Goal: Task Accomplishment & Management: Manage account settings

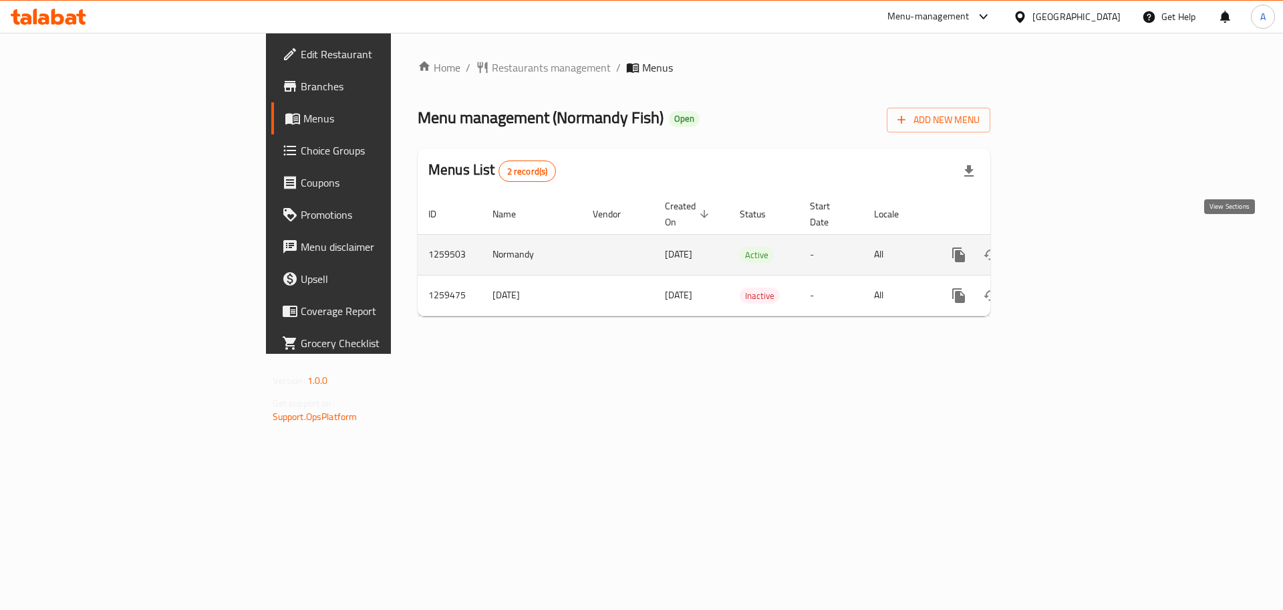
click at [1063, 247] on icon "enhanced table" at bounding box center [1055, 255] width 16 height 16
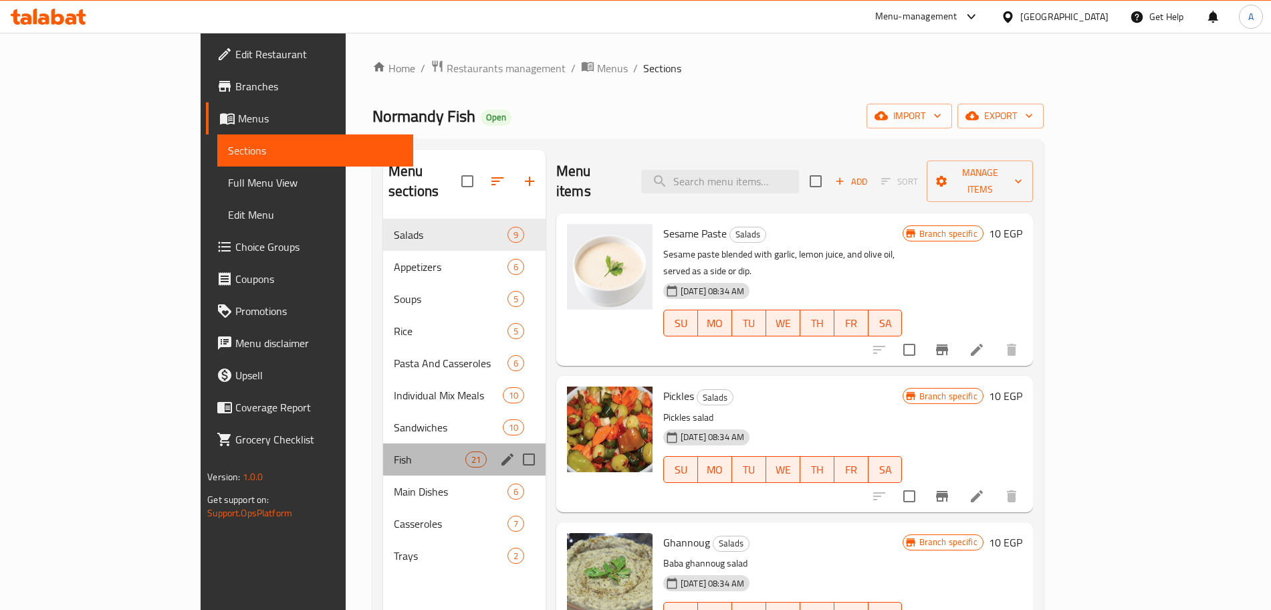
click at [383, 443] on div "Fish 21" at bounding box center [464, 459] width 162 height 32
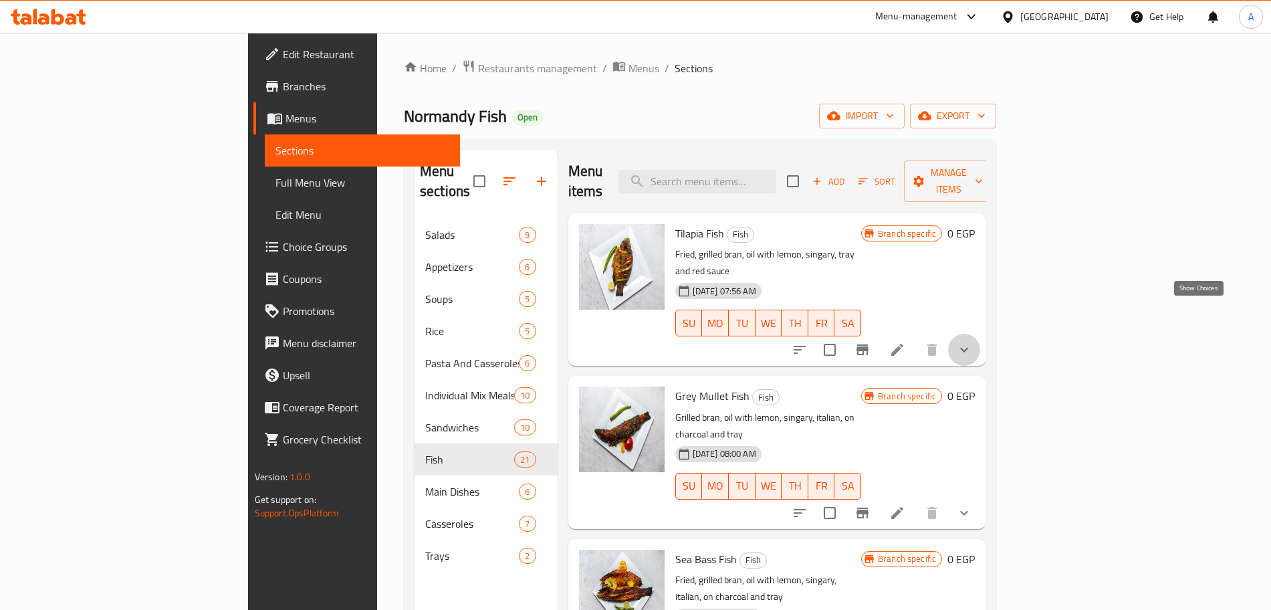
click at [972, 342] on icon "show more" at bounding box center [964, 350] width 16 height 16
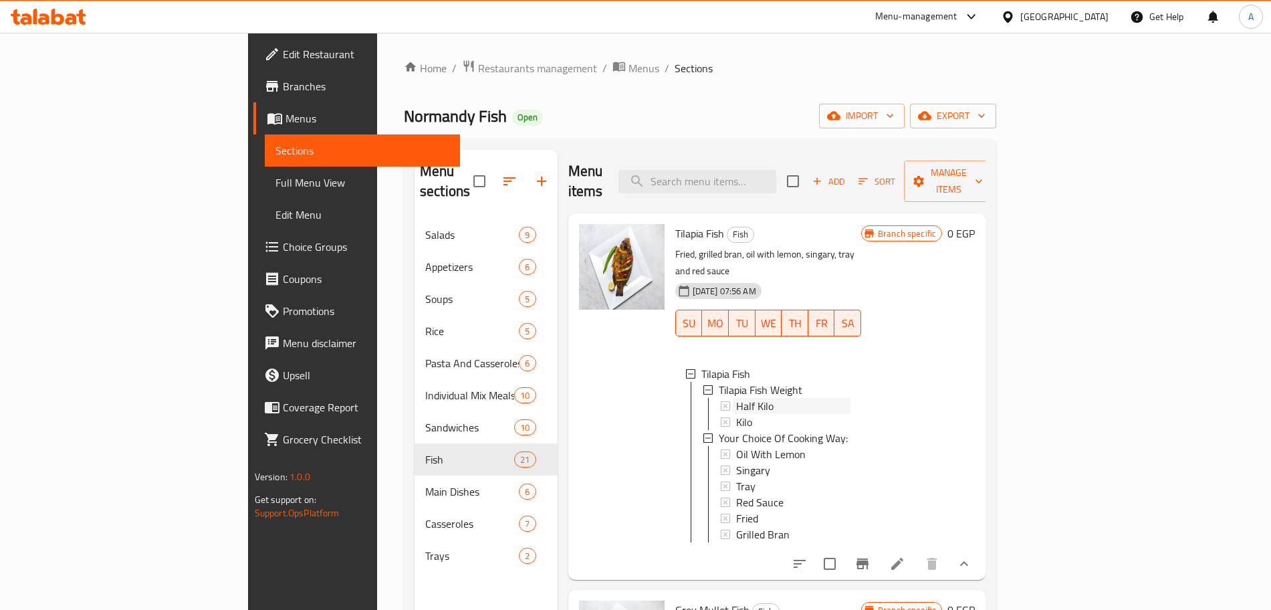
click at [736, 398] on div "Half Kilo" at bounding box center [793, 406] width 114 height 16
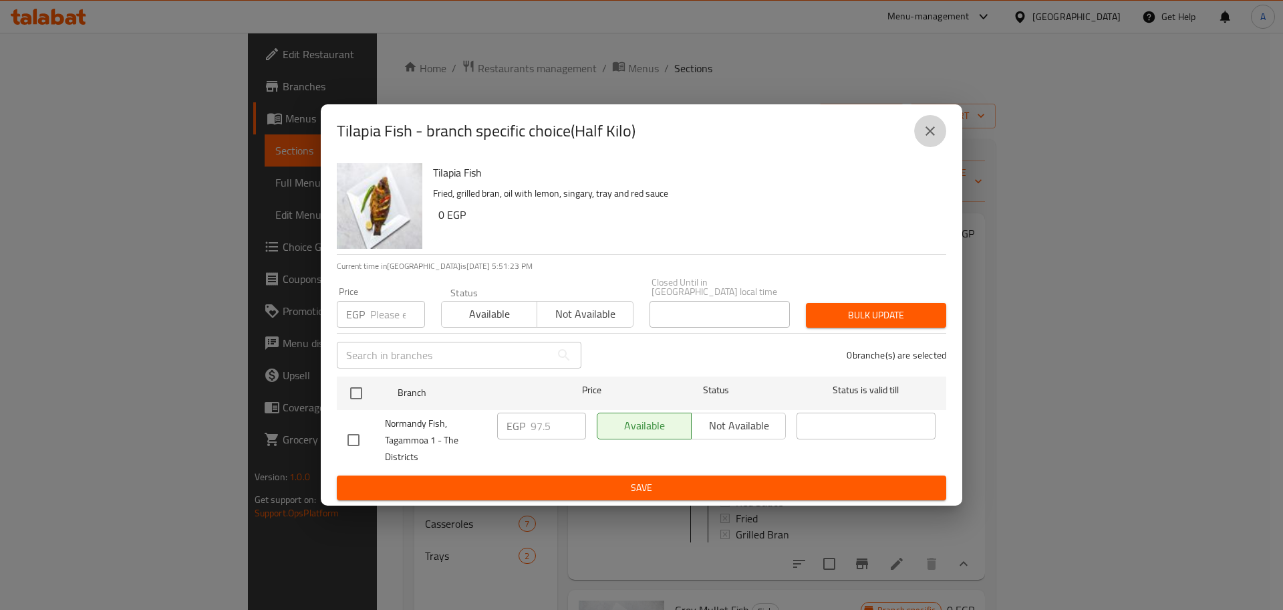
click at [924, 137] on icon "close" at bounding box center [930, 131] width 16 height 16
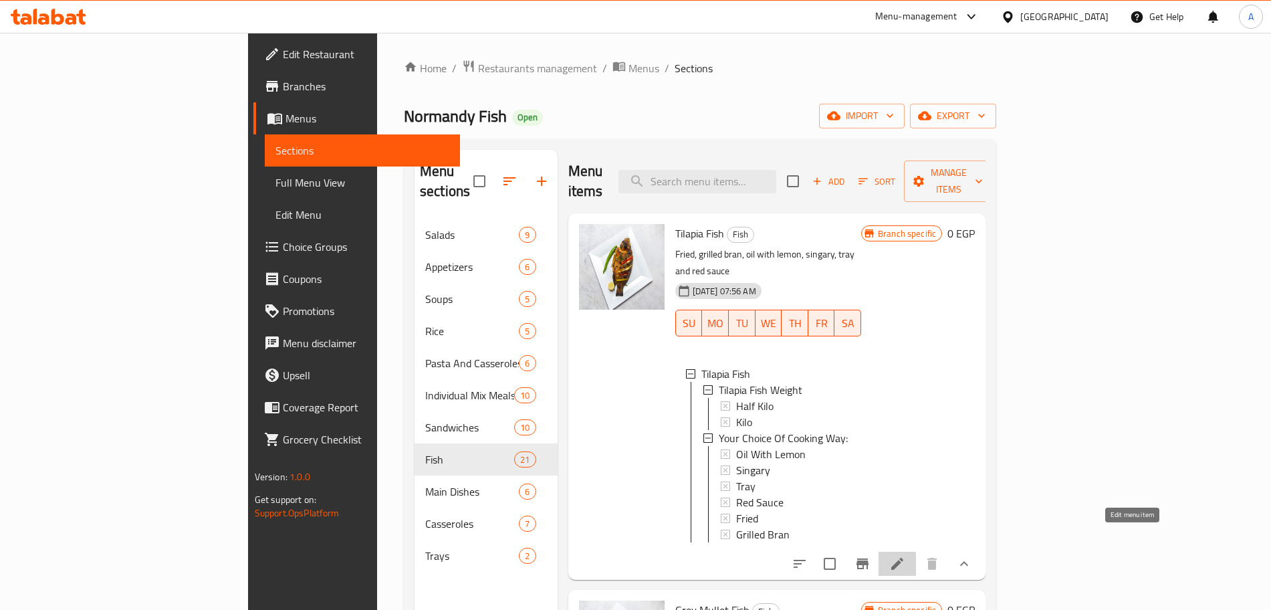
click at [905, 555] on icon at bounding box center [897, 563] width 16 height 16
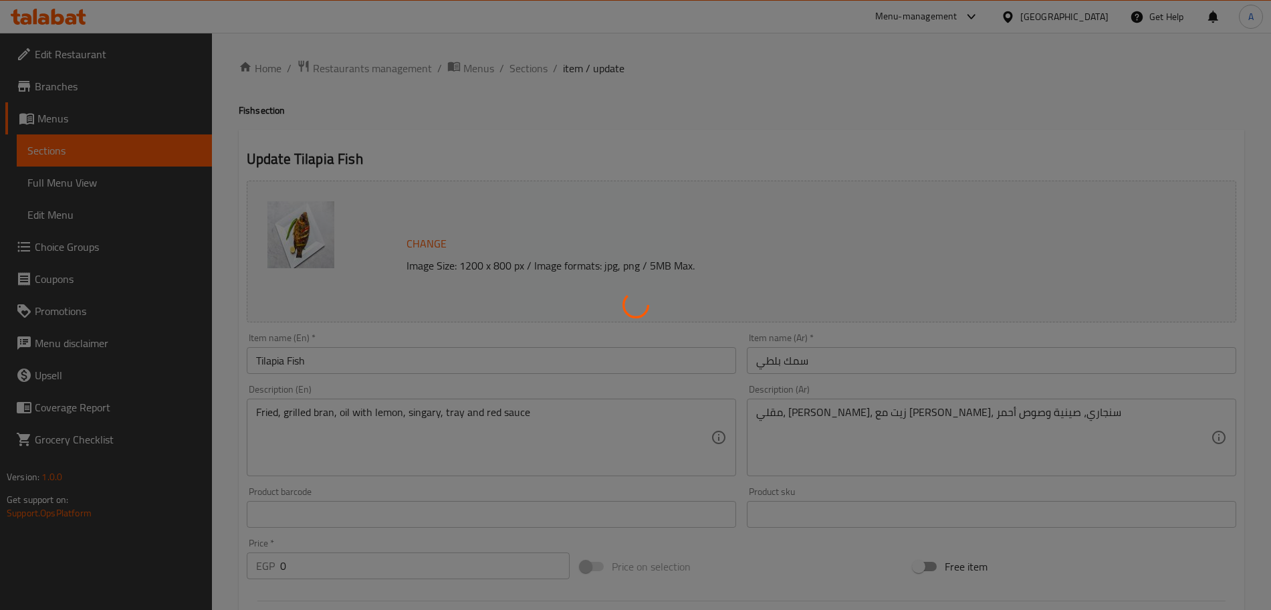
type input "وزن سمك بلطي"
type input "1"
type input "إختيارك من طريقة الطهي:"
type input "1"
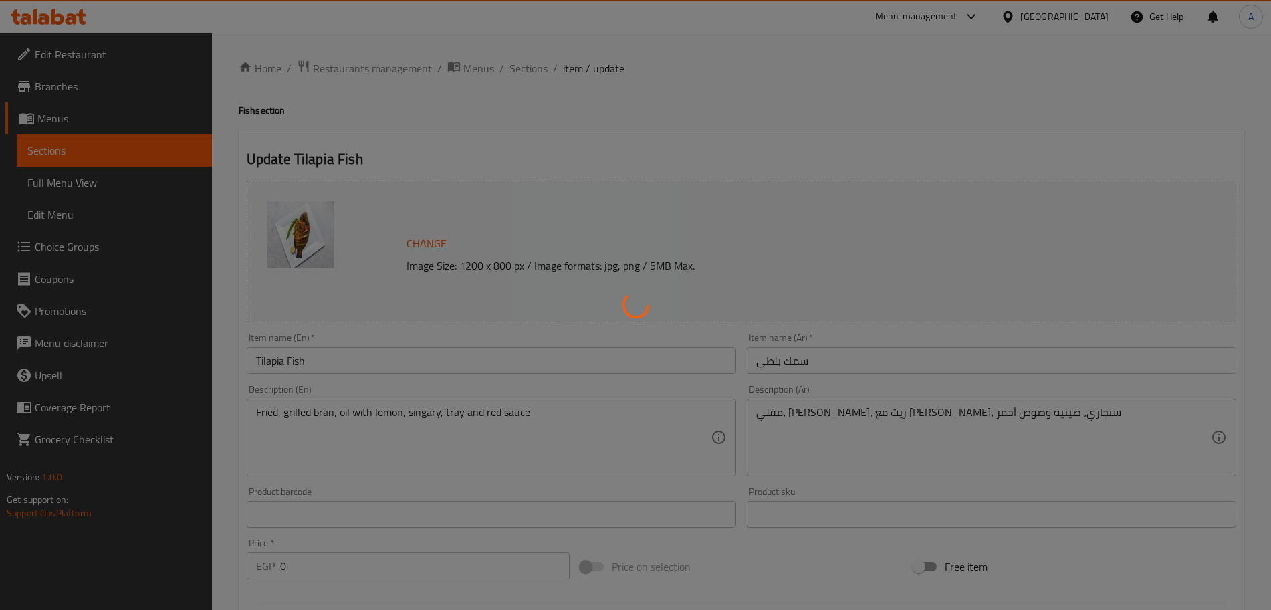
type input "1"
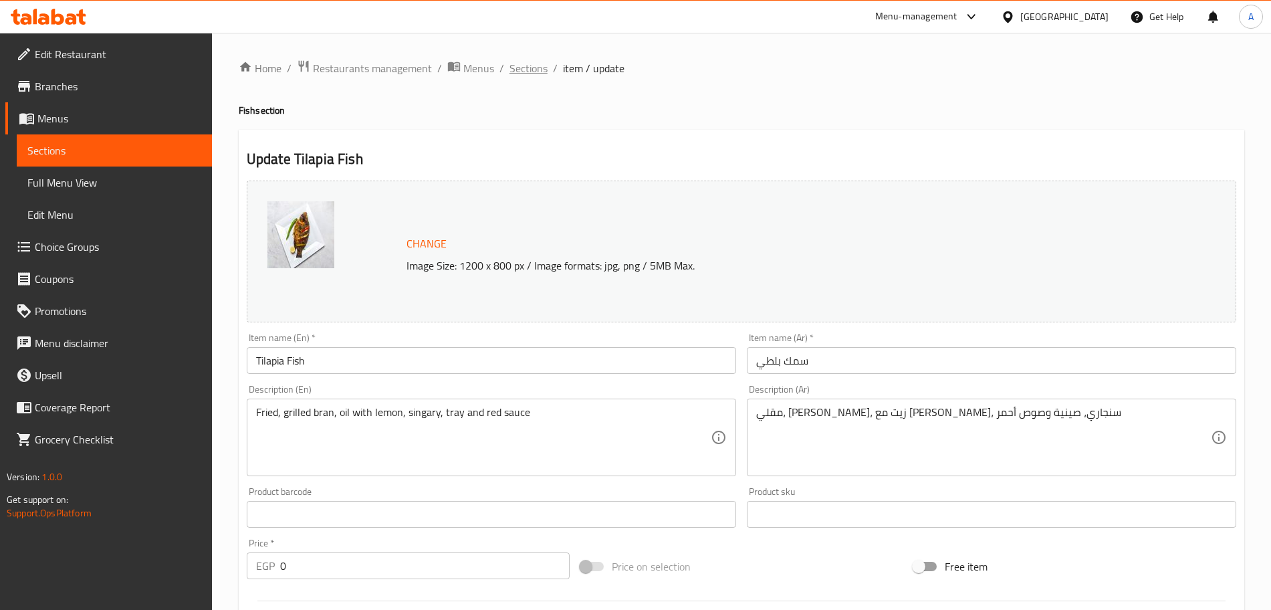
click at [525, 70] on span "Sections" at bounding box center [528, 68] width 38 height 16
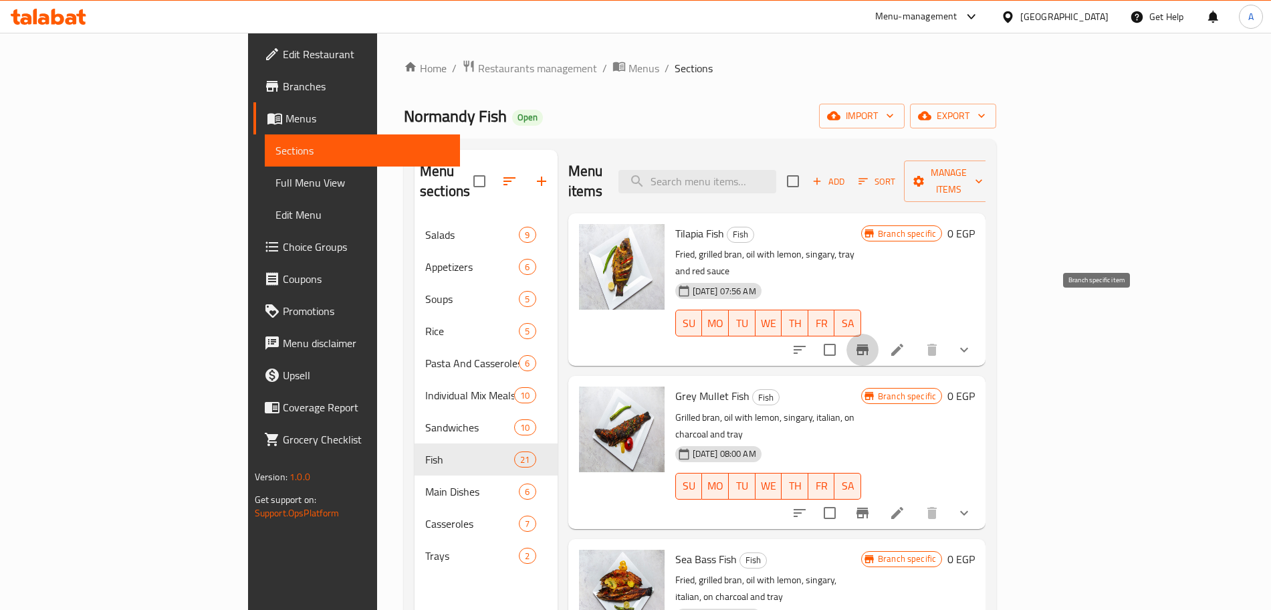
click at [878, 334] on button "Branch-specific-item" at bounding box center [862, 350] width 32 height 32
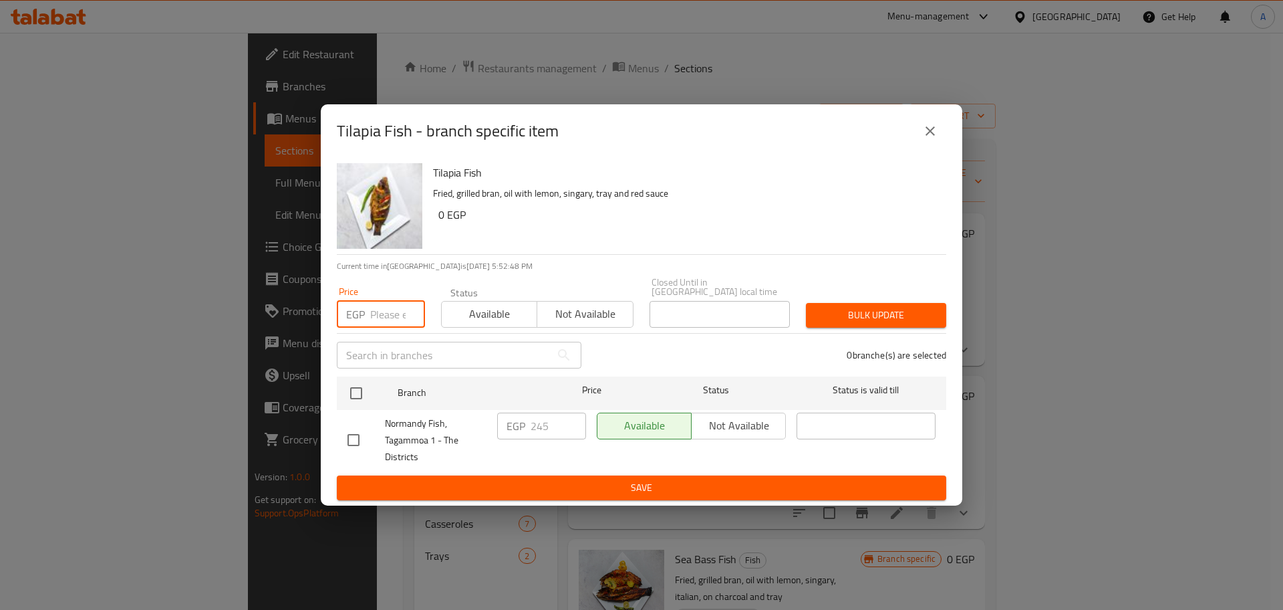
click at [390, 315] on input "number" at bounding box center [397, 314] width 55 height 27
type input "0"
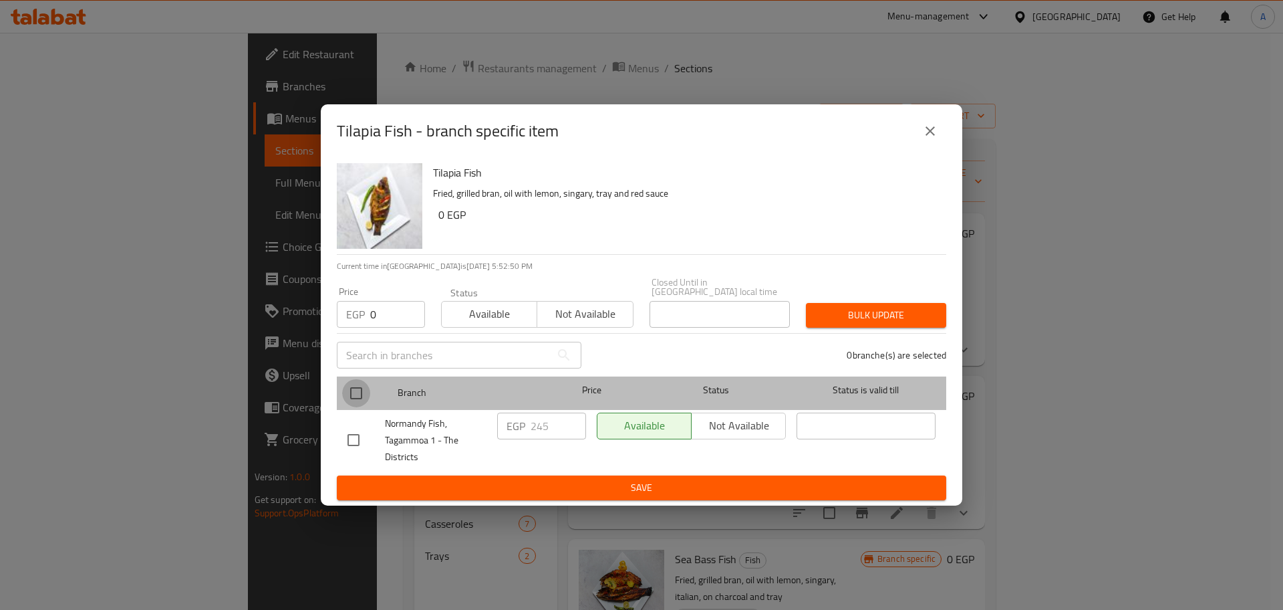
click at [354, 388] on input "checkbox" at bounding box center [356, 393] width 28 height 28
checkbox input "true"
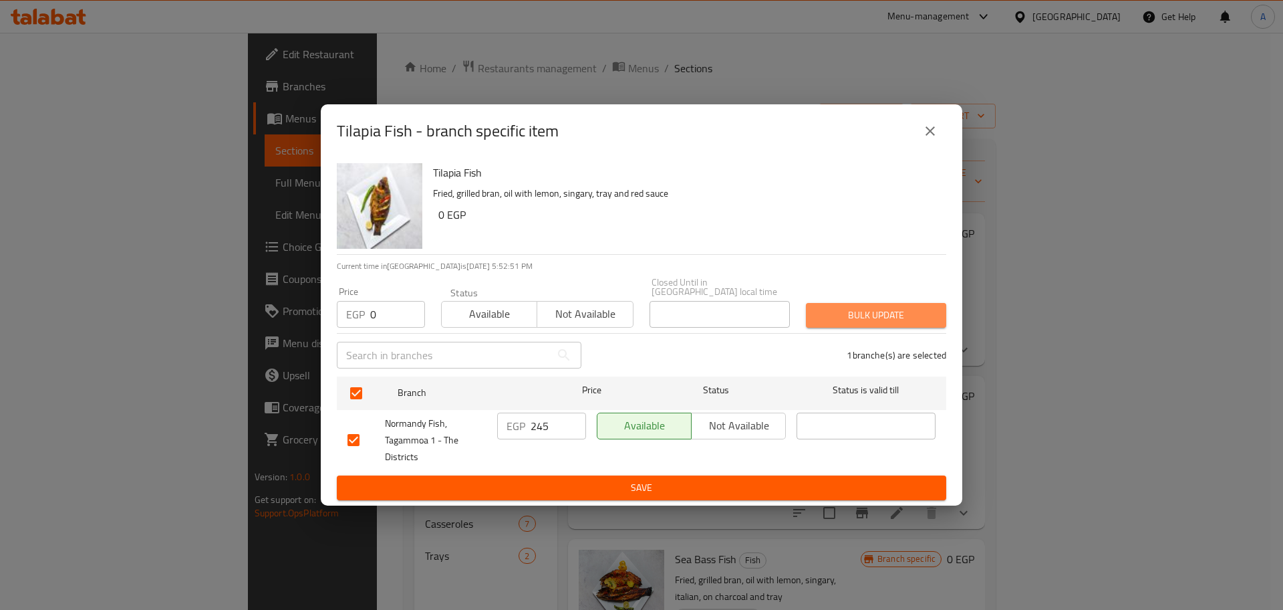
click at [871, 311] on span "Bulk update" at bounding box center [876, 315] width 119 height 17
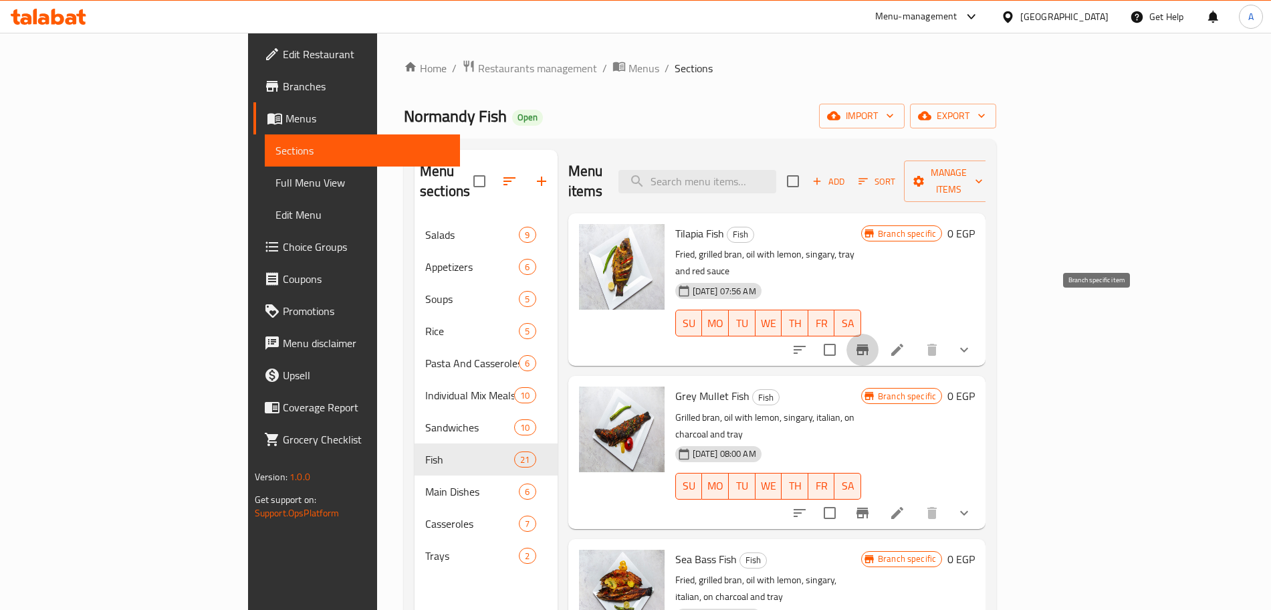
click at [870, 342] on icon "Branch-specific-item" at bounding box center [862, 350] width 16 height 16
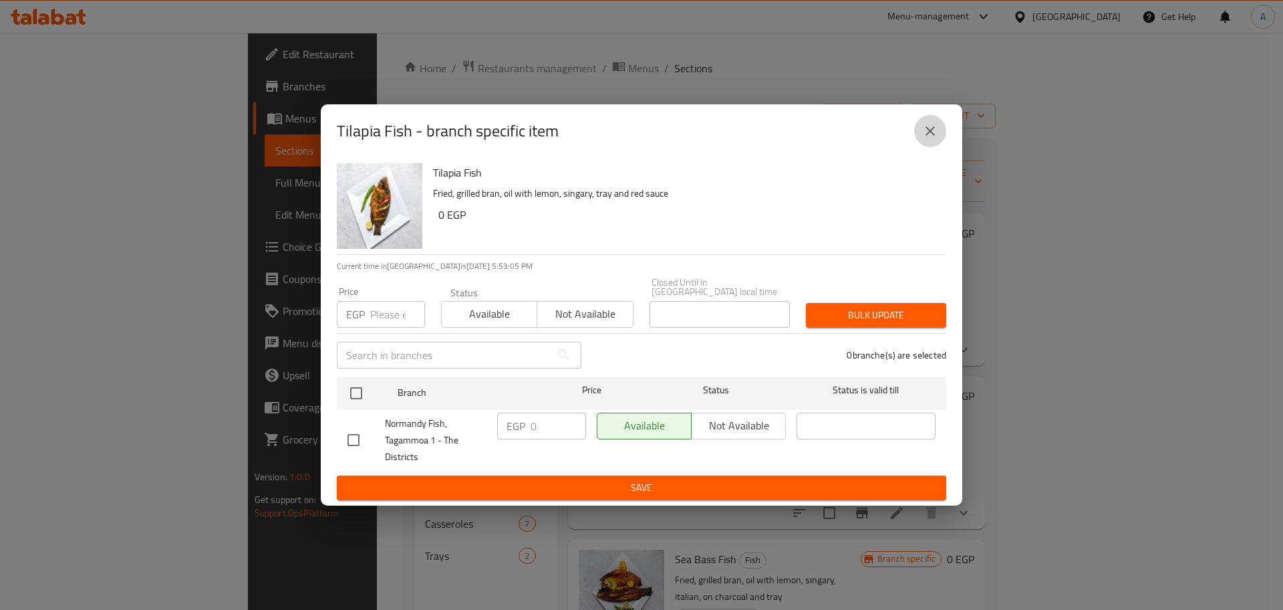
click at [930, 132] on icon "close" at bounding box center [930, 131] width 16 height 16
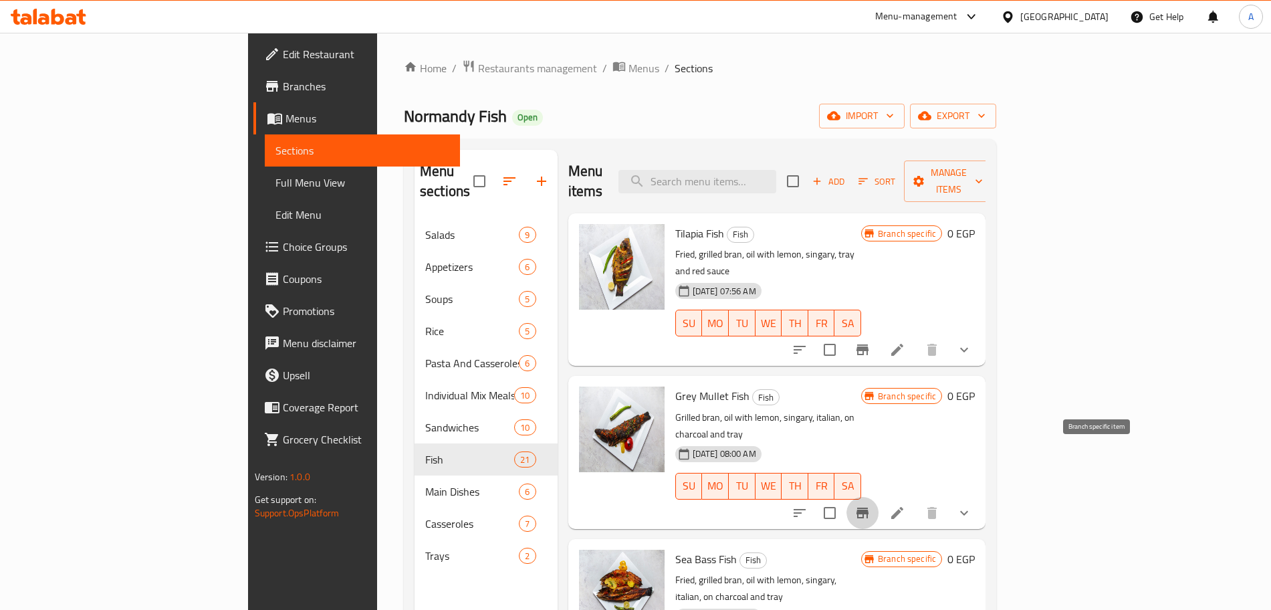
click at [870, 505] on icon "Branch-specific-item" at bounding box center [862, 513] width 16 height 16
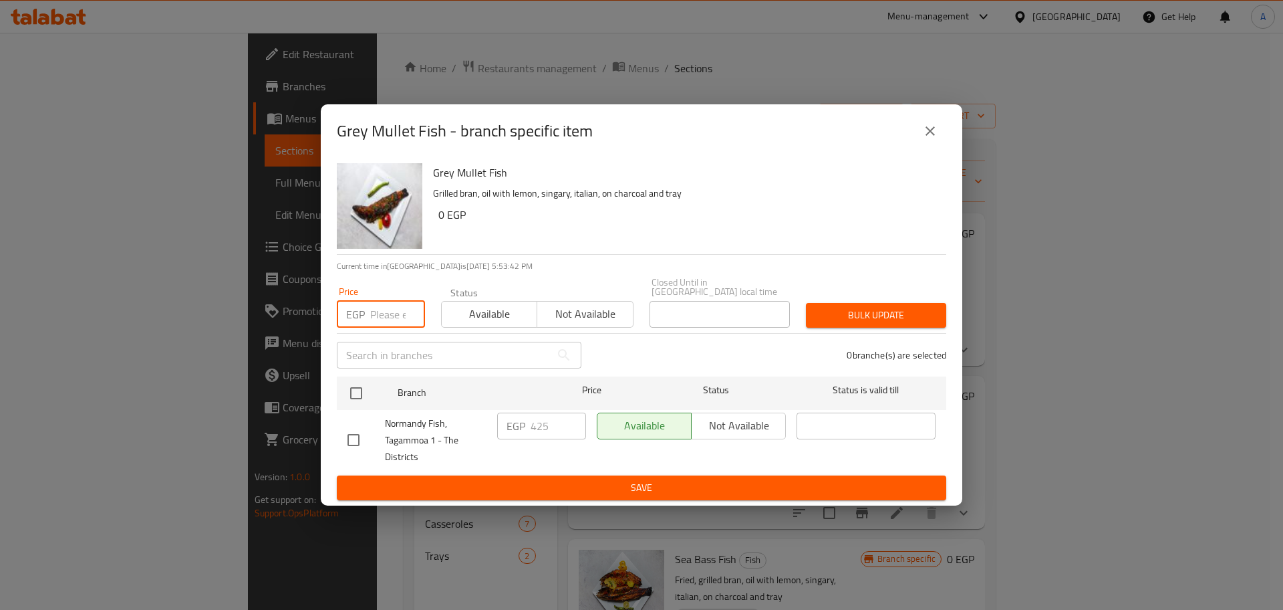
click at [376, 311] on input "number" at bounding box center [397, 314] width 55 height 27
type input "0"
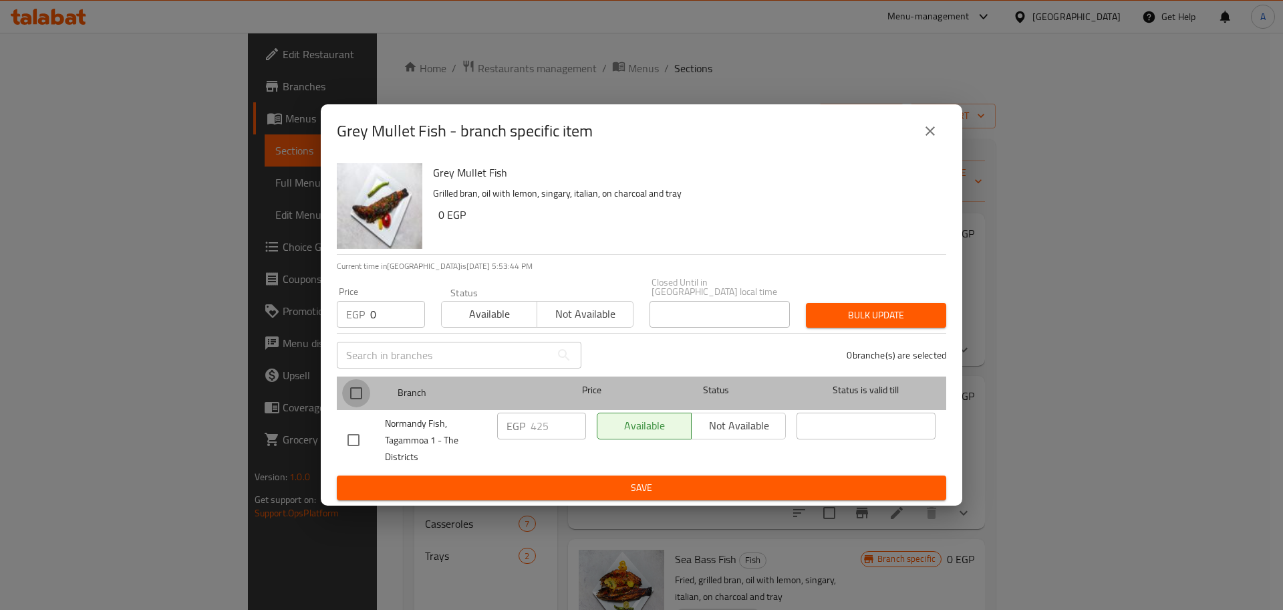
click at [358, 384] on input "checkbox" at bounding box center [356, 393] width 28 height 28
checkbox input "true"
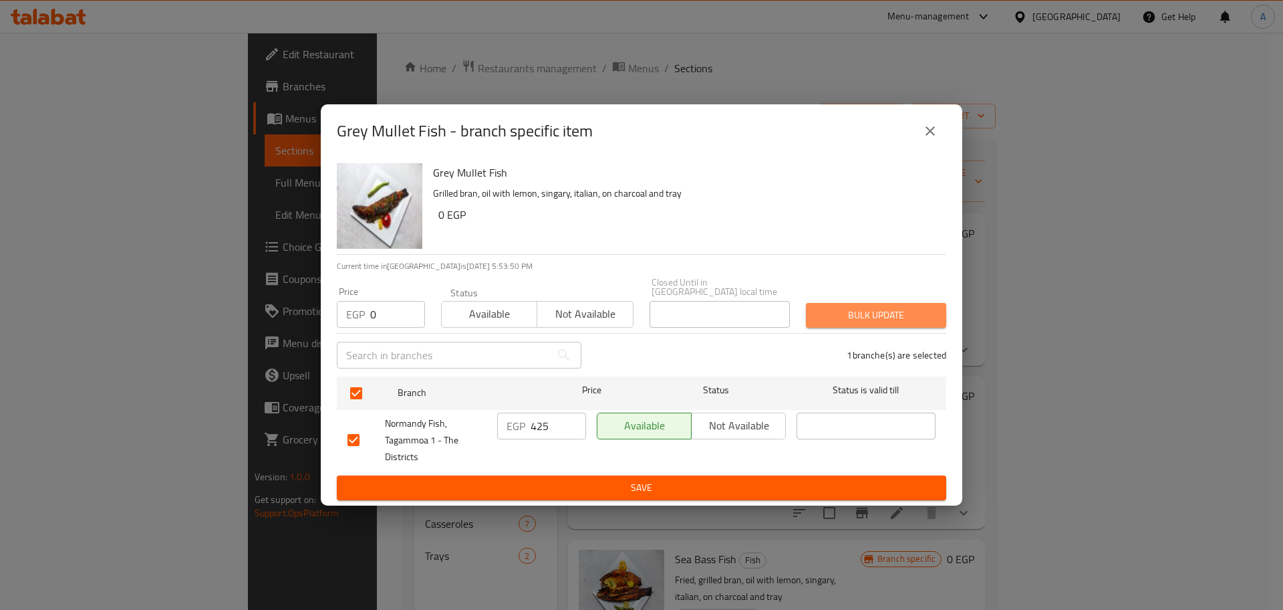
click at [839, 311] on span "Bulk update" at bounding box center [876, 315] width 119 height 17
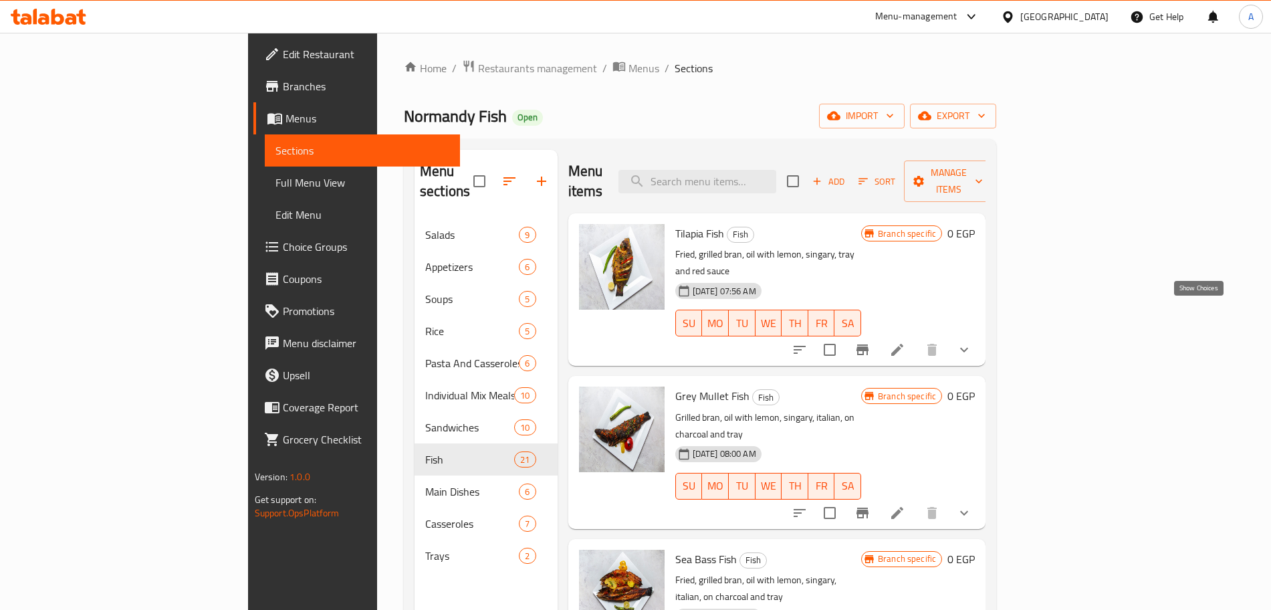
click at [968, 348] on icon "show more" at bounding box center [964, 350] width 8 height 5
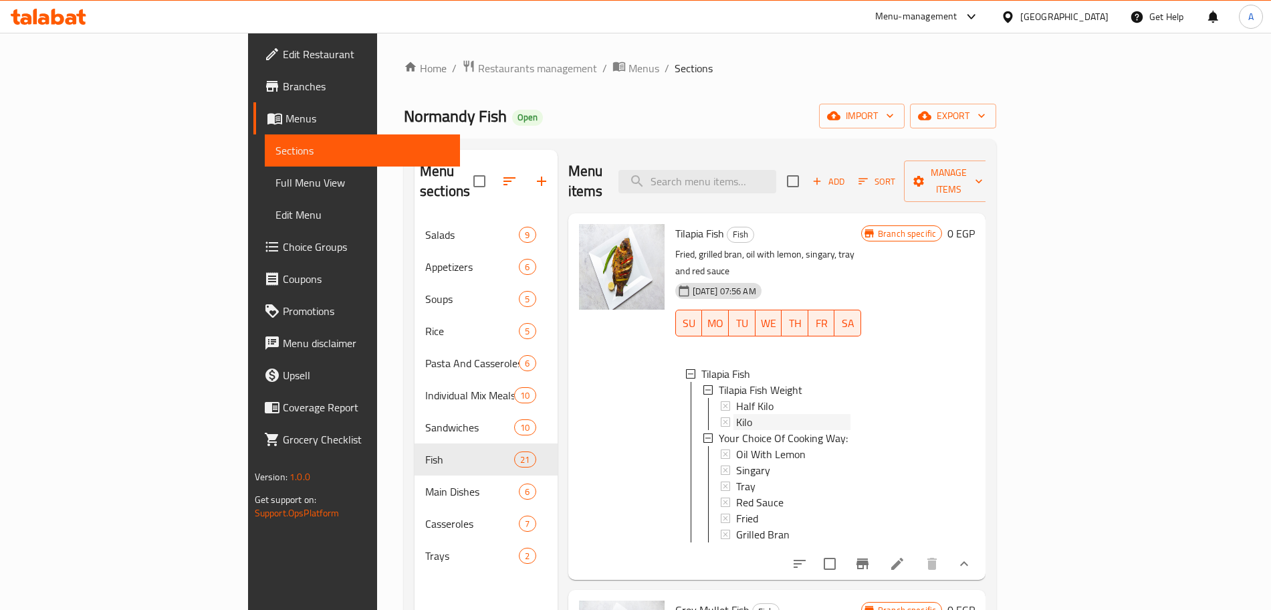
click at [736, 414] on div "Kilo" at bounding box center [793, 422] width 114 height 16
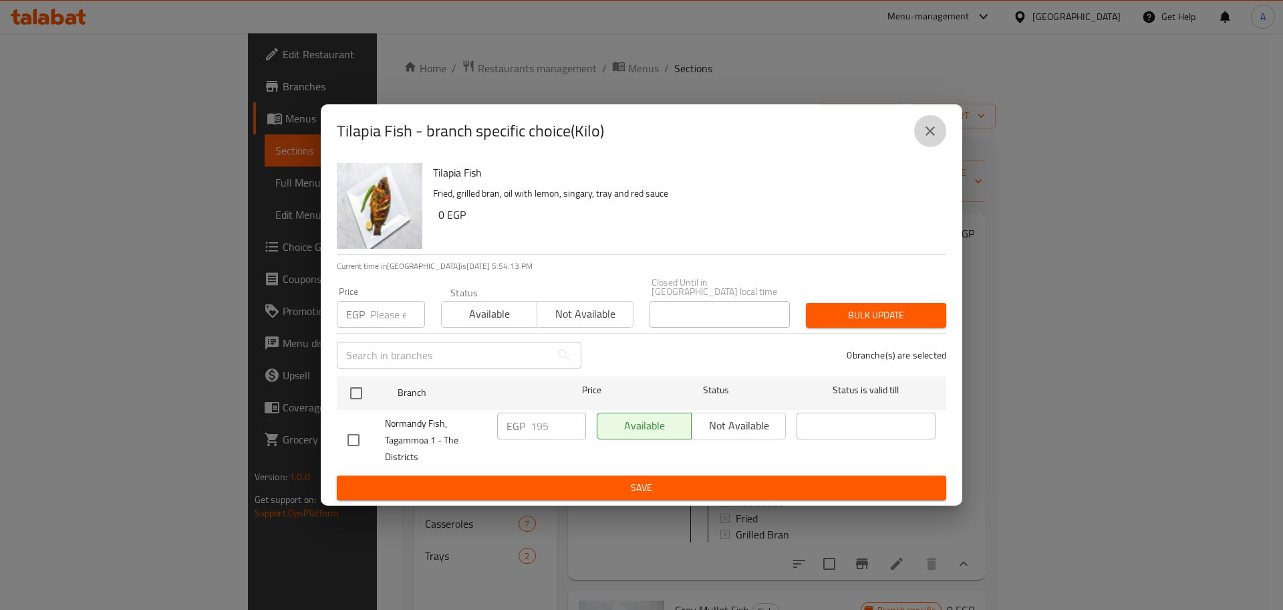
click at [929, 138] on icon "close" at bounding box center [930, 131] width 16 height 16
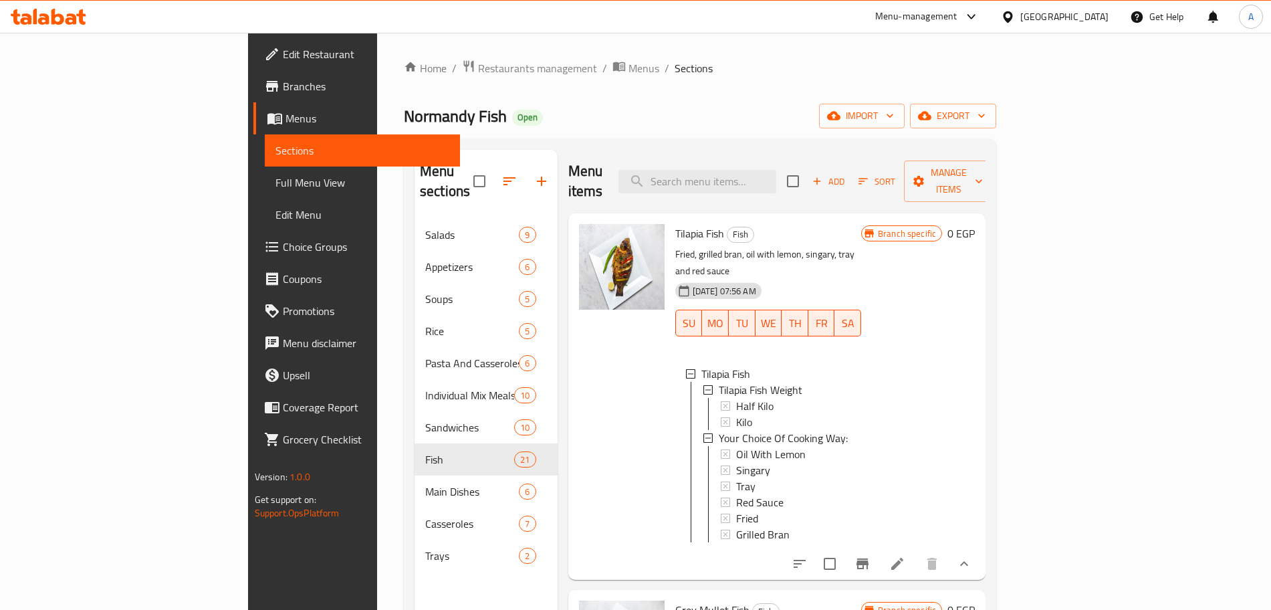
click at [736, 414] on div "Kilo" at bounding box center [793, 422] width 114 height 16
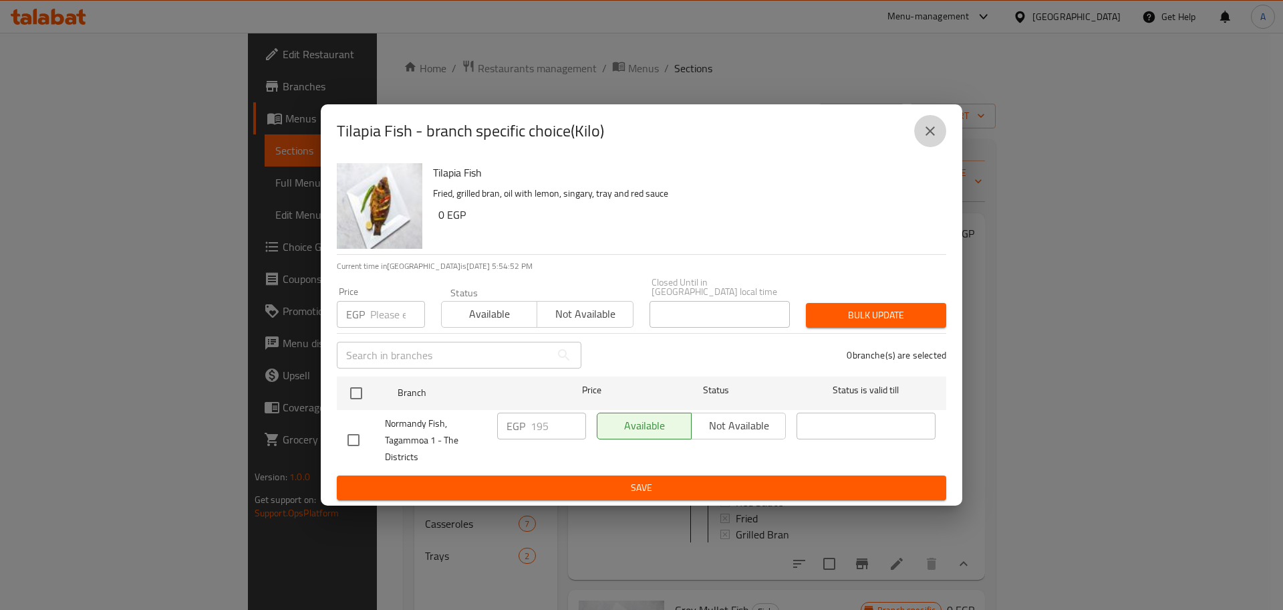
click at [928, 133] on icon "close" at bounding box center [930, 130] width 9 height 9
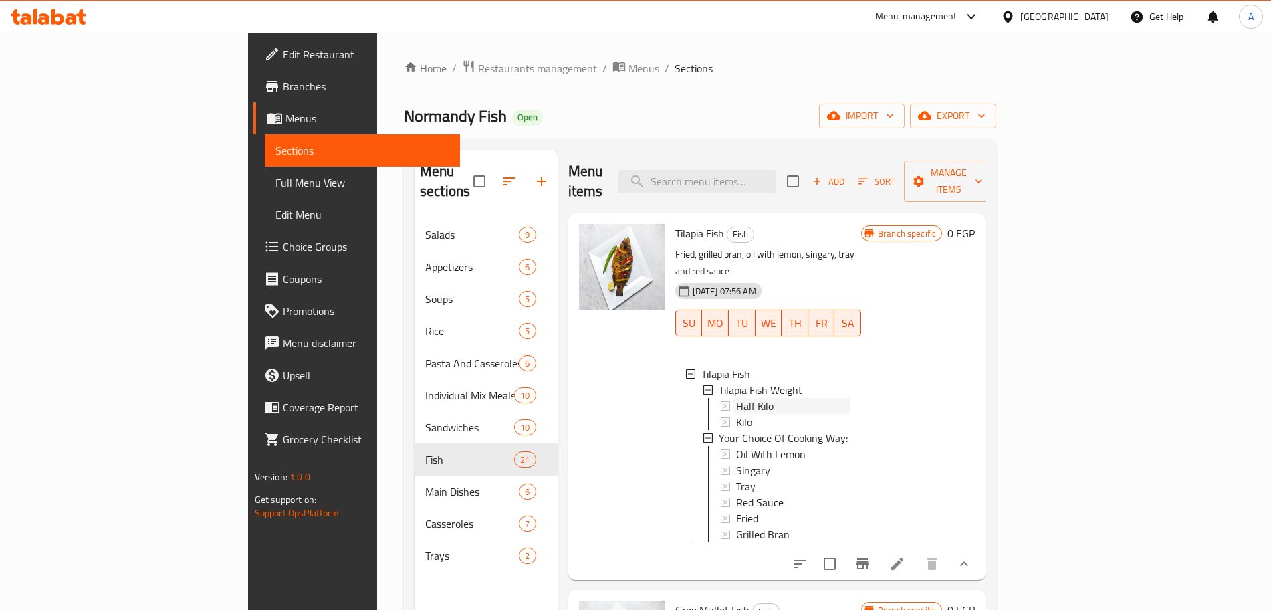
click at [736, 398] on span "Half Kilo" at bounding box center [754, 406] width 37 height 16
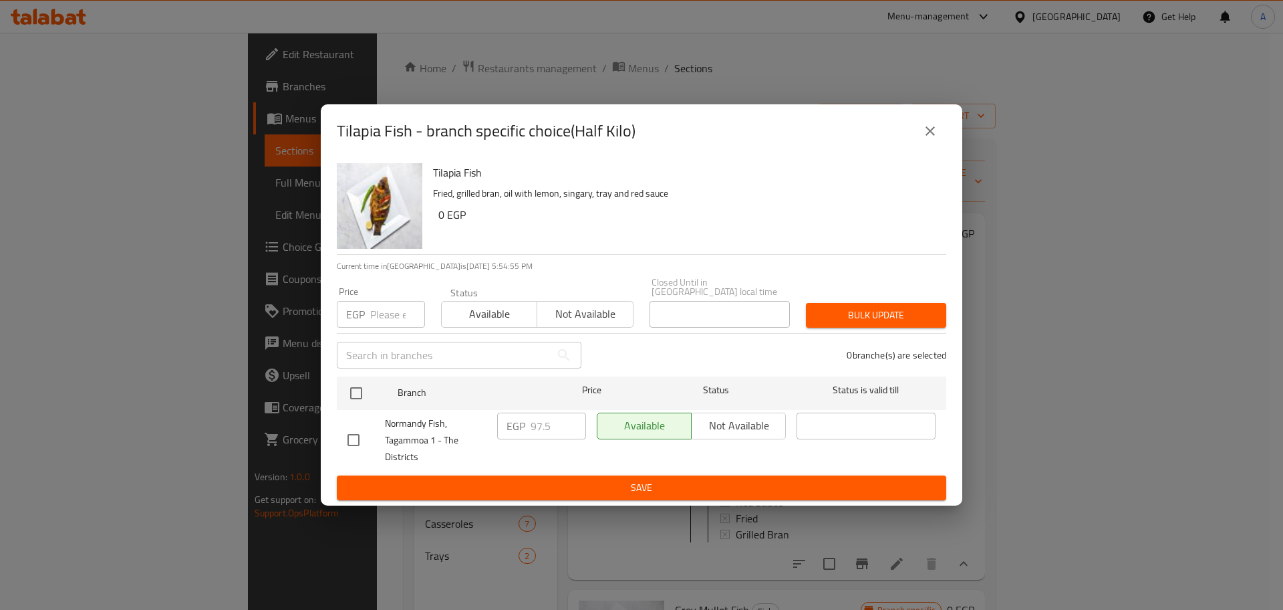
click at [929, 130] on icon "close" at bounding box center [930, 131] width 16 height 16
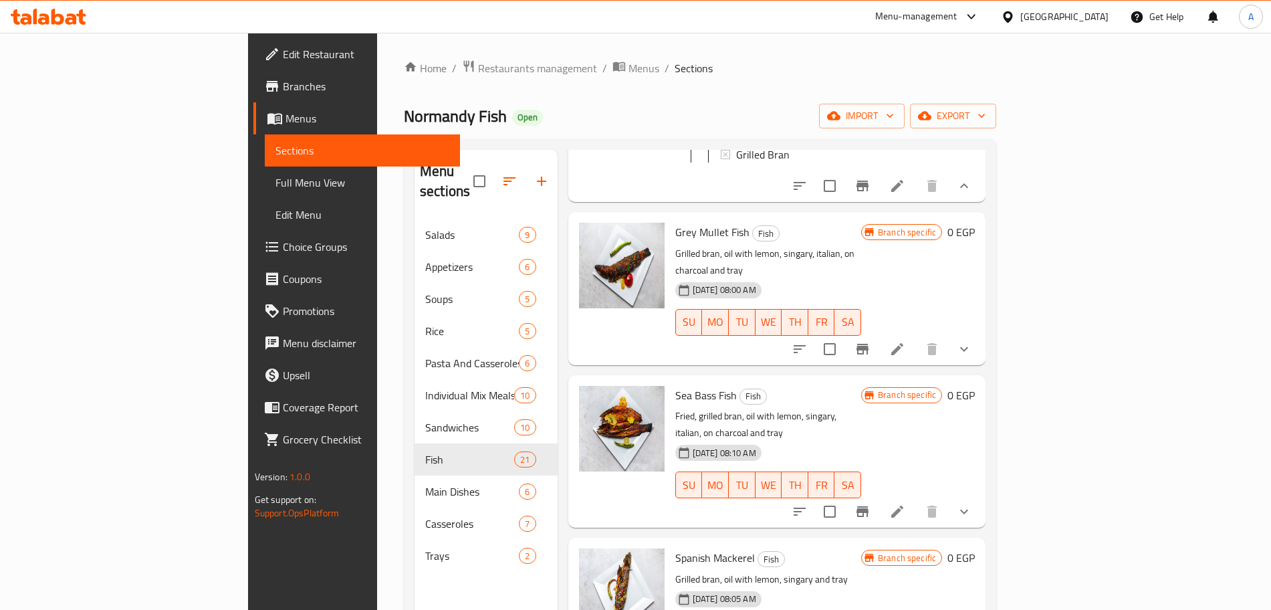
scroll to position [467, 0]
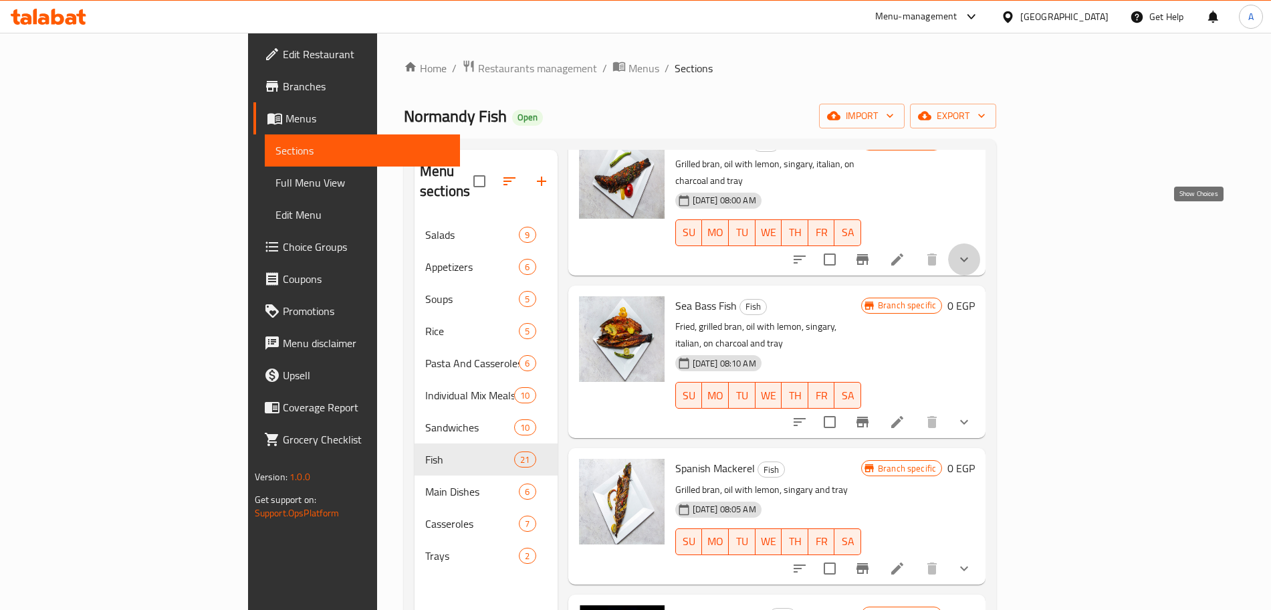
click at [972, 251] on icon "show more" at bounding box center [964, 259] width 16 height 16
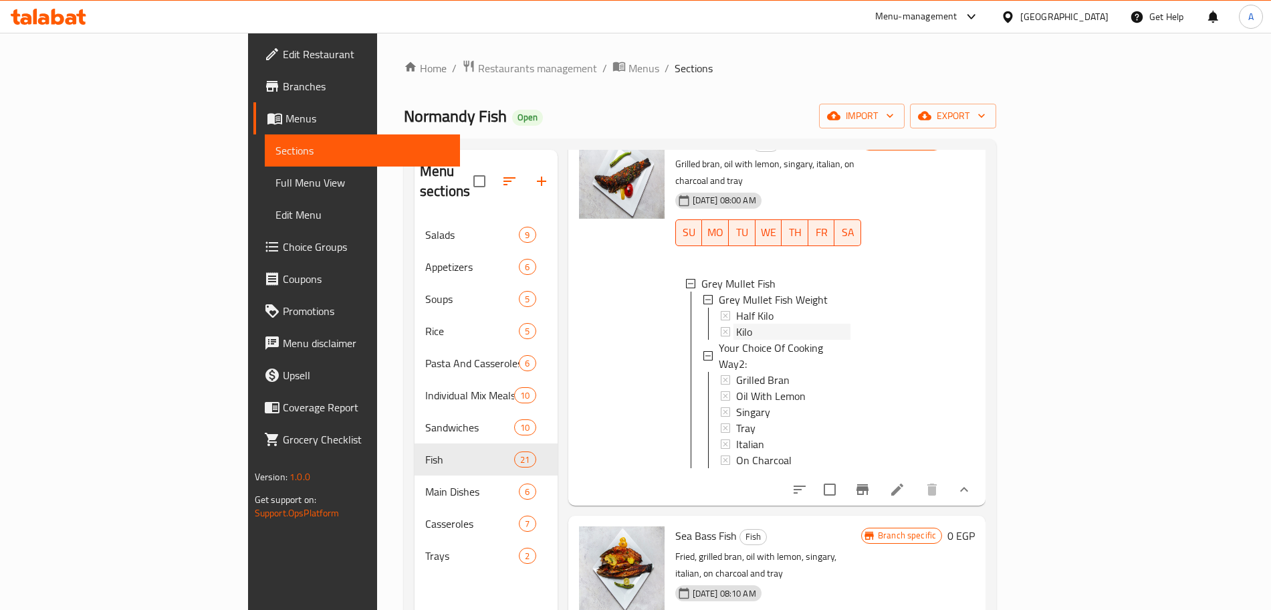
click at [736, 323] on div "Kilo" at bounding box center [793, 331] width 114 height 16
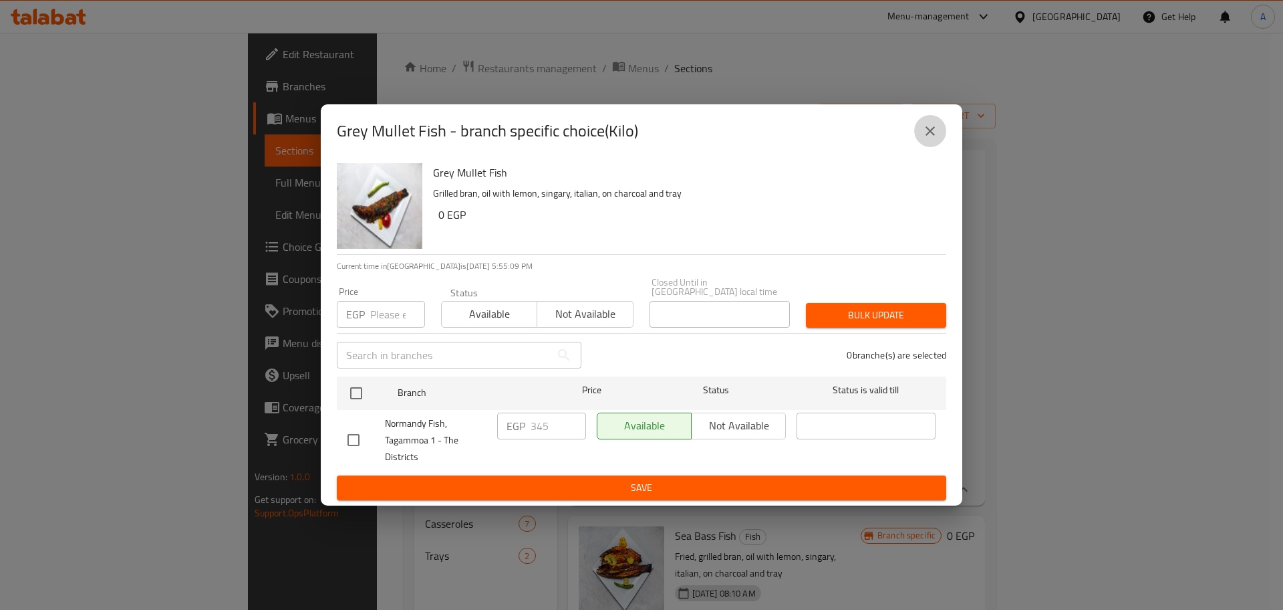
click at [930, 138] on icon "close" at bounding box center [930, 131] width 16 height 16
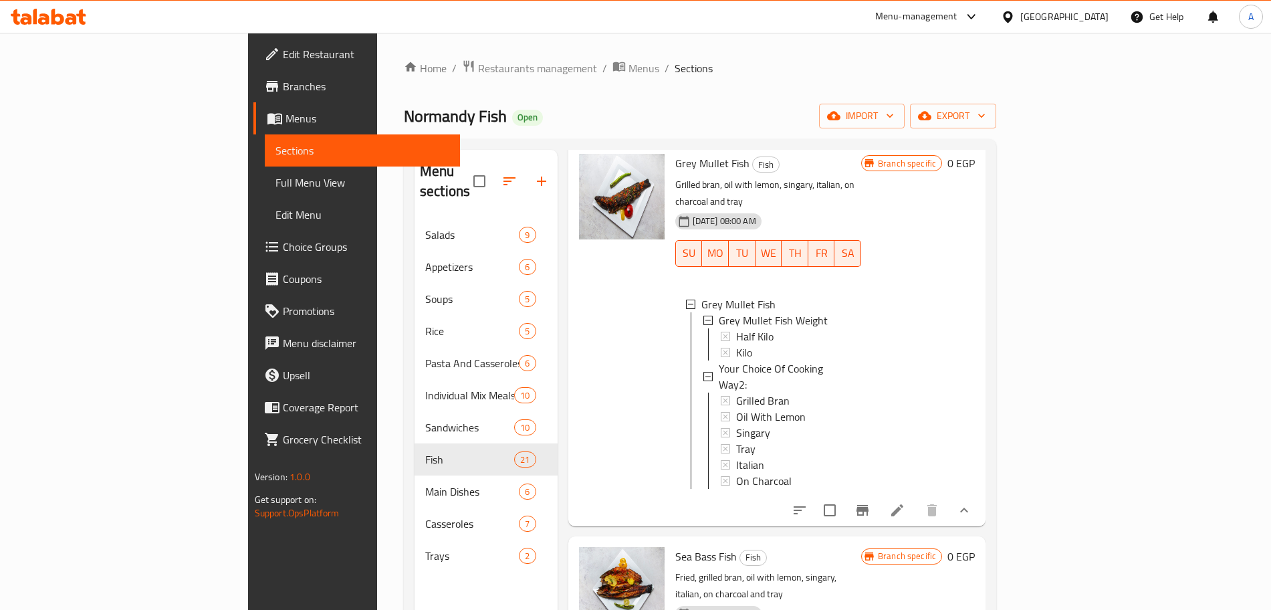
scroll to position [447, 0]
click at [870, 501] on icon "Branch-specific-item" at bounding box center [862, 509] width 16 height 16
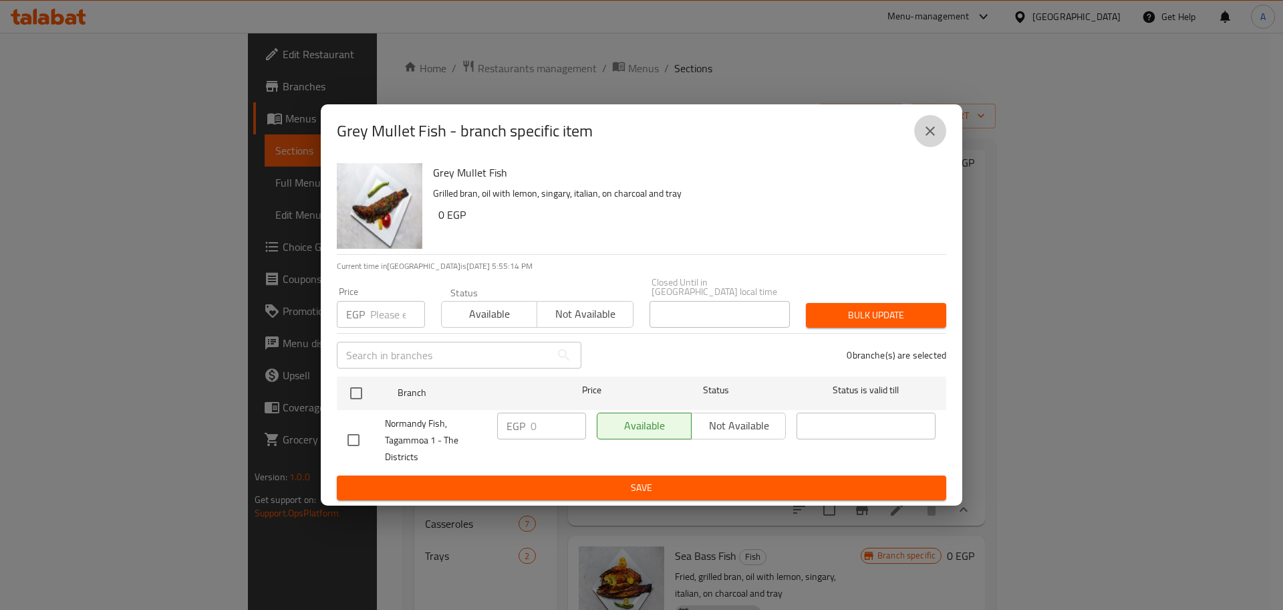
click at [932, 135] on icon "close" at bounding box center [930, 131] width 16 height 16
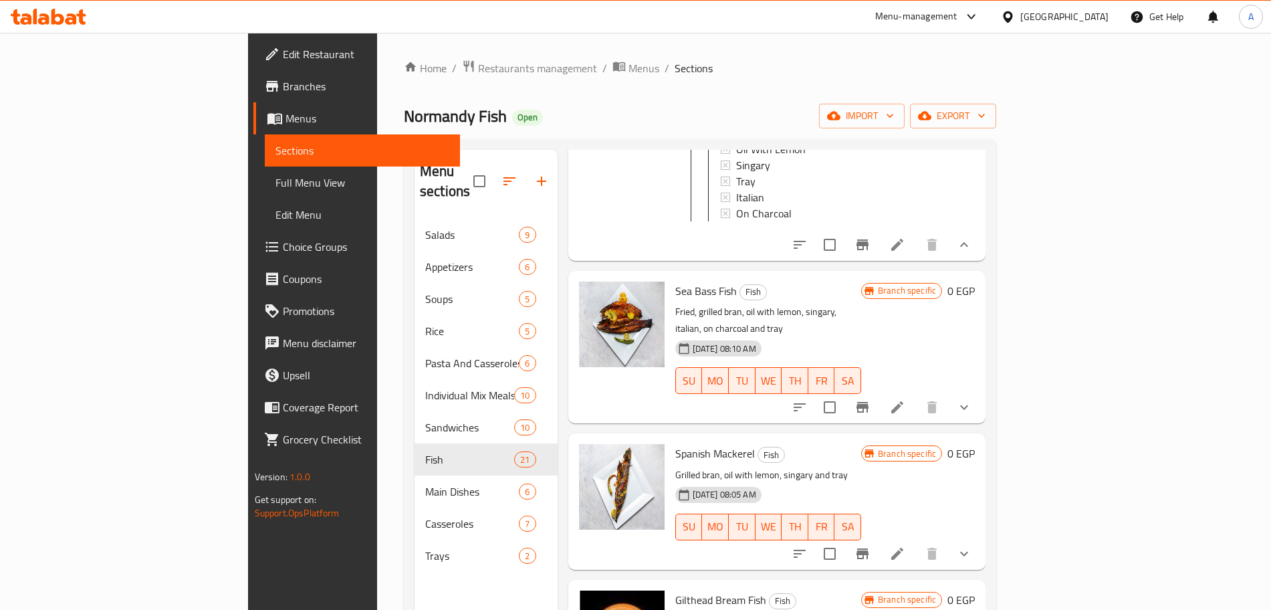
scroll to position [719, 0]
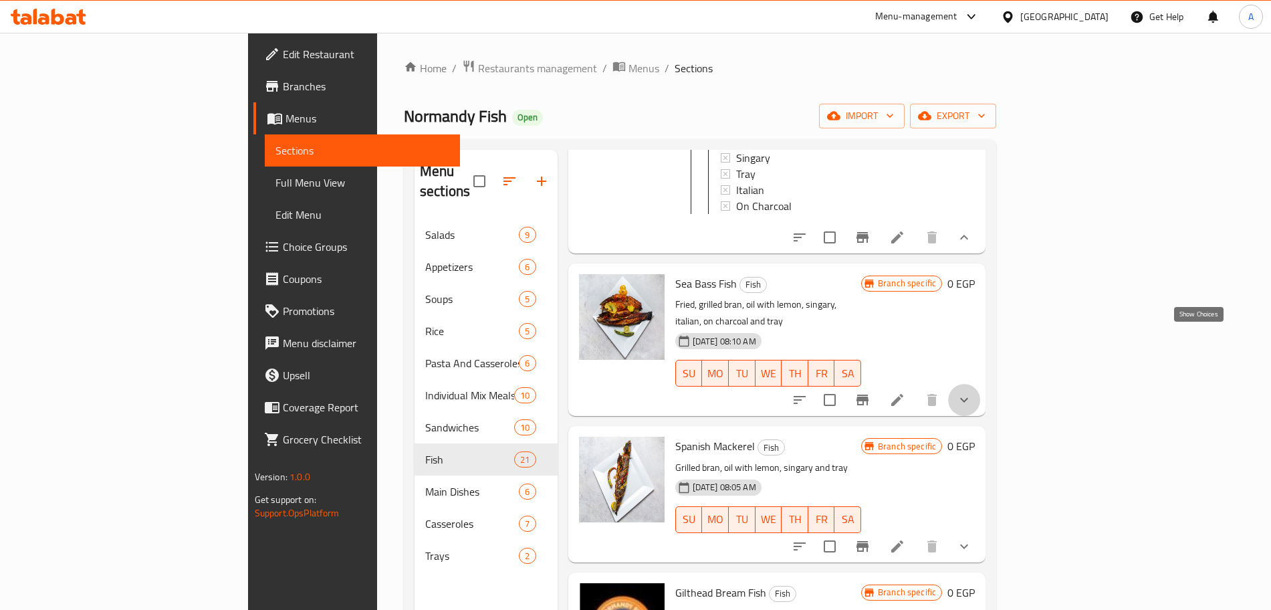
click at [972, 392] on icon "show more" at bounding box center [964, 400] width 16 height 16
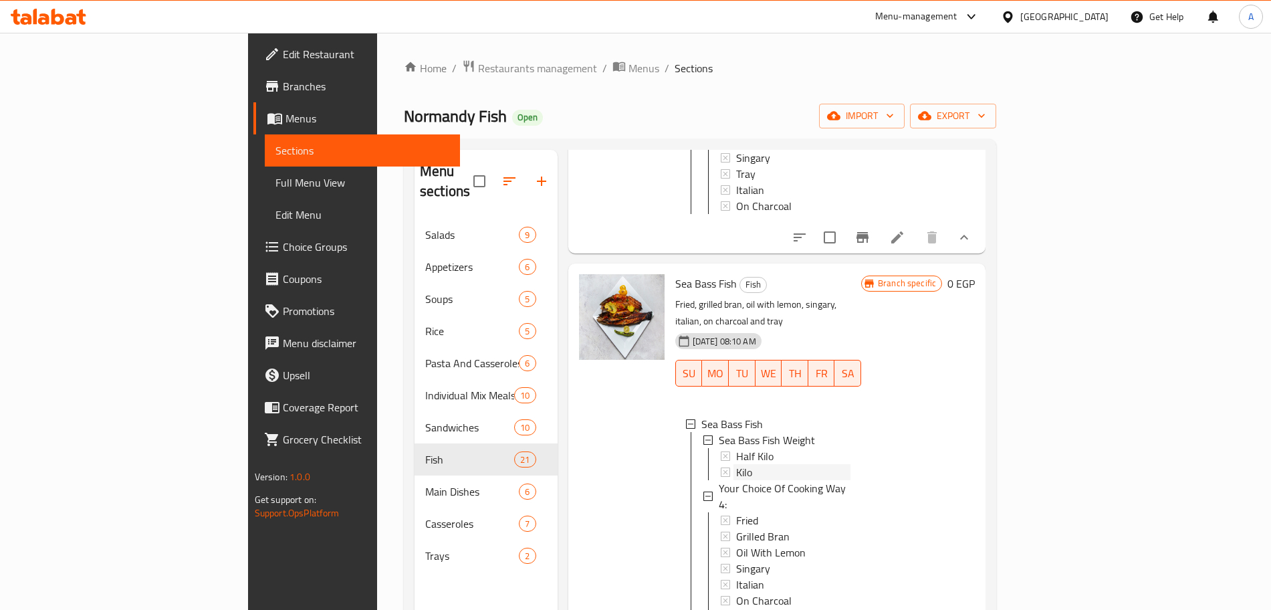
click at [736, 464] on div "Kilo" at bounding box center [793, 472] width 114 height 16
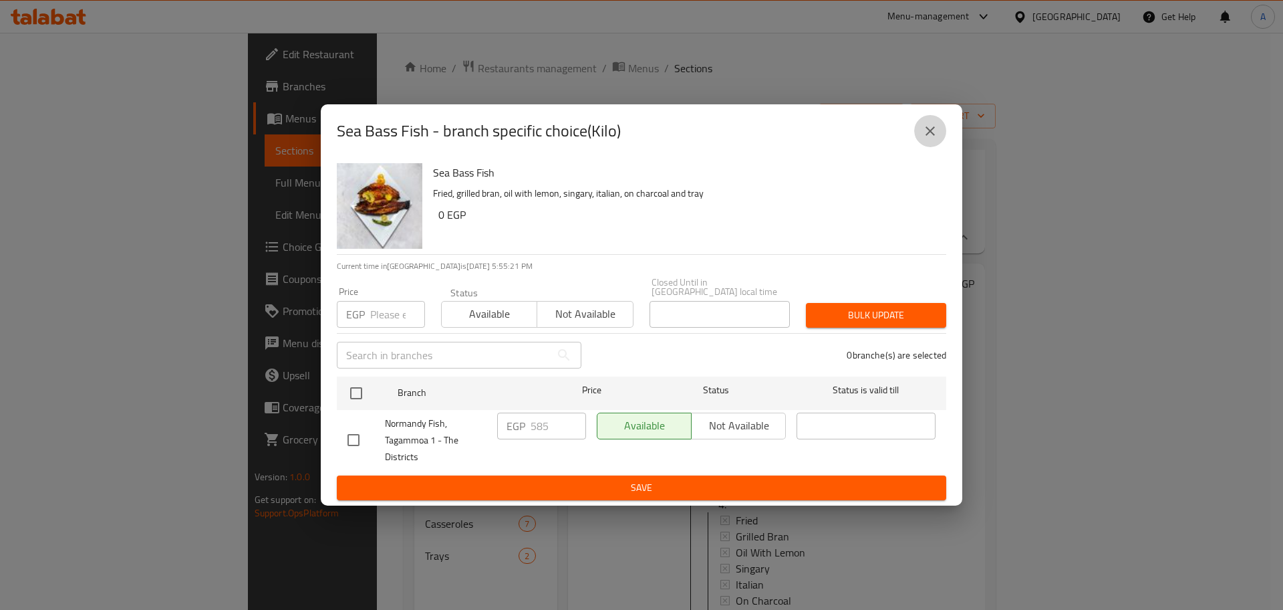
click at [925, 134] on icon "close" at bounding box center [930, 131] width 16 height 16
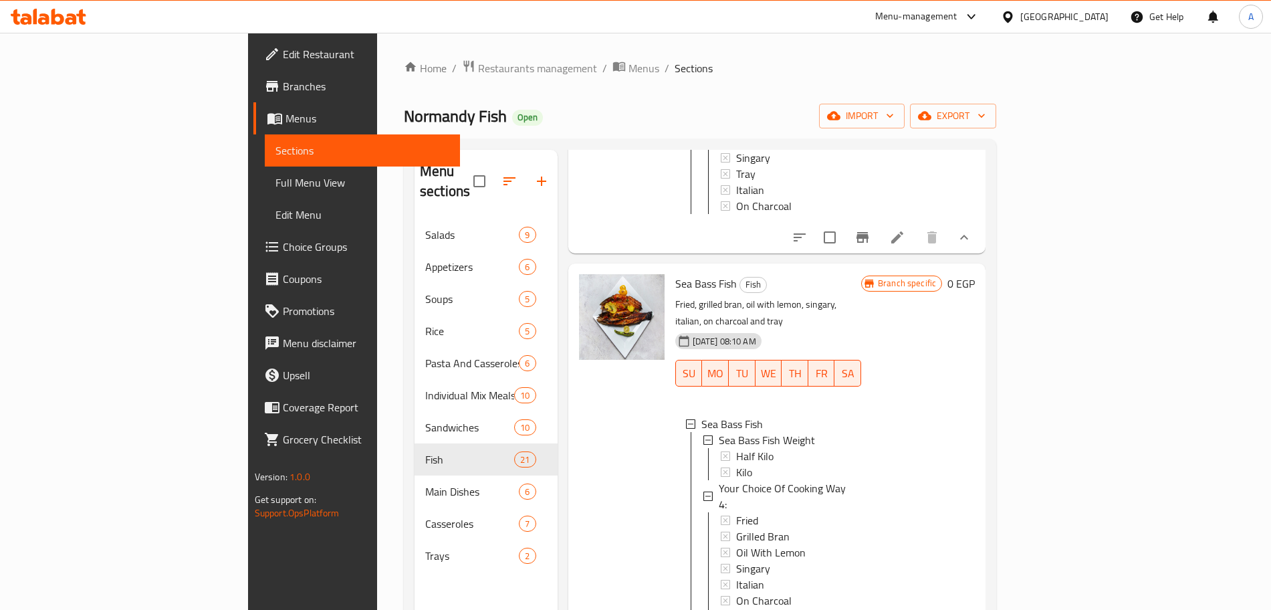
scroll to position [933, 0]
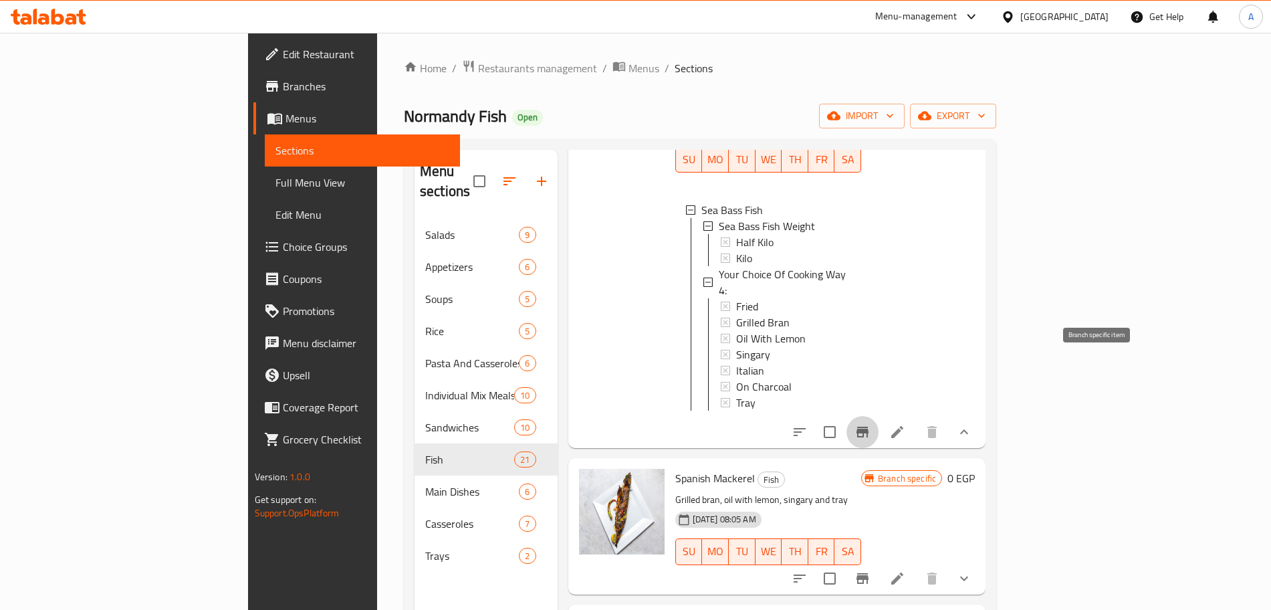
click at [870, 424] on icon "Branch-specific-item" at bounding box center [862, 432] width 16 height 16
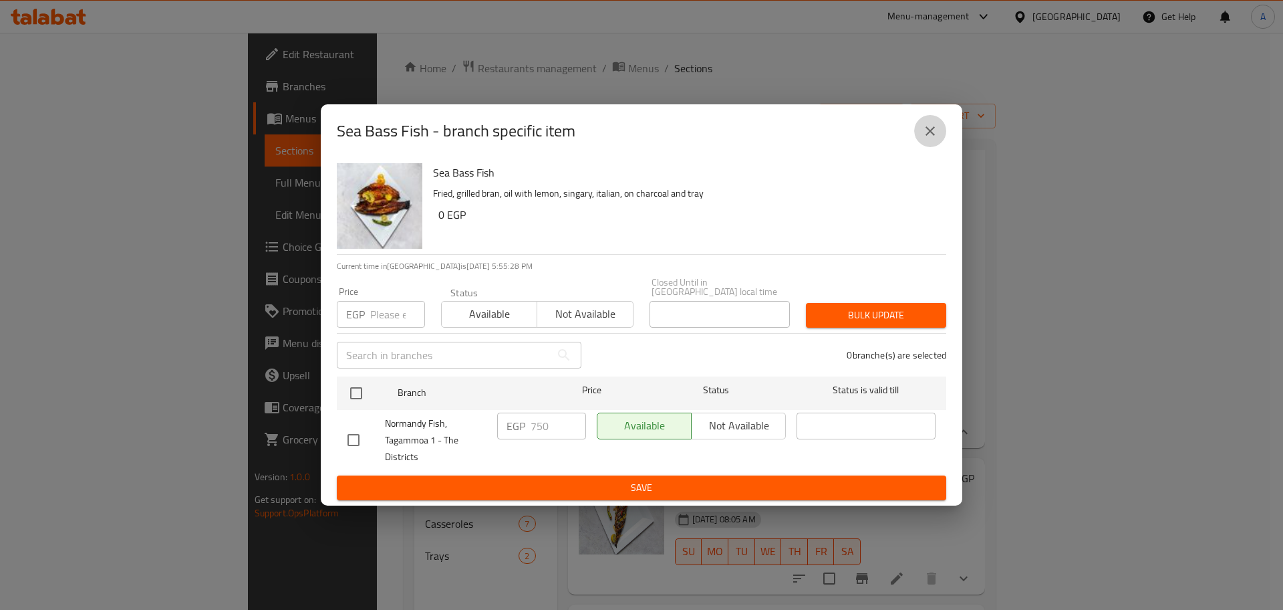
click at [930, 139] on icon "close" at bounding box center [930, 131] width 16 height 16
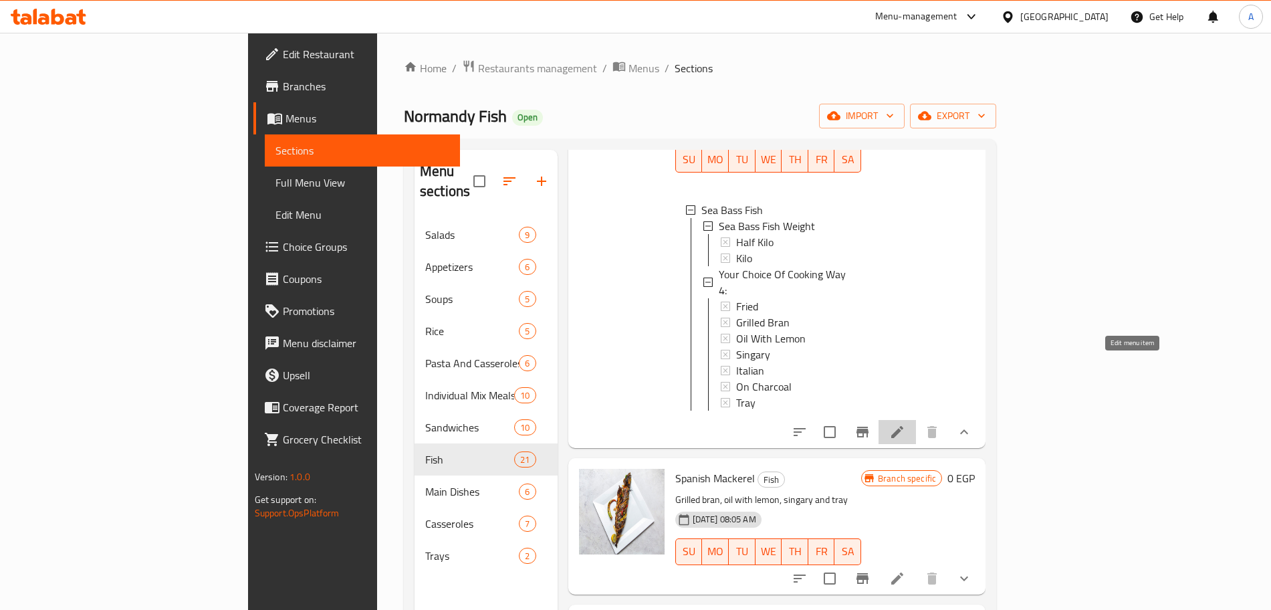
click at [905, 424] on icon at bounding box center [897, 432] width 16 height 16
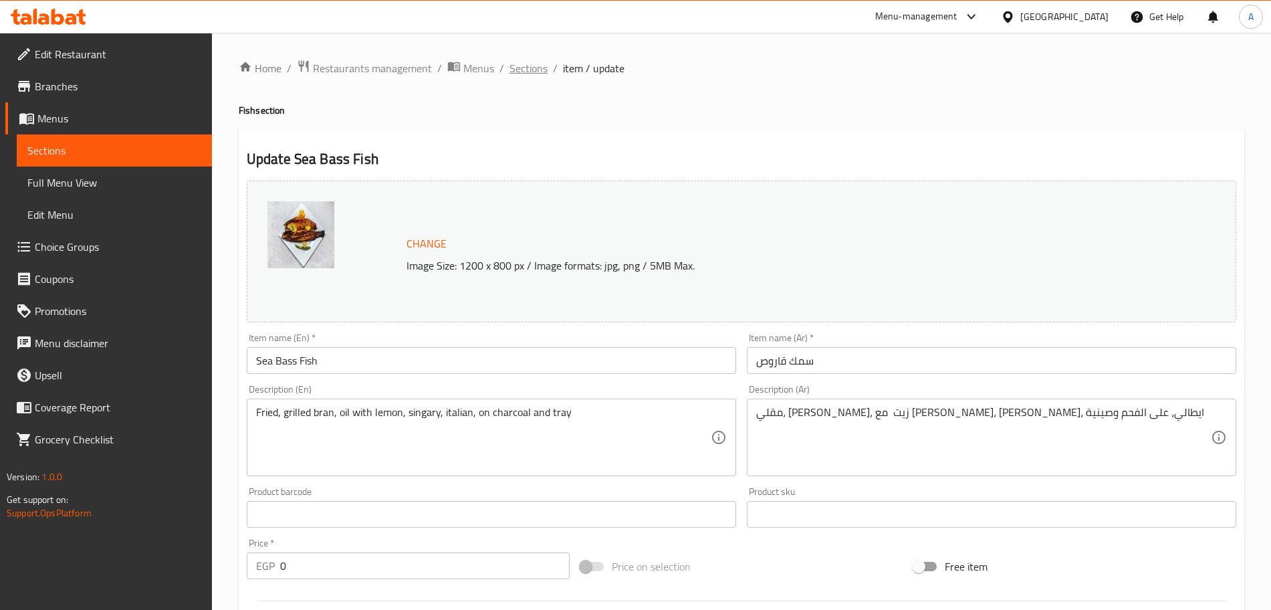
click at [529, 72] on span "Sections" at bounding box center [528, 68] width 38 height 16
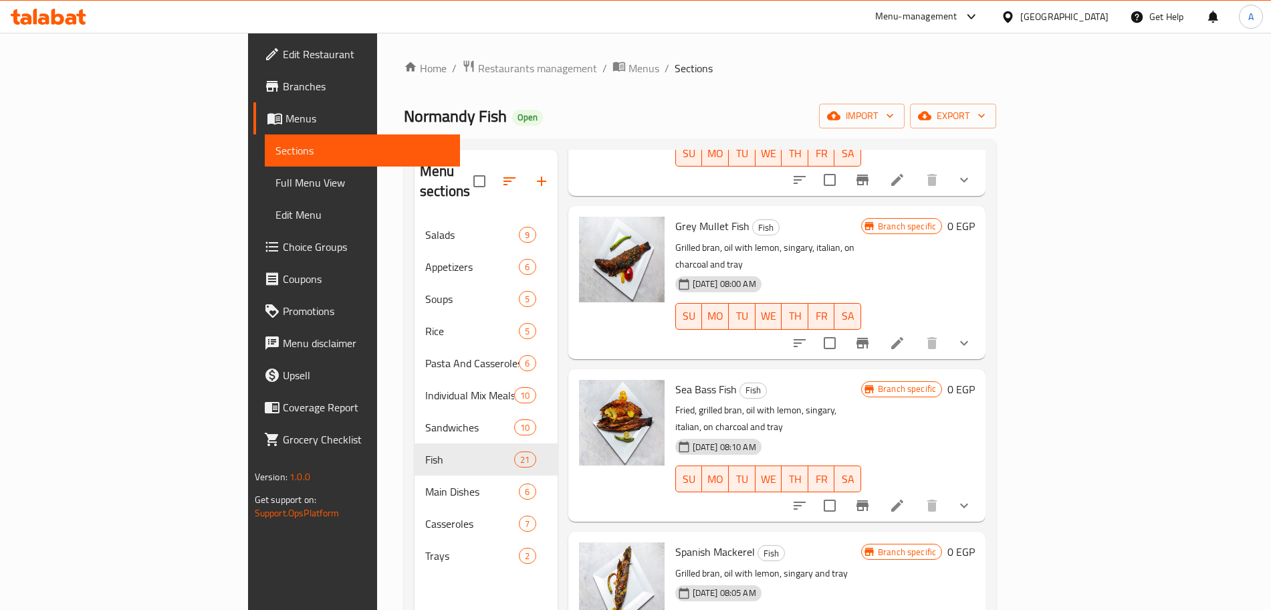
scroll to position [170, 0]
click at [903, 499] on icon at bounding box center [897, 505] width 12 height 12
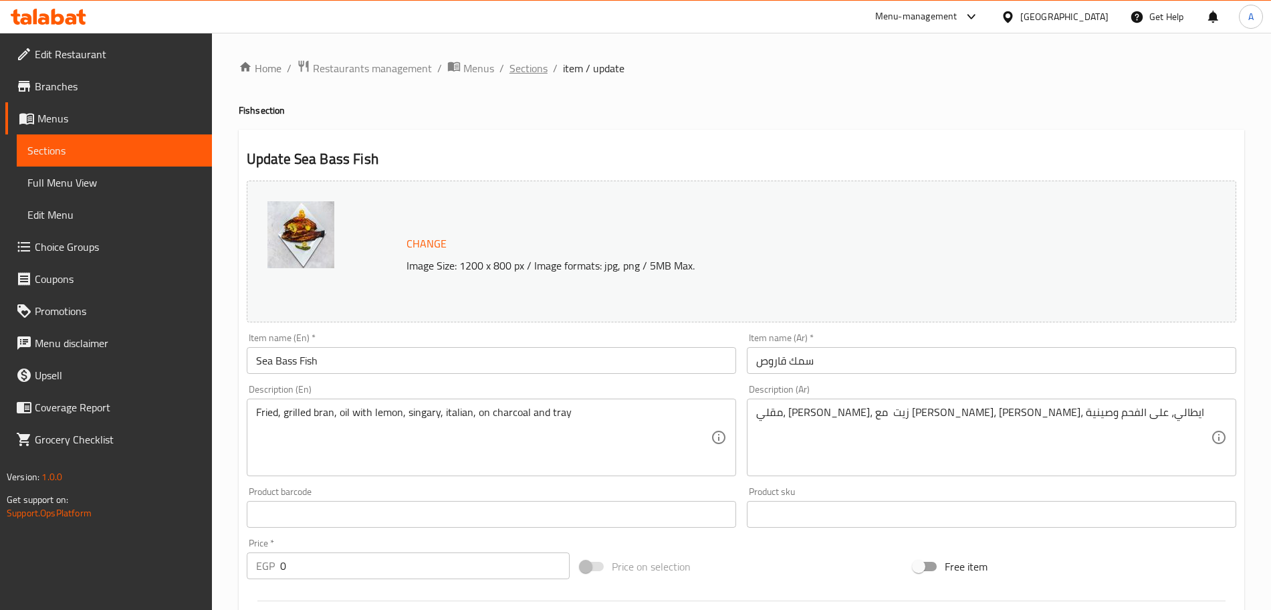
click at [525, 63] on span "Sections" at bounding box center [528, 68] width 38 height 16
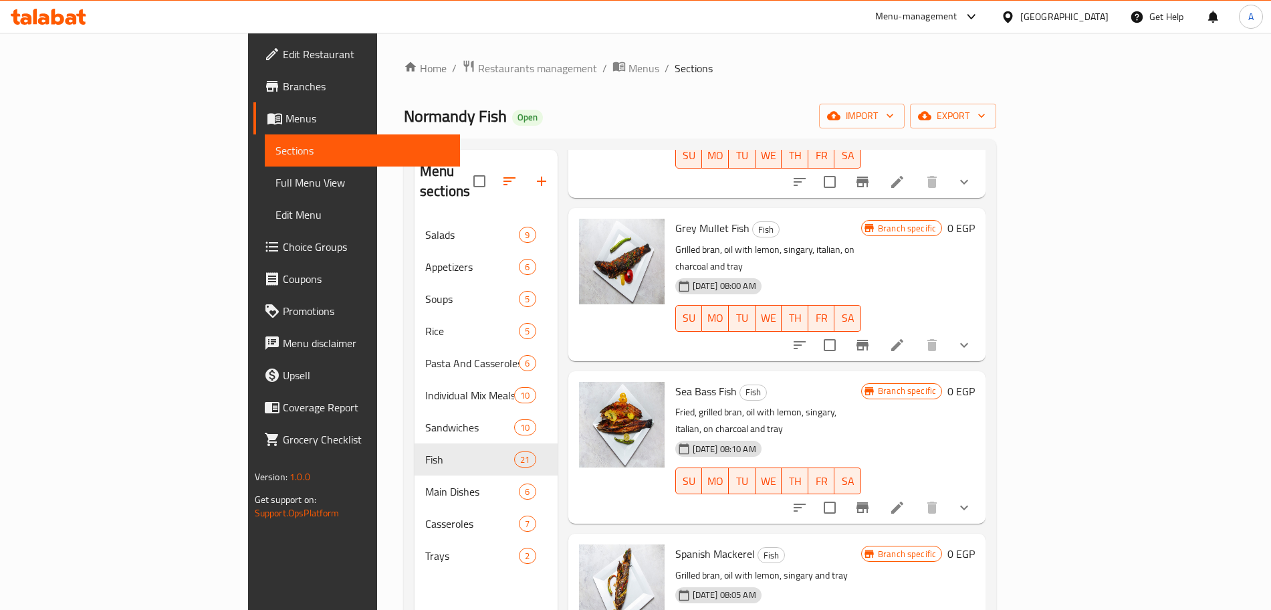
scroll to position [169, 0]
click at [972, 498] on icon "show more" at bounding box center [964, 506] width 16 height 16
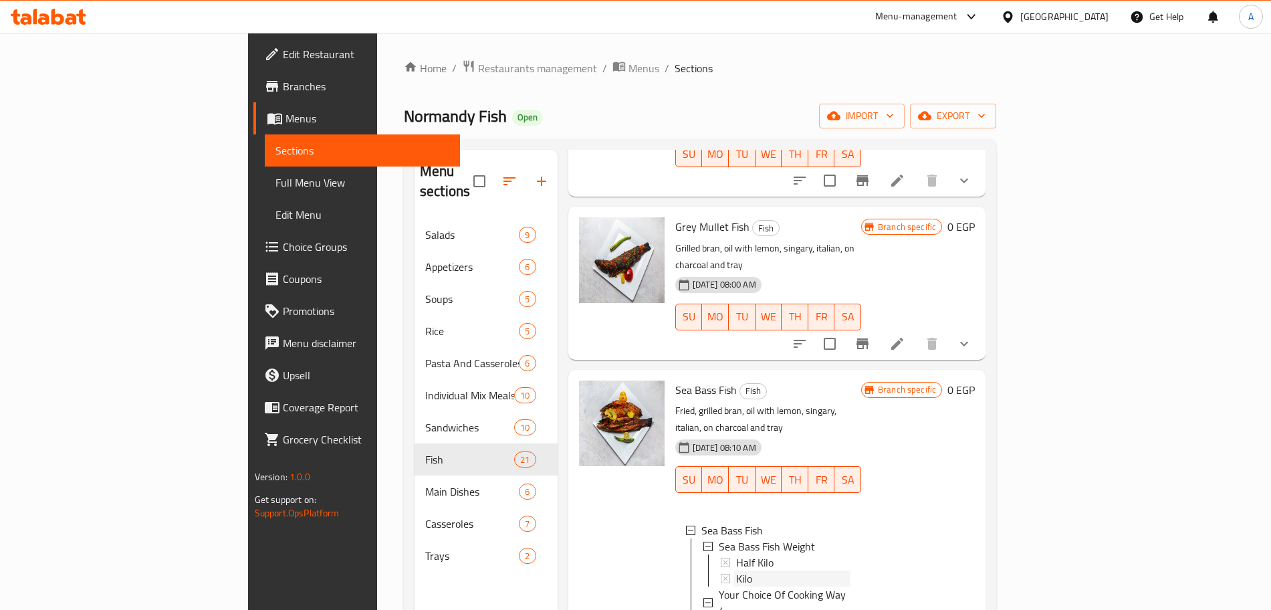
click at [736, 570] on div "Kilo" at bounding box center [793, 578] width 114 height 16
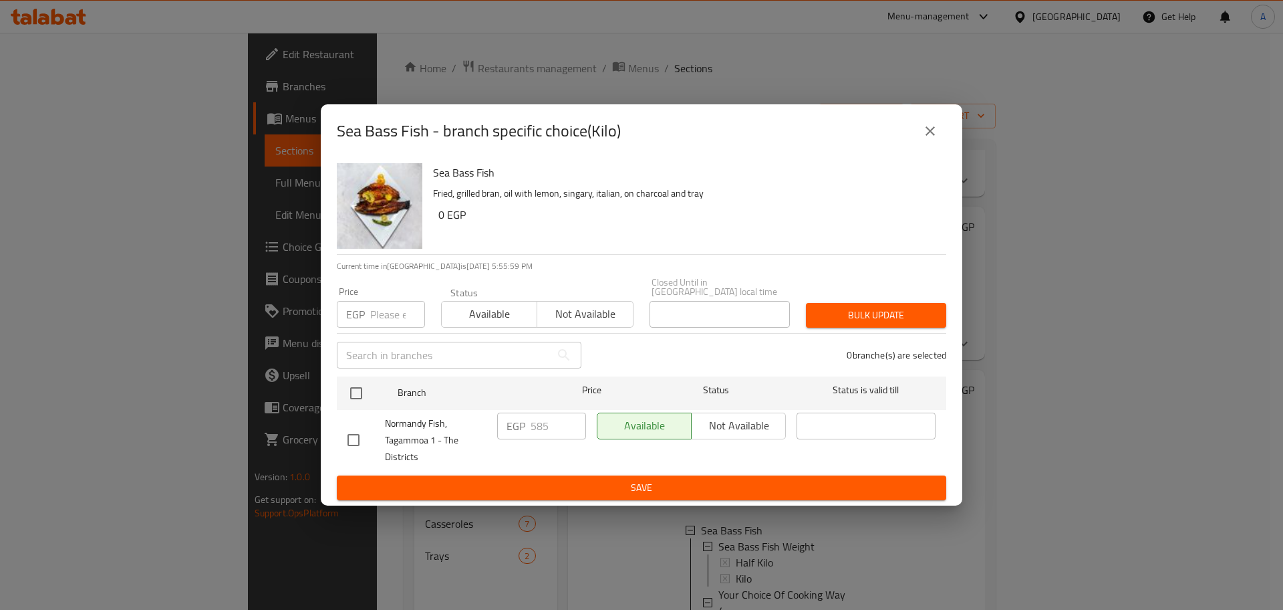
click at [925, 128] on icon "close" at bounding box center [930, 131] width 16 height 16
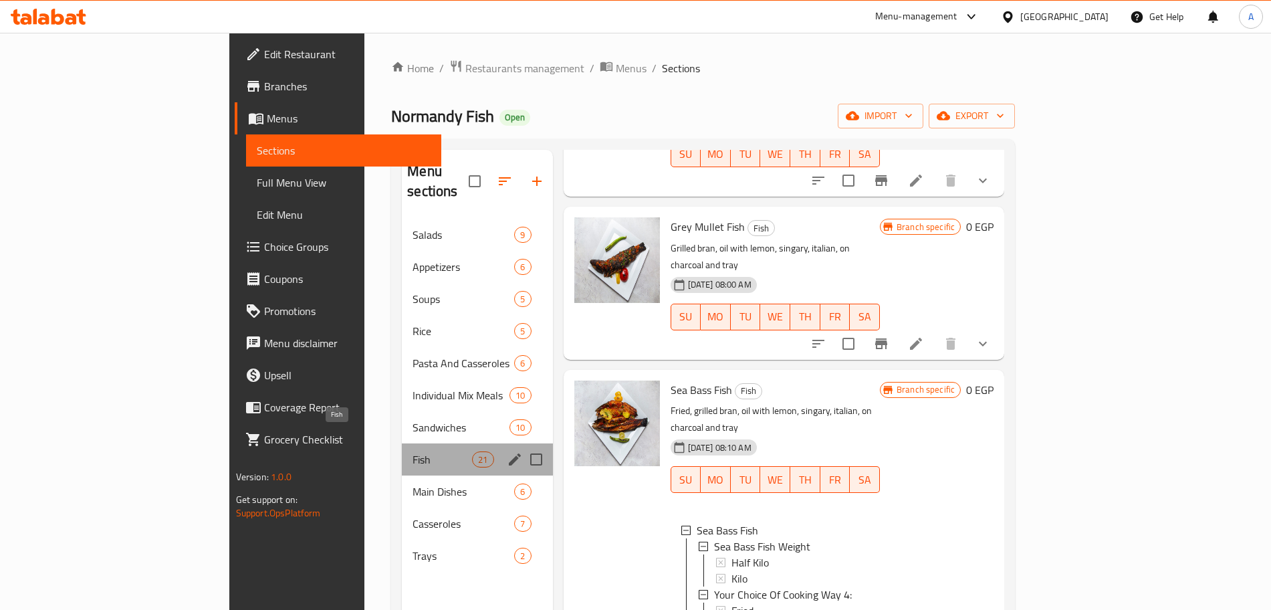
click at [412, 451] on span "Fish" at bounding box center [441, 459] width 59 height 16
click at [509, 453] on icon "edit" at bounding box center [515, 459] width 12 height 12
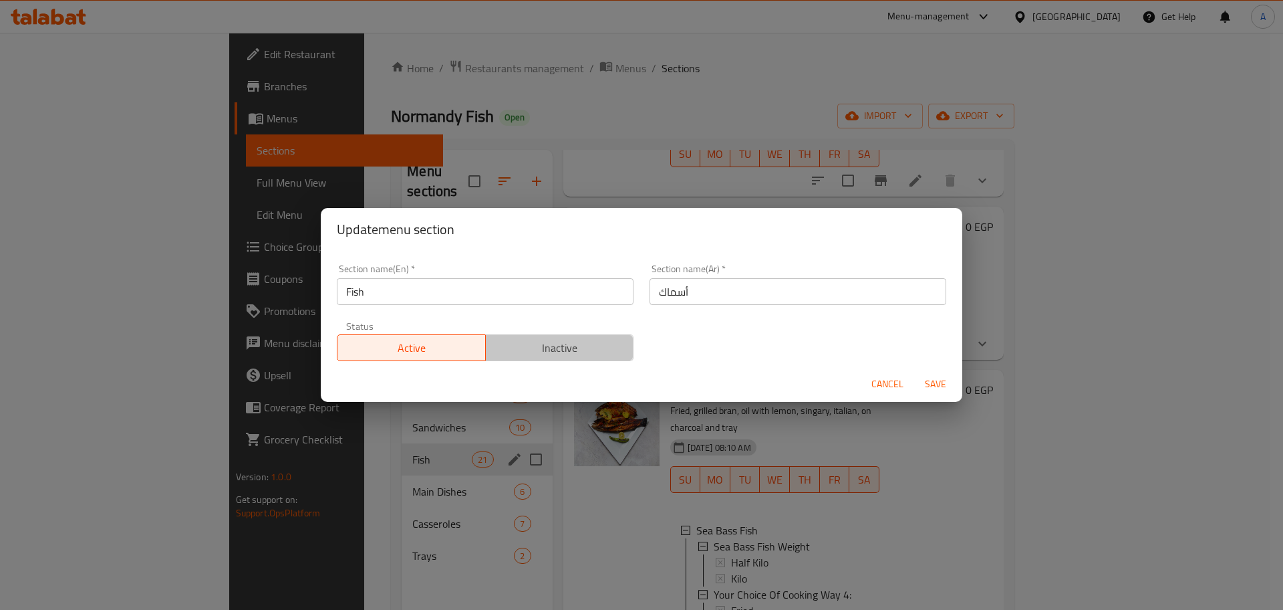
click at [579, 338] on span "Inactive" at bounding box center [560, 347] width 138 height 19
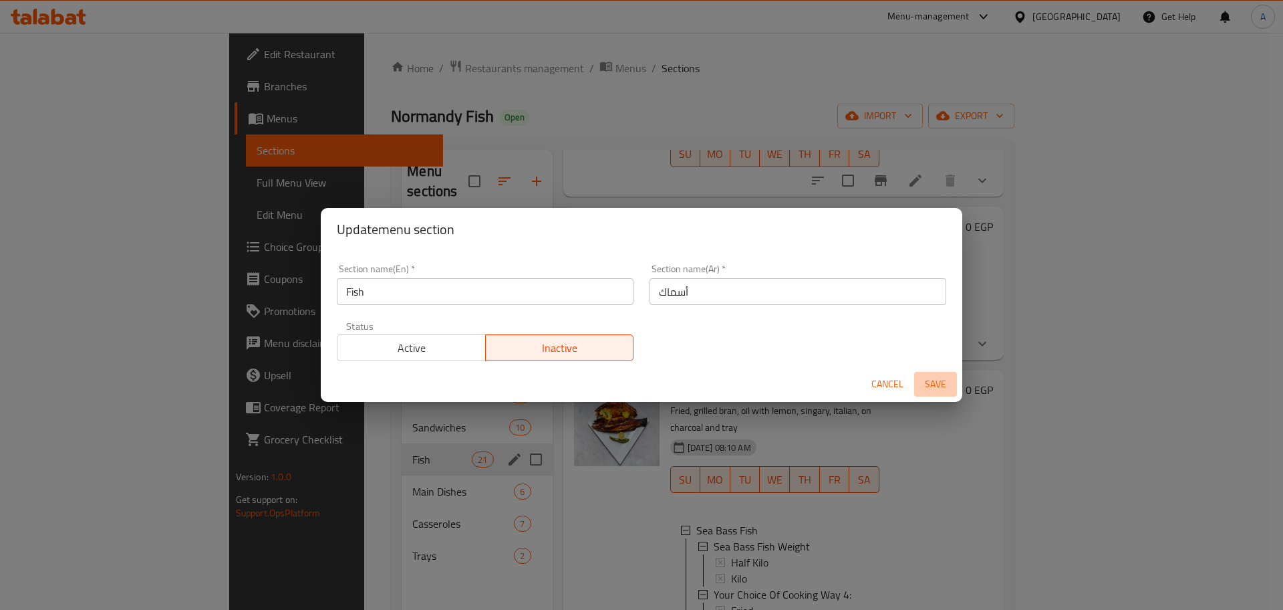
click at [931, 386] on span "Save" at bounding box center [936, 384] width 32 height 17
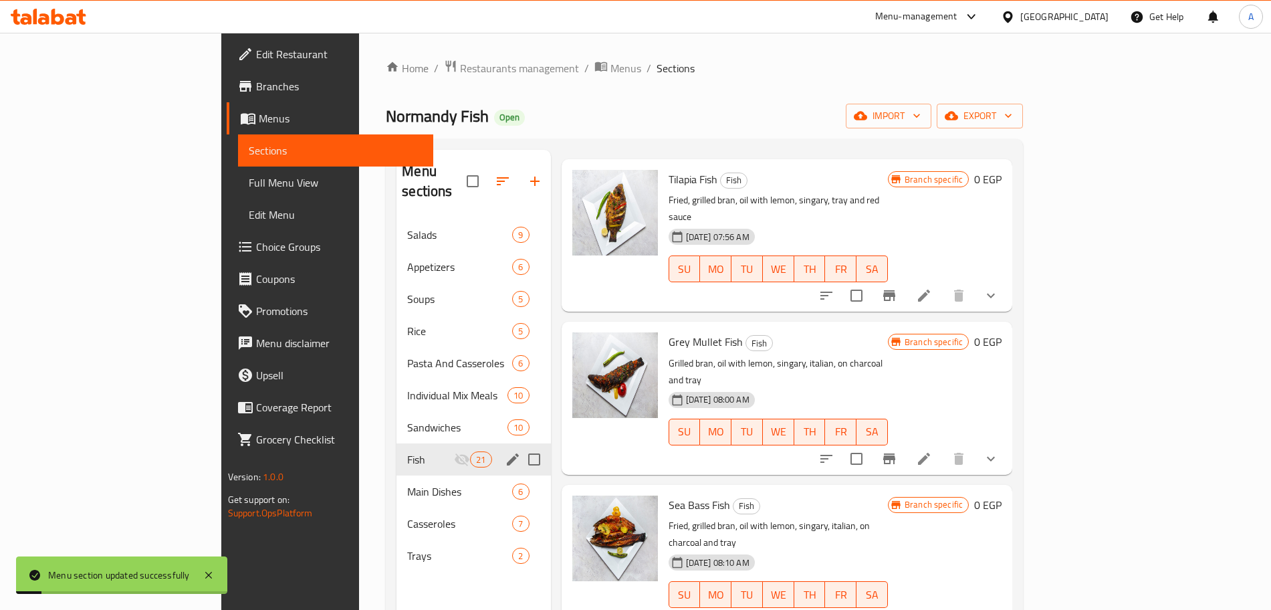
scroll to position [0, 0]
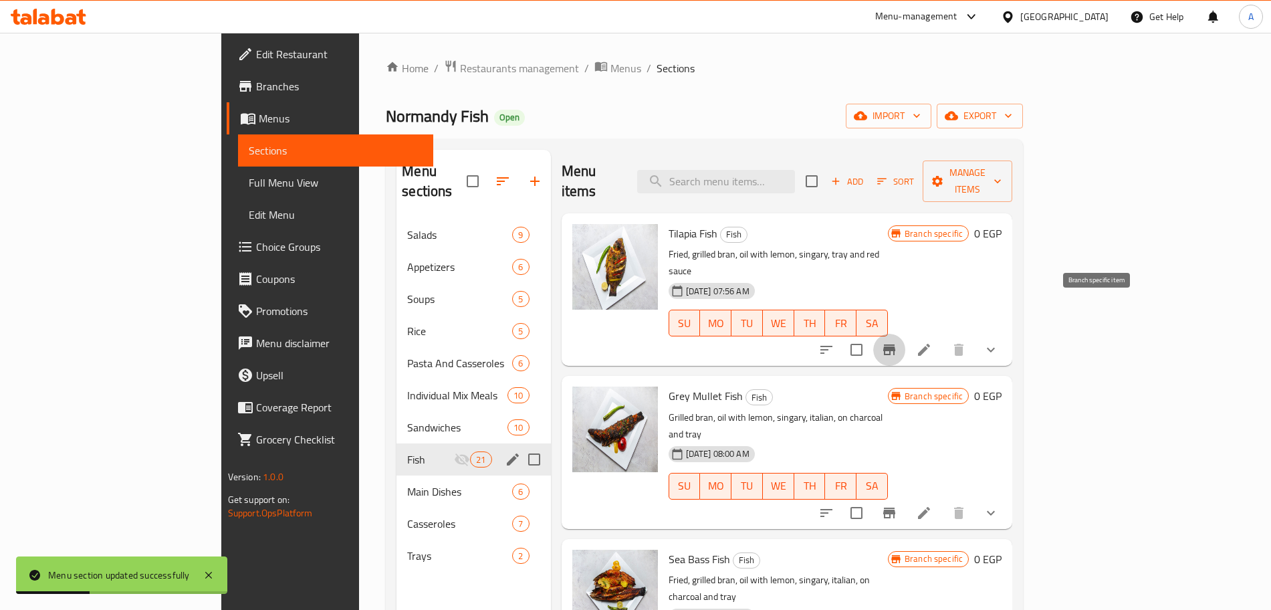
click at [895, 344] on icon "Branch-specific-item" at bounding box center [889, 349] width 12 height 11
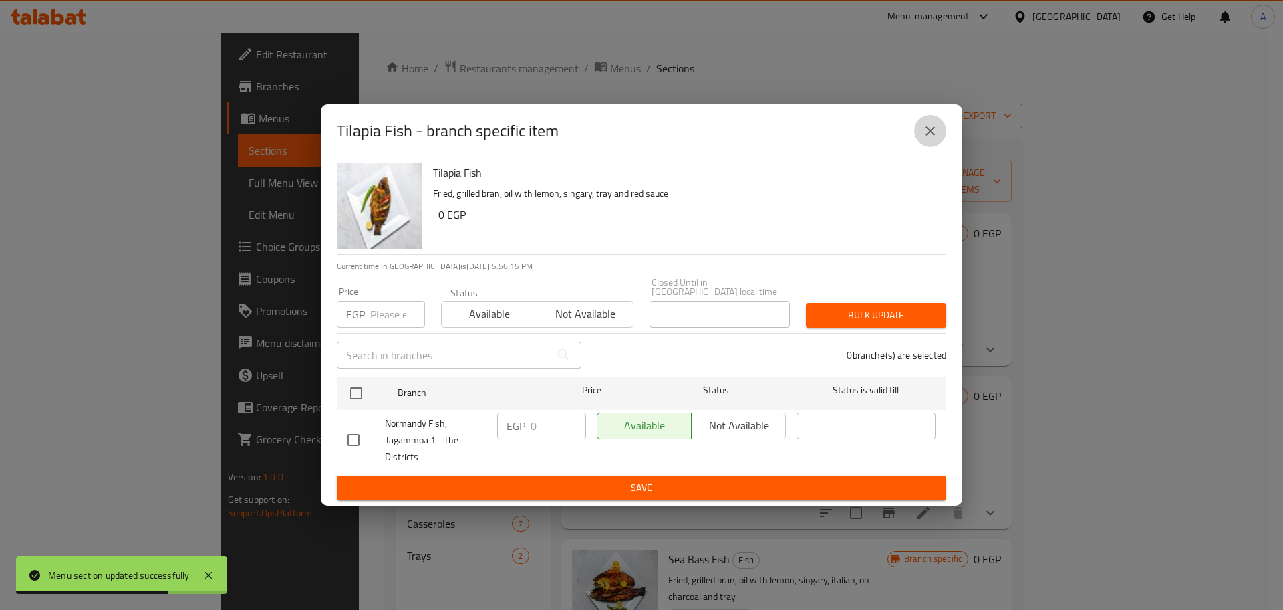
click at [941, 139] on button "close" at bounding box center [930, 131] width 32 height 32
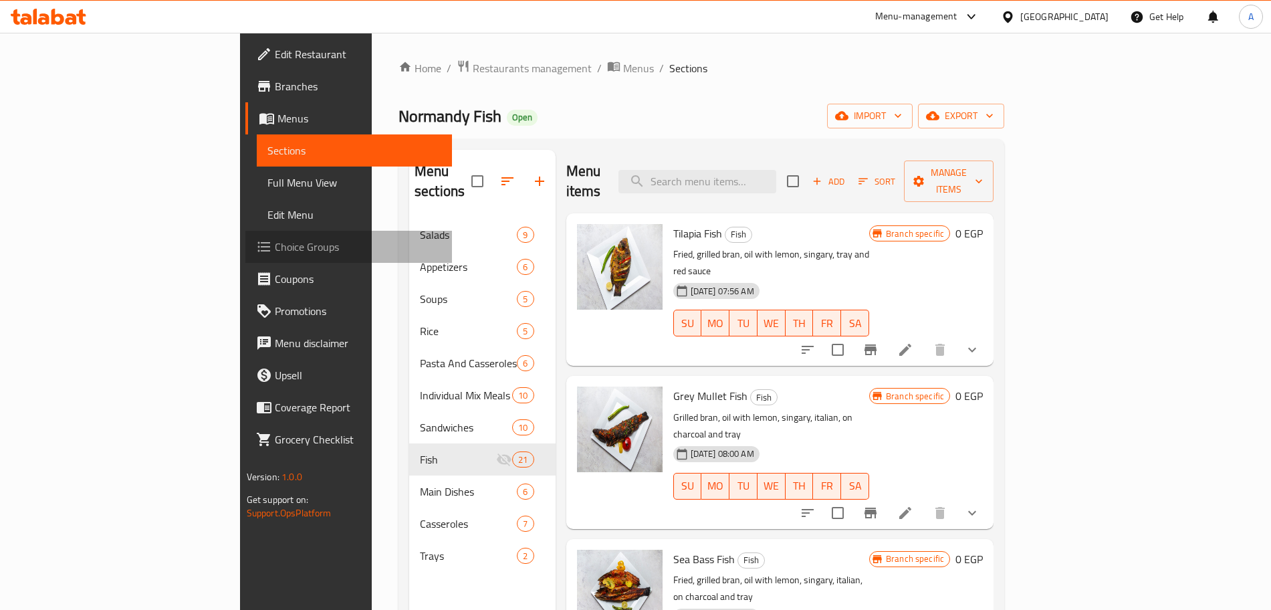
click at [275, 241] on span "Choice Groups" at bounding box center [358, 247] width 166 height 16
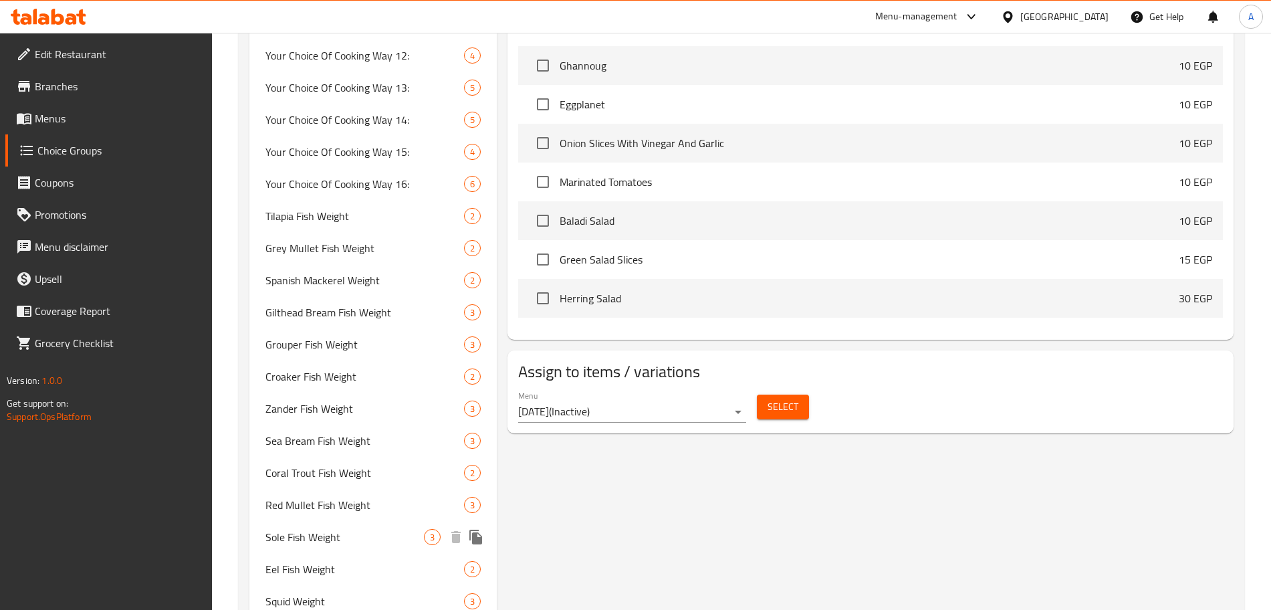
scroll to position [612, 0]
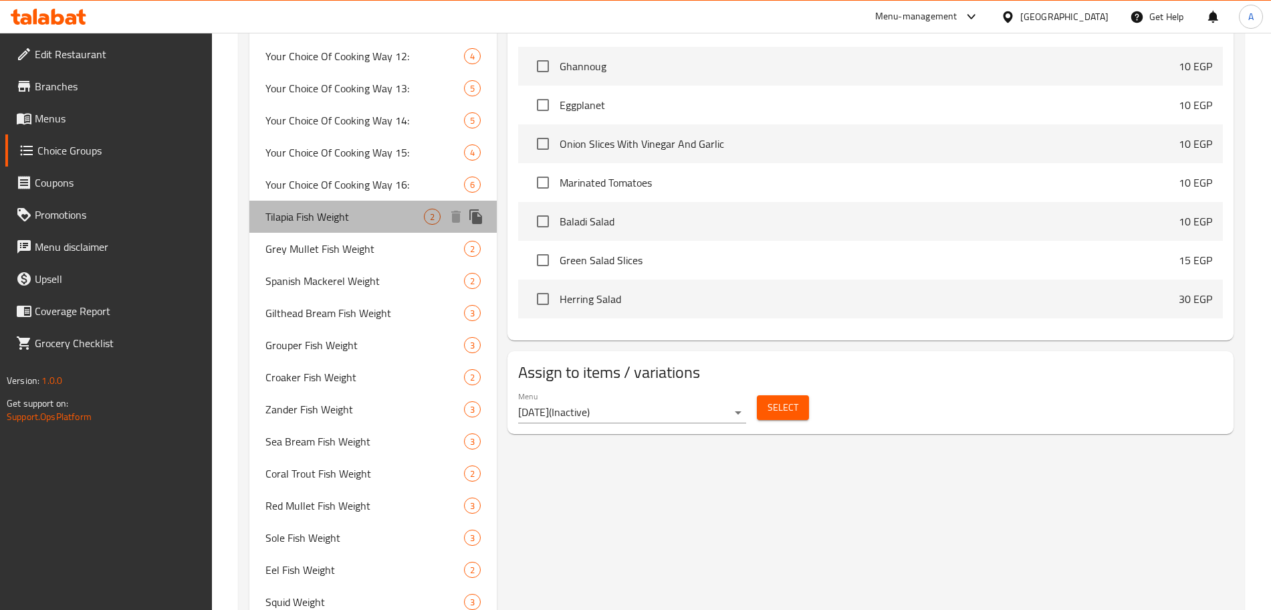
click at [355, 216] on span "Tilapia Fish Weight" at bounding box center [344, 217] width 158 height 16
type input "Tilapia Fish Weight"
type input "وزن سمك بلطي"
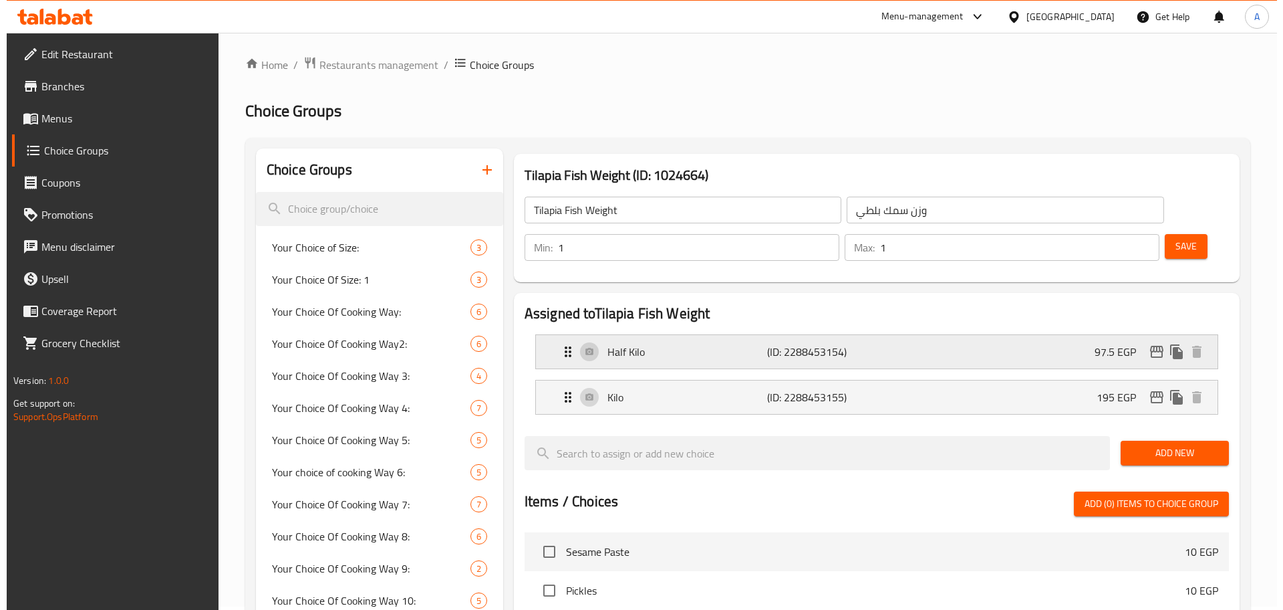
scroll to position [1, 0]
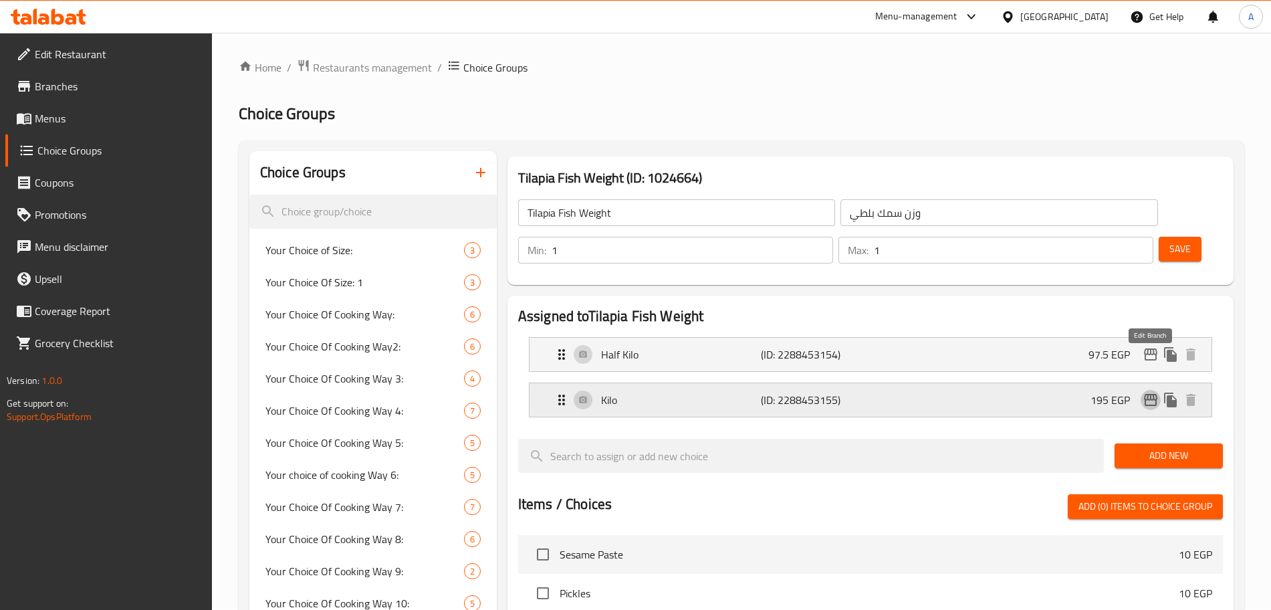
click at [1150, 392] on icon "edit" at bounding box center [1150, 400] width 16 height 16
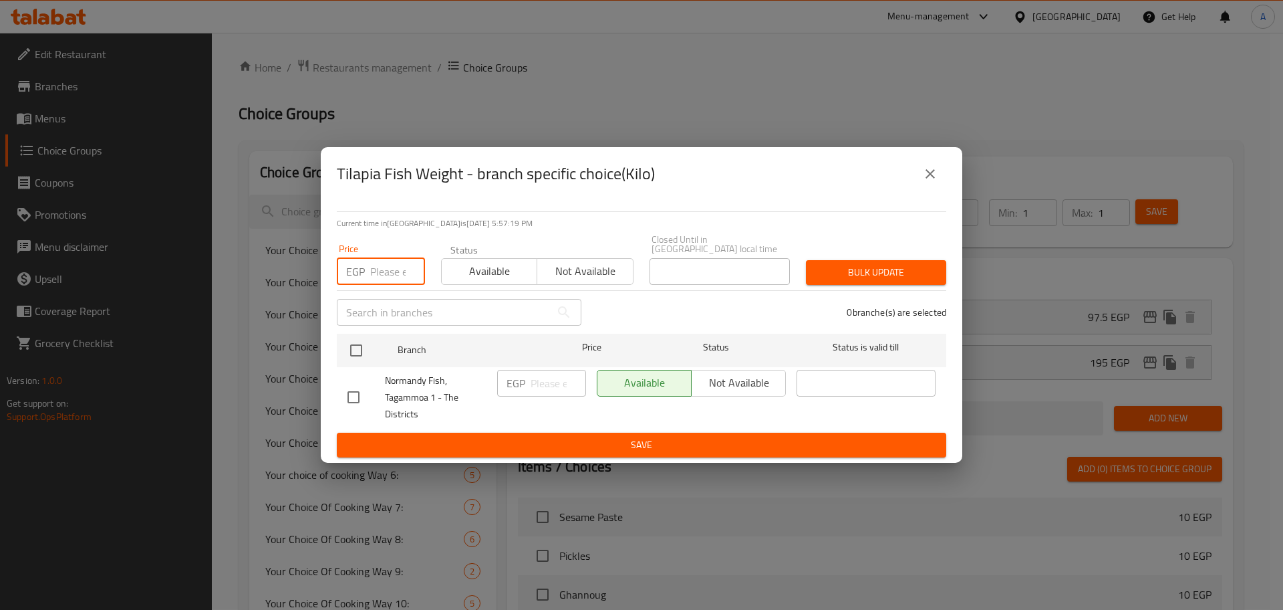
click at [385, 270] on input "number" at bounding box center [397, 271] width 55 height 27
type input "245"
click at [358, 343] on input "checkbox" at bounding box center [356, 350] width 28 height 28
checkbox input "true"
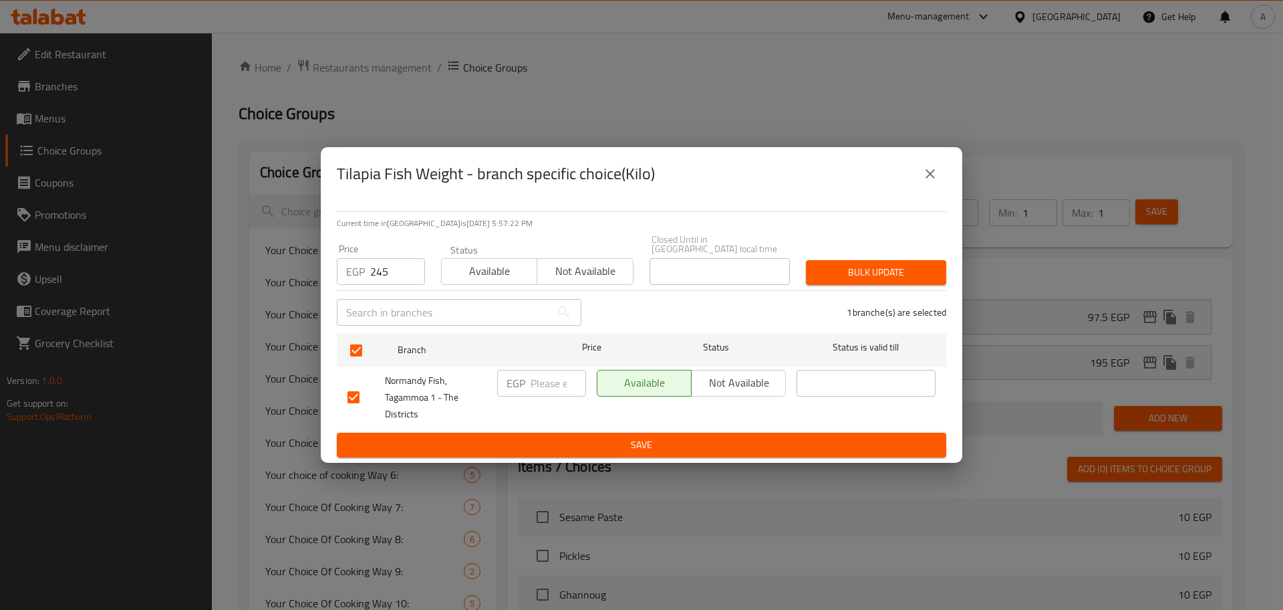
click at [826, 275] on span "Bulk update" at bounding box center [876, 272] width 119 height 17
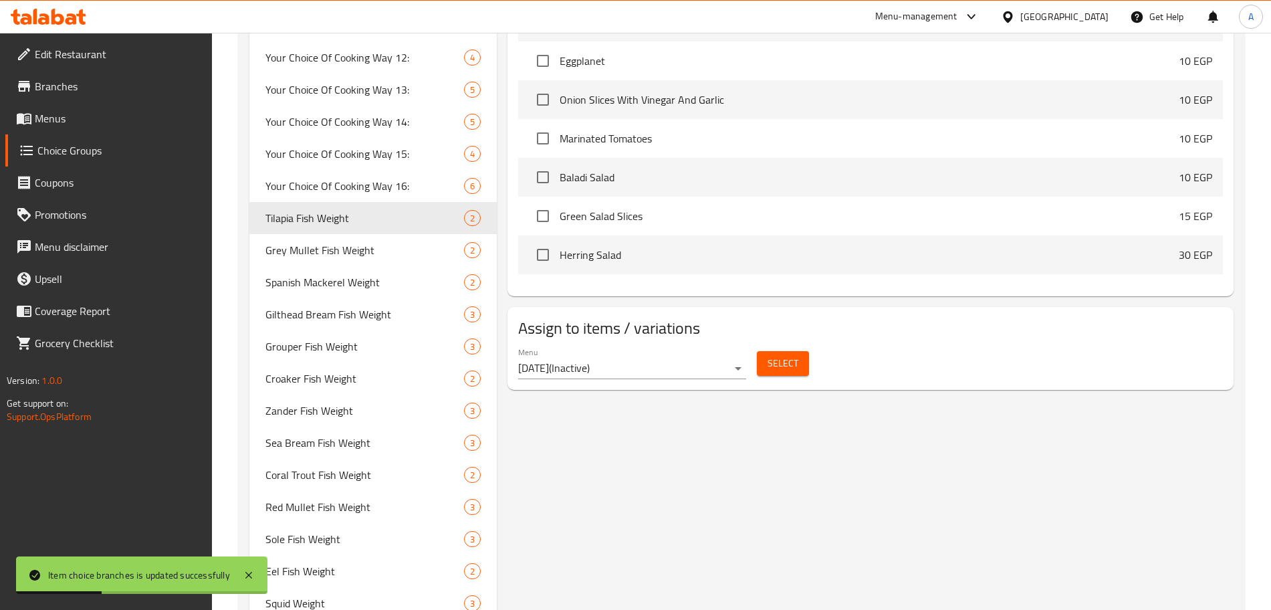
scroll to position [609, 0]
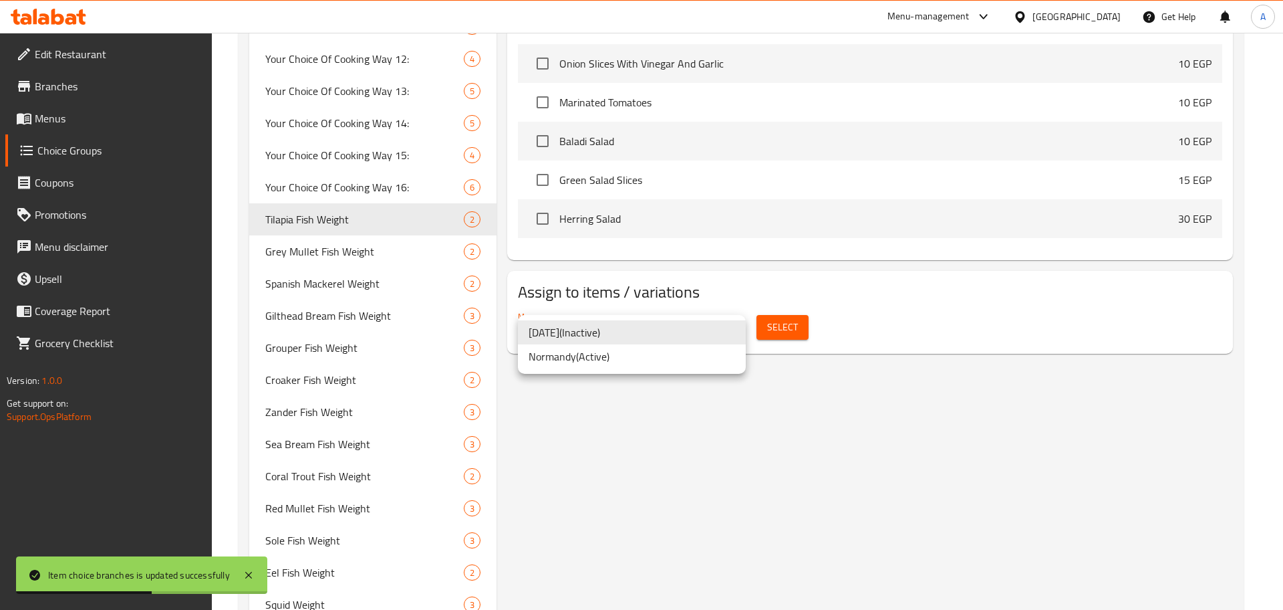
click at [636, 364] on li "Normandy ( Active )" at bounding box center [632, 356] width 228 height 24
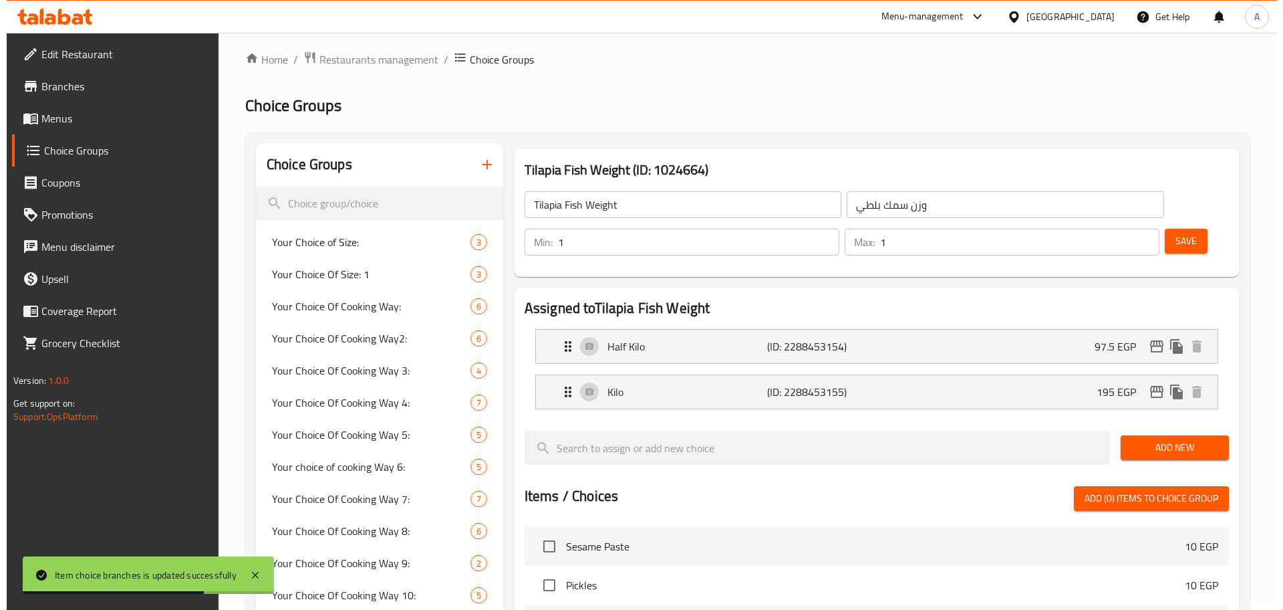
scroll to position [0, 0]
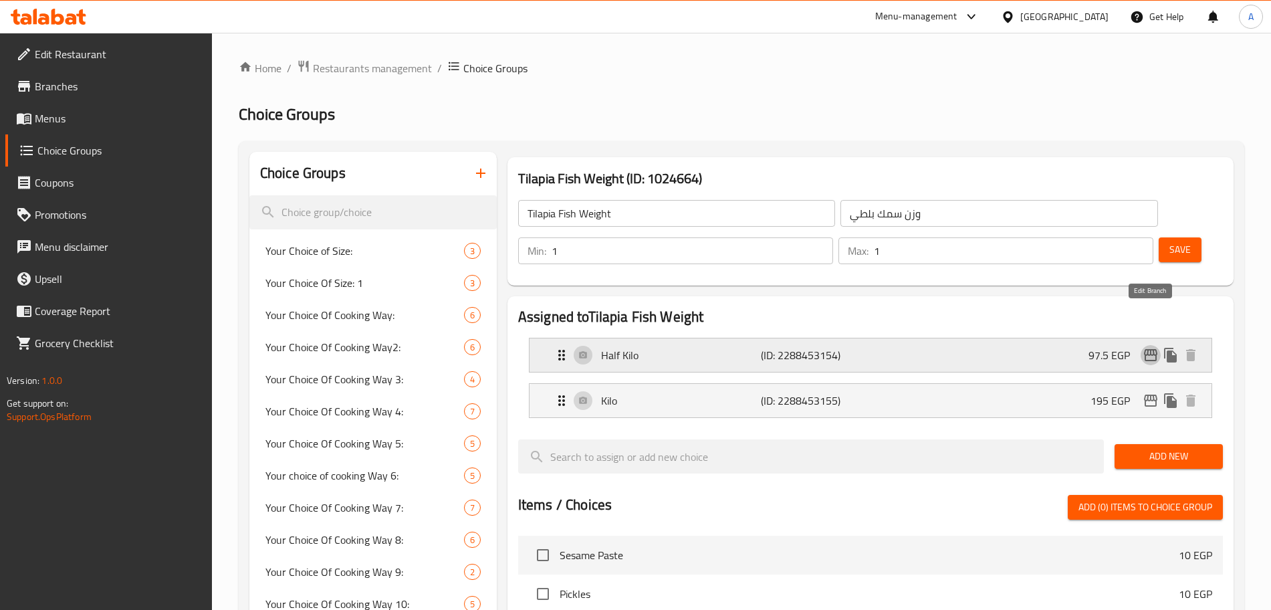
click at [1154, 349] on icon "edit" at bounding box center [1150, 355] width 13 height 12
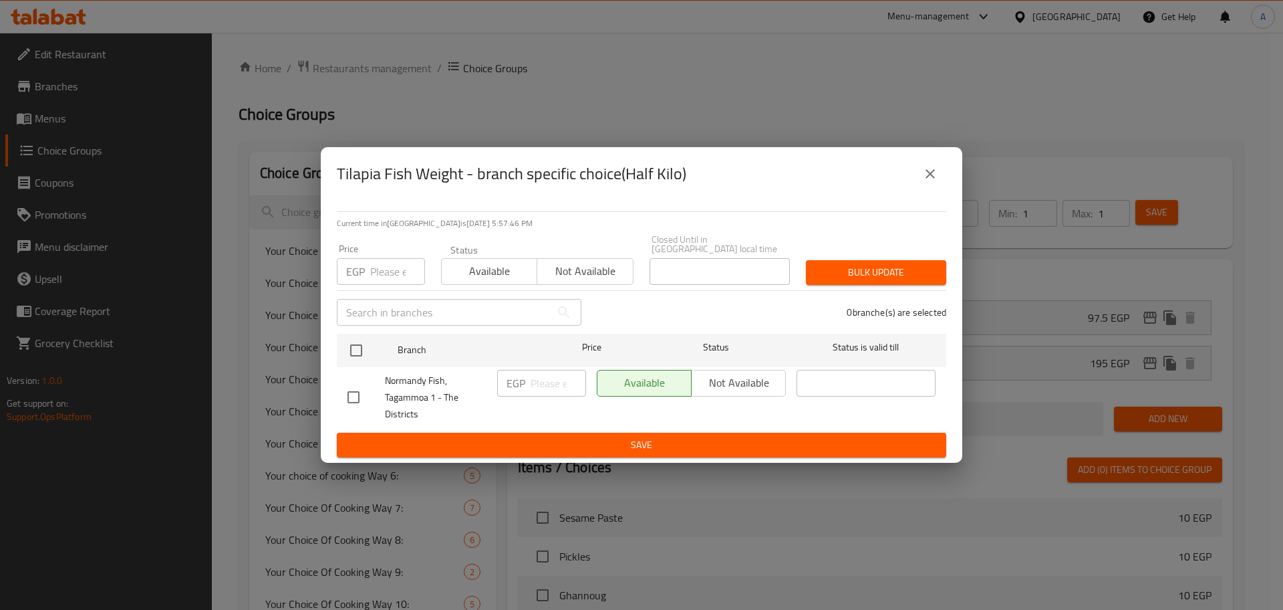
click at [378, 266] on input "number" at bounding box center [397, 271] width 55 height 27
type input "122.5"
click at [358, 343] on input "checkbox" at bounding box center [356, 350] width 28 height 28
checkbox input "true"
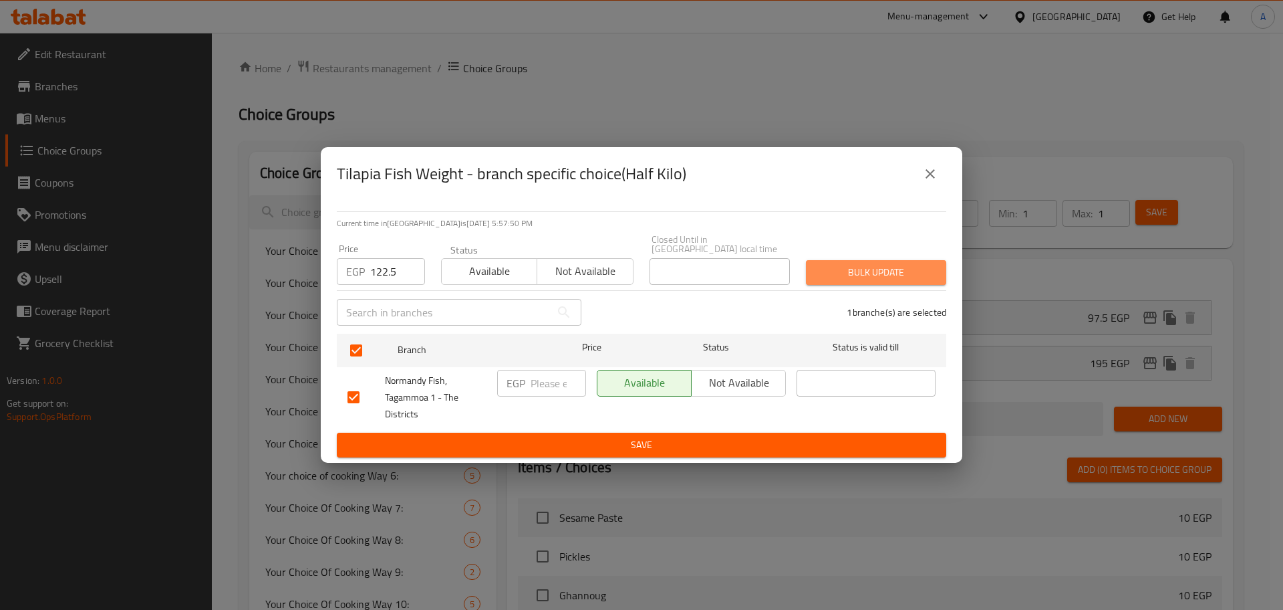
click at [862, 264] on span "Bulk update" at bounding box center [876, 272] width 119 height 17
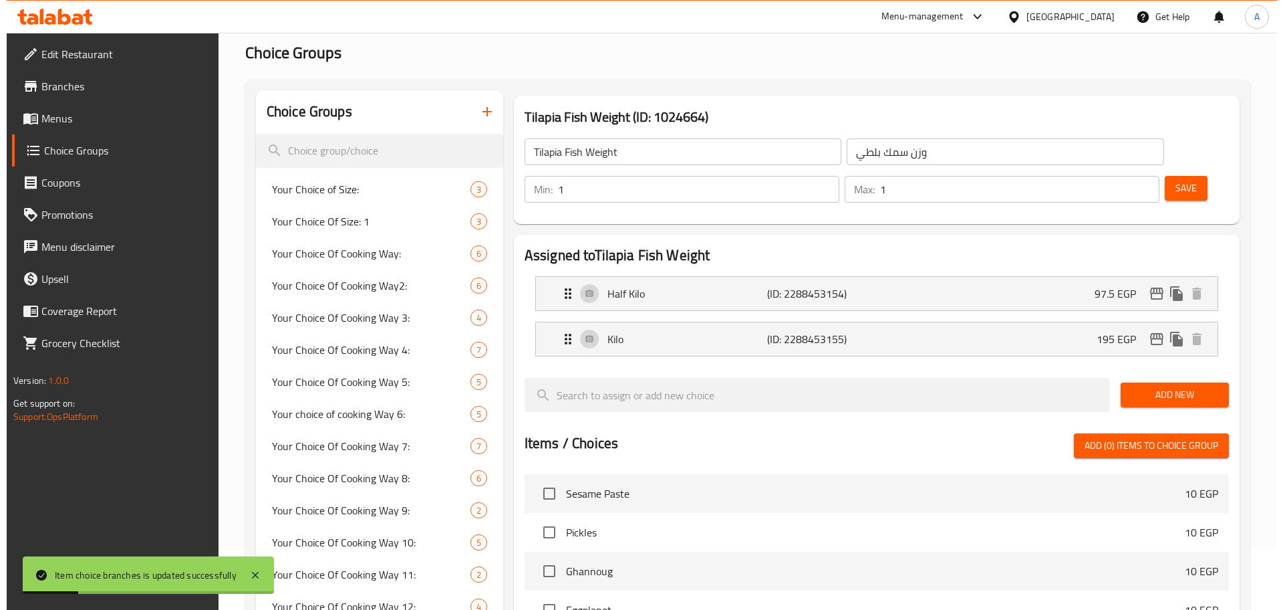
scroll to position [60, 0]
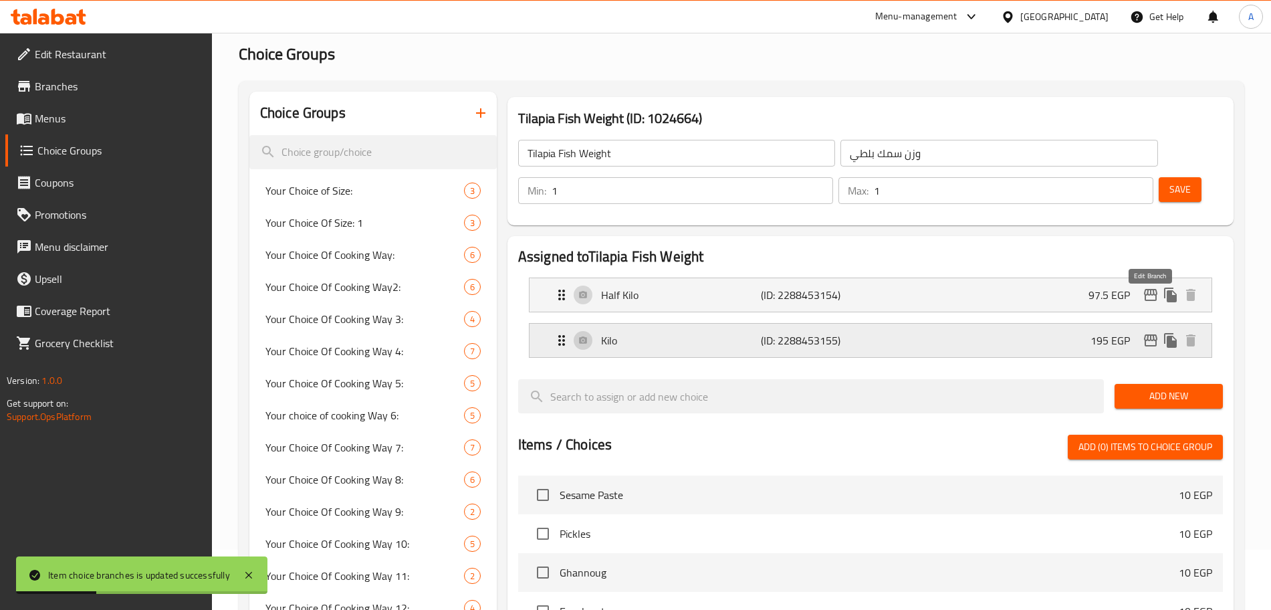
click at [1145, 334] on icon "edit" at bounding box center [1150, 340] width 13 height 12
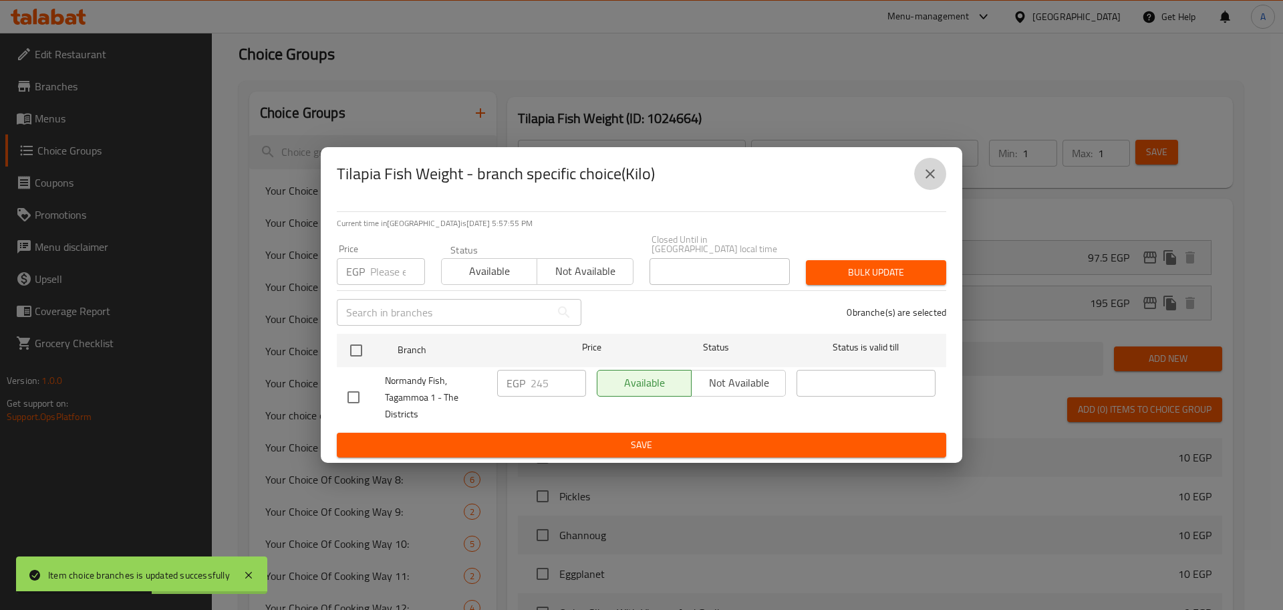
click at [940, 174] on button "close" at bounding box center [930, 174] width 32 height 32
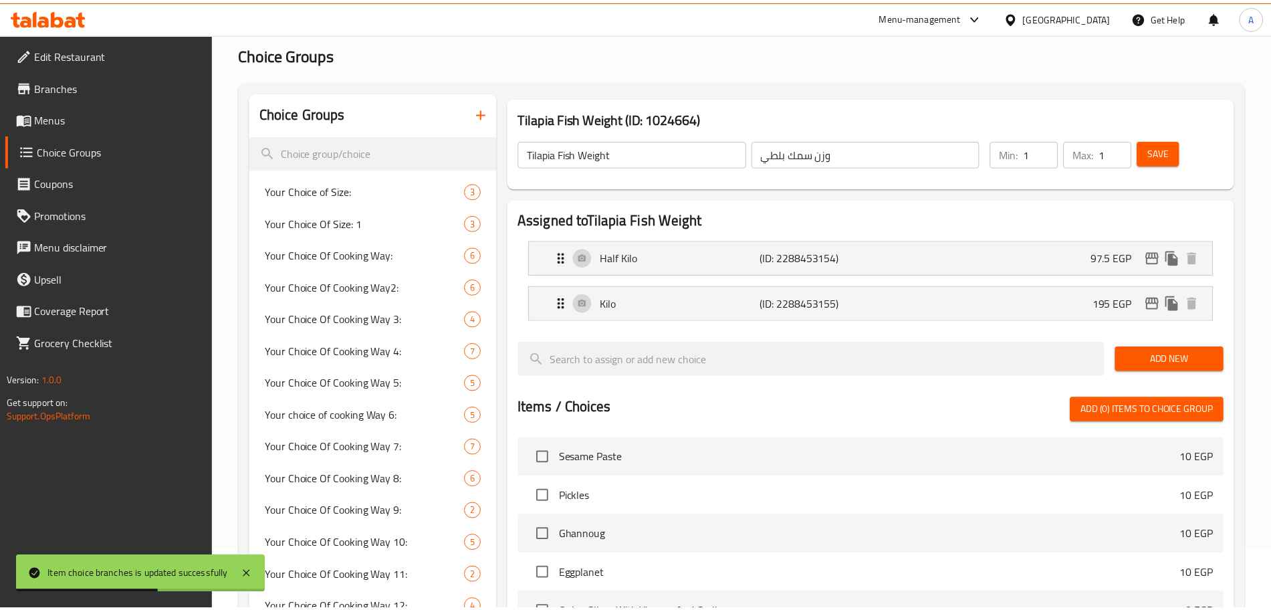
scroll to position [636, 0]
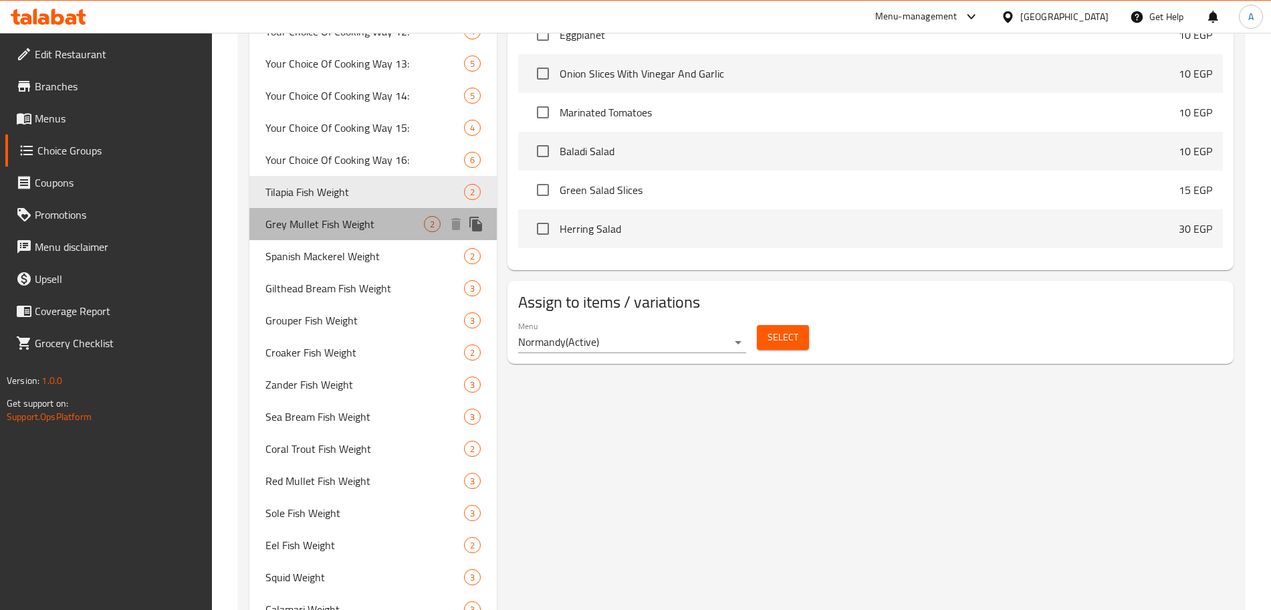
click at [370, 219] on span "Grey Mullet Fish Weight" at bounding box center [344, 224] width 158 height 16
type input "Grey Mullet Fish Weight"
type input "وزن سمك بورى"
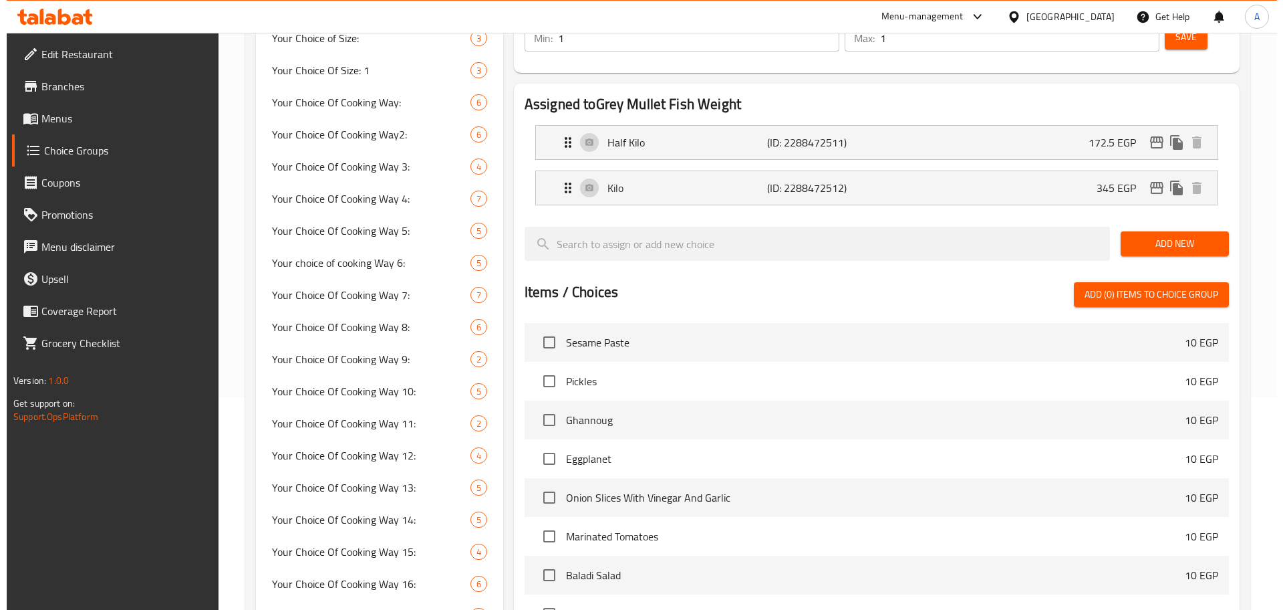
scroll to position [195, 0]
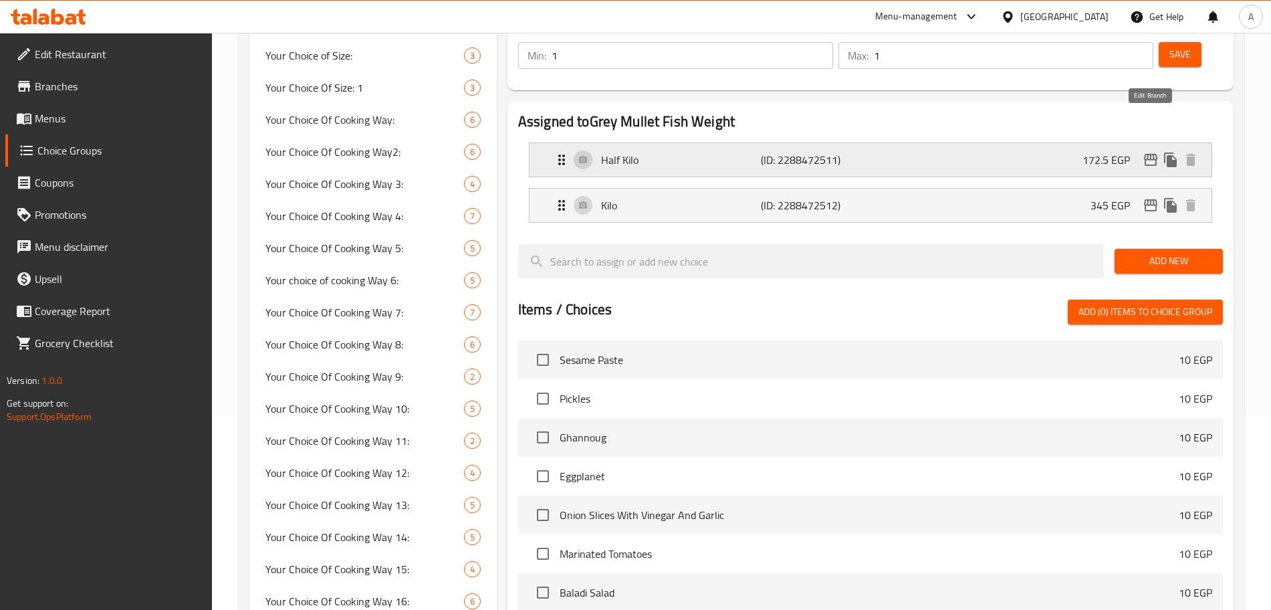
click at [1145, 154] on icon "edit" at bounding box center [1150, 160] width 13 height 12
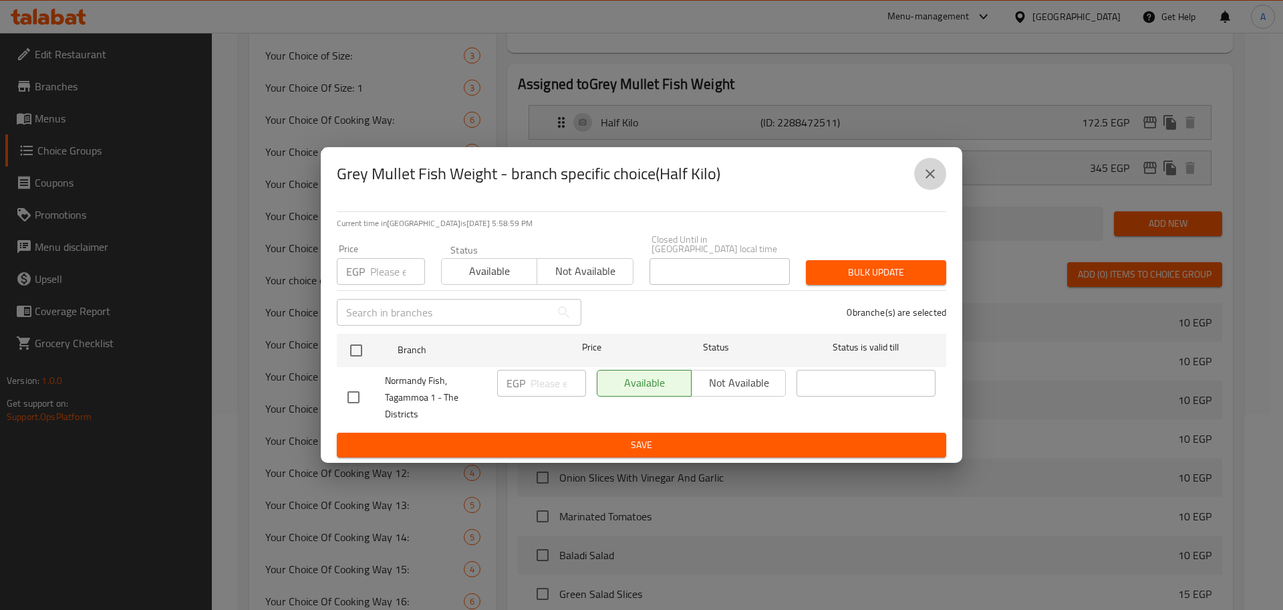
click at [934, 182] on icon "close" at bounding box center [930, 174] width 16 height 16
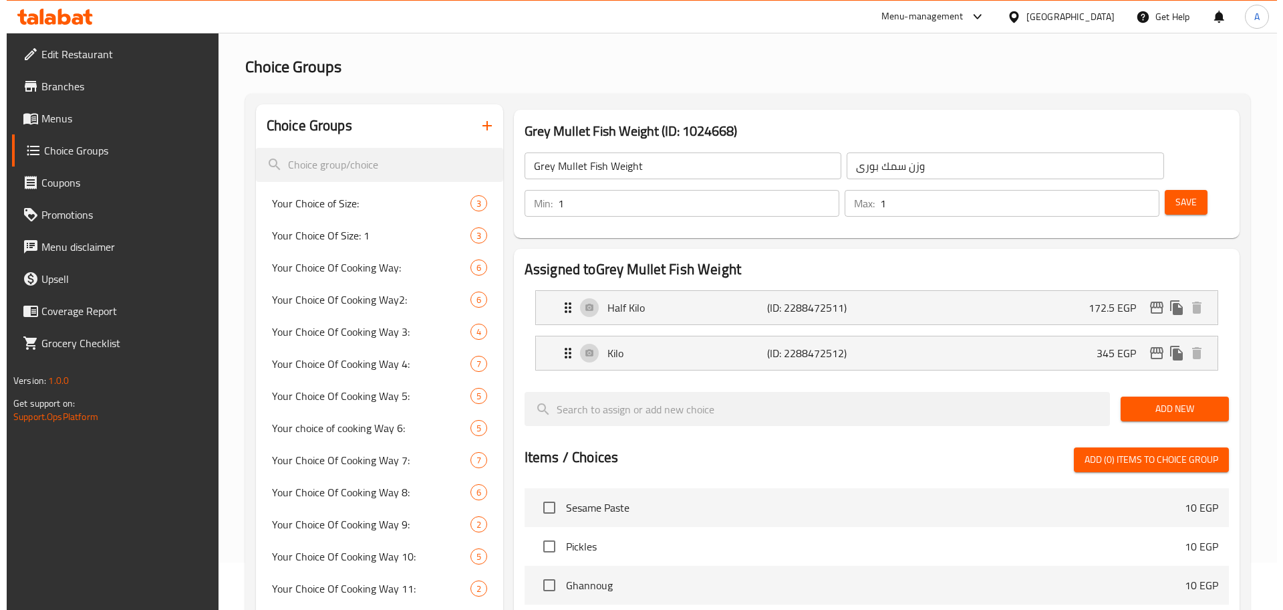
scroll to position [45, 0]
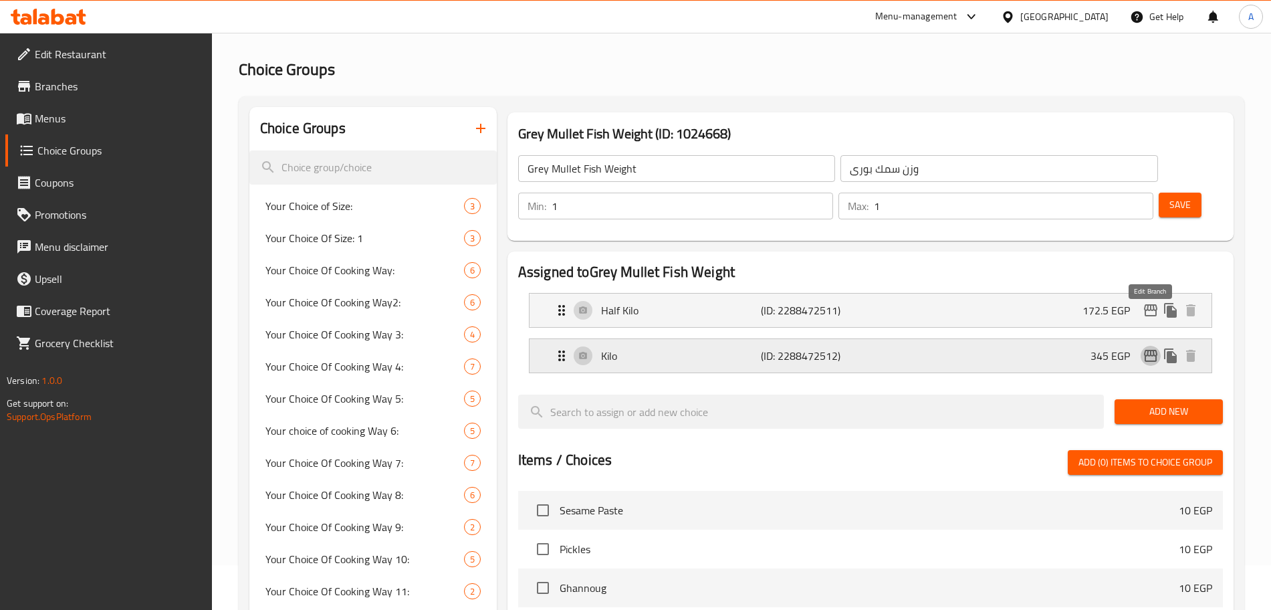
click at [1148, 350] on icon "edit" at bounding box center [1150, 356] width 13 height 12
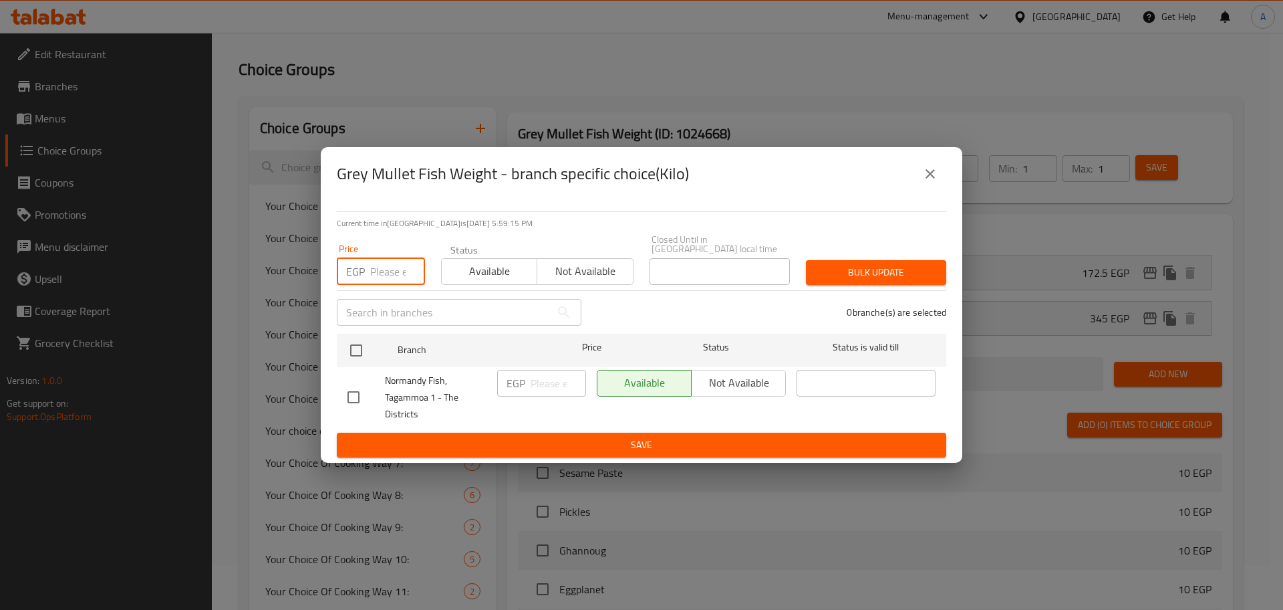
click at [393, 263] on input "number" at bounding box center [397, 271] width 55 height 27
type input "425"
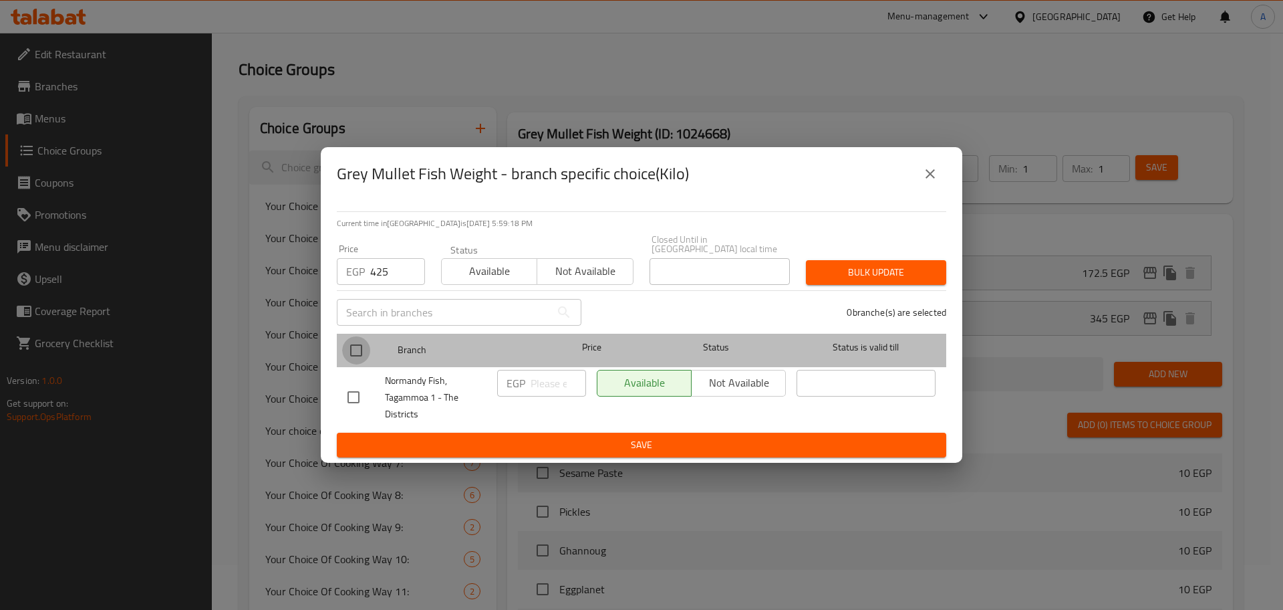
click at [363, 342] on input "checkbox" at bounding box center [356, 350] width 28 height 28
checkbox input "true"
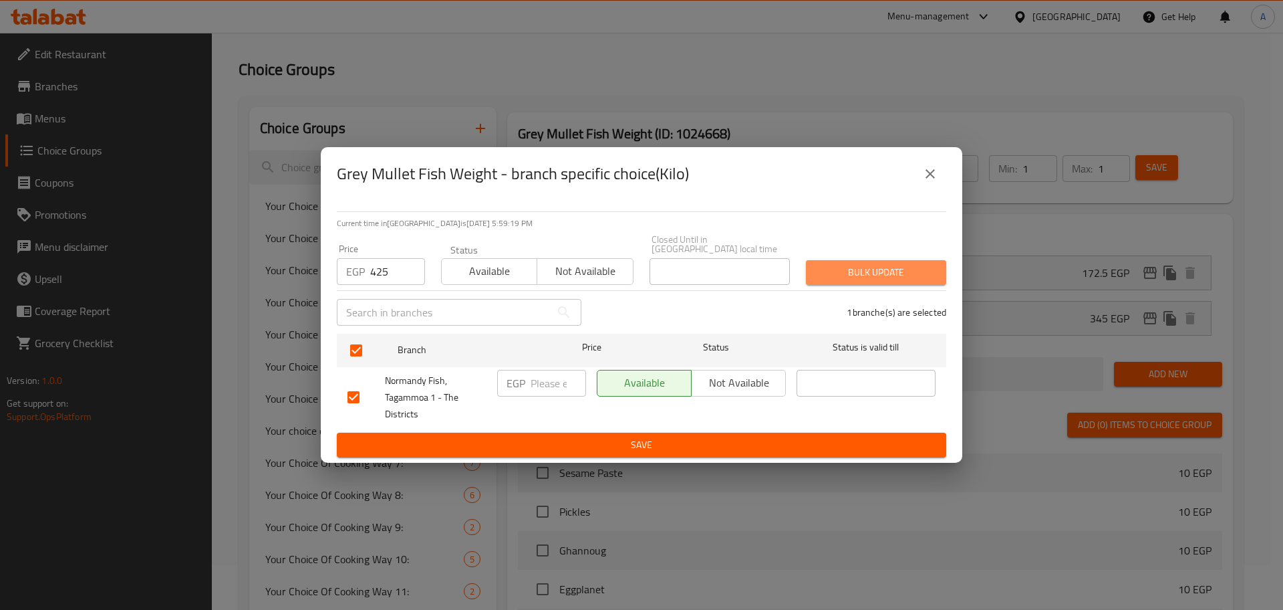
click at [920, 271] on span "Bulk update" at bounding box center [876, 272] width 119 height 17
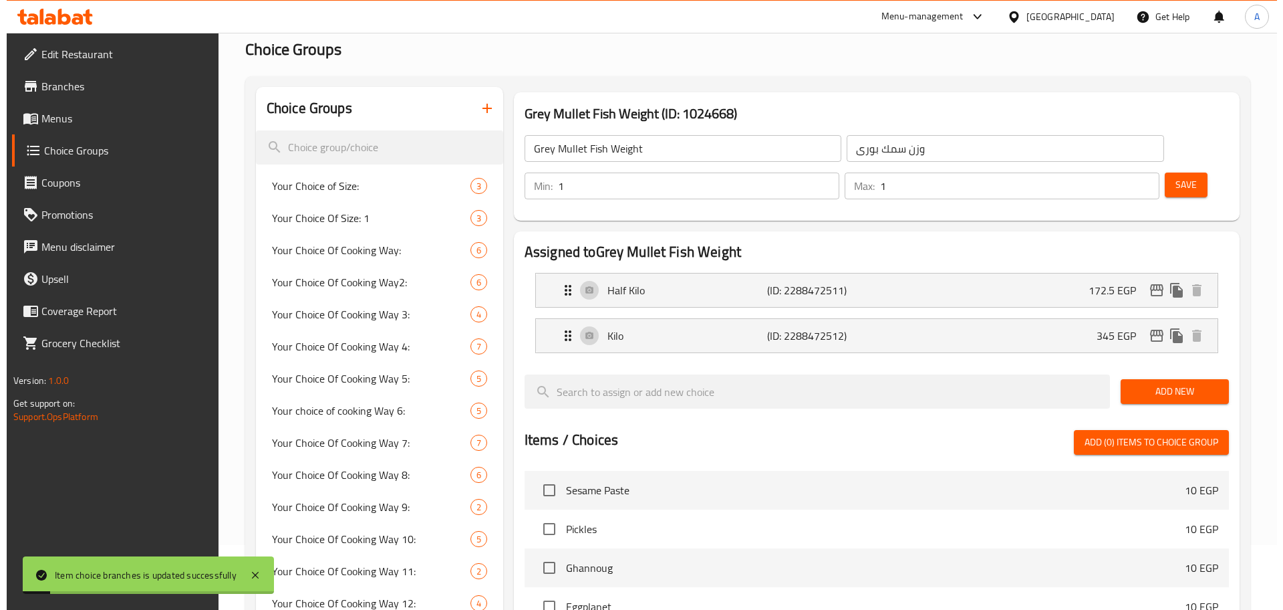
scroll to position [0, 0]
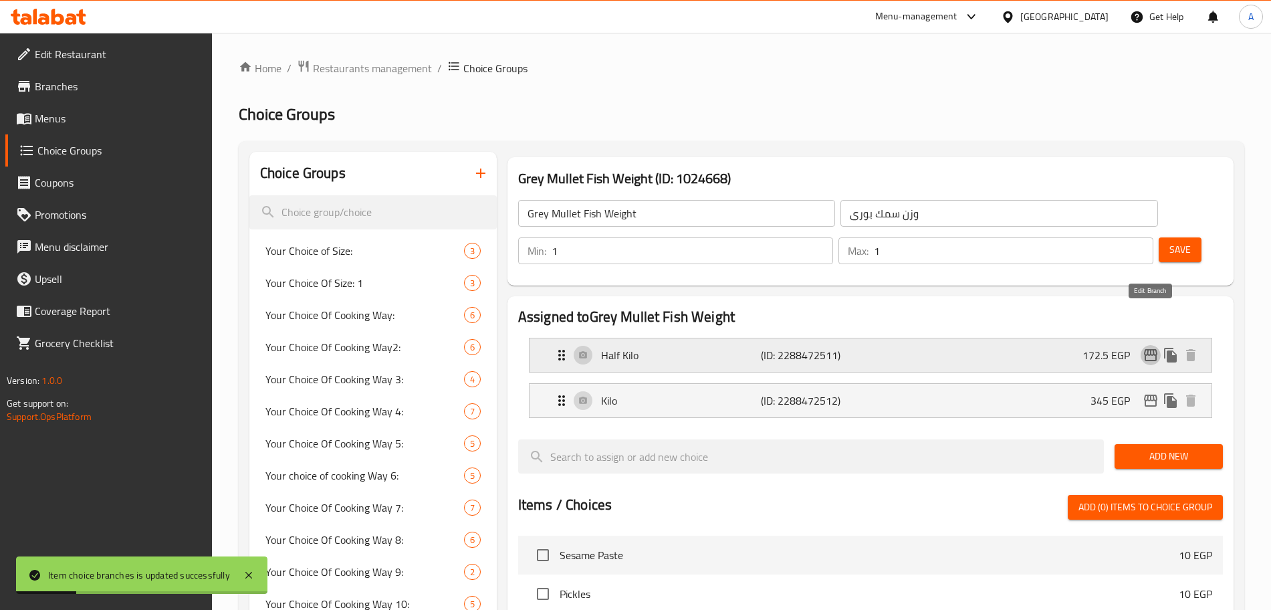
click at [1146, 349] on icon "edit" at bounding box center [1150, 355] width 13 height 12
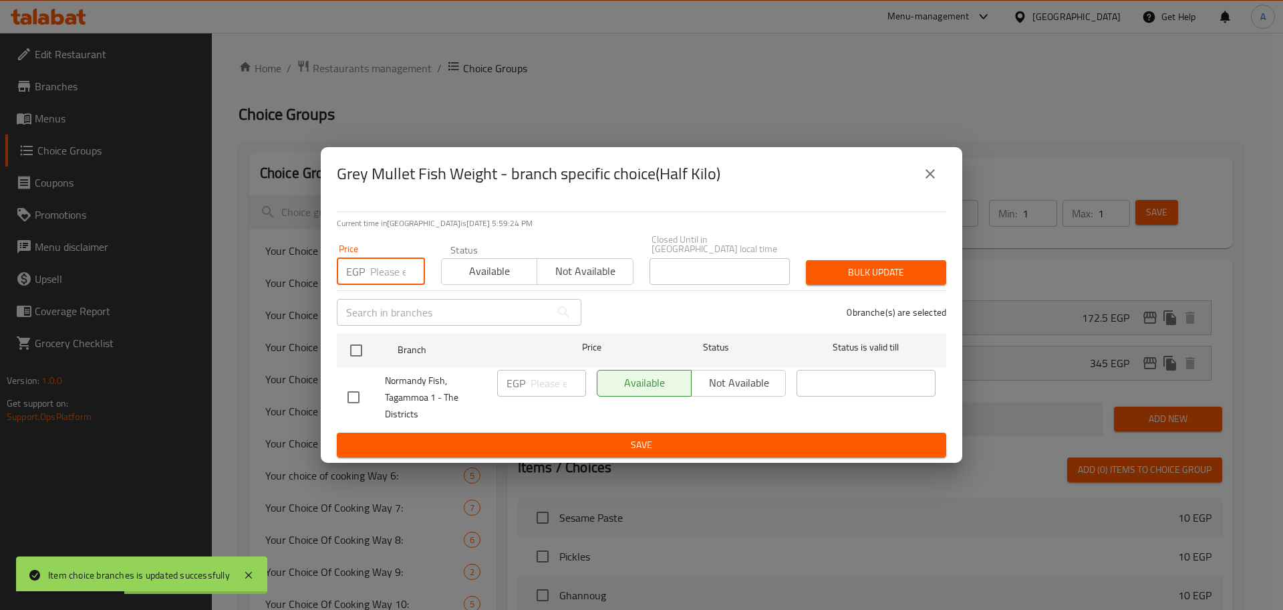
click at [380, 271] on input "number" at bounding box center [397, 271] width 55 height 27
type input "212.5"
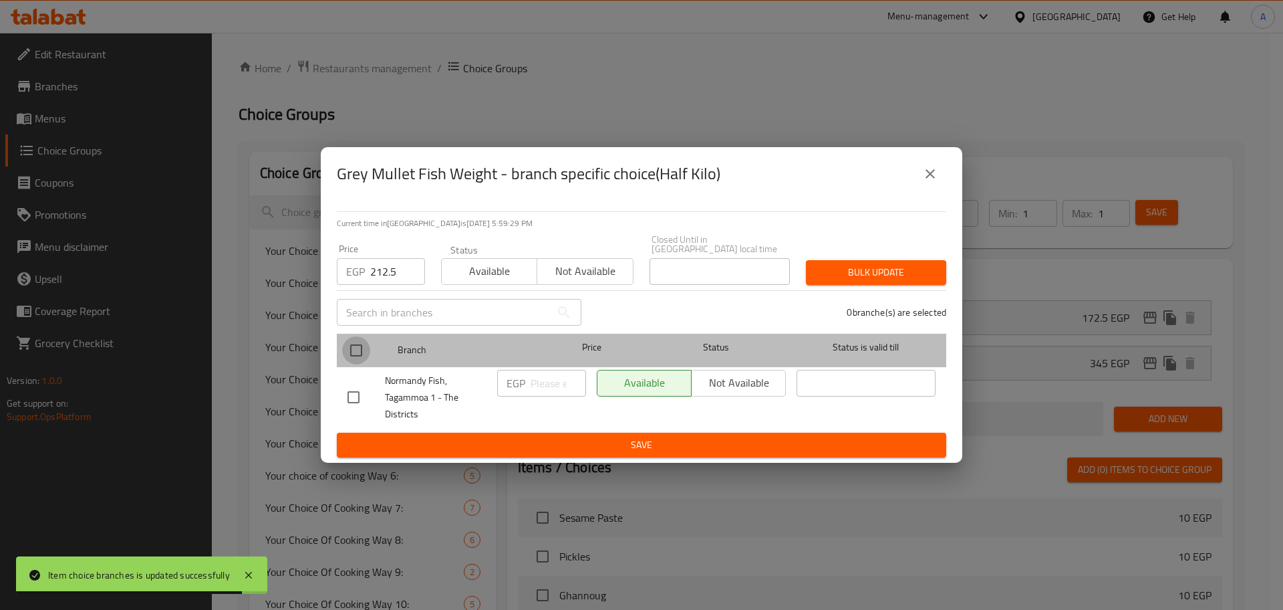
click at [362, 341] on input "checkbox" at bounding box center [356, 350] width 28 height 28
checkbox input "true"
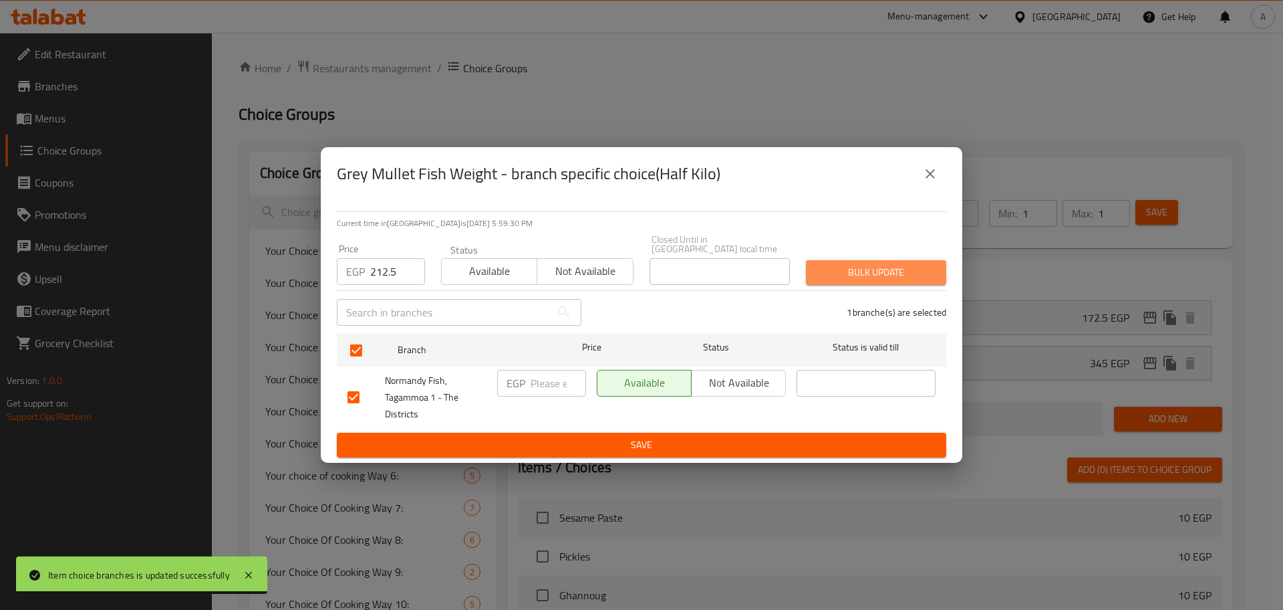
click at [890, 264] on span "Bulk update" at bounding box center [876, 272] width 119 height 17
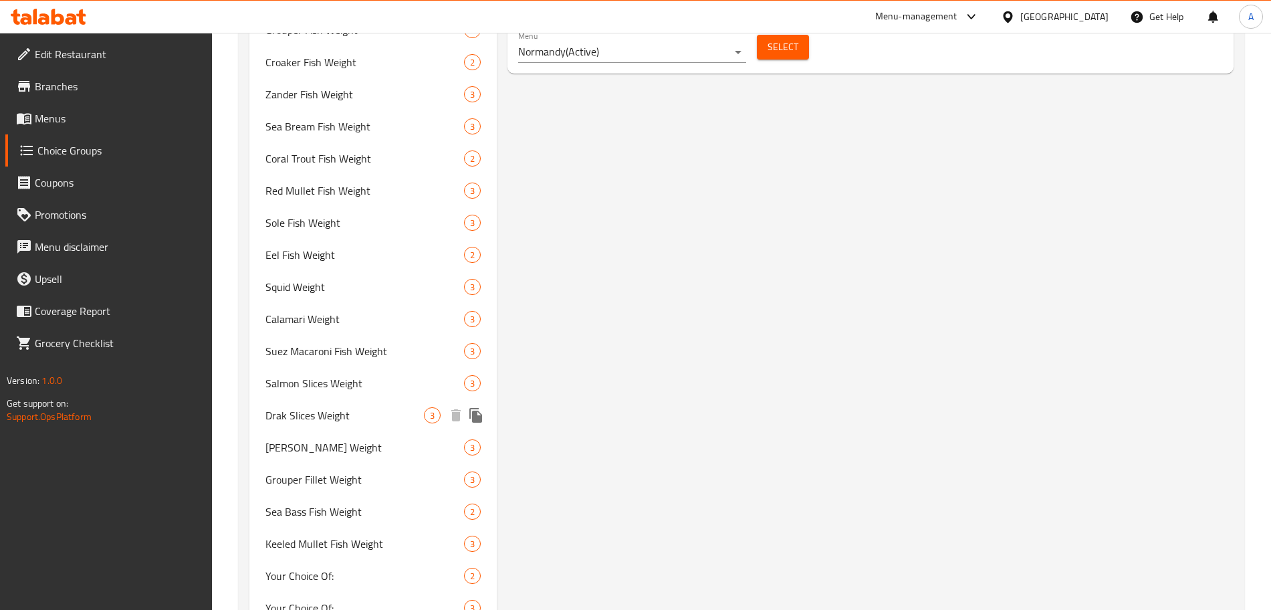
scroll to position [928, 0]
click at [350, 508] on span "Sea Bass Fish Weight" at bounding box center [344, 510] width 158 height 16
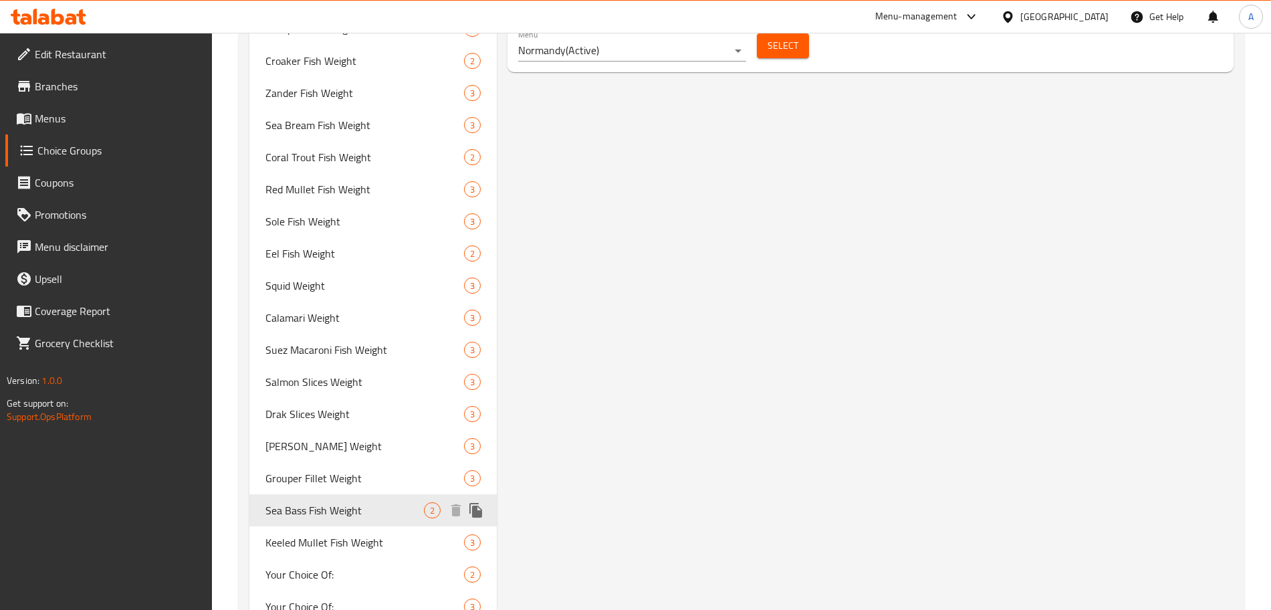
type input "Sea Bass Fish Weight"
type input "وزن سمك قاروص"
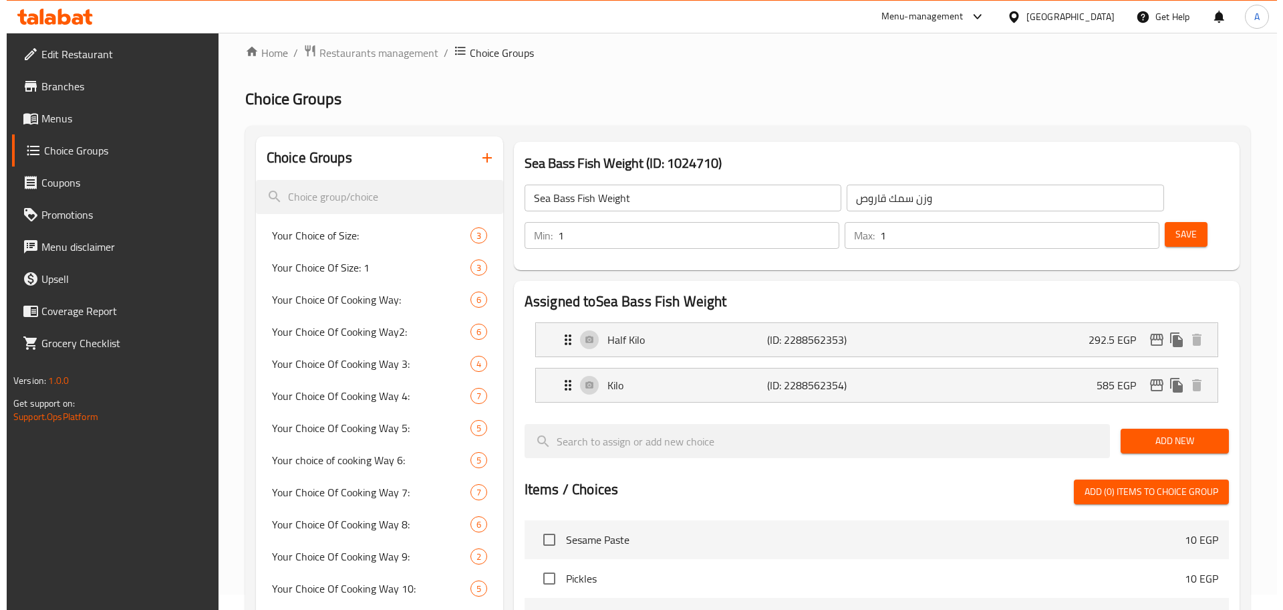
scroll to position [0, 0]
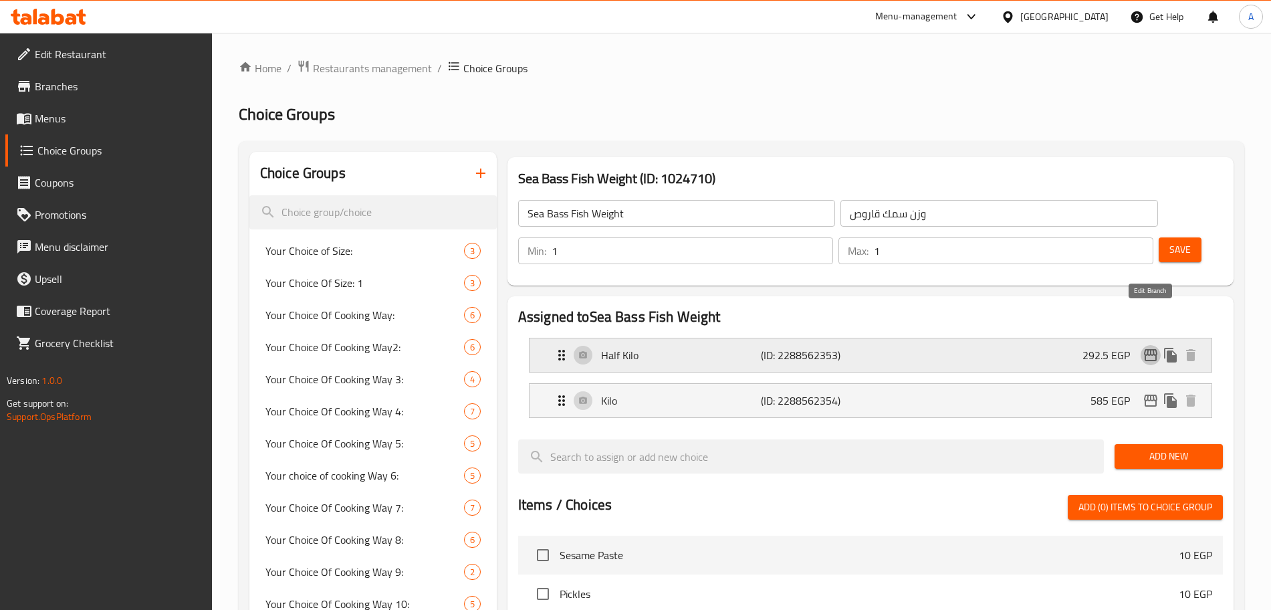
click at [1143, 347] on icon "edit" at bounding box center [1150, 355] width 16 height 16
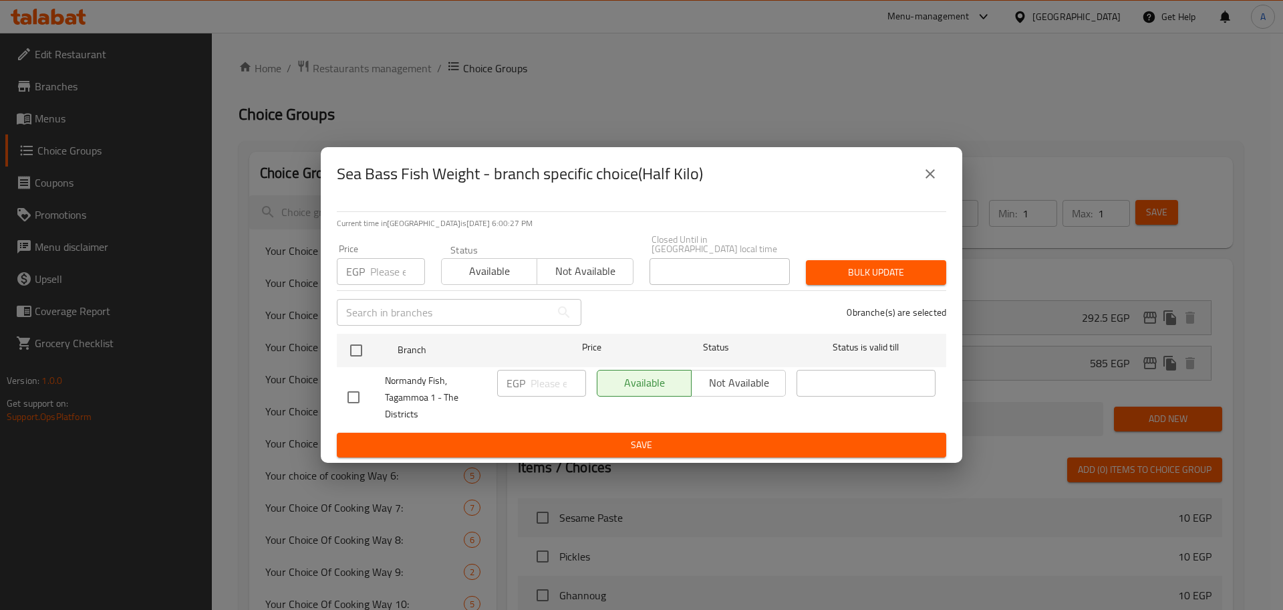
click at [382, 266] on input "number" at bounding box center [397, 271] width 55 height 27
type input "550"
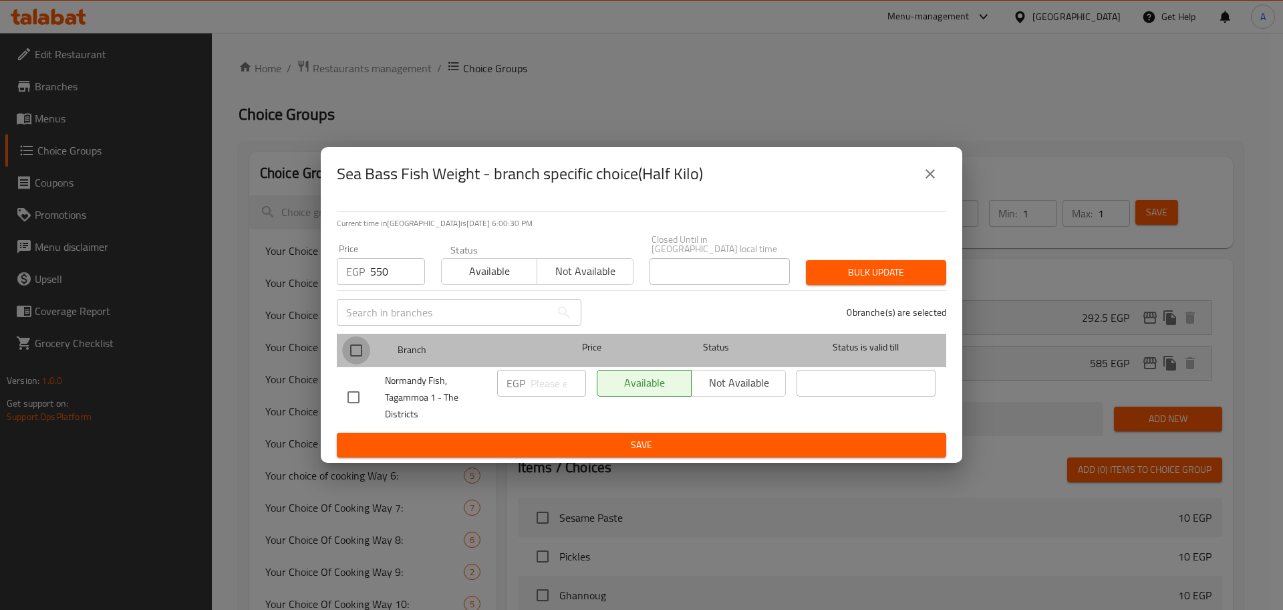
click at [362, 342] on input "checkbox" at bounding box center [356, 350] width 28 height 28
checkbox input "true"
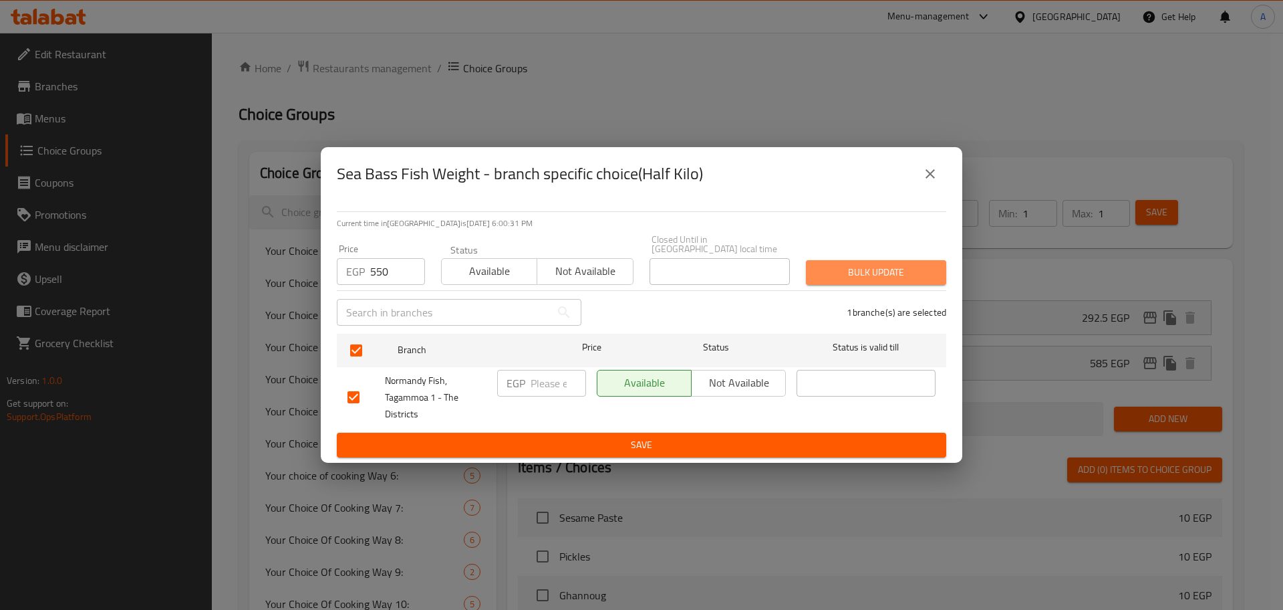
click at [883, 264] on span "Bulk update" at bounding box center [876, 272] width 119 height 17
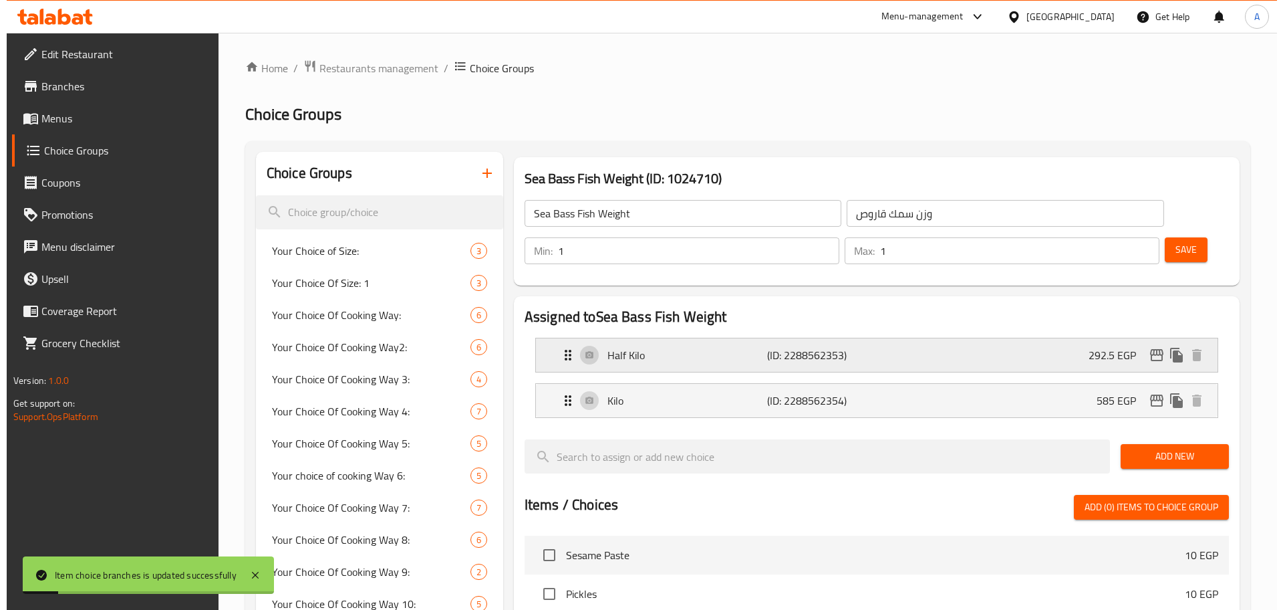
scroll to position [1, 0]
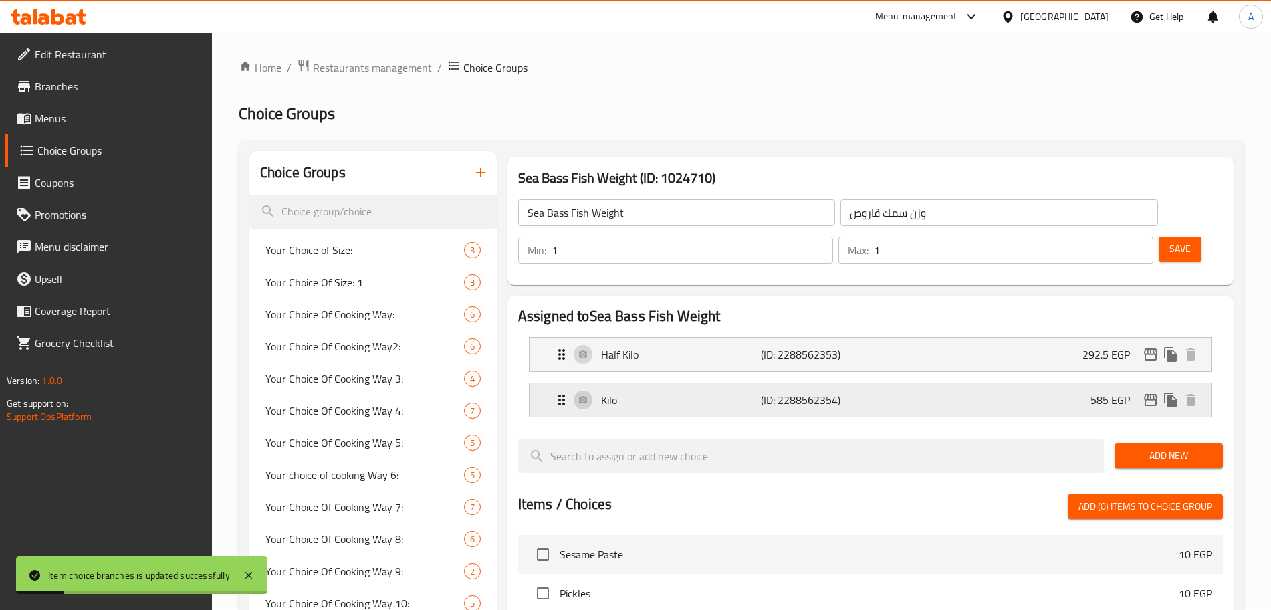
click at [1144, 392] on icon "edit" at bounding box center [1150, 400] width 16 height 16
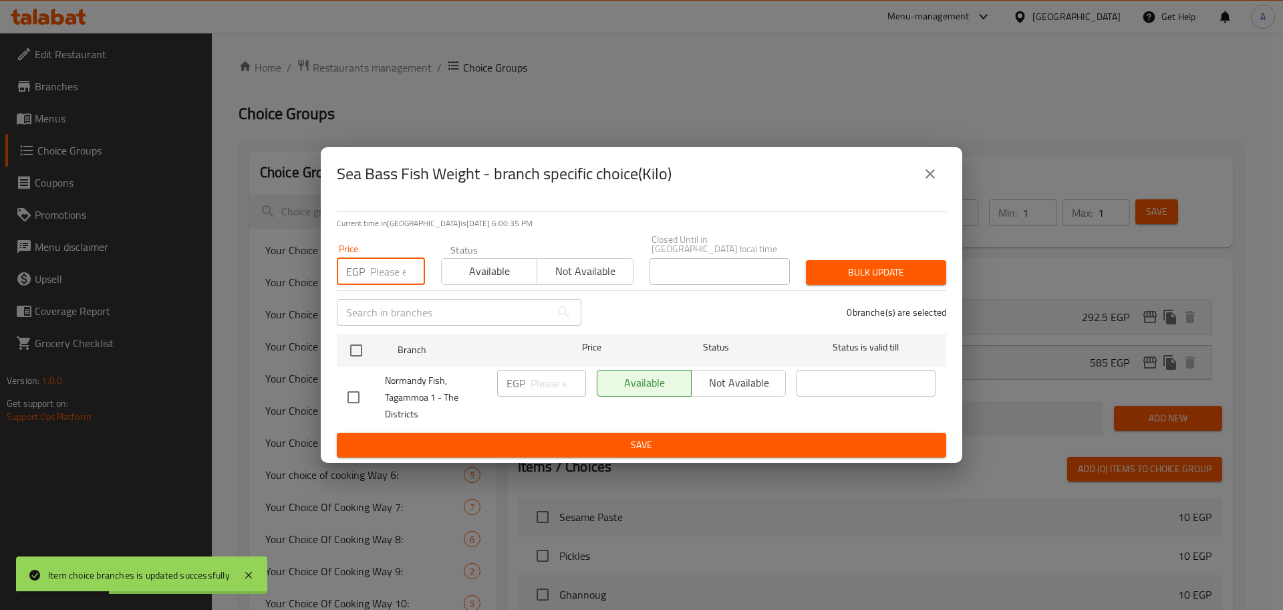
click at [385, 273] on input "number" at bounding box center [397, 271] width 55 height 27
type input "1100"
click at [360, 343] on input "checkbox" at bounding box center [356, 350] width 28 height 28
checkbox input "true"
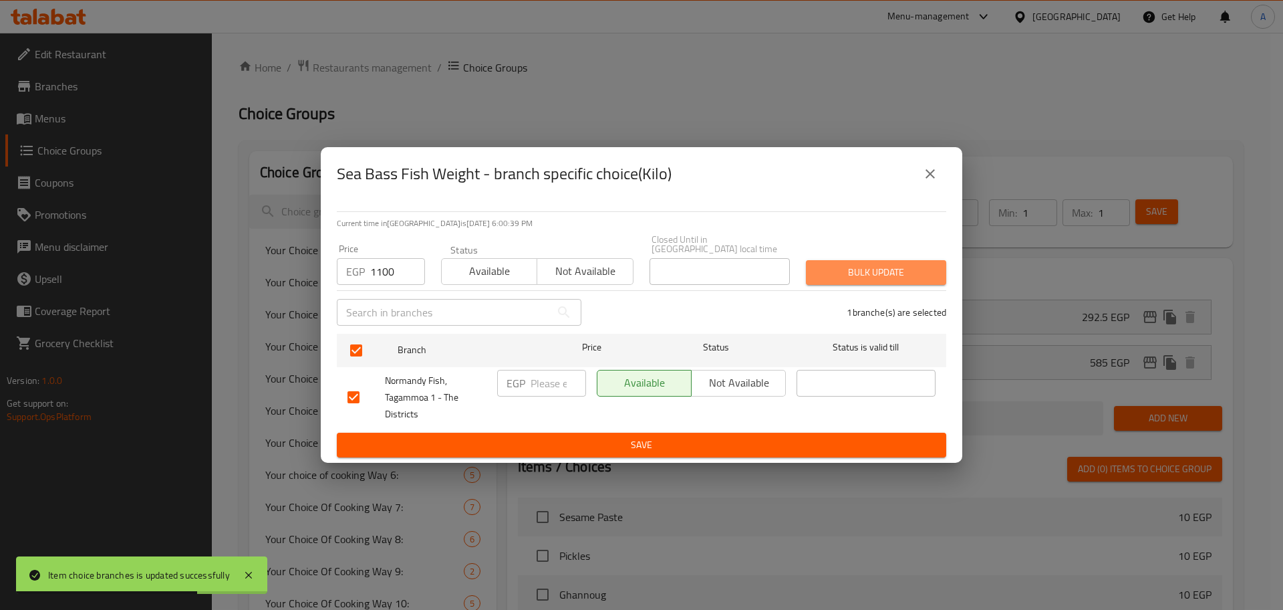
click at [837, 260] on button "Bulk update" at bounding box center [876, 272] width 140 height 25
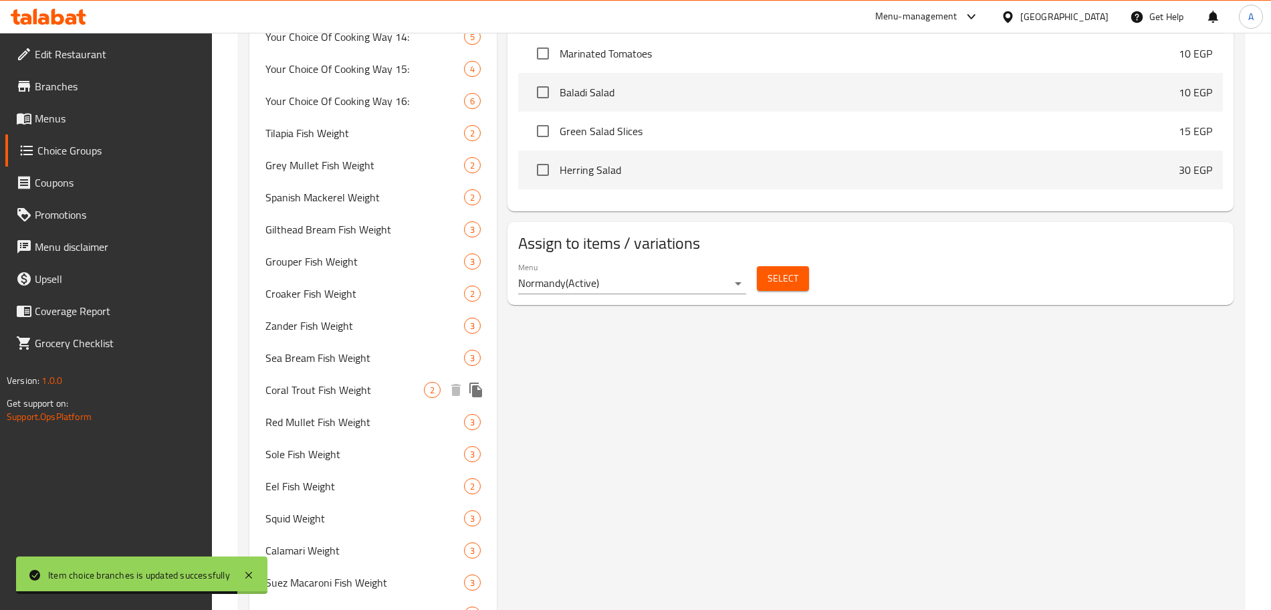
scroll to position [694, 0]
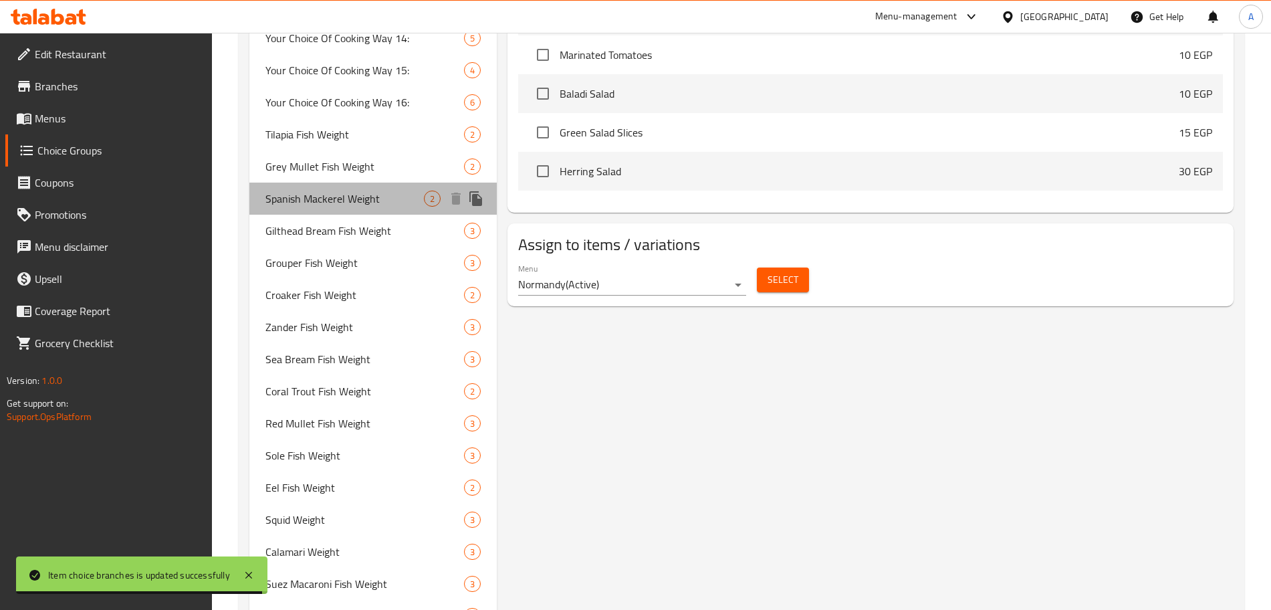
click at [353, 192] on span "Spanish Mackerel Weight" at bounding box center [344, 198] width 158 height 16
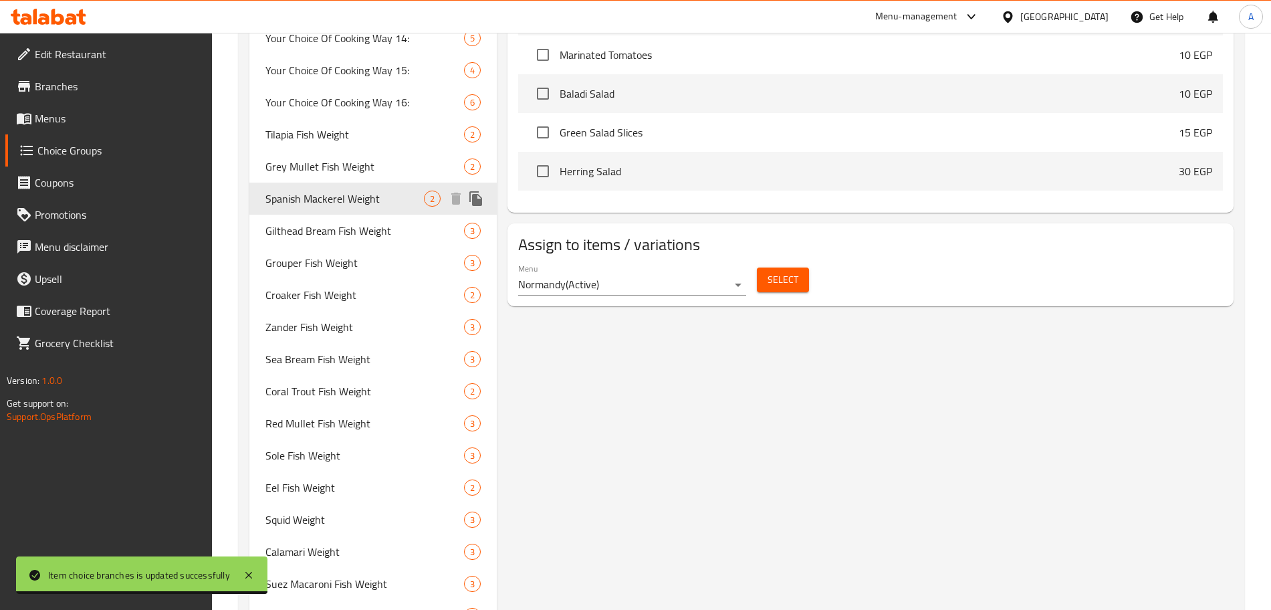
type input "Spanish Mackerel Weight"
type input "وزن ماكريل أسباني"
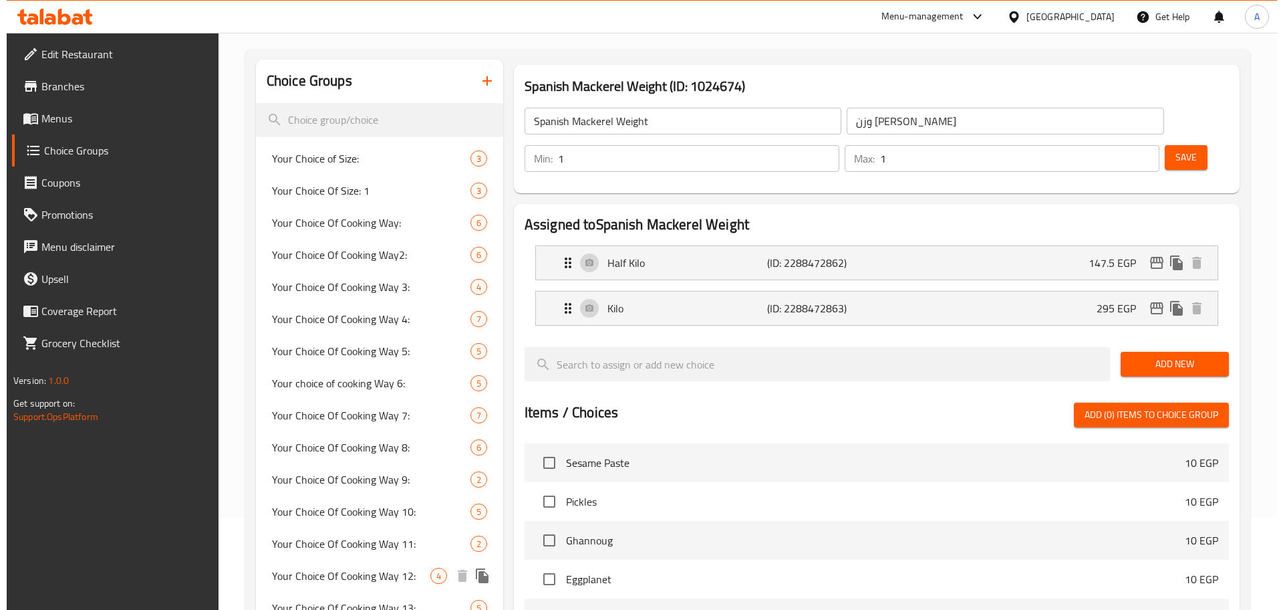
scroll to position [30, 0]
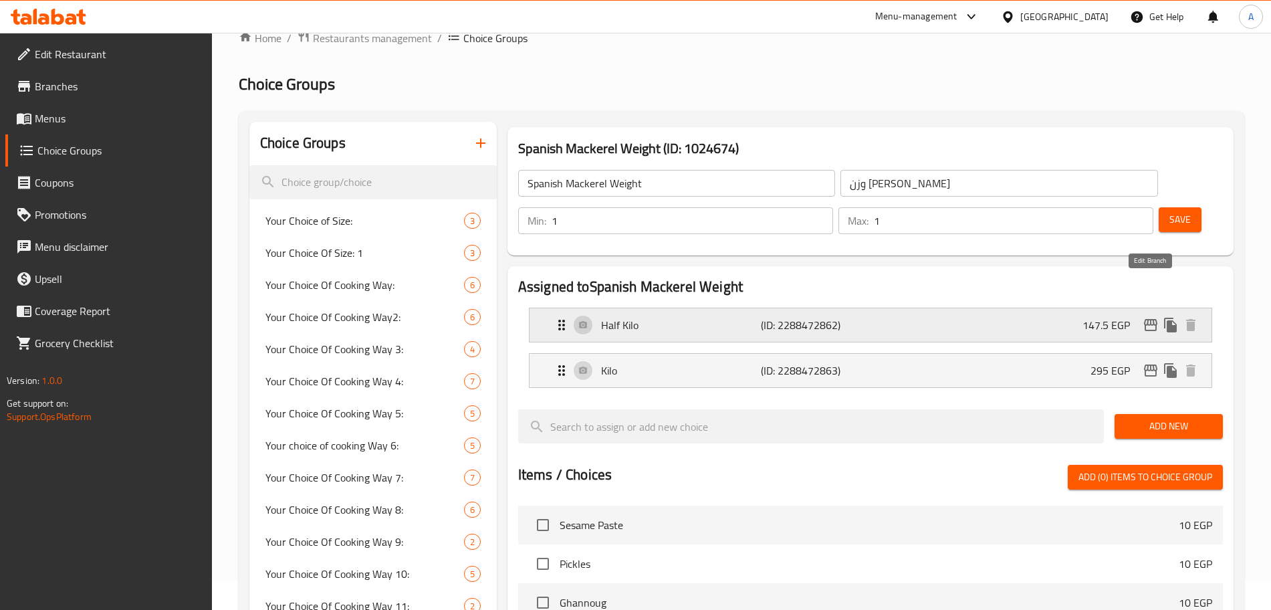
click at [1146, 317] on icon "edit" at bounding box center [1150, 325] width 16 height 16
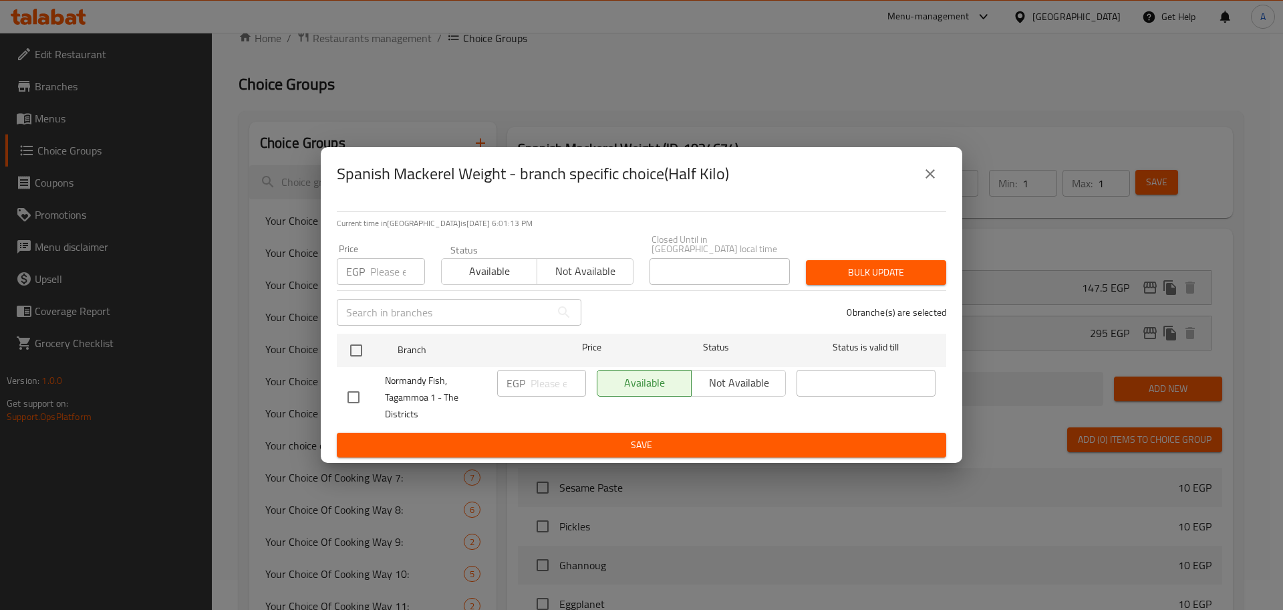
click at [388, 270] on input "number" at bounding box center [397, 271] width 55 height 27
type input "210"
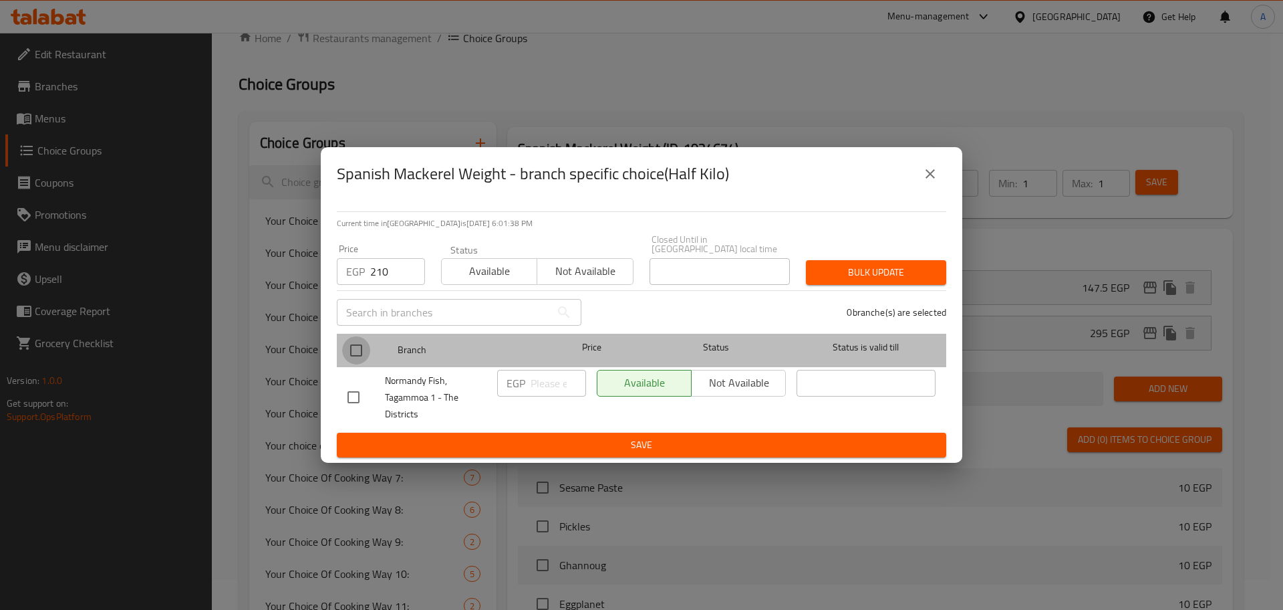
click at [353, 344] on input "checkbox" at bounding box center [356, 350] width 28 height 28
checkbox input "true"
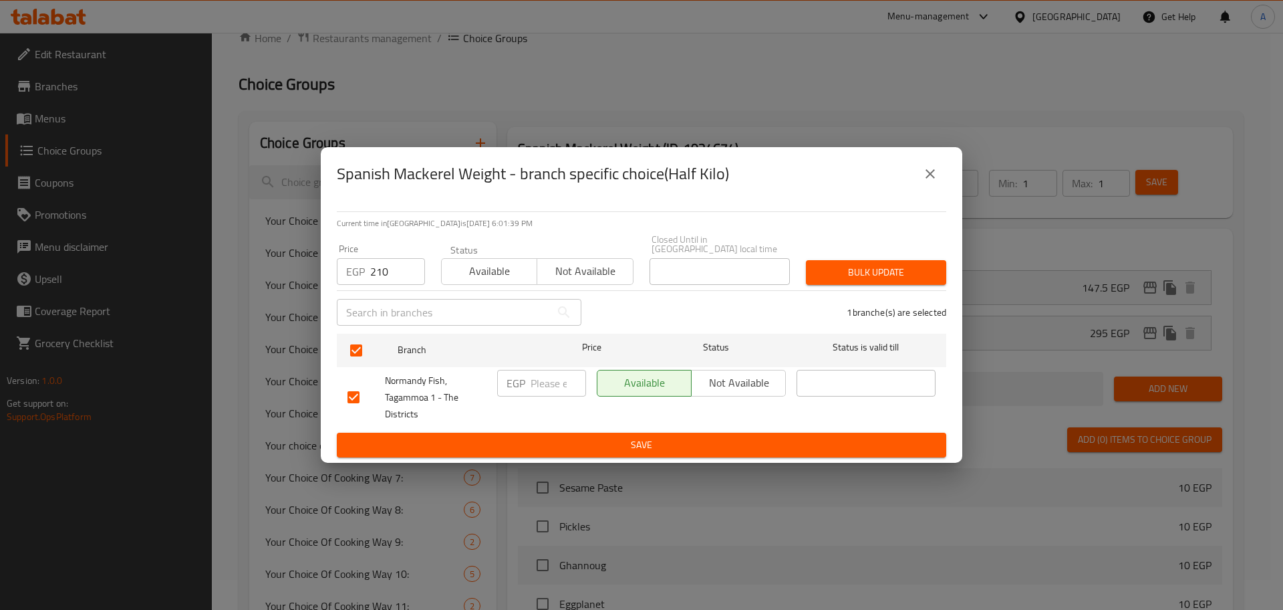
click at [857, 269] on span "Bulk update" at bounding box center [876, 272] width 119 height 17
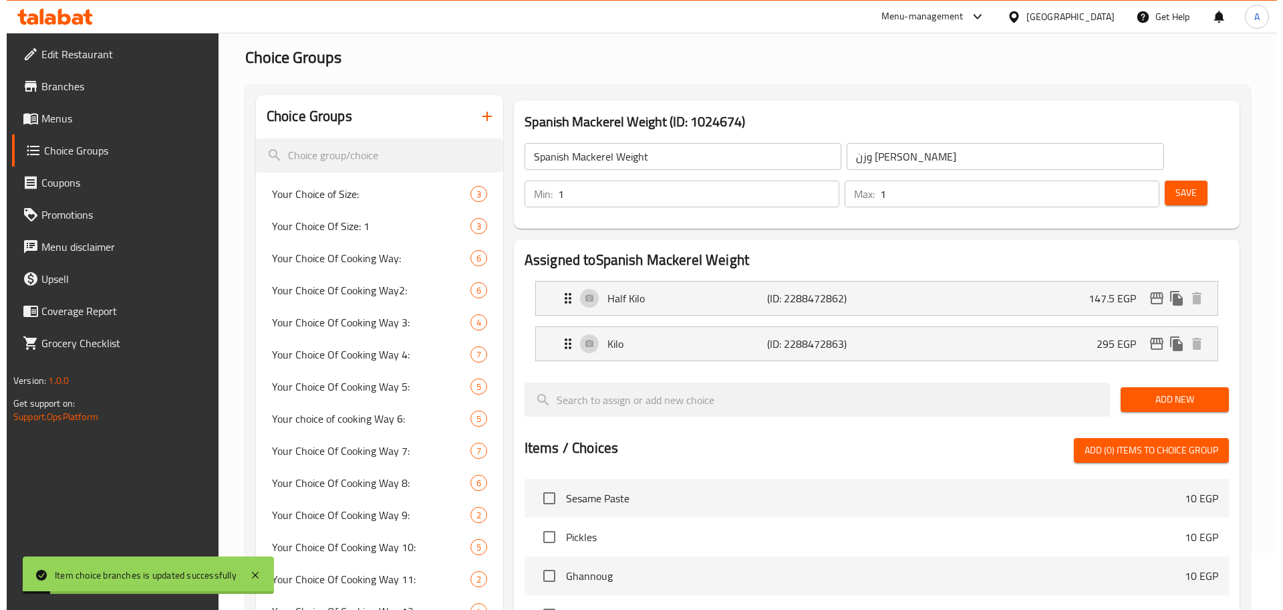
scroll to position [0, 0]
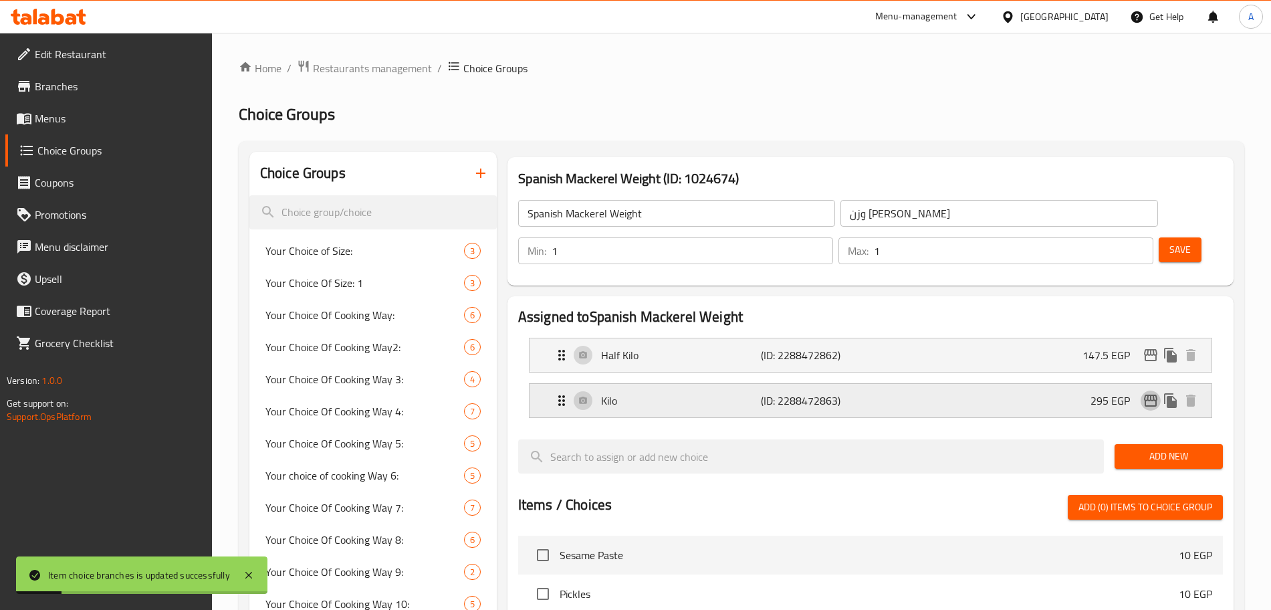
click at [1152, 394] on icon "edit" at bounding box center [1150, 400] width 13 height 12
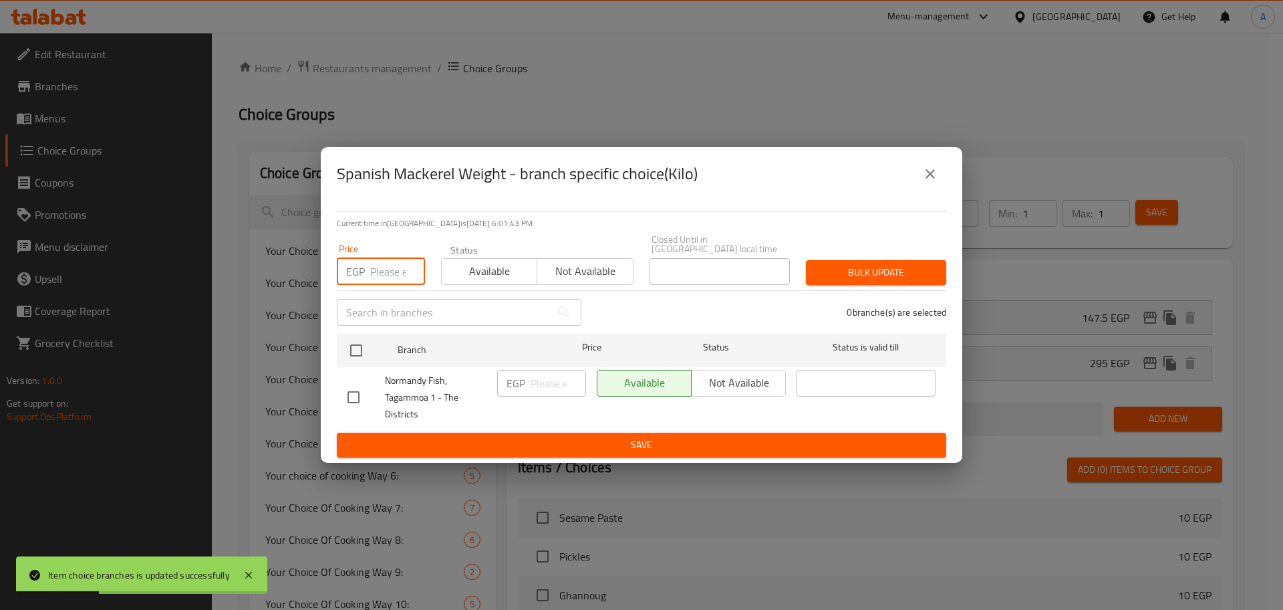
click at [377, 259] on input "number" at bounding box center [397, 271] width 55 height 27
type input "420"
click at [354, 344] on input "checkbox" at bounding box center [356, 350] width 28 height 28
checkbox input "true"
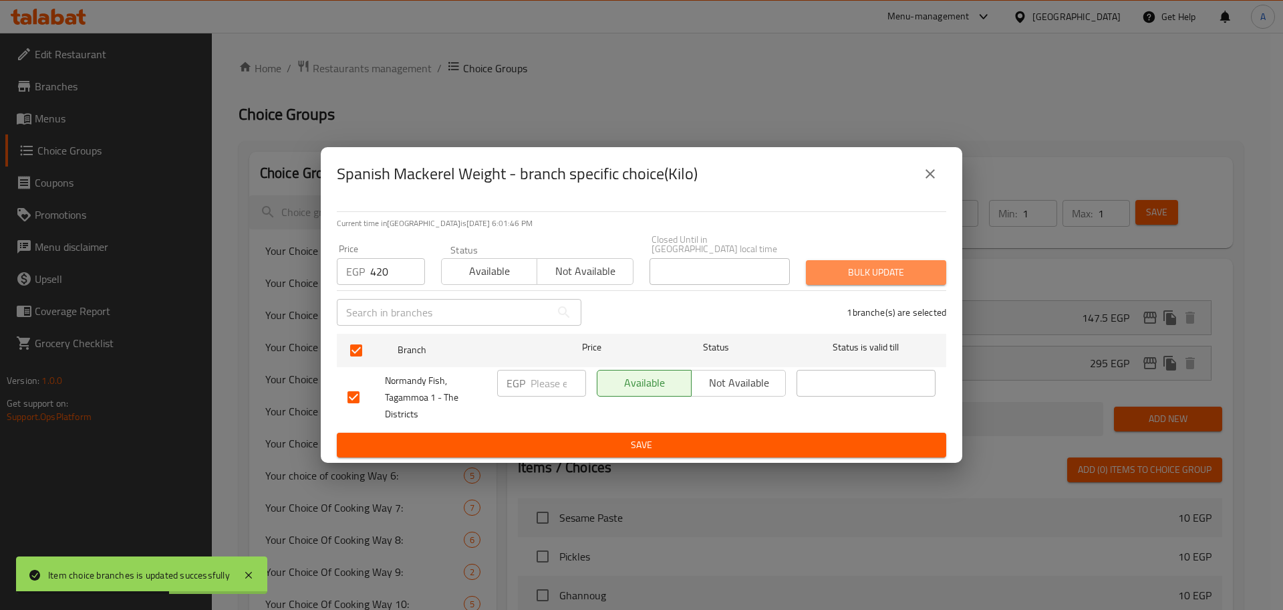
click at [832, 268] on span "Bulk update" at bounding box center [876, 272] width 119 height 17
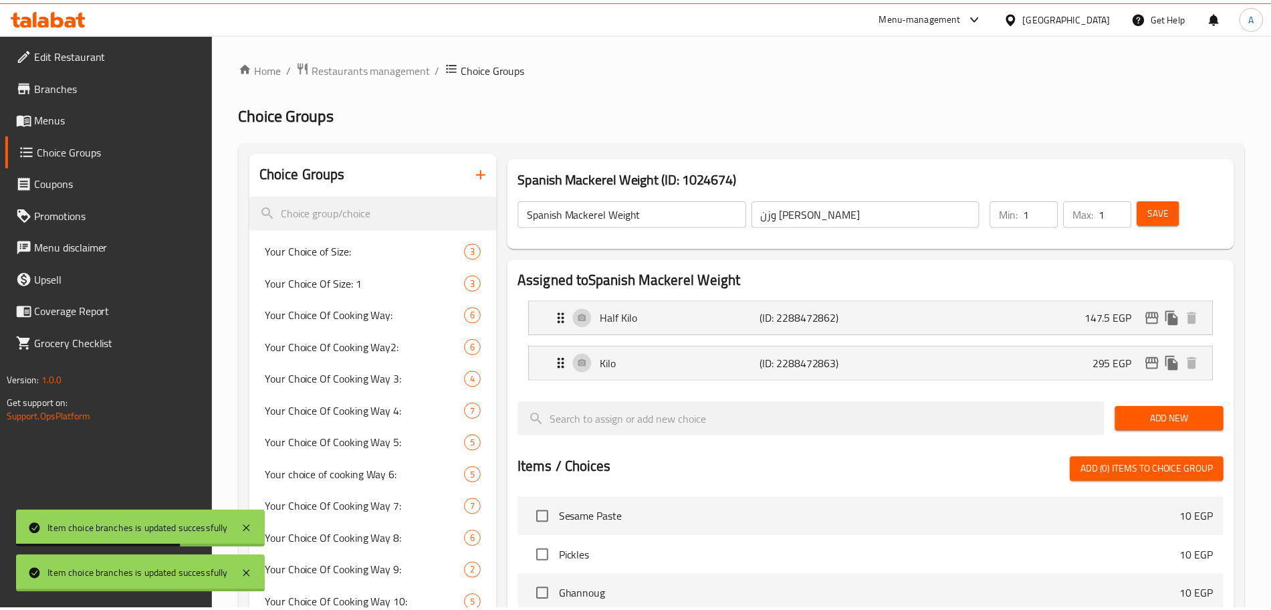
scroll to position [587, 0]
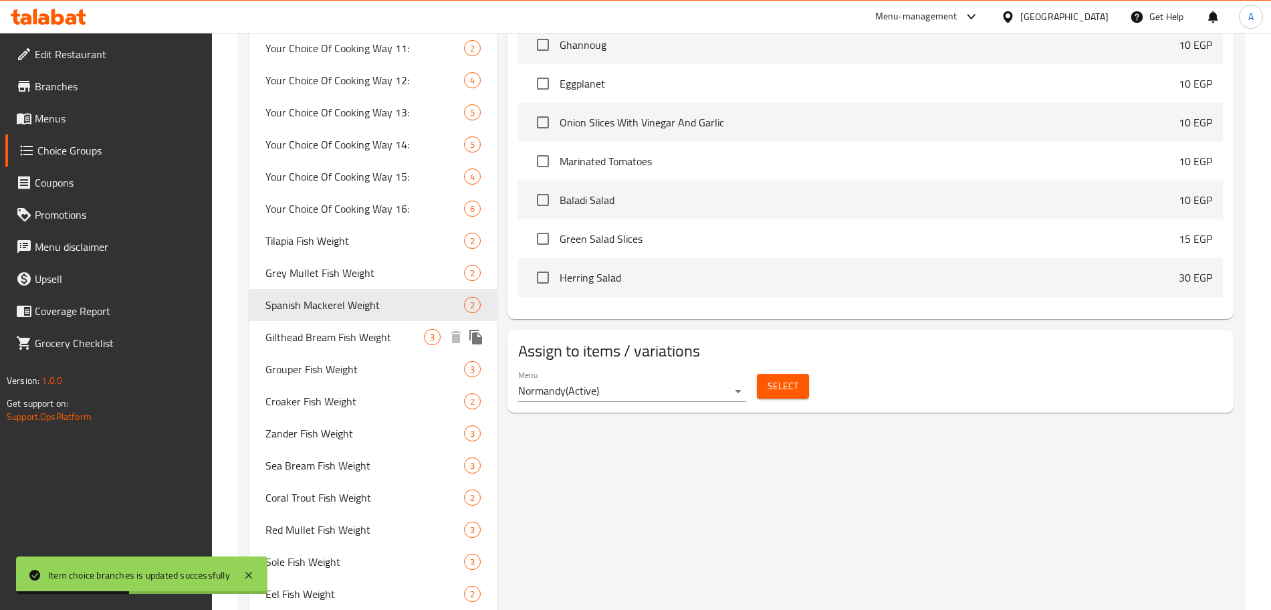
click at [363, 334] on span "Gilthead Bream Fish Weight" at bounding box center [344, 337] width 158 height 16
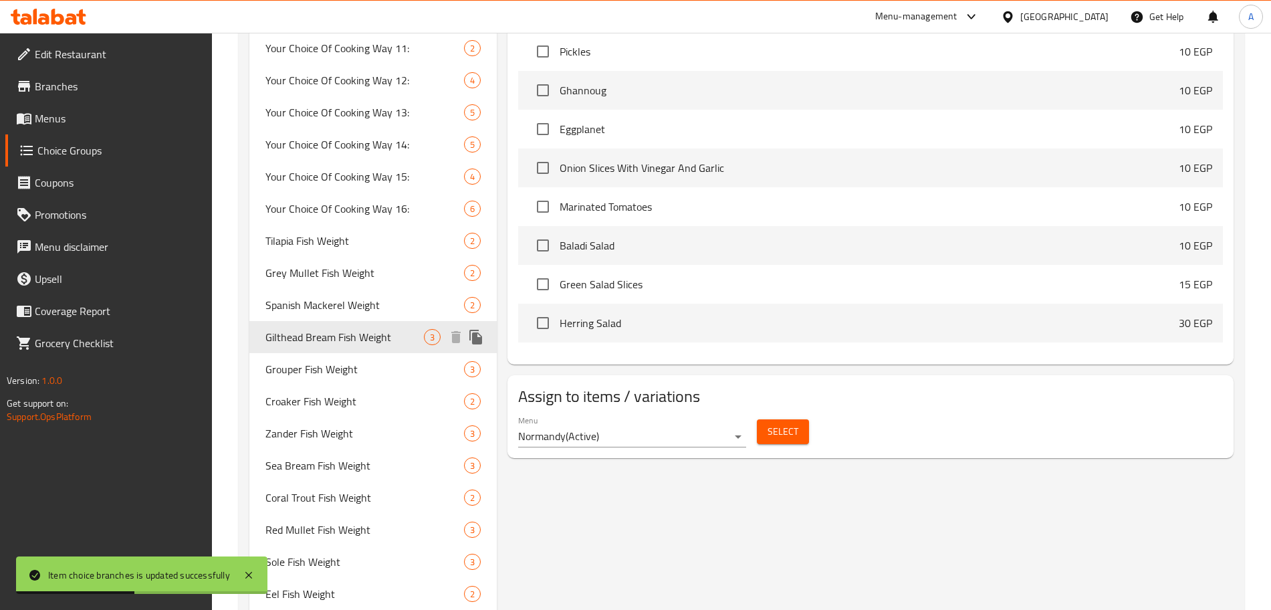
type input "Gilthead Bream Fish Weight"
type input "وزن سمك دنيس"
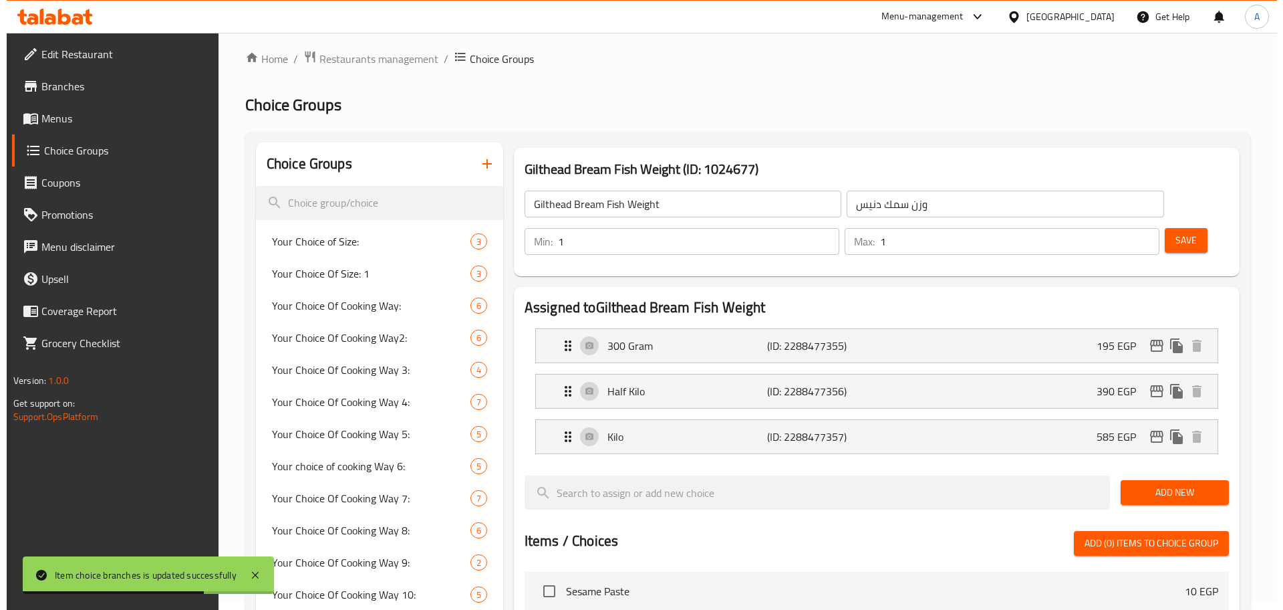
scroll to position [0, 0]
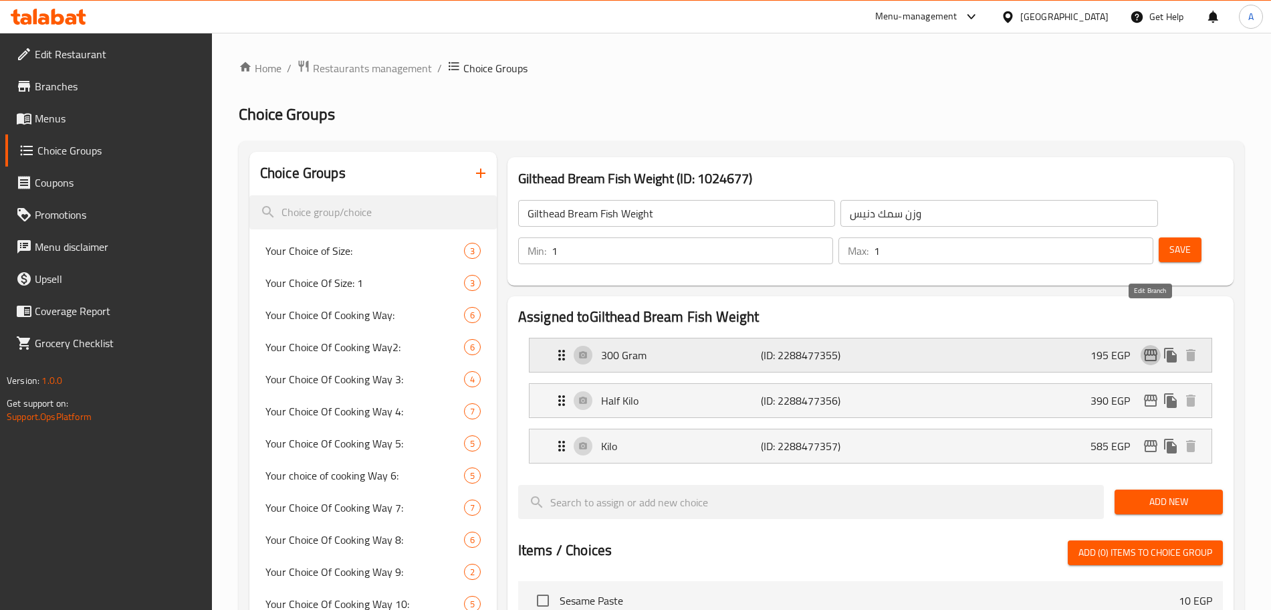
click at [1147, 347] on icon "edit" at bounding box center [1150, 355] width 16 height 16
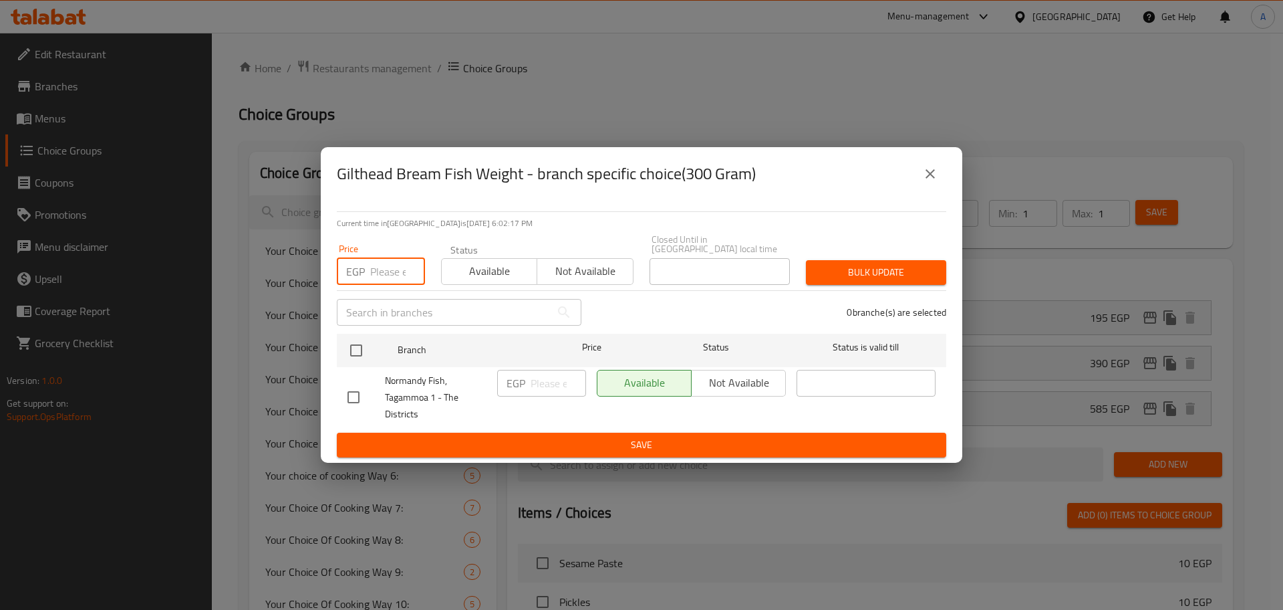
click at [380, 265] on input "number" at bounding box center [397, 271] width 55 height 27
type input "360"
click at [358, 352] on input "checkbox" at bounding box center [356, 350] width 28 height 28
checkbox input "true"
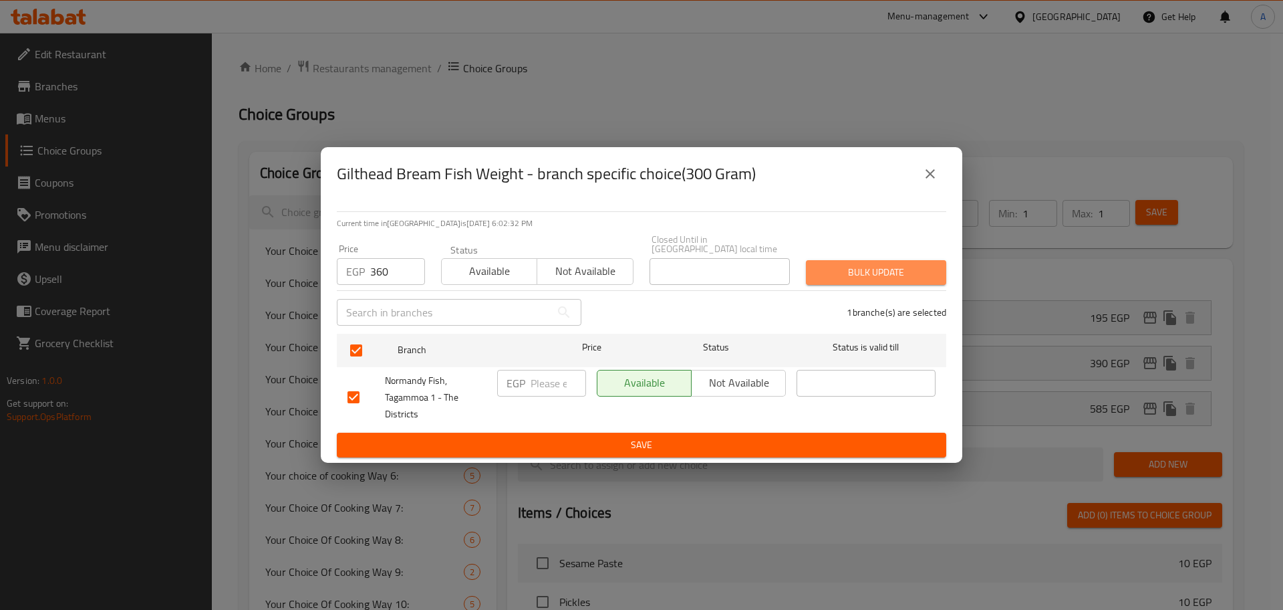
click at [901, 264] on span "Bulk update" at bounding box center [876, 272] width 119 height 17
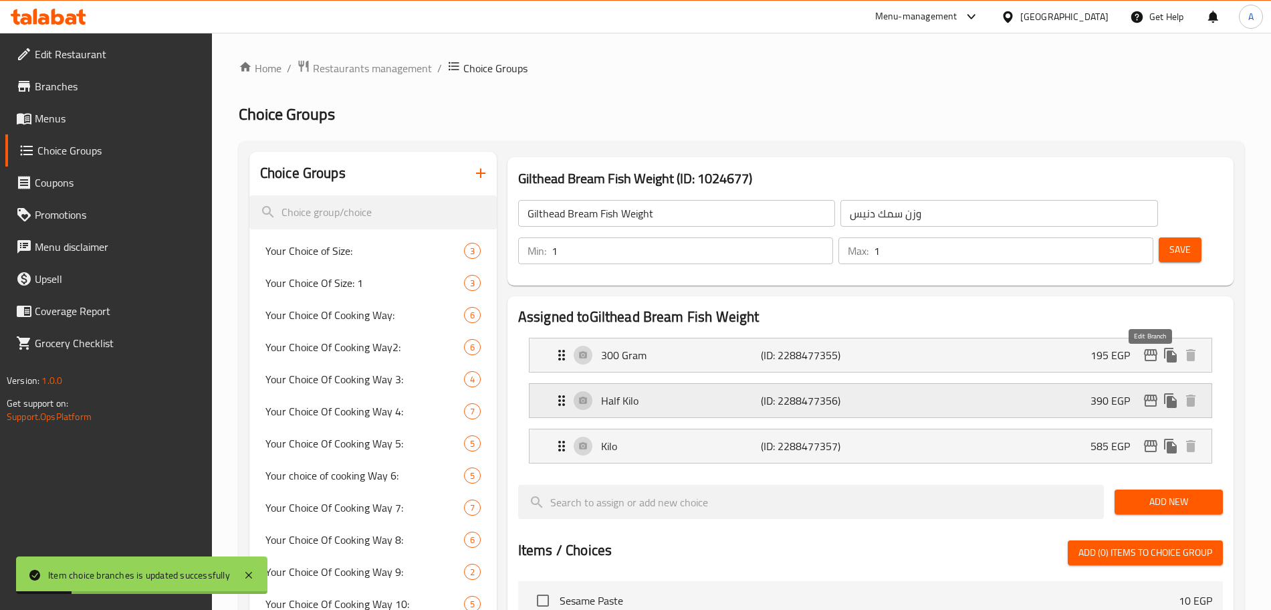
click at [1147, 394] on icon "edit" at bounding box center [1150, 400] width 13 height 12
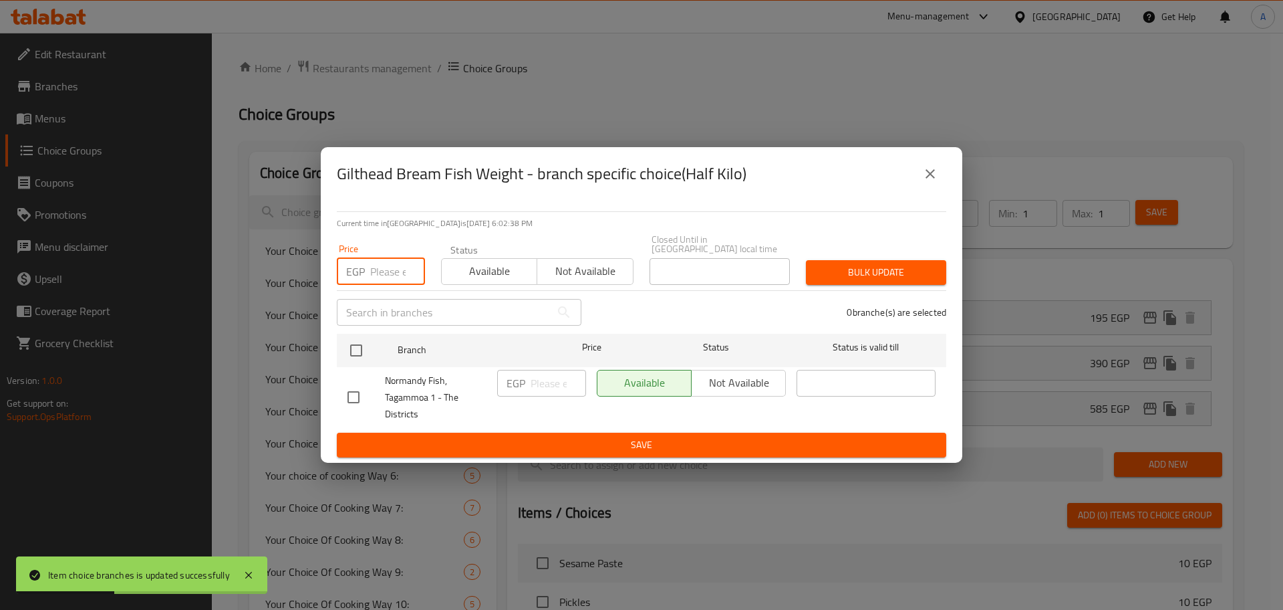
click at [390, 264] on input "number" at bounding box center [397, 271] width 55 height 27
type input "600"
click at [358, 347] on input "checkbox" at bounding box center [356, 350] width 28 height 28
checkbox input "true"
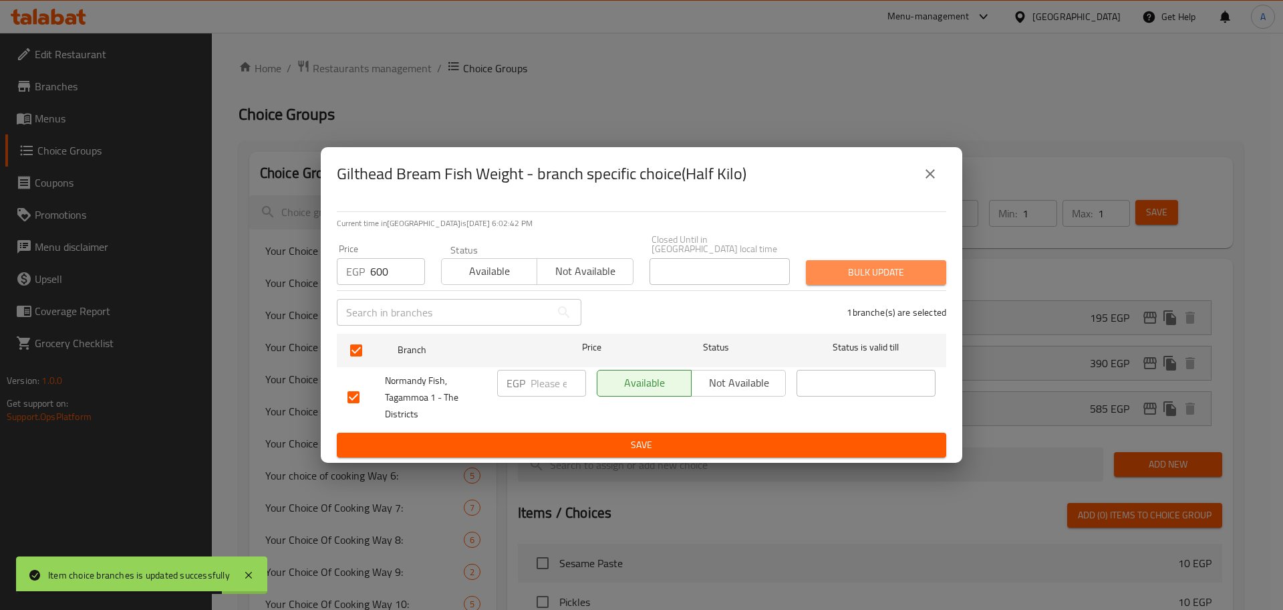
click at [857, 272] on span "Bulk update" at bounding box center [876, 272] width 119 height 17
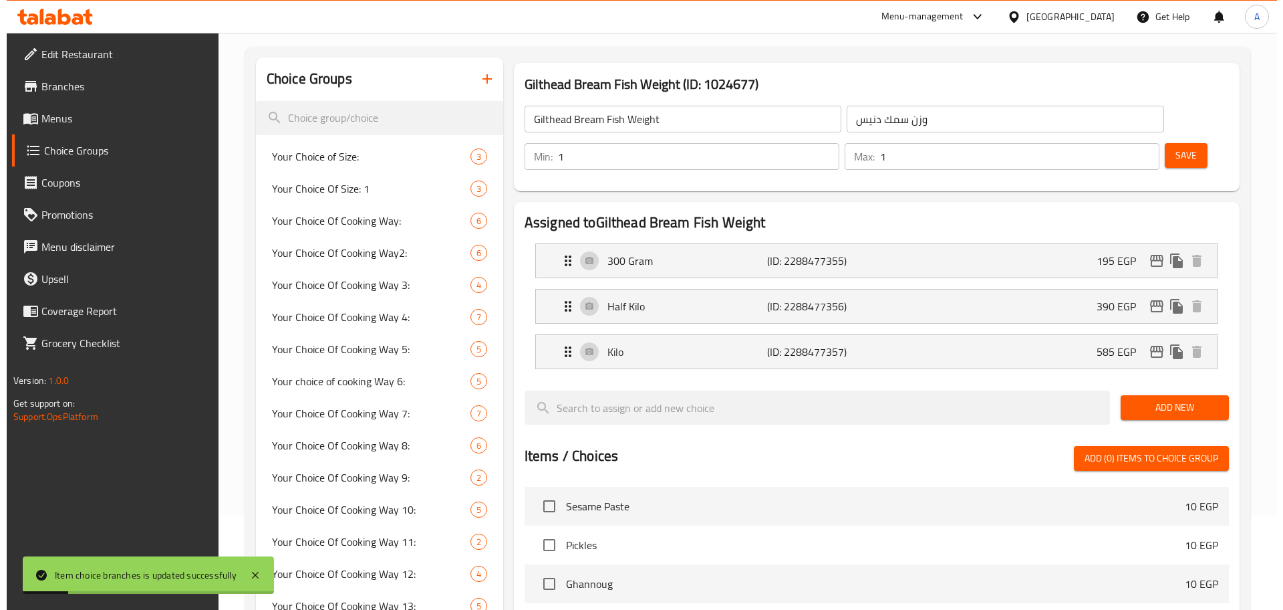
scroll to position [88, 0]
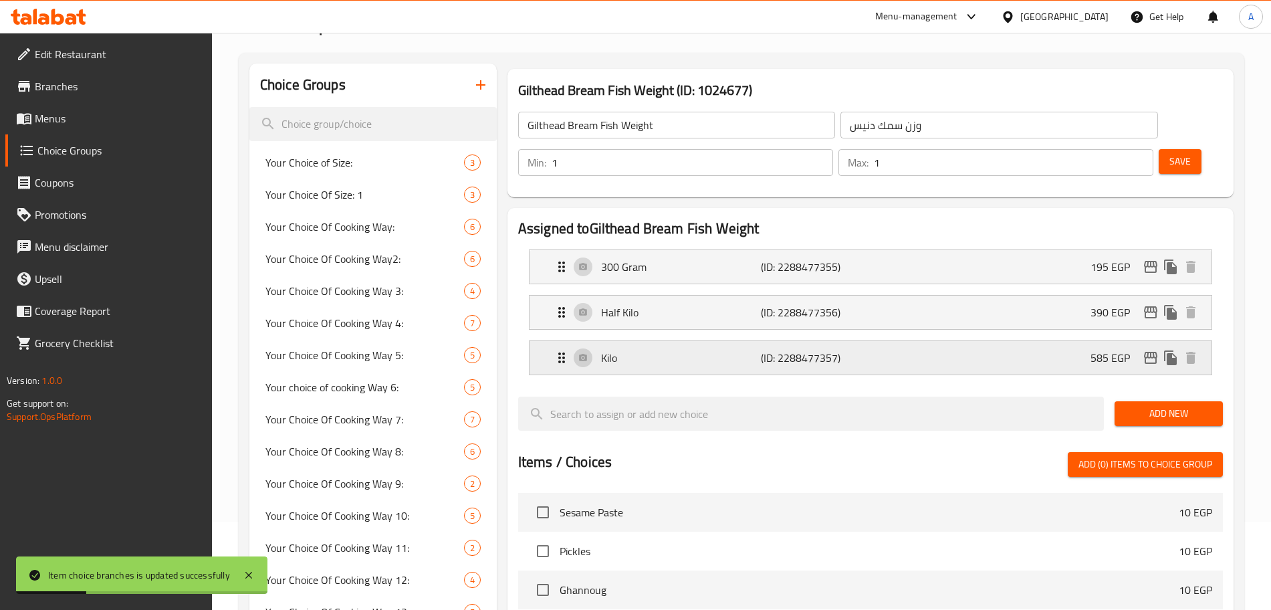
click at [1152, 350] on icon "edit" at bounding box center [1150, 358] width 16 height 16
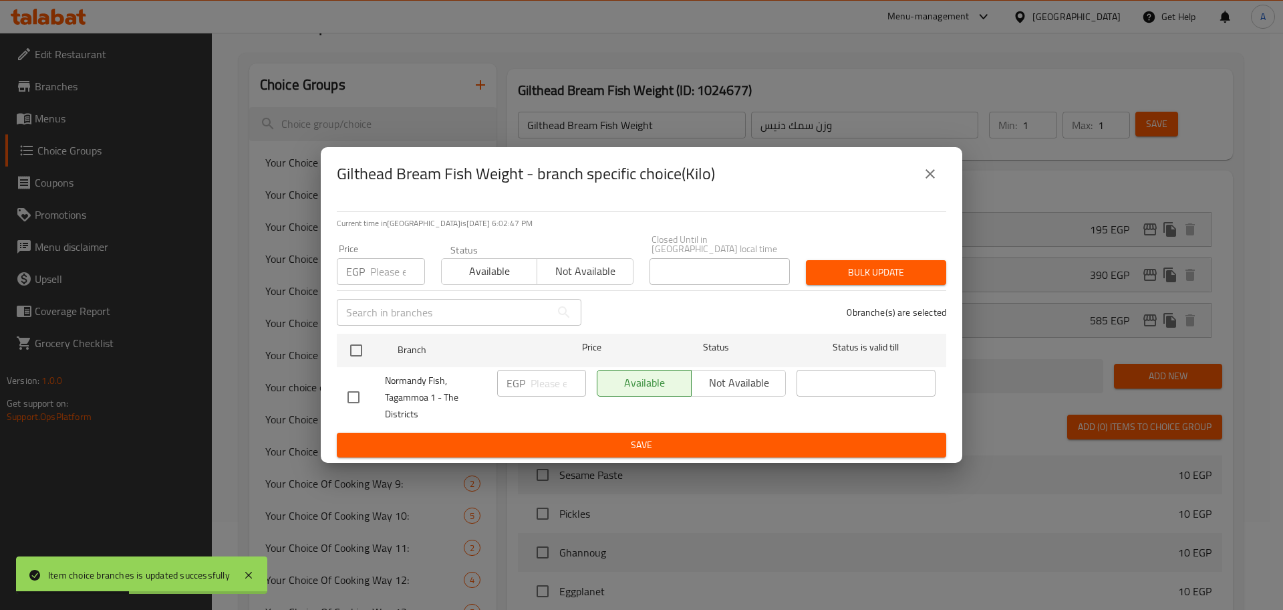
click at [380, 263] on input "number" at bounding box center [397, 271] width 55 height 27
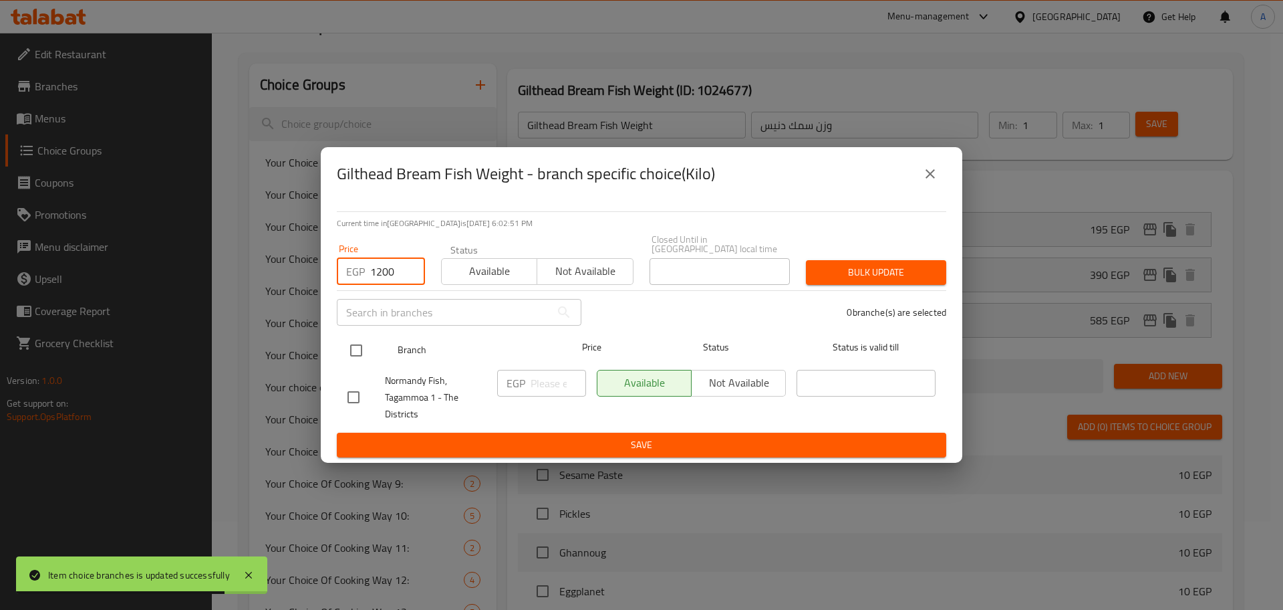
type input "1200"
click at [353, 349] on input "checkbox" at bounding box center [356, 350] width 28 height 28
checkbox input "true"
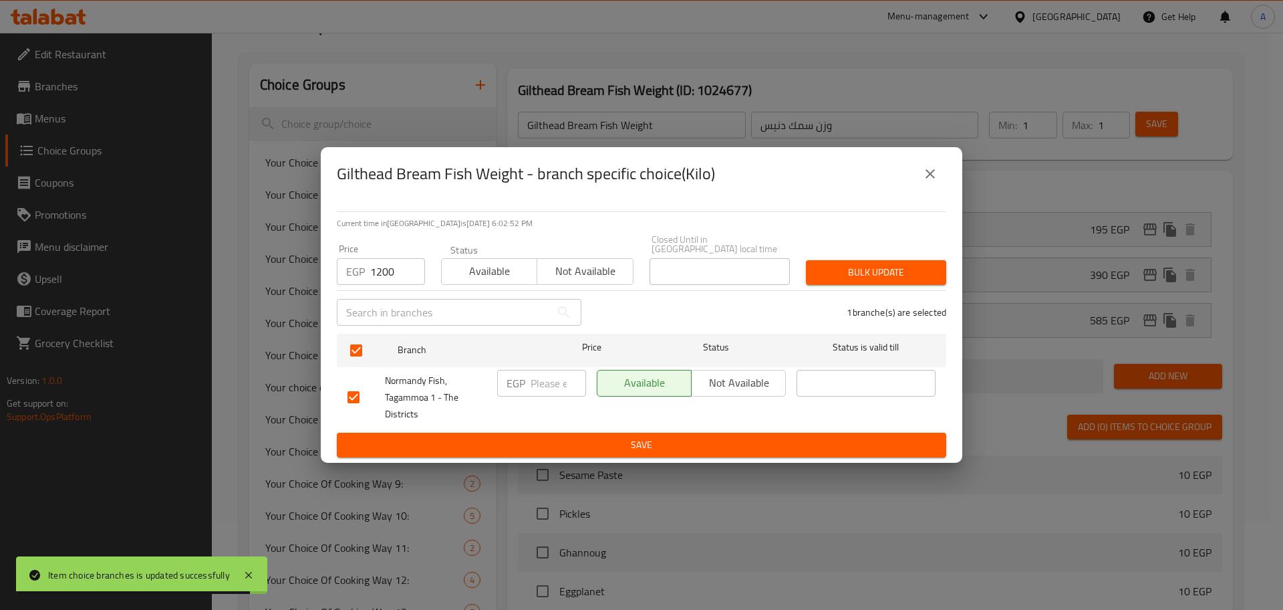
click at [930, 269] on span "Bulk update" at bounding box center [876, 272] width 119 height 17
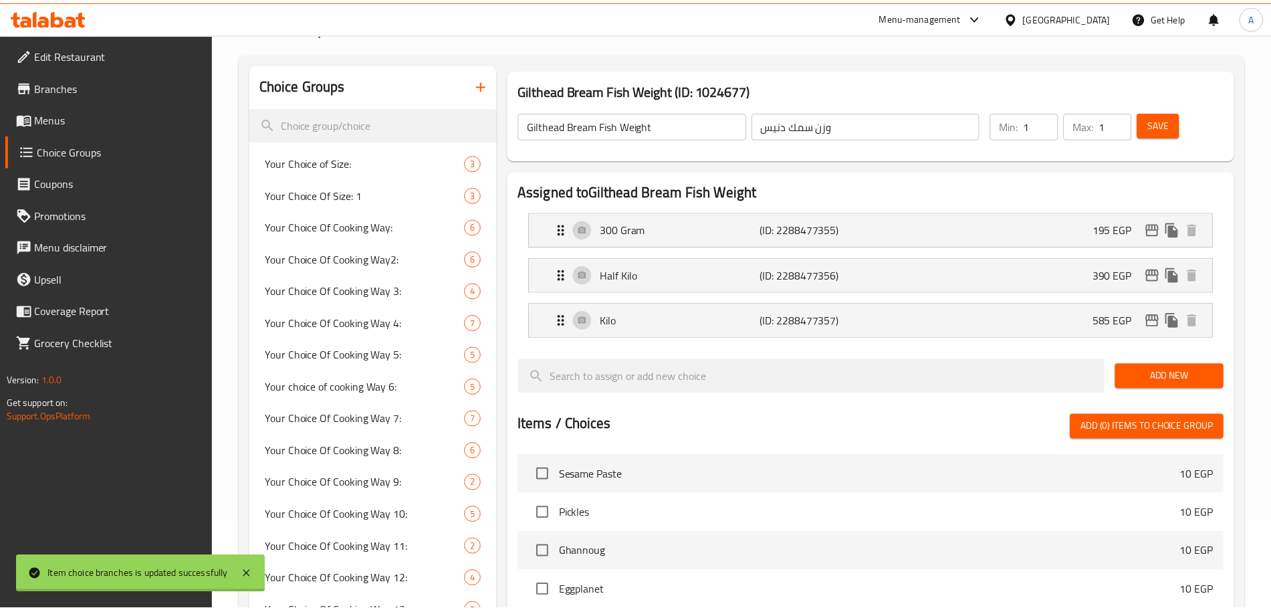
scroll to position [620, 0]
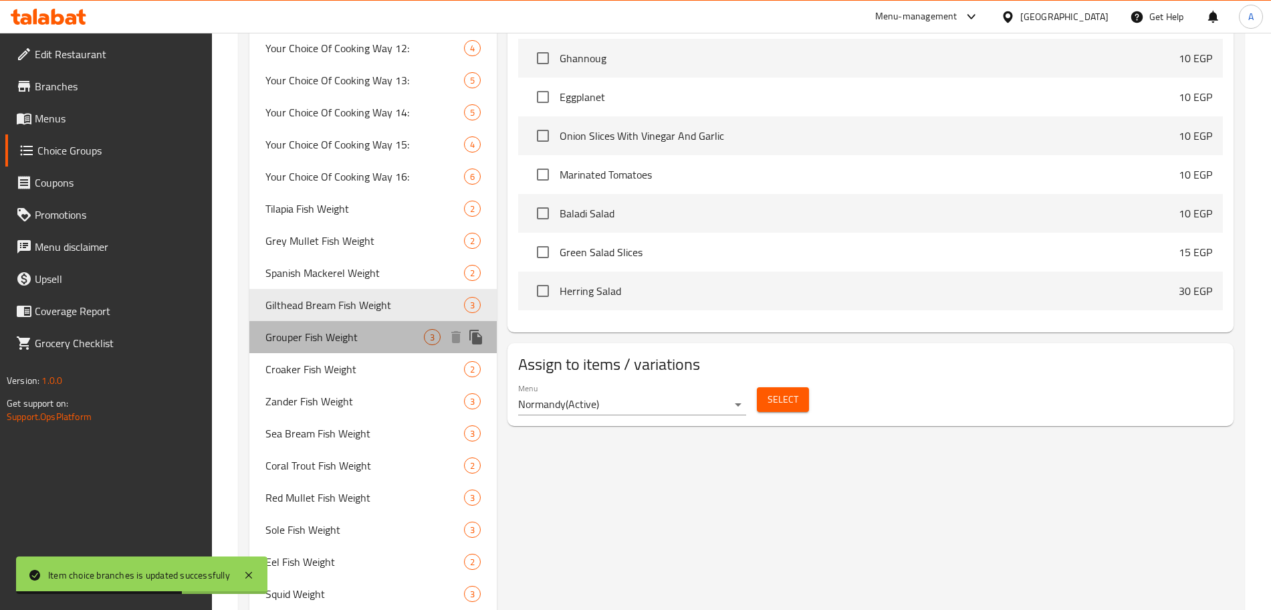
click at [362, 342] on span "Grouper Fish Weight" at bounding box center [344, 337] width 158 height 16
type input "Grouper Fish Weight"
type input "وزن سمك وقار"
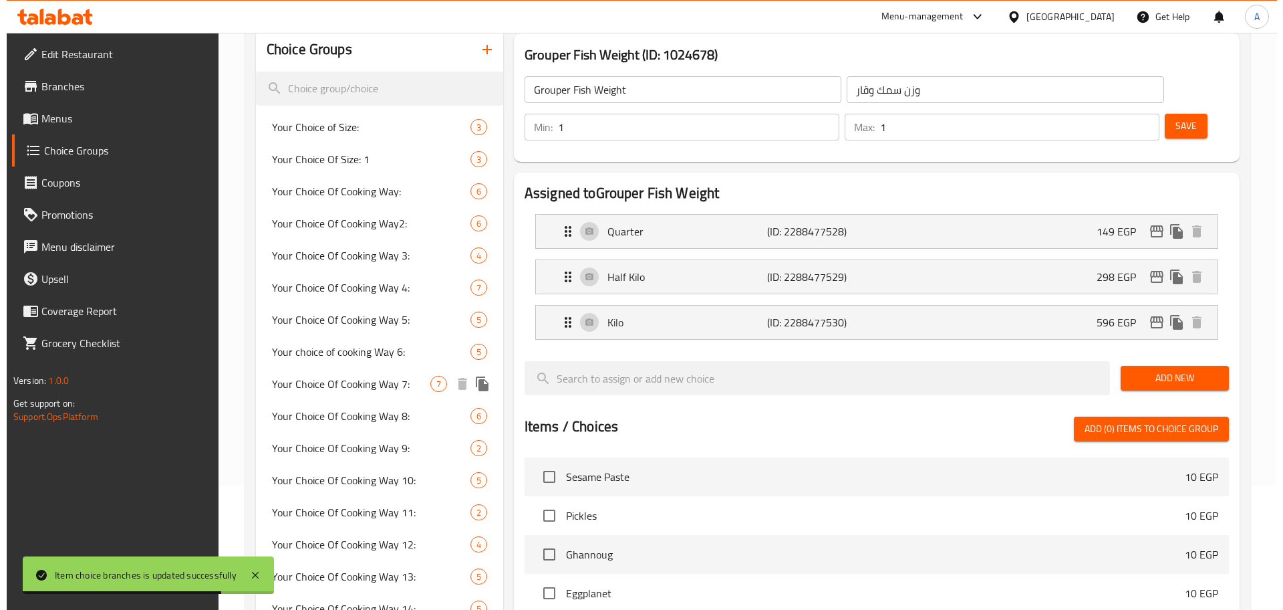
scroll to position [100, 0]
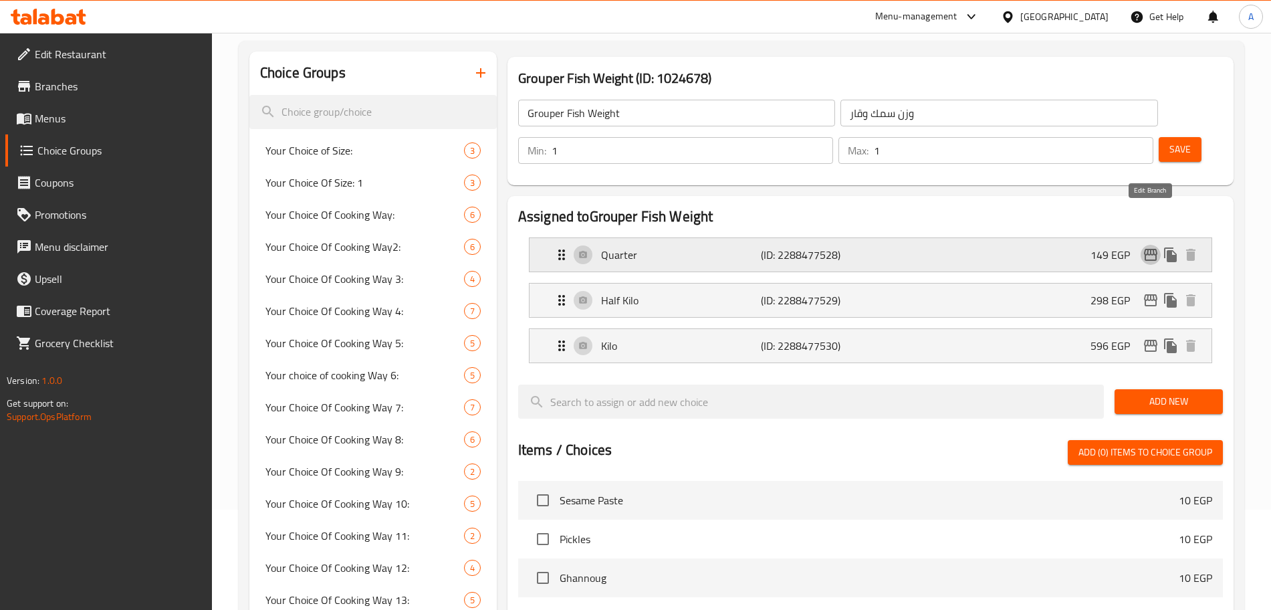
click at [1150, 247] on icon "edit" at bounding box center [1150, 255] width 16 height 16
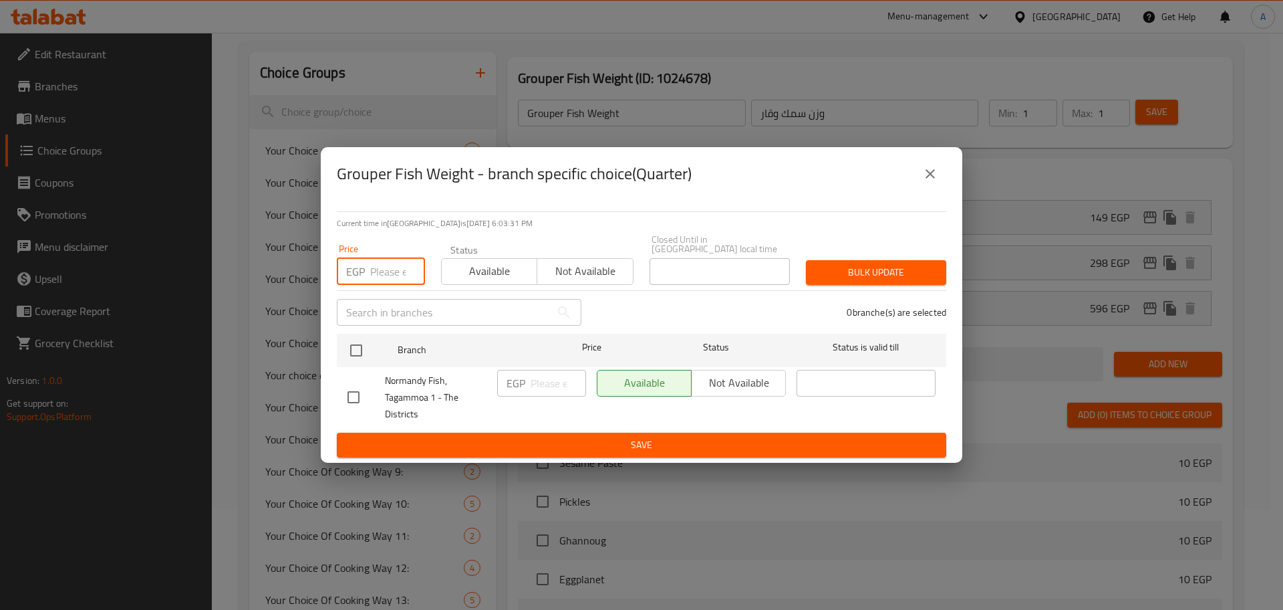
click at [391, 269] on input "number" at bounding box center [397, 271] width 55 height 27
click at [936, 173] on icon "close" at bounding box center [930, 174] width 16 height 16
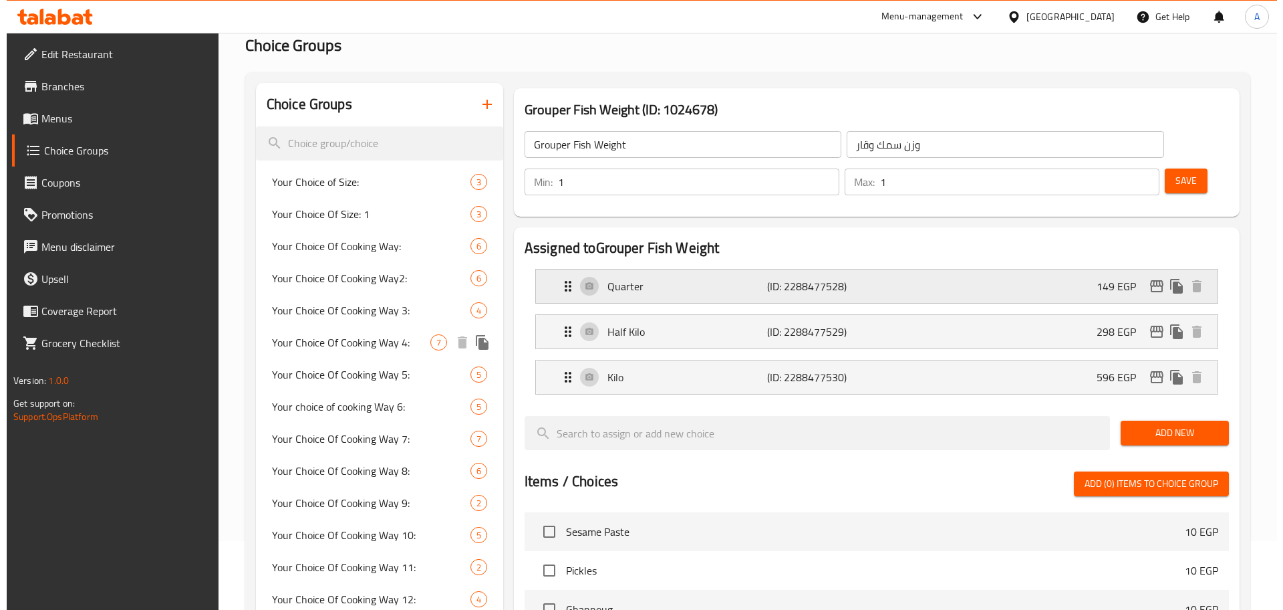
scroll to position [61, 0]
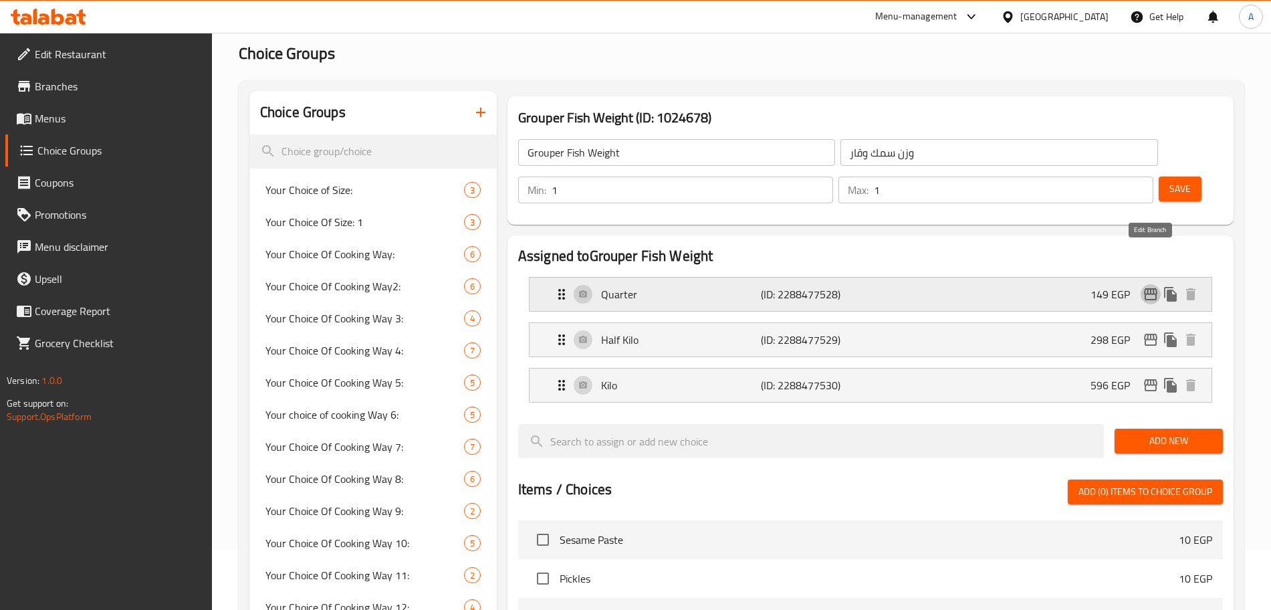
click at [1150, 288] on icon "edit" at bounding box center [1150, 294] width 13 height 12
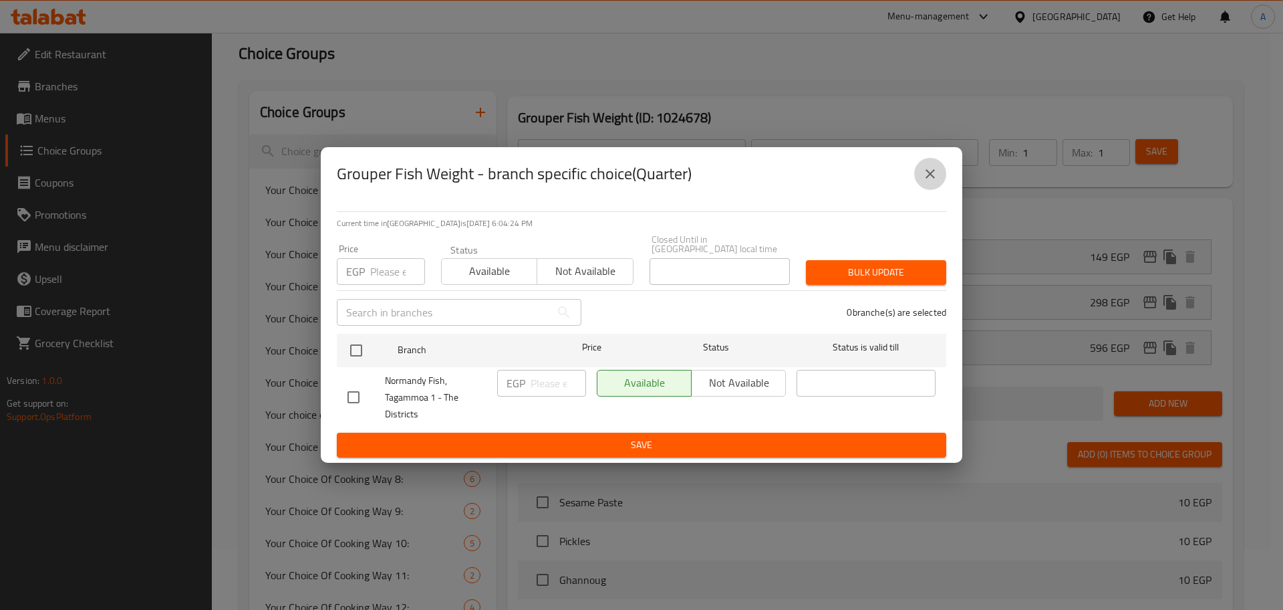
click at [932, 174] on icon "close" at bounding box center [930, 174] width 16 height 16
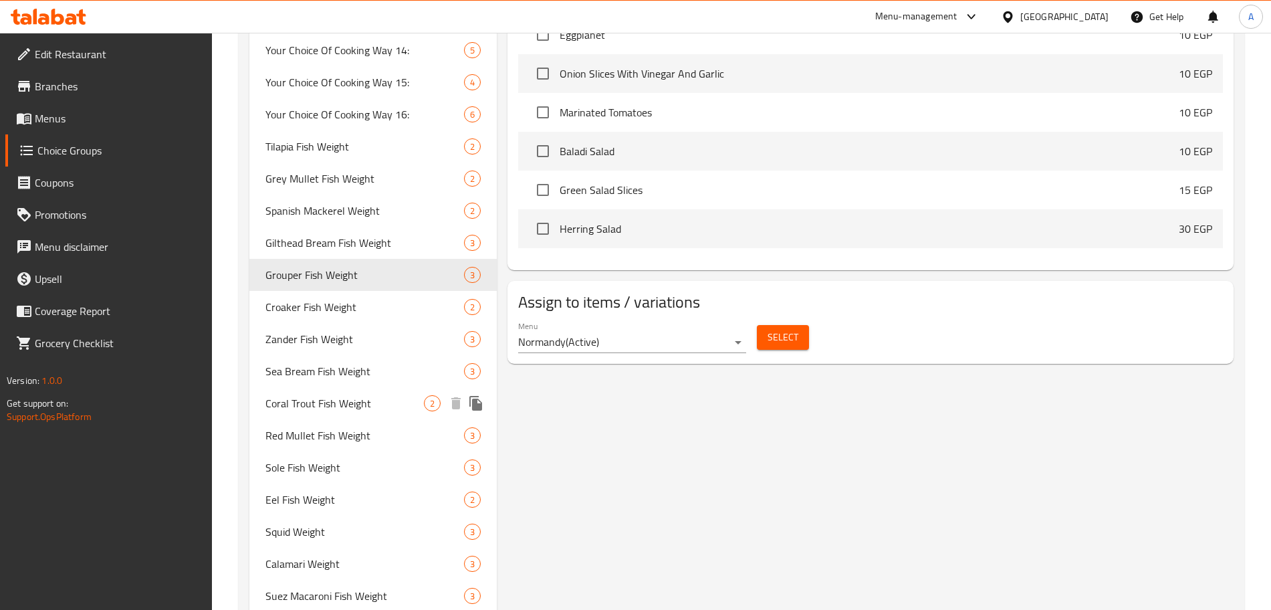
scroll to position [699, 0]
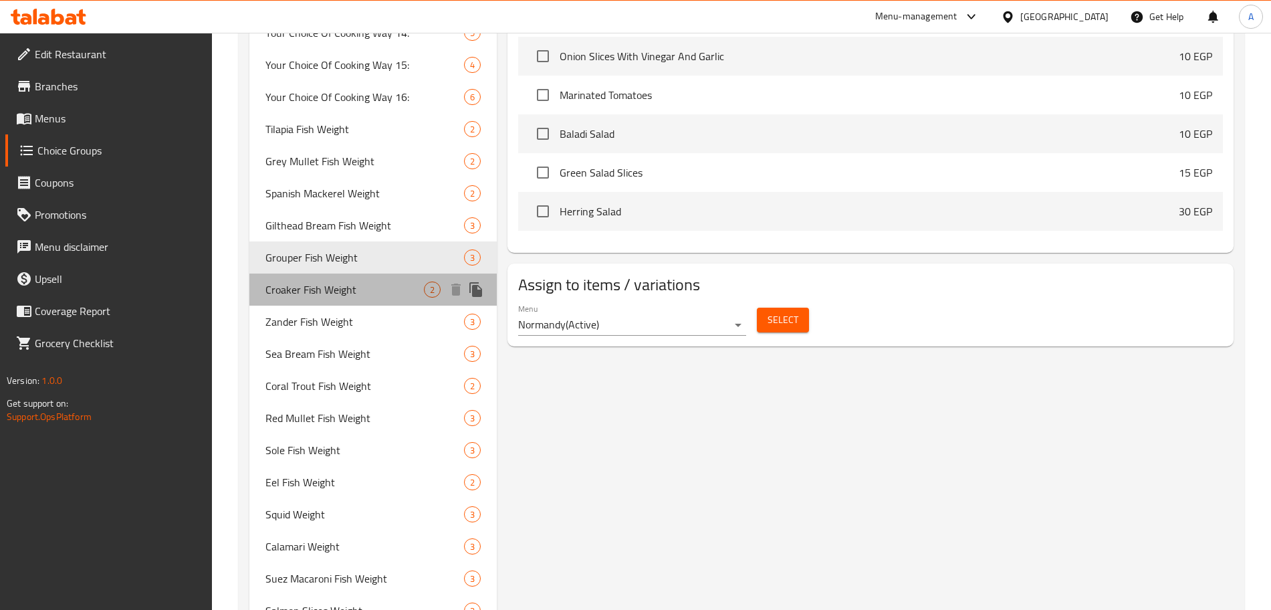
click at [352, 287] on span "Croaker Fish Weight" at bounding box center [344, 289] width 158 height 16
type input "Croaker Fish Weight"
type input "وزن سمك لوت"
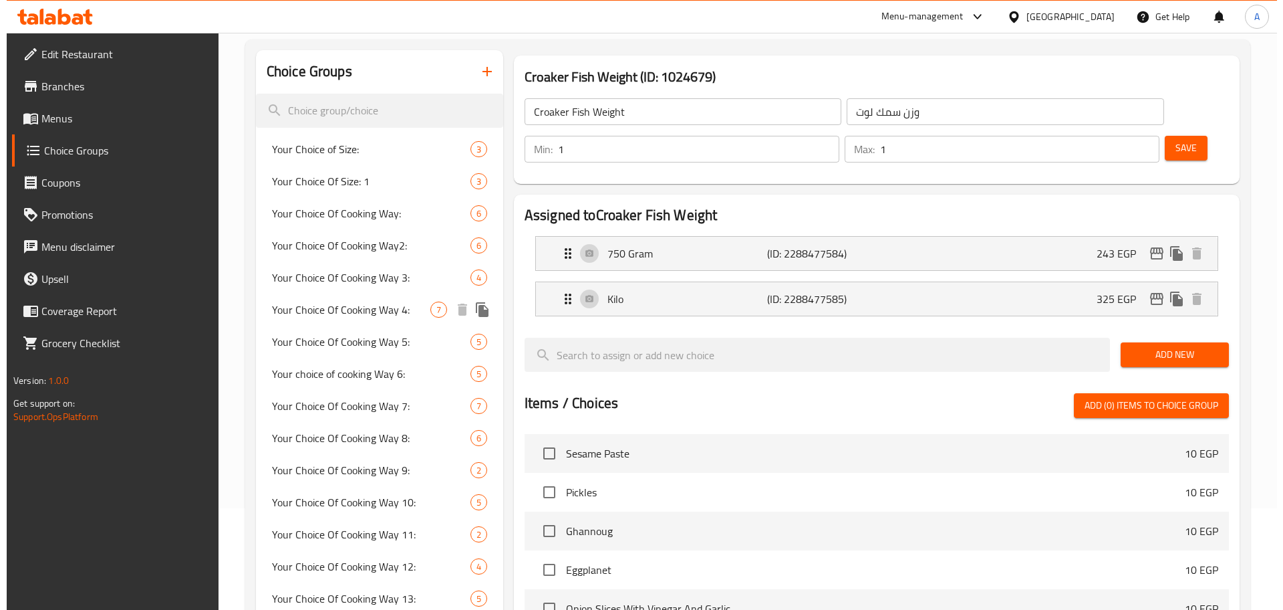
scroll to position [100, 0]
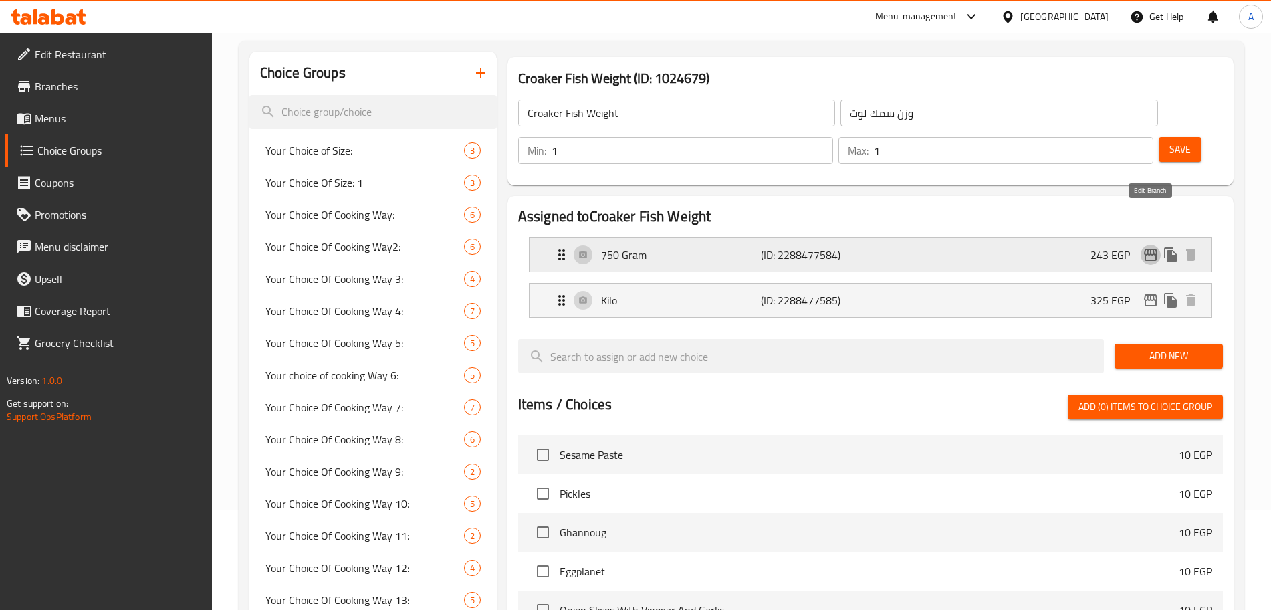
click at [1148, 247] on icon "edit" at bounding box center [1150, 255] width 16 height 16
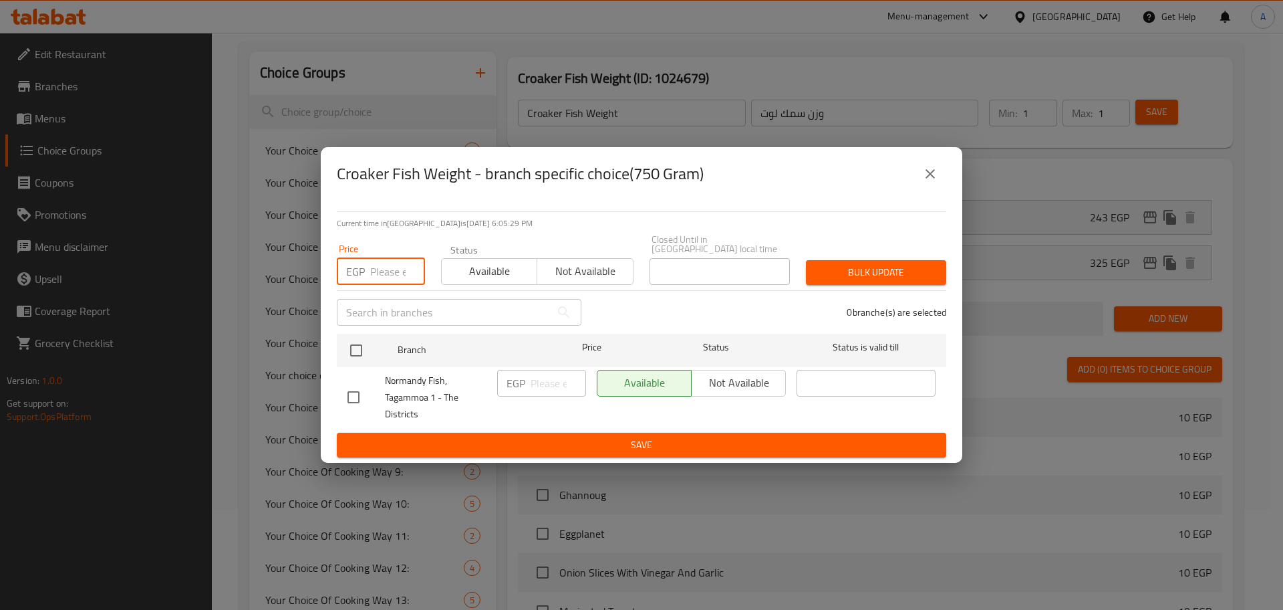
click at [390, 265] on input "number" at bounding box center [397, 271] width 55 height 27
type input "375"
click at [360, 354] on input "checkbox" at bounding box center [356, 350] width 28 height 28
checkbox input "true"
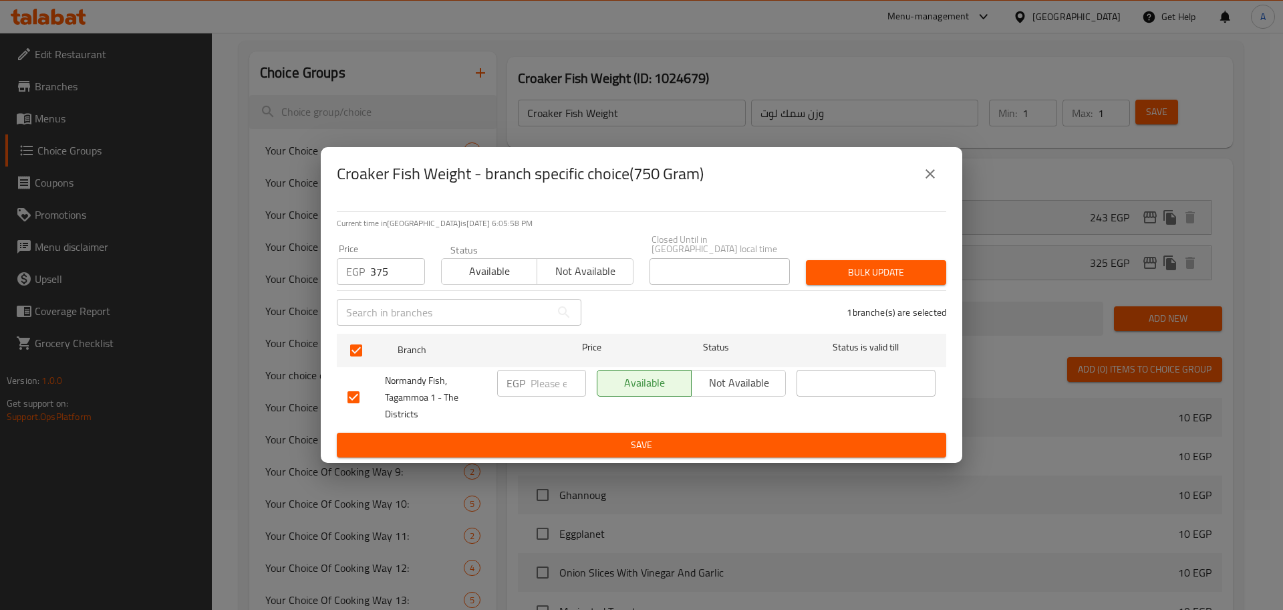
click at [839, 269] on span "Bulk update" at bounding box center [876, 272] width 119 height 17
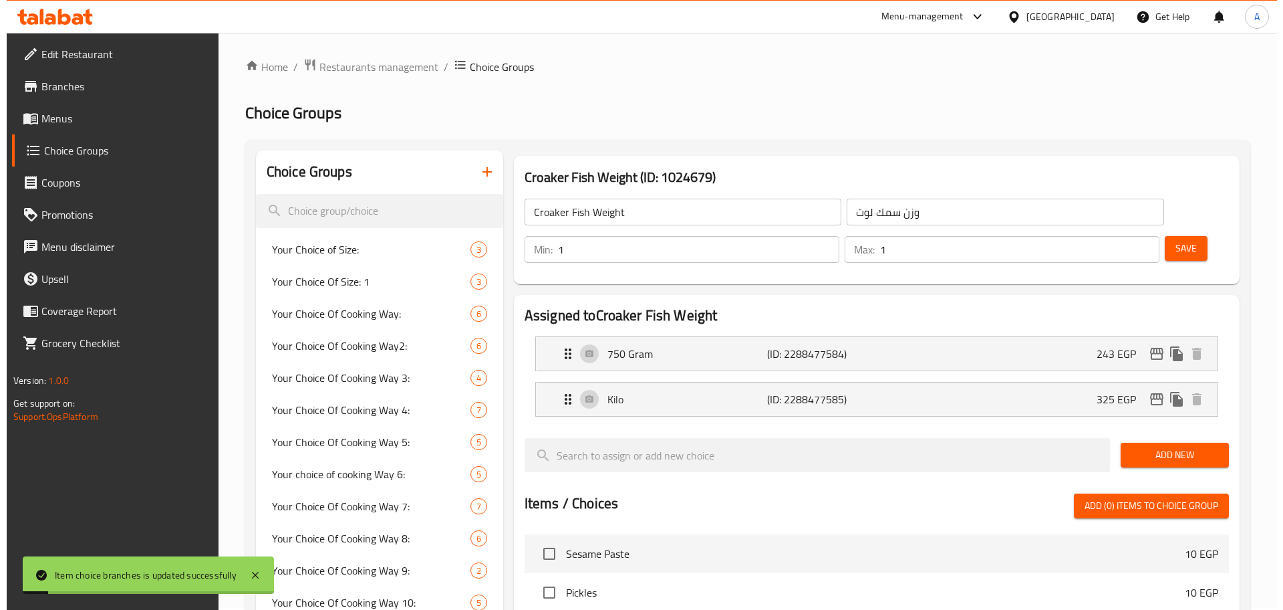
scroll to position [0, 0]
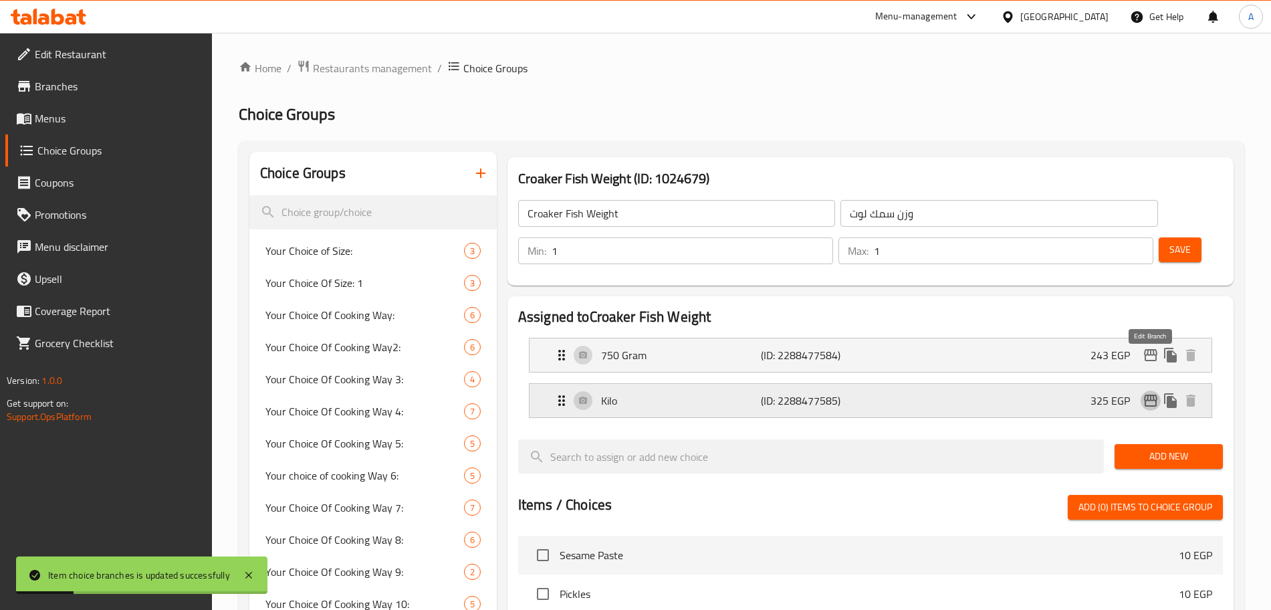
click at [1150, 392] on icon "edit" at bounding box center [1150, 400] width 16 height 16
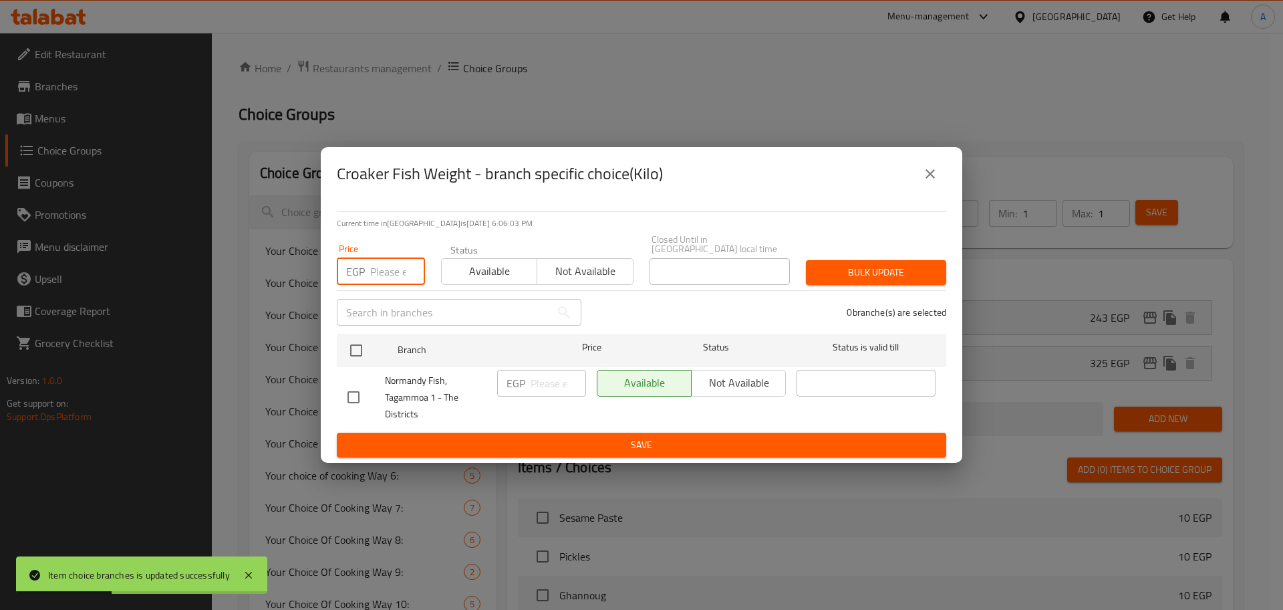
click at [394, 271] on input "number" at bounding box center [397, 271] width 55 height 27
type input "500"
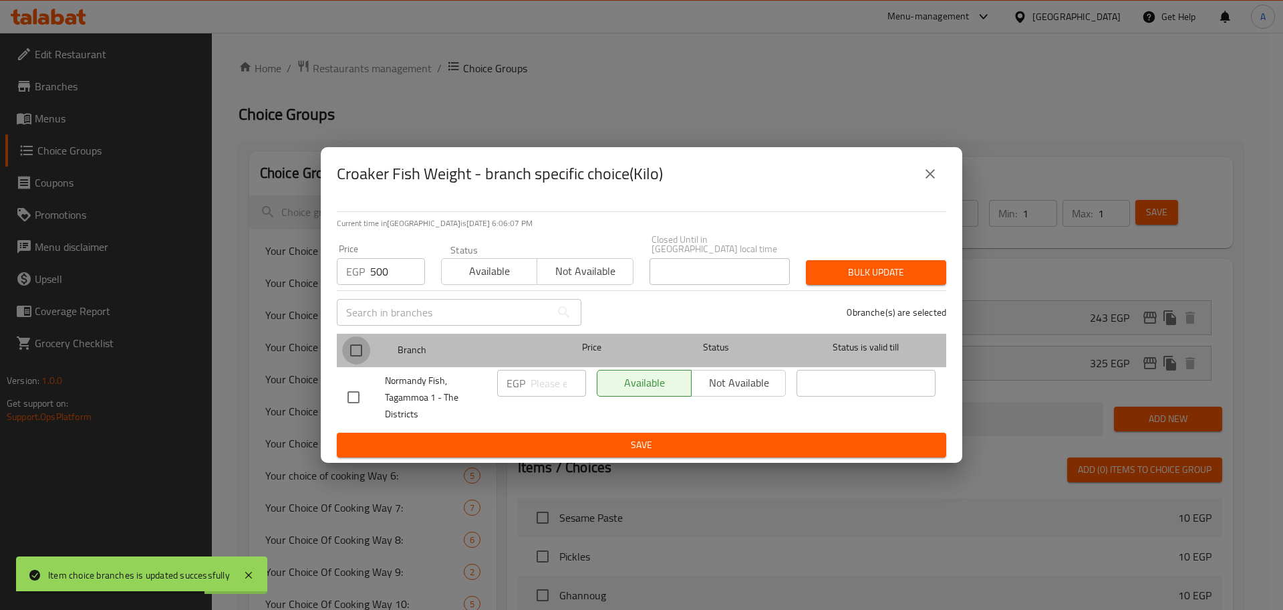
click at [362, 346] on input "checkbox" at bounding box center [356, 350] width 28 height 28
checkbox input "true"
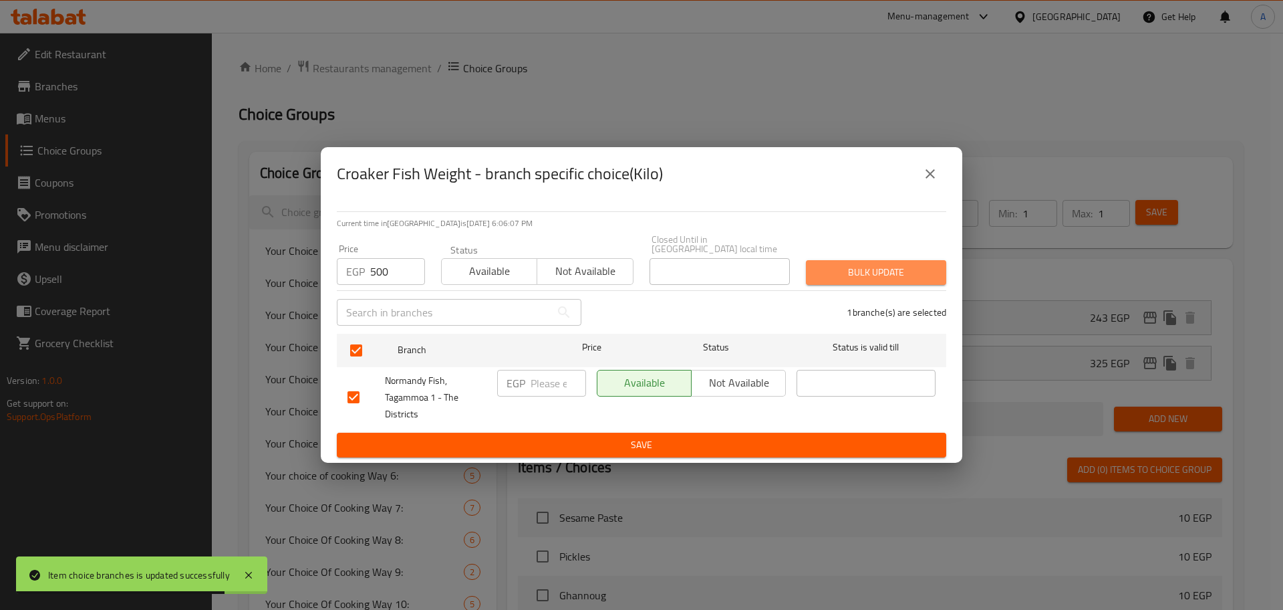
click at [910, 260] on button "Bulk update" at bounding box center [876, 272] width 140 height 25
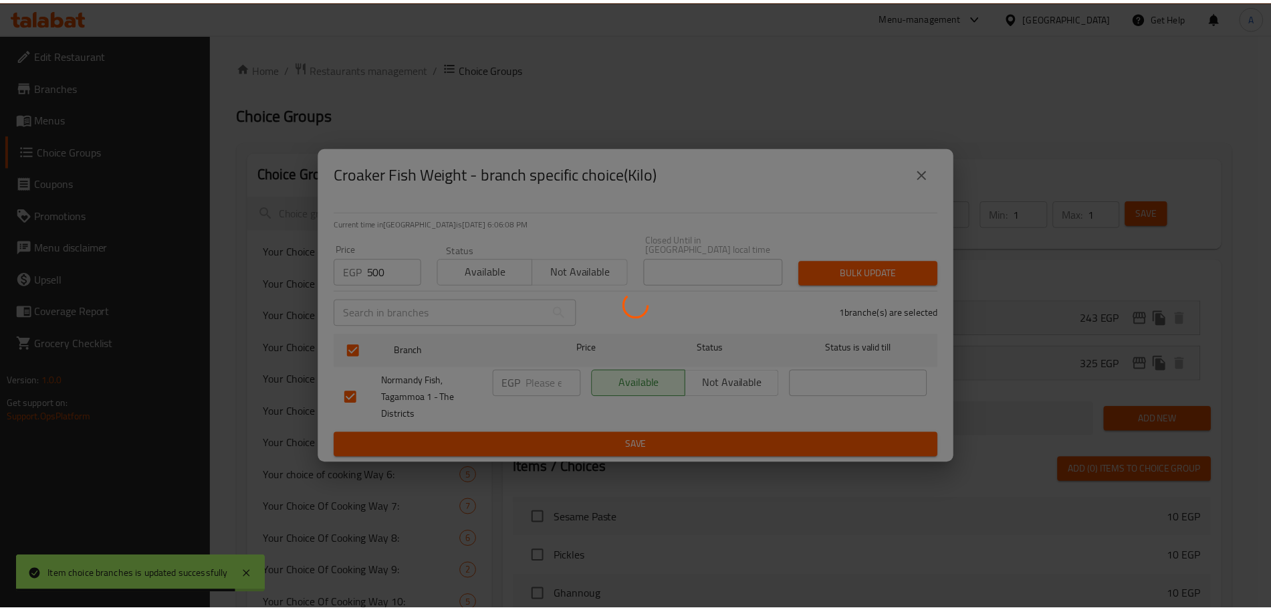
scroll to position [684, 0]
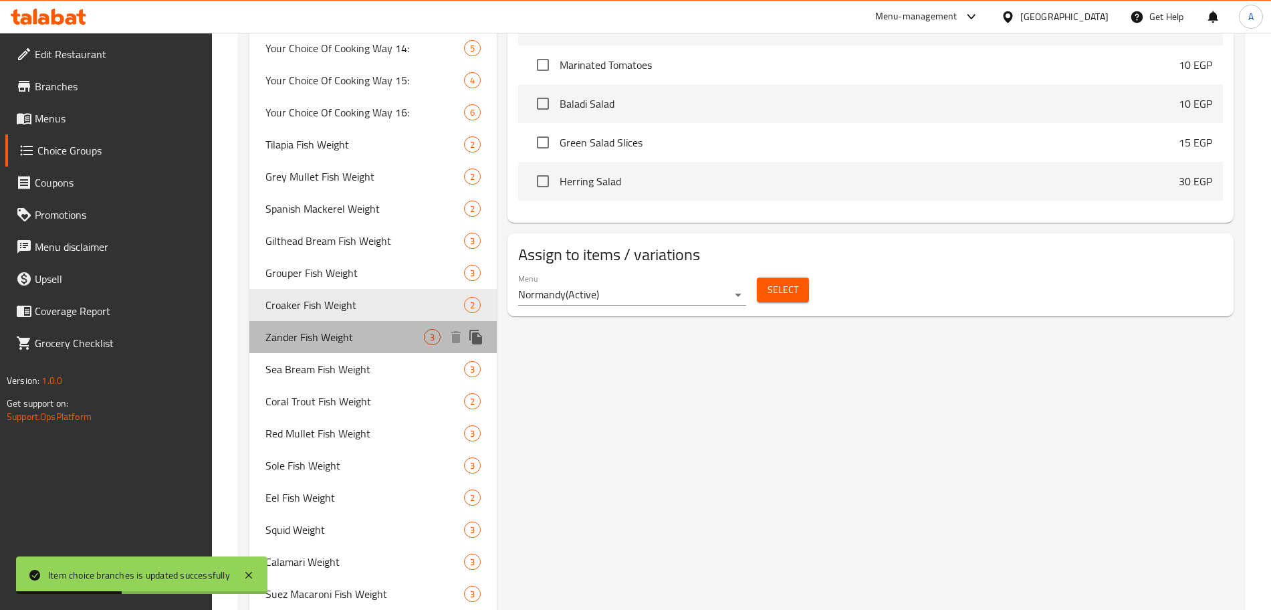
click at [363, 340] on span "Zander Fish Weight" at bounding box center [344, 337] width 158 height 16
type input "Zander Fish Weight"
type input "وزن سمك قشر بياض"
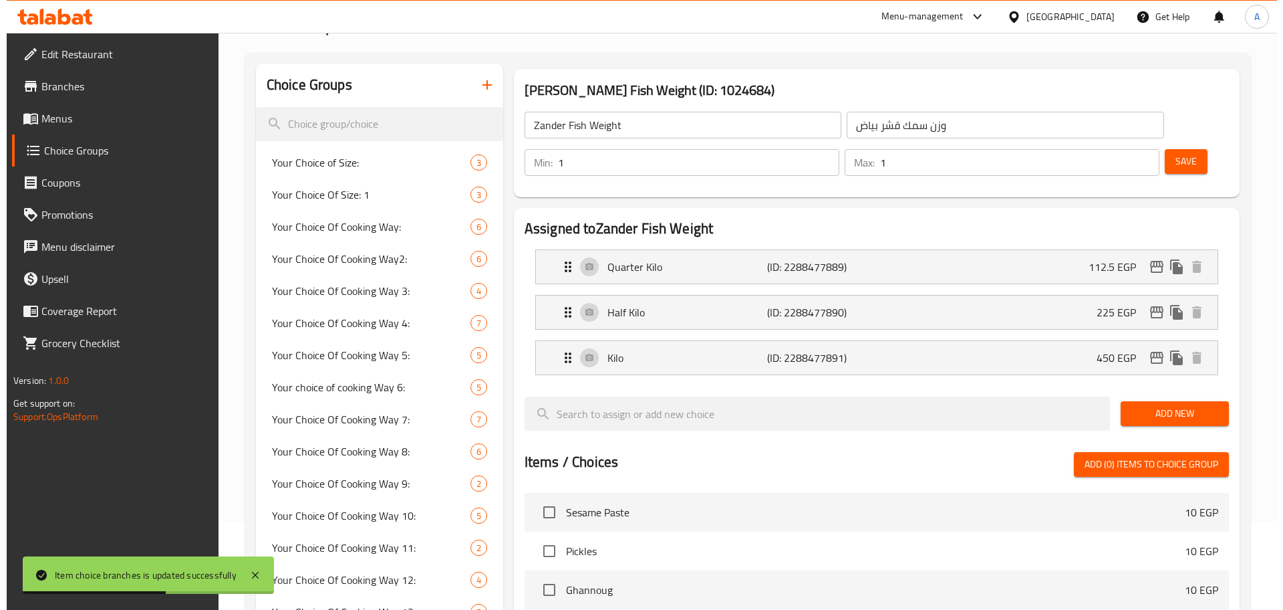
scroll to position [84, 0]
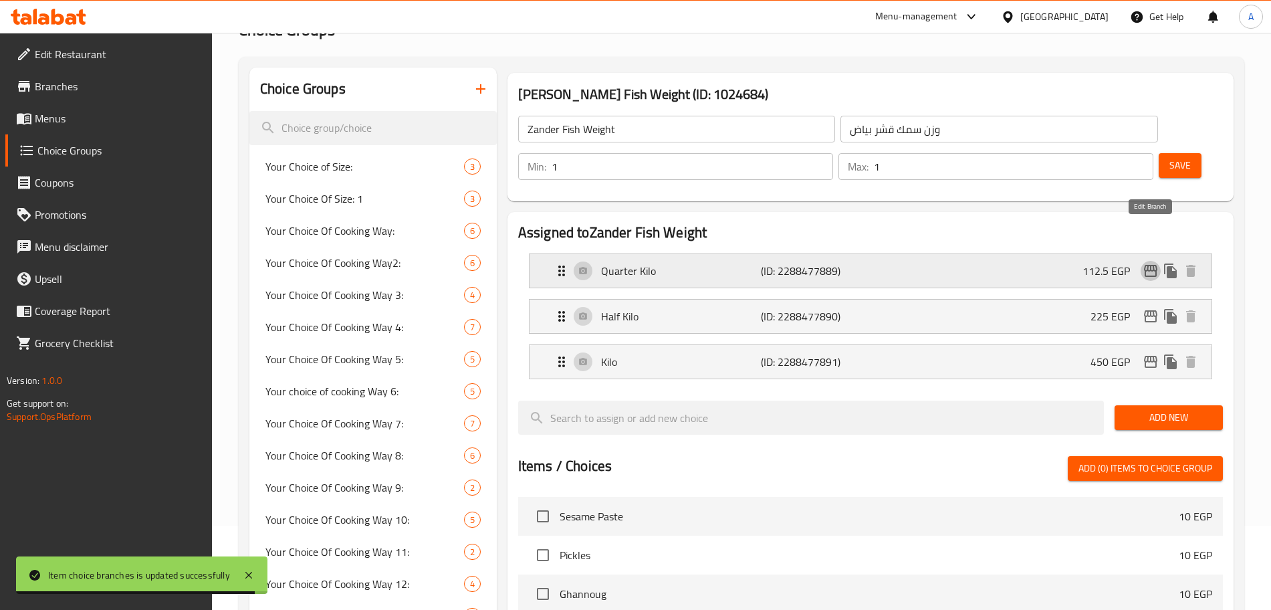
click at [1151, 263] on icon "edit" at bounding box center [1150, 271] width 16 height 16
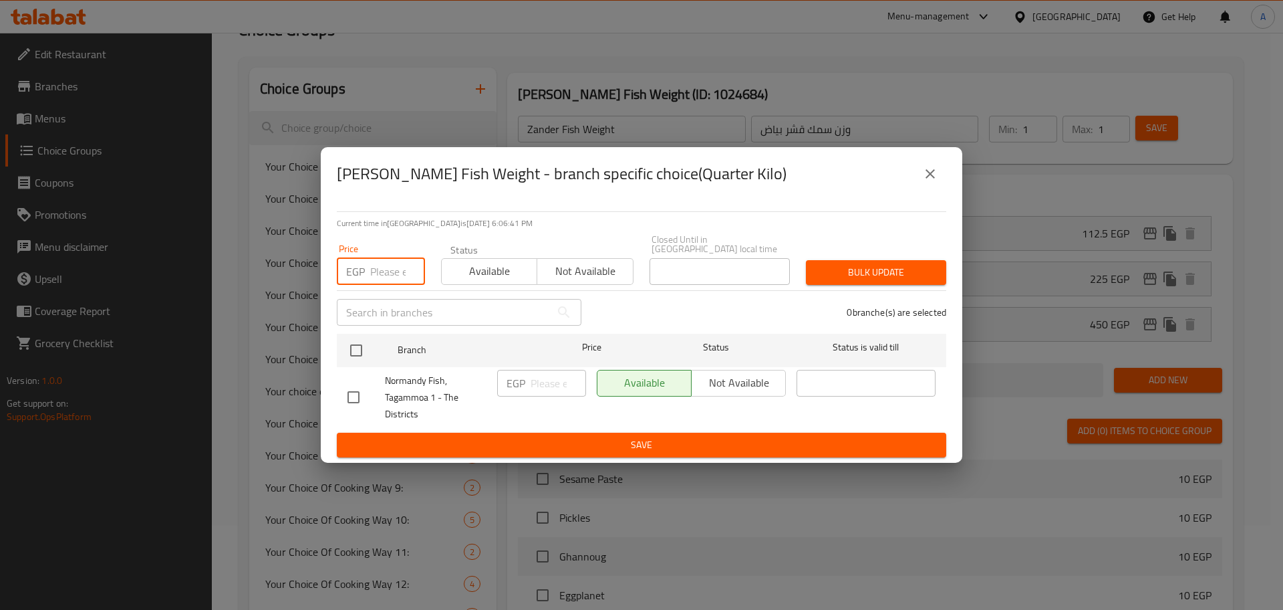
click at [391, 271] on input "number" at bounding box center [397, 271] width 55 height 27
click at [929, 178] on icon "close" at bounding box center [930, 173] width 9 height 9
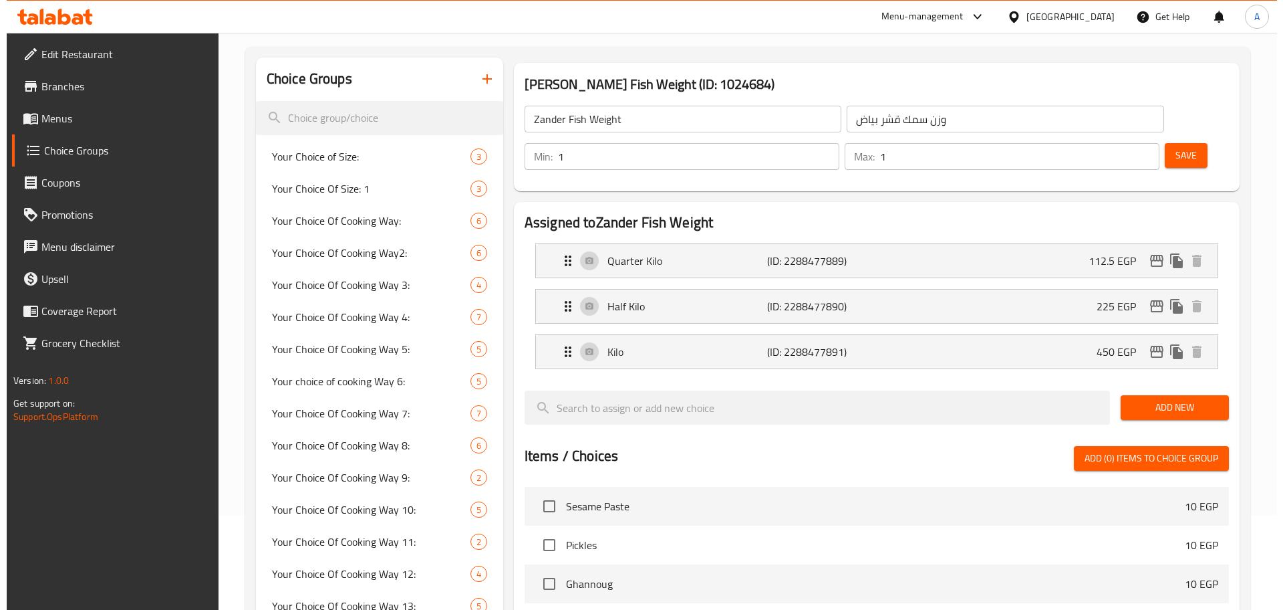
scroll to position [65, 0]
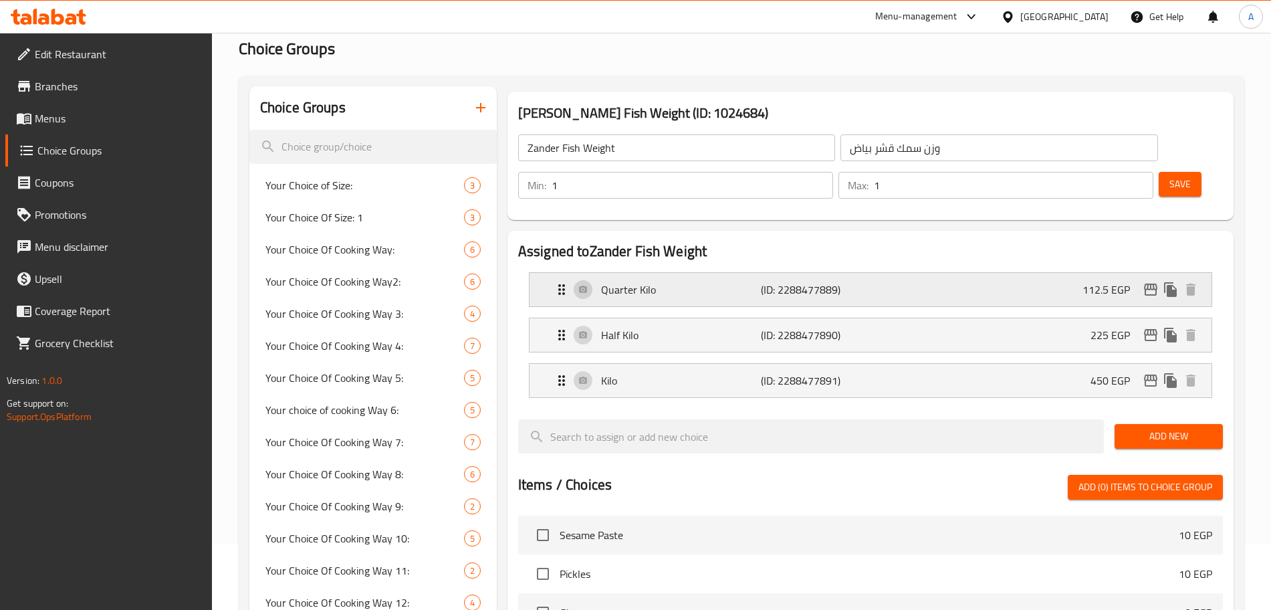
click at [565, 281] on icon "Expand" at bounding box center [561, 289] width 16 height 16
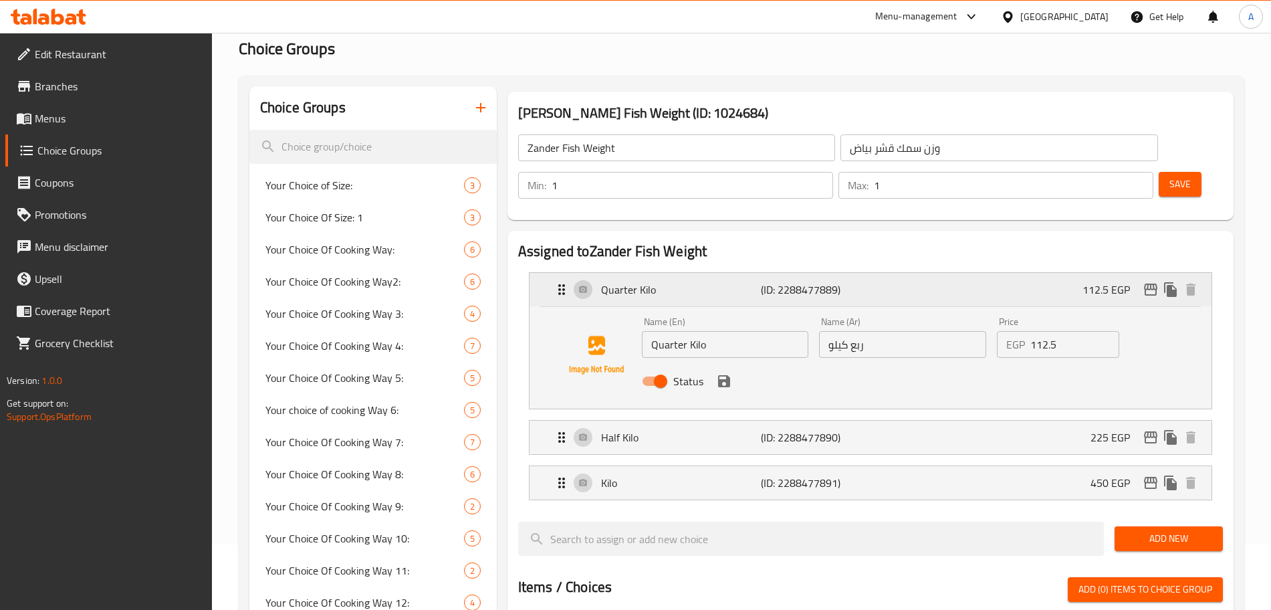
click at [565, 281] on icon "Expand" at bounding box center [561, 289] width 16 height 16
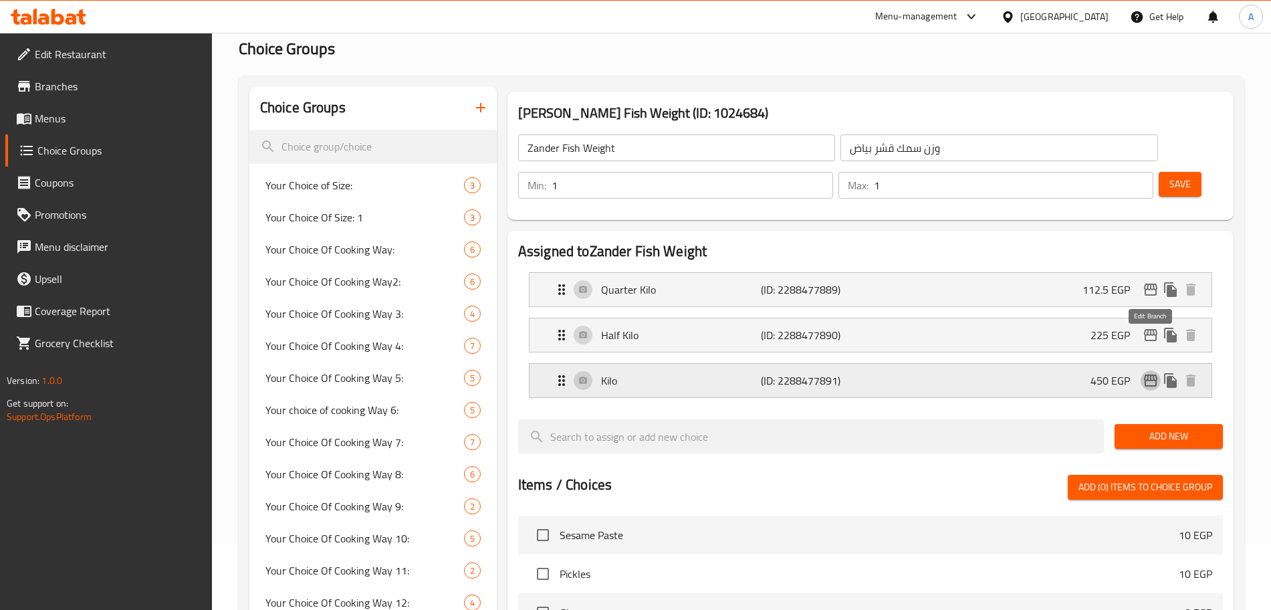
click at [1156, 374] on icon "edit" at bounding box center [1150, 380] width 13 height 12
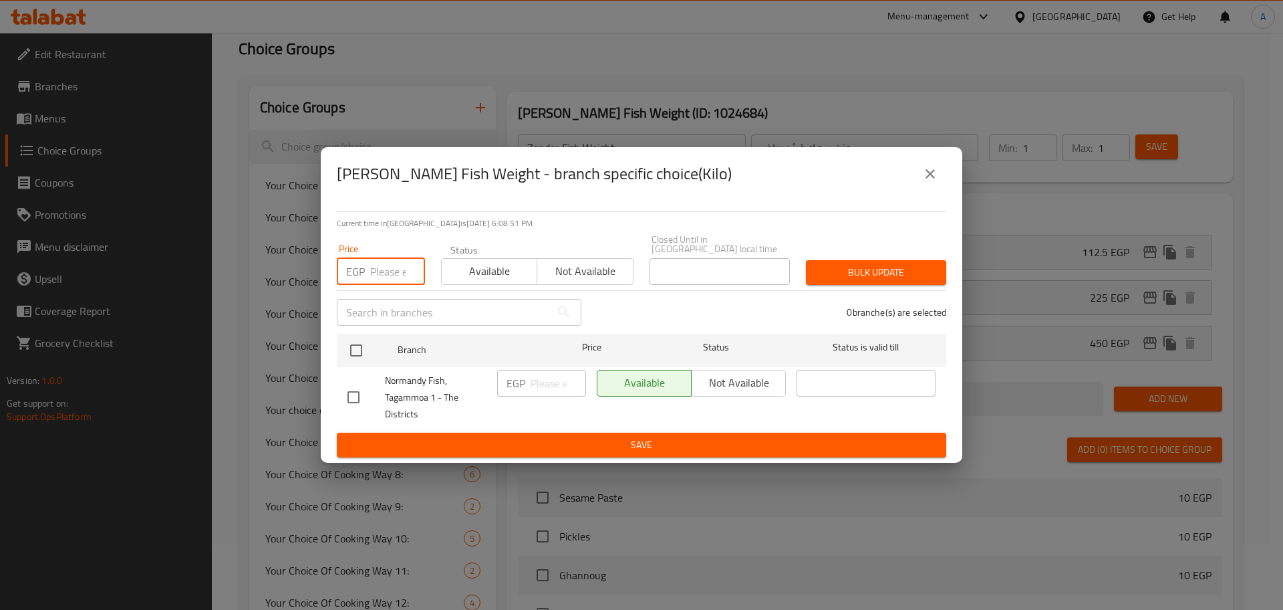
click at [382, 271] on input "number" at bounding box center [397, 271] width 55 height 27
type input "500"
click at [355, 344] on input "checkbox" at bounding box center [356, 350] width 28 height 28
checkbox input "true"
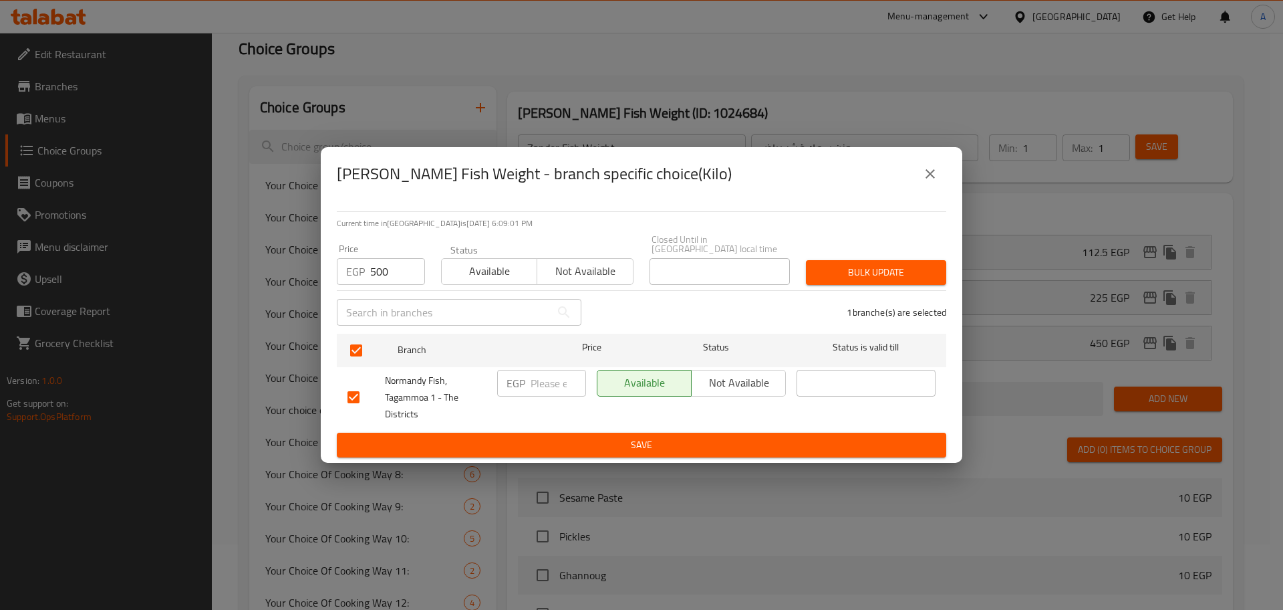
click at [903, 264] on span "Bulk update" at bounding box center [876, 272] width 119 height 17
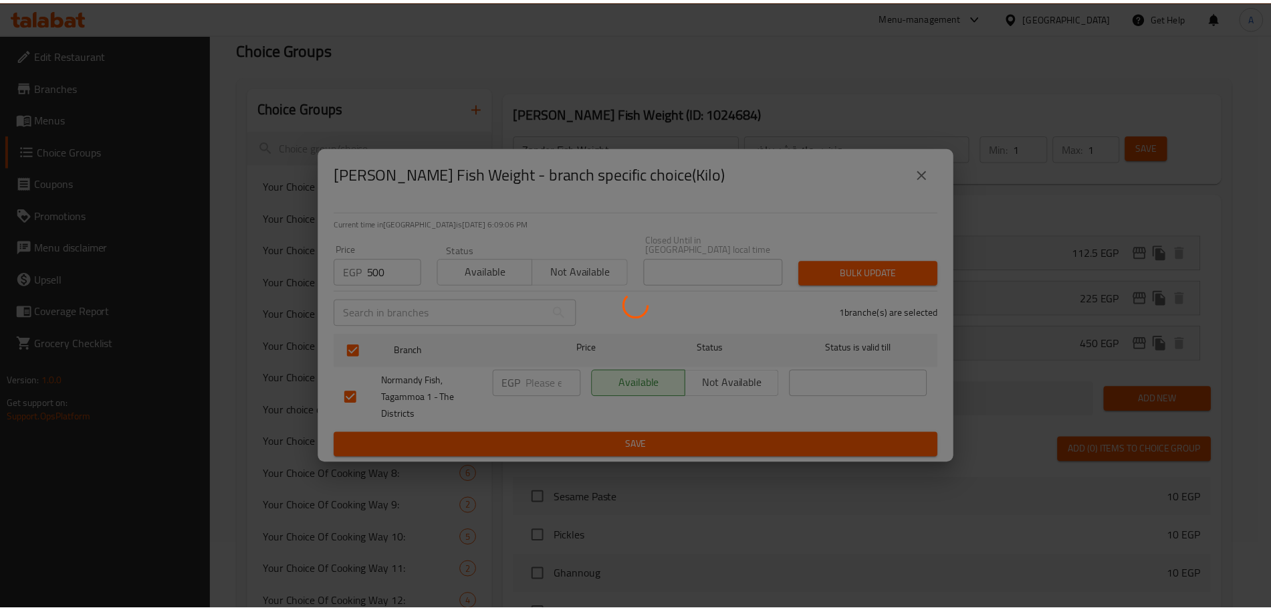
scroll to position [716, 0]
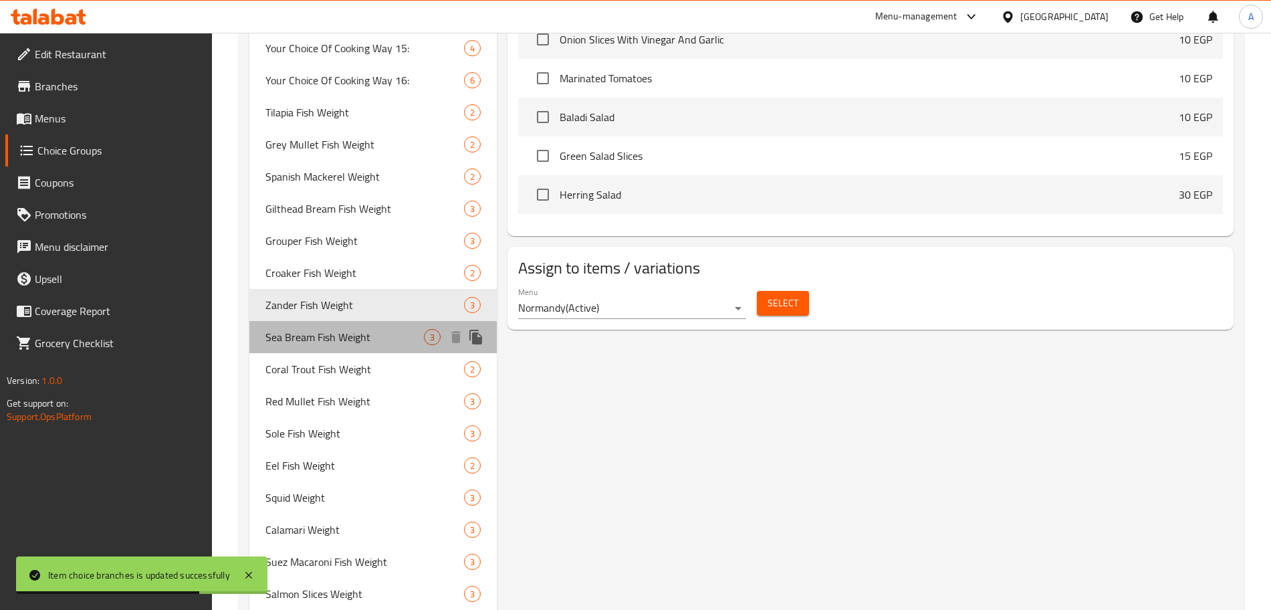
click at [375, 334] on span "Sea Bream Fish Weight" at bounding box center [344, 337] width 158 height 16
type input "Sea Bream Fish Weight"
type input "وزن سمك مرجان"
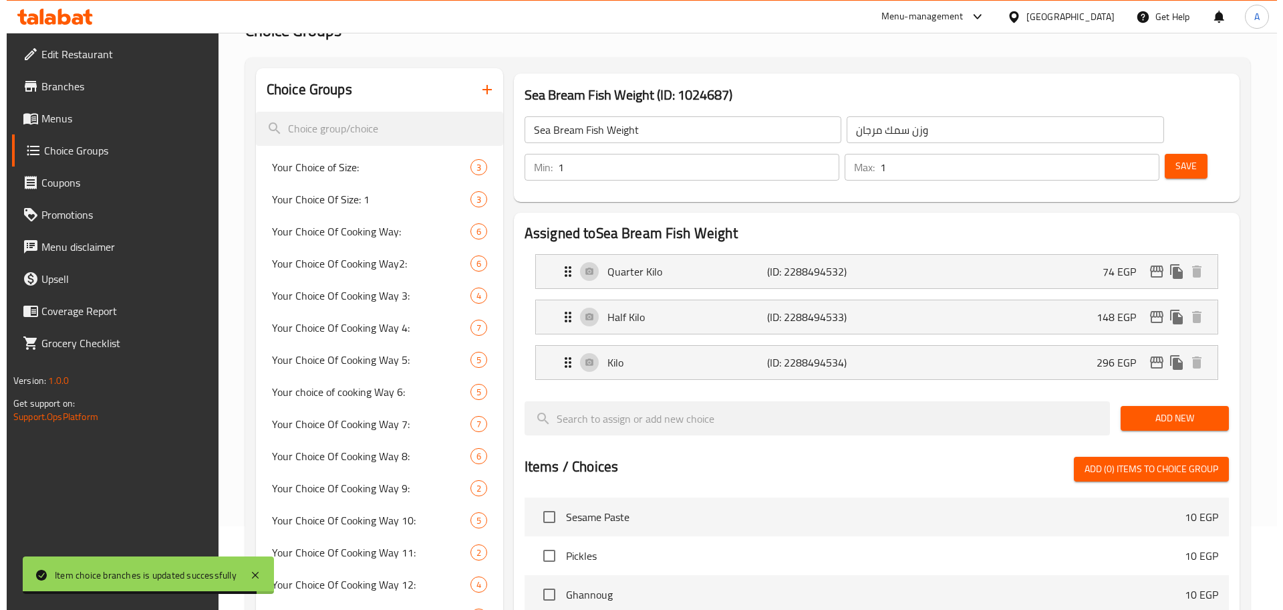
scroll to position [74, 0]
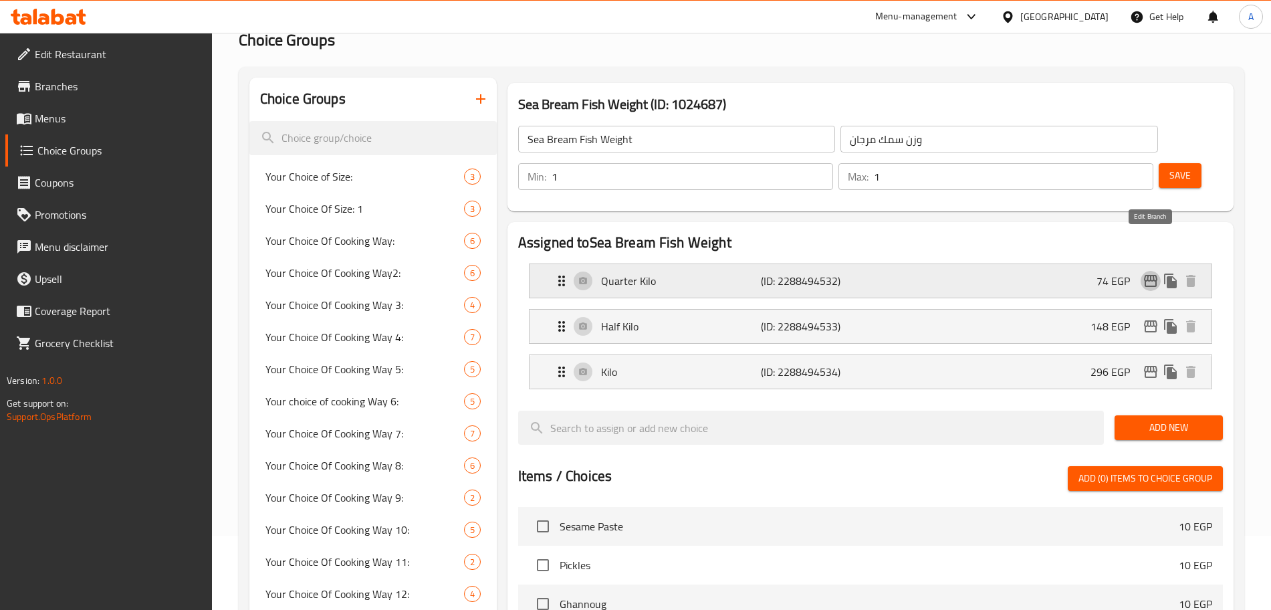
click at [1144, 273] on icon "edit" at bounding box center [1150, 281] width 16 height 16
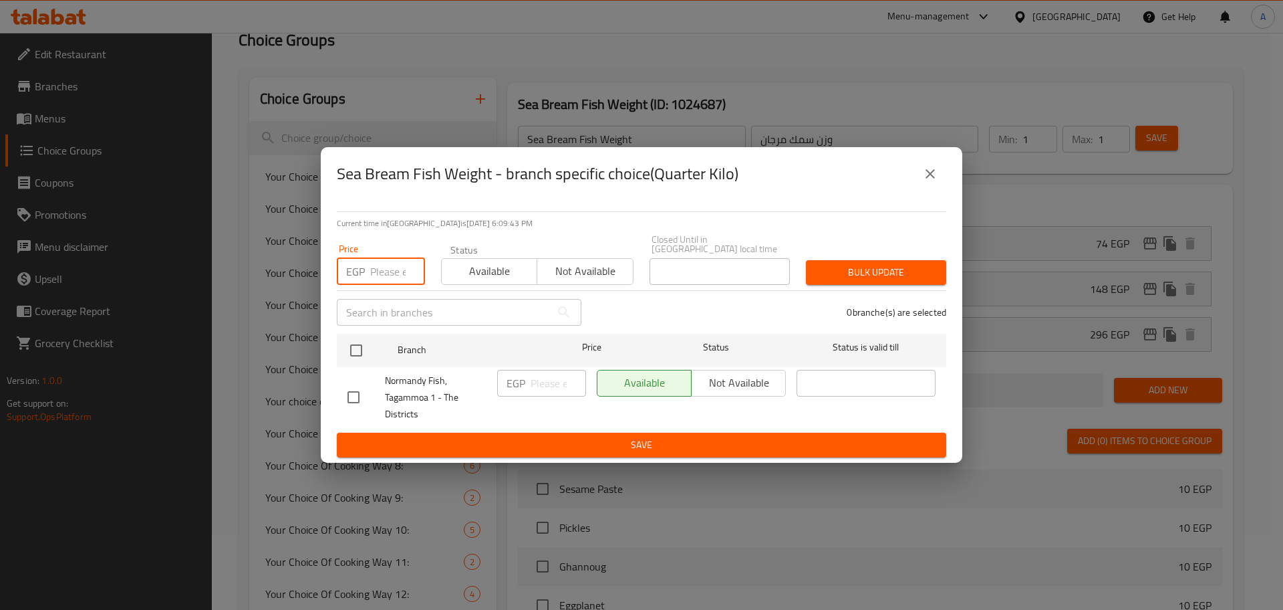
click at [386, 269] on input "number" at bounding box center [397, 271] width 55 height 27
type input "300"
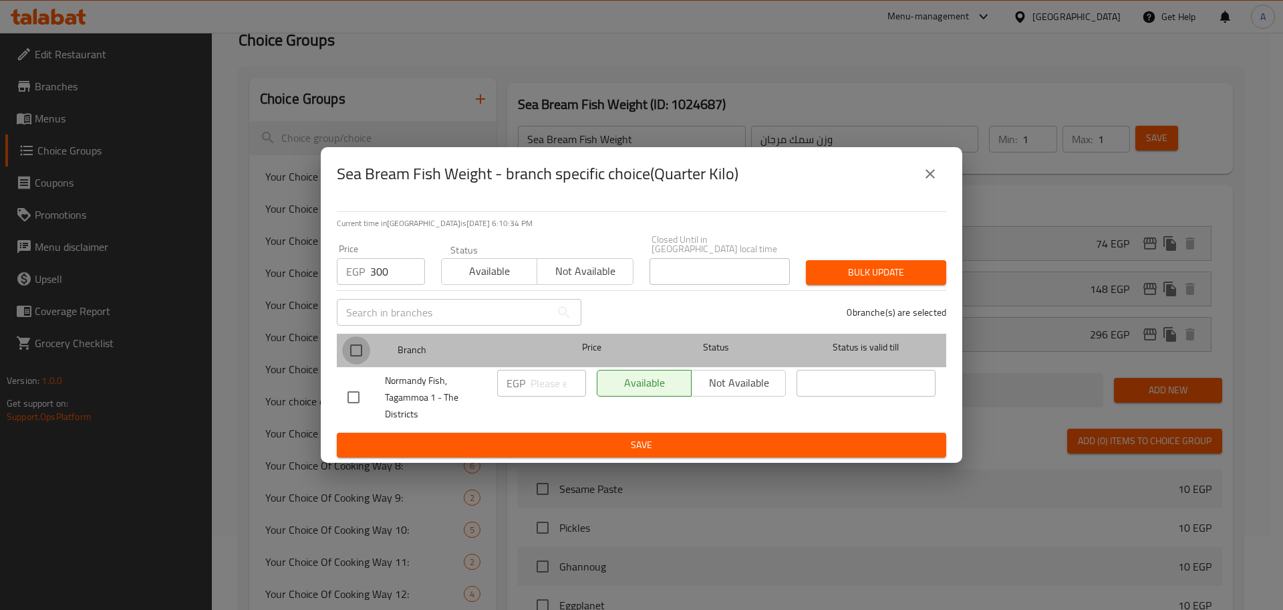
click at [351, 345] on input "checkbox" at bounding box center [356, 350] width 28 height 28
checkbox input "true"
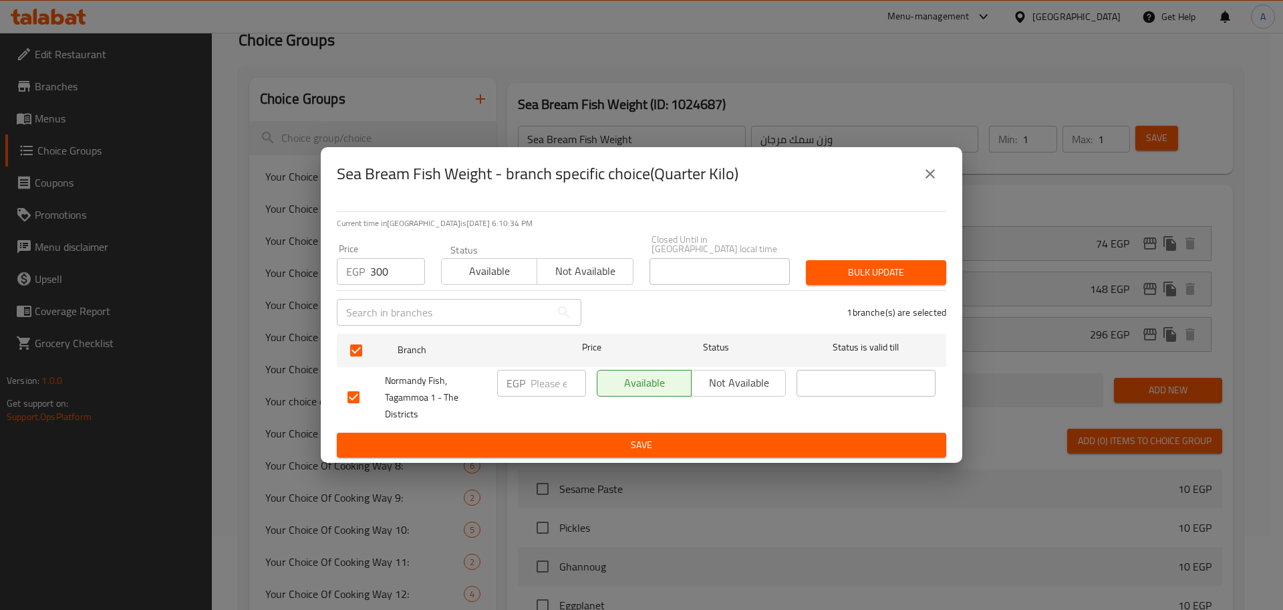
click at [829, 264] on span "Bulk update" at bounding box center [876, 272] width 119 height 17
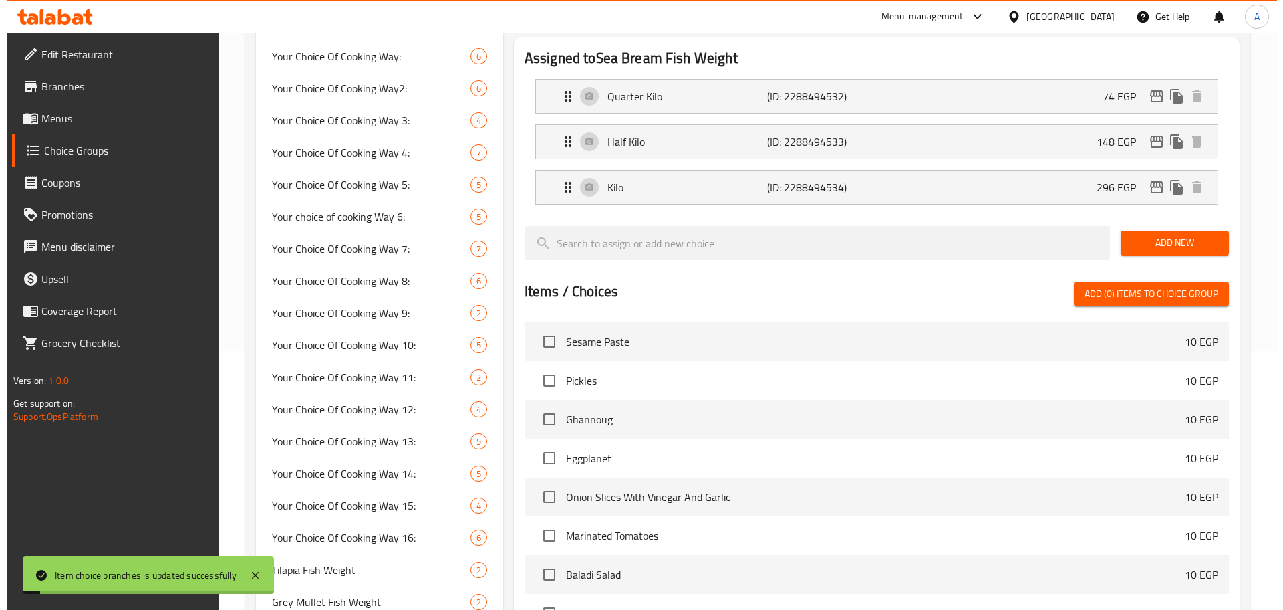
scroll to position [0, 0]
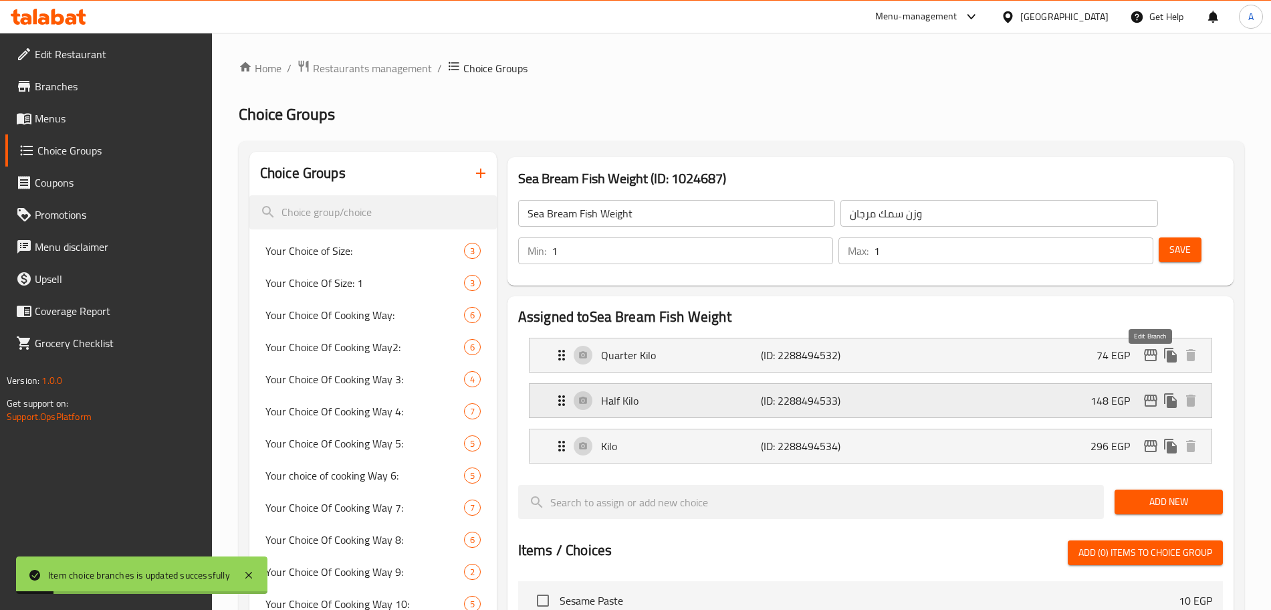
click at [1147, 394] on icon "edit" at bounding box center [1150, 400] width 13 height 12
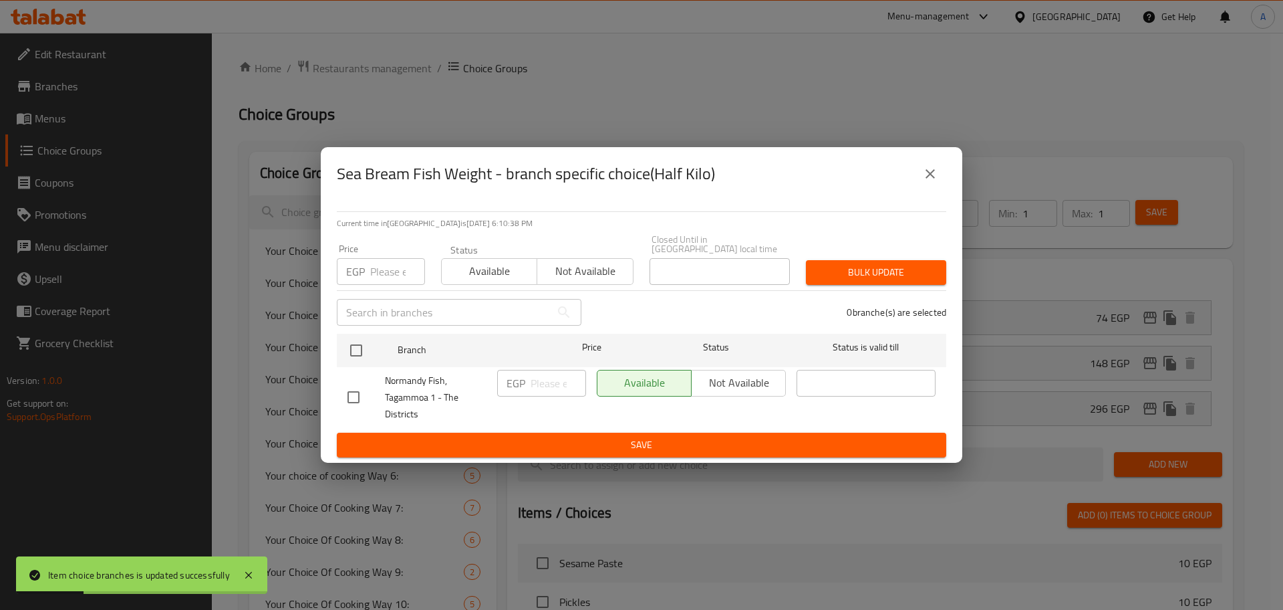
click at [387, 261] on input "number" at bounding box center [397, 271] width 55 height 27
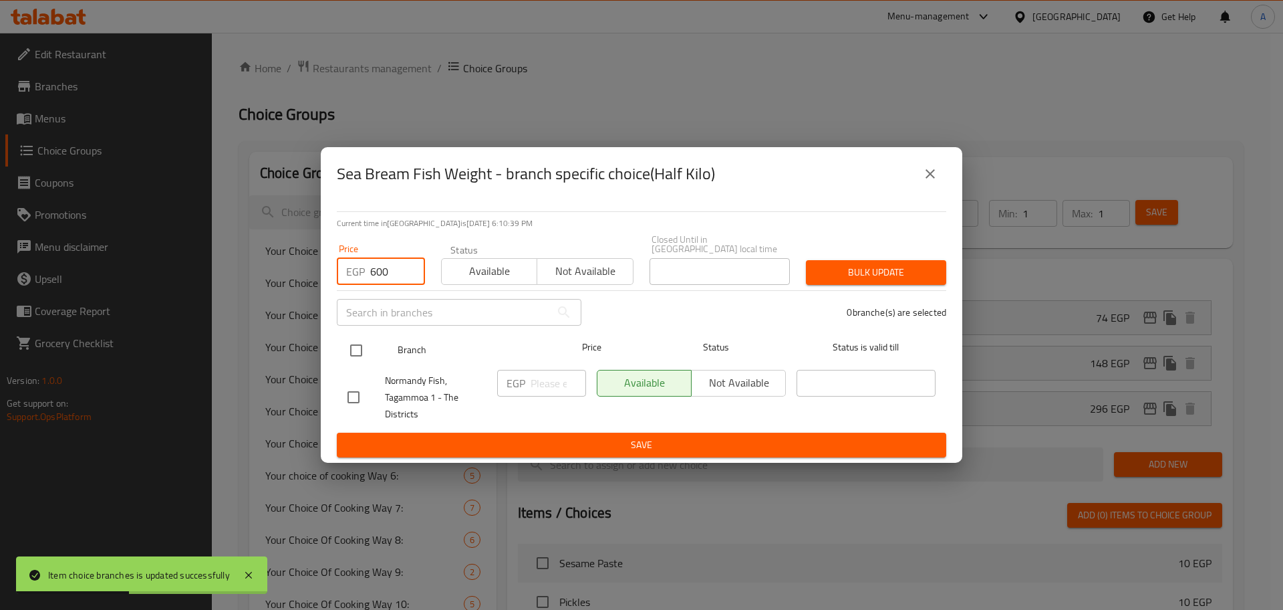
type input "600"
click at [348, 350] on input "checkbox" at bounding box center [356, 350] width 28 height 28
checkbox input "true"
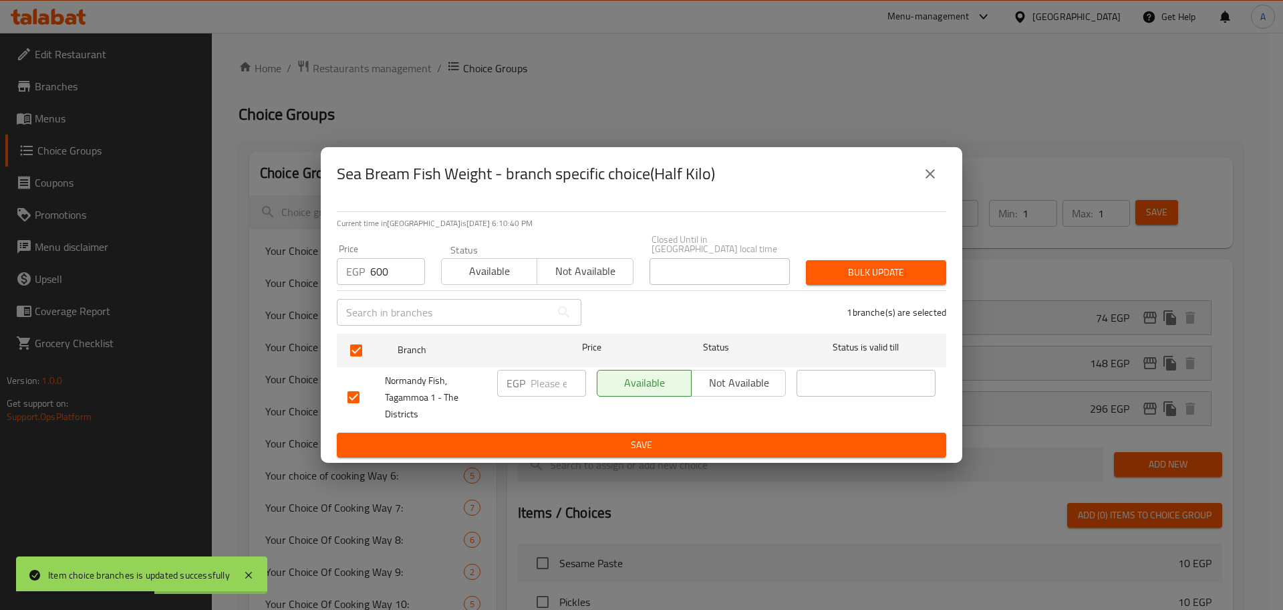
click at [839, 264] on span "Bulk update" at bounding box center [876, 272] width 119 height 17
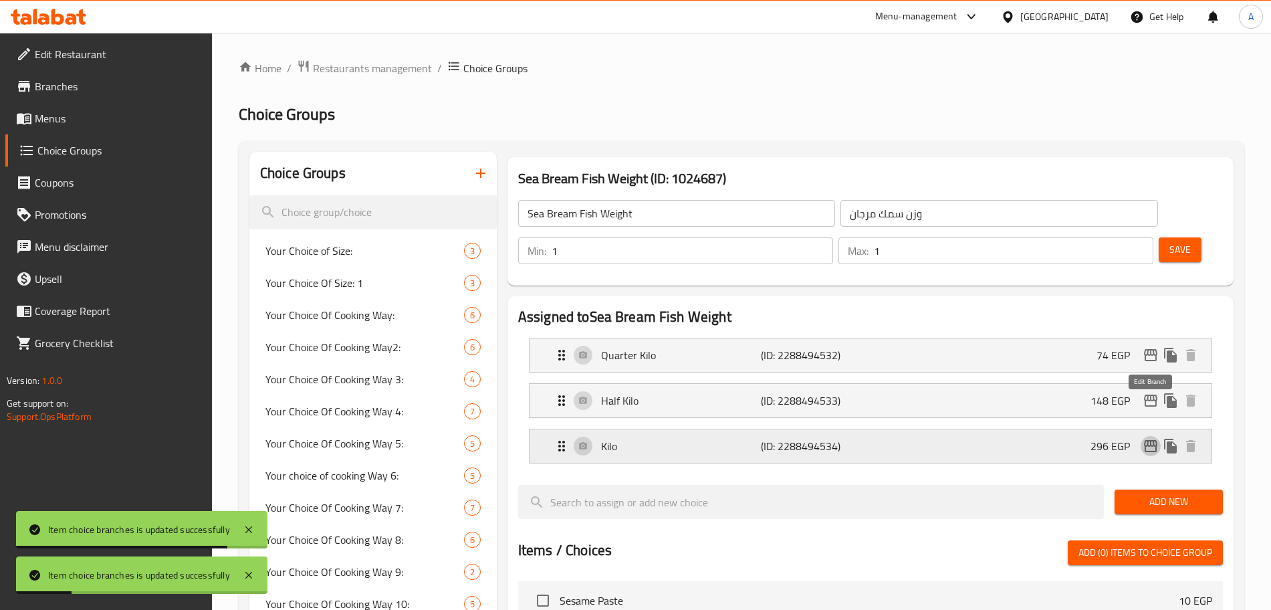
click at [1154, 438] on icon "edit" at bounding box center [1150, 446] width 16 height 16
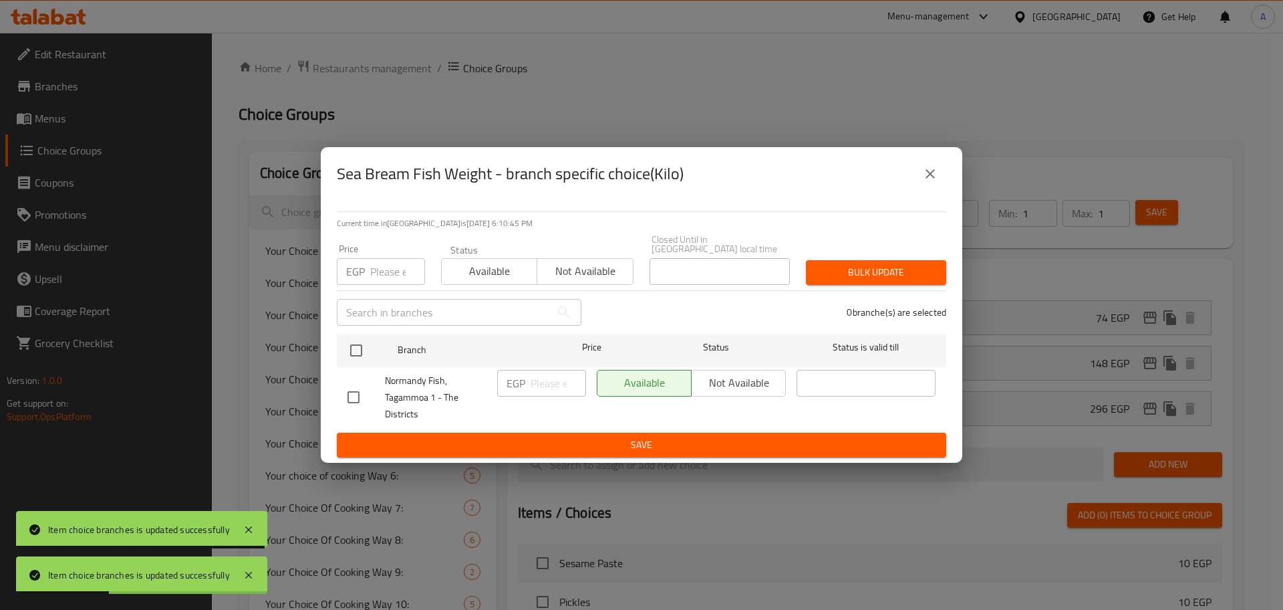
click at [388, 267] on input "number" at bounding box center [397, 271] width 55 height 27
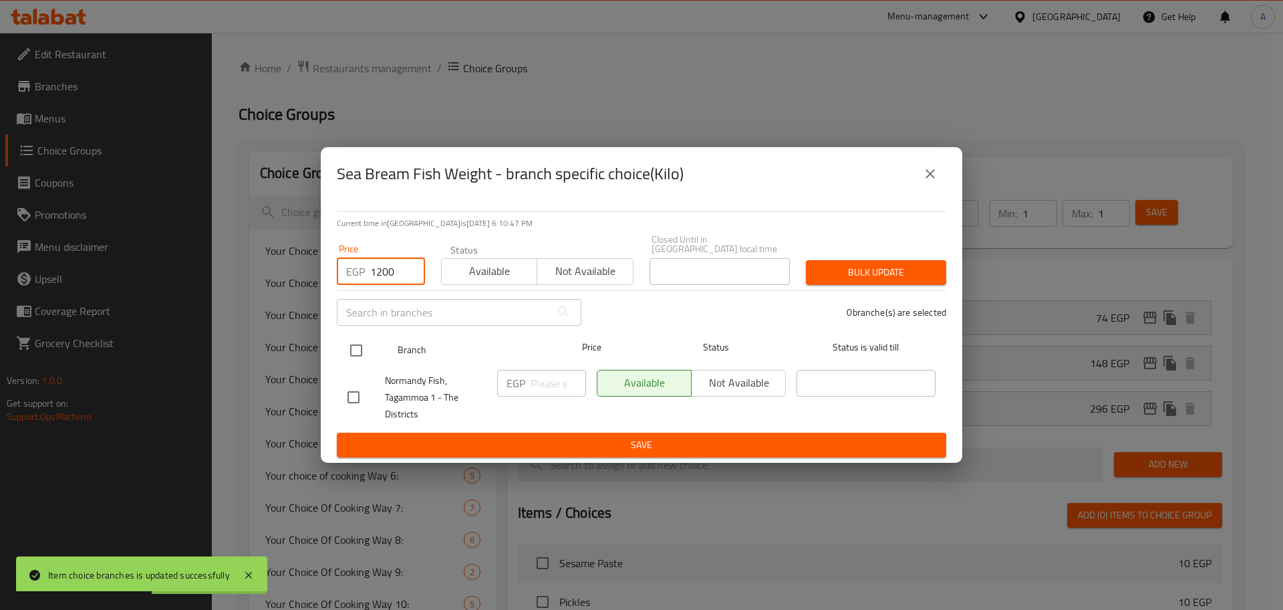
type input "1200"
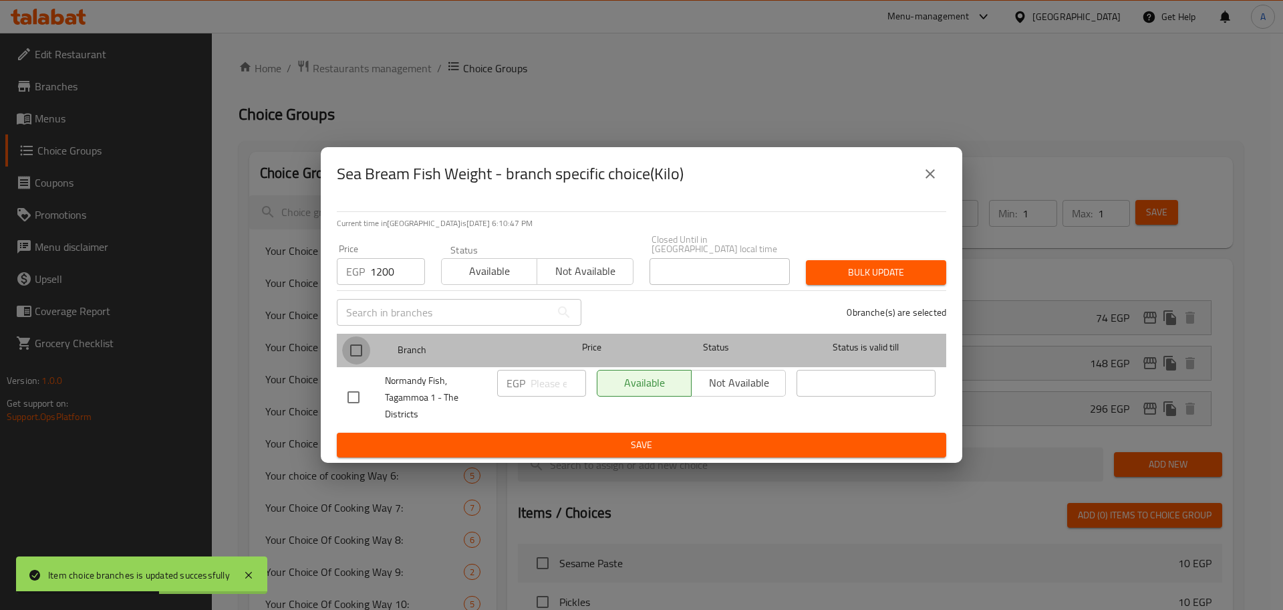
click at [361, 342] on input "checkbox" at bounding box center [356, 350] width 28 height 28
checkbox input "true"
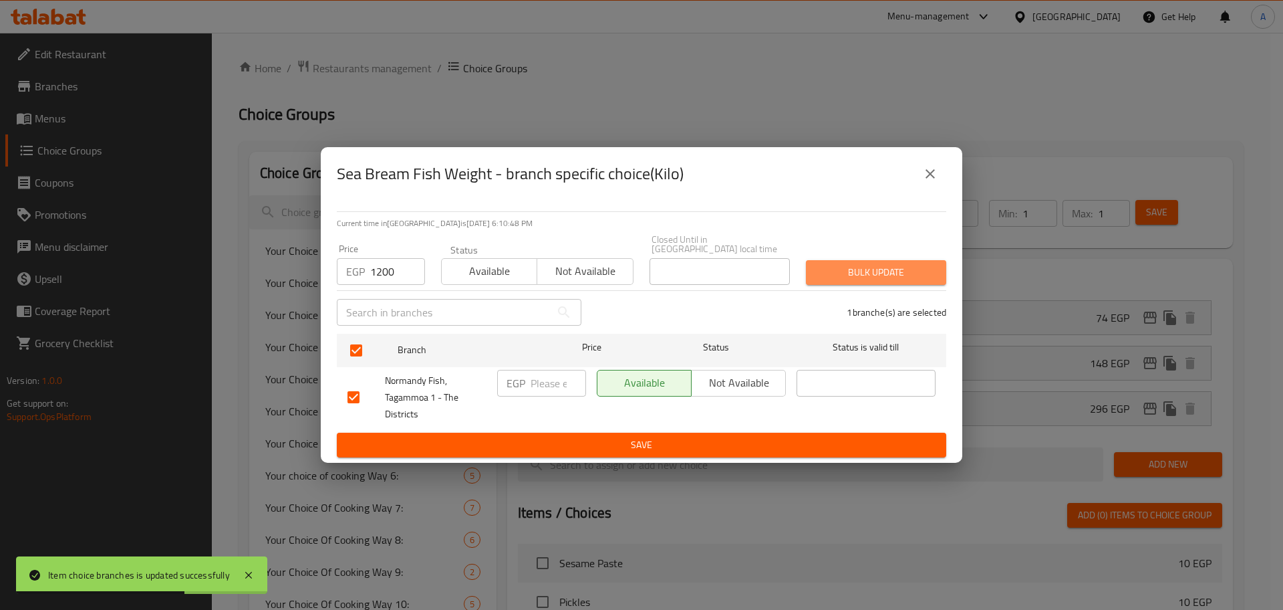
click at [900, 260] on button "Bulk update" at bounding box center [876, 272] width 140 height 25
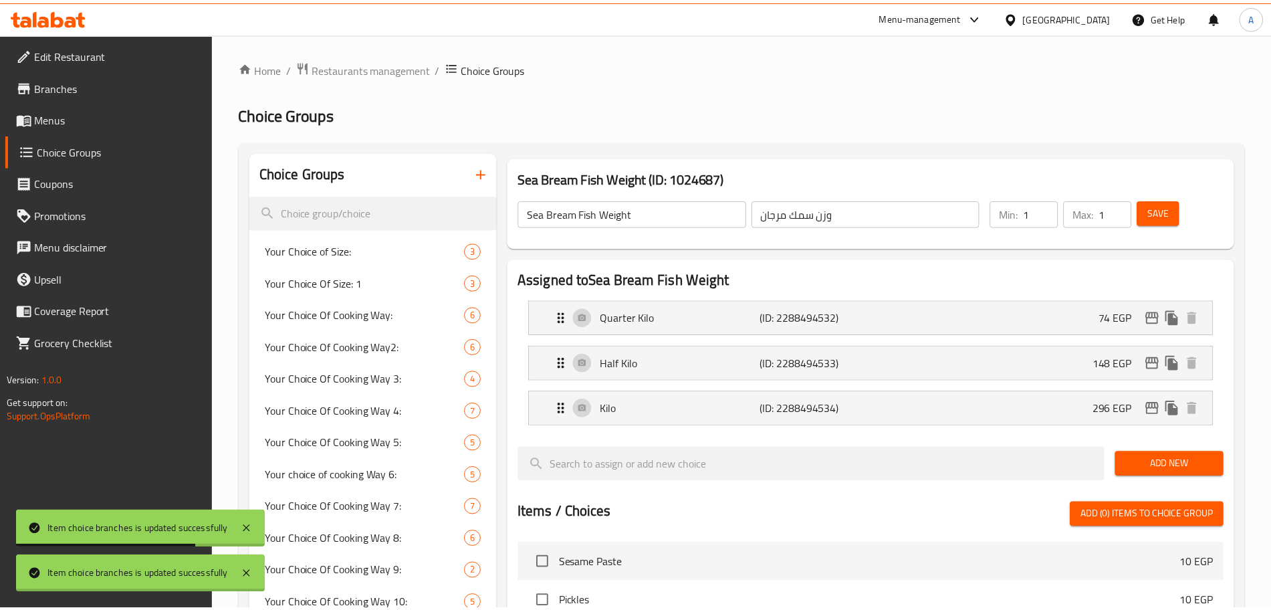
scroll to position [748, 0]
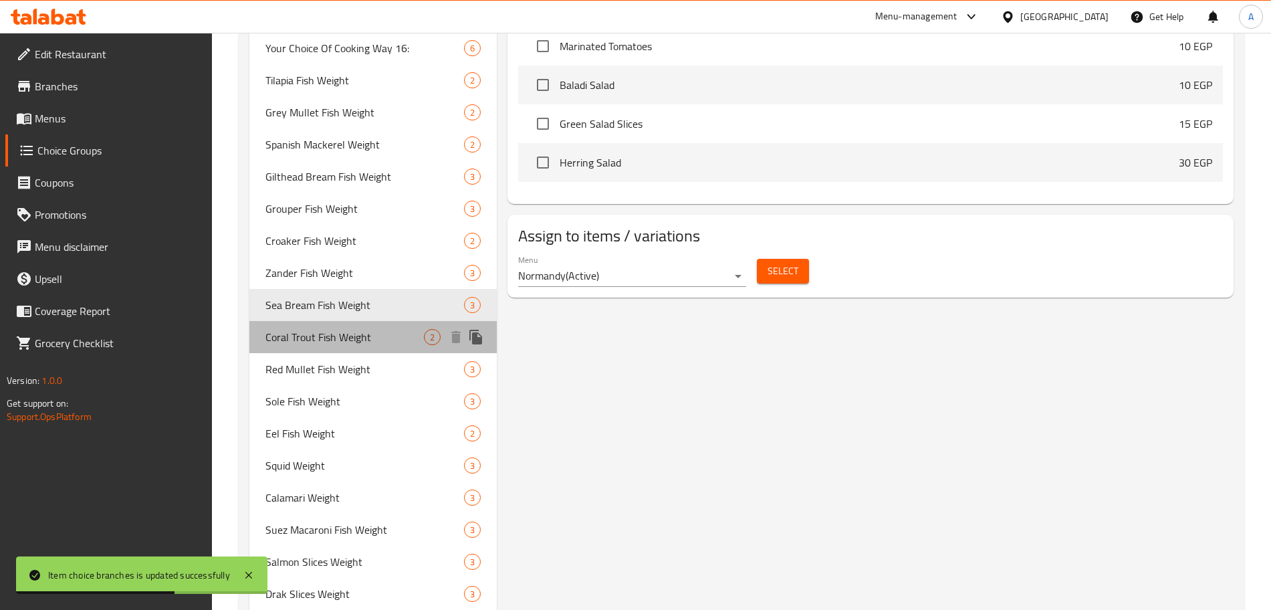
click at [342, 329] on span "Coral Trout Fish Weight" at bounding box center [344, 337] width 158 height 16
type input "Coral Trout Fish Weight"
type input "وزن سمك ناجل"
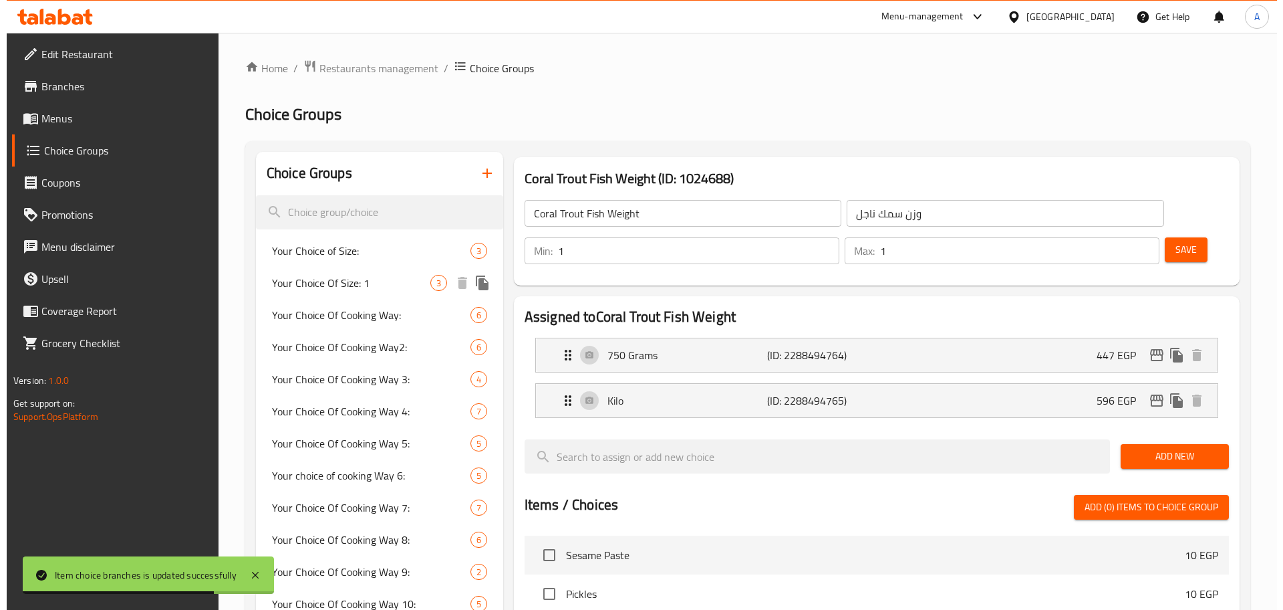
scroll to position [1, 0]
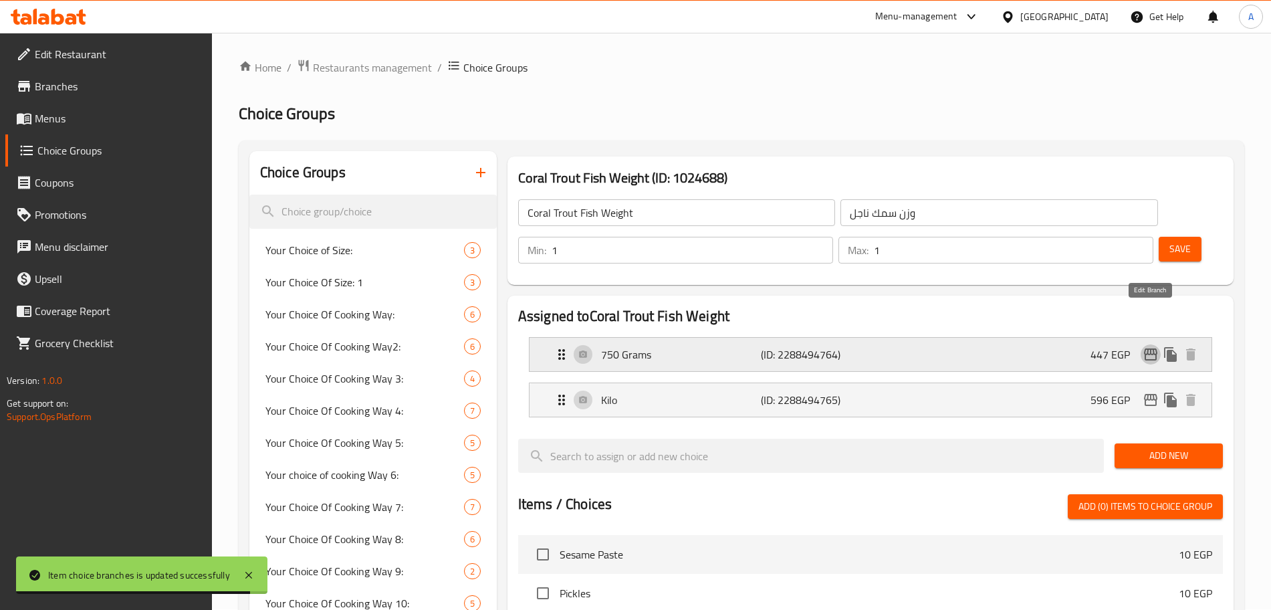
click at [1148, 348] on icon "edit" at bounding box center [1150, 354] width 13 height 12
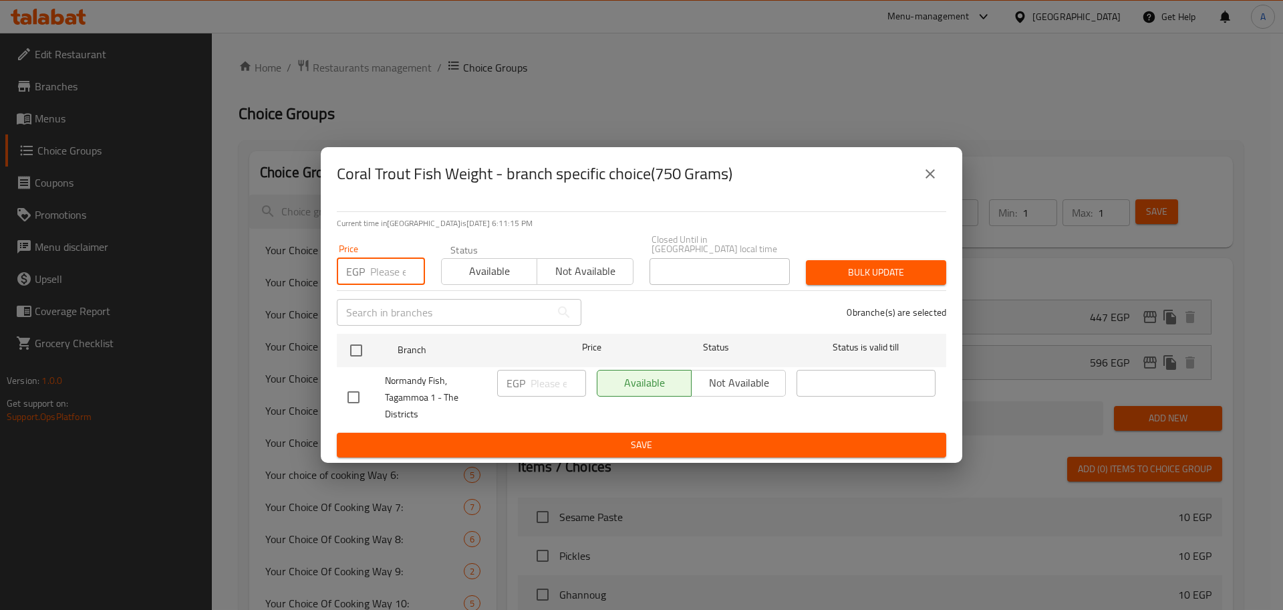
click at [382, 261] on input "number" at bounding box center [397, 271] width 55 height 27
type input "975"
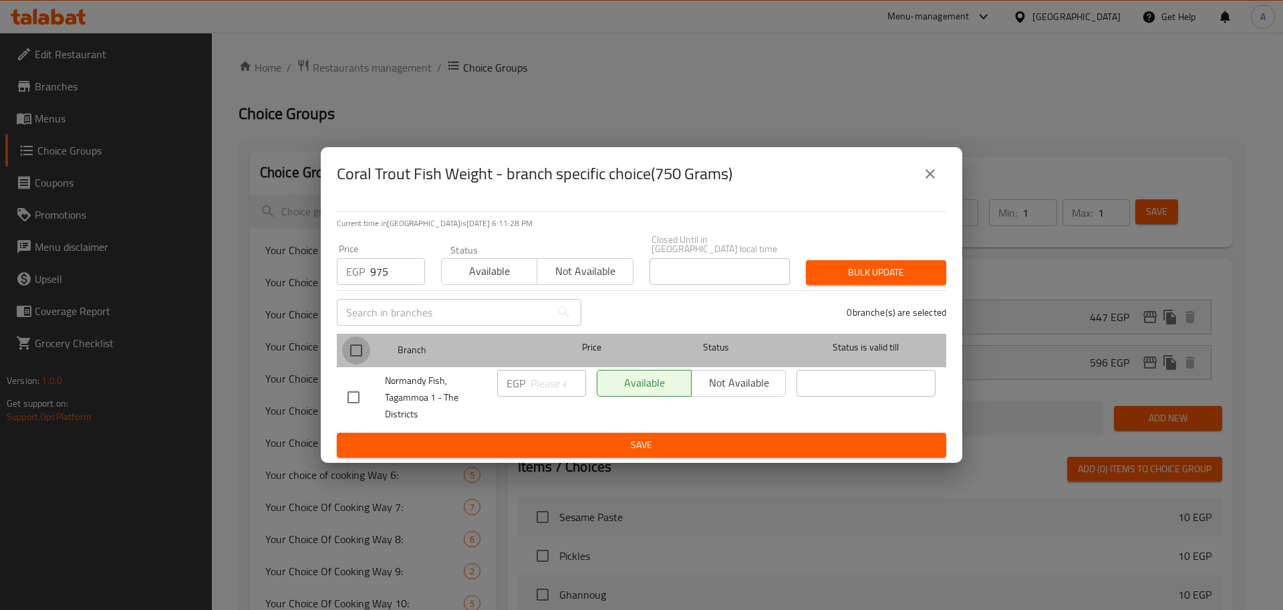
click at [360, 342] on input "checkbox" at bounding box center [356, 350] width 28 height 28
checkbox input "true"
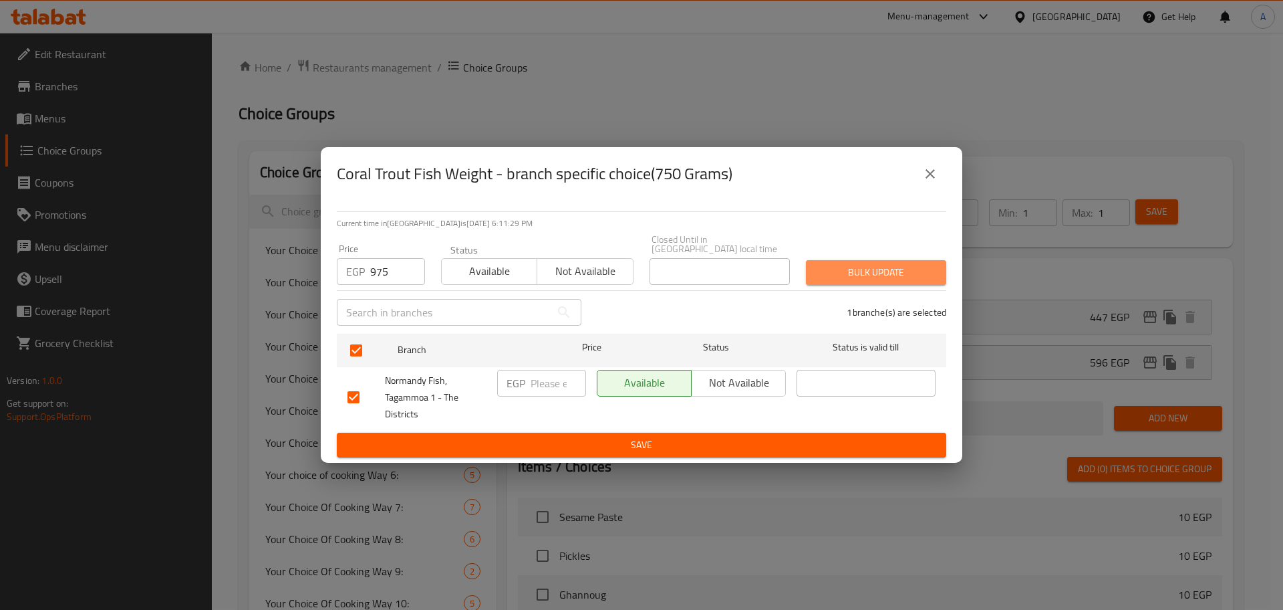
click at [895, 265] on span "Bulk update" at bounding box center [876, 272] width 119 height 17
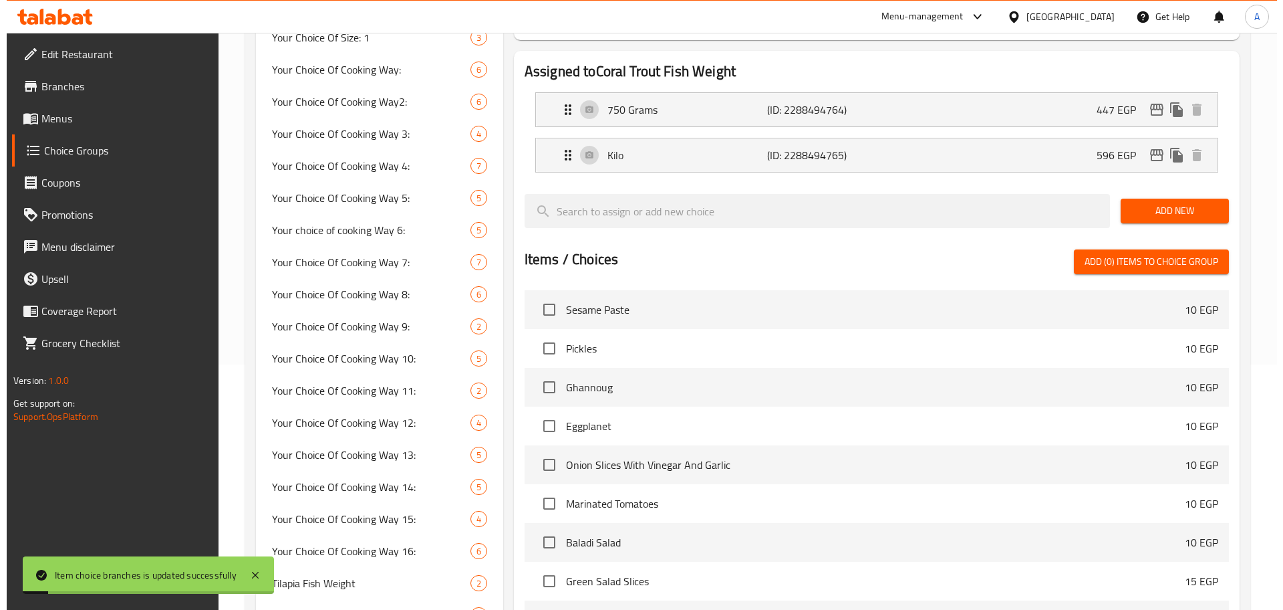
scroll to position [242, 0]
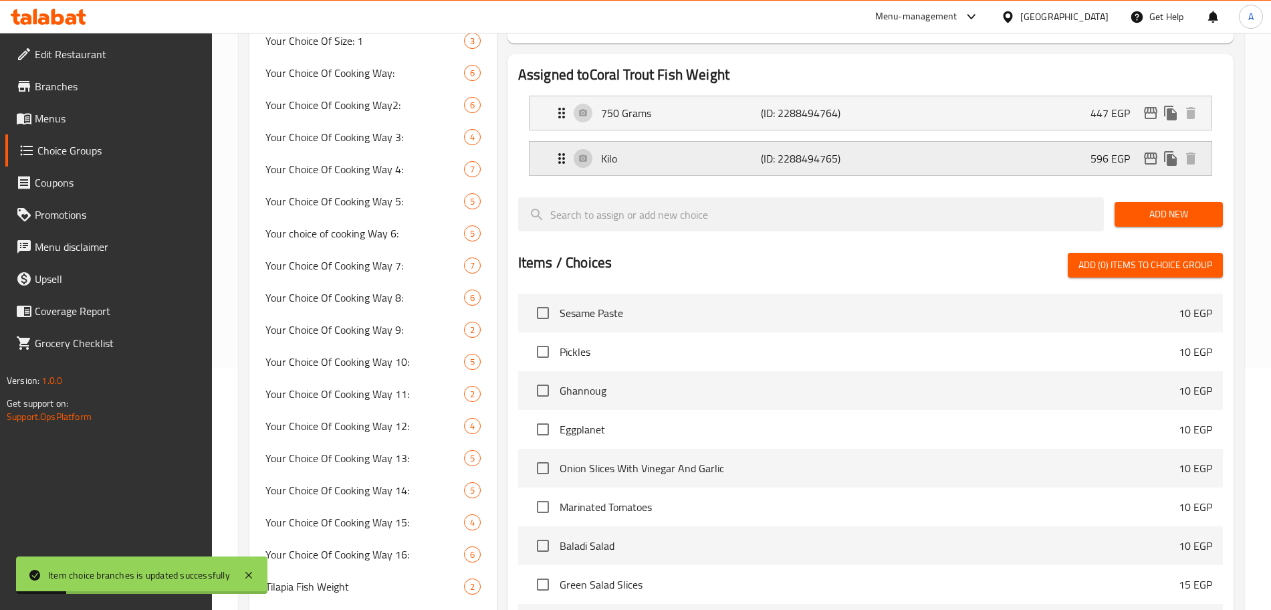
click at [1152, 150] on icon "edit" at bounding box center [1150, 158] width 16 height 16
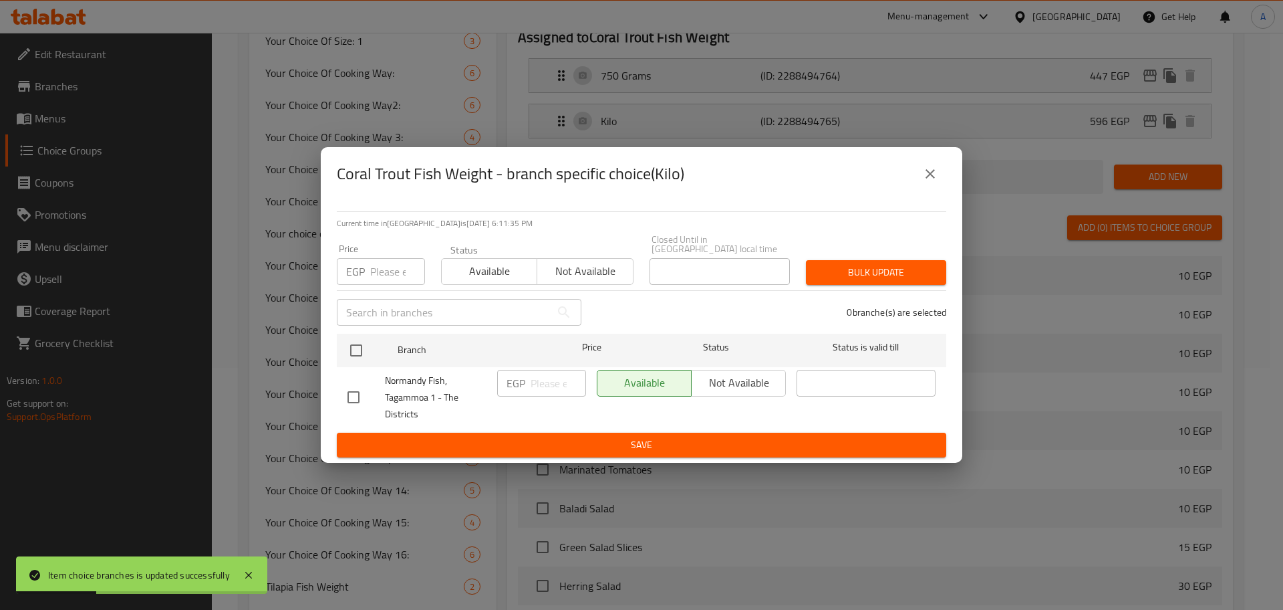
click at [391, 266] on input "number" at bounding box center [397, 271] width 55 height 27
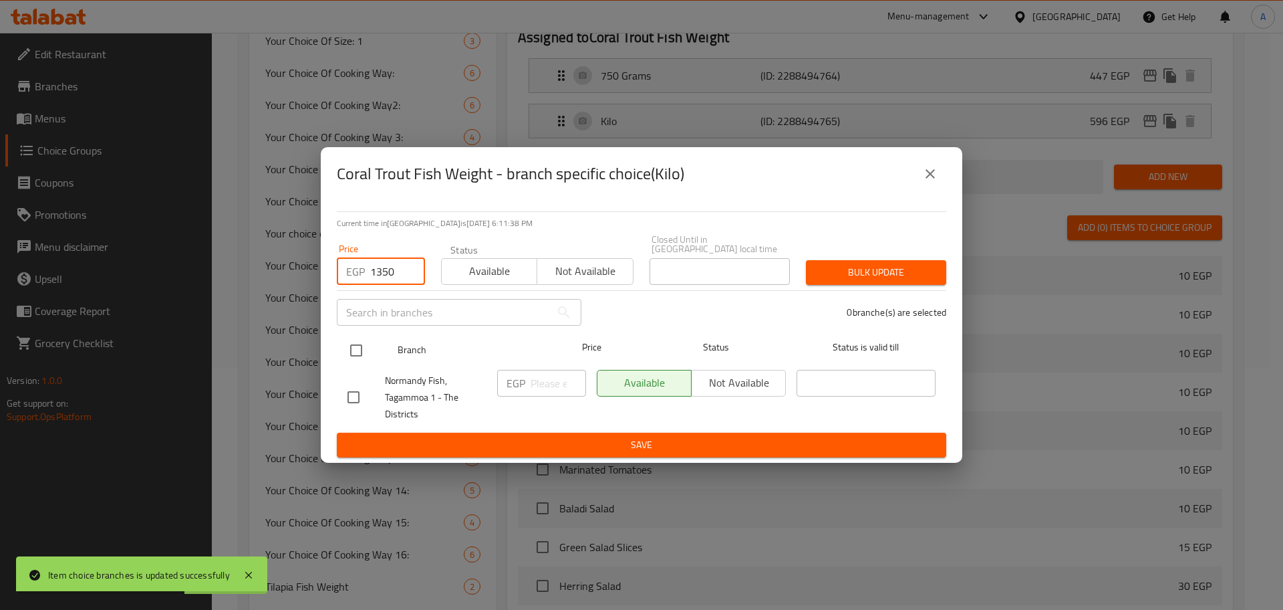
type input "1350"
click at [359, 344] on input "checkbox" at bounding box center [356, 350] width 28 height 28
checkbox input "true"
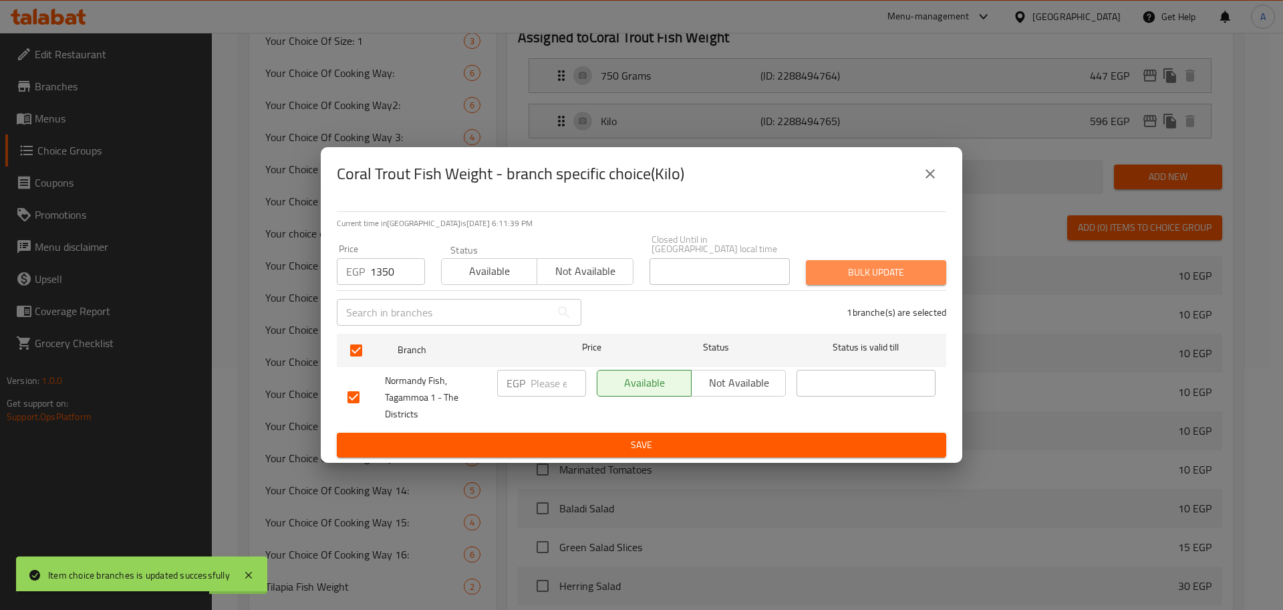
click at [900, 274] on span "Bulk update" at bounding box center [876, 272] width 119 height 17
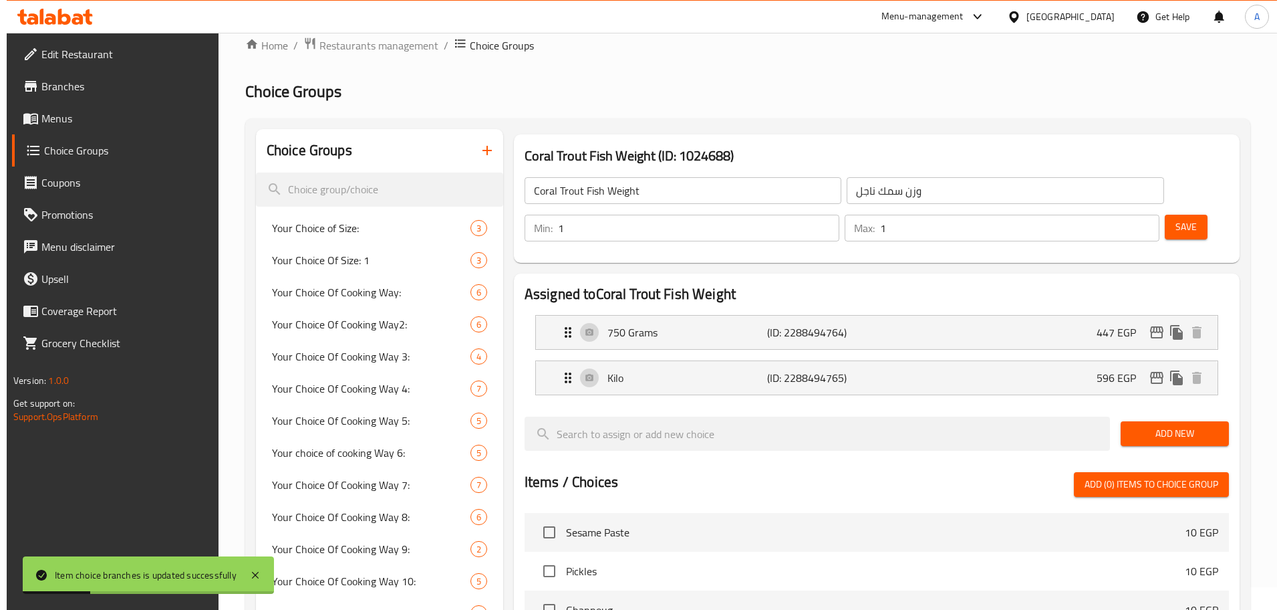
scroll to position [0, 0]
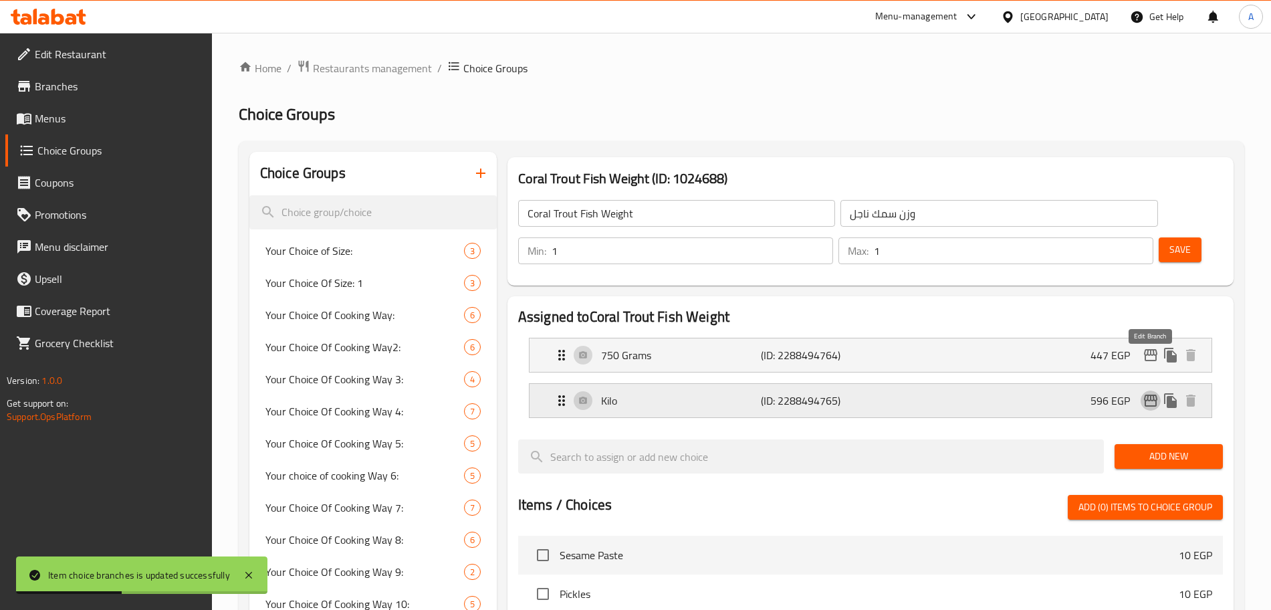
click at [1148, 392] on icon "edit" at bounding box center [1150, 400] width 16 height 16
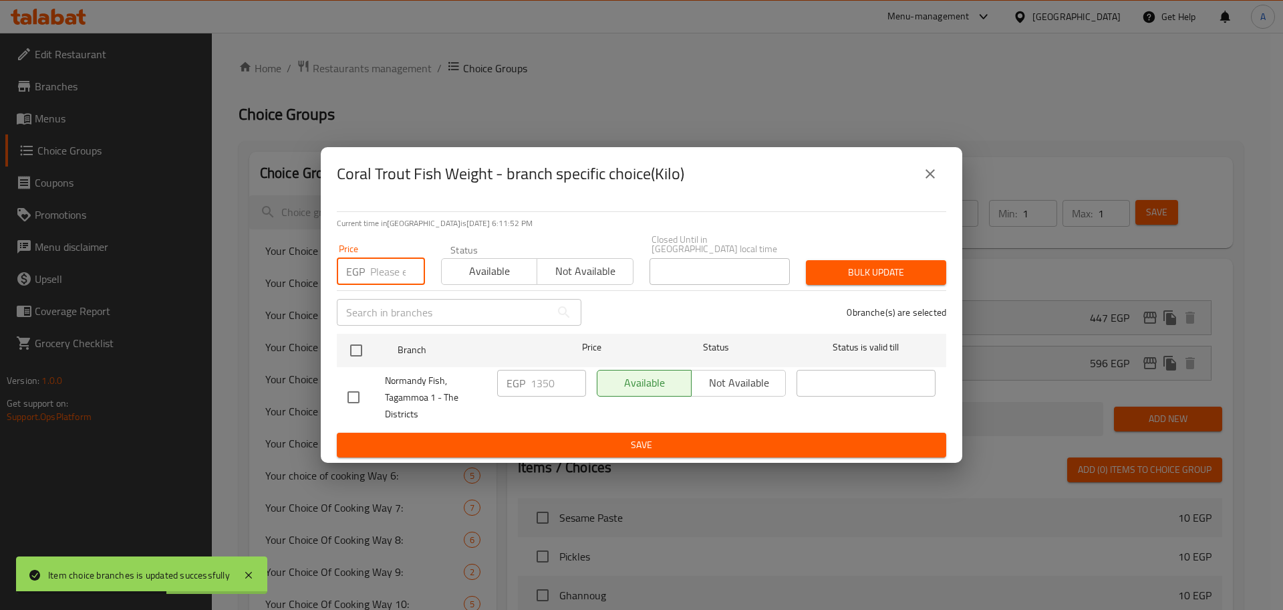
click at [394, 267] on input "number" at bounding box center [397, 271] width 55 height 27
type input "1300"
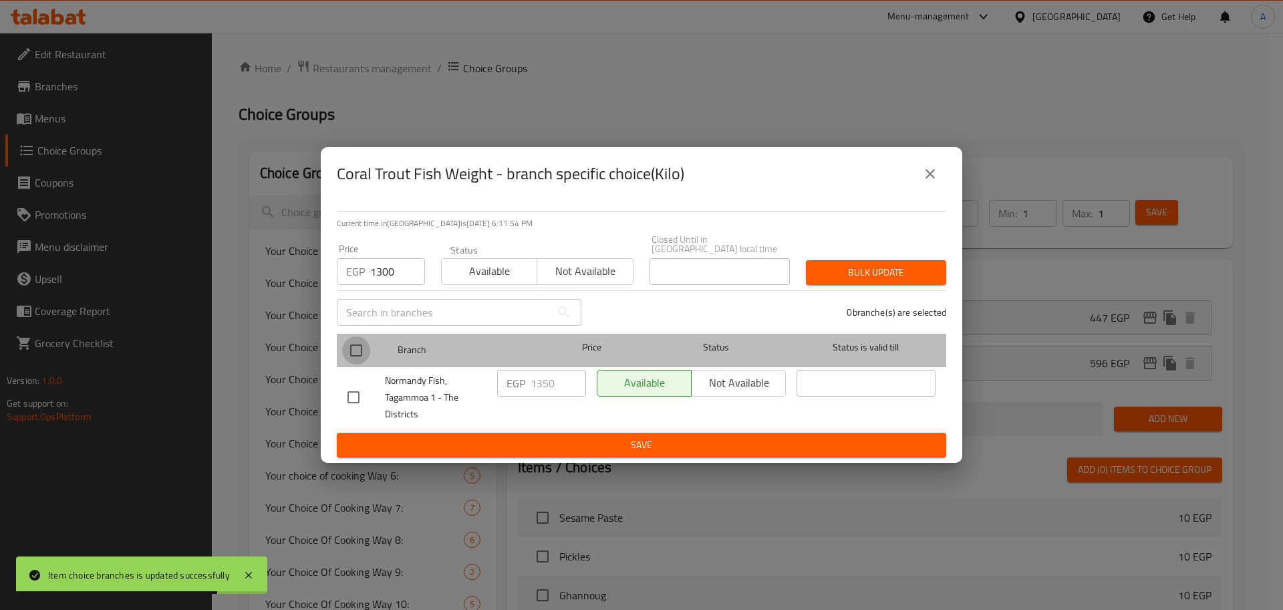
click at [360, 336] on input "checkbox" at bounding box center [356, 350] width 28 height 28
checkbox input "true"
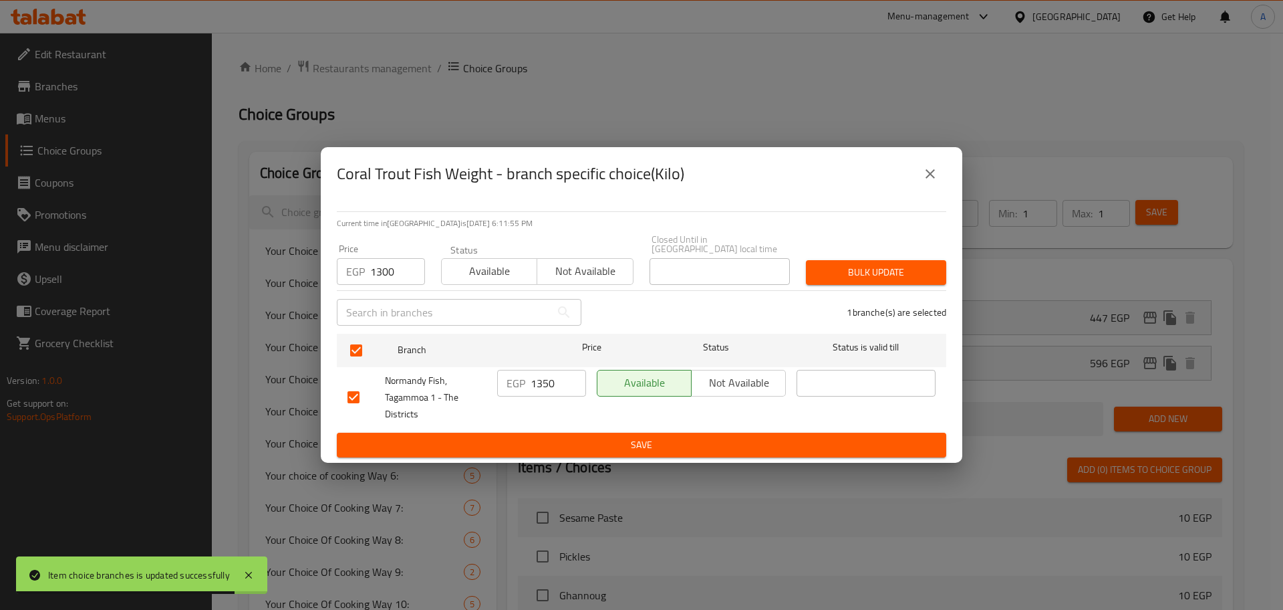
click at [890, 267] on span "Bulk update" at bounding box center [876, 272] width 119 height 17
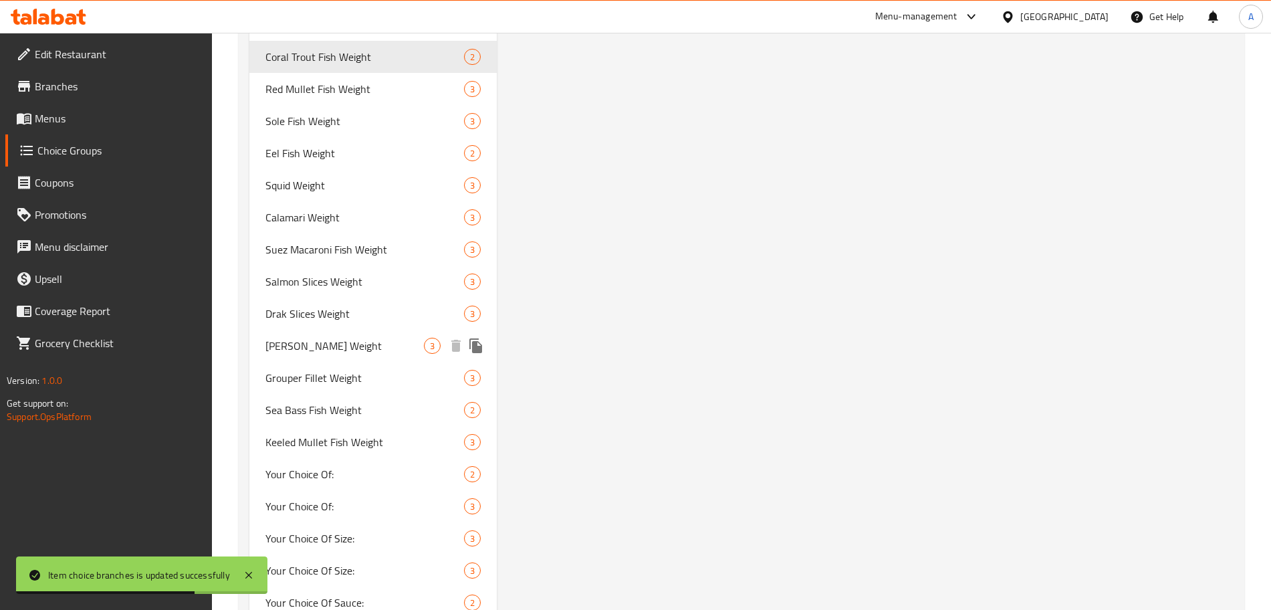
scroll to position [1030, 0]
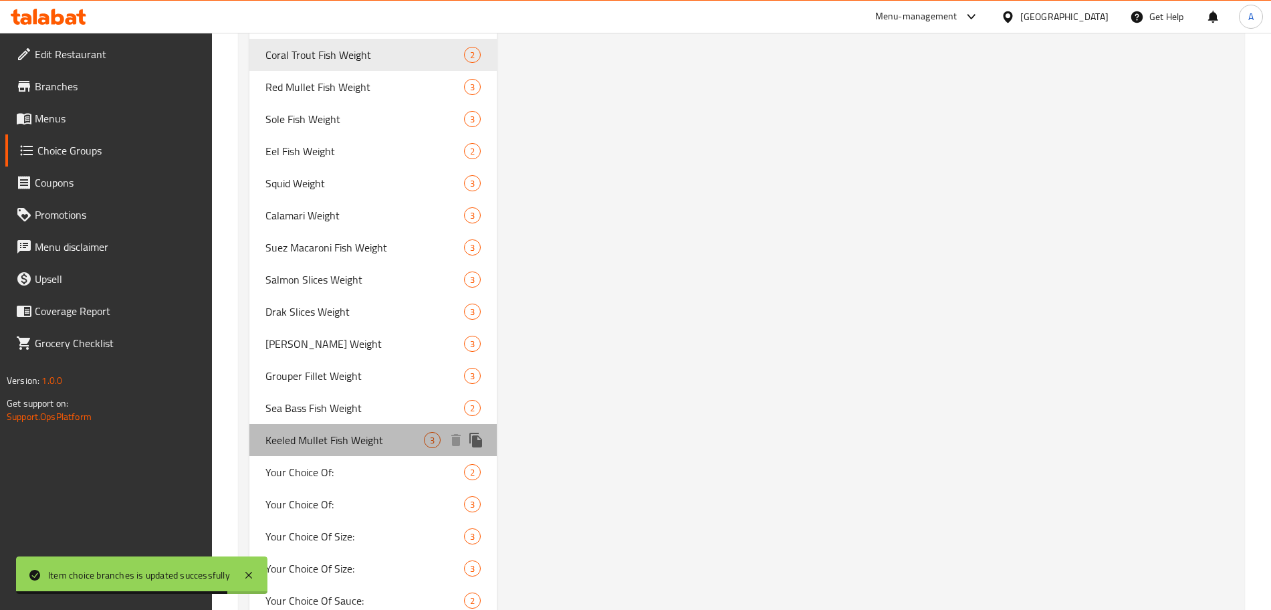
click at [367, 432] on span "Keeled Mullet Fish Weight" at bounding box center [344, 440] width 158 height 16
type input "Keeled Mullet Fish Weight"
type input "وزن سمك سهلية"
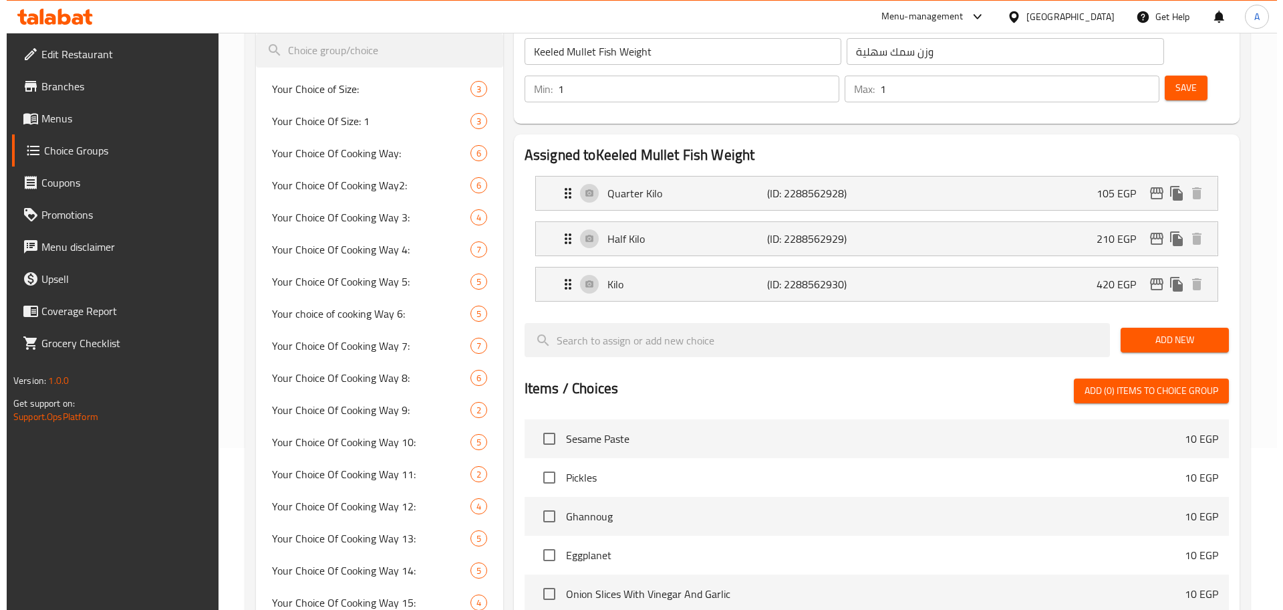
scroll to position [144, 0]
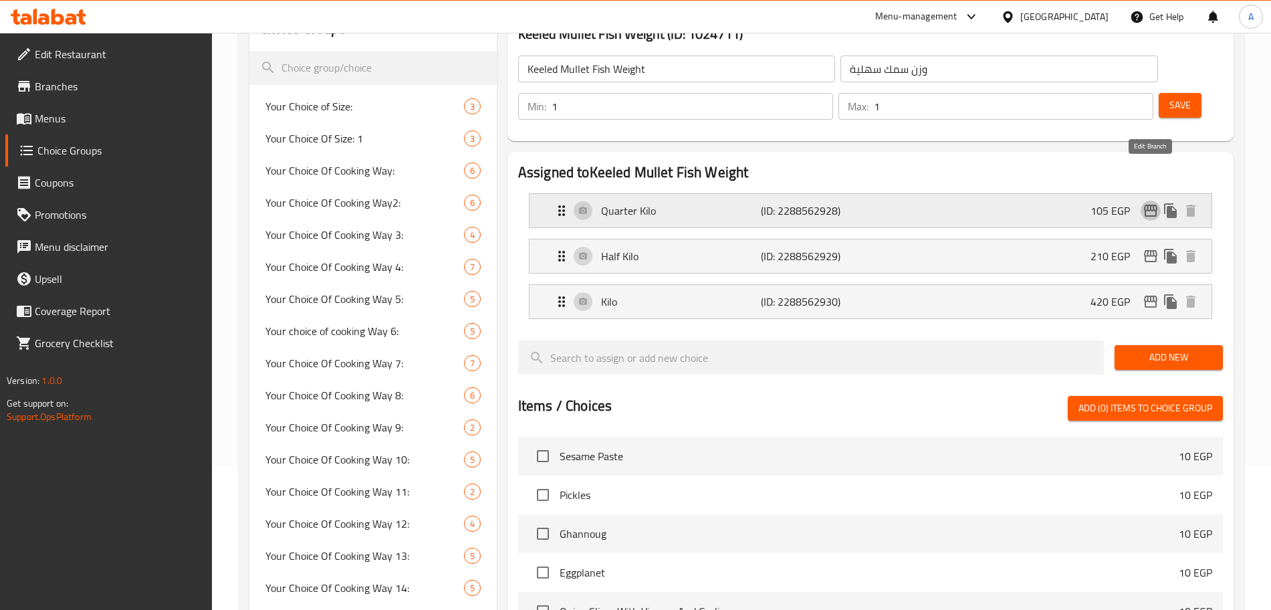
click at [1144, 205] on icon "edit" at bounding box center [1150, 211] width 13 height 12
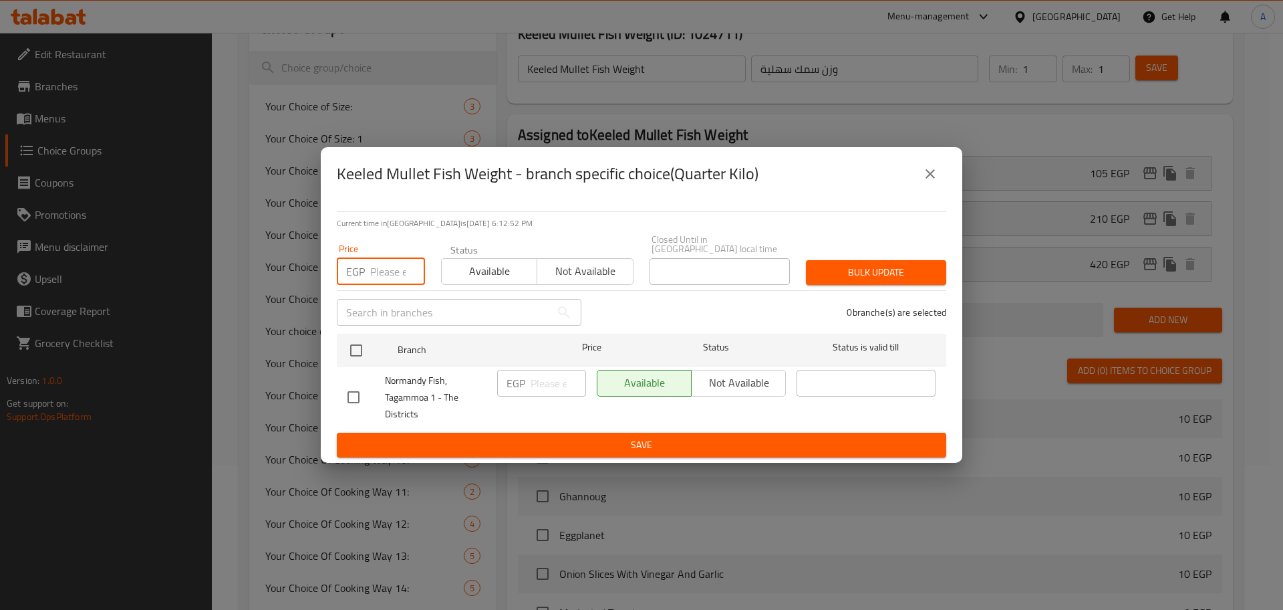
click at [393, 273] on input "number" at bounding box center [397, 271] width 55 height 27
type input "200"
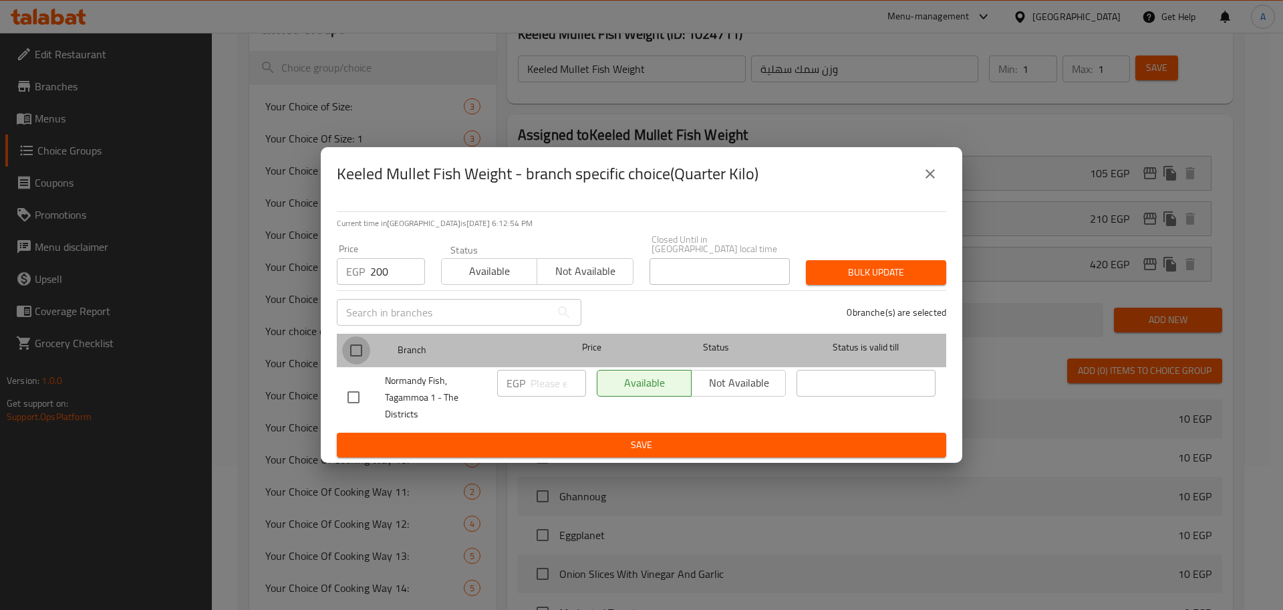
click at [358, 351] on input "checkbox" at bounding box center [356, 350] width 28 height 28
checkbox input "true"
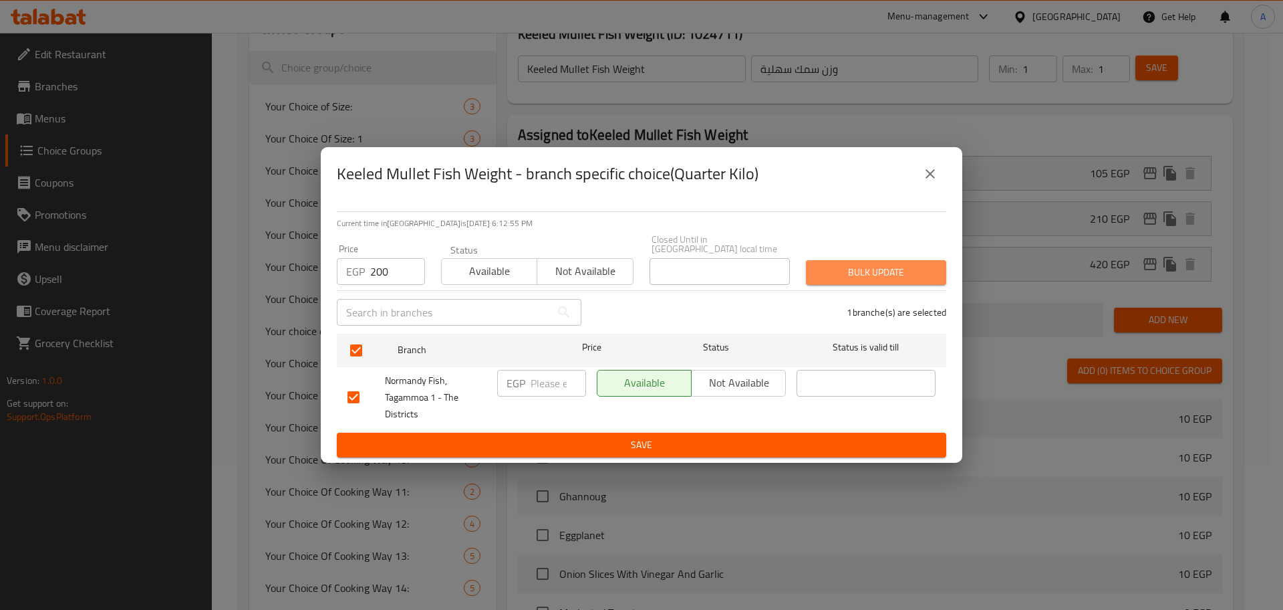
click at [904, 260] on button "Bulk update" at bounding box center [876, 272] width 140 height 25
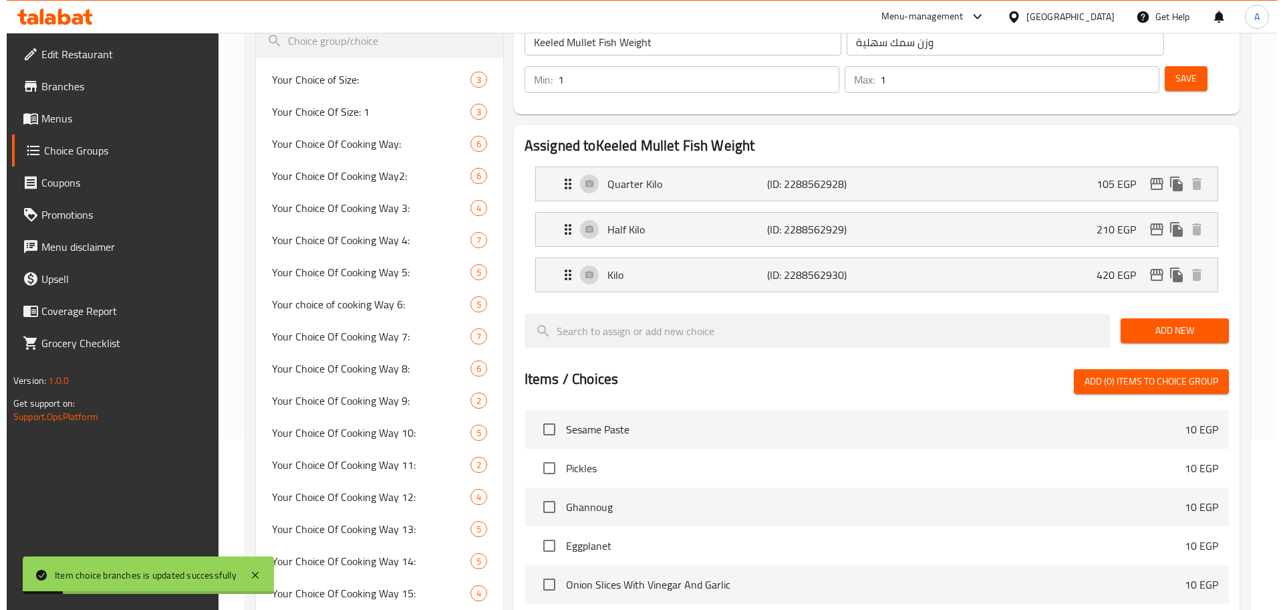
scroll to position [164, 0]
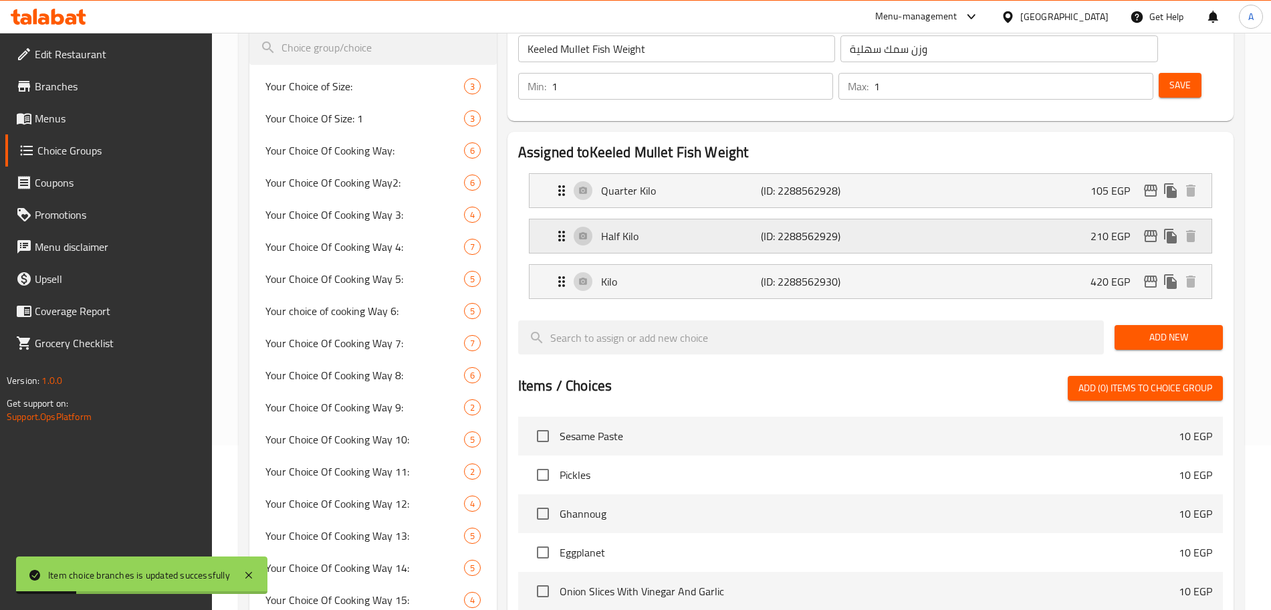
click at [1151, 228] on icon "edit" at bounding box center [1150, 236] width 16 height 16
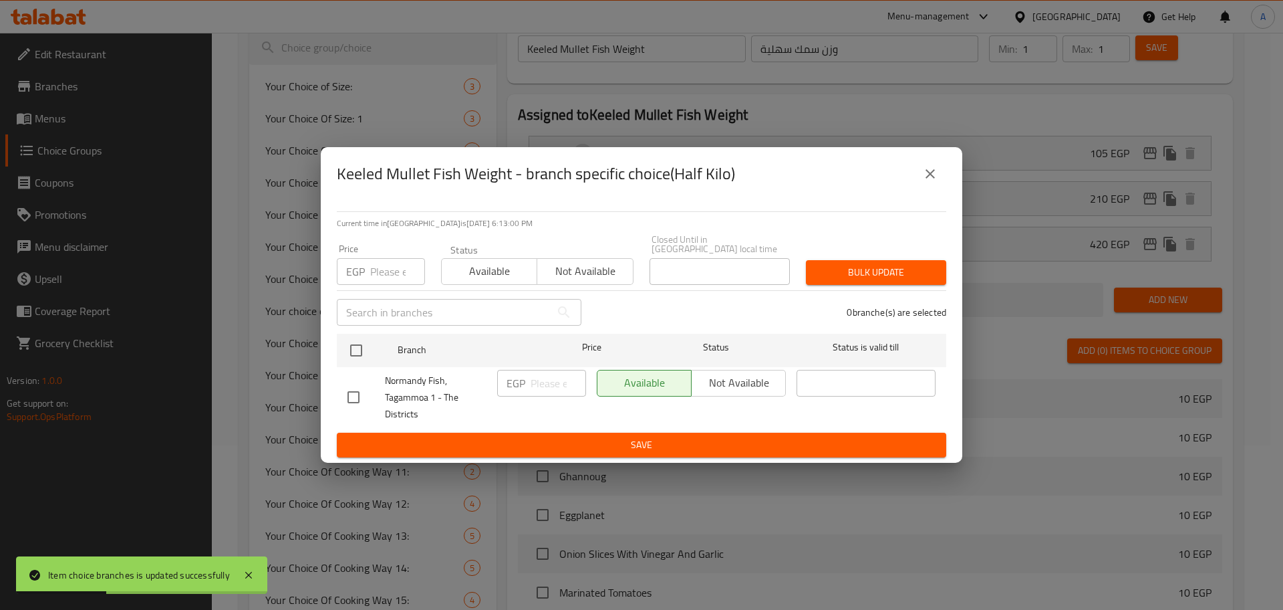
click at [388, 260] on input "number" at bounding box center [397, 271] width 55 height 27
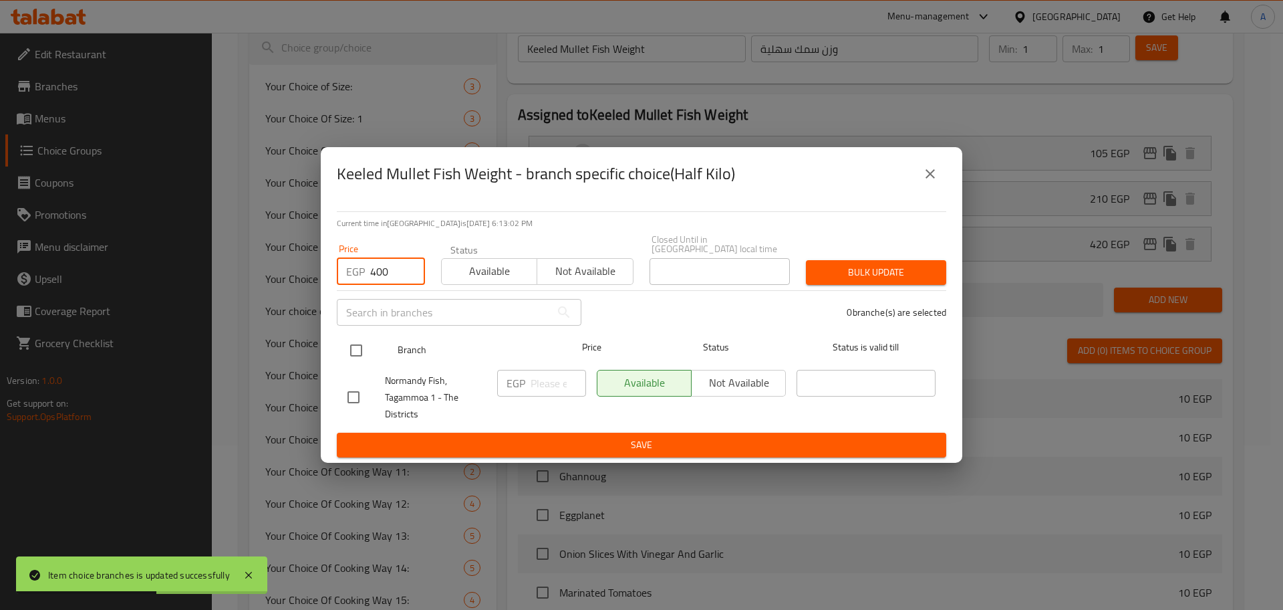
type input "400"
click at [360, 336] on input "checkbox" at bounding box center [356, 350] width 28 height 28
checkbox input "true"
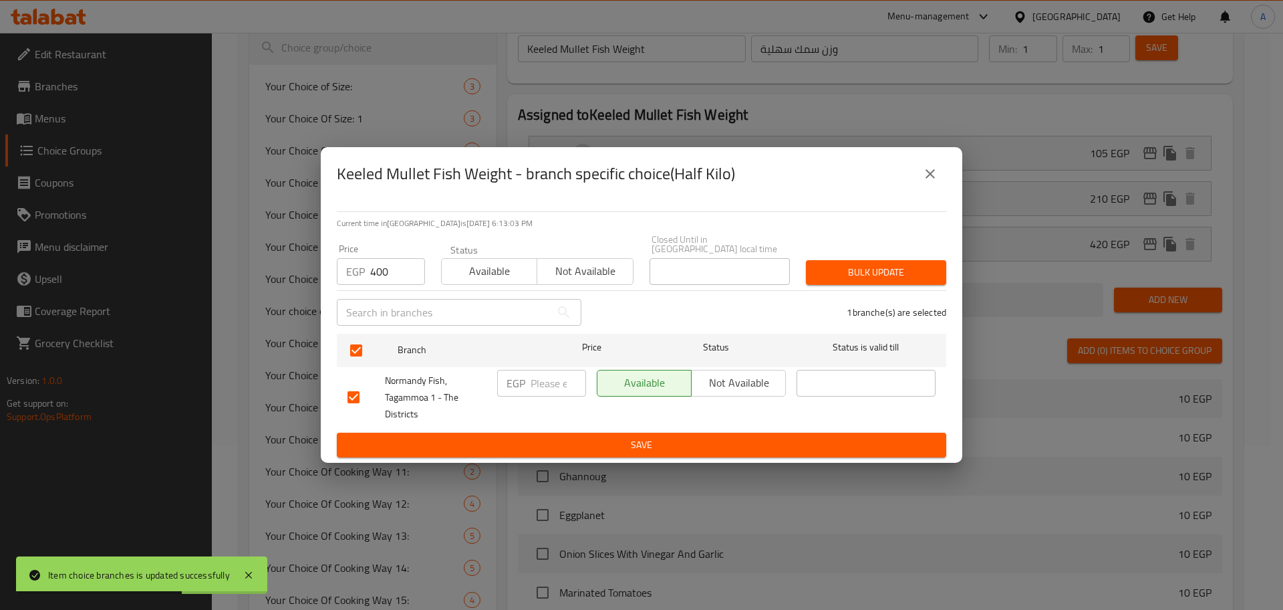
click at [892, 265] on span "Bulk update" at bounding box center [876, 272] width 119 height 17
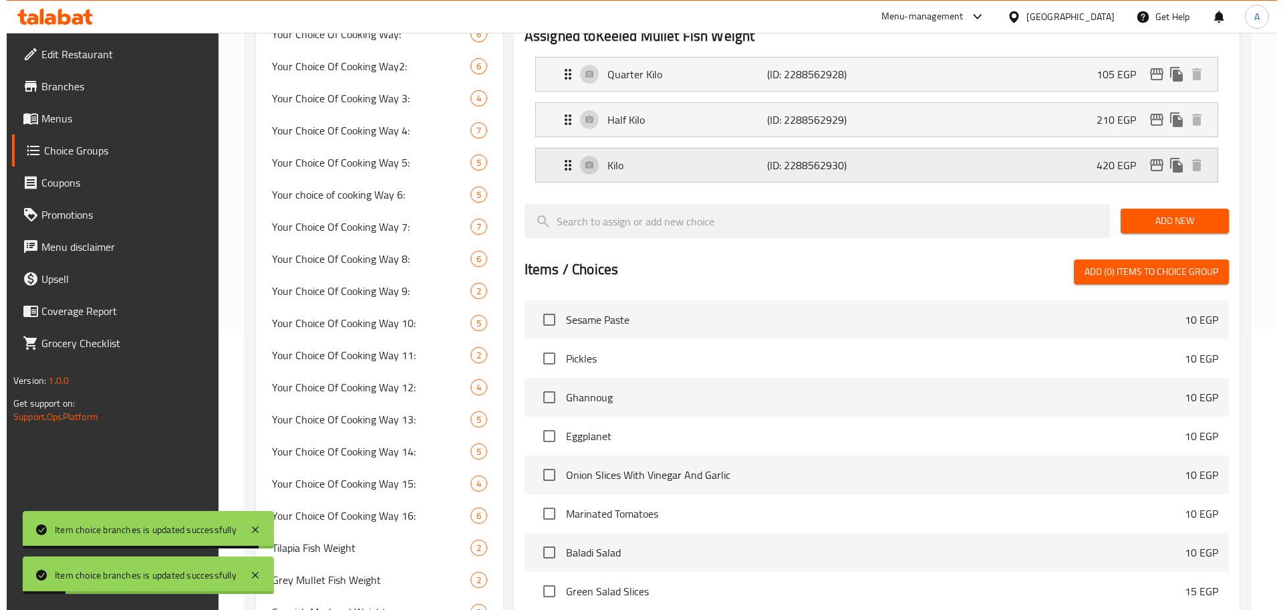
scroll to position [0, 0]
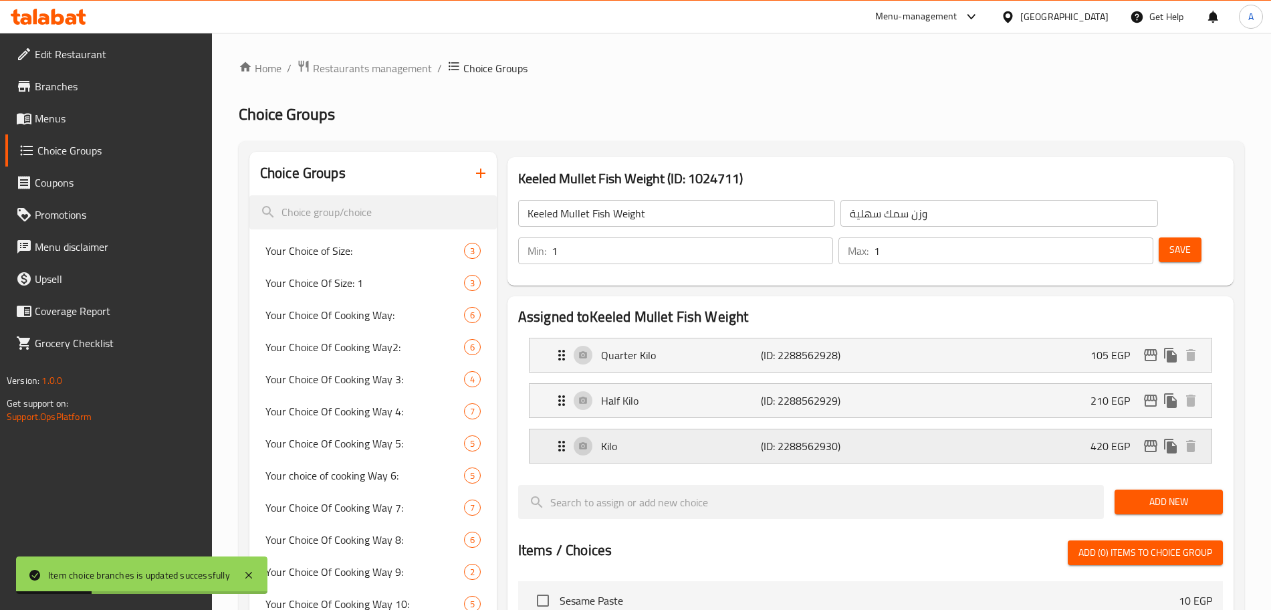
click at [1146, 438] on icon "edit" at bounding box center [1150, 446] width 16 height 16
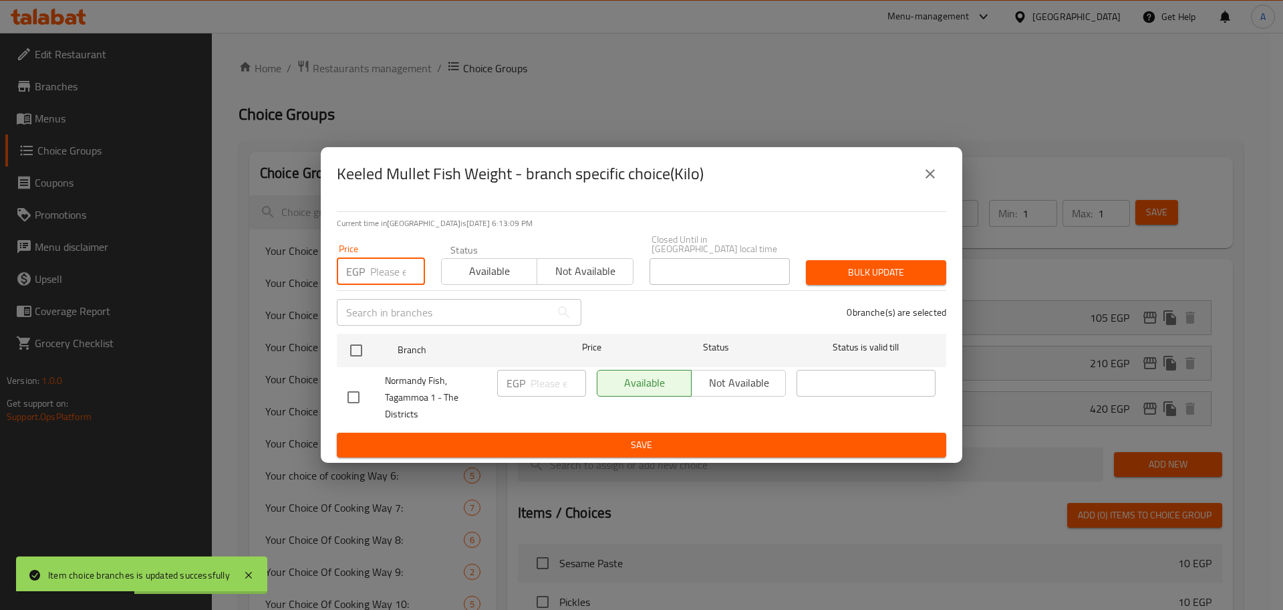
click at [394, 272] on input "number" at bounding box center [397, 271] width 55 height 27
type input "800"
click at [362, 352] on input "checkbox" at bounding box center [356, 350] width 28 height 28
checkbox input "true"
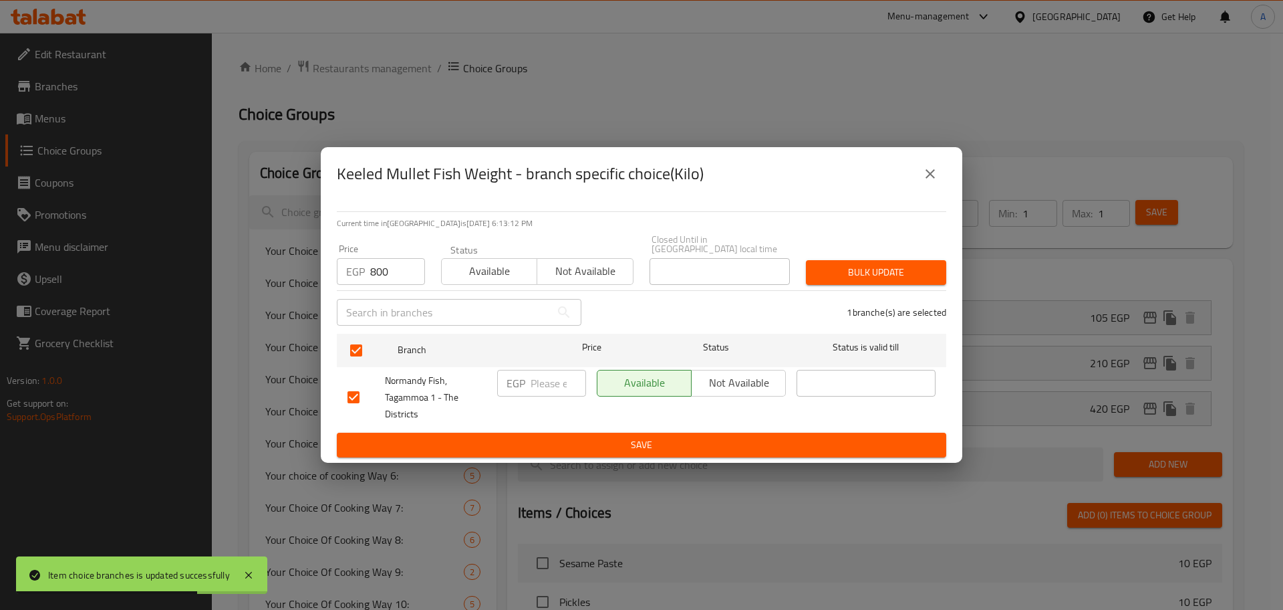
click at [900, 275] on span "Bulk update" at bounding box center [876, 272] width 119 height 17
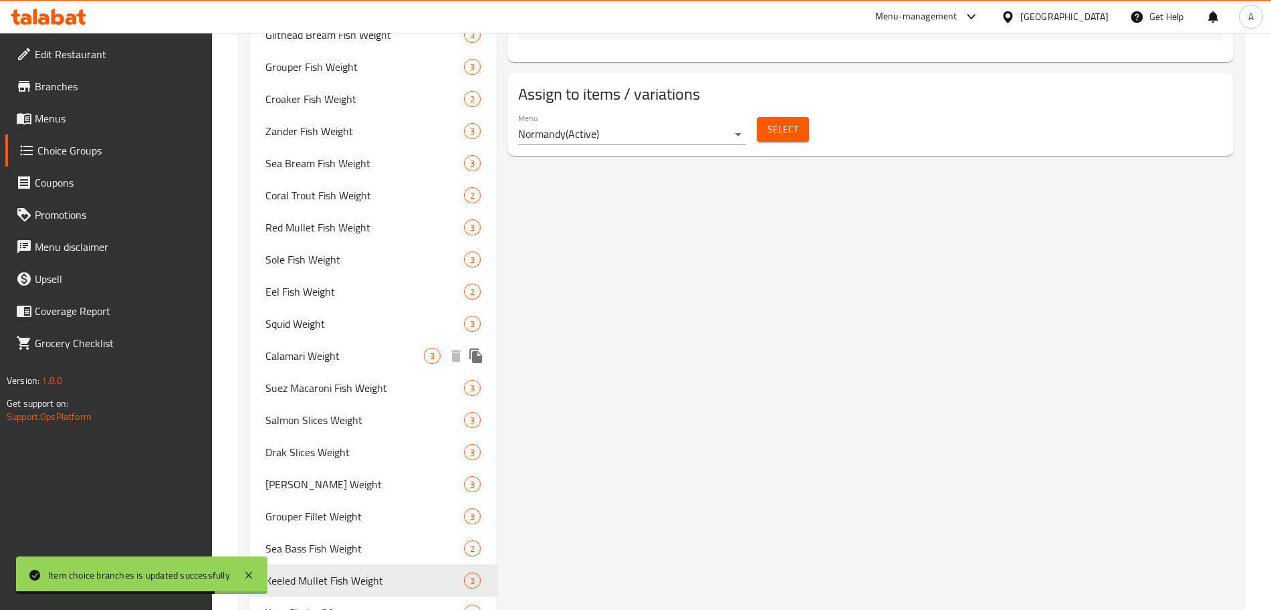
scroll to position [889, 0]
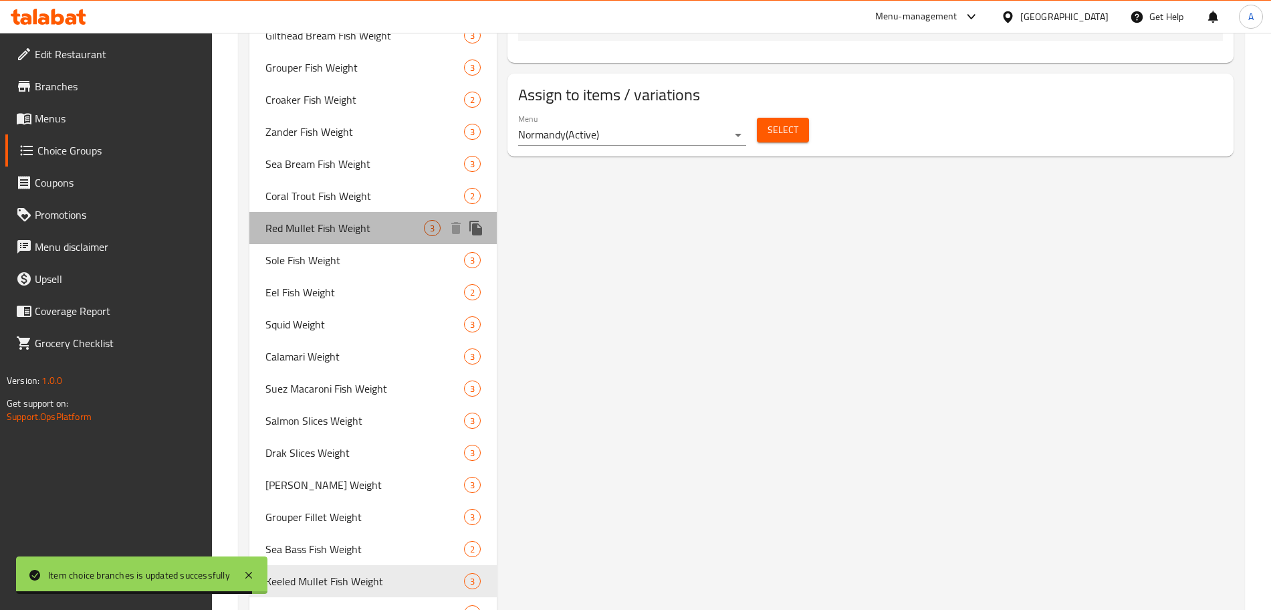
click at [329, 224] on span "Red Mullet Fish Weight" at bounding box center [344, 228] width 158 height 16
type input "Red Mullet Fish Weight"
type input "وزن سمك بربونى"
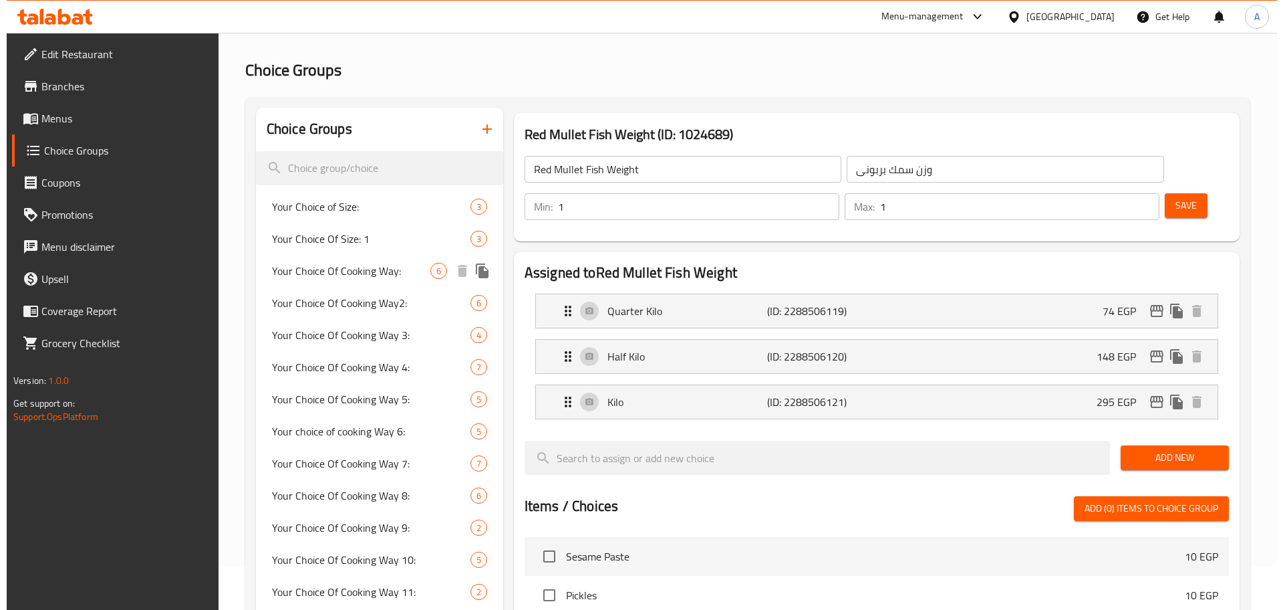
scroll to position [42, 0]
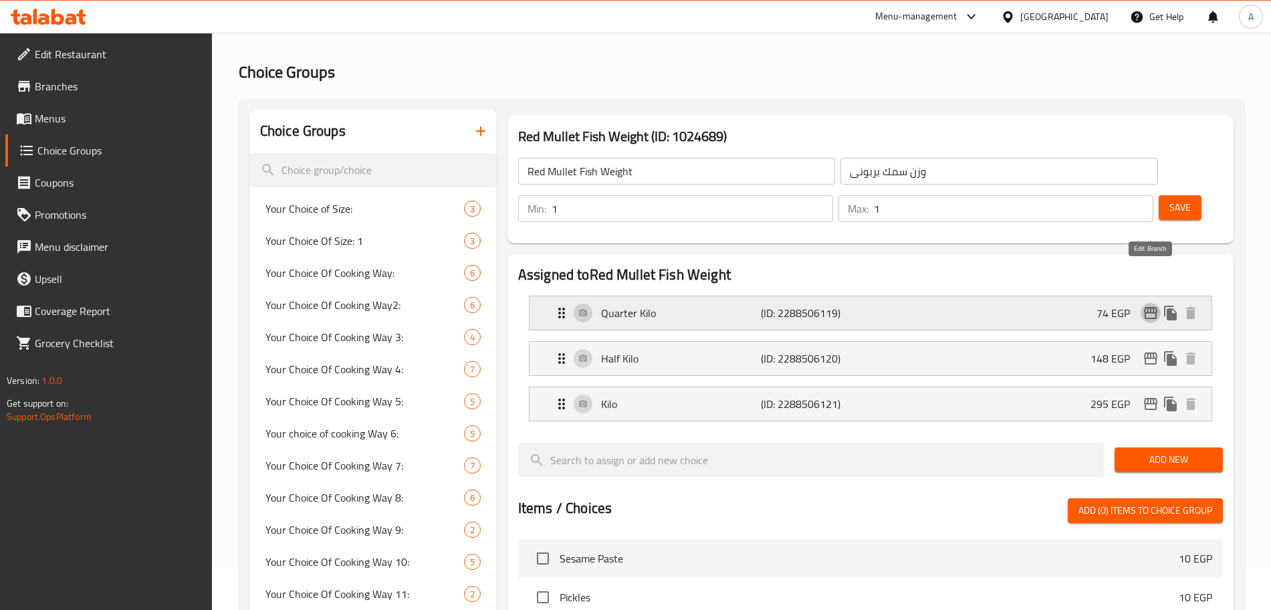
click at [1154, 307] on icon "edit" at bounding box center [1150, 313] width 13 height 12
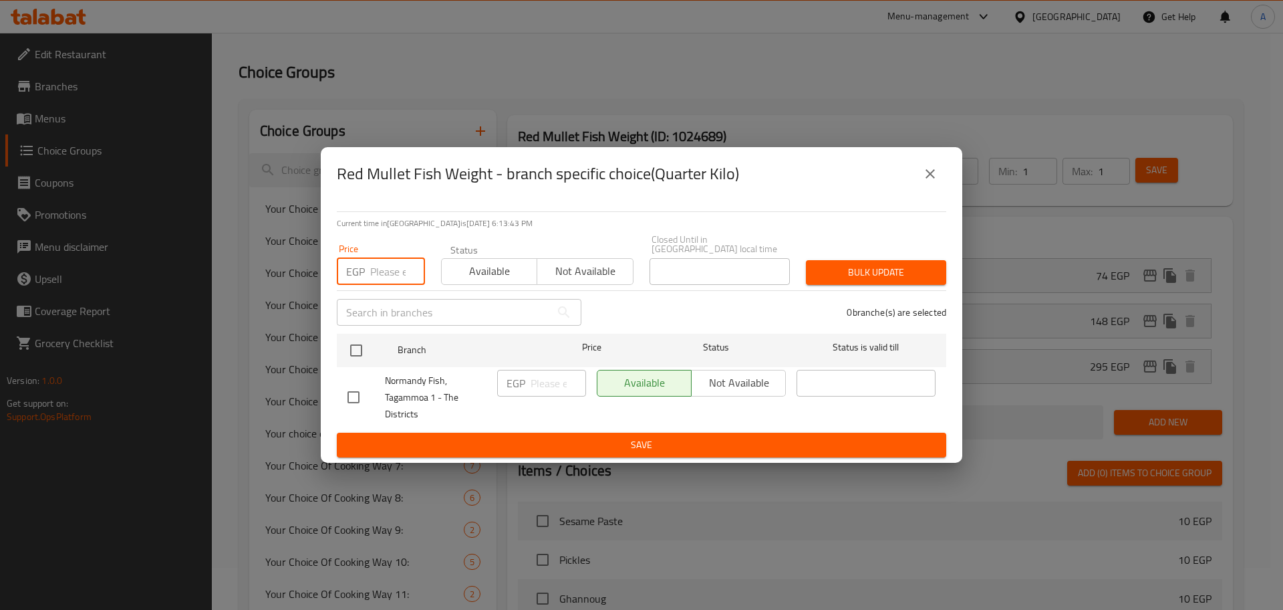
click at [380, 272] on input "number" at bounding box center [397, 271] width 55 height 27
type input "150"
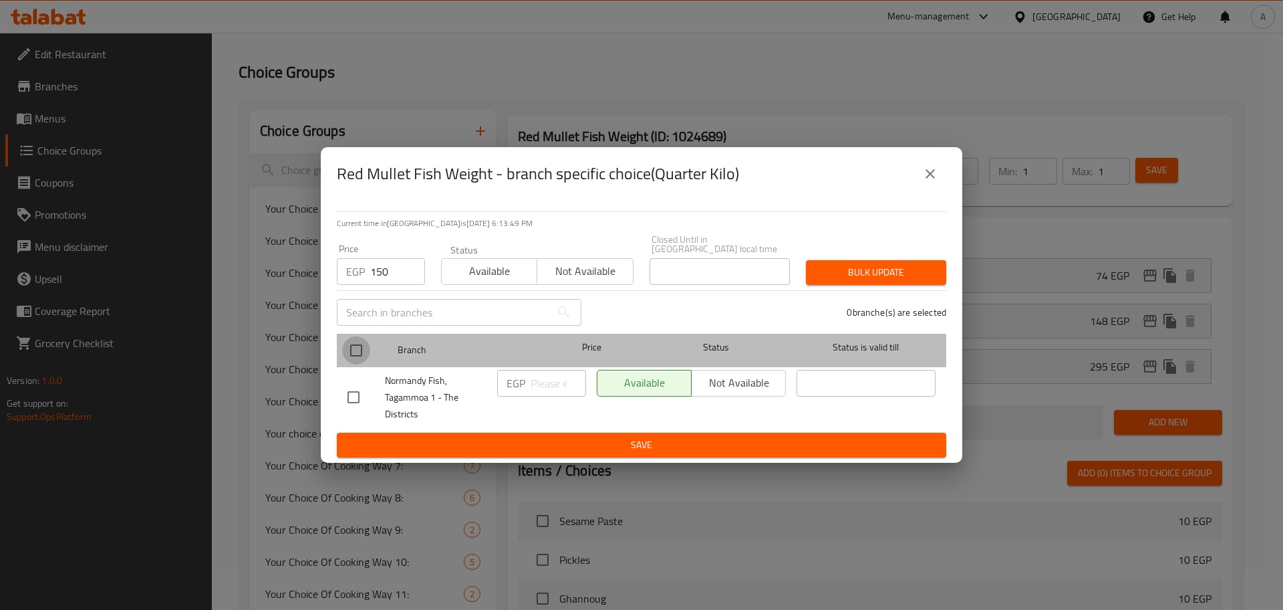
click at [360, 344] on input "checkbox" at bounding box center [356, 350] width 28 height 28
checkbox input "true"
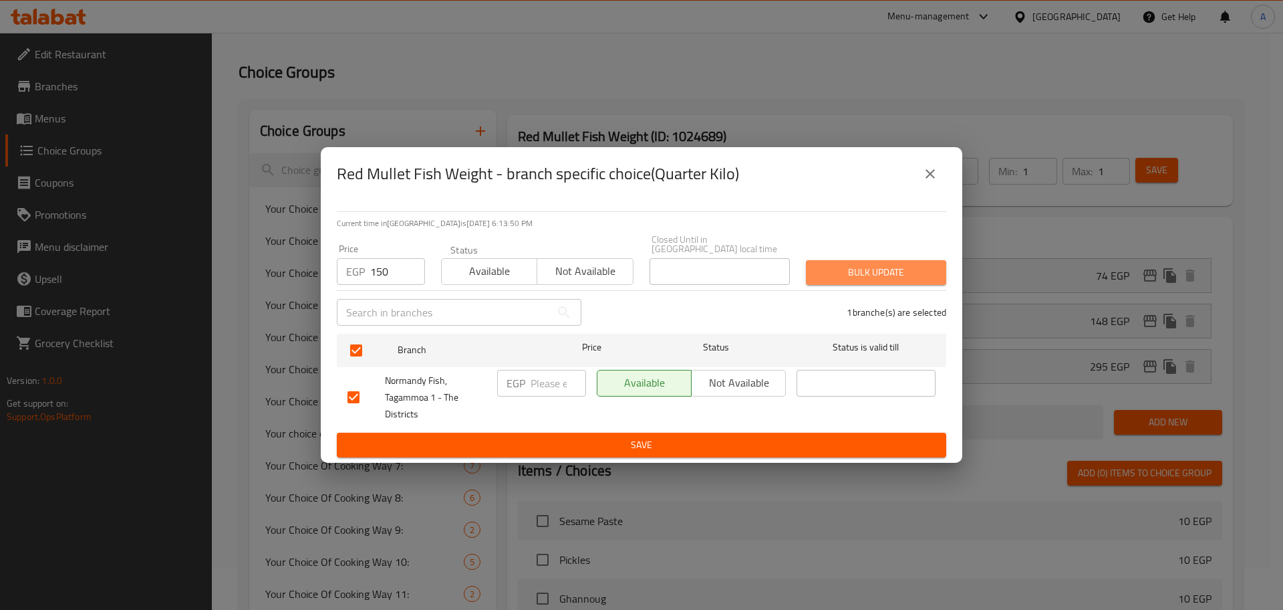
click at [868, 272] on span "Bulk update" at bounding box center [876, 272] width 119 height 17
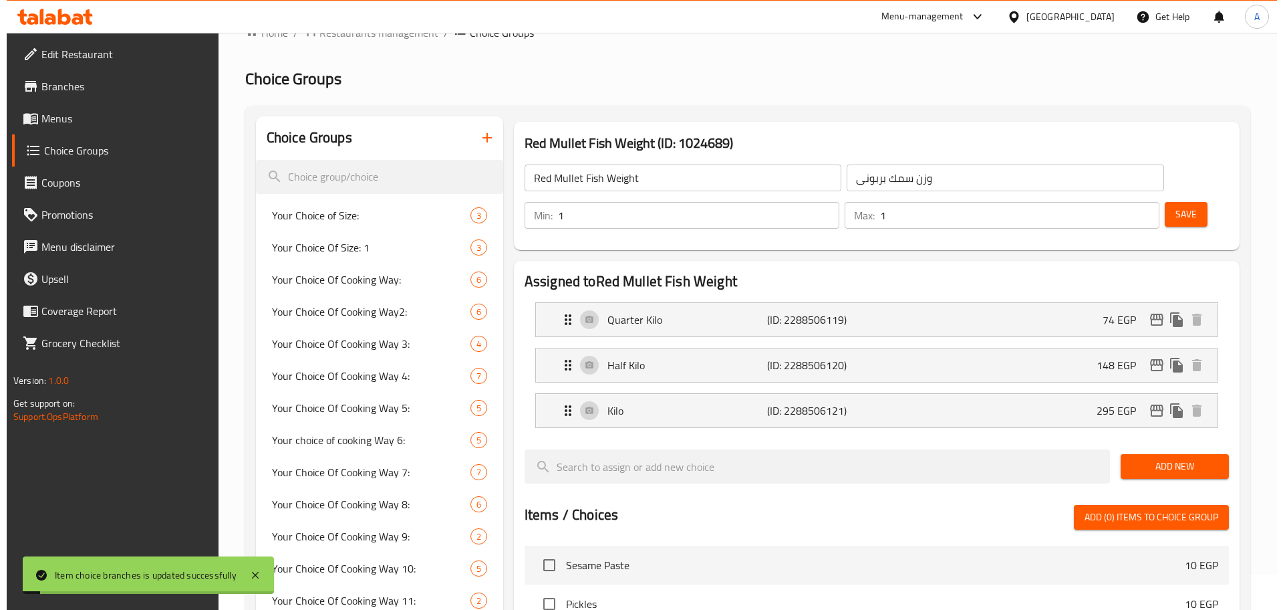
scroll to position [0, 0]
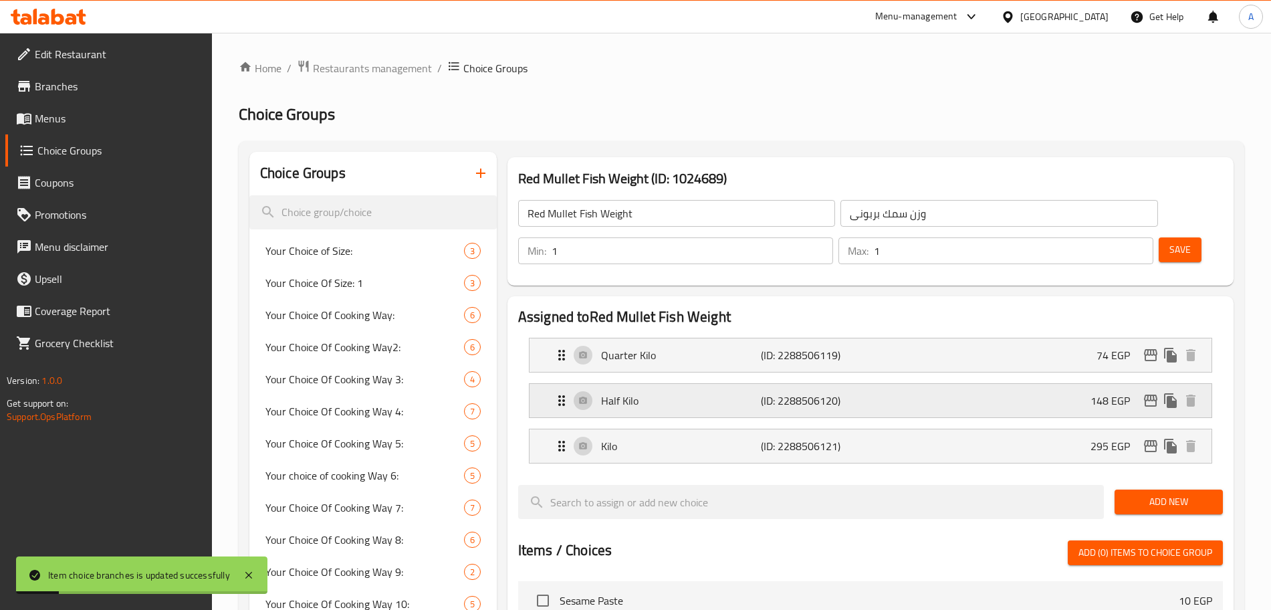
click at [1156, 394] on icon "edit" at bounding box center [1150, 400] width 13 height 12
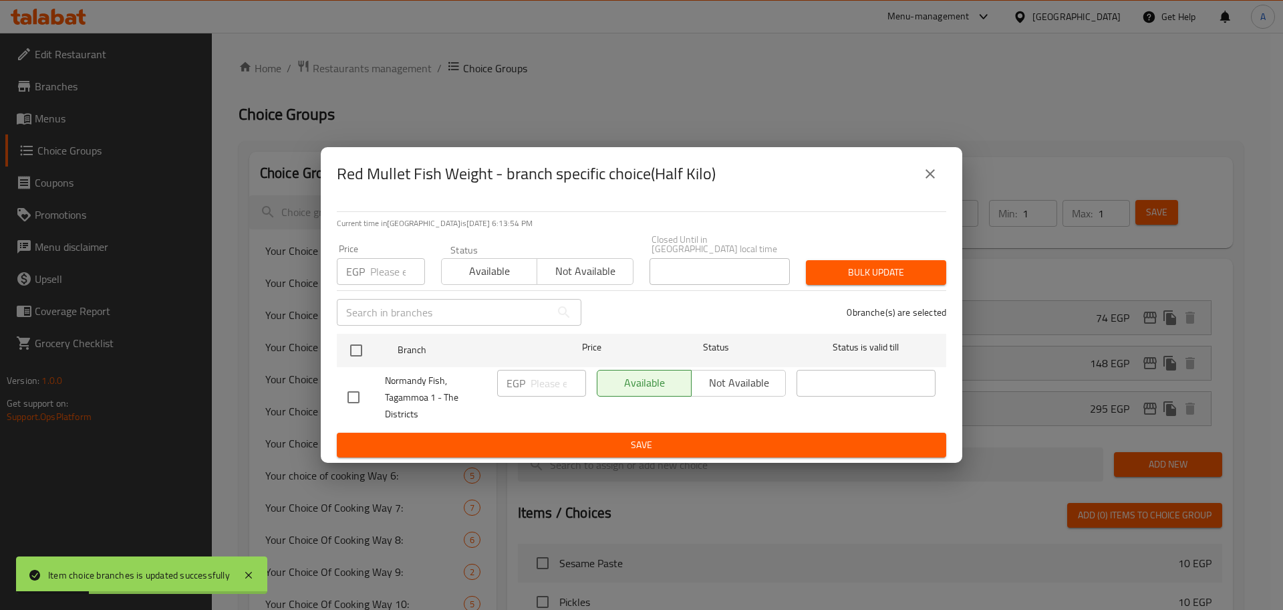
click at [386, 266] on input "number" at bounding box center [397, 271] width 55 height 27
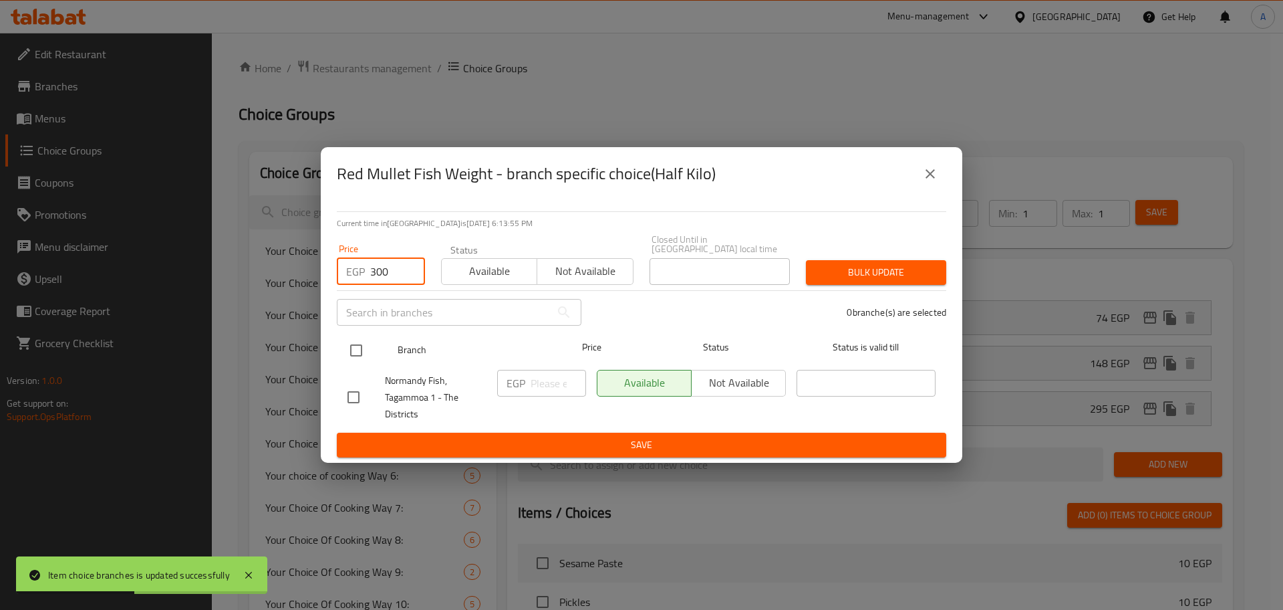
type input "300"
click at [357, 346] on input "checkbox" at bounding box center [356, 350] width 28 height 28
checkbox input "true"
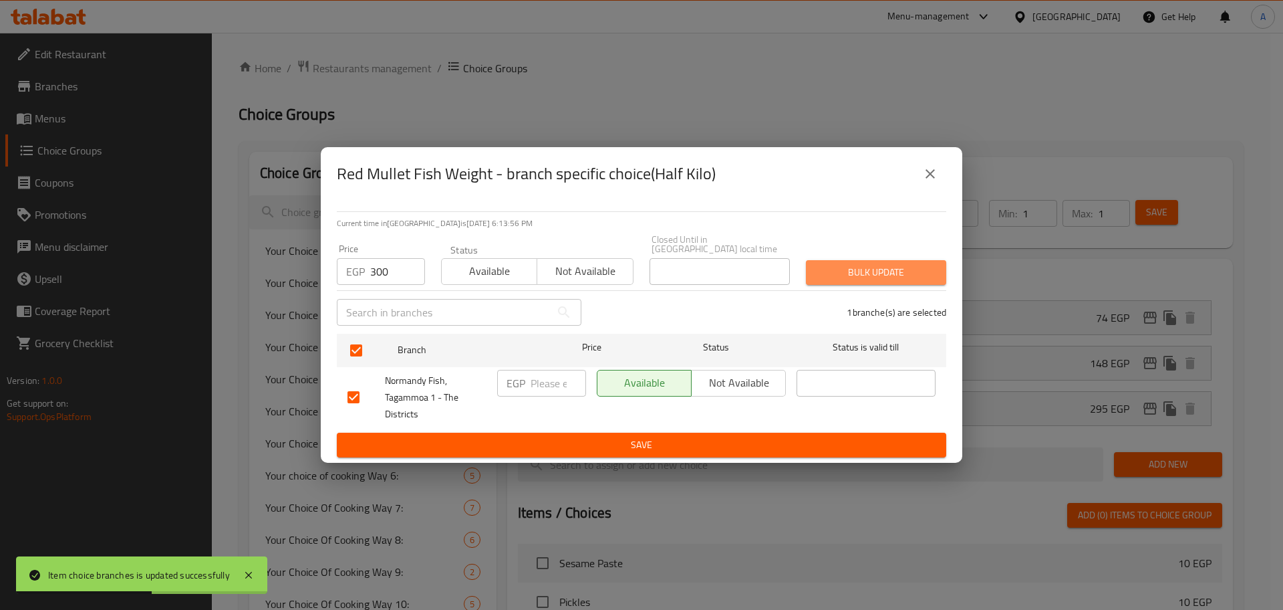
click at [868, 268] on span "Bulk update" at bounding box center [876, 272] width 119 height 17
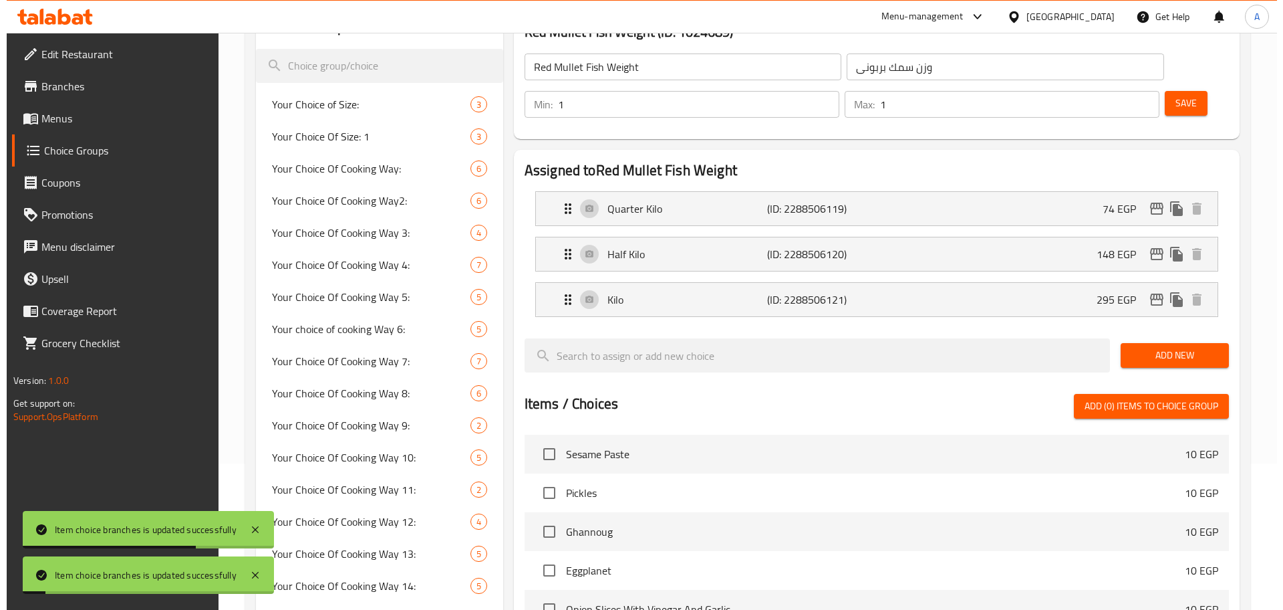
scroll to position [120, 0]
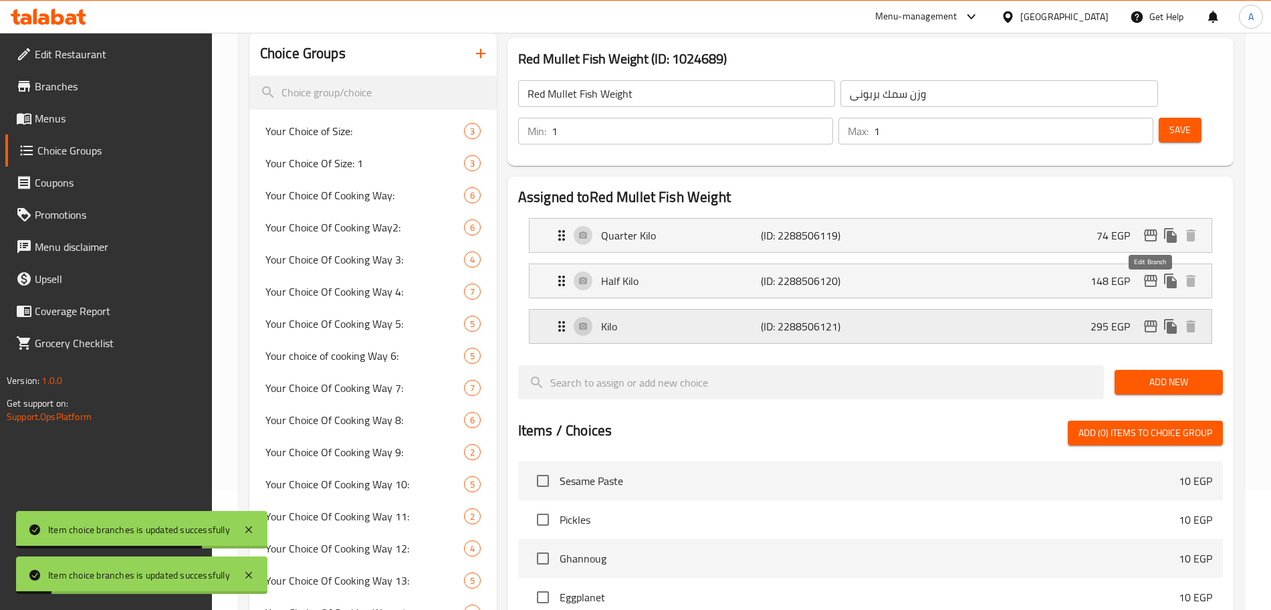
click at [1156, 320] on icon "edit" at bounding box center [1150, 326] width 13 height 12
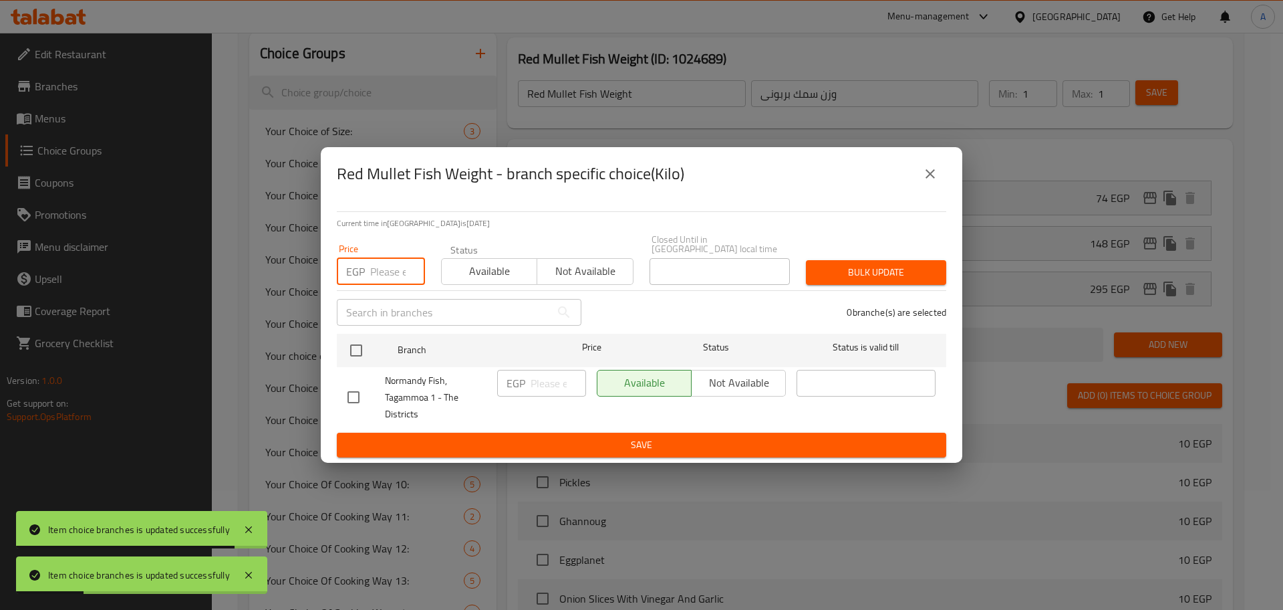
click at [389, 267] on input "number" at bounding box center [397, 271] width 55 height 27
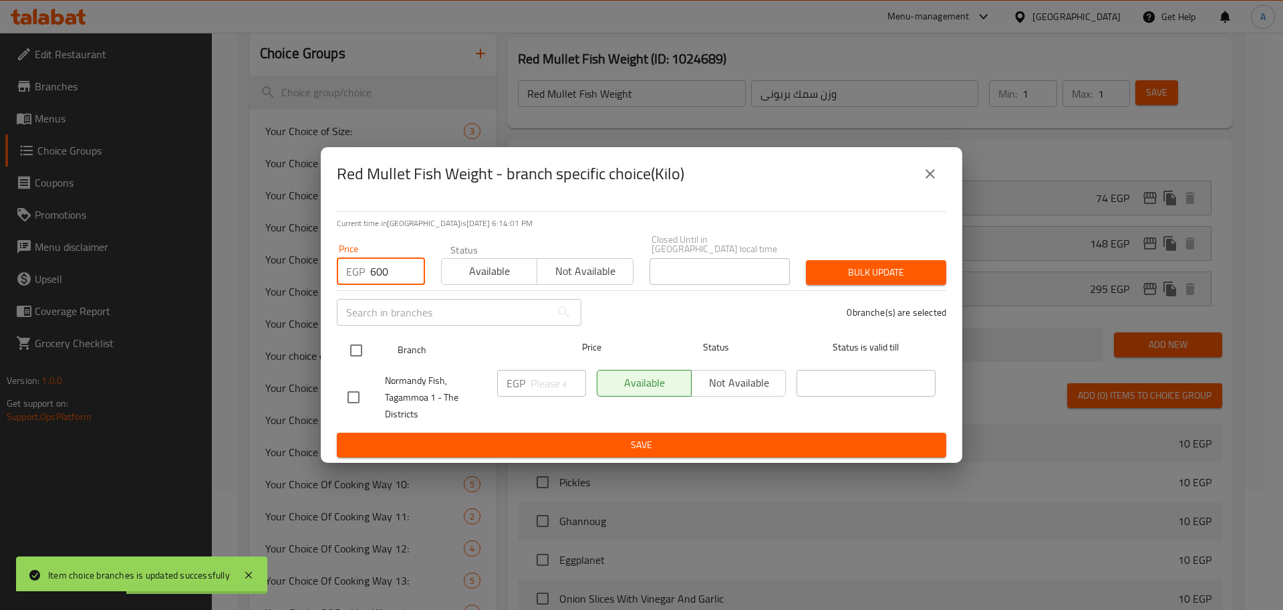
type input "600"
click at [357, 342] on input "checkbox" at bounding box center [356, 350] width 28 height 28
checkbox input "true"
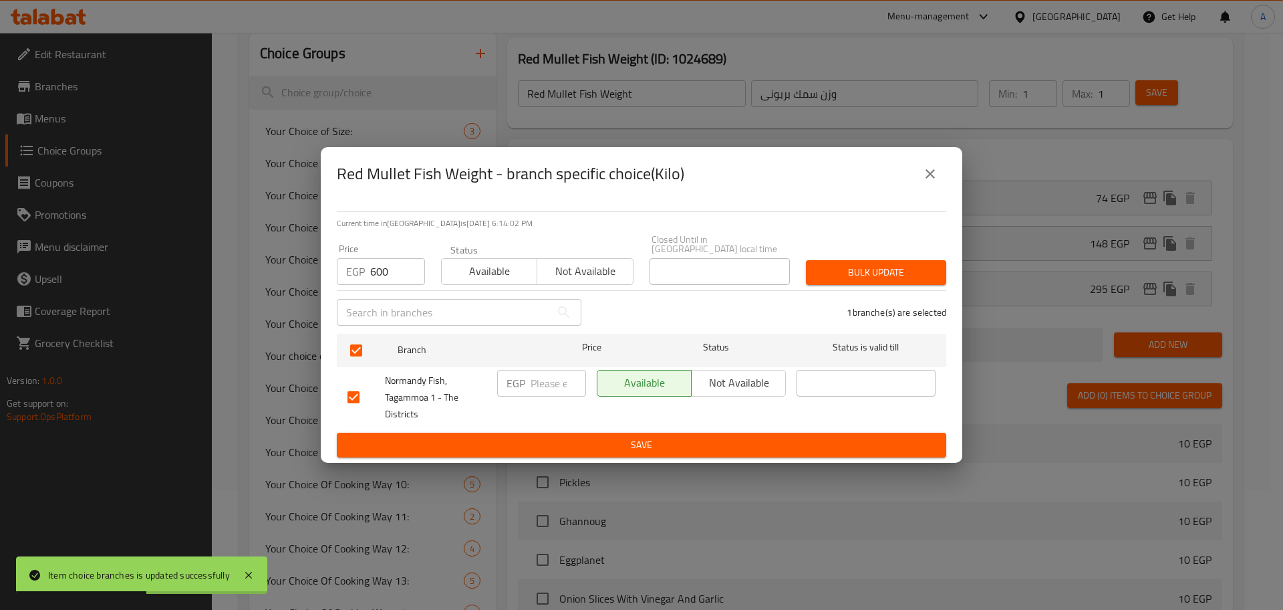
click at [920, 264] on span "Bulk update" at bounding box center [876, 272] width 119 height 17
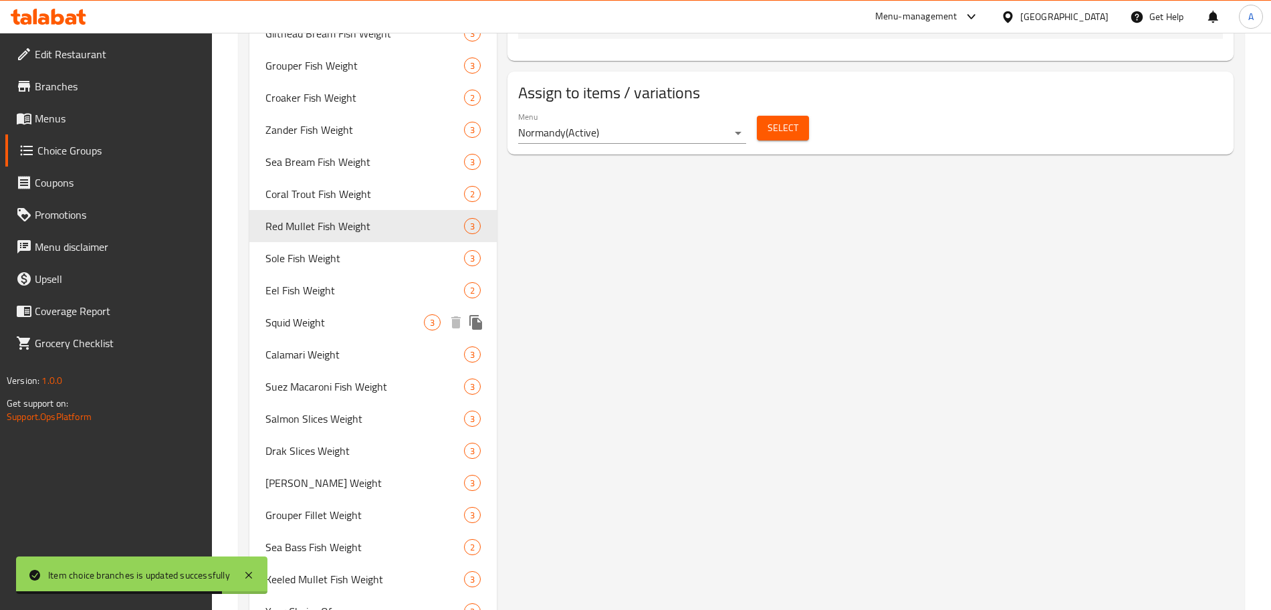
scroll to position [919, 0]
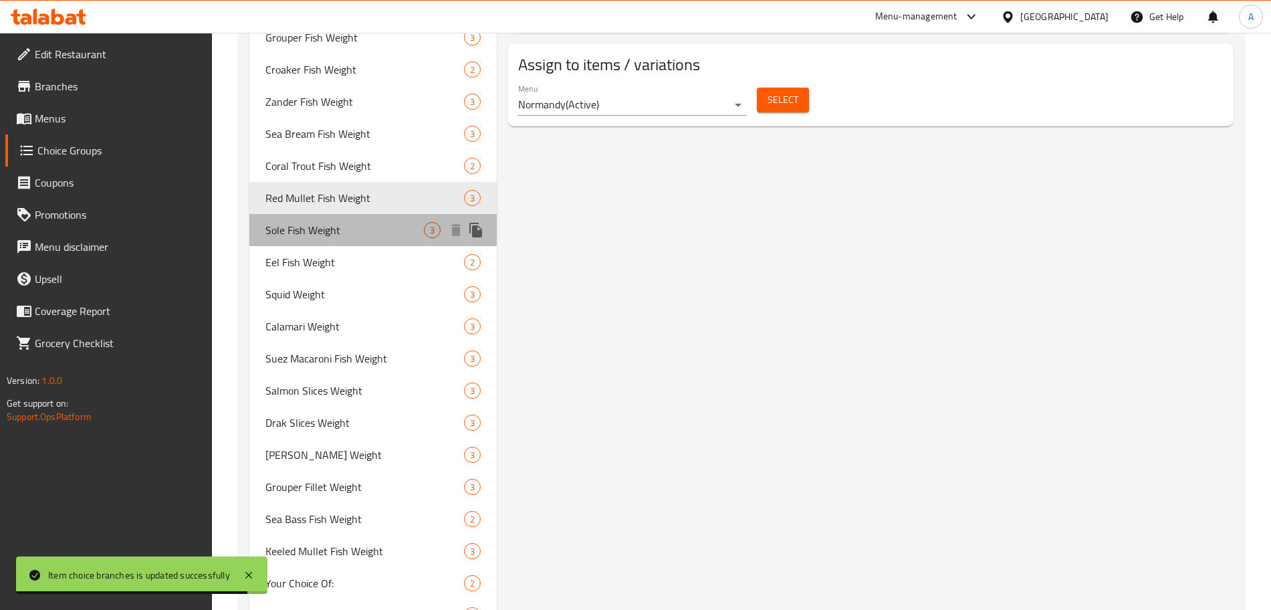
click at [368, 235] on span "Sole Fish Weight" at bounding box center [344, 230] width 158 height 16
type input "Sole Fish Weight"
type input "وزن سمك موسى"
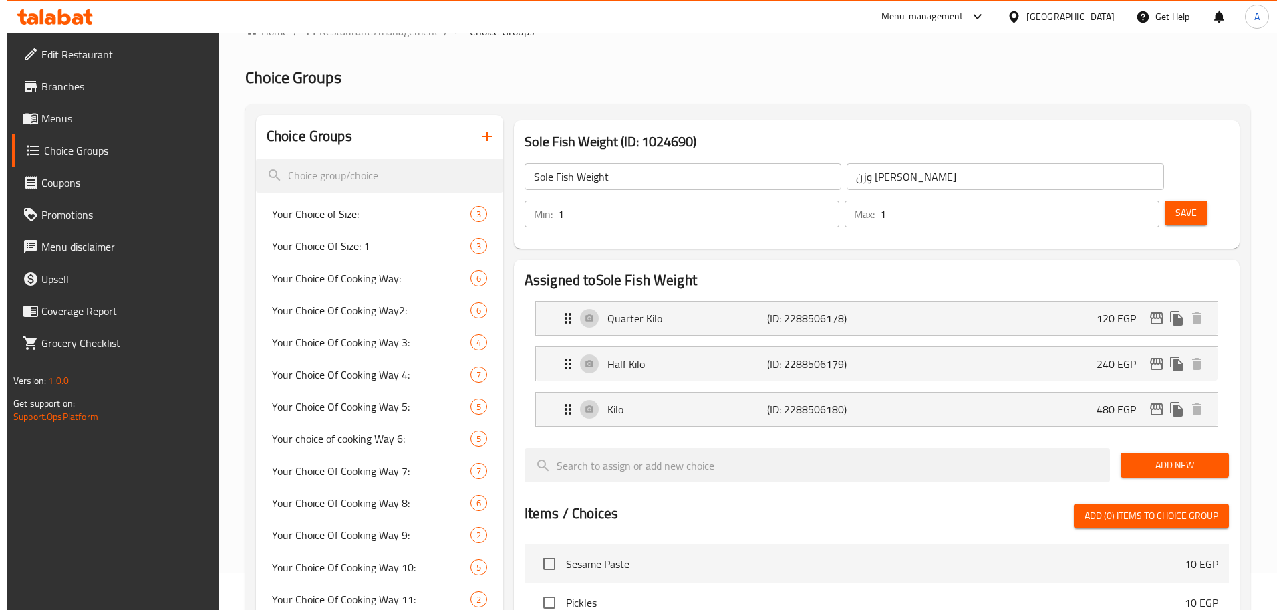
scroll to position [0, 0]
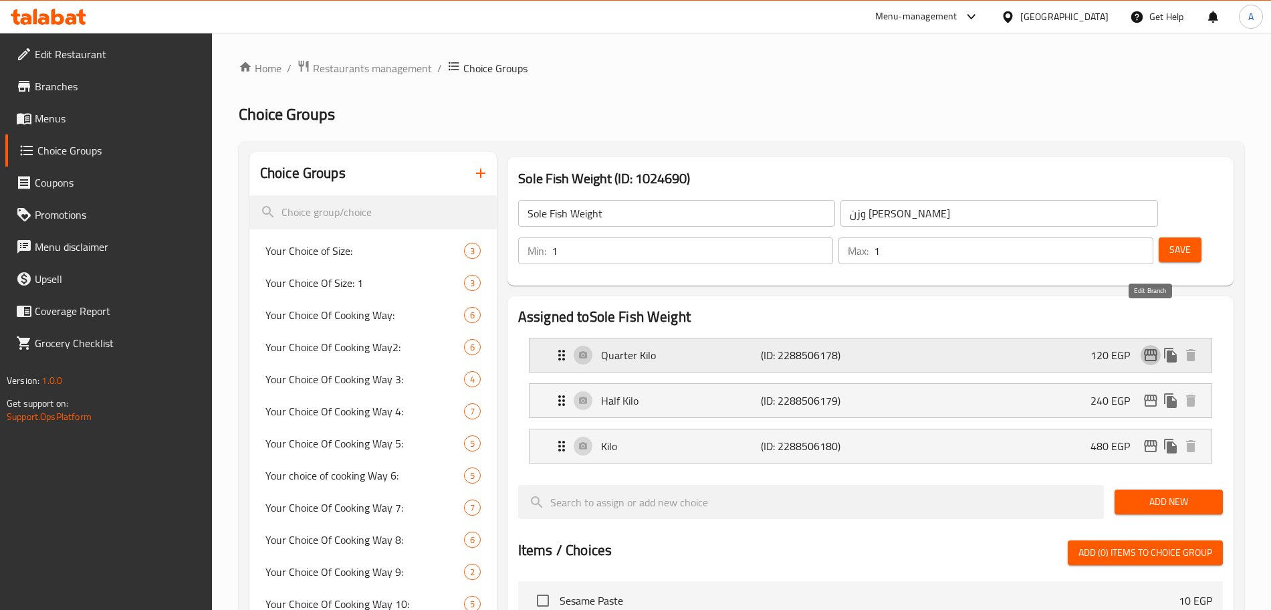
click at [1150, 349] on icon "edit" at bounding box center [1150, 355] width 13 height 12
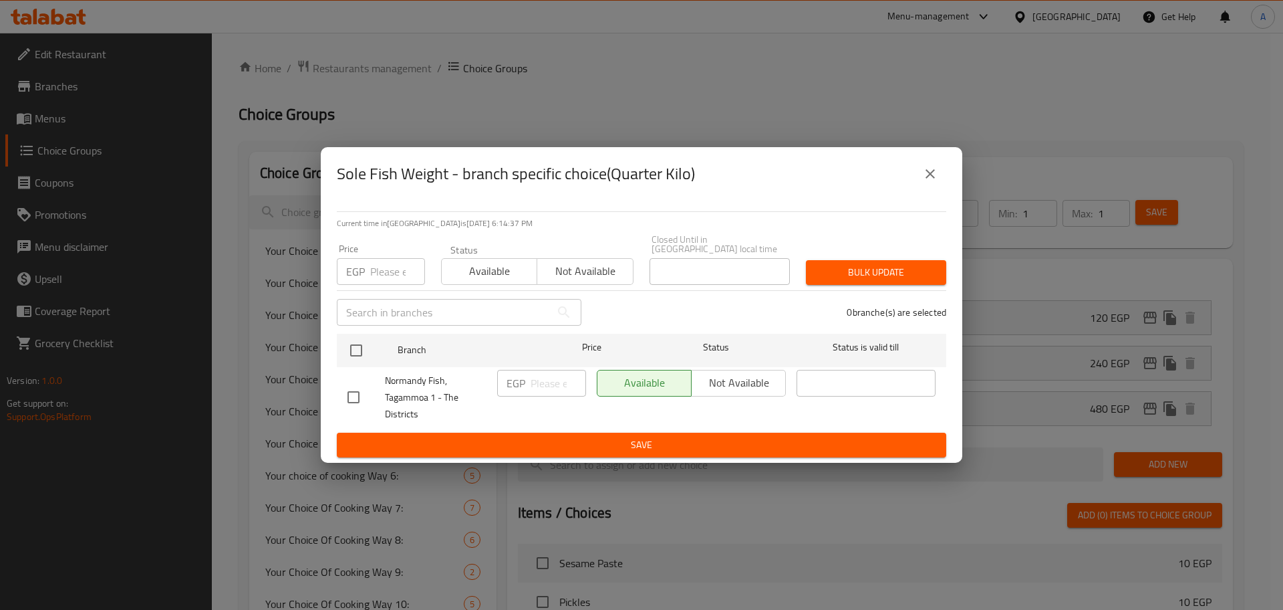
click at [385, 265] on input "number" at bounding box center [397, 271] width 55 height 27
type input "250"
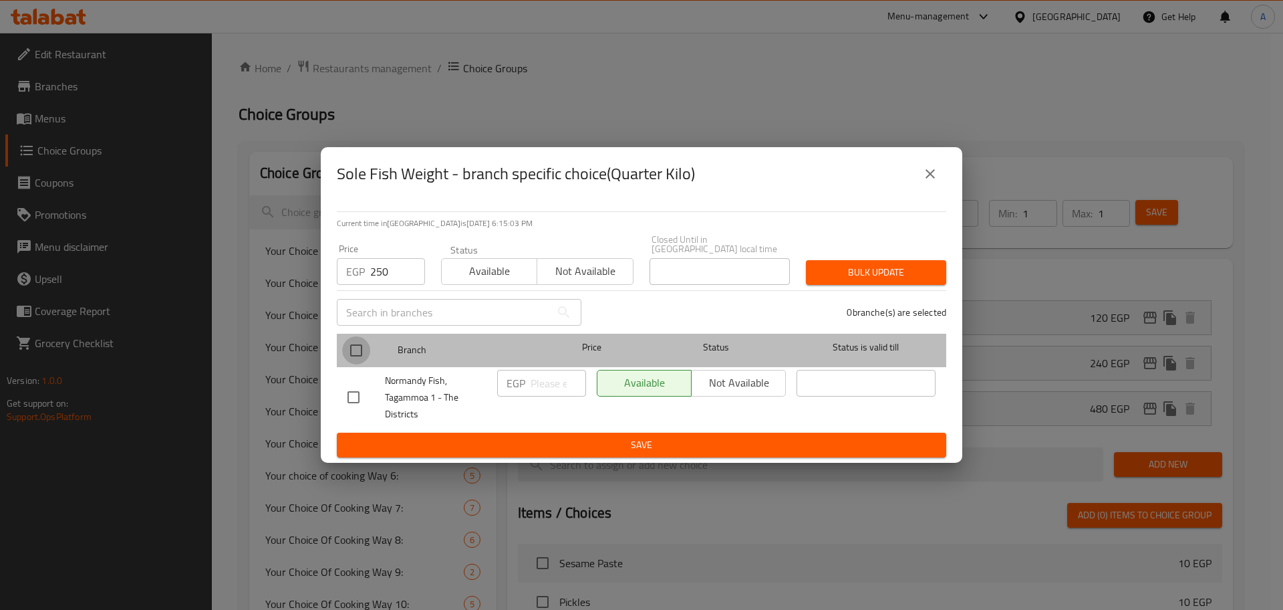
click at [354, 340] on input "checkbox" at bounding box center [356, 350] width 28 height 28
checkbox input "true"
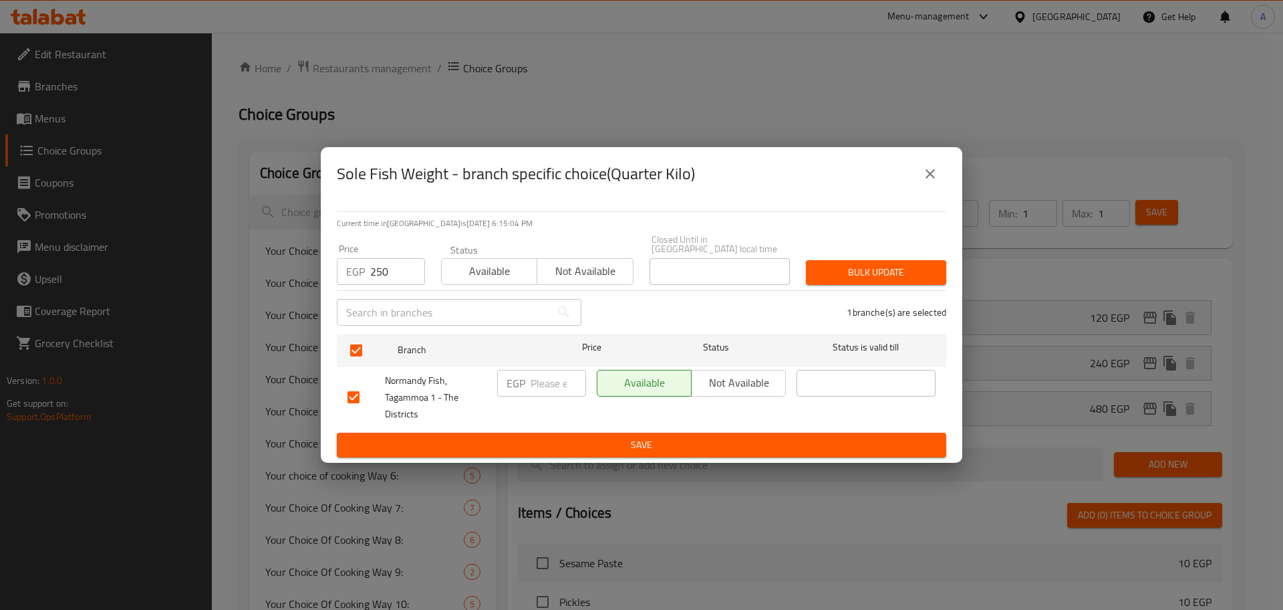
click at [829, 264] on span "Bulk update" at bounding box center [876, 272] width 119 height 17
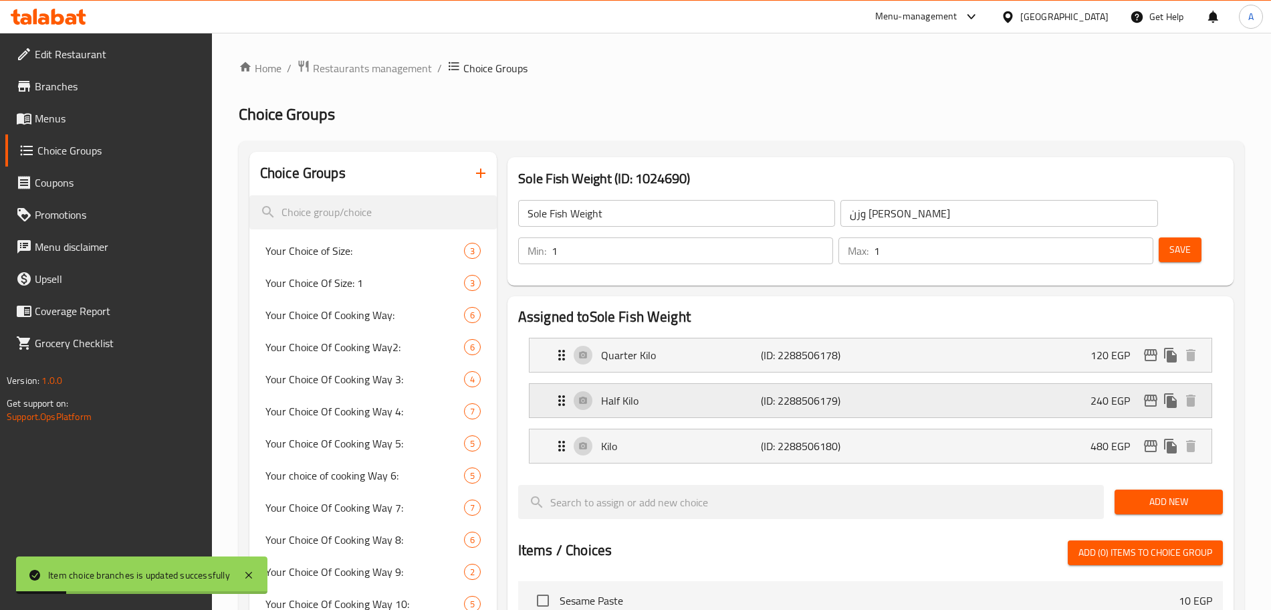
click at [1149, 394] on icon "edit" at bounding box center [1150, 400] width 13 height 12
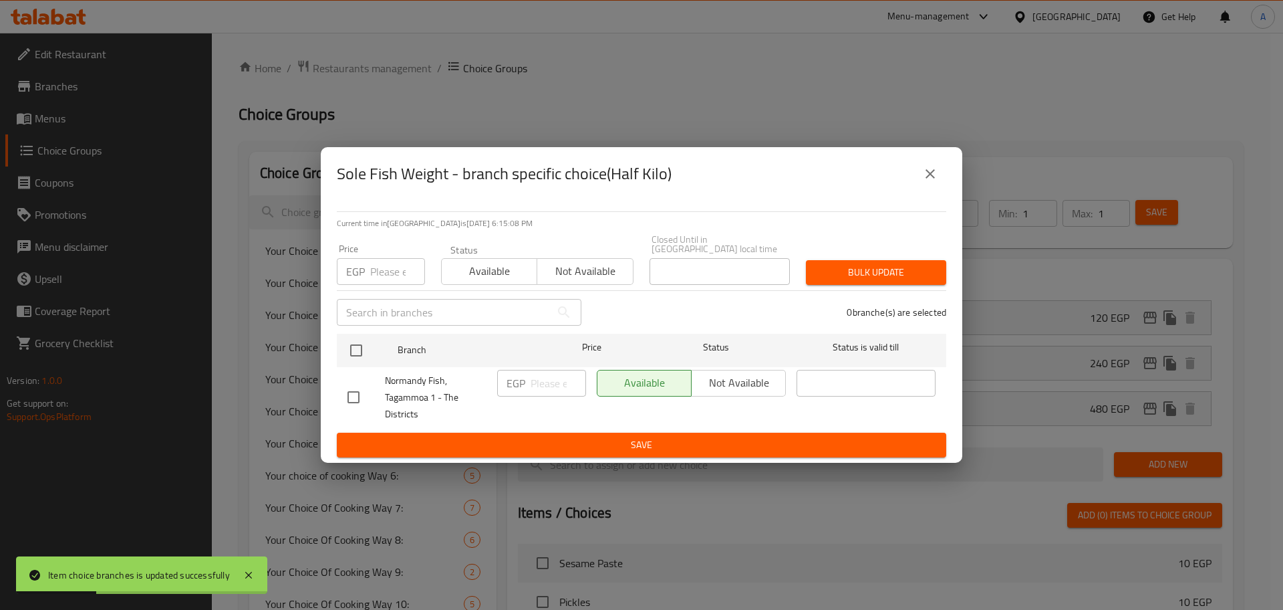
click at [392, 265] on input "number" at bounding box center [397, 271] width 55 height 27
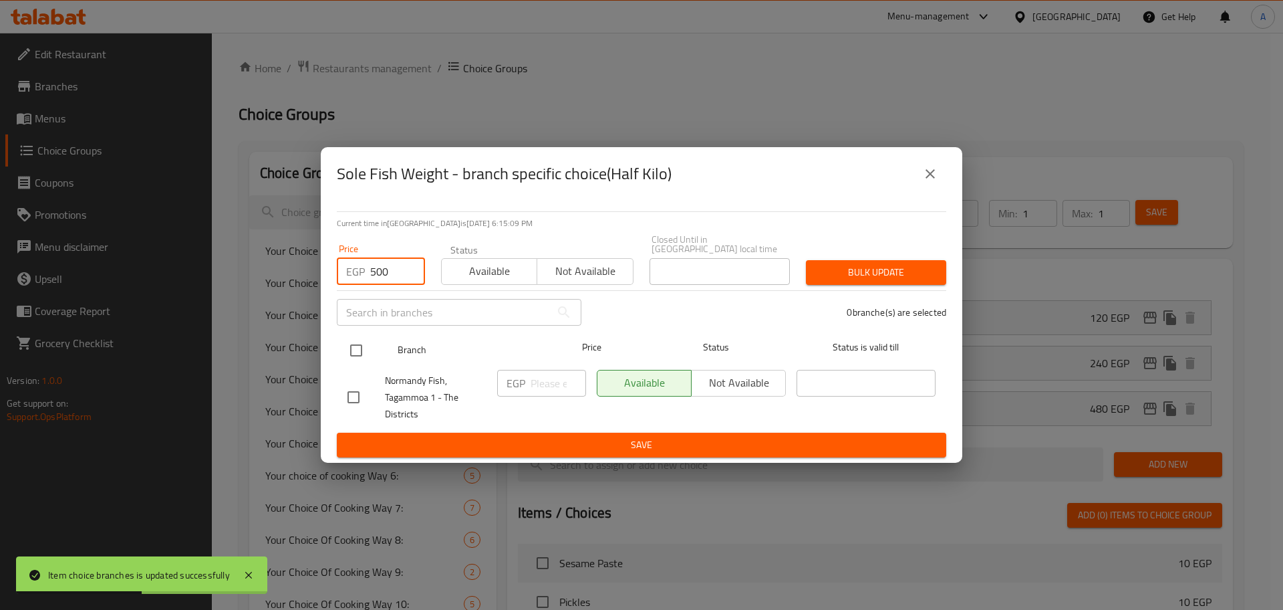
type input "500"
click at [355, 343] on input "checkbox" at bounding box center [356, 350] width 28 height 28
checkbox input "true"
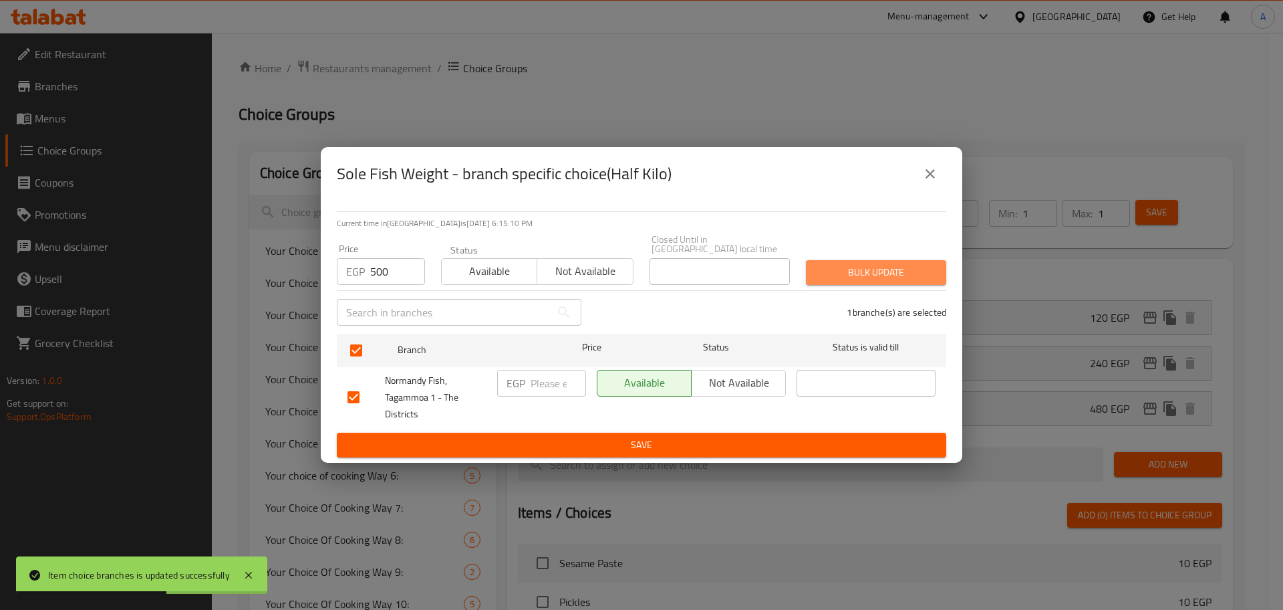
click at [902, 269] on span "Bulk update" at bounding box center [876, 272] width 119 height 17
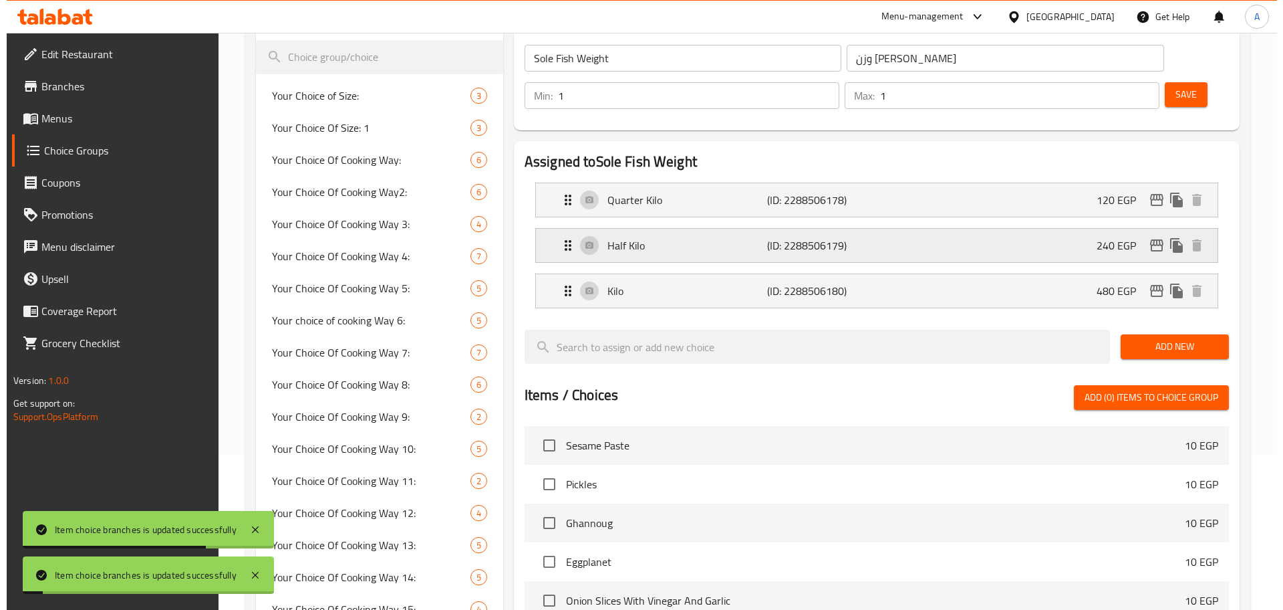
scroll to position [119, 0]
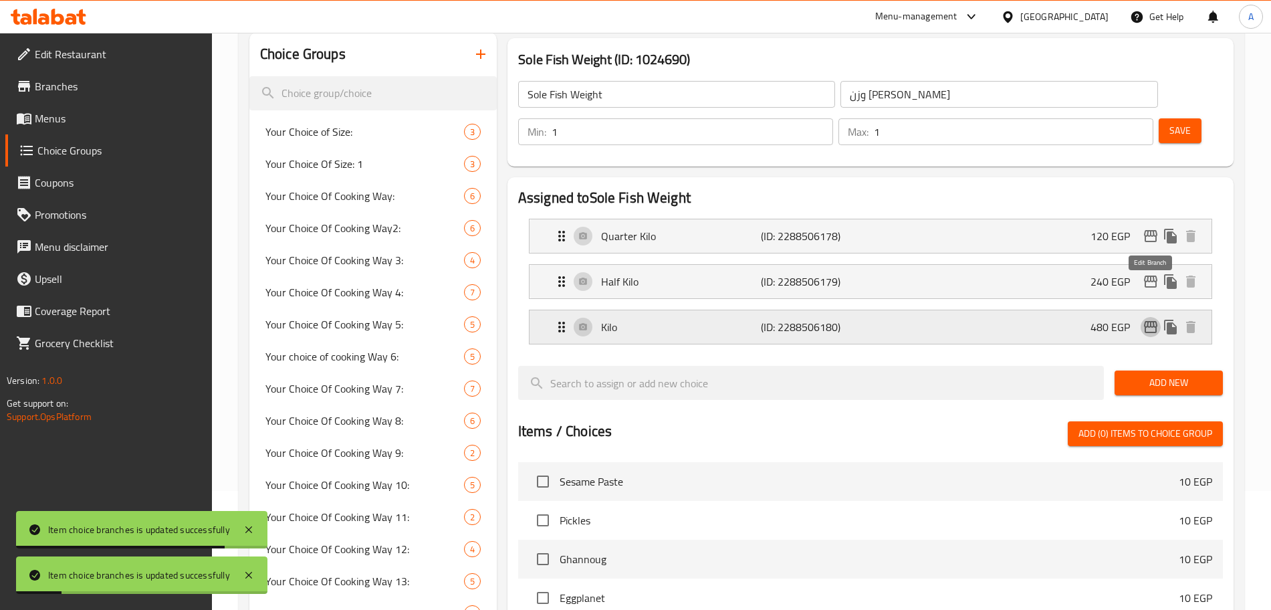
click at [1152, 319] on icon "edit" at bounding box center [1150, 327] width 16 height 16
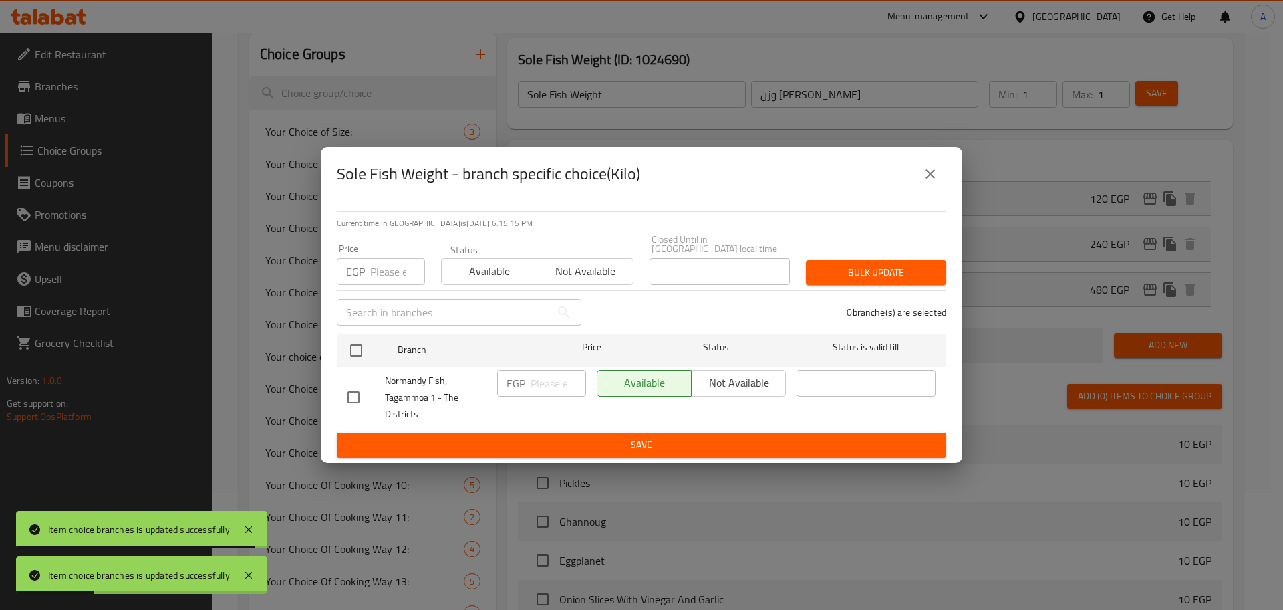
click at [384, 262] on input "number" at bounding box center [397, 271] width 55 height 27
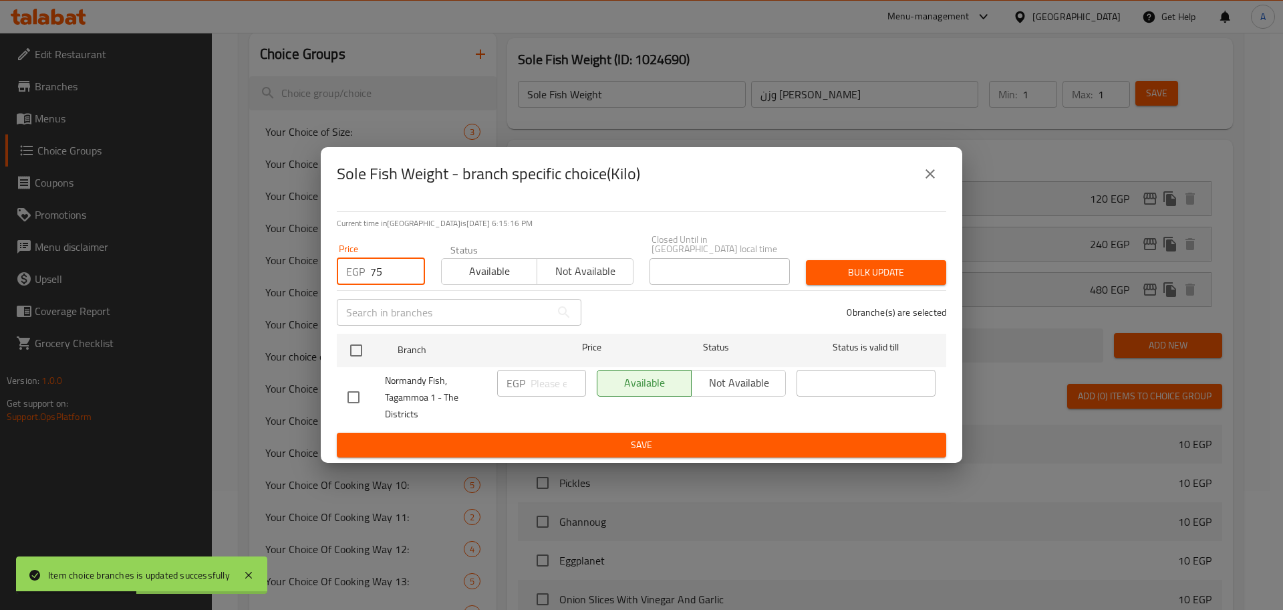
type input "7"
type input "1000"
click at [354, 342] on input "checkbox" at bounding box center [356, 350] width 28 height 28
checkbox input "true"
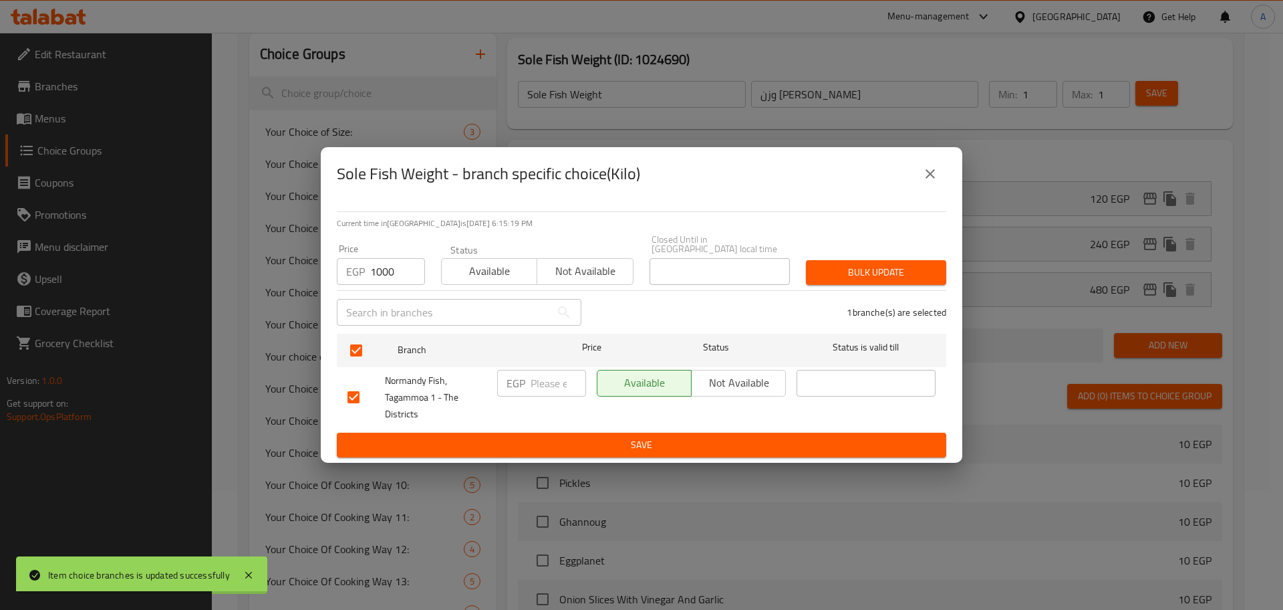
click at [817, 264] on span "Bulk update" at bounding box center [876, 272] width 119 height 17
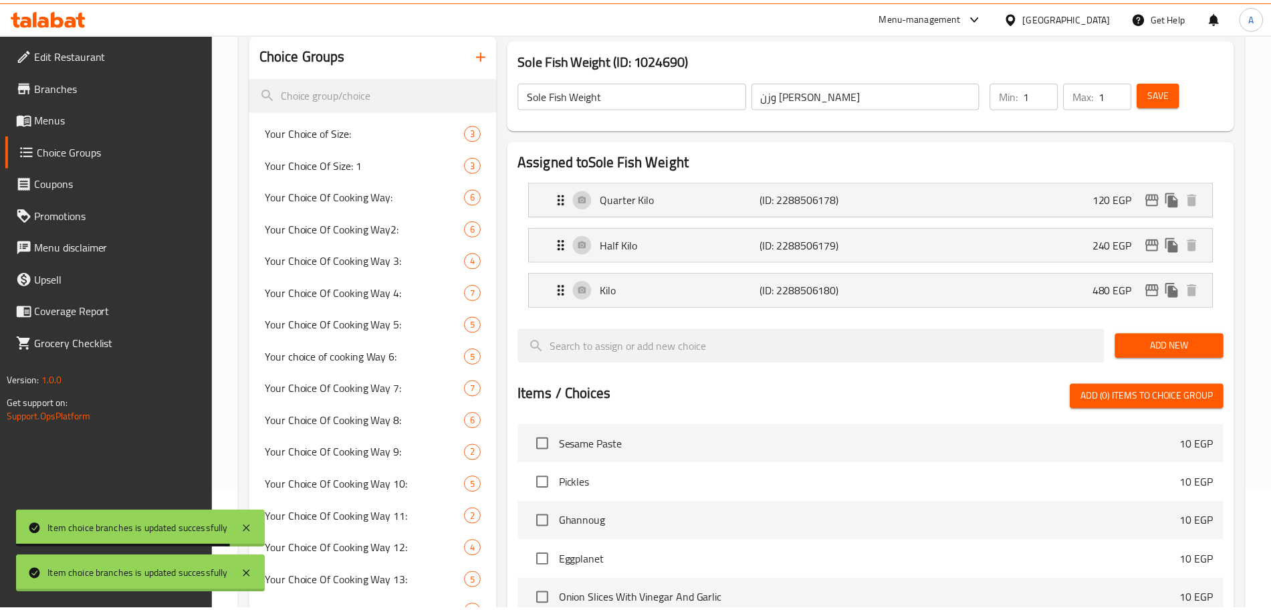
scroll to position [844, 0]
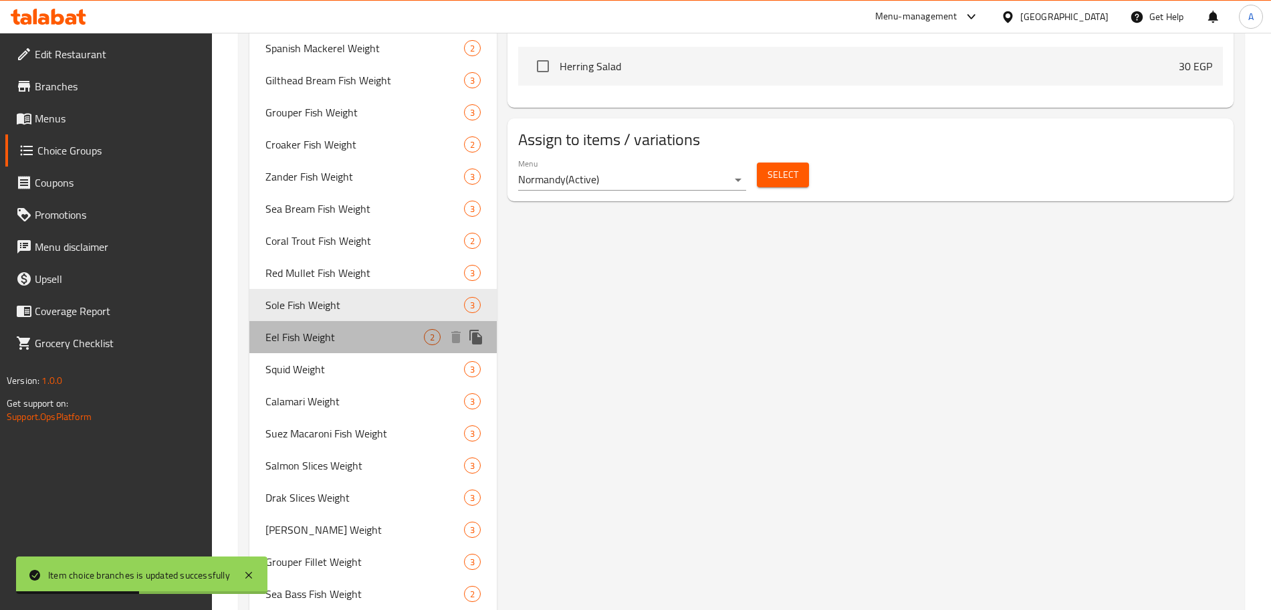
click at [325, 331] on span "Eel Fish Weight" at bounding box center [344, 337] width 158 height 16
type input "Eel Fish Weight"
type input "وزن سمك ثعابين"
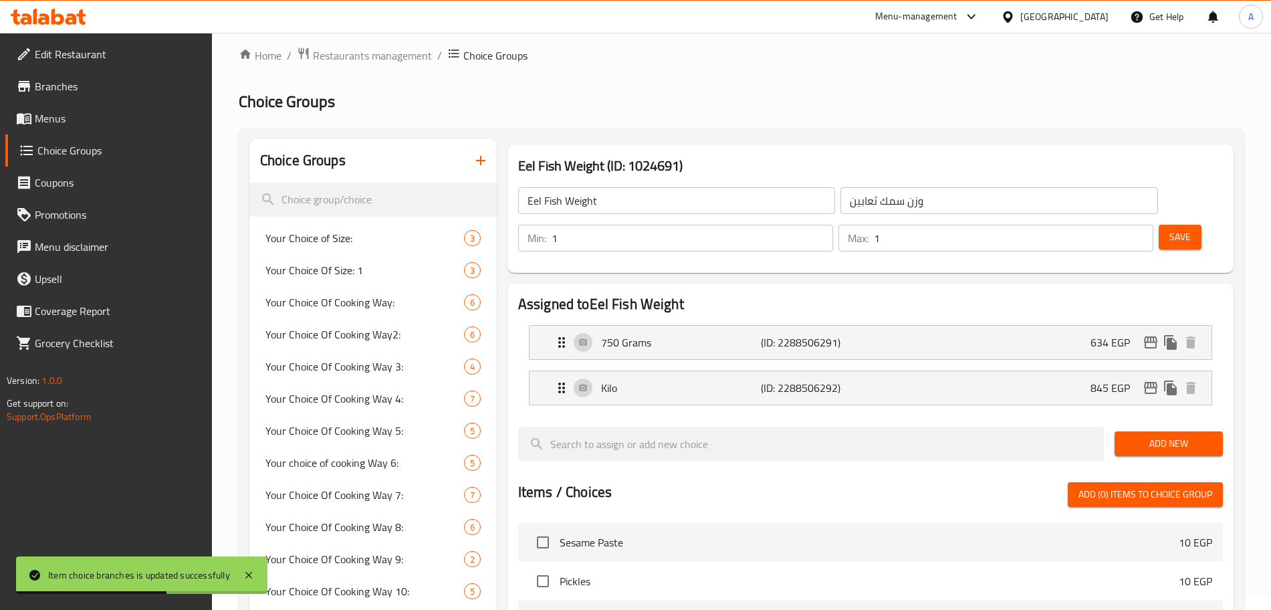
scroll to position [0, 0]
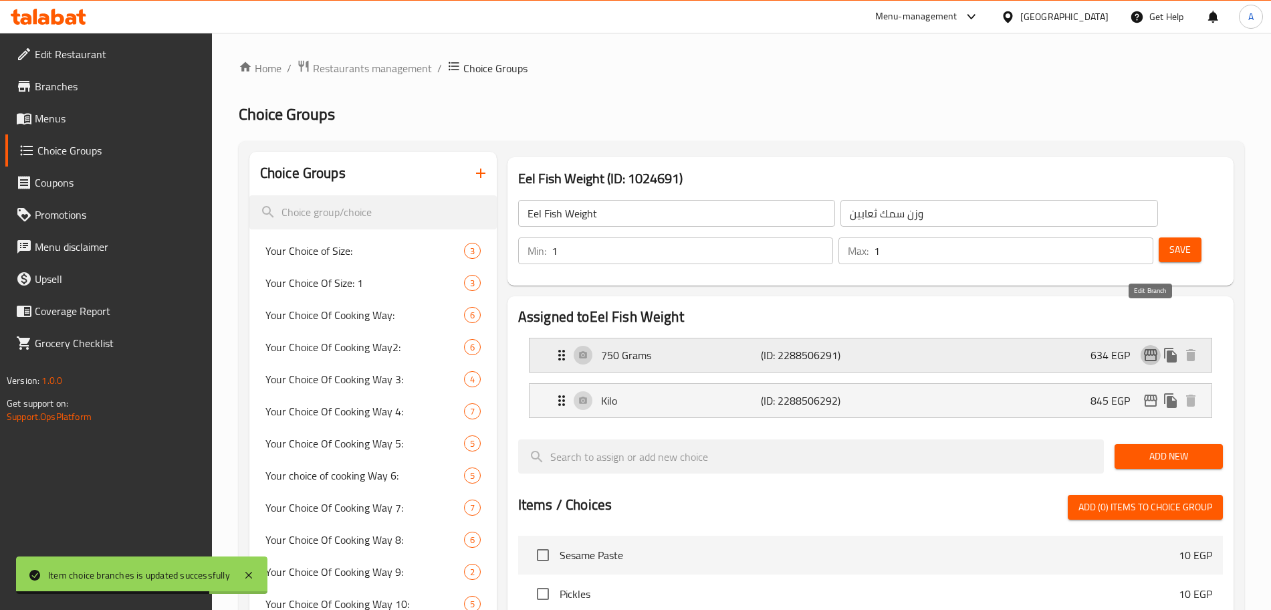
click at [1140, 345] on button "edit" at bounding box center [1150, 355] width 20 height 20
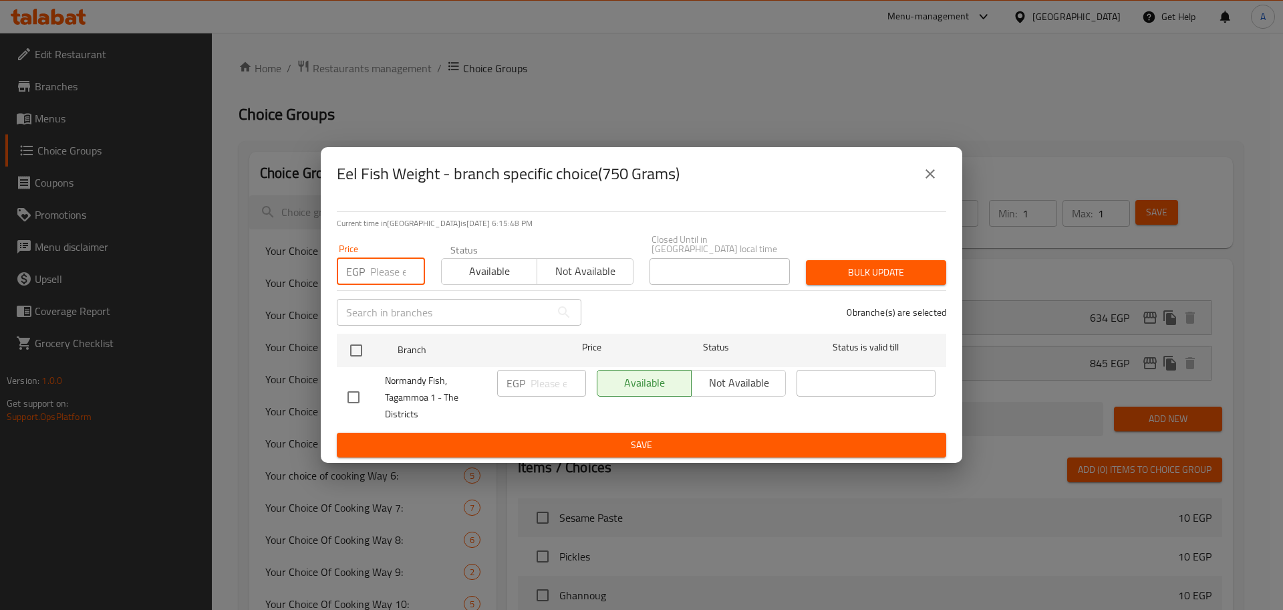
click at [391, 269] on input "number" at bounding box center [397, 271] width 55 height 27
type input "750"
click at [361, 340] on input "checkbox" at bounding box center [356, 350] width 28 height 28
checkbox input "true"
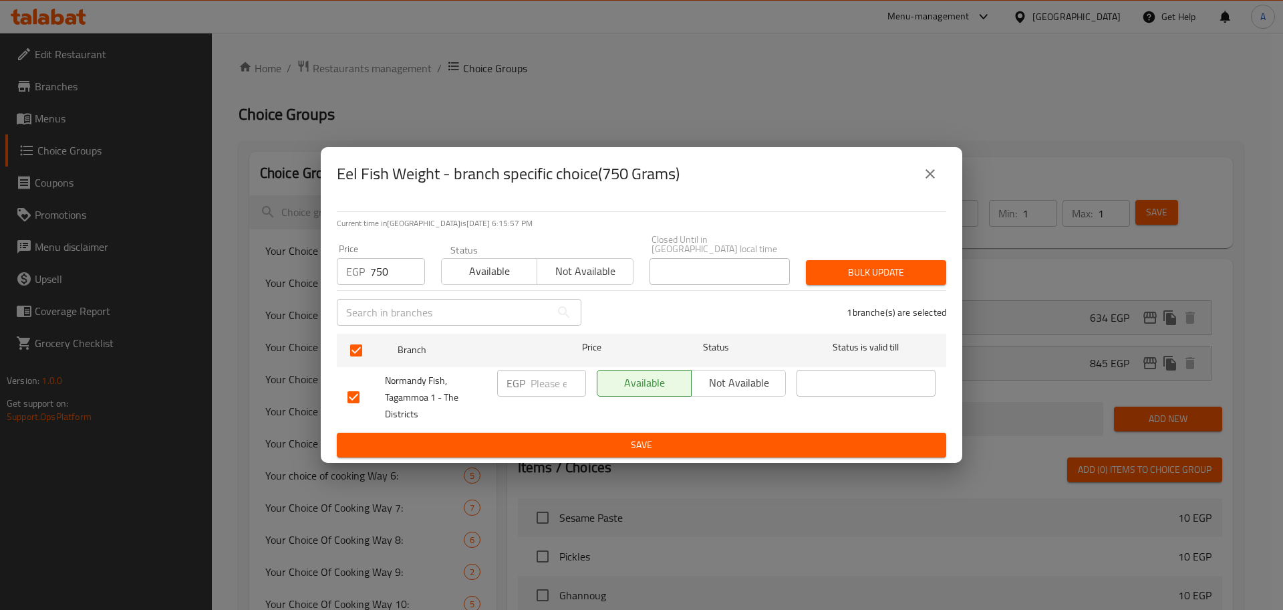
click at [836, 264] on span "Bulk update" at bounding box center [876, 272] width 119 height 17
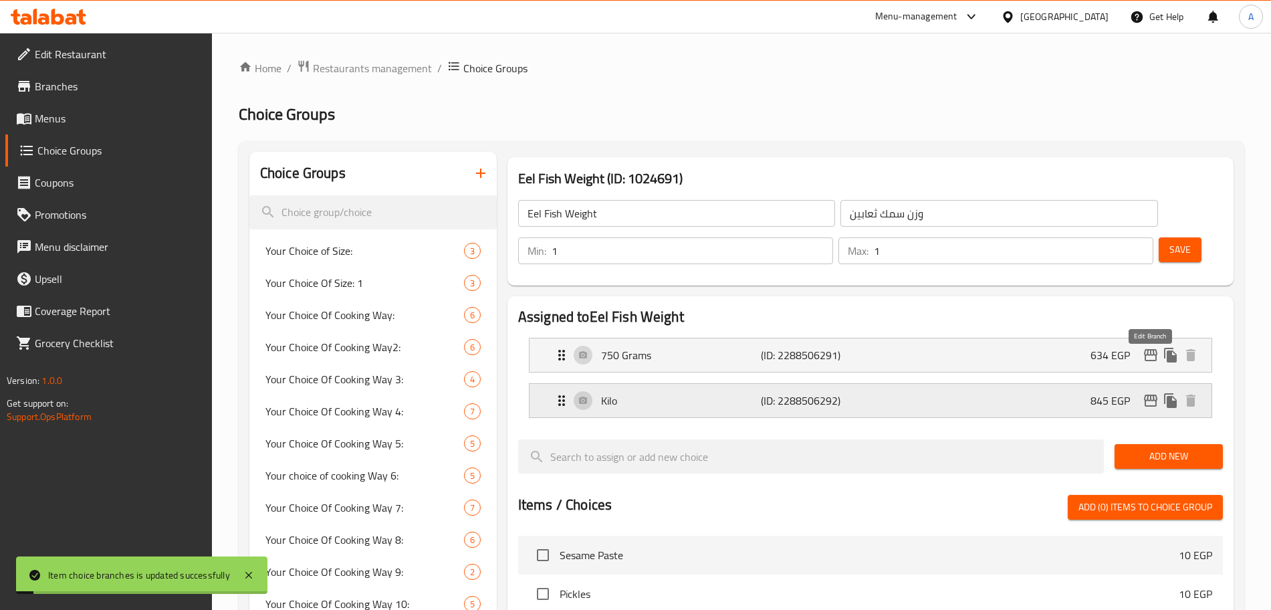
click at [1147, 394] on icon "edit" at bounding box center [1150, 400] width 13 height 12
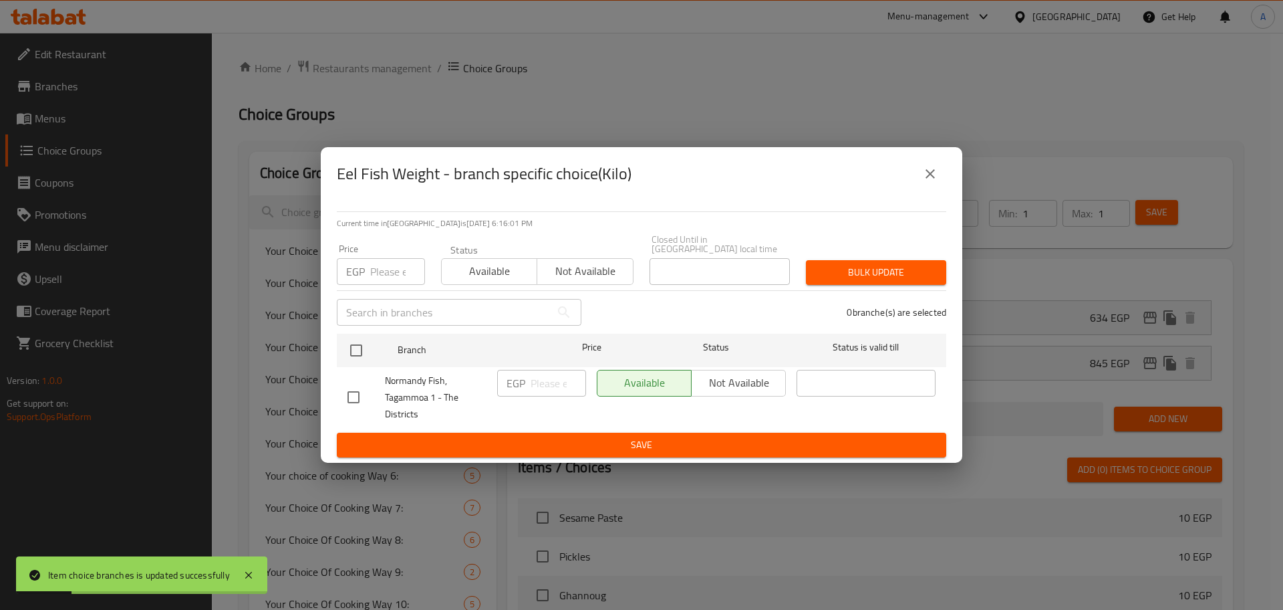
click at [388, 285] on div "Price EGP Price" at bounding box center [381, 264] width 104 height 57
click at [388, 268] on input "number" at bounding box center [397, 271] width 55 height 27
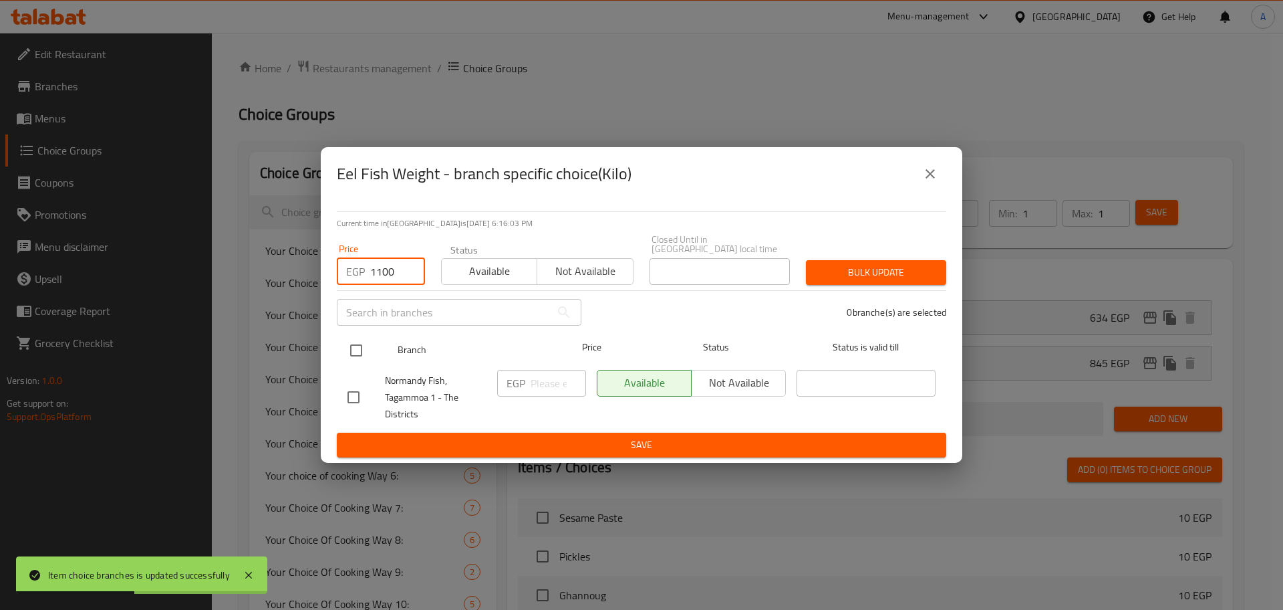
type input "1100"
click at [351, 345] on input "checkbox" at bounding box center [356, 350] width 28 height 28
checkbox input "true"
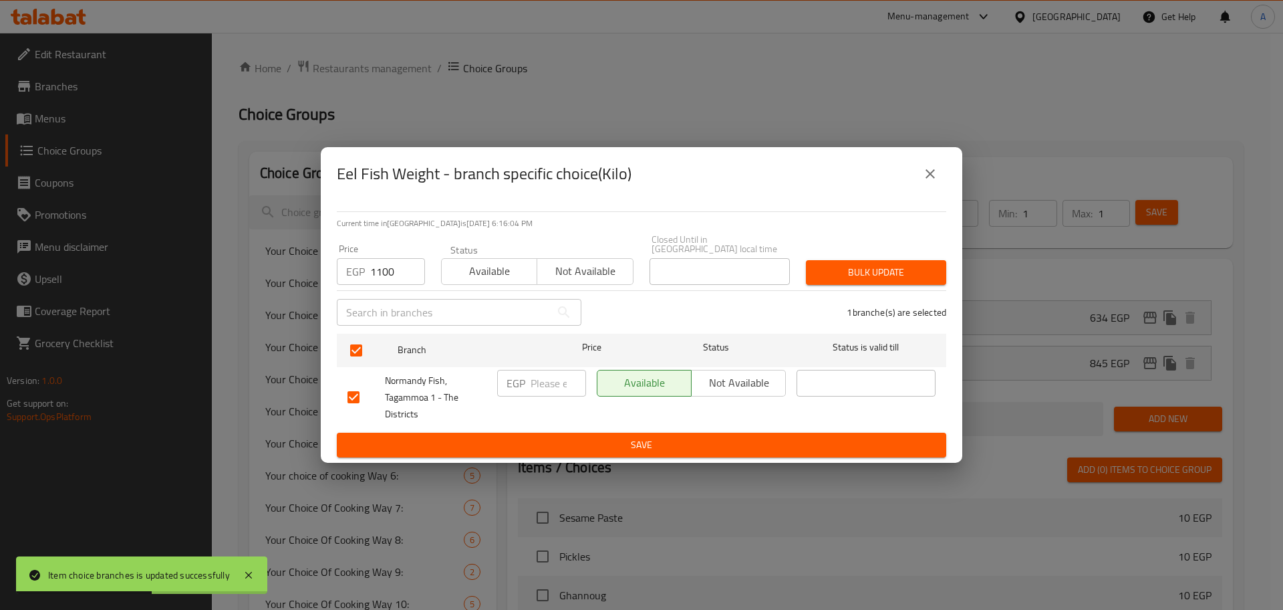
click at [835, 270] on span "Bulk update" at bounding box center [876, 272] width 119 height 17
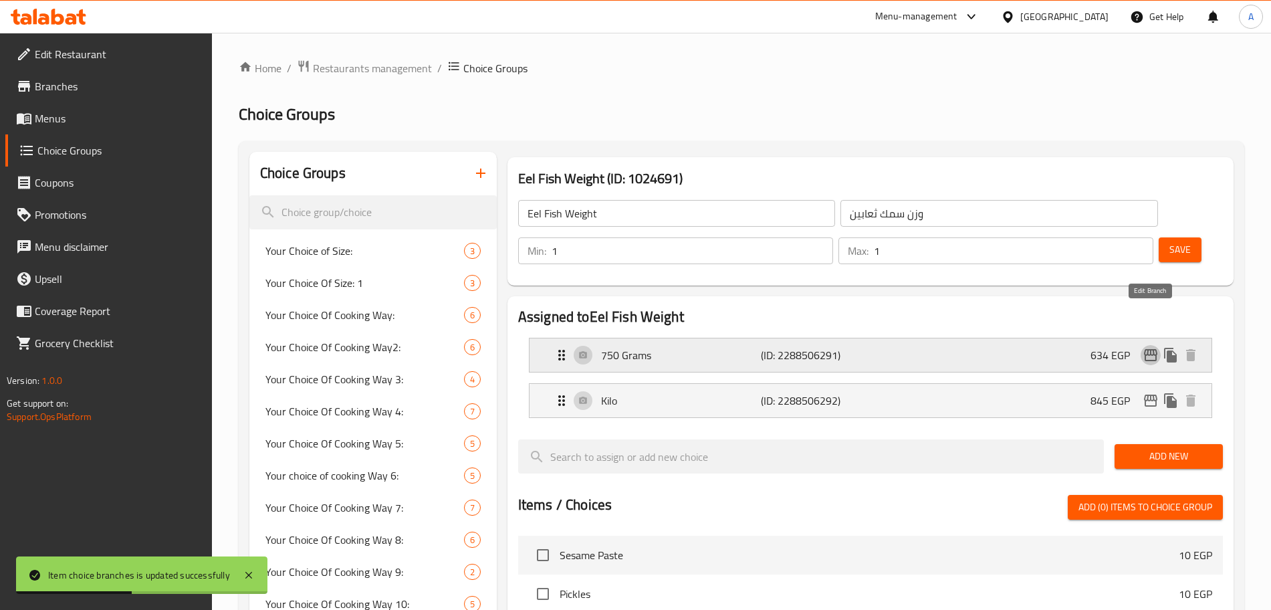
click at [1146, 347] on icon "edit" at bounding box center [1150, 355] width 16 height 16
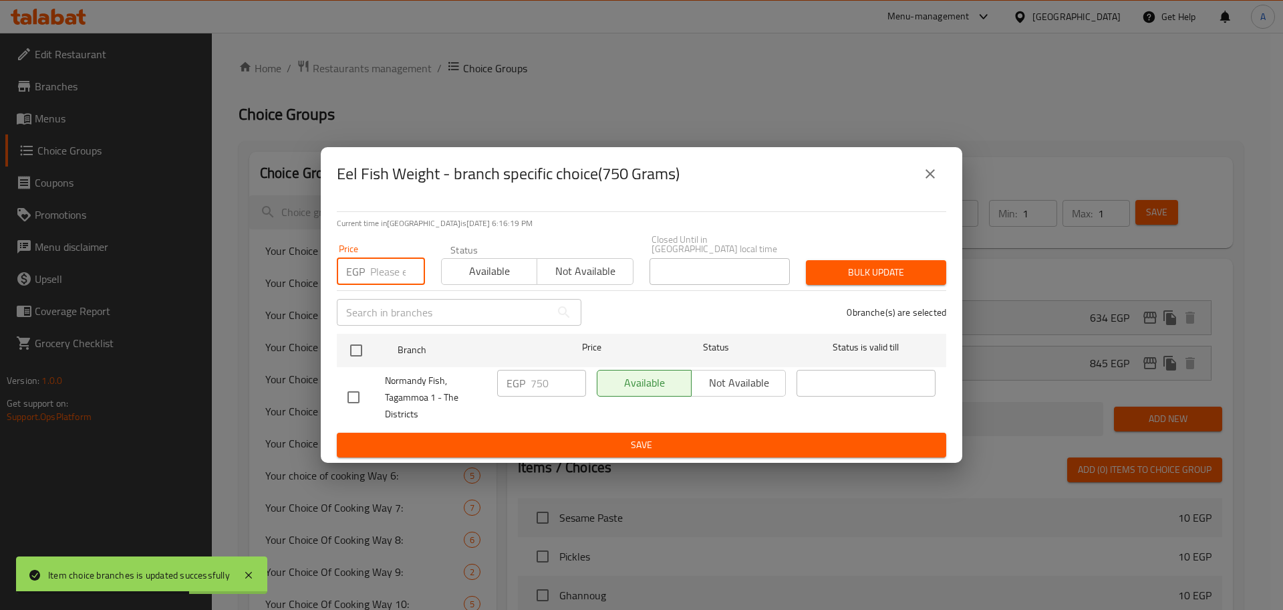
click at [386, 273] on input "number" at bounding box center [397, 271] width 55 height 27
type input "825"
click at [354, 336] on input "checkbox" at bounding box center [356, 350] width 28 height 28
checkbox input "true"
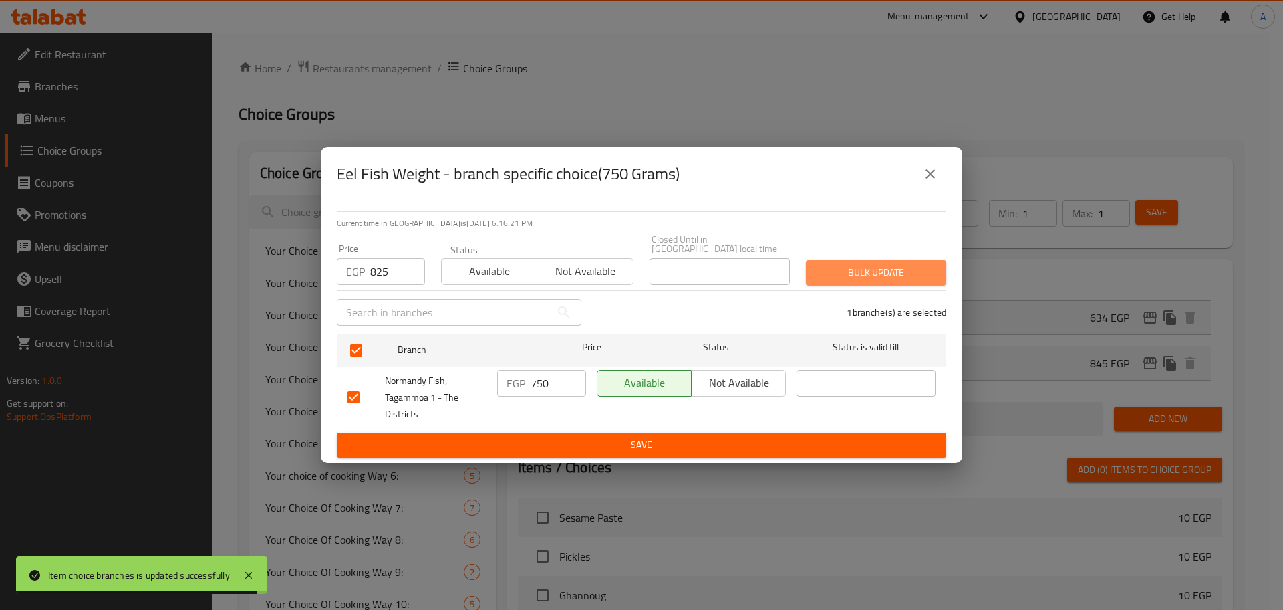
click at [898, 271] on span "Bulk update" at bounding box center [876, 272] width 119 height 17
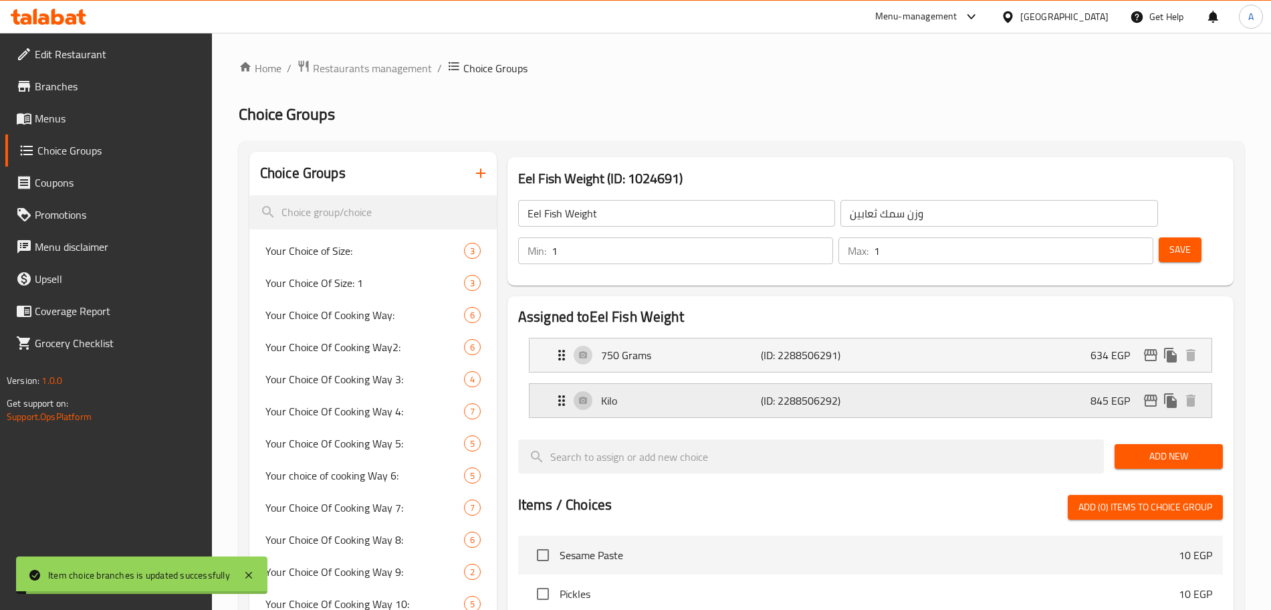
click at [1148, 394] on icon "edit" at bounding box center [1150, 400] width 13 height 12
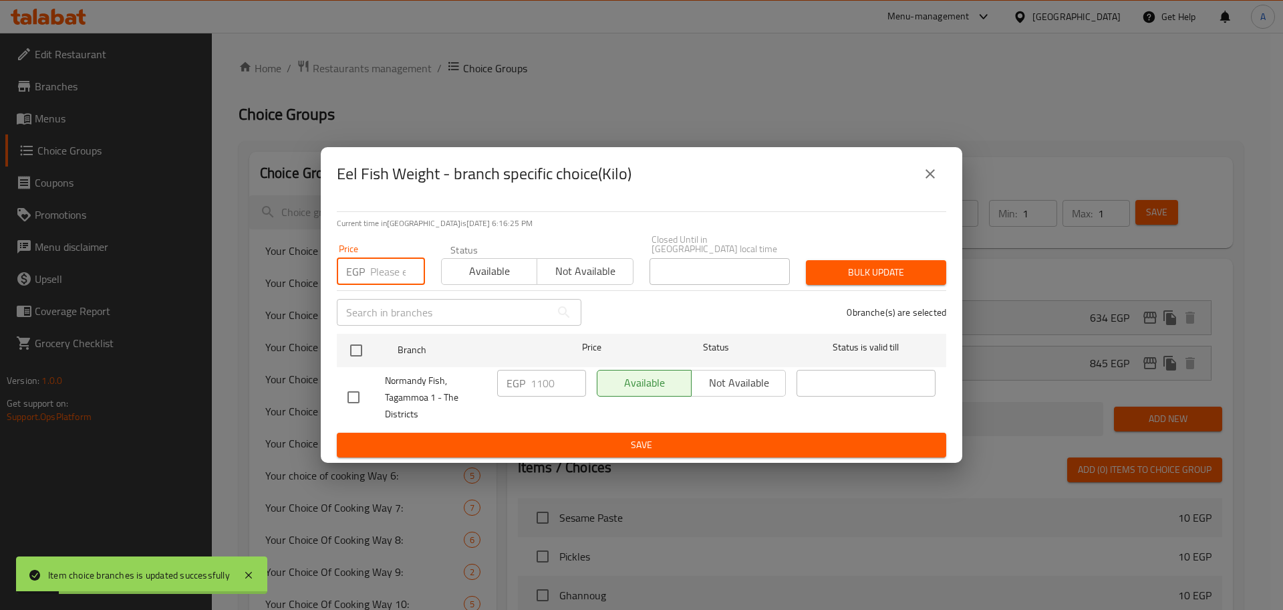
click at [380, 270] on input "number" at bounding box center [397, 271] width 55 height 27
type input "1100"
click at [357, 345] on input "checkbox" at bounding box center [356, 350] width 28 height 28
checkbox input "true"
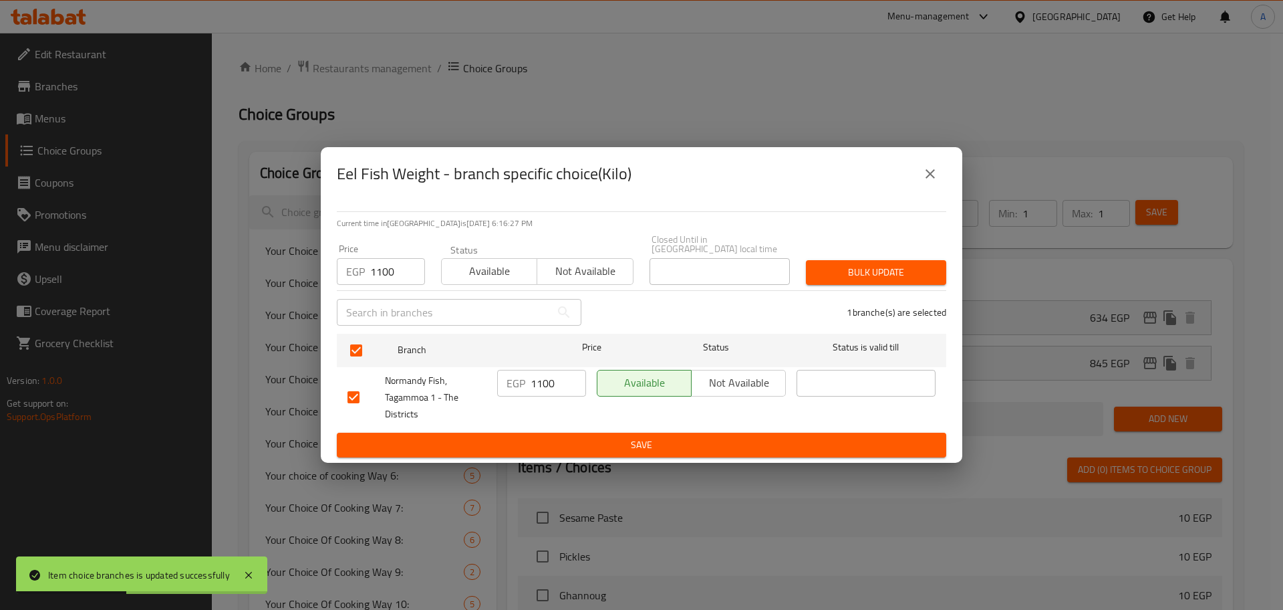
click at [890, 265] on span "Bulk update" at bounding box center [876, 272] width 119 height 17
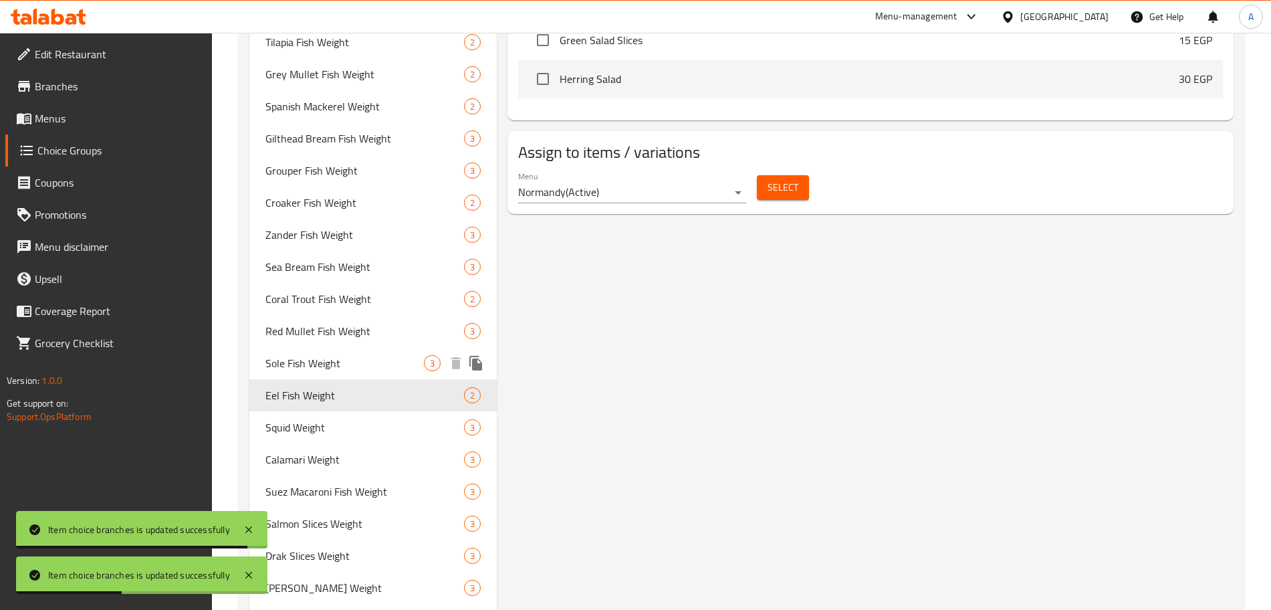
scroll to position [805, 0]
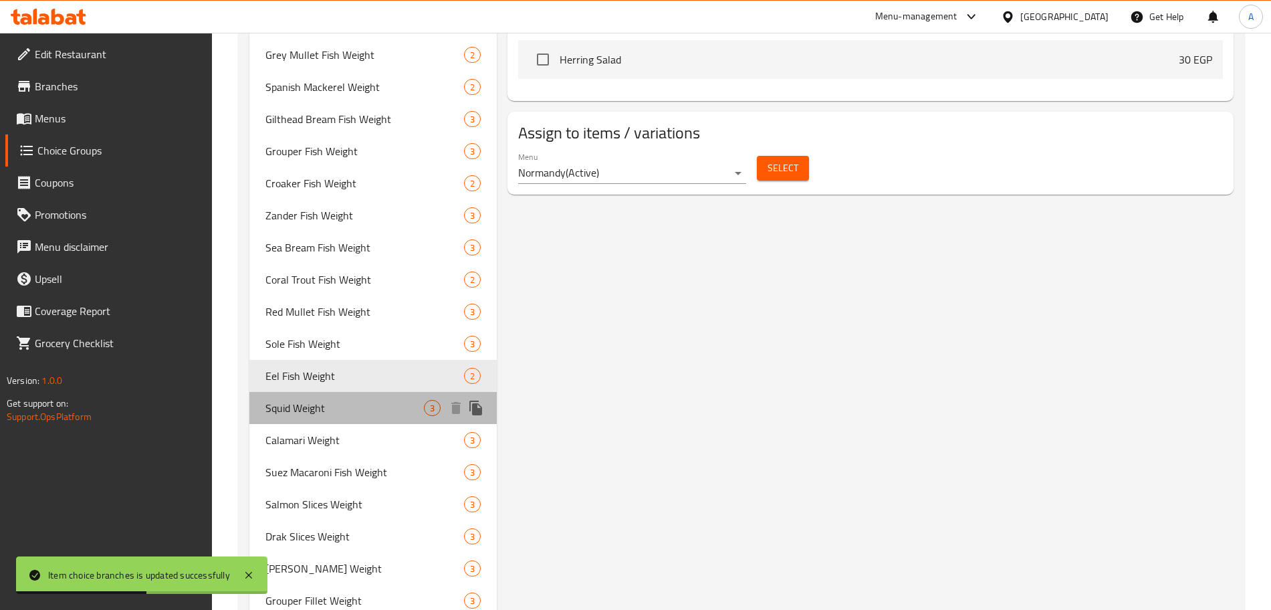
click at [358, 402] on span "Squid Weight" at bounding box center [344, 408] width 158 height 16
type input "Squid Weight"
type input "وزن سبيط"
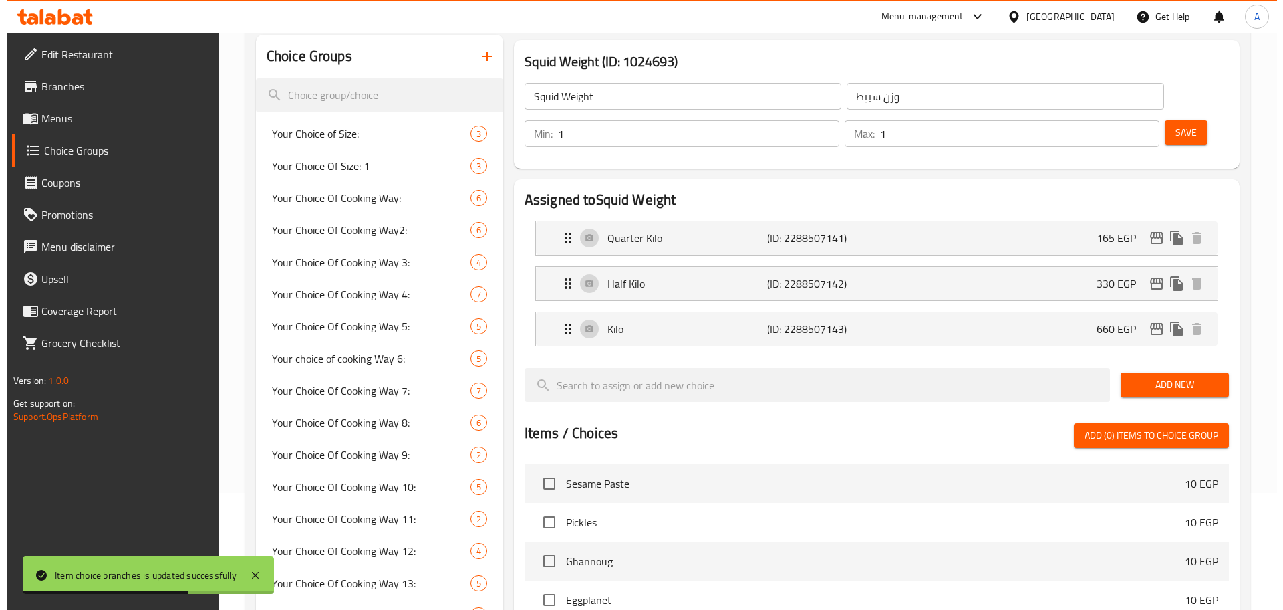
scroll to position [0, 0]
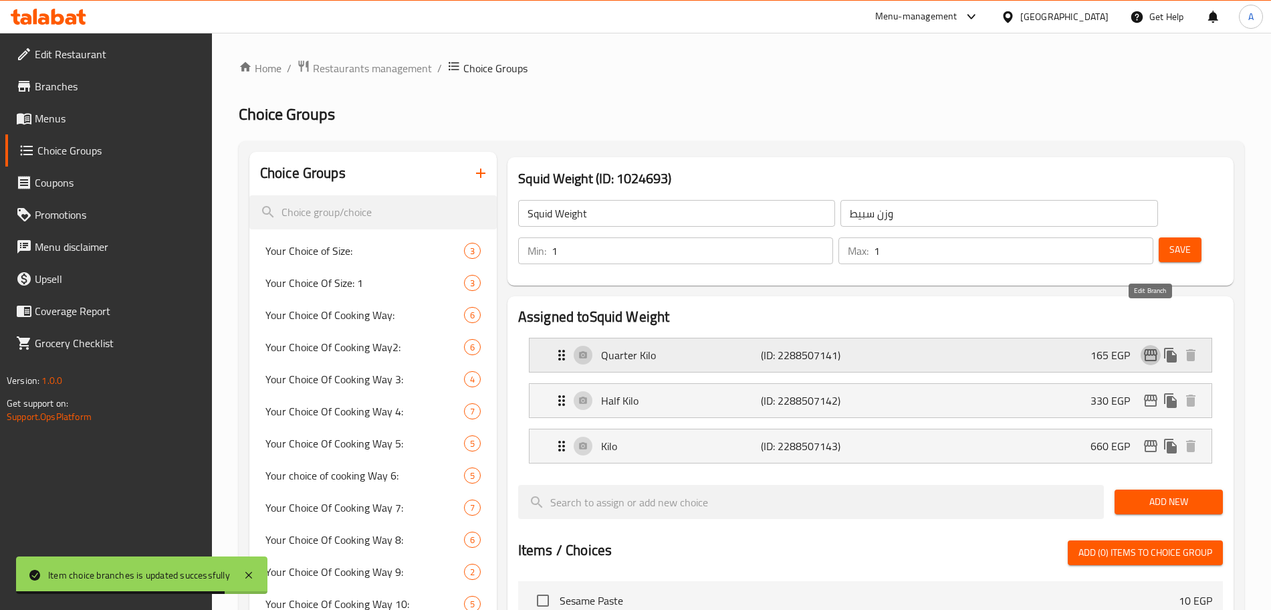
click at [1146, 347] on icon "edit" at bounding box center [1150, 355] width 16 height 16
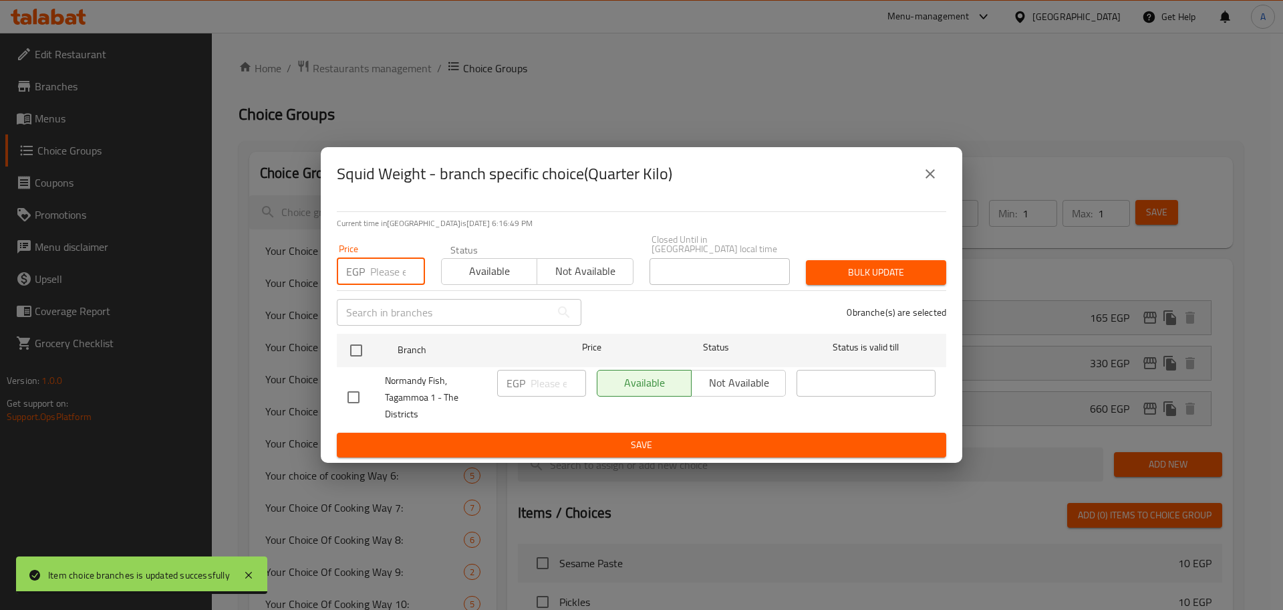
click at [387, 269] on input "number" at bounding box center [397, 271] width 55 height 27
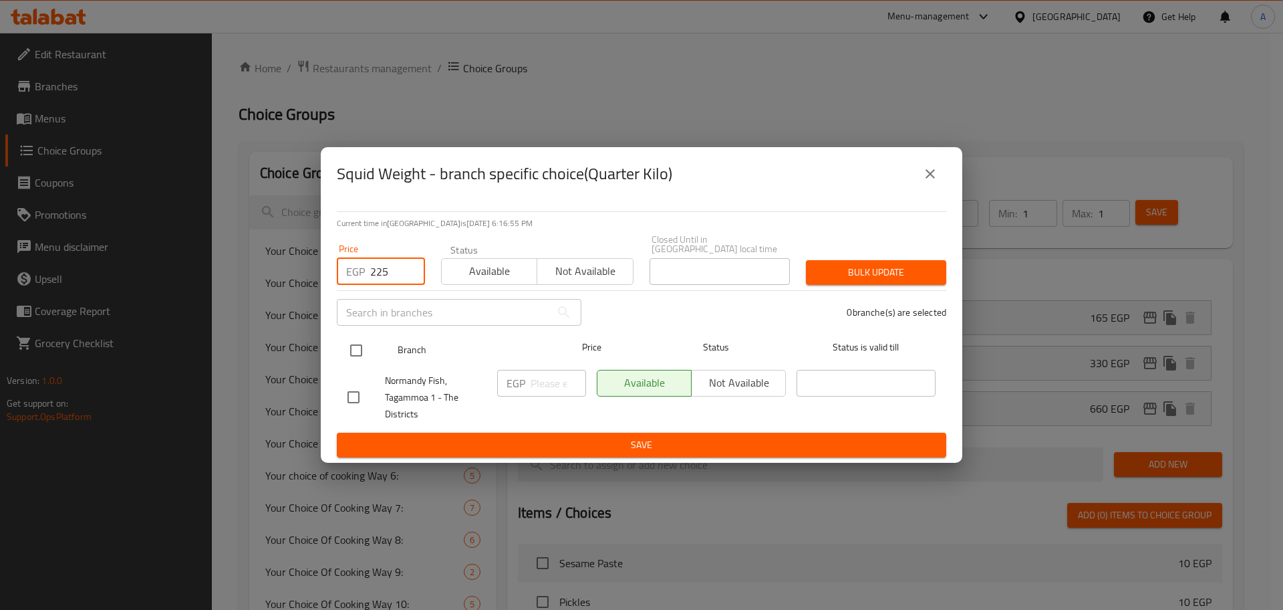
type input "225"
click at [358, 341] on input "checkbox" at bounding box center [356, 350] width 28 height 28
checkbox input "true"
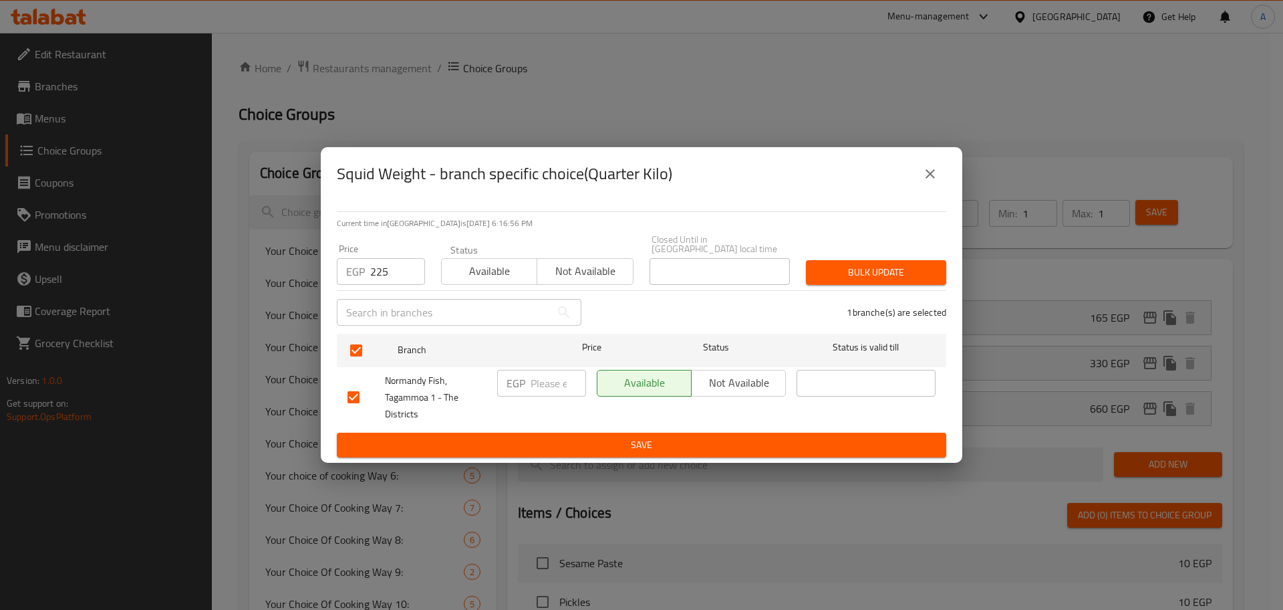
click at [819, 272] on span "Bulk update" at bounding box center [876, 272] width 119 height 17
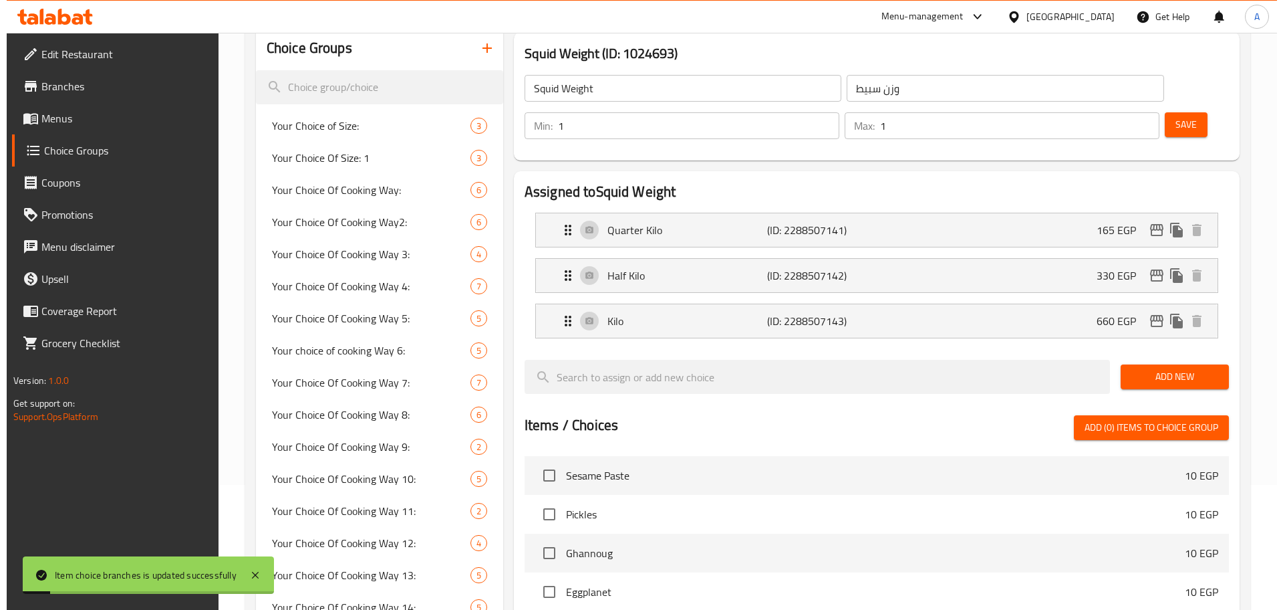
scroll to position [82, 0]
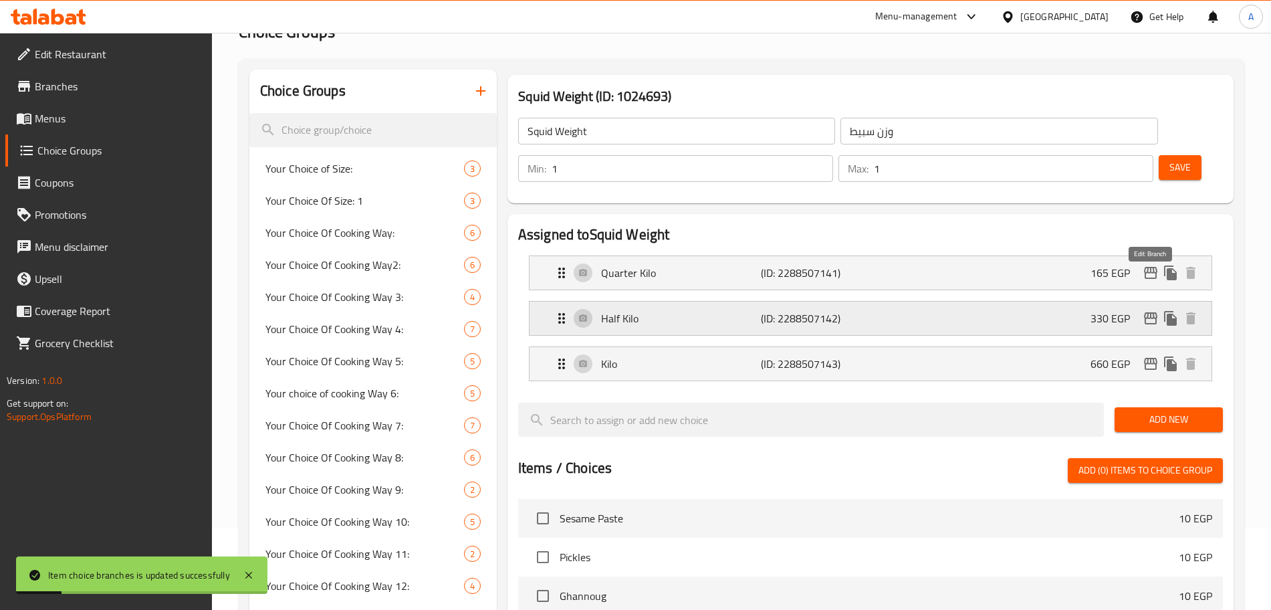
click at [1150, 310] on icon "edit" at bounding box center [1150, 318] width 16 height 16
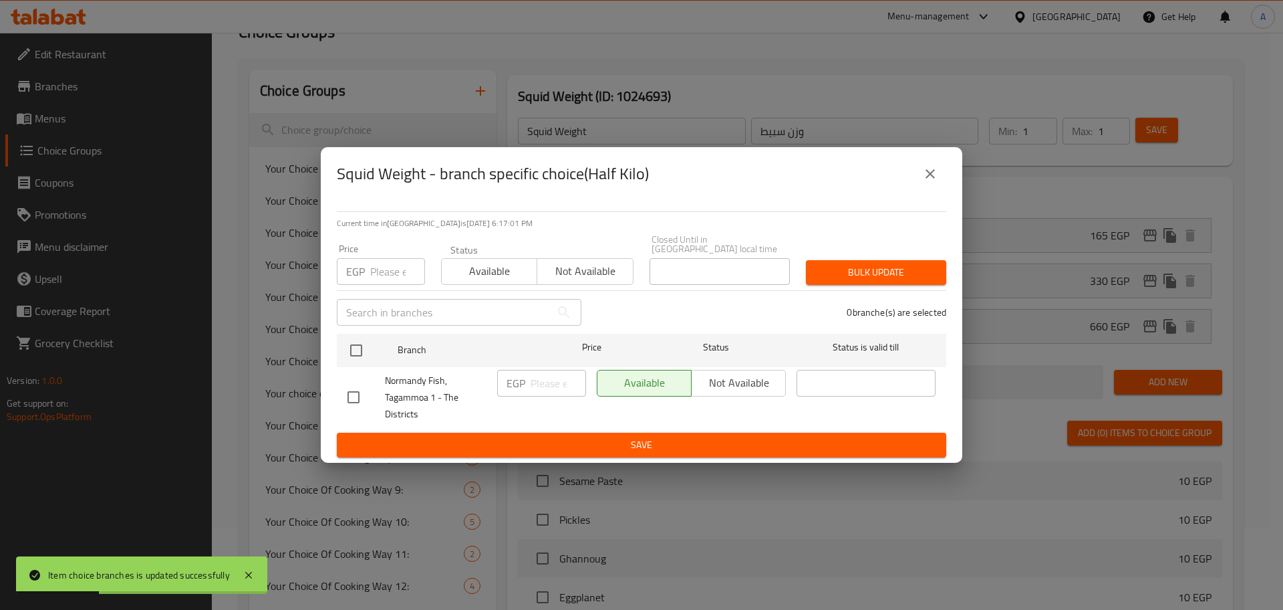
click at [389, 264] on input "number" at bounding box center [397, 271] width 55 height 27
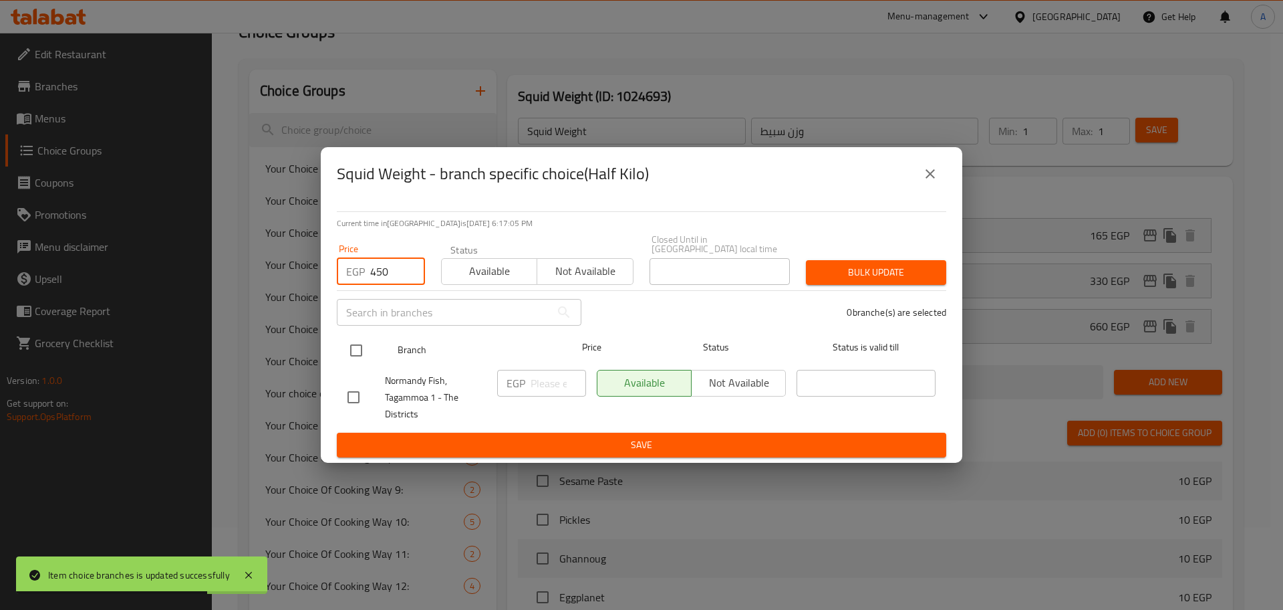
type input "450"
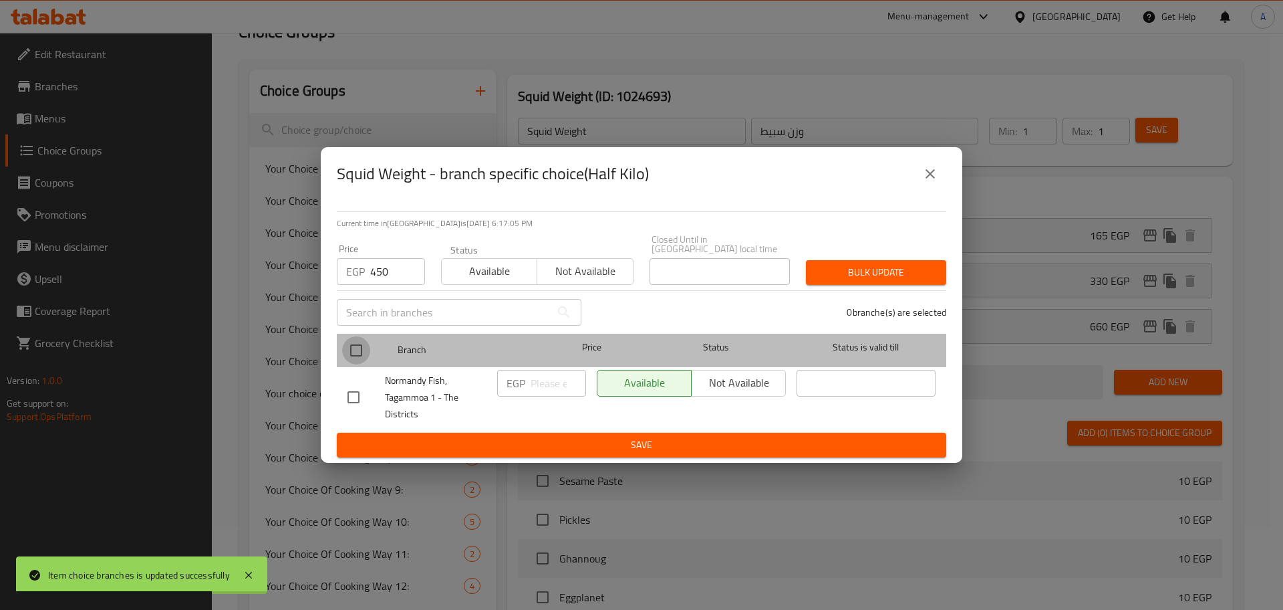
click at [354, 346] on input "checkbox" at bounding box center [356, 350] width 28 height 28
checkbox input "true"
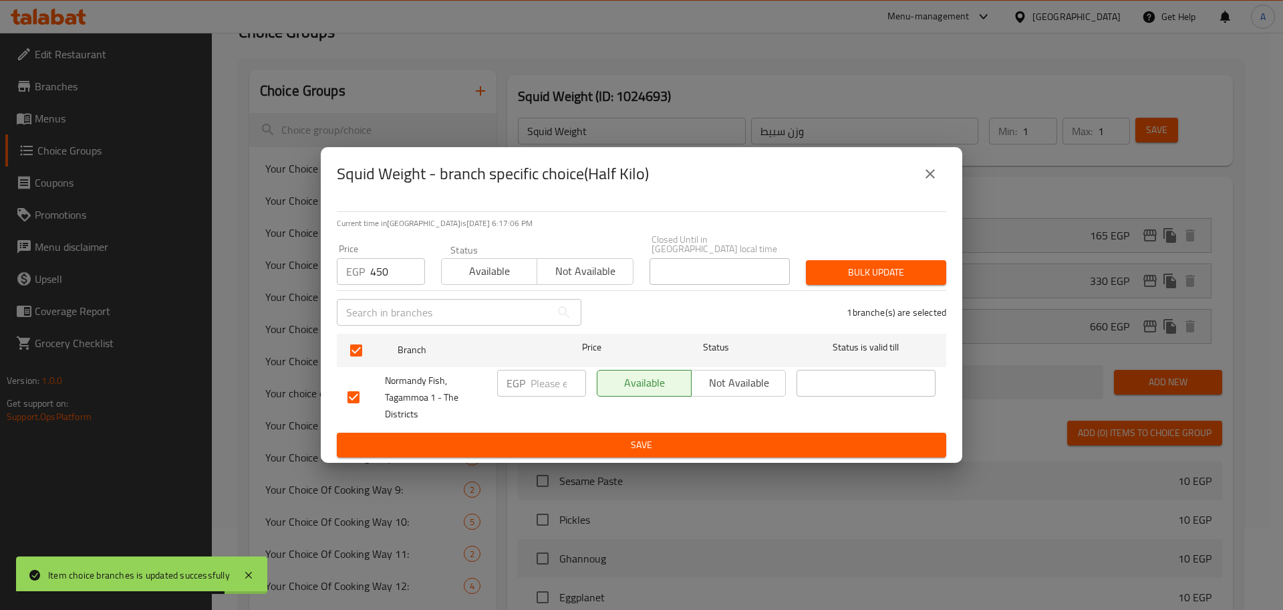
click at [847, 267] on span "Bulk update" at bounding box center [876, 272] width 119 height 17
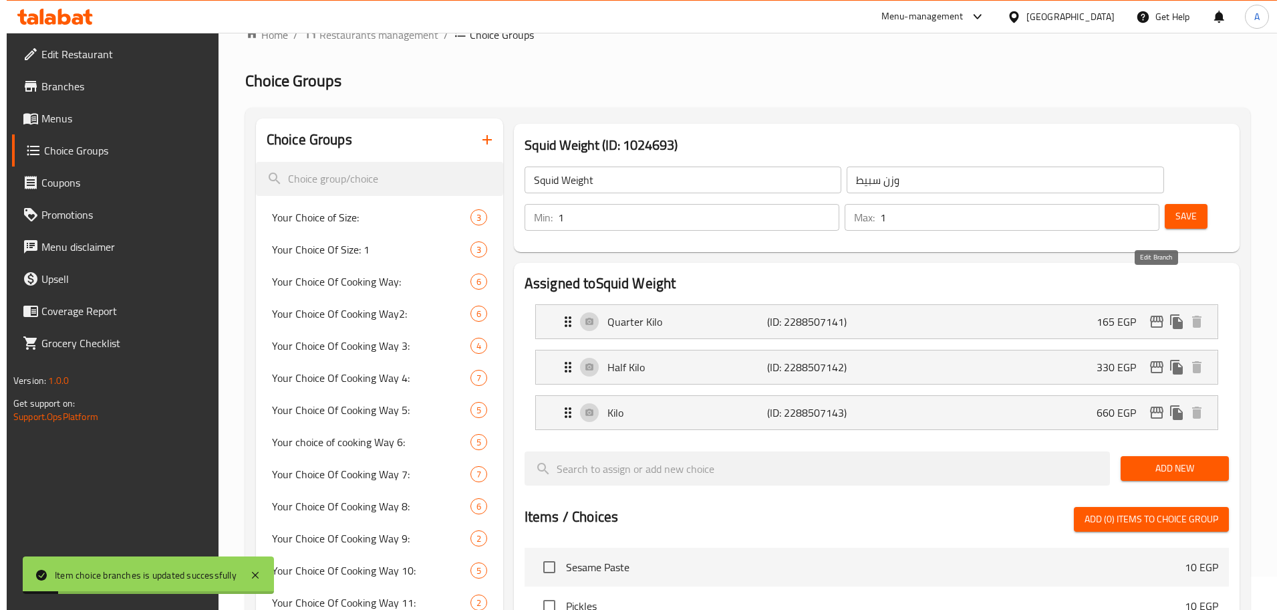
scroll to position [33, 0]
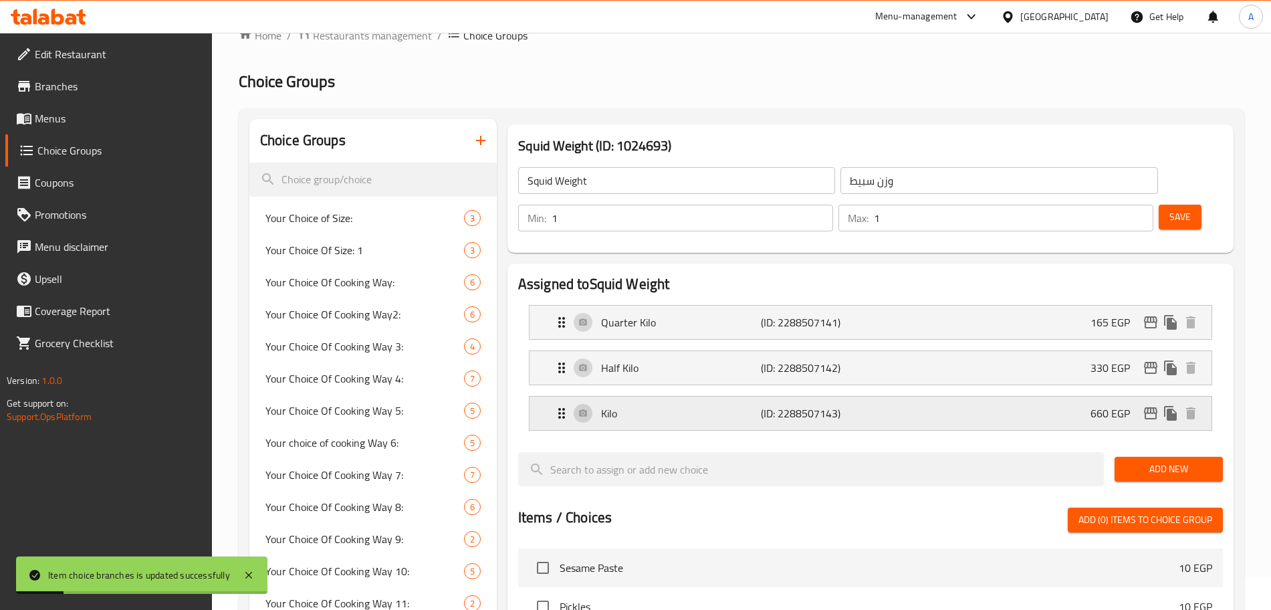
click at [1151, 396] on div "Kilo (ID: 2288507143) 660 EGP" at bounding box center [874, 412] width 642 height 33
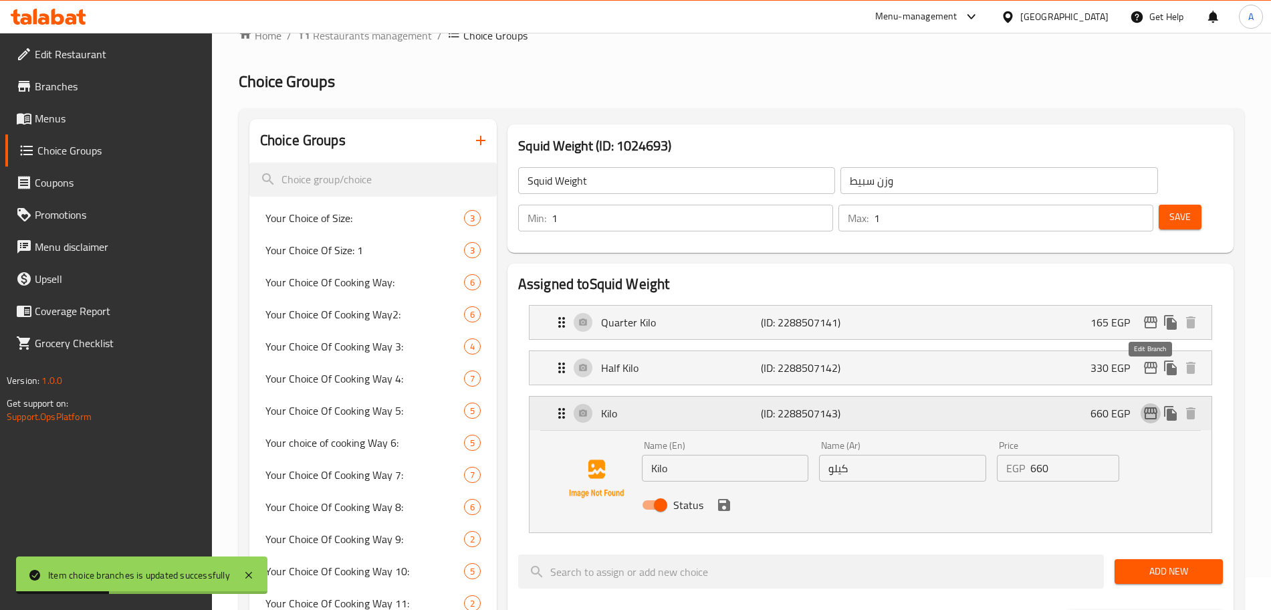
click at [1145, 407] on icon "edit" at bounding box center [1150, 413] width 13 height 12
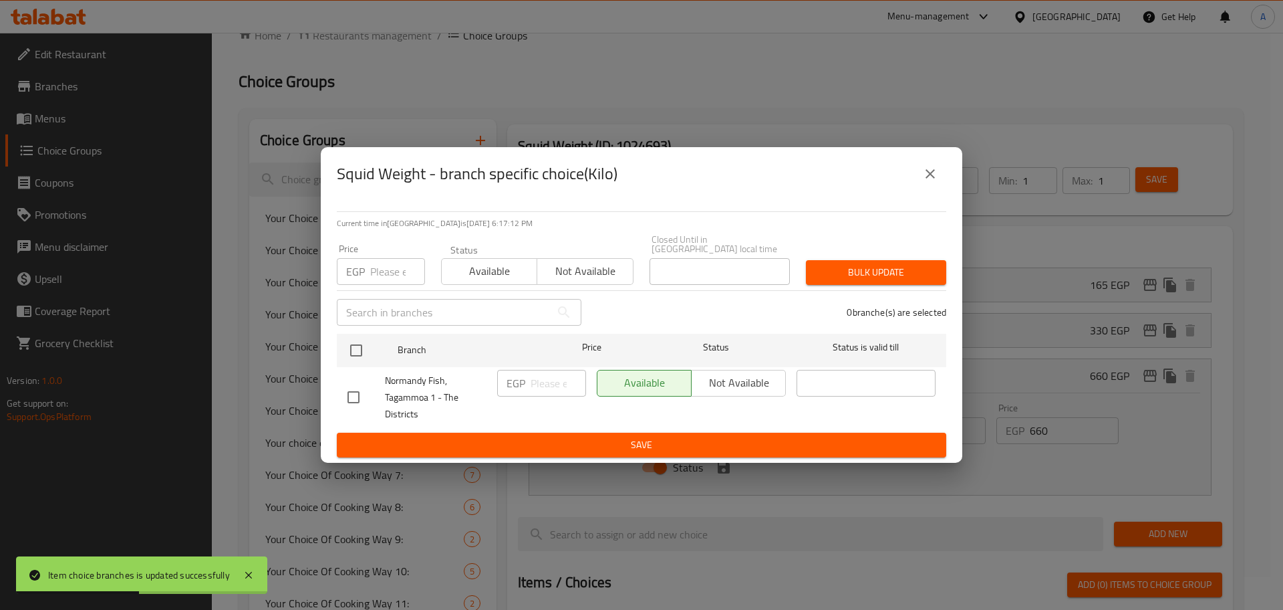
click at [382, 273] on input "number" at bounding box center [397, 271] width 55 height 27
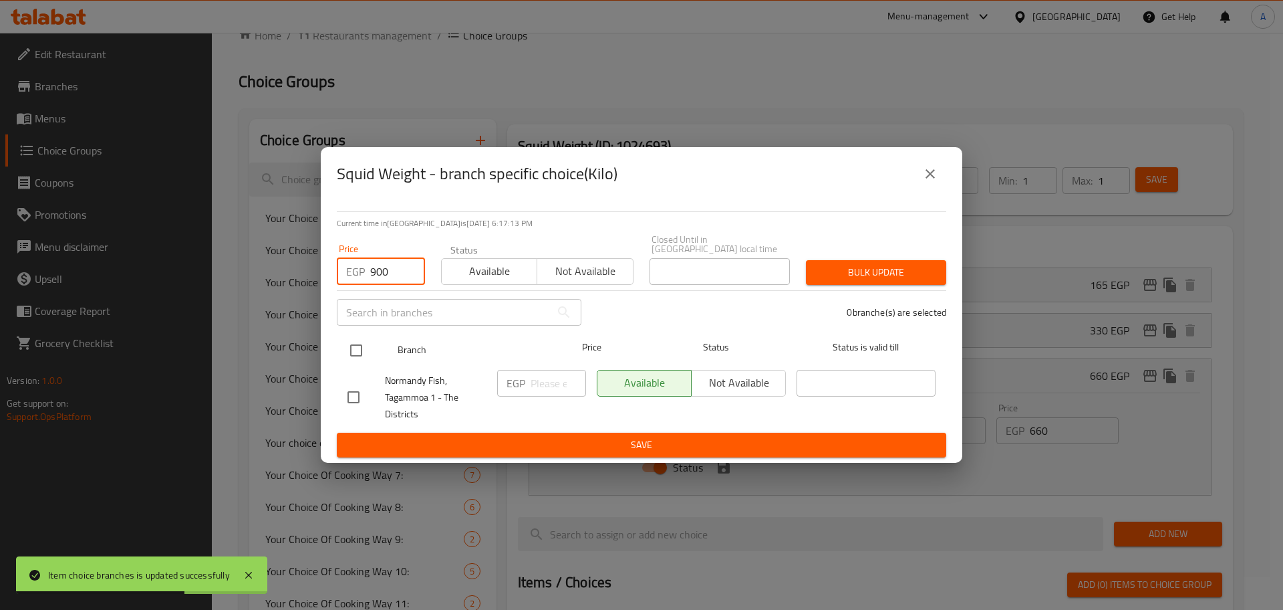
type input "900"
click at [356, 348] on input "checkbox" at bounding box center [356, 350] width 28 height 28
checkbox input "true"
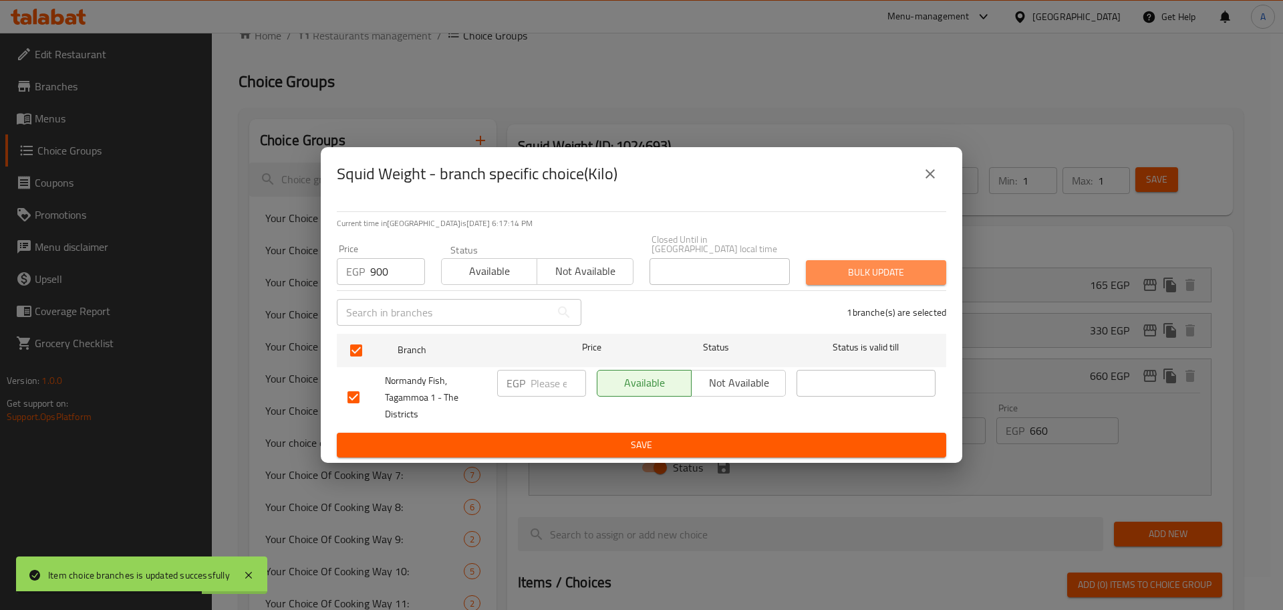
click at [844, 264] on span "Bulk update" at bounding box center [876, 272] width 119 height 17
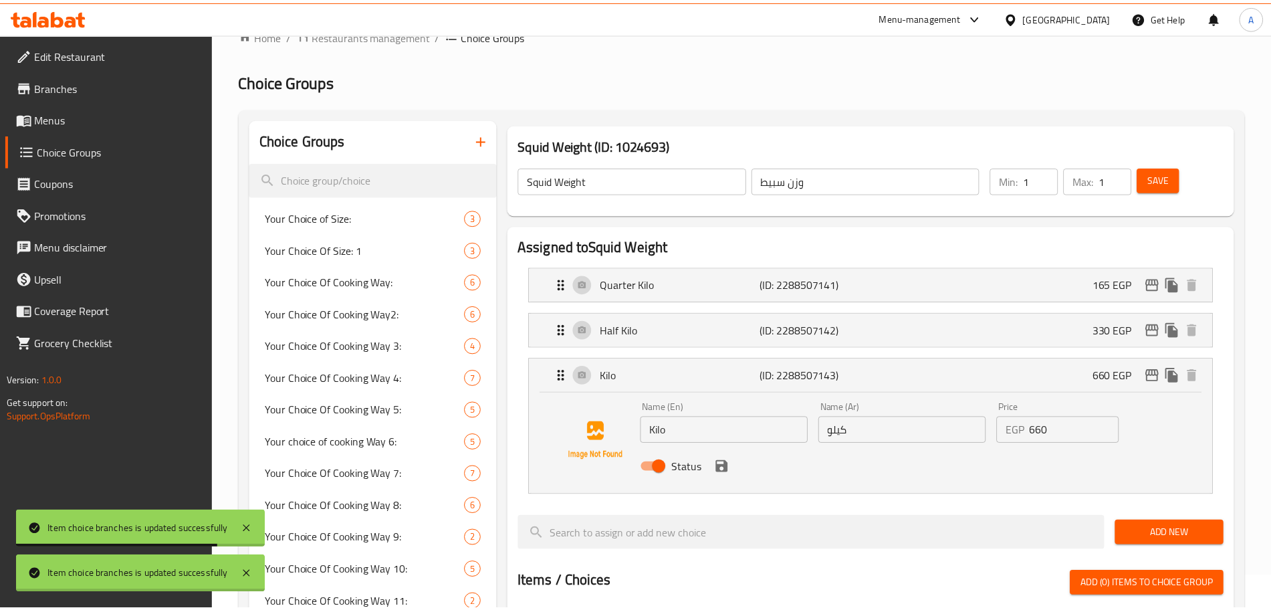
scroll to position [908, 0]
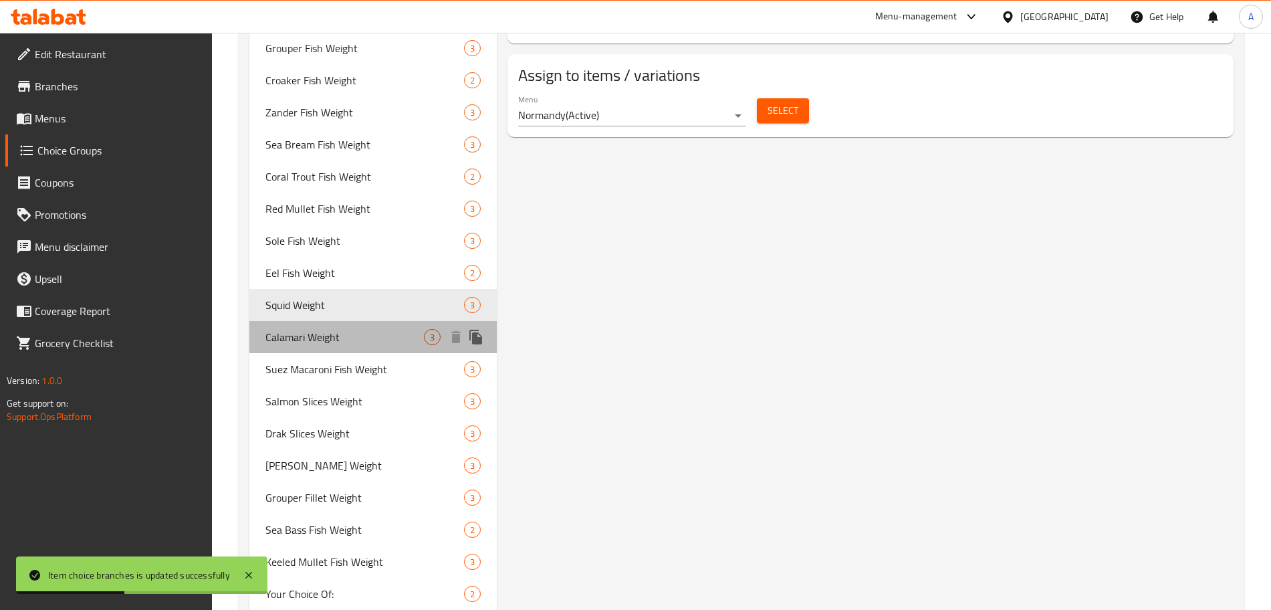
click at [371, 340] on span "Calamari Weight" at bounding box center [344, 337] width 158 height 16
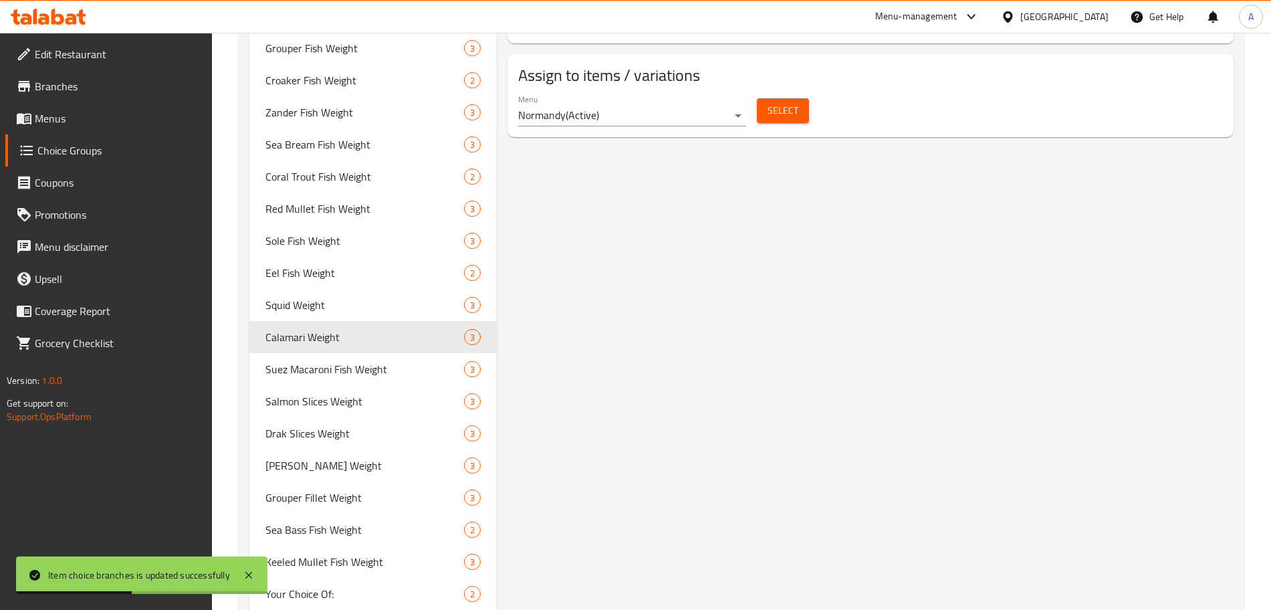
type input "Calamari Weight"
type input "وزن كاليماري"
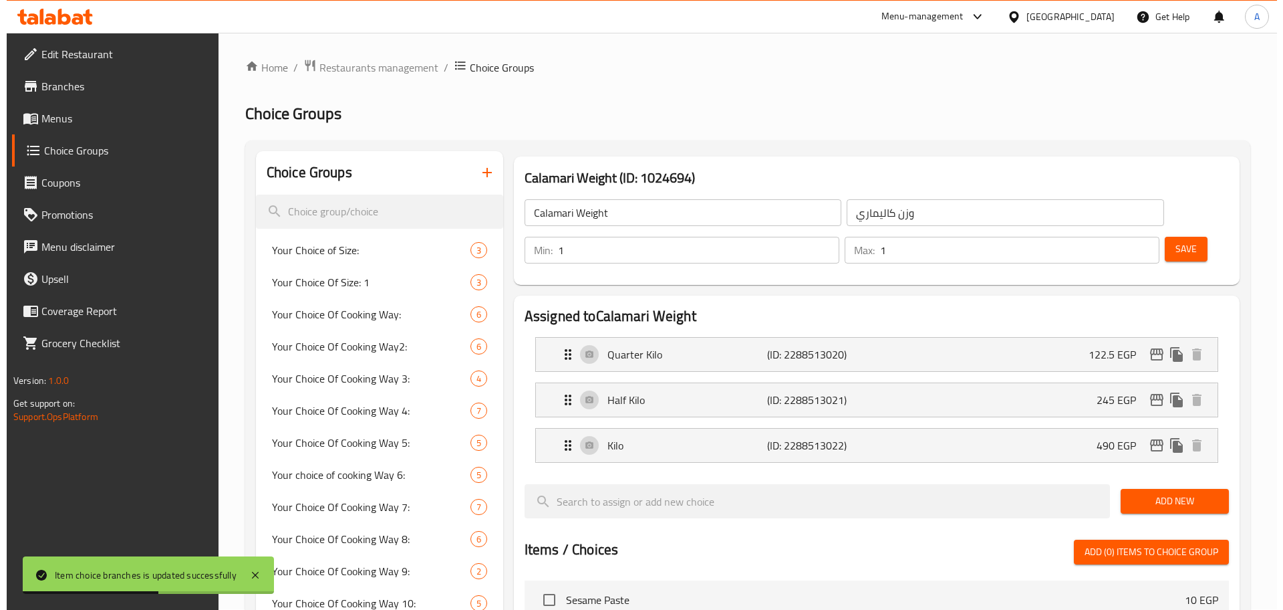
scroll to position [0, 0]
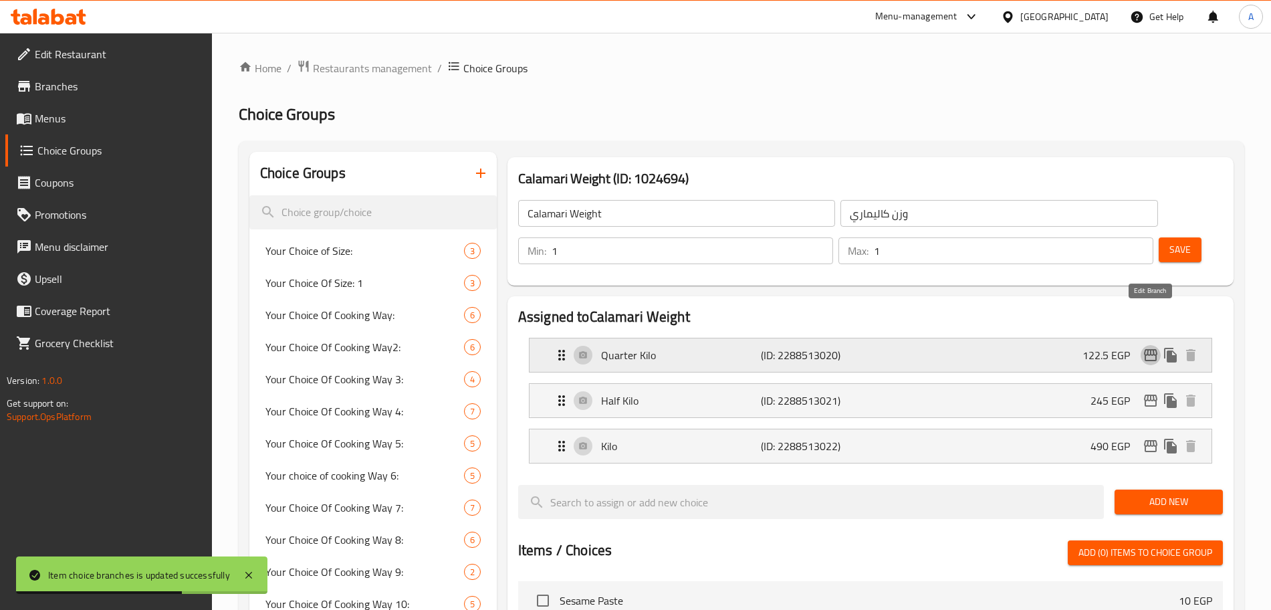
click at [1152, 347] on icon "edit" at bounding box center [1150, 355] width 16 height 16
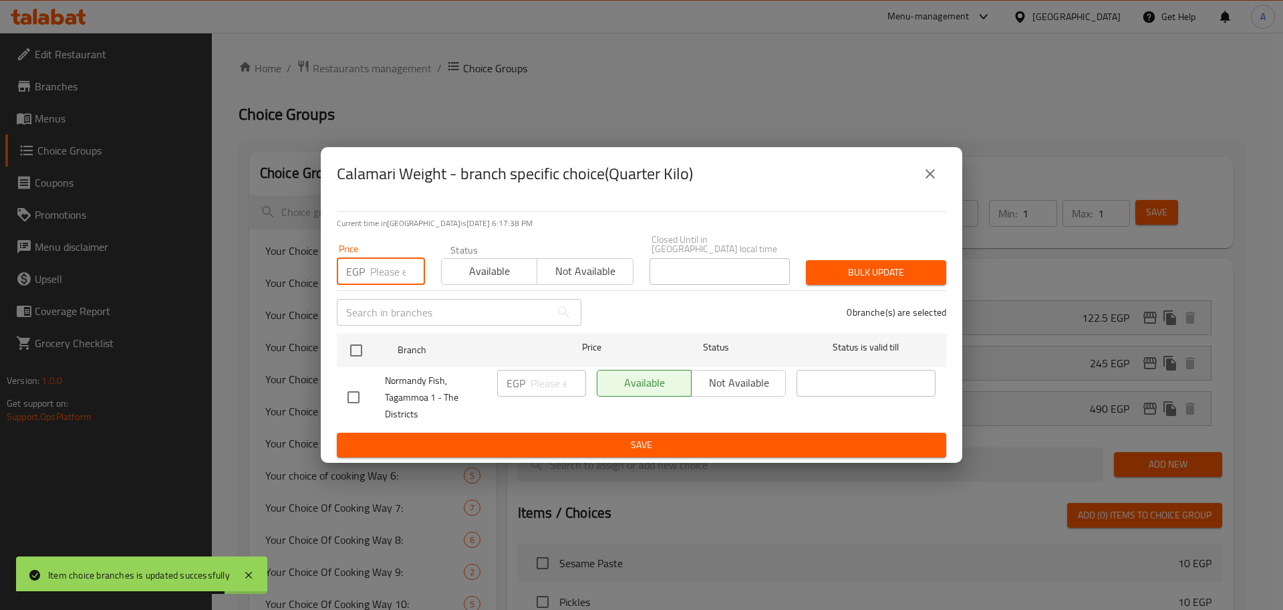
click at [390, 262] on input "number" at bounding box center [397, 271] width 55 height 27
type input "200"
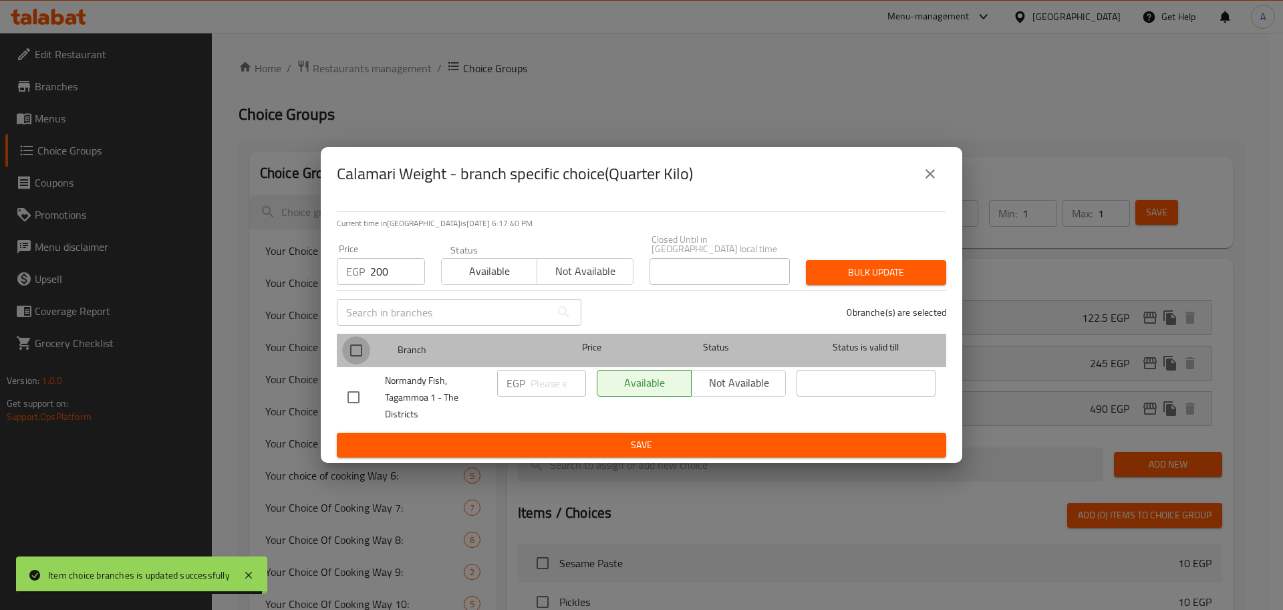
click at [355, 342] on input "checkbox" at bounding box center [356, 350] width 28 height 28
checkbox input "true"
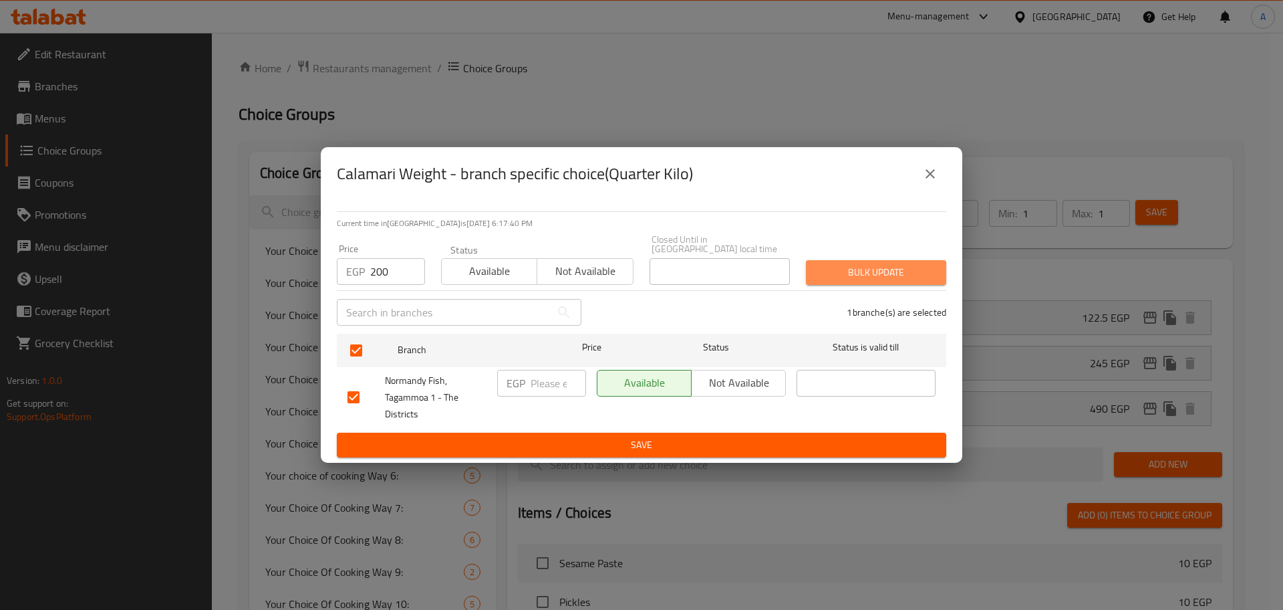
click at [856, 267] on span "Bulk update" at bounding box center [876, 272] width 119 height 17
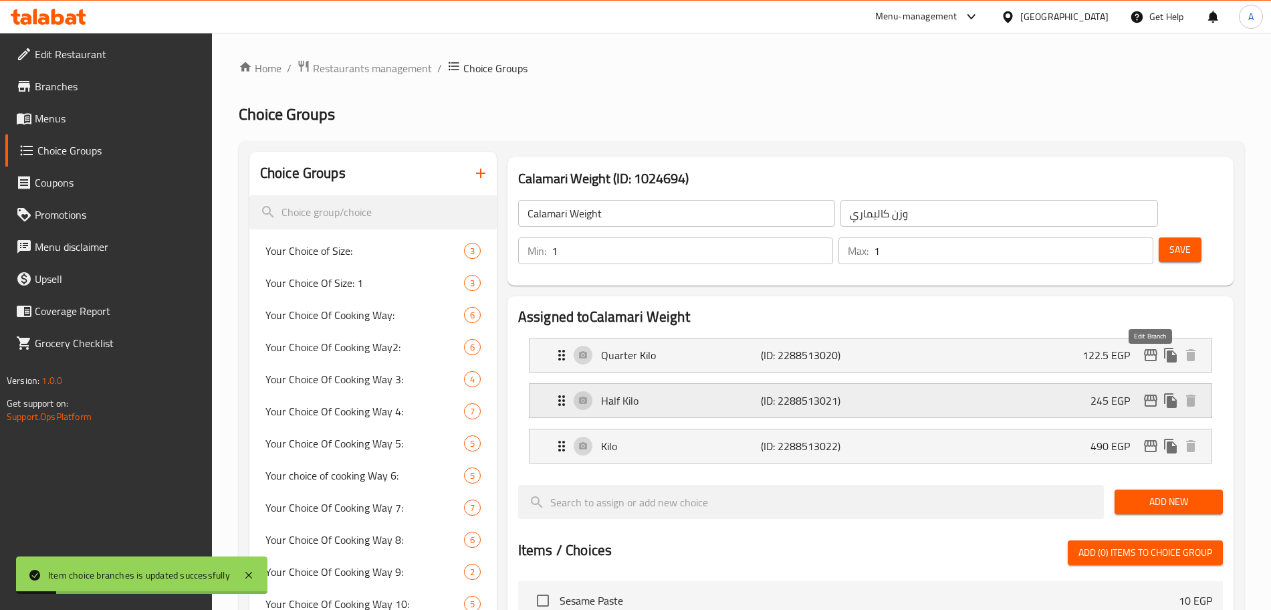
click at [1147, 394] on icon "edit" at bounding box center [1150, 400] width 13 height 12
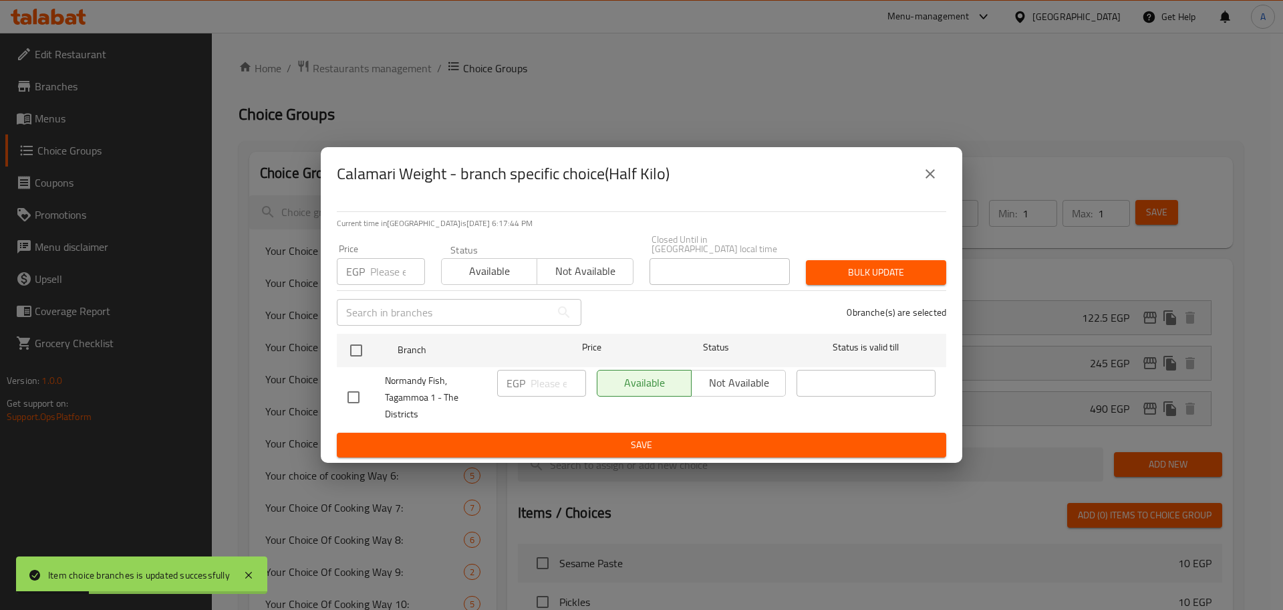
click at [404, 275] on input "number" at bounding box center [397, 271] width 55 height 27
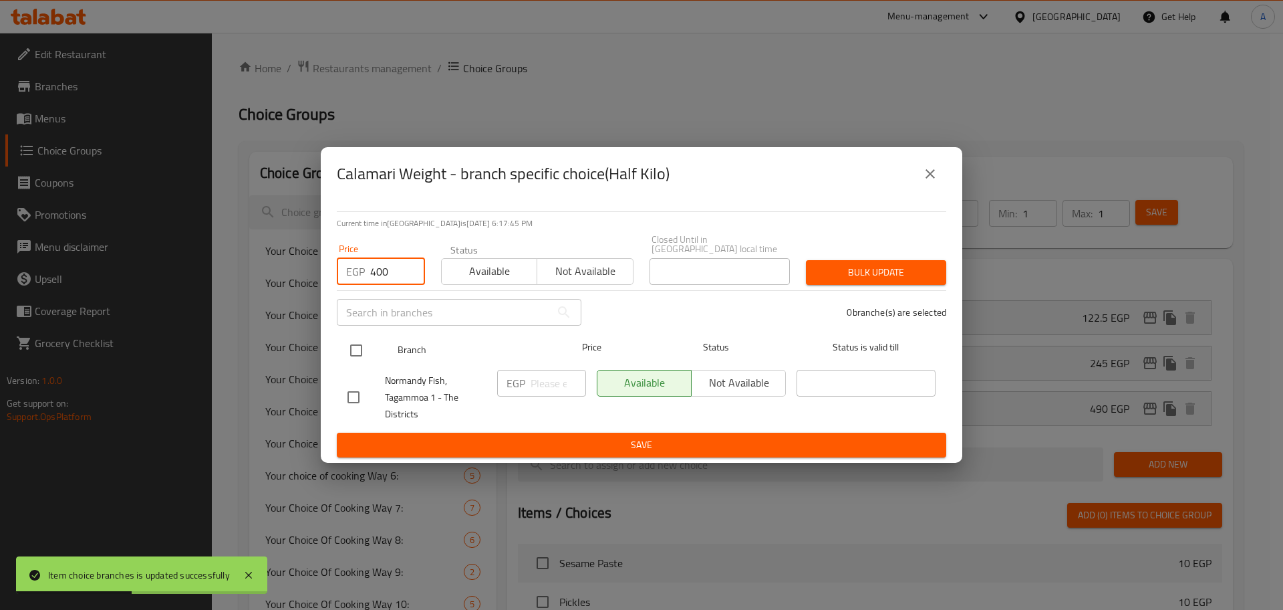
type input "400"
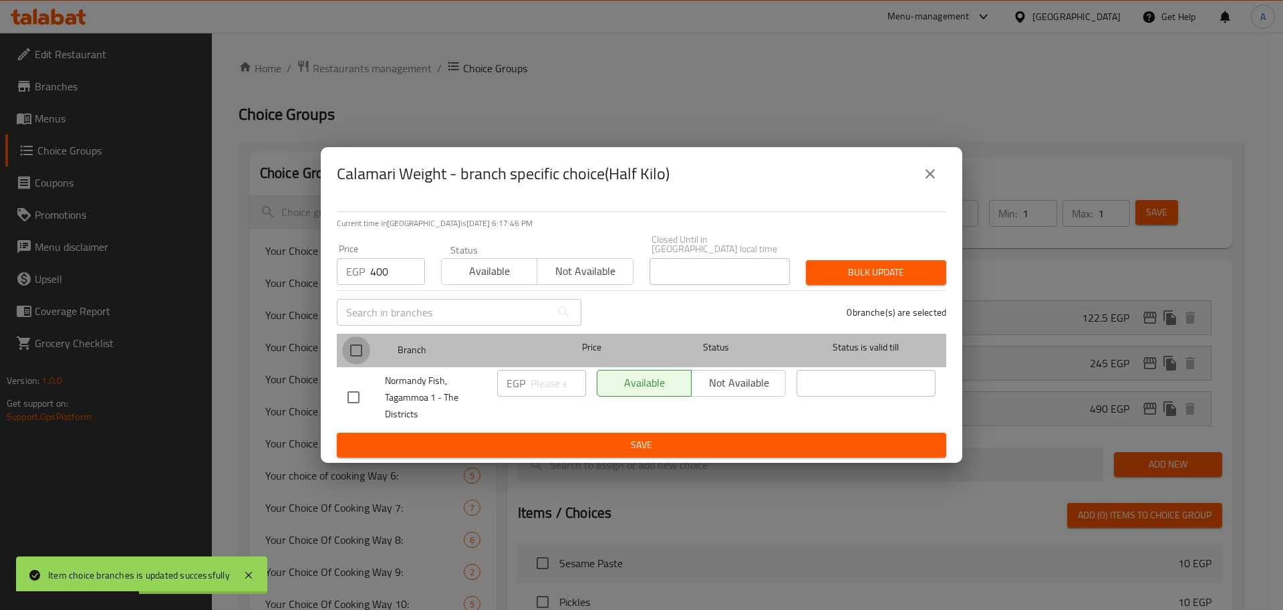
click at [360, 347] on input "checkbox" at bounding box center [356, 350] width 28 height 28
checkbox input "true"
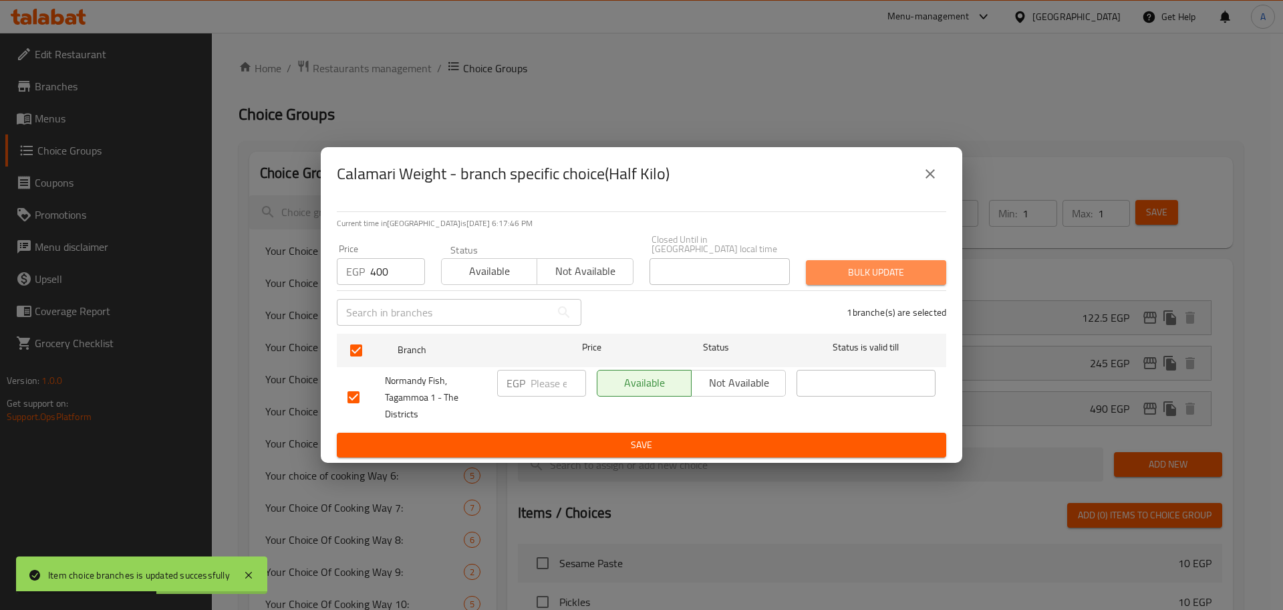
click at [823, 264] on span "Bulk update" at bounding box center [876, 272] width 119 height 17
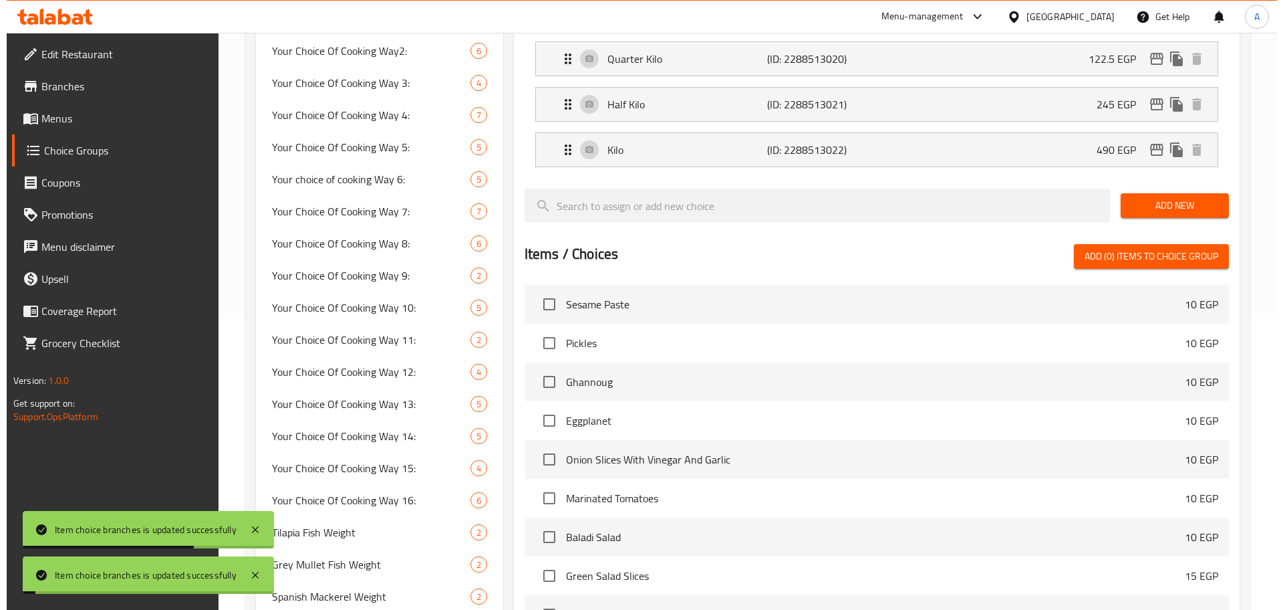
scroll to position [111, 0]
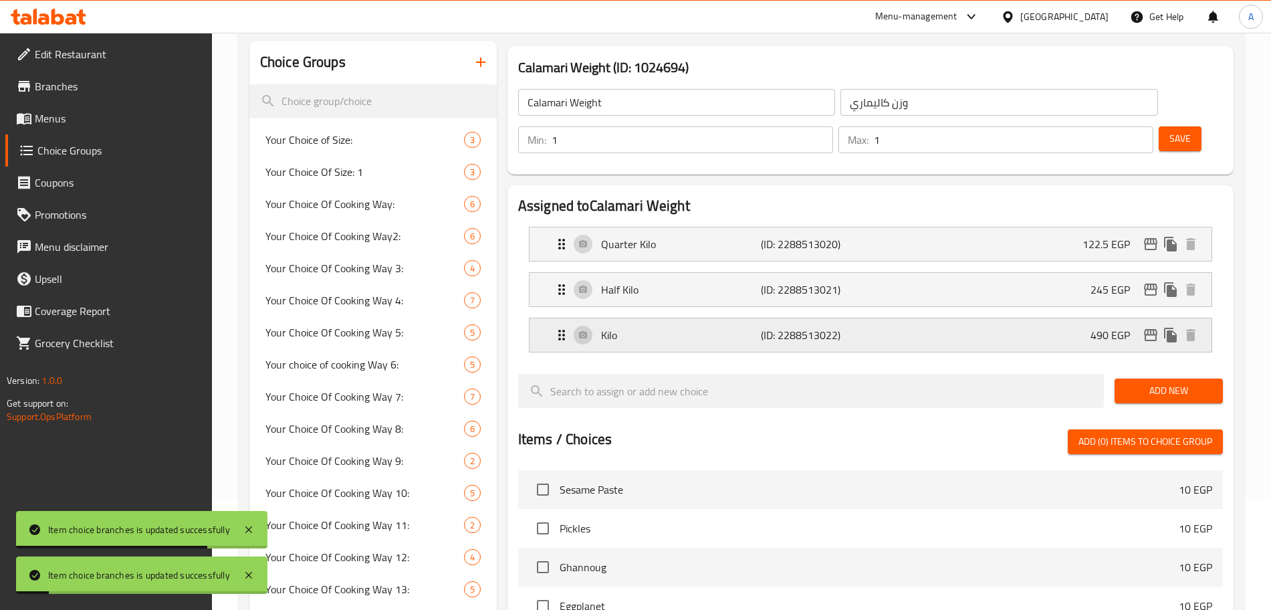
click at [1152, 329] on icon "edit" at bounding box center [1150, 335] width 13 height 12
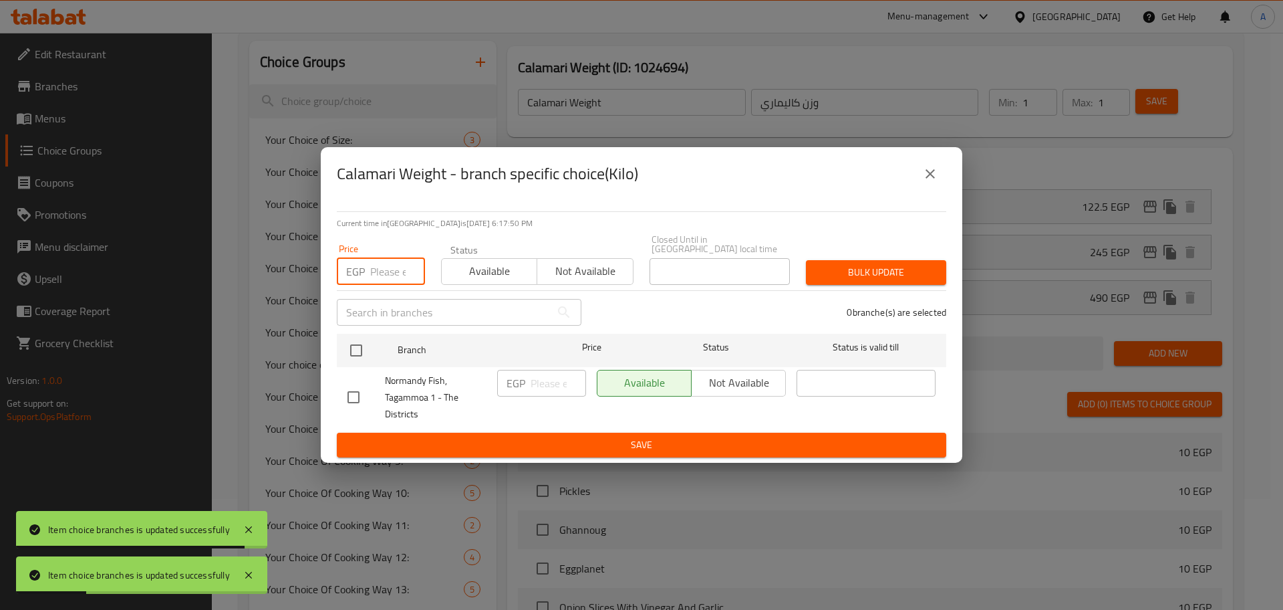
click at [382, 271] on input "number" at bounding box center [397, 271] width 55 height 27
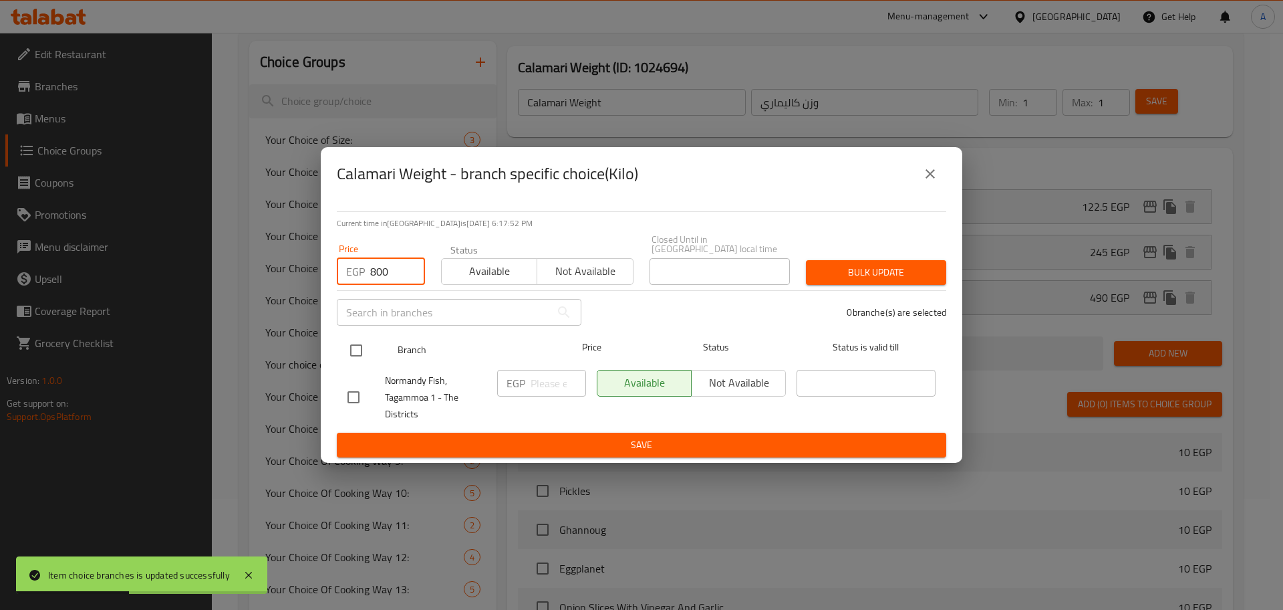
type input "800"
click at [358, 346] on input "checkbox" at bounding box center [356, 350] width 28 height 28
checkbox input "true"
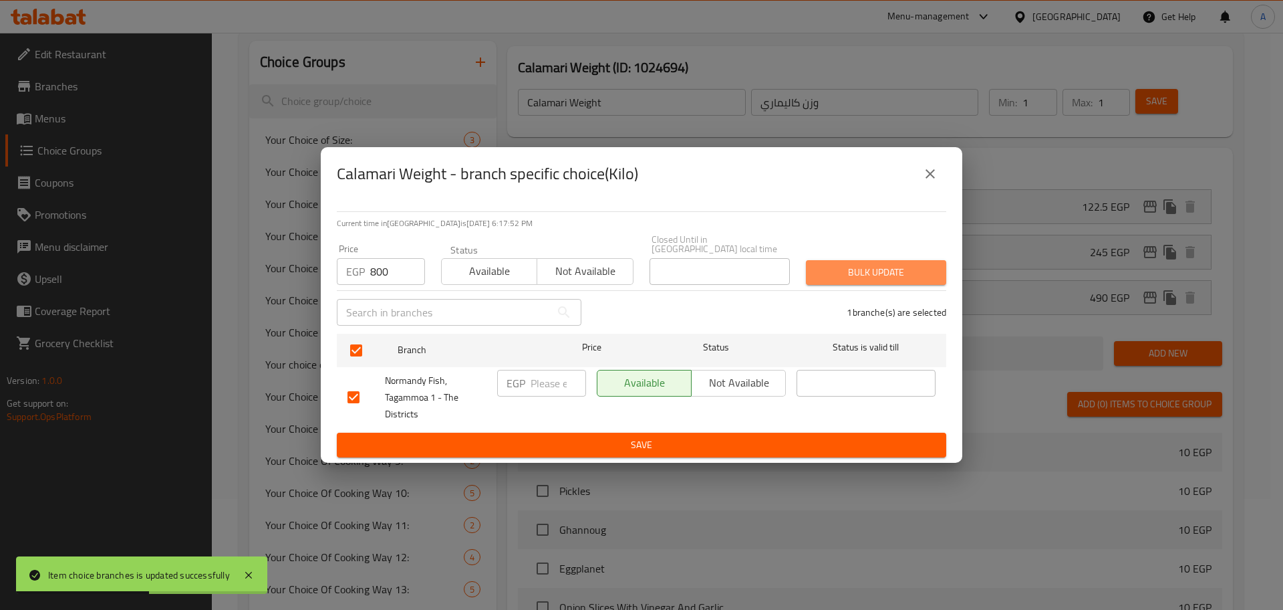
click at [847, 264] on span "Bulk update" at bounding box center [876, 272] width 119 height 17
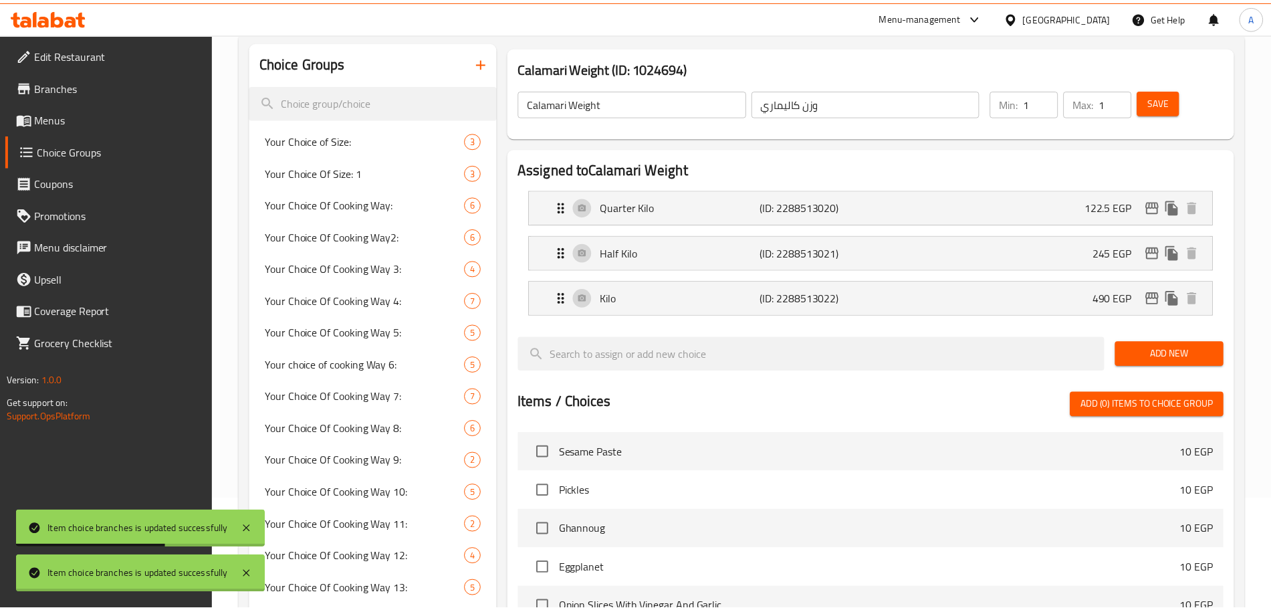
scroll to position [940, 0]
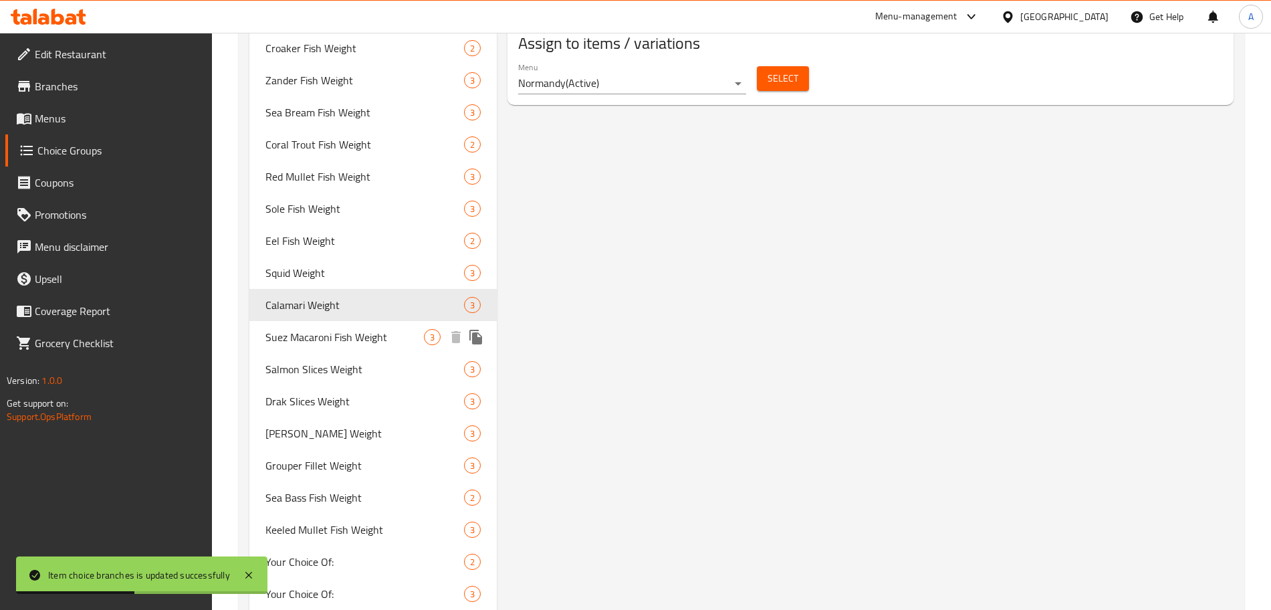
click at [359, 331] on span "Suez Macaroni Fish Weight" at bounding box center [344, 337] width 158 height 16
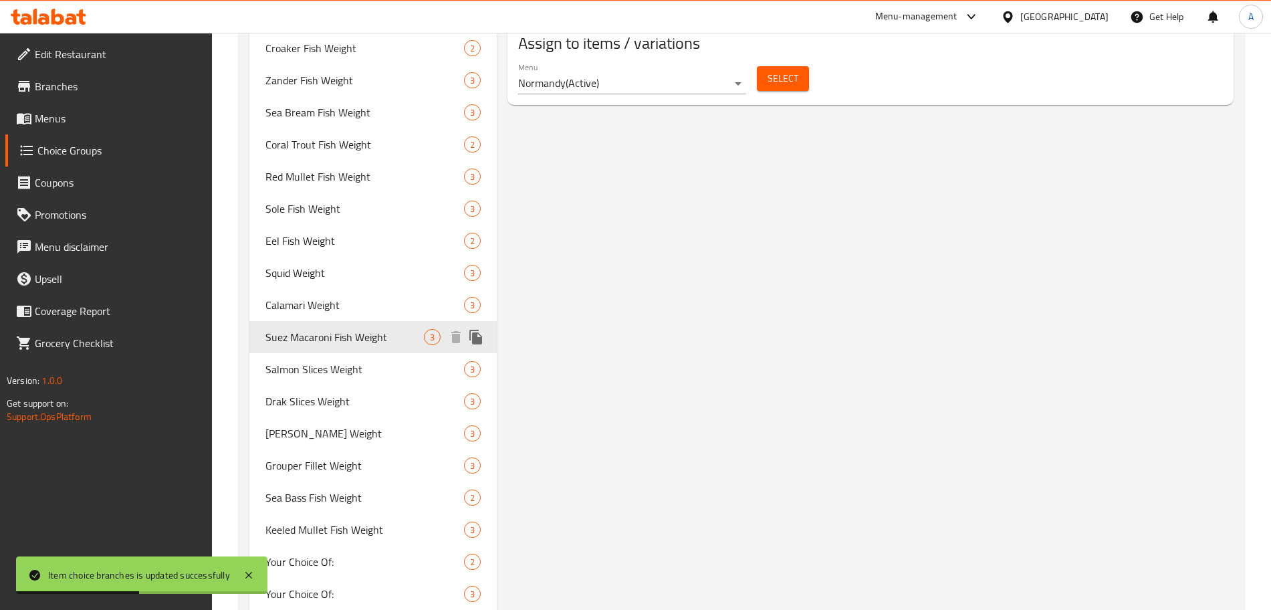
type input "Suez Macaroni Fish Weight"
type input "وزن سمك مكرونة سويس"
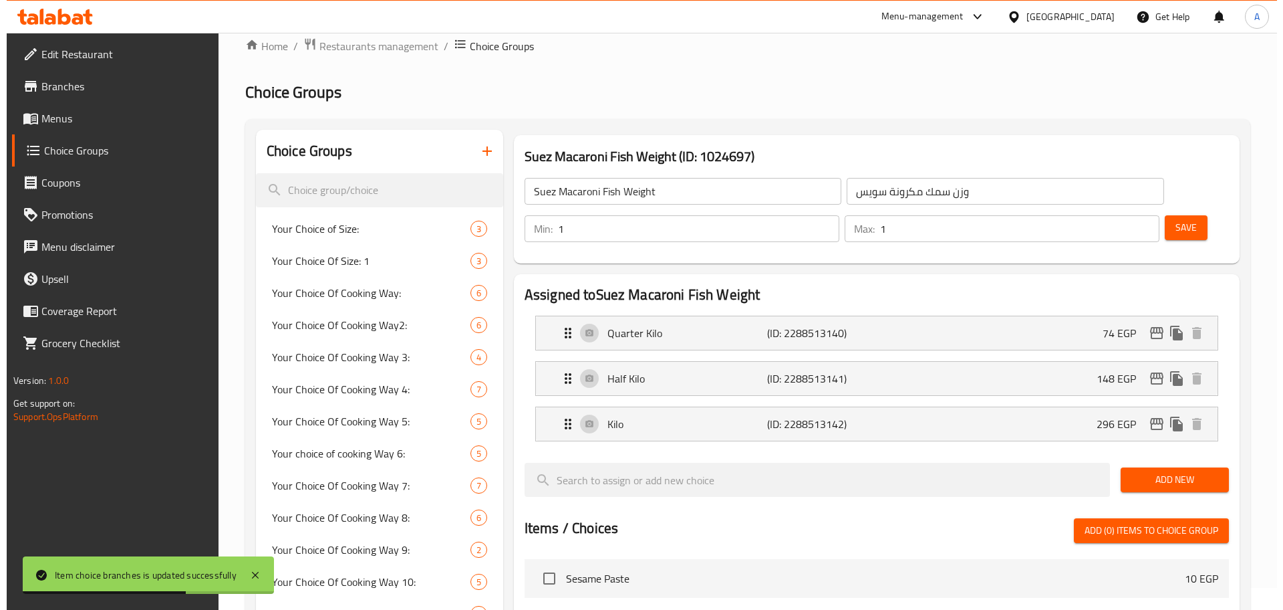
scroll to position [0, 0]
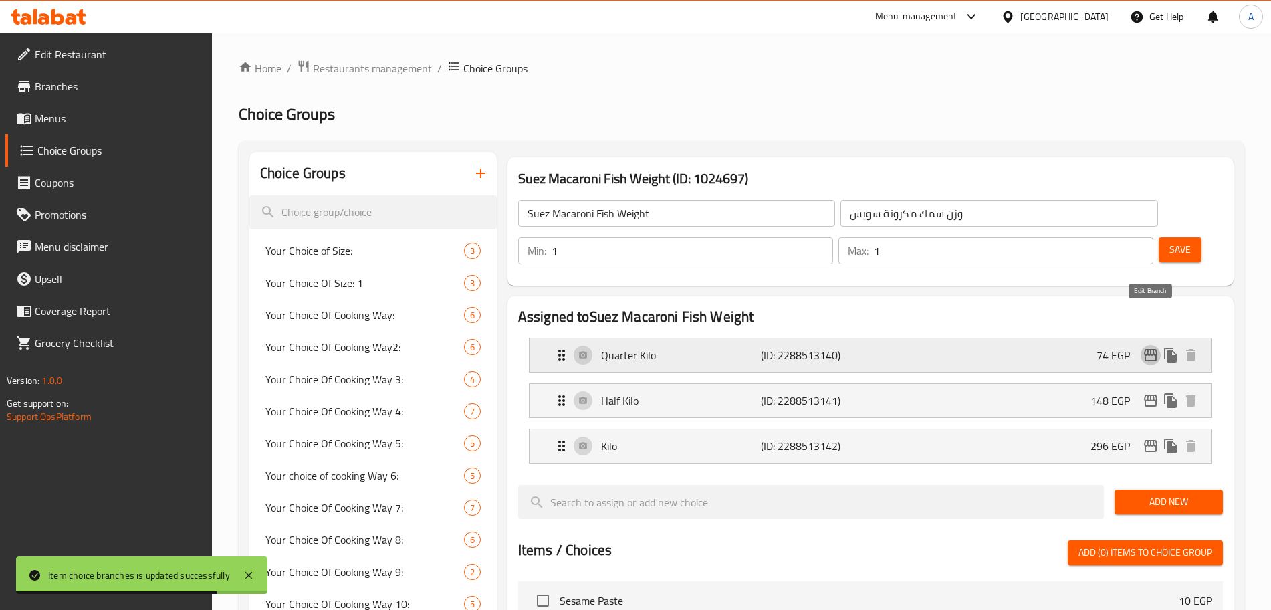
click at [1152, 349] on icon "edit" at bounding box center [1150, 355] width 13 height 12
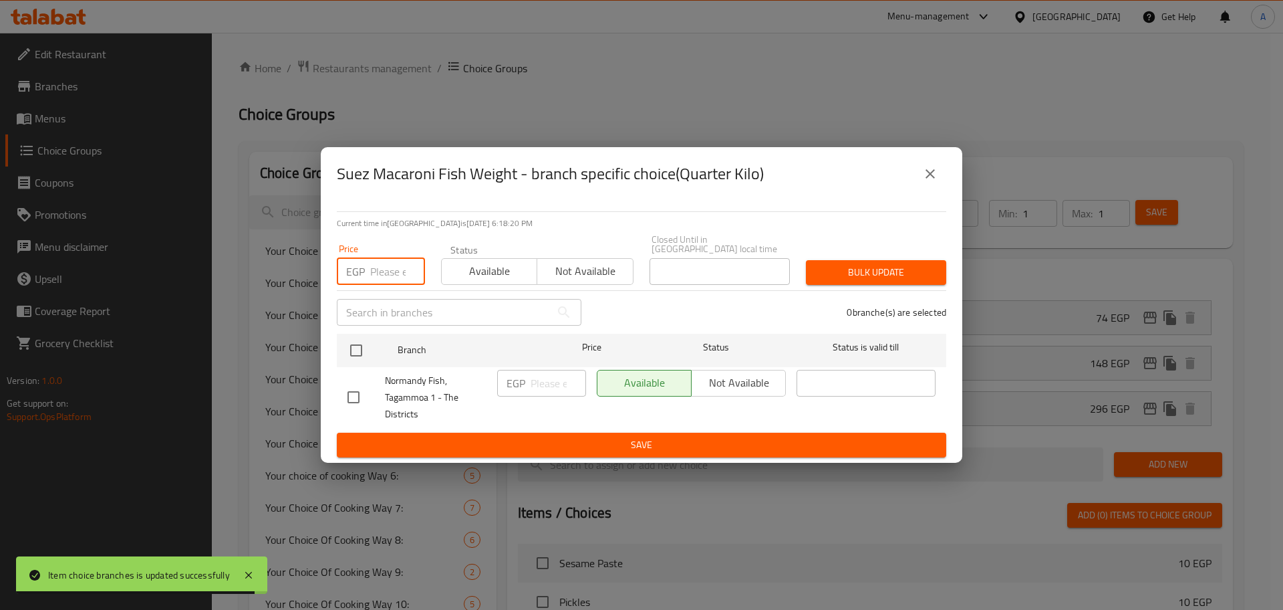
click at [381, 261] on input "number" at bounding box center [397, 271] width 55 height 27
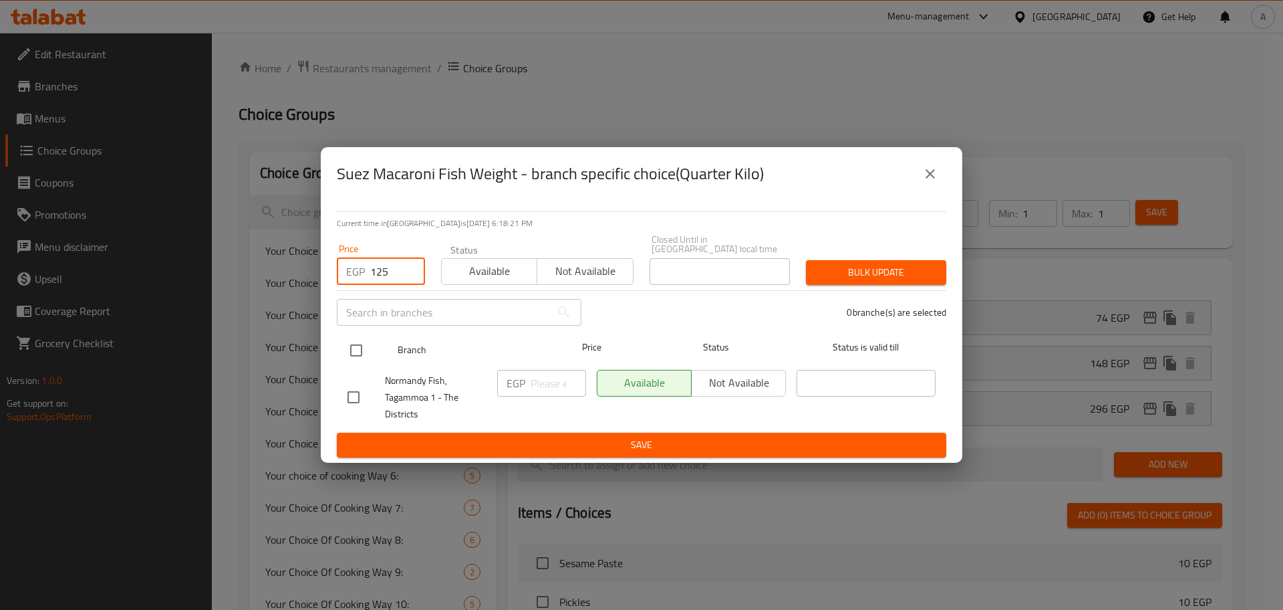
type input "125"
click at [358, 337] on input "checkbox" at bounding box center [356, 350] width 28 height 28
checkbox input "true"
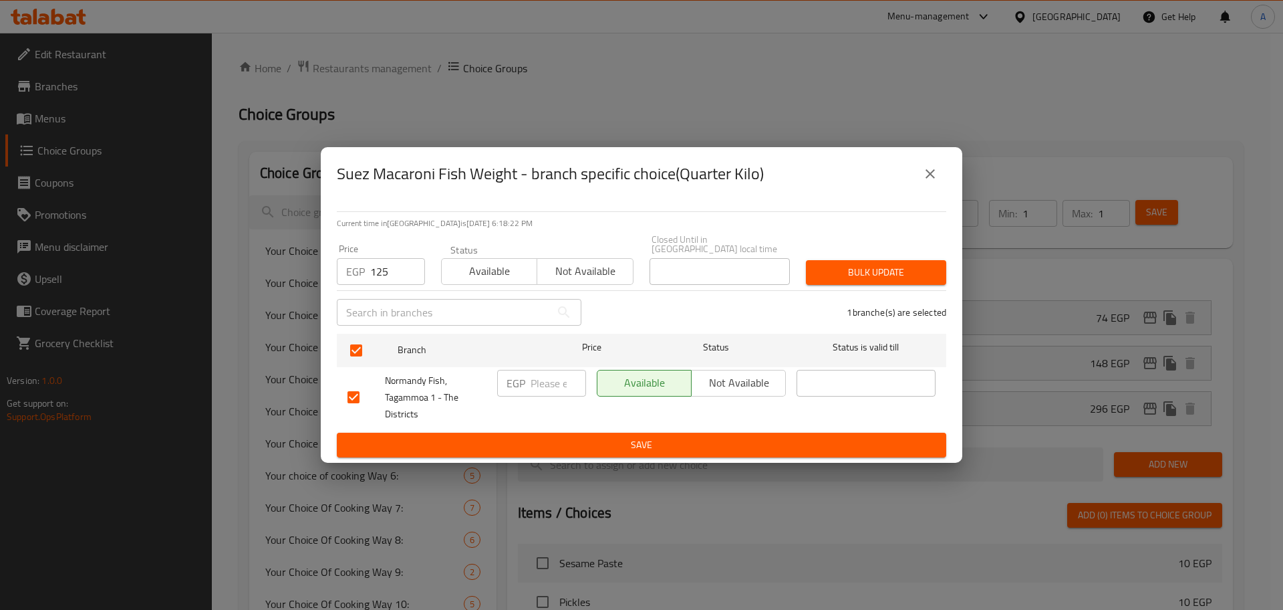
click at [825, 264] on span "Bulk update" at bounding box center [876, 272] width 119 height 17
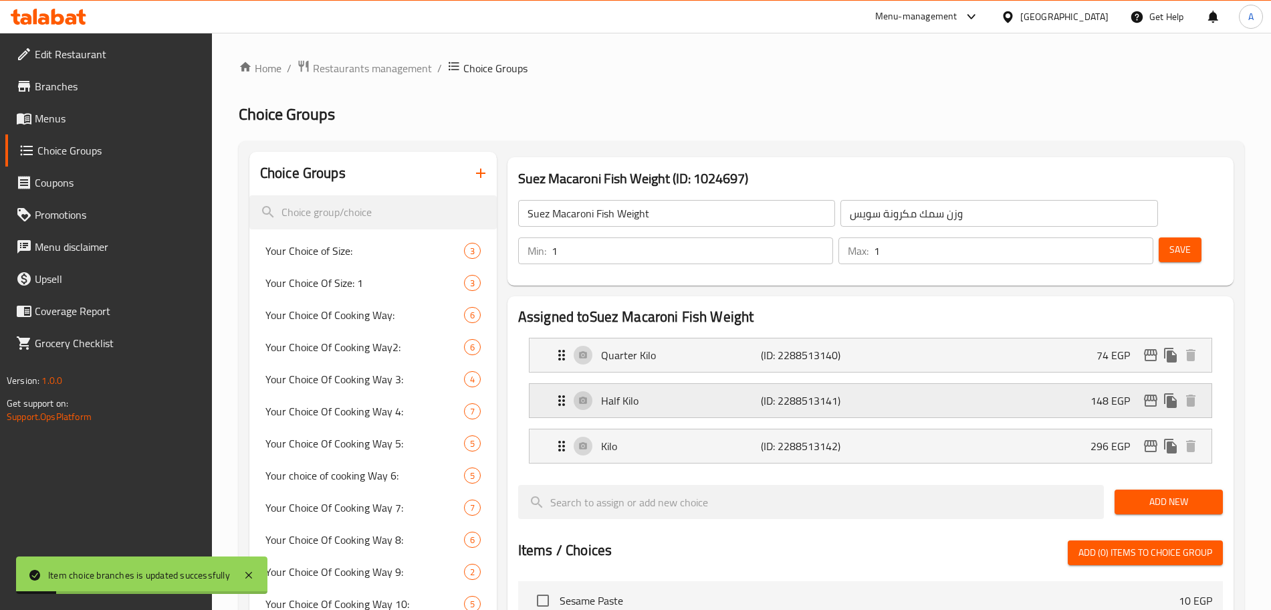
click at [1147, 394] on icon "edit" at bounding box center [1150, 400] width 13 height 12
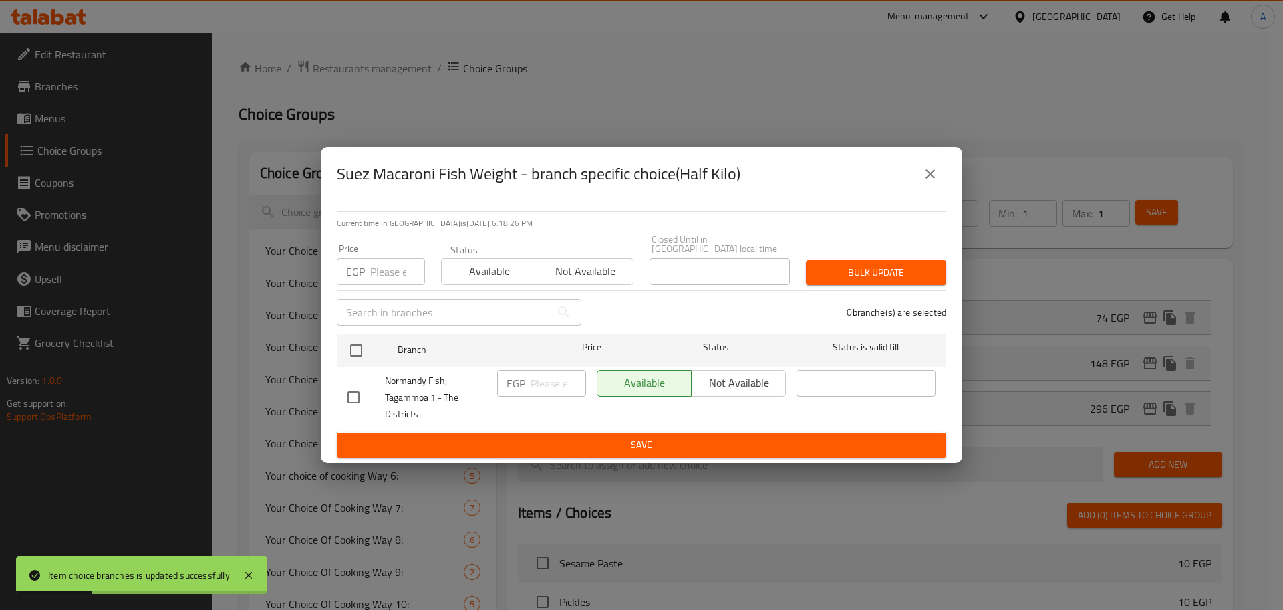
click at [385, 266] on input "number" at bounding box center [397, 271] width 55 height 27
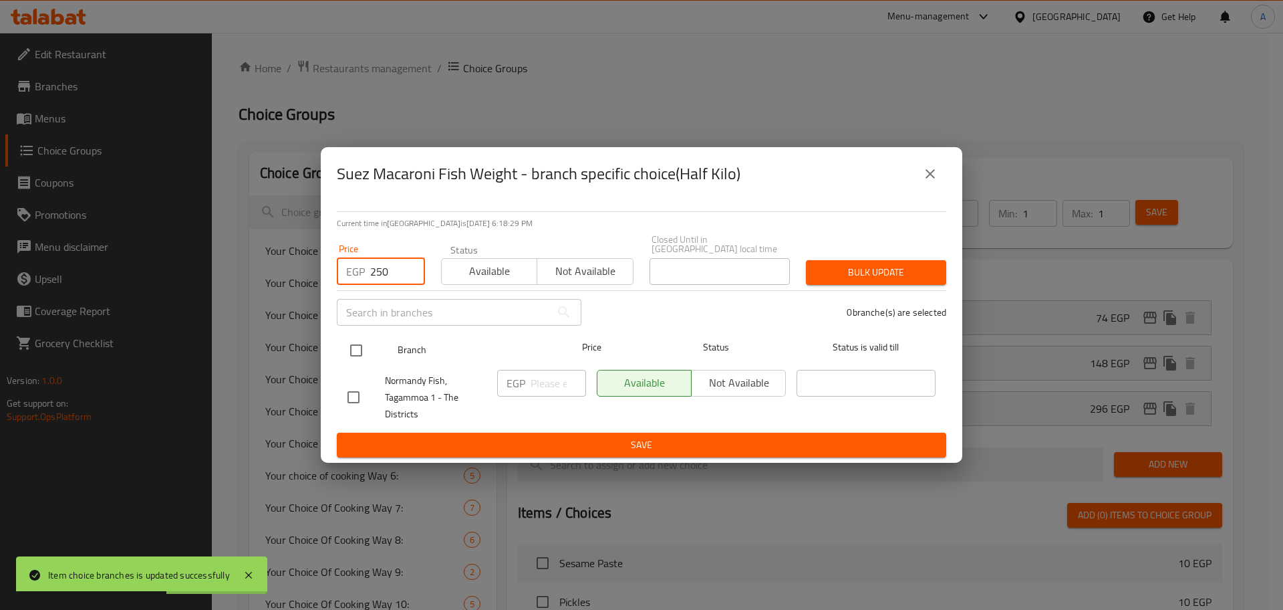
type input "250"
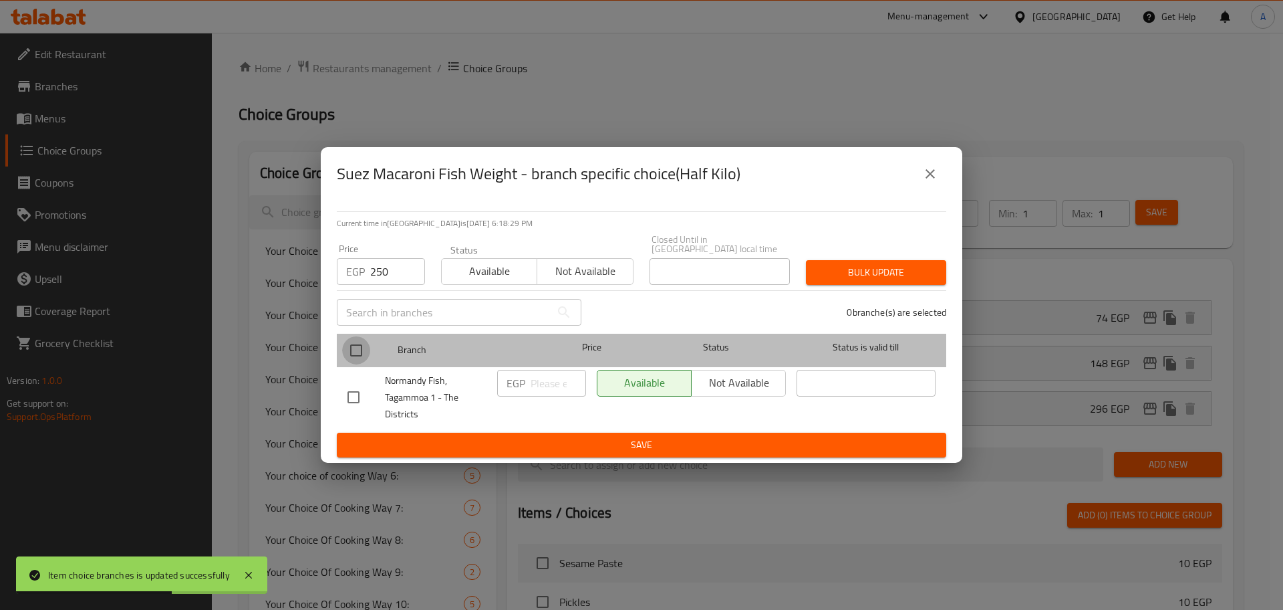
click at [360, 342] on input "checkbox" at bounding box center [356, 350] width 28 height 28
checkbox input "true"
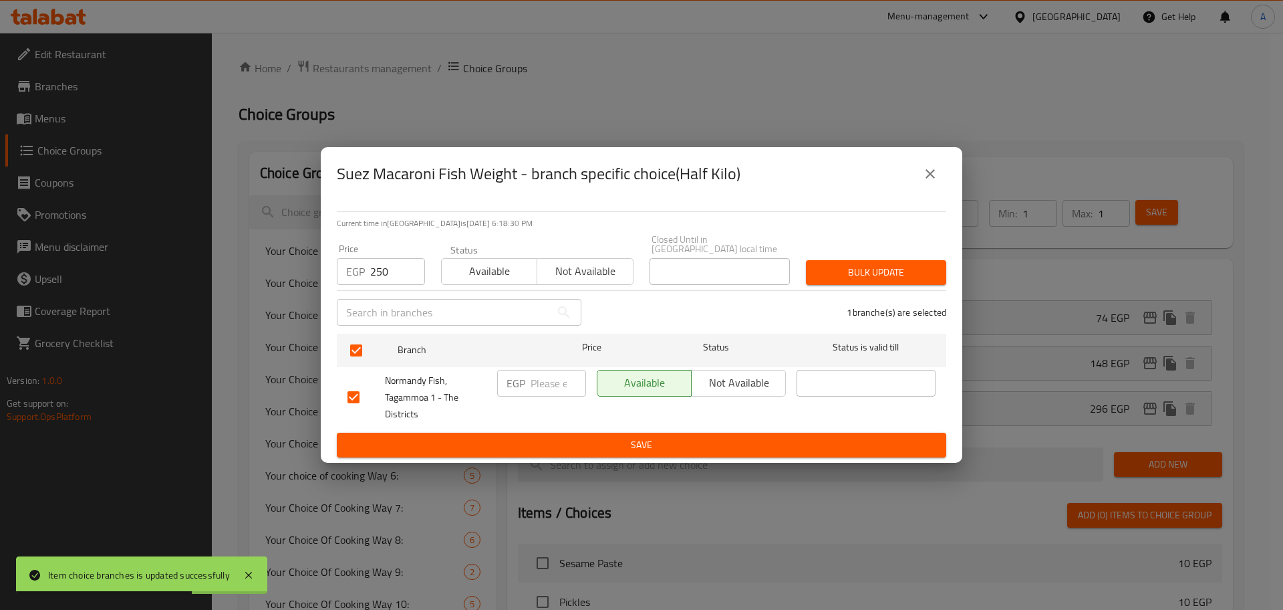
click at [884, 264] on span "Bulk update" at bounding box center [876, 272] width 119 height 17
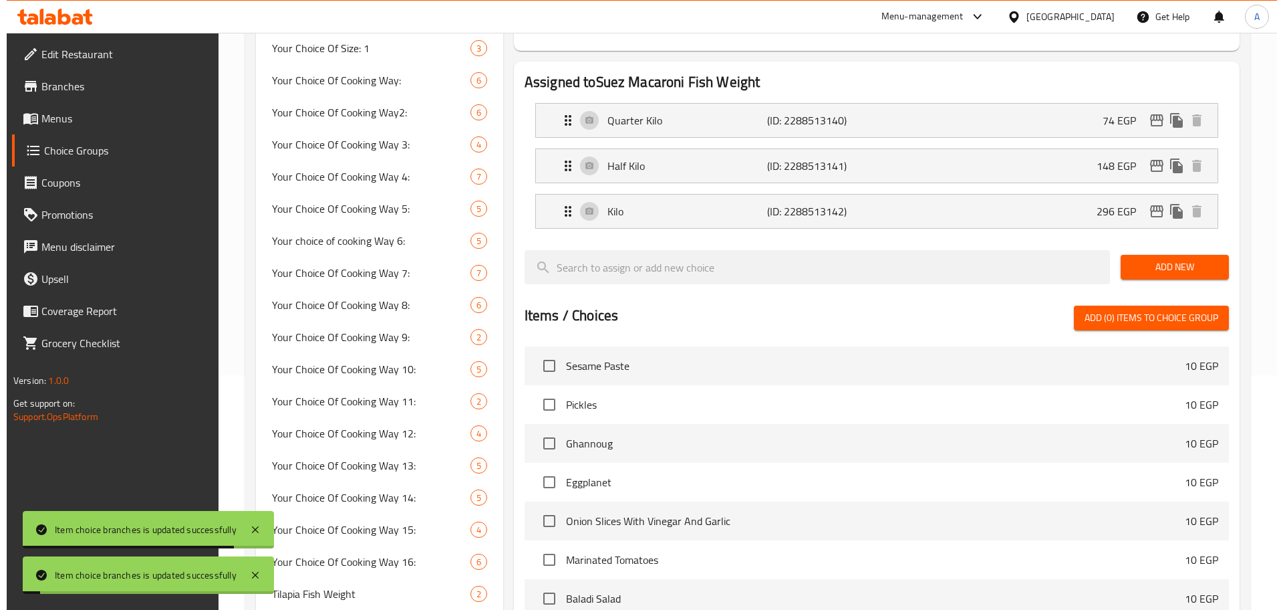
scroll to position [15, 0]
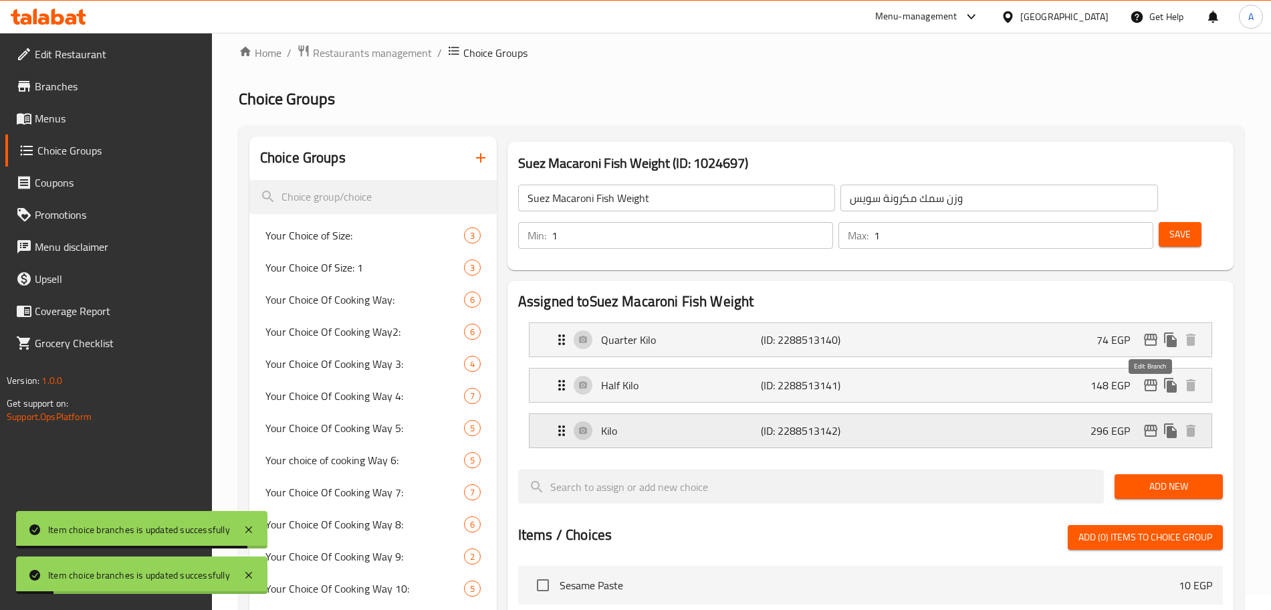
click at [1148, 422] on icon "edit" at bounding box center [1150, 430] width 16 height 16
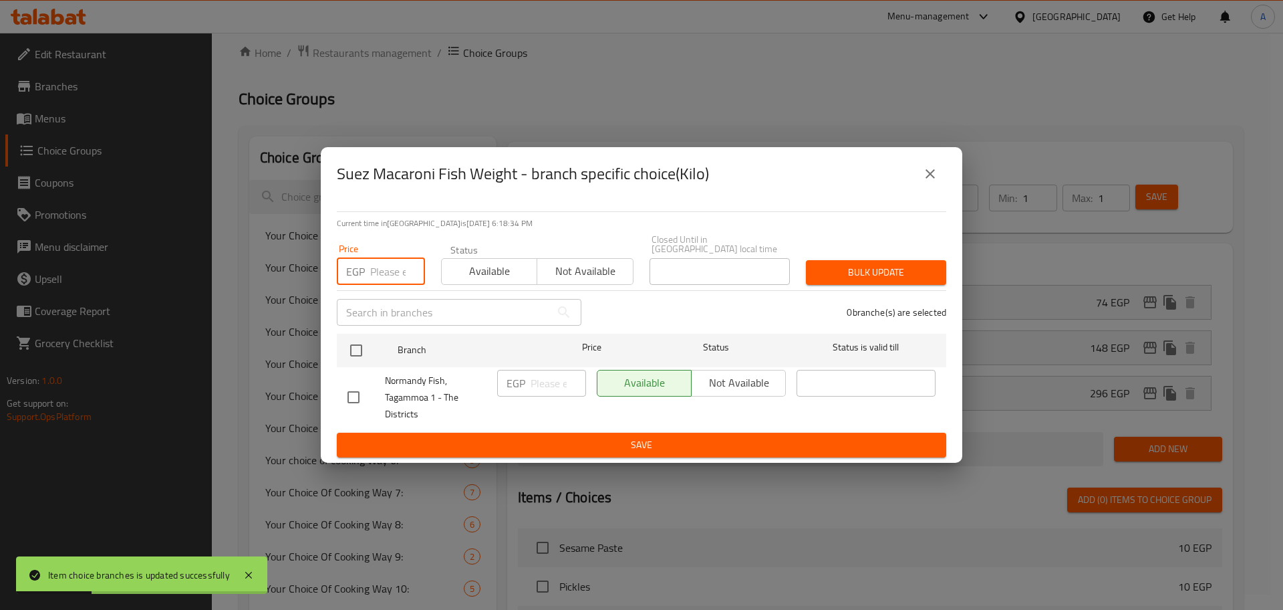
click at [391, 267] on input "number" at bounding box center [397, 271] width 55 height 27
type input "500"
click at [359, 341] on input "checkbox" at bounding box center [356, 350] width 28 height 28
checkbox input "true"
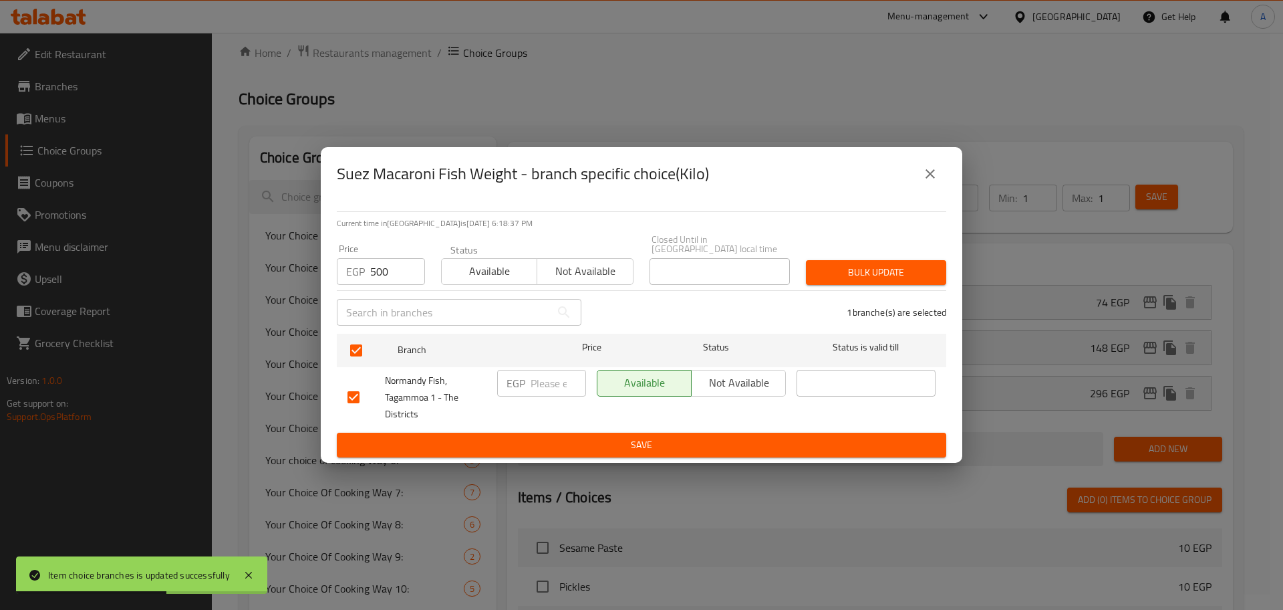
click at [835, 268] on span "Bulk update" at bounding box center [876, 272] width 119 height 17
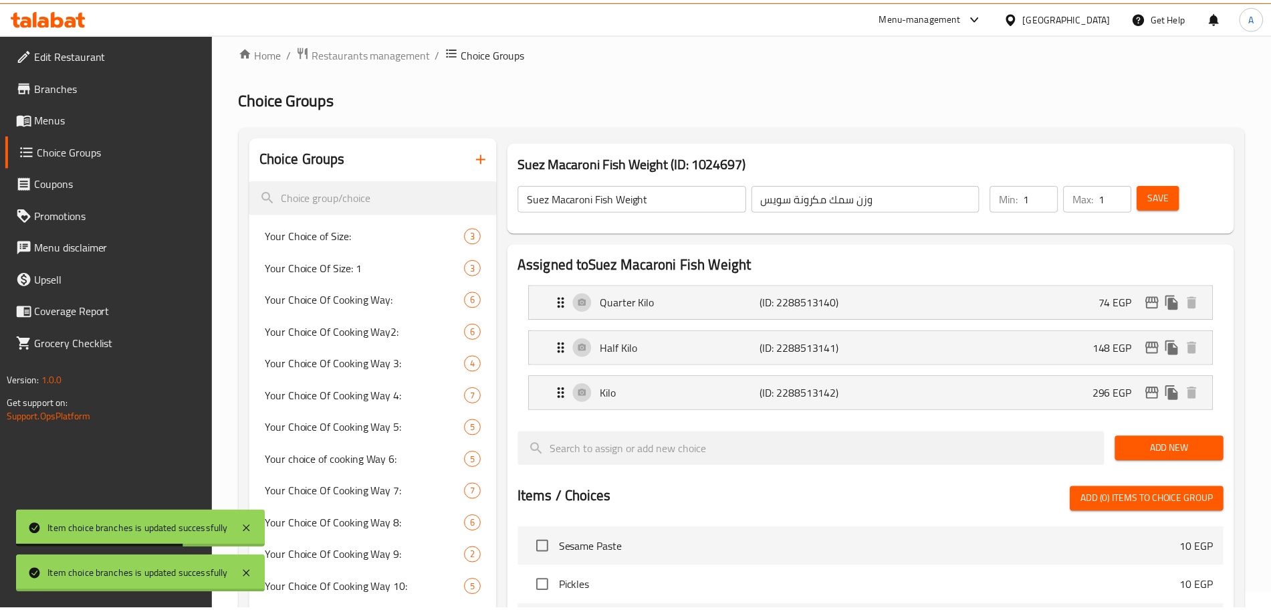
scroll to position [972, 0]
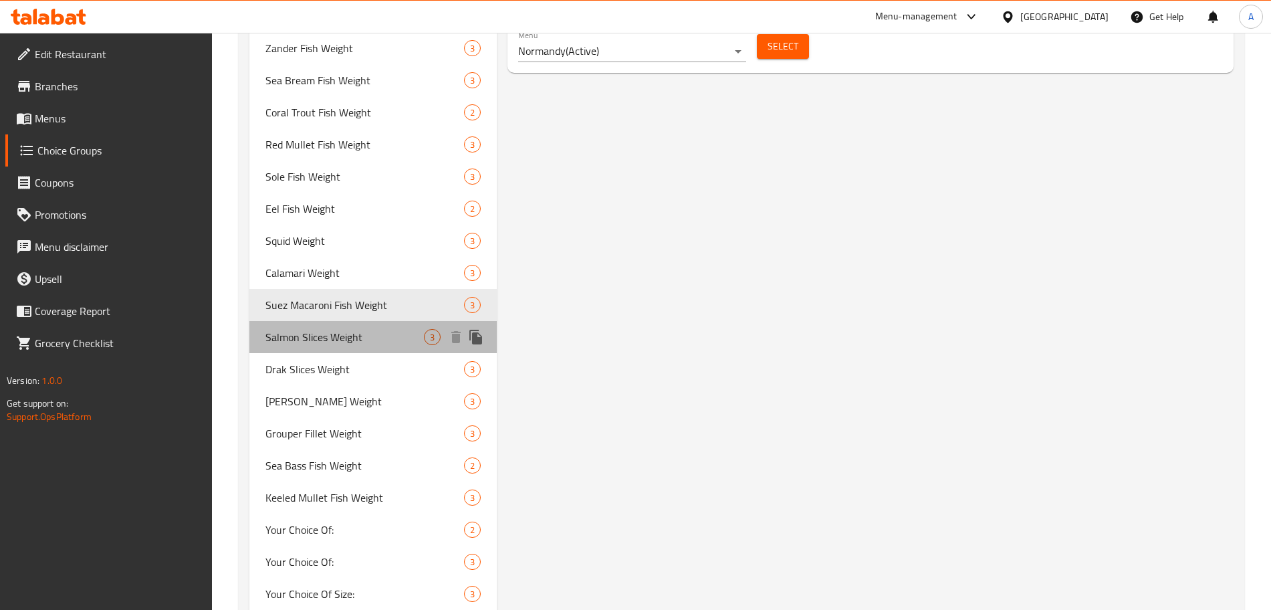
click at [346, 329] on span "Salmon Slices Weight" at bounding box center [344, 337] width 158 height 16
type input "Salmon Slices Weight"
type input "وزن شرائح سالمون"
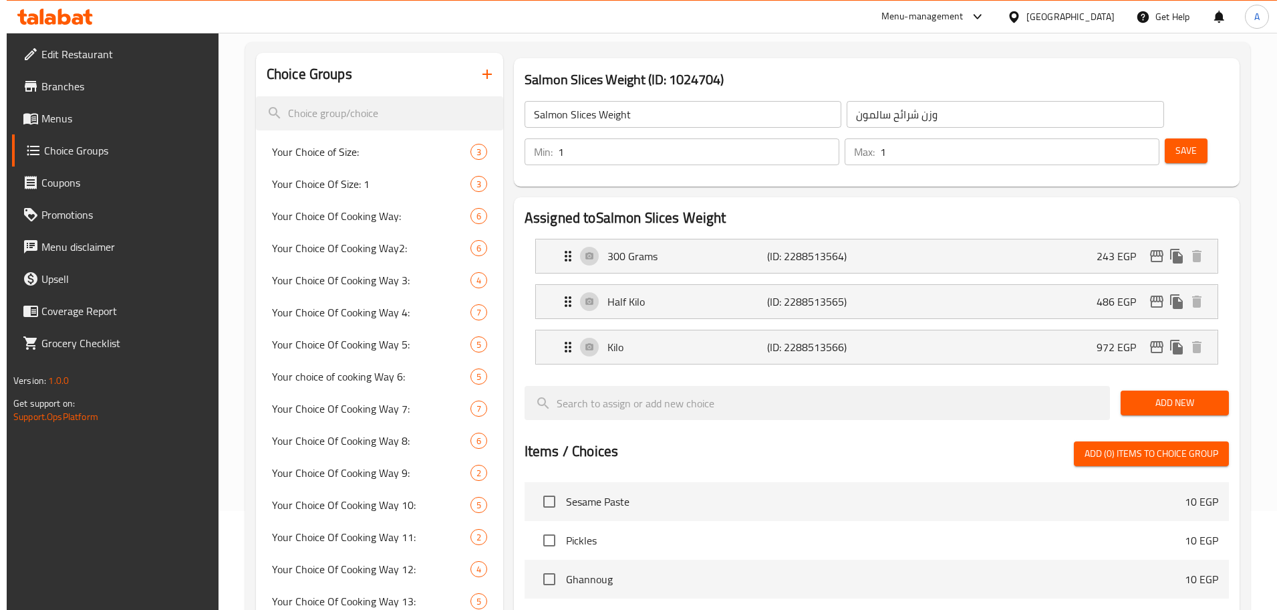
scroll to position [0, 0]
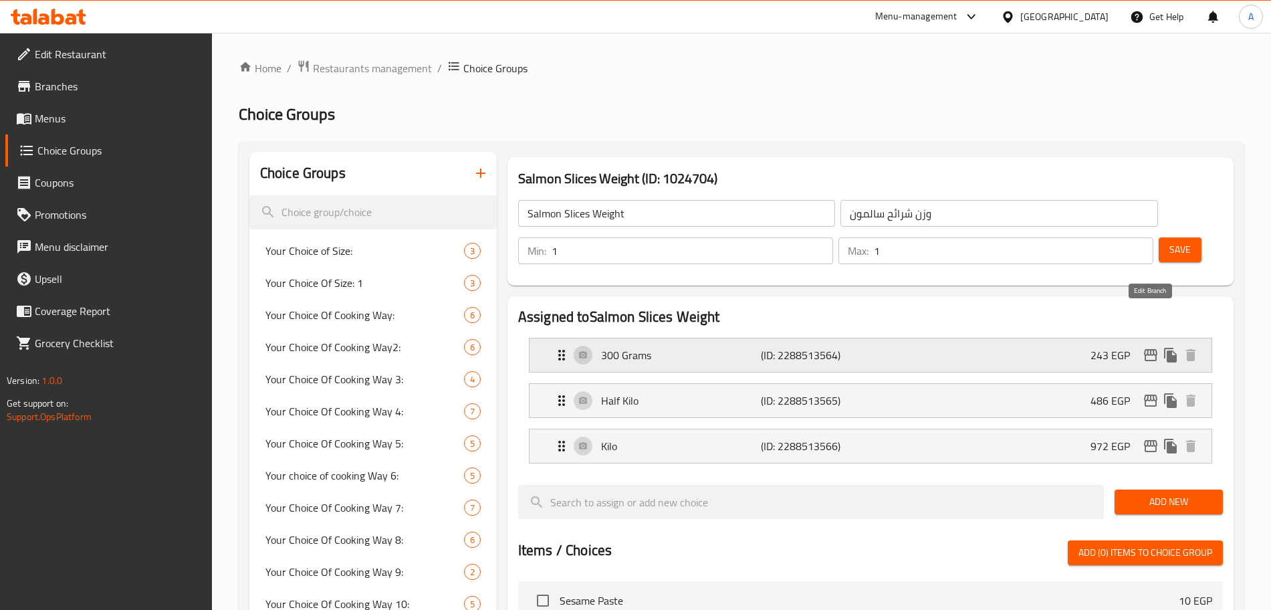
click at [1148, 349] on icon "edit" at bounding box center [1150, 355] width 13 height 12
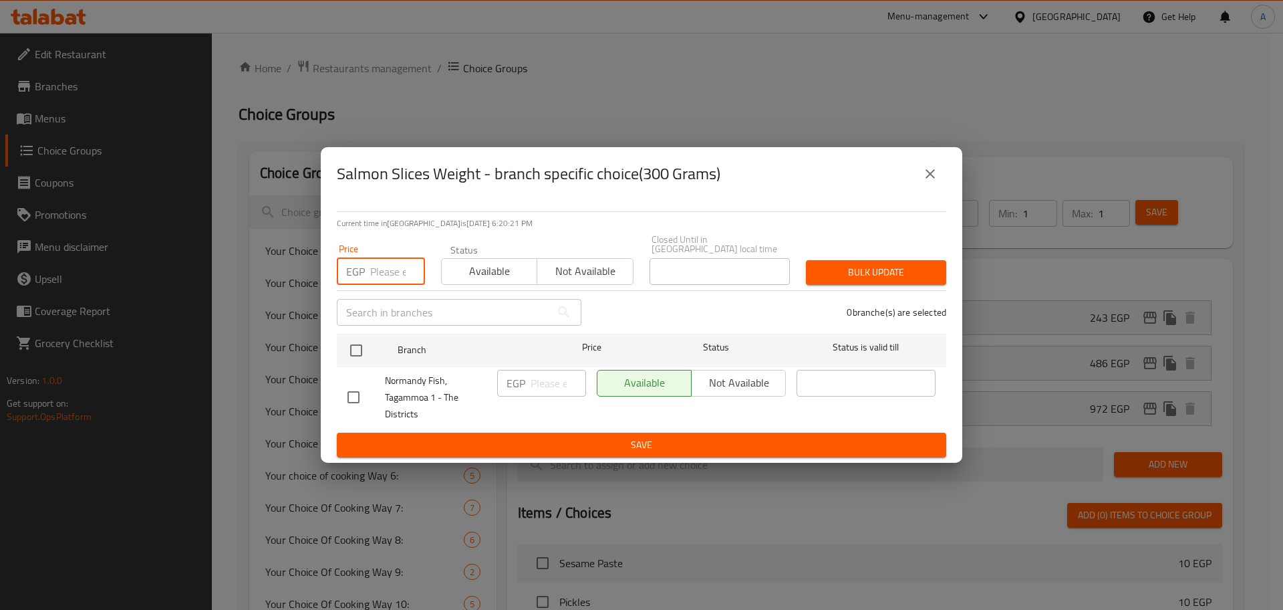
click at [386, 276] on input "number" at bounding box center [397, 271] width 55 height 27
type input "360"
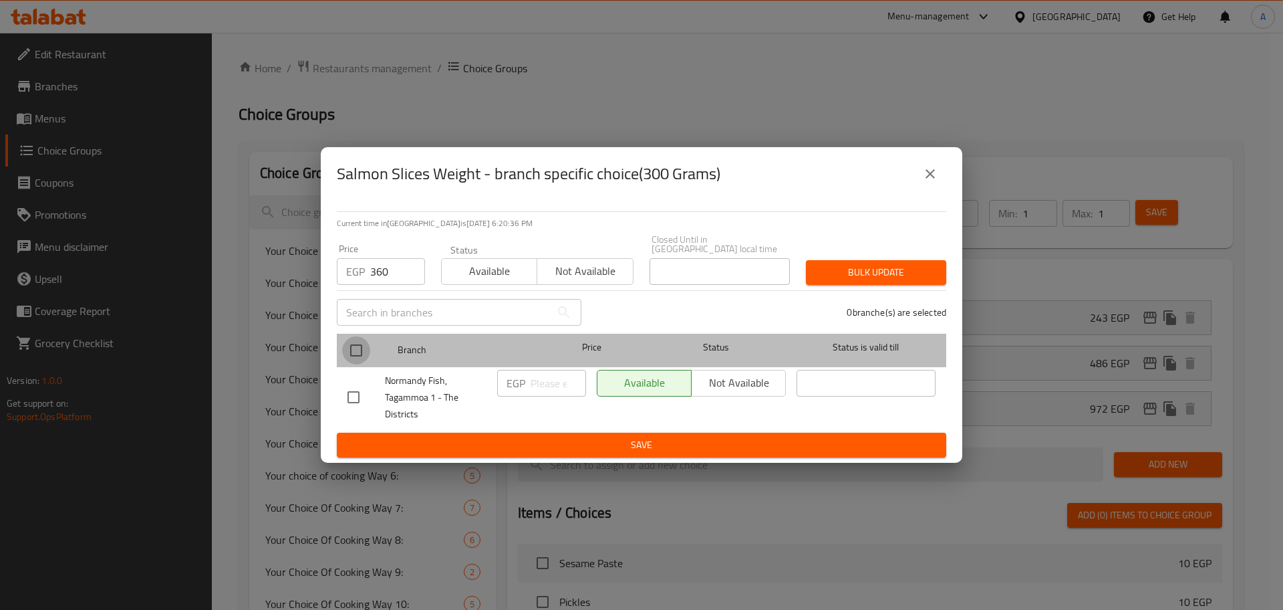
click at [358, 344] on input "checkbox" at bounding box center [356, 350] width 28 height 28
checkbox input "true"
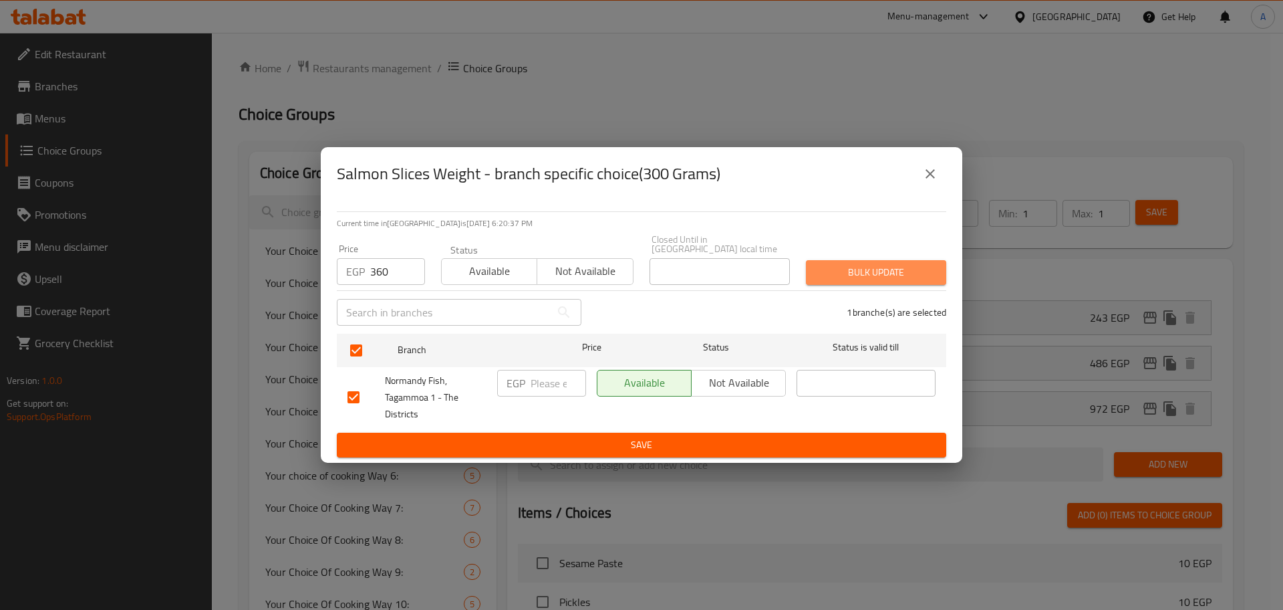
click at [862, 264] on span "Bulk update" at bounding box center [876, 272] width 119 height 17
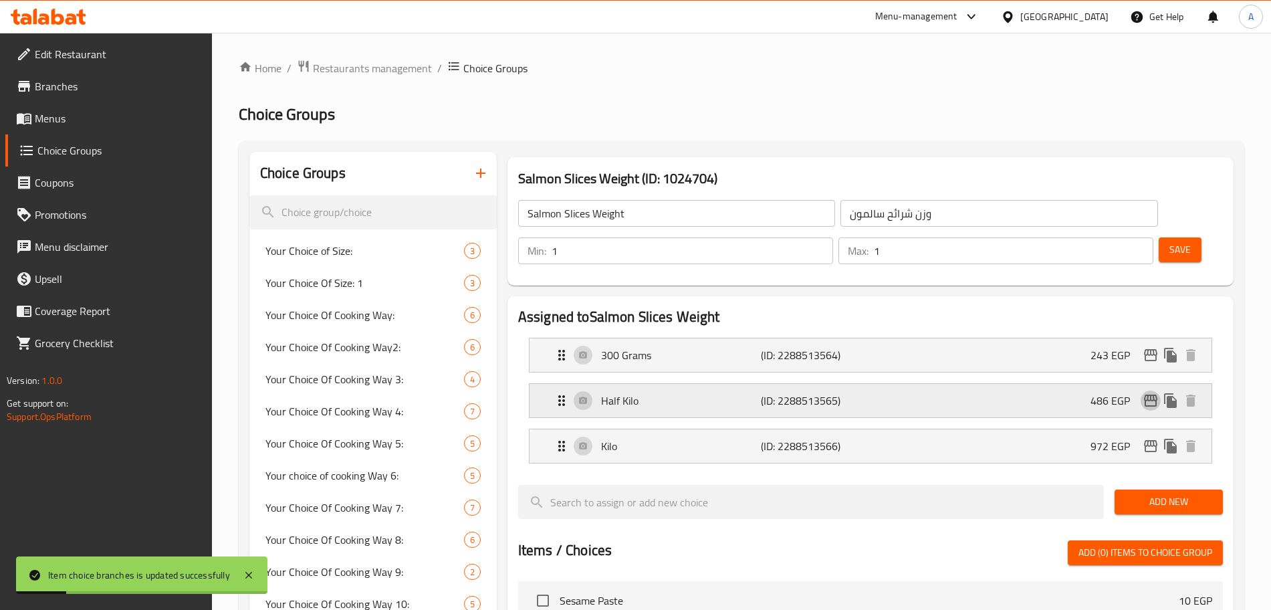
click at [1150, 394] on icon "edit" at bounding box center [1150, 400] width 13 height 12
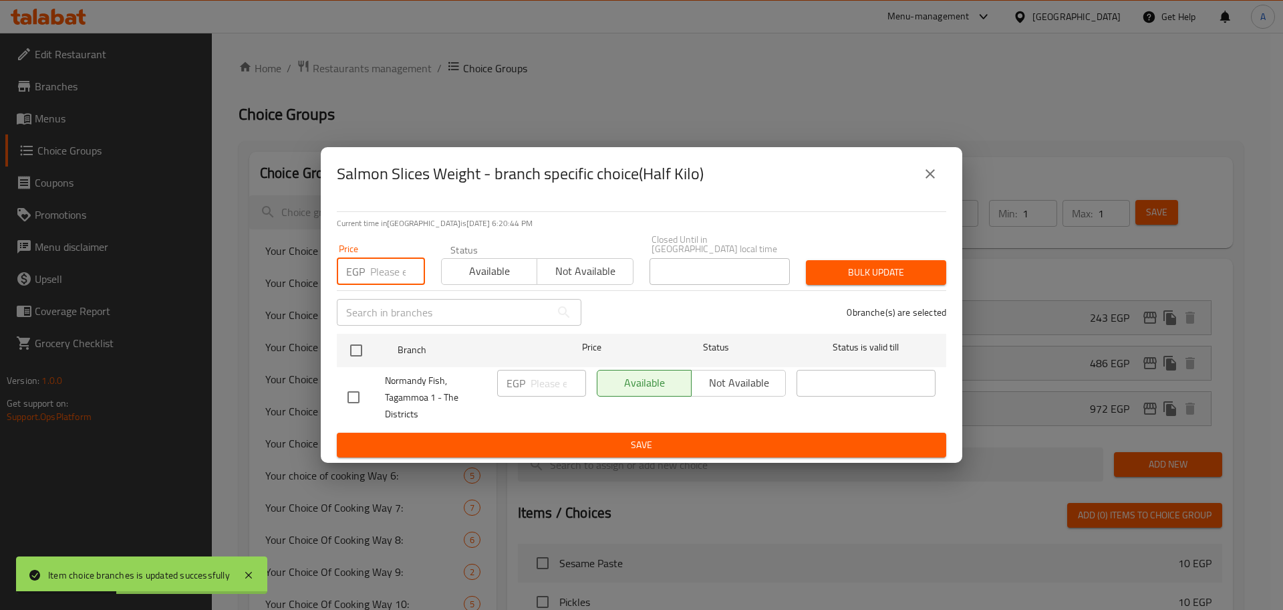
click at [395, 266] on input "number" at bounding box center [397, 271] width 55 height 27
type input "720"
click at [355, 348] on input "checkbox" at bounding box center [356, 350] width 28 height 28
checkbox input "true"
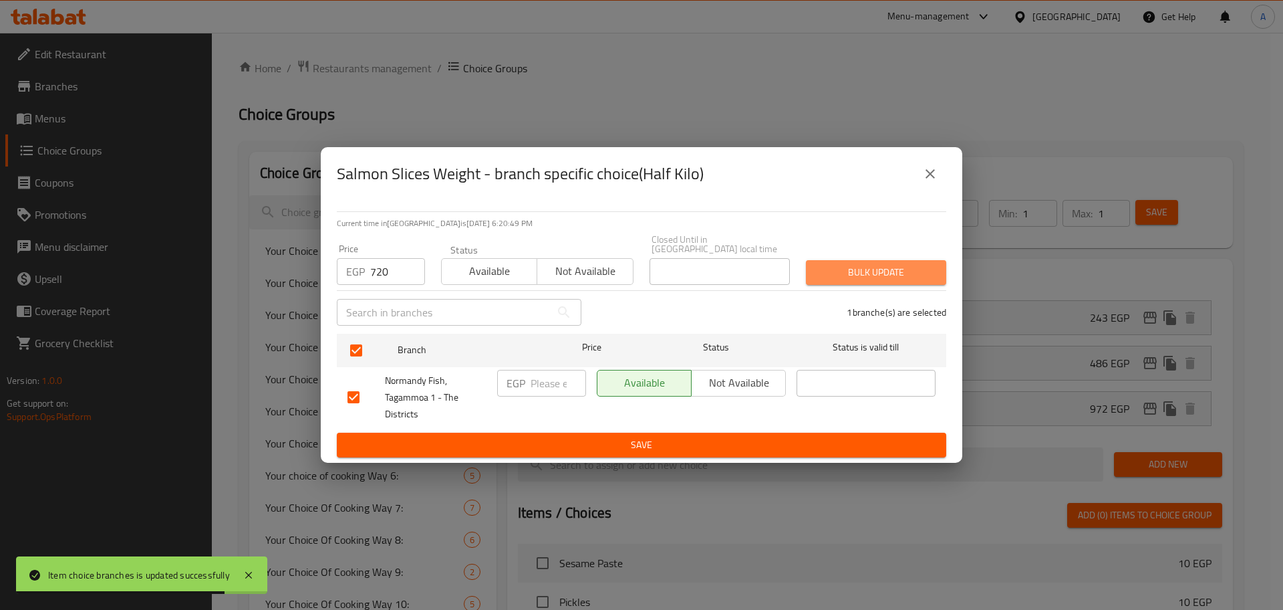
click at [848, 265] on span "Bulk update" at bounding box center [876, 272] width 119 height 17
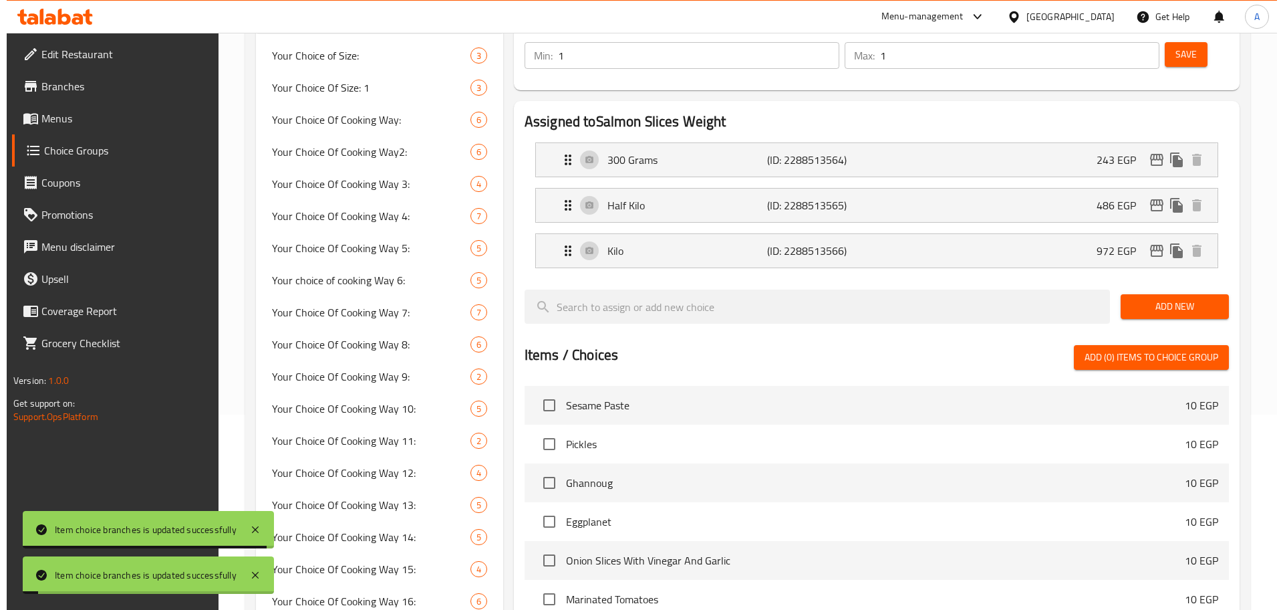
scroll to position [143, 0]
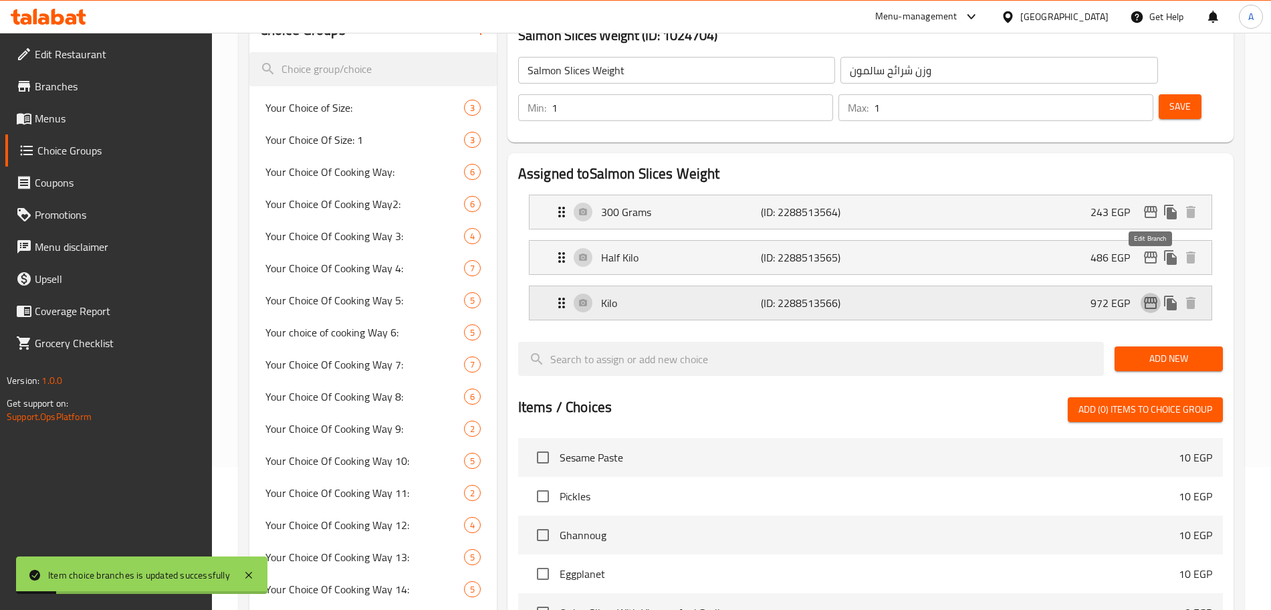
click at [1143, 295] on icon "edit" at bounding box center [1150, 303] width 16 height 16
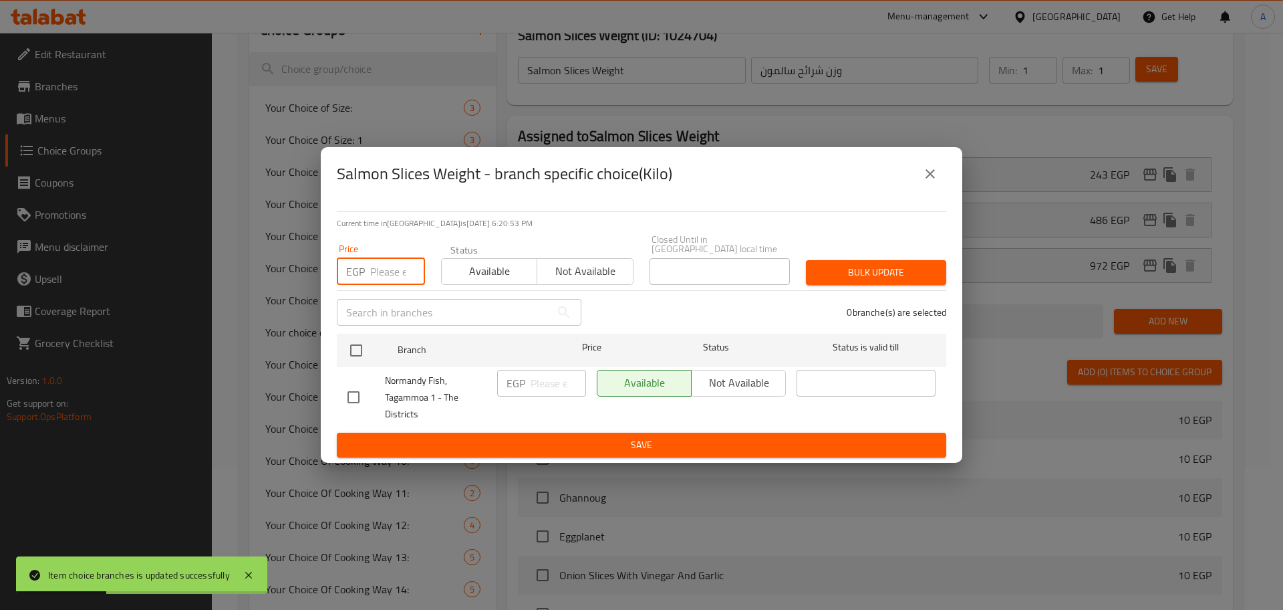
click at [385, 265] on input "number" at bounding box center [397, 271] width 55 height 27
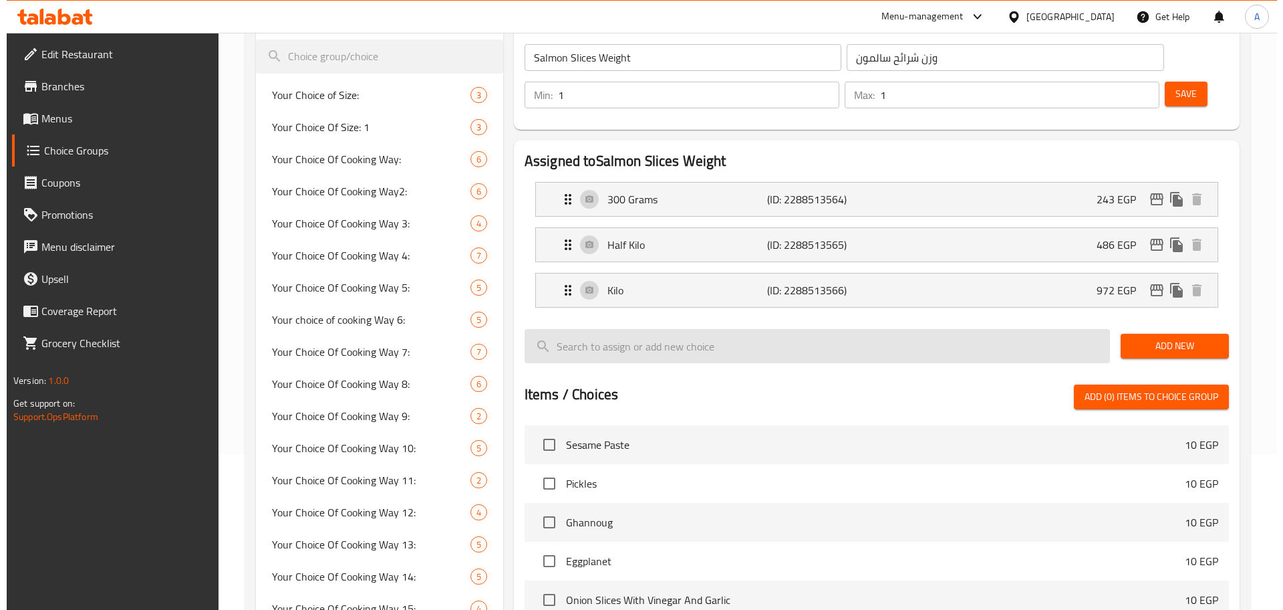
scroll to position [94, 0]
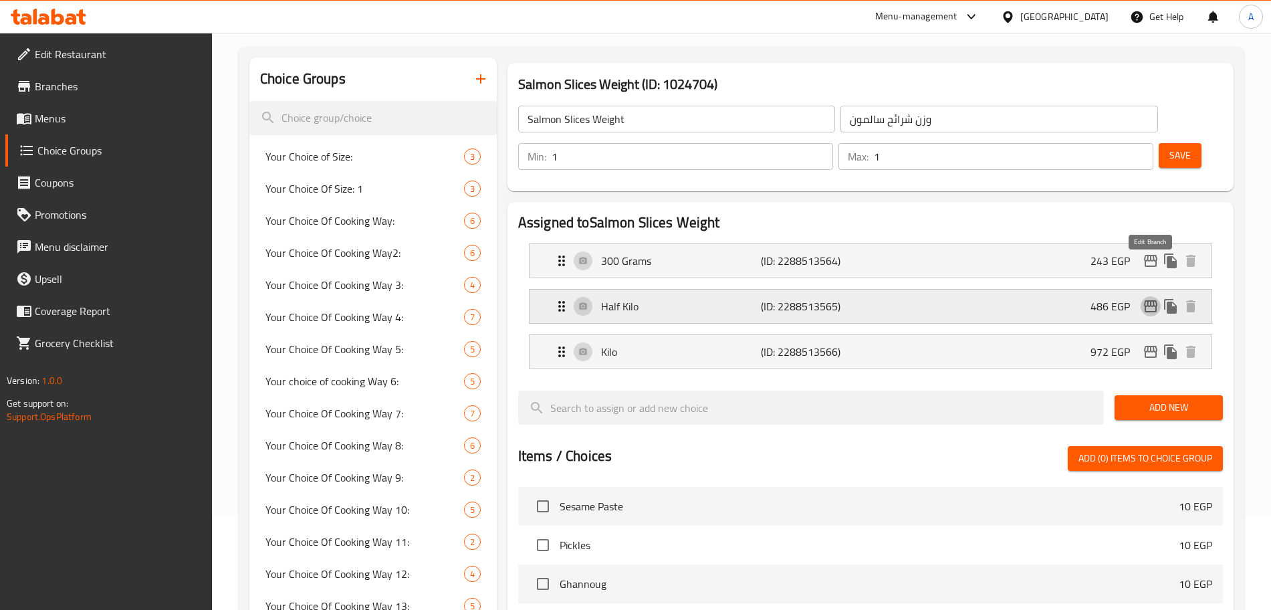
click at [1150, 300] on icon "edit" at bounding box center [1150, 306] width 13 height 12
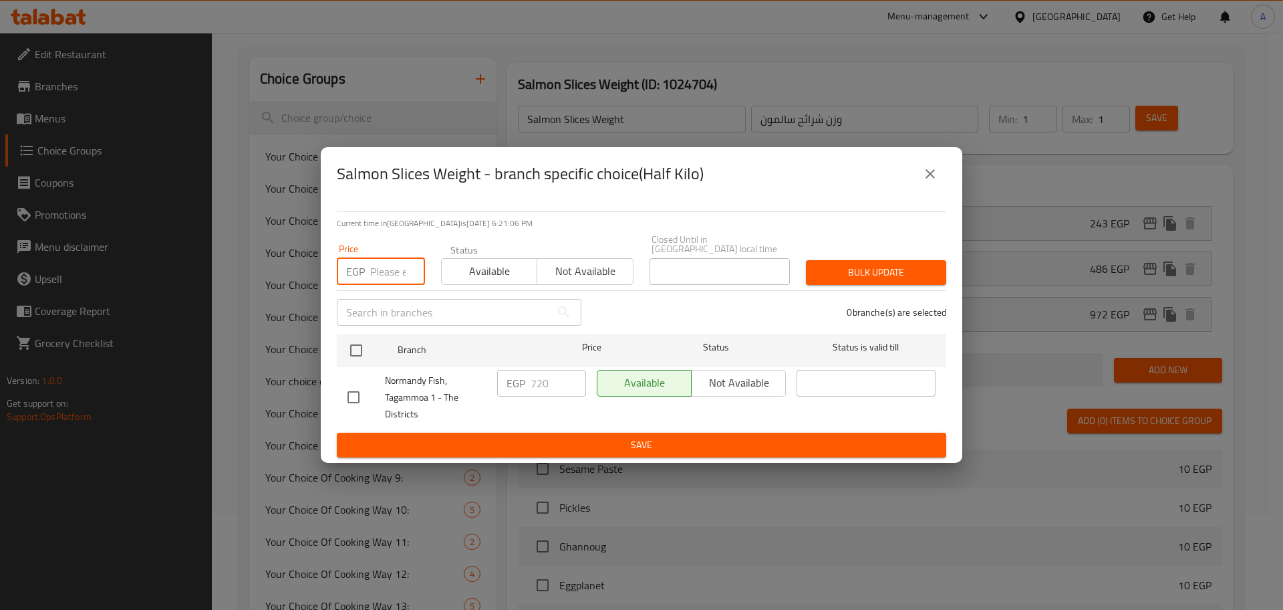
click at [396, 269] on input "number" at bounding box center [397, 271] width 55 height 27
type input "600"
click at [360, 350] on input "checkbox" at bounding box center [356, 350] width 28 height 28
checkbox input "true"
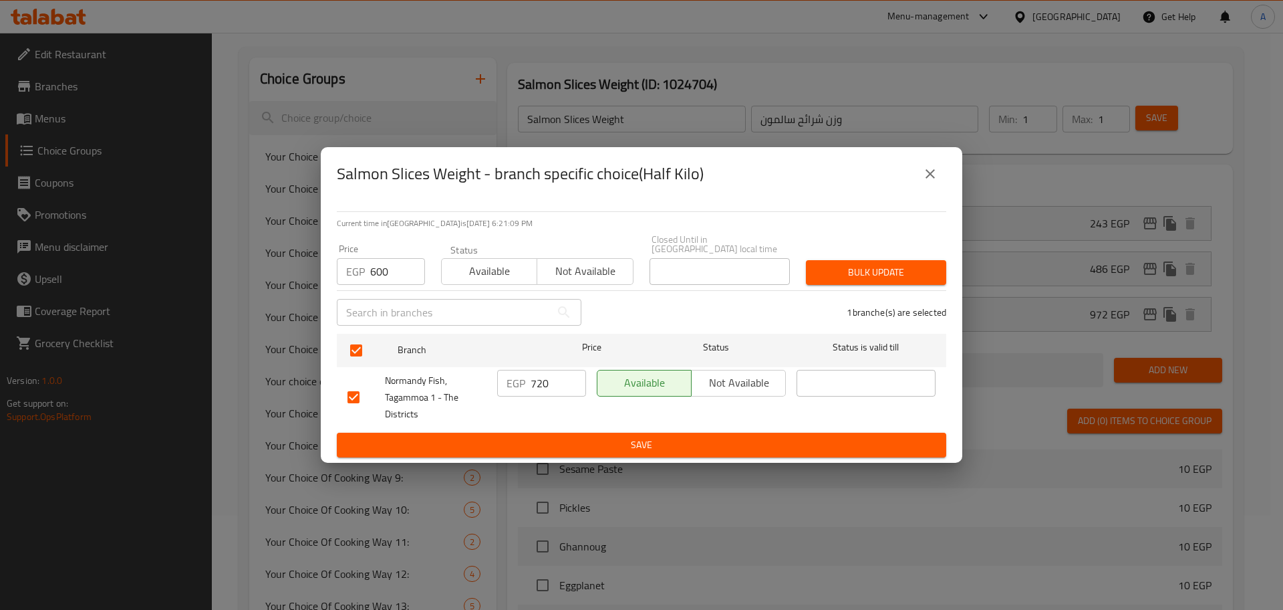
click at [896, 265] on span "Bulk update" at bounding box center [876, 272] width 119 height 17
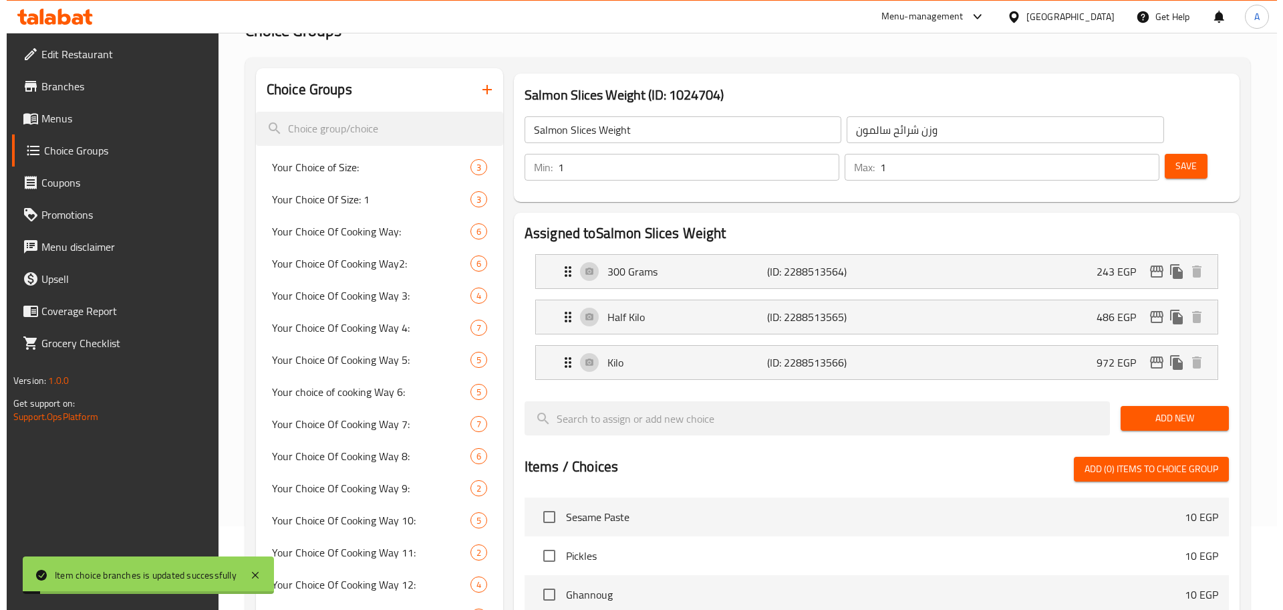
scroll to position [0, 0]
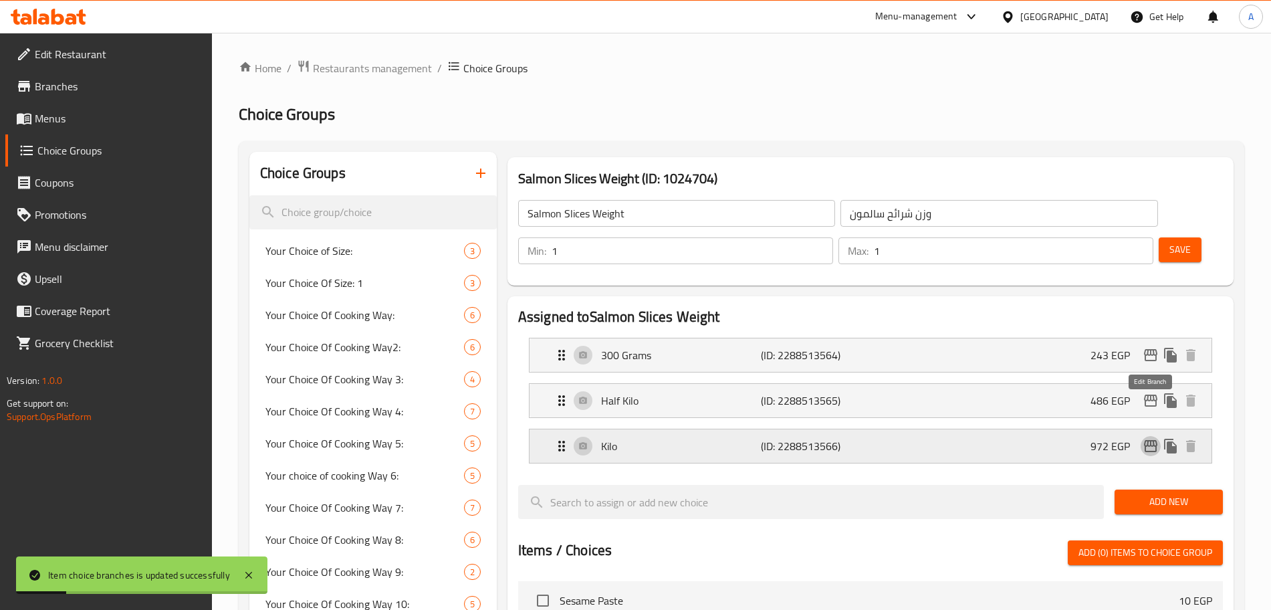
click at [1152, 438] on icon "edit" at bounding box center [1150, 446] width 16 height 16
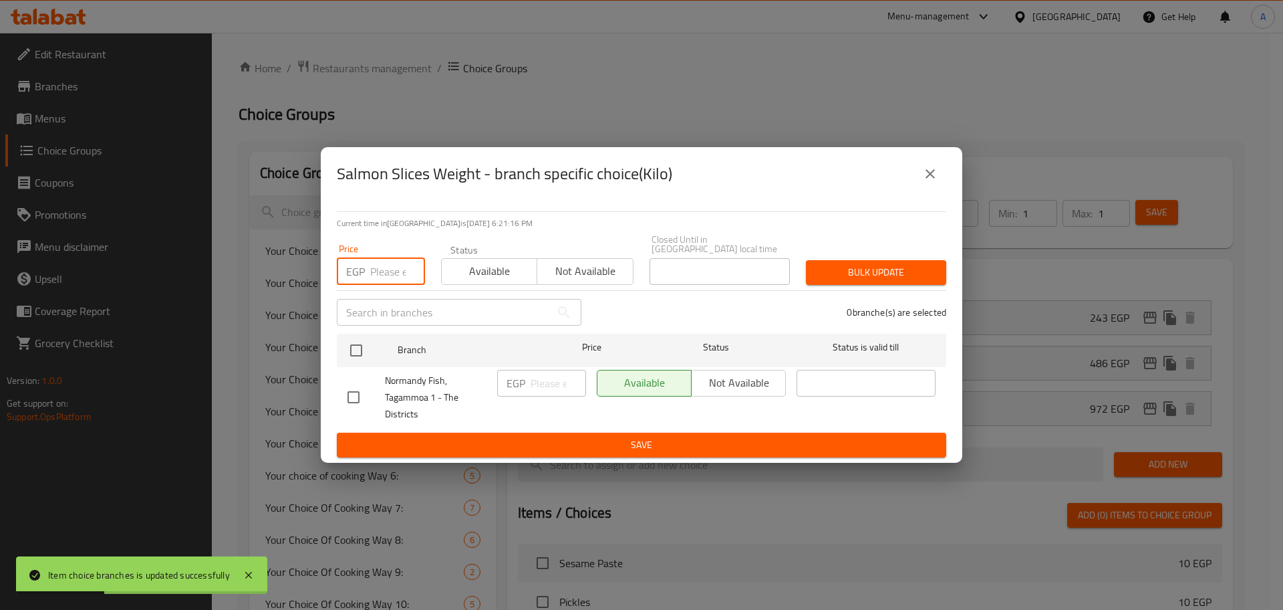
click at [390, 259] on input "number" at bounding box center [397, 271] width 55 height 27
type input "1200"
click at [352, 343] on input "checkbox" at bounding box center [356, 350] width 28 height 28
checkbox input "true"
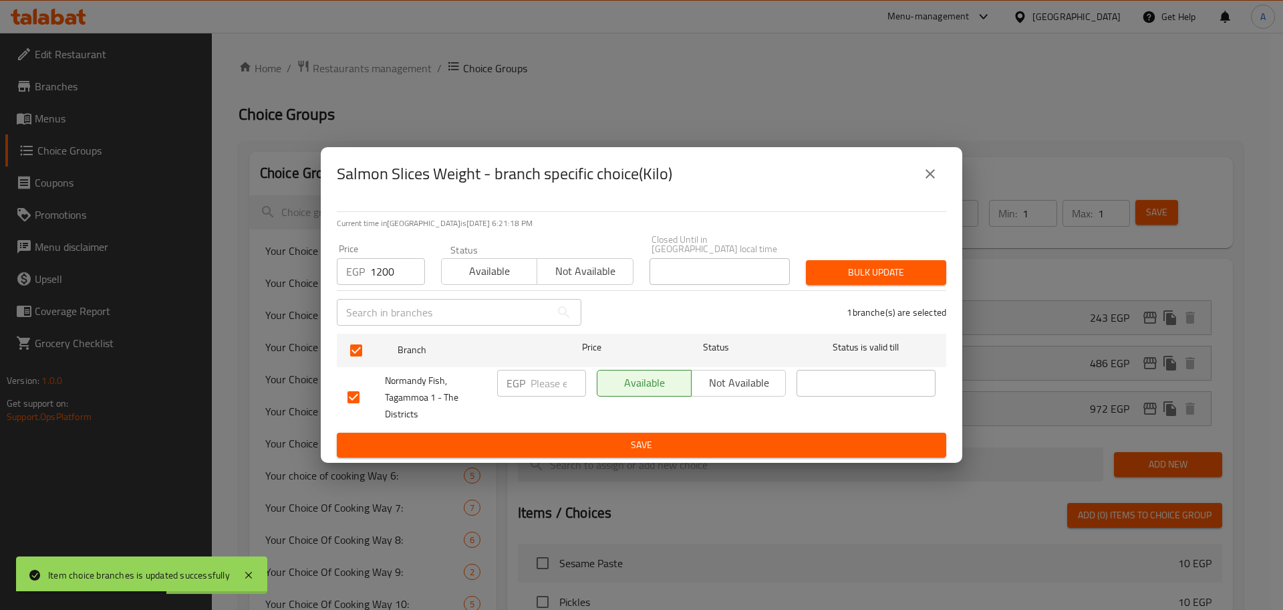
click at [872, 269] on span "Bulk update" at bounding box center [876, 272] width 119 height 17
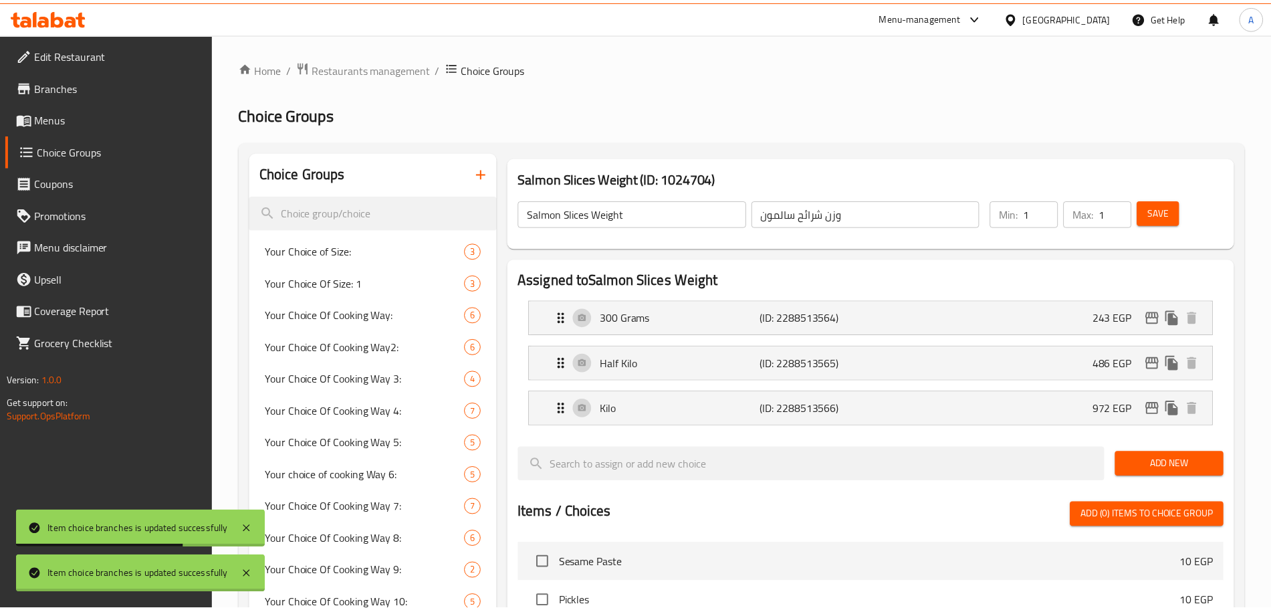
scroll to position [1005, 0]
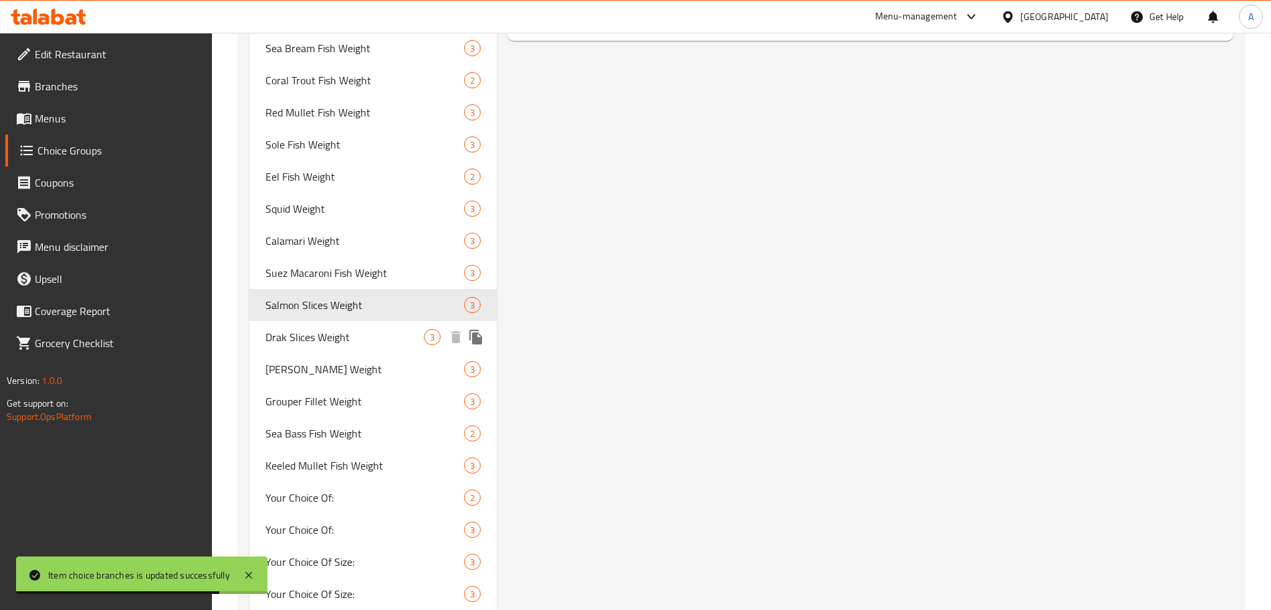
click at [386, 331] on span "Drak Slices Weight" at bounding box center [344, 337] width 158 height 16
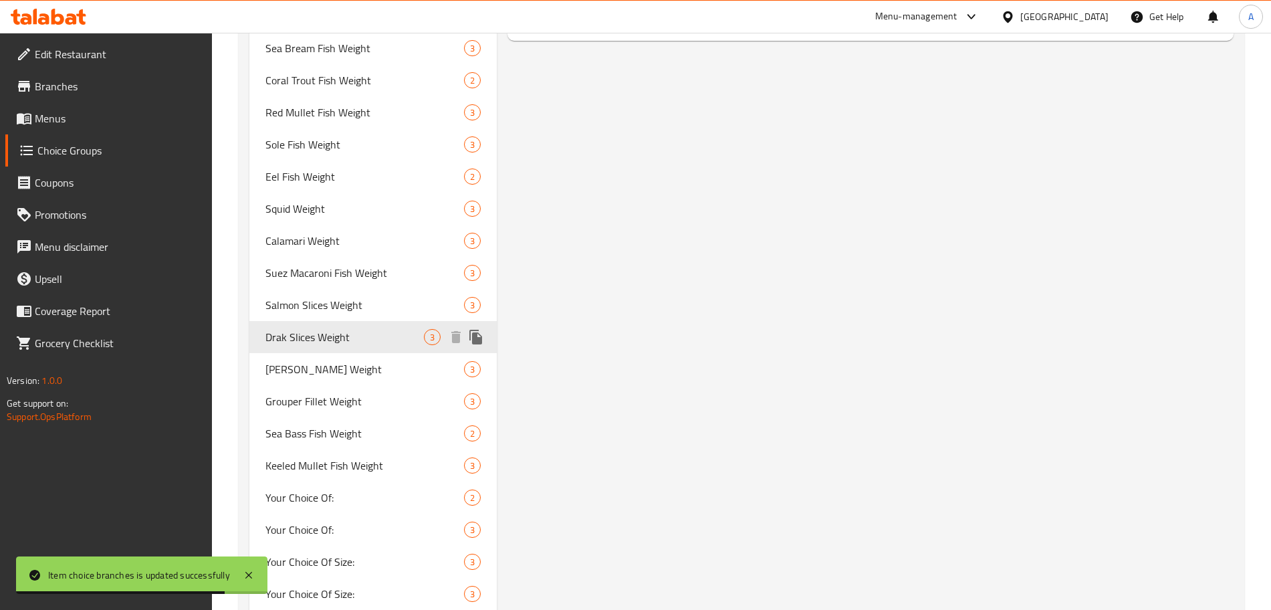
type input "Drak Slices Weight"
type input "وزن شرائح دراك"
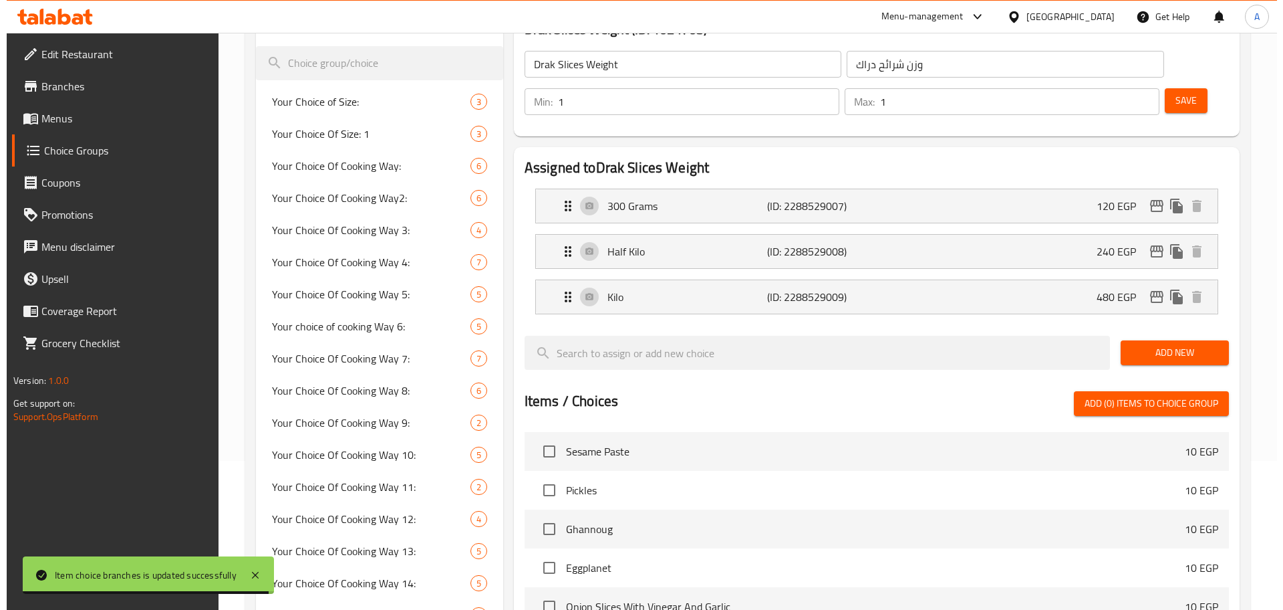
scroll to position [89, 0]
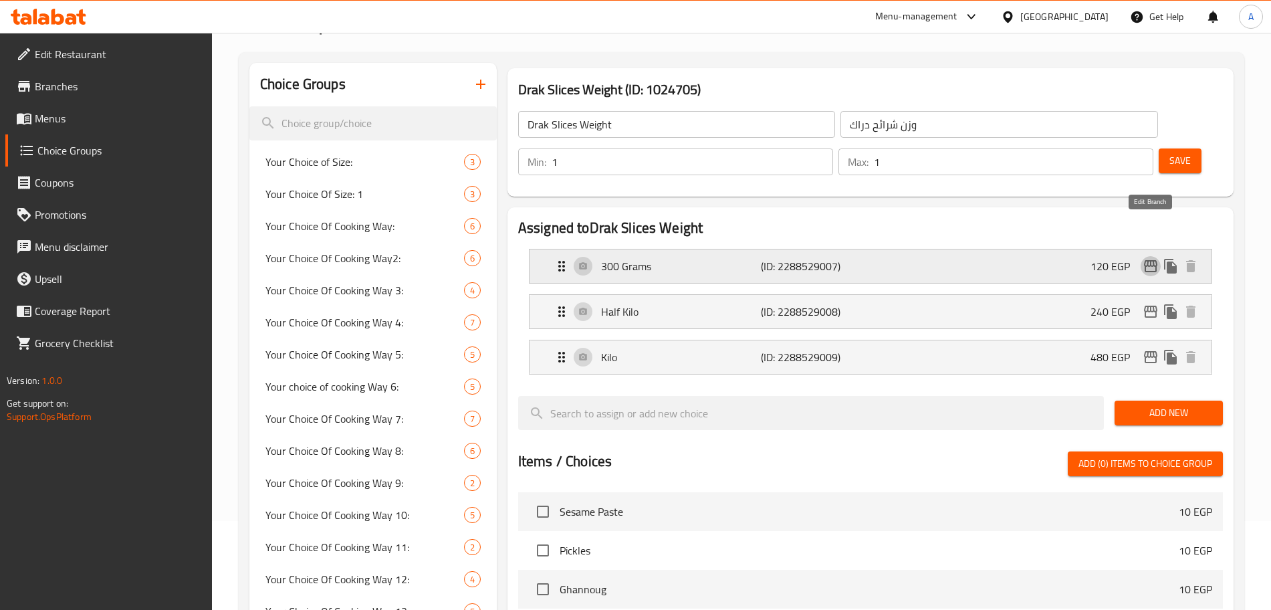
click at [1149, 258] on icon "edit" at bounding box center [1150, 266] width 16 height 16
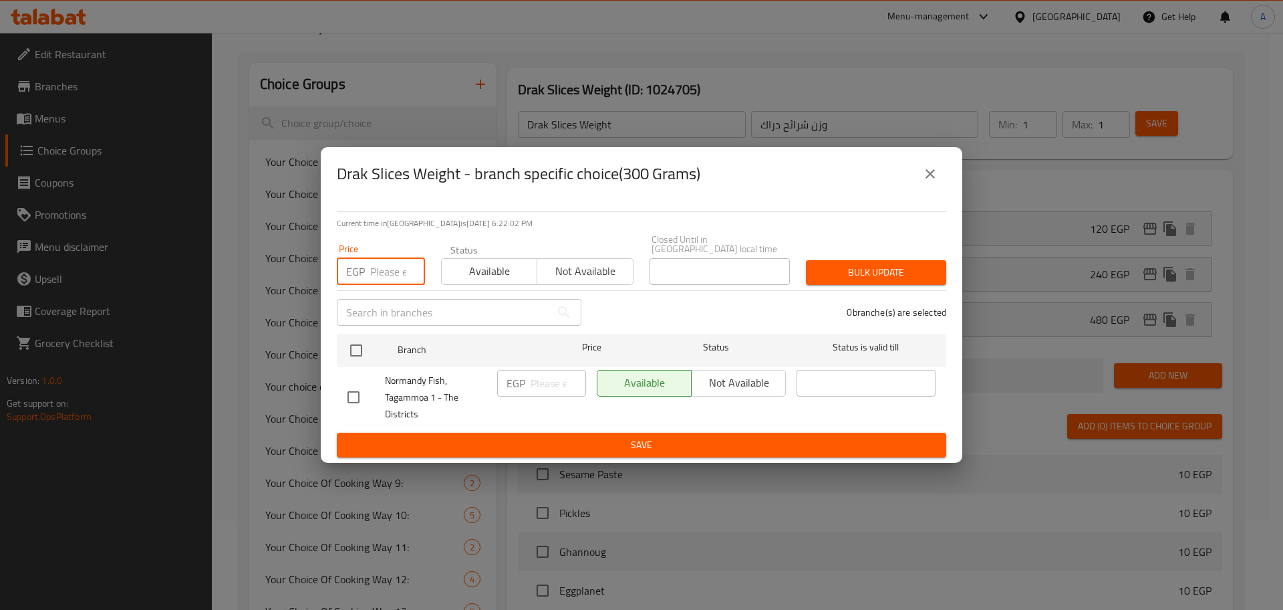
click at [382, 260] on input "number" at bounding box center [397, 271] width 55 height 27
type input "270"
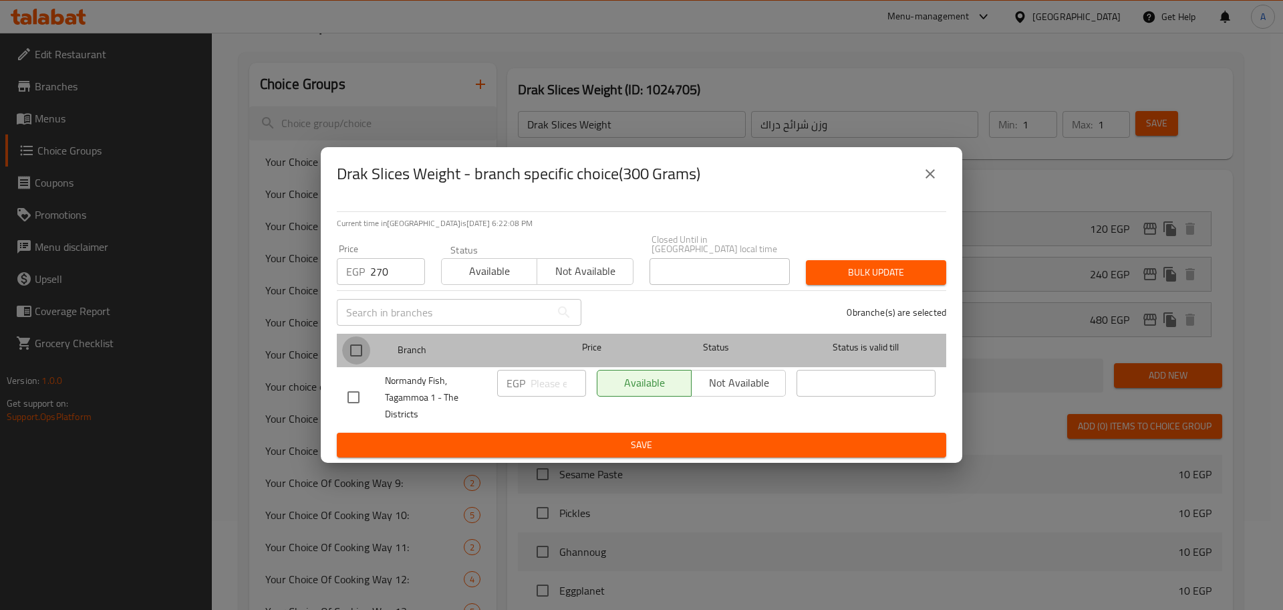
click at [348, 348] on input "checkbox" at bounding box center [356, 350] width 28 height 28
checkbox input "true"
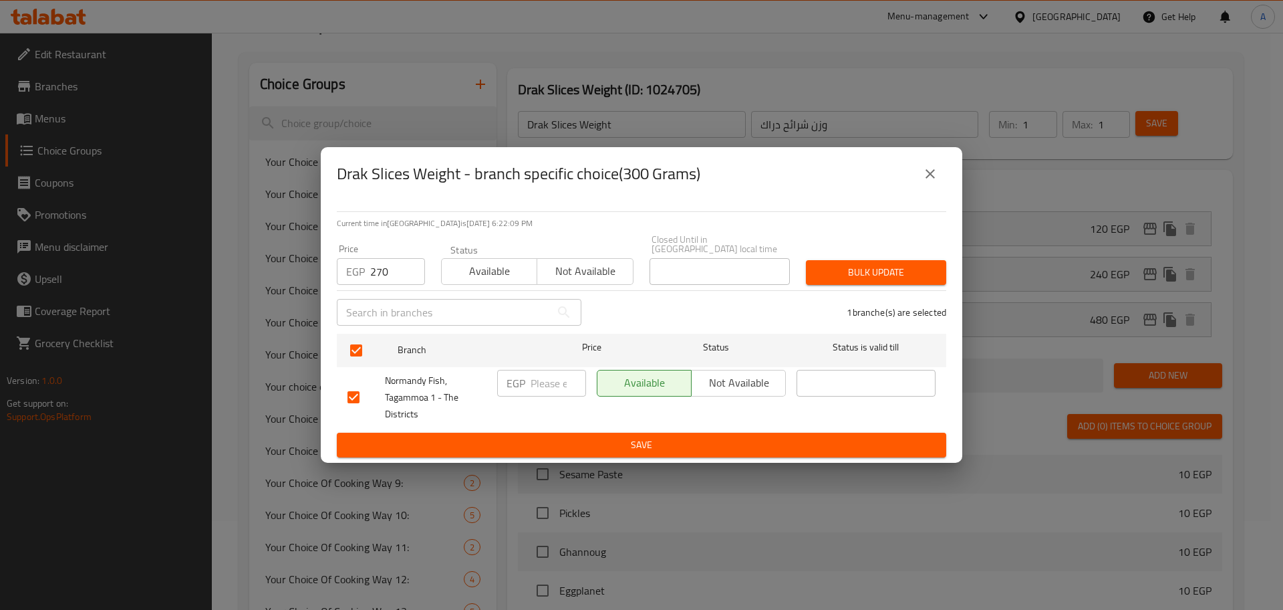
click at [903, 264] on span "Bulk update" at bounding box center [876, 272] width 119 height 17
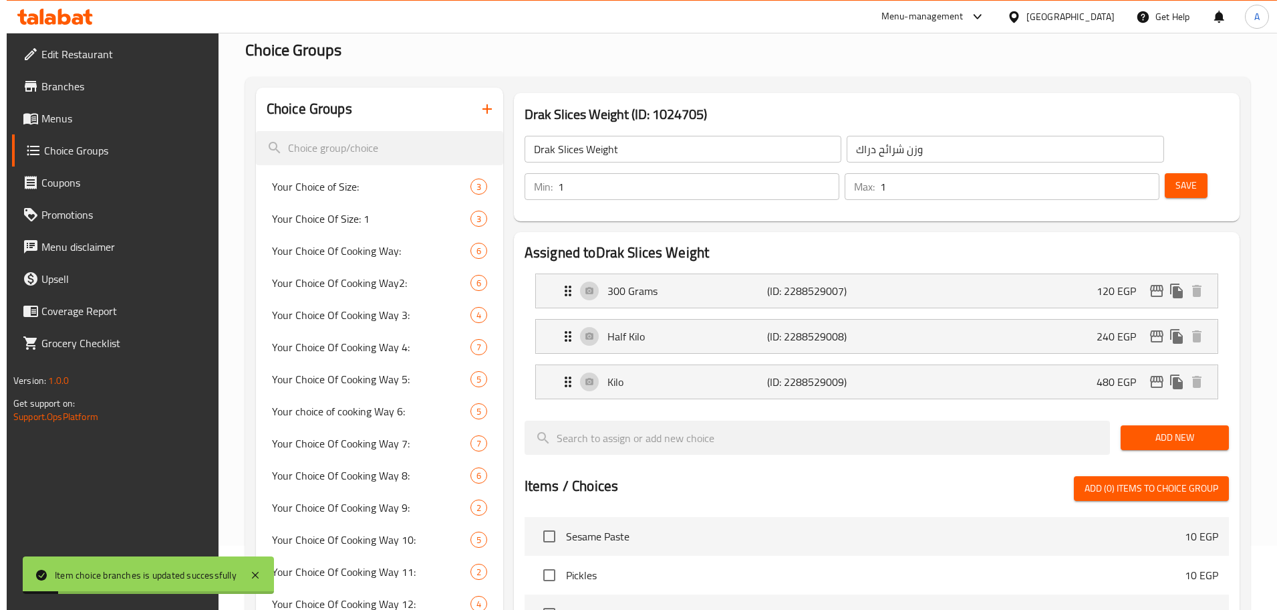
scroll to position [28, 0]
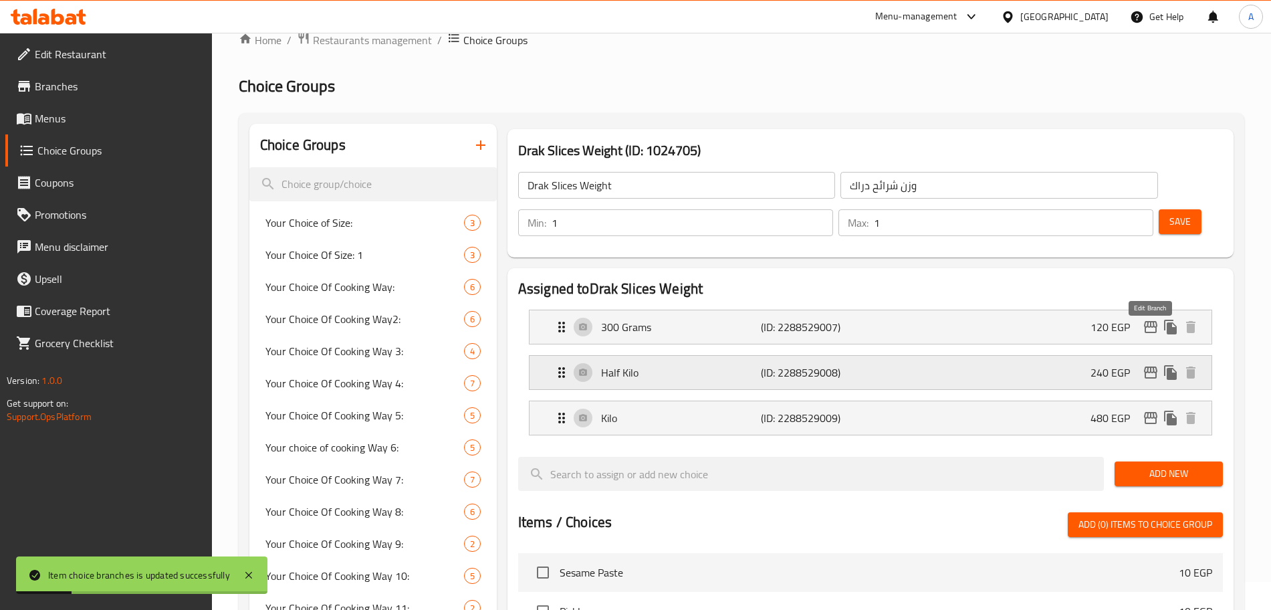
click at [1150, 366] on icon "edit" at bounding box center [1150, 372] width 13 height 12
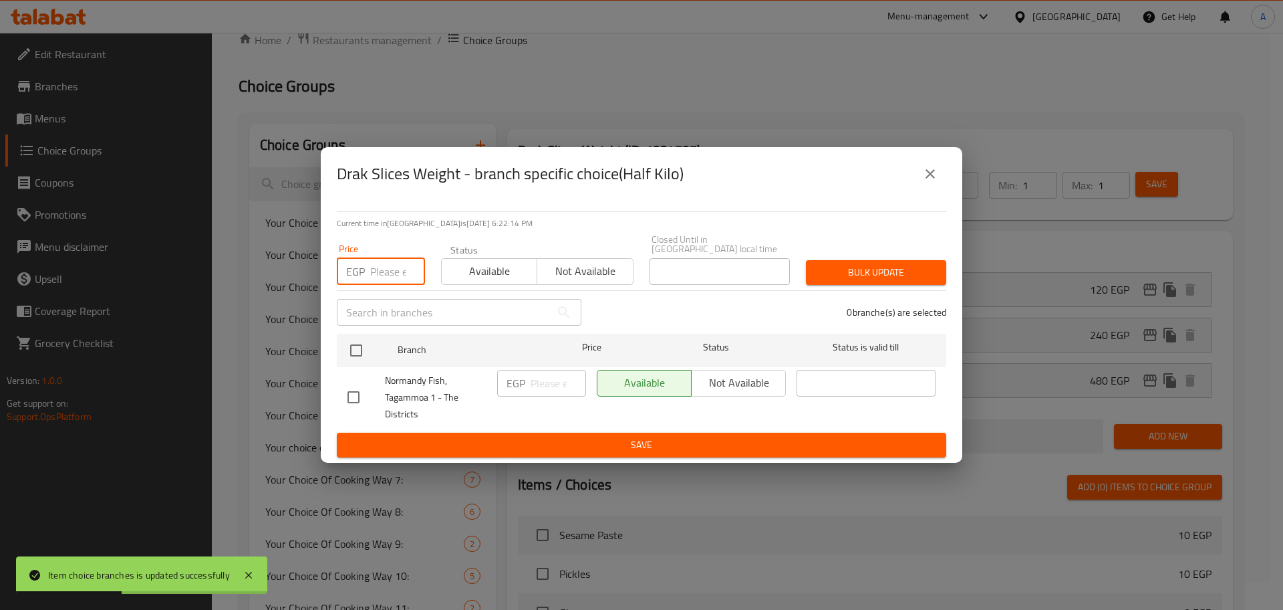
click at [392, 272] on input "number" at bounding box center [397, 271] width 55 height 27
type input "450"
click at [360, 347] on input "checkbox" at bounding box center [356, 350] width 28 height 28
checkbox input "true"
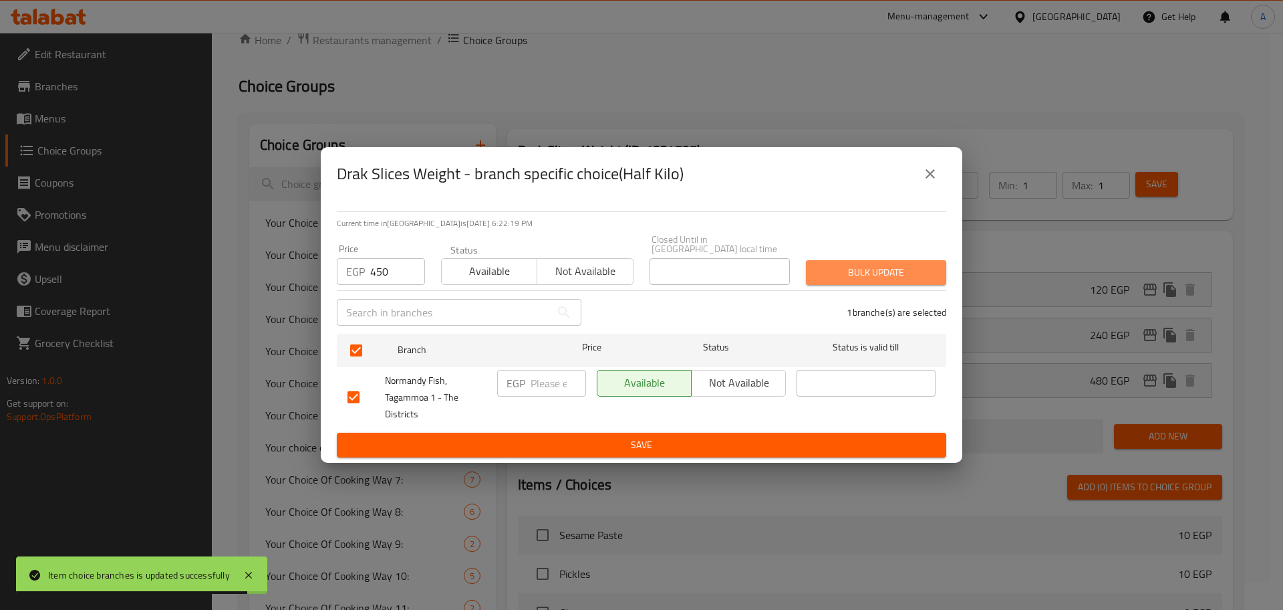
click at [836, 277] on button "Bulk update" at bounding box center [876, 272] width 140 height 25
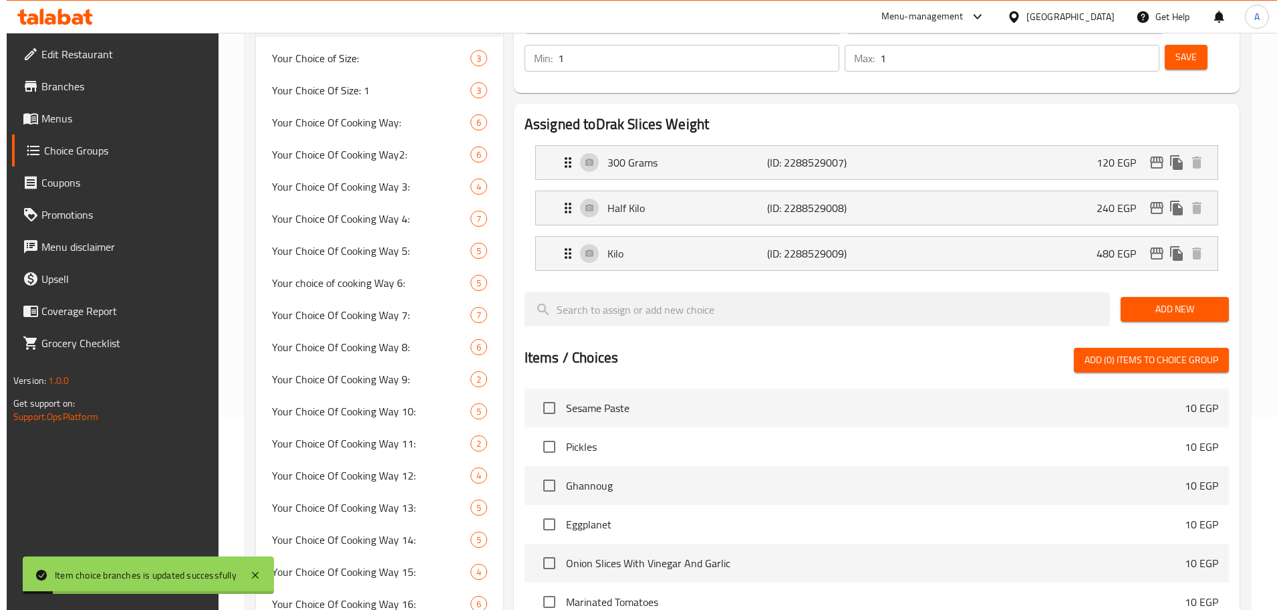
scroll to position [191, 0]
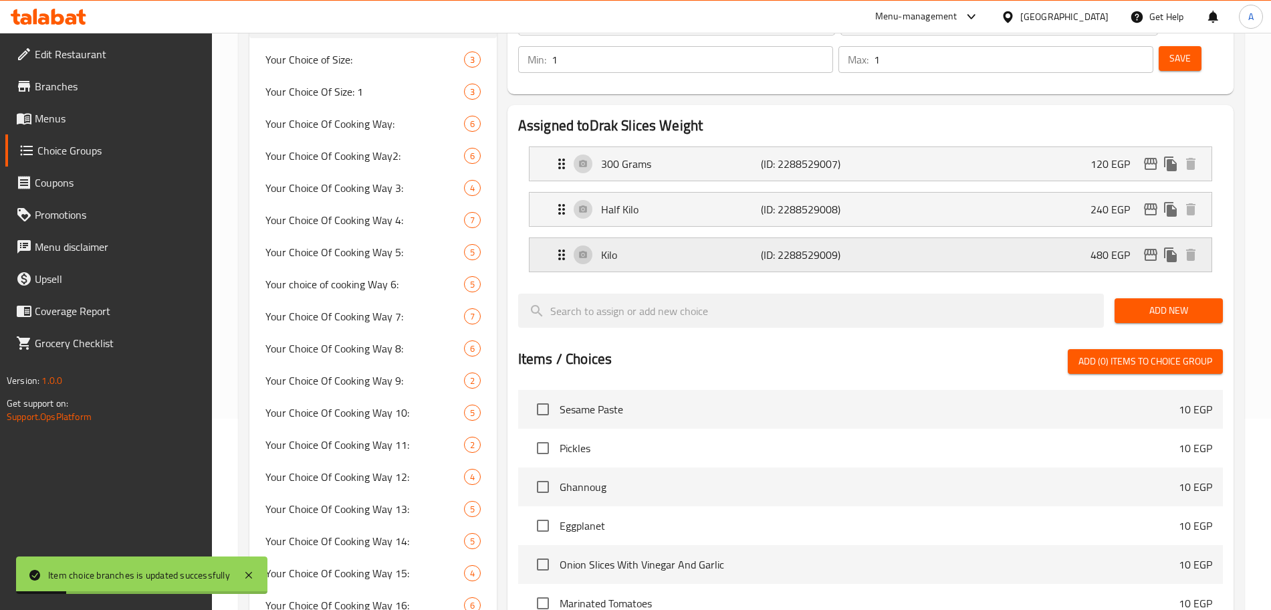
click at [1146, 247] on icon "edit" at bounding box center [1150, 255] width 16 height 16
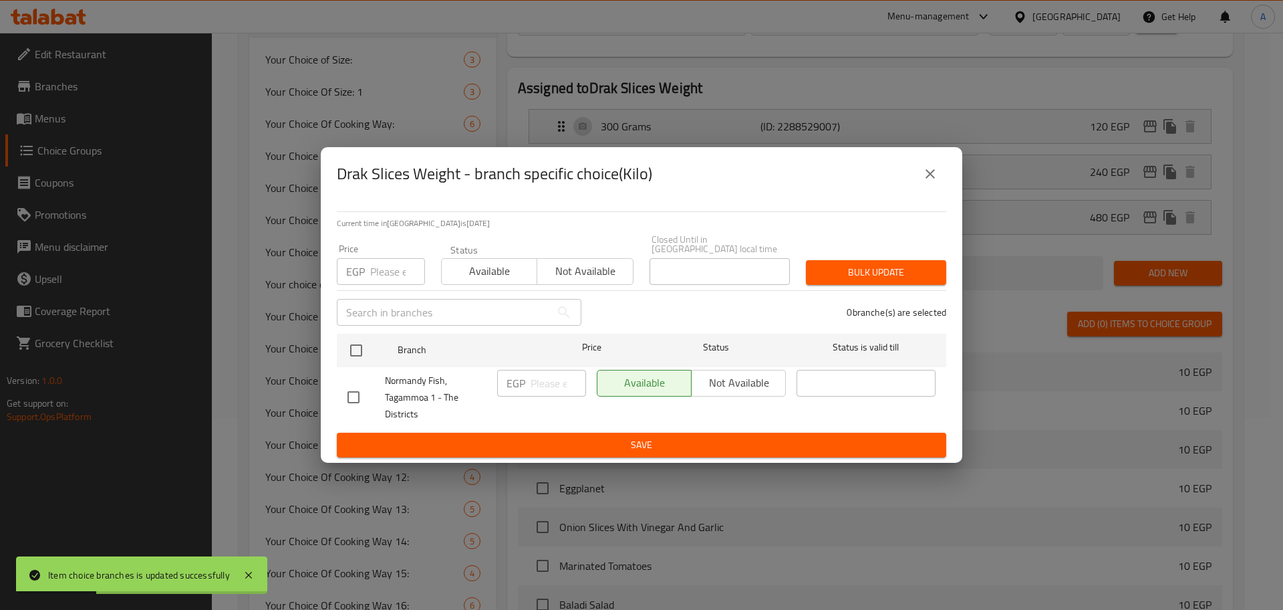
click at [391, 263] on input "number" at bounding box center [397, 271] width 55 height 27
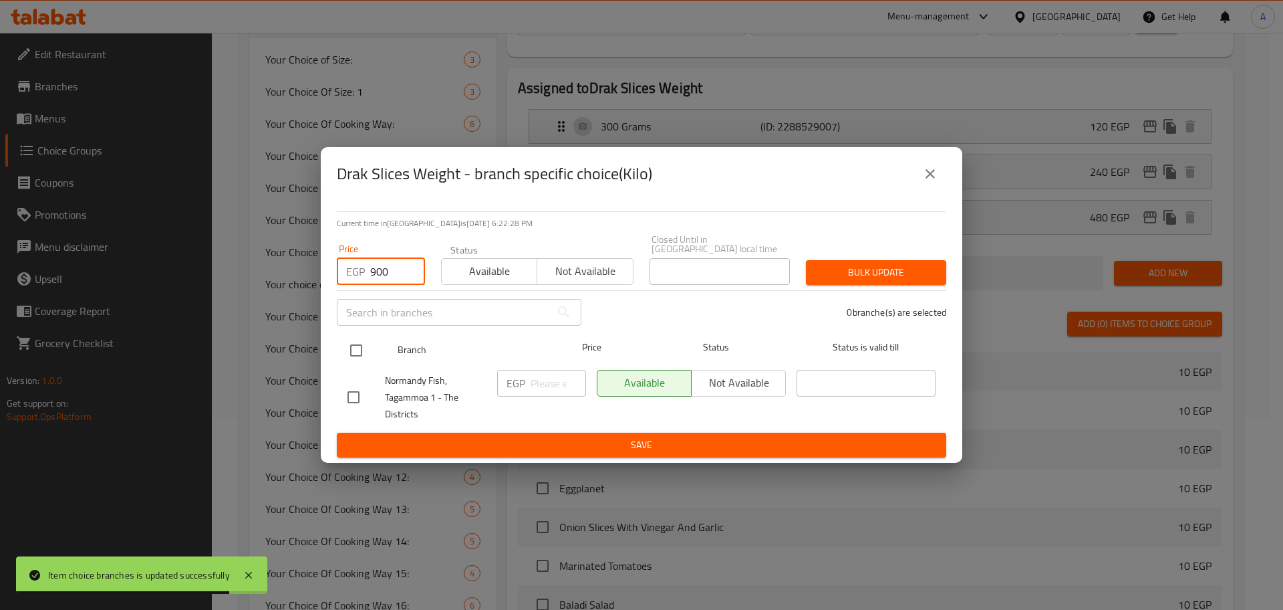
type input "900"
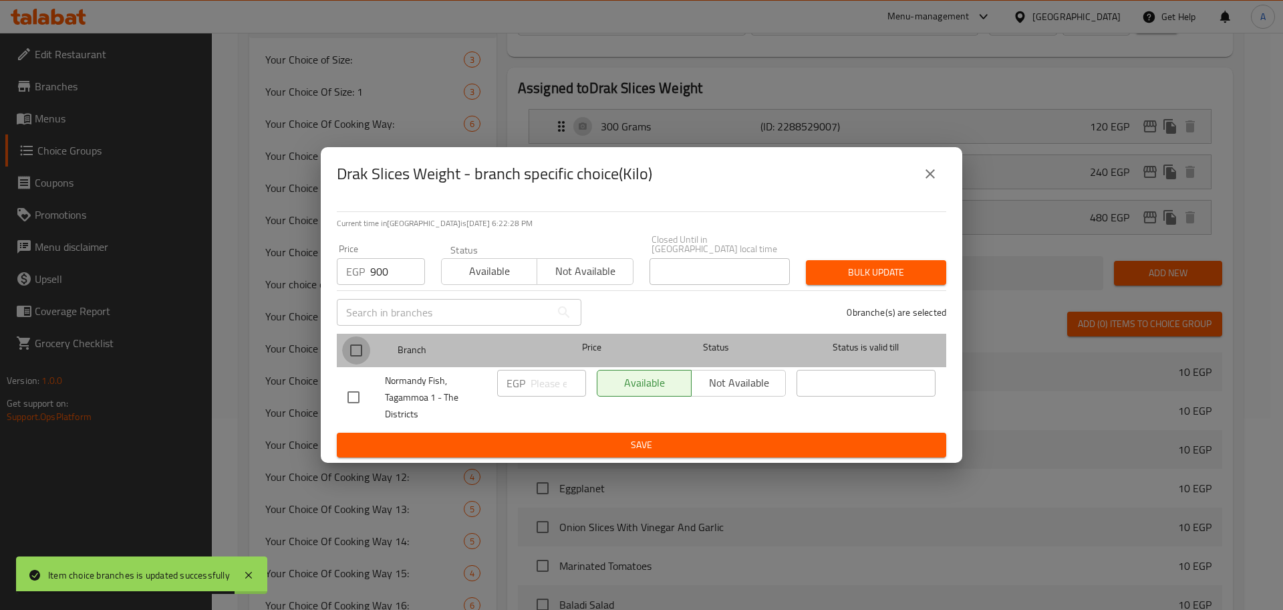
click at [354, 342] on input "checkbox" at bounding box center [356, 350] width 28 height 28
checkbox input "true"
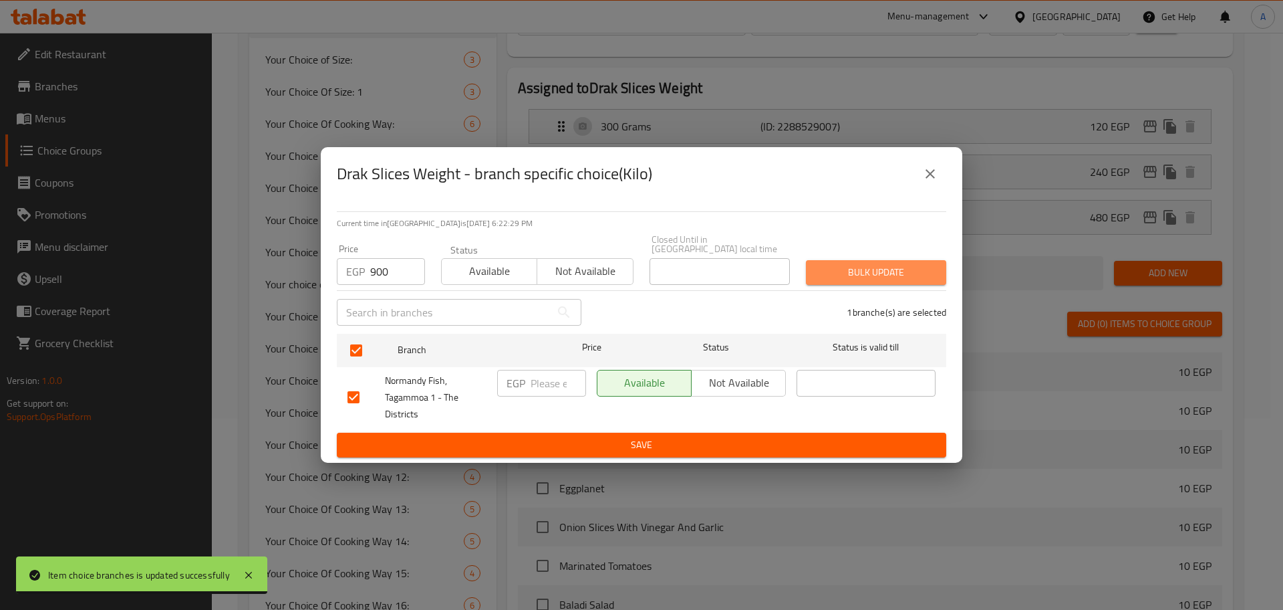
drag, startPoint x: 873, startPoint y: 278, endPoint x: 868, endPoint y: 267, distance: 12.3
click at [868, 267] on button "Bulk update" at bounding box center [876, 272] width 140 height 25
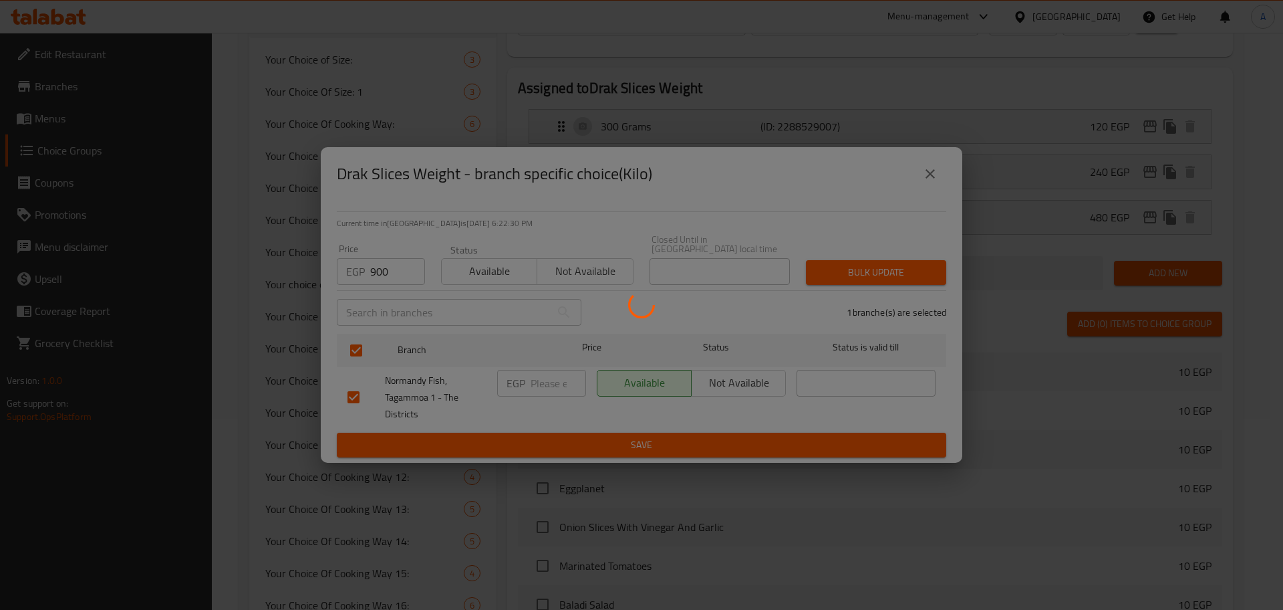
click at [868, 267] on div at bounding box center [641, 305] width 1283 height 610
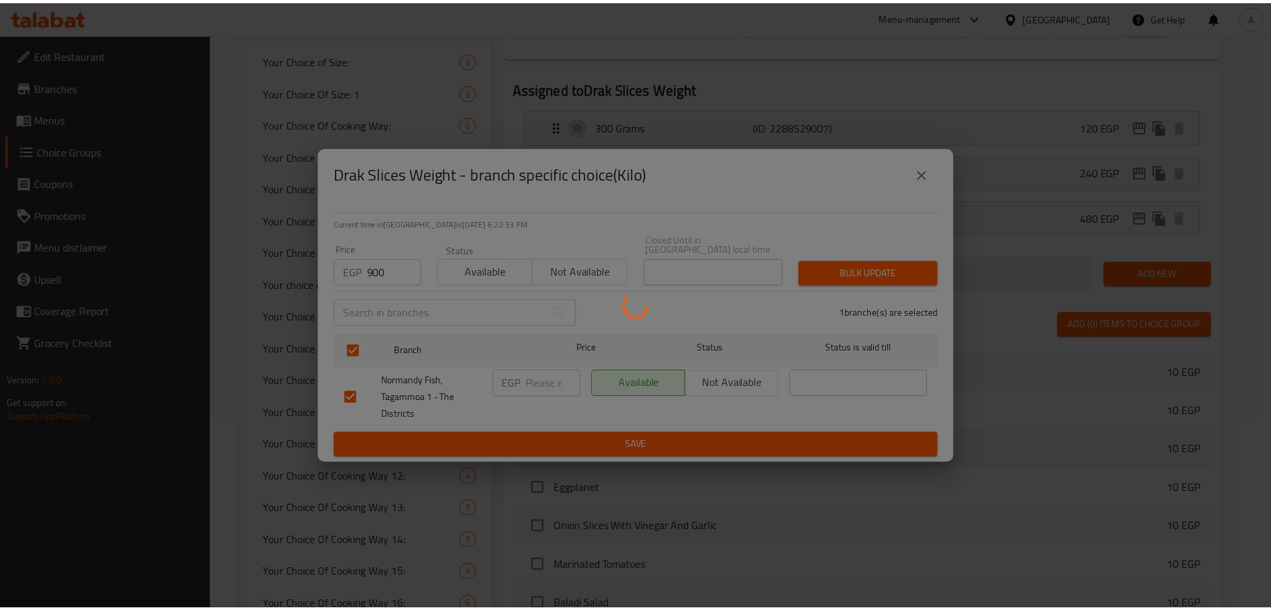
scroll to position [1037, 0]
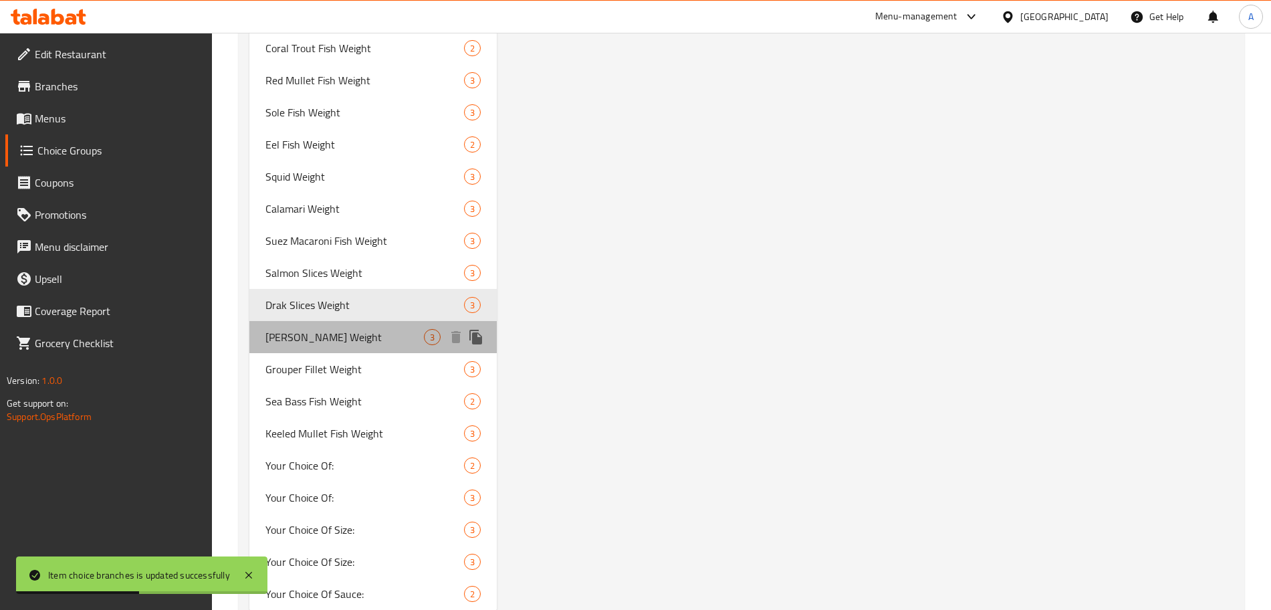
click at [327, 329] on span "[PERSON_NAME] Weight" at bounding box center [344, 337] width 158 height 16
type input "[PERSON_NAME] Weight"
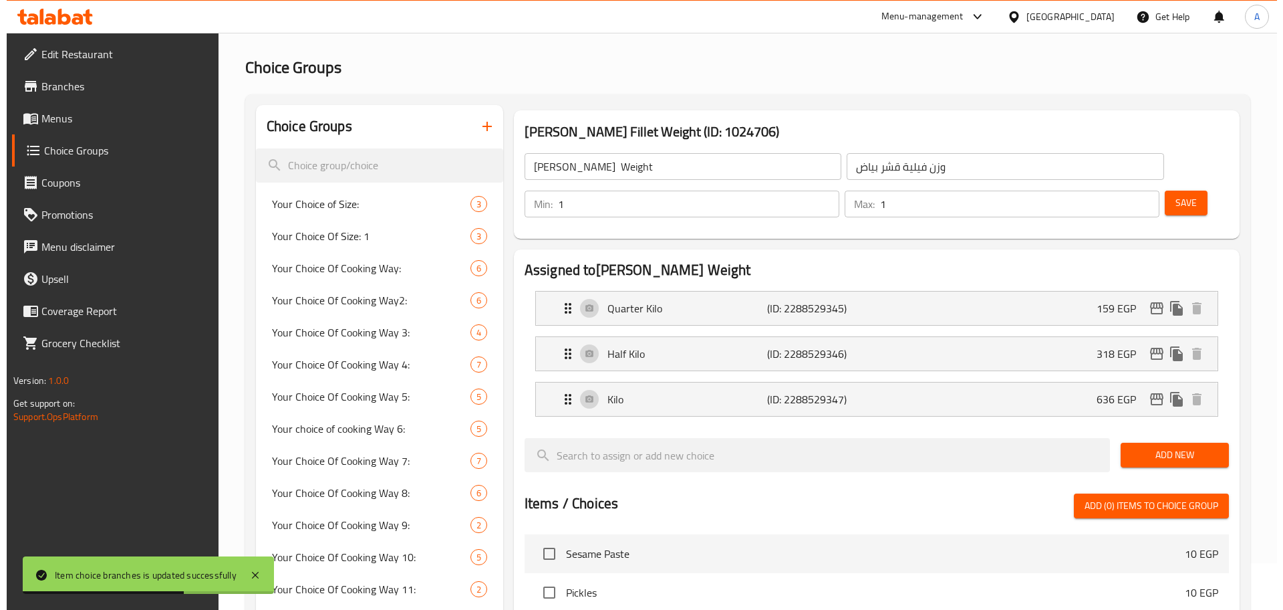
scroll to position [0, 0]
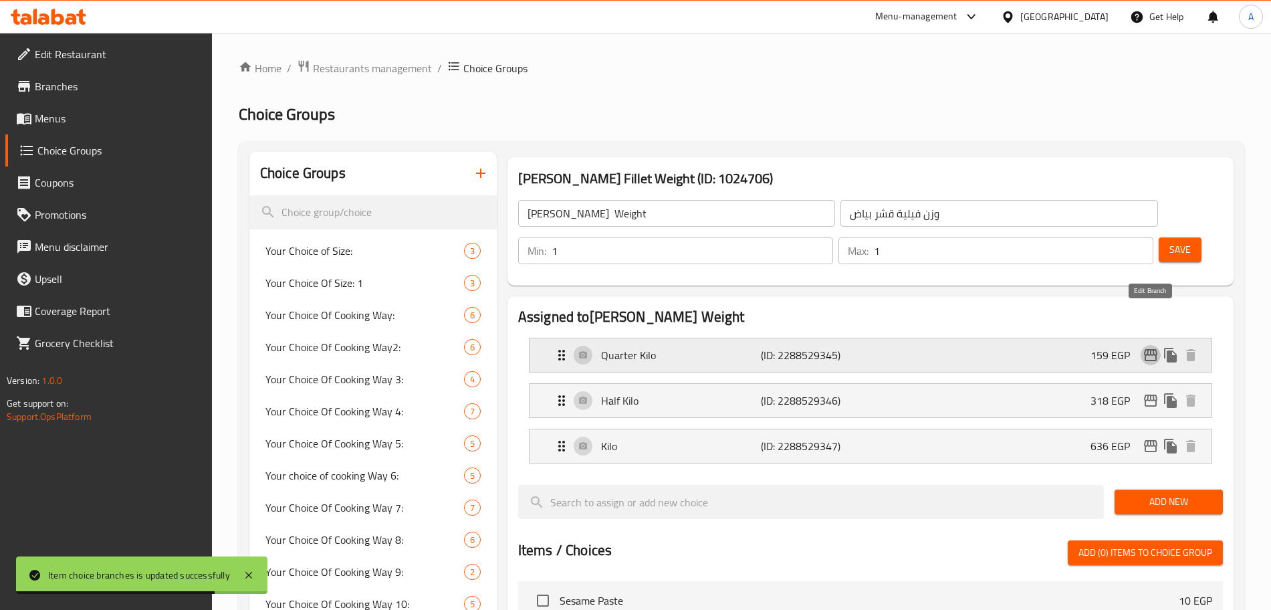
click at [1146, 349] on icon "edit" at bounding box center [1150, 355] width 13 height 12
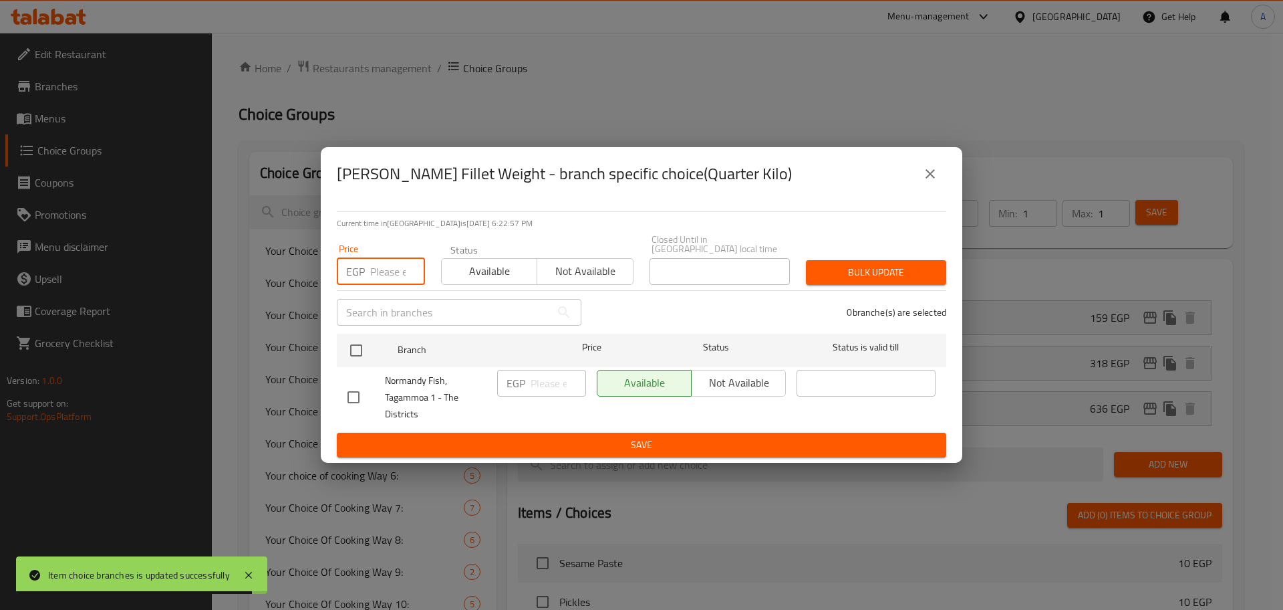
click at [385, 266] on input "number" at bounding box center [397, 271] width 55 height 27
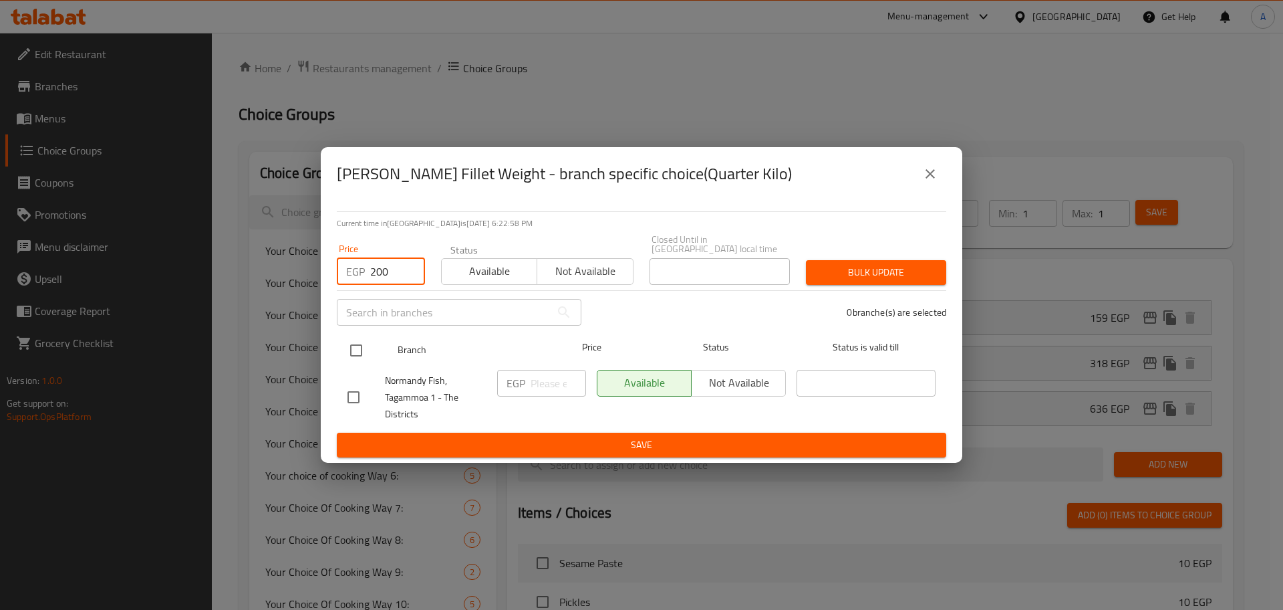
click at [359, 346] on input "checkbox" at bounding box center [356, 350] width 28 height 28
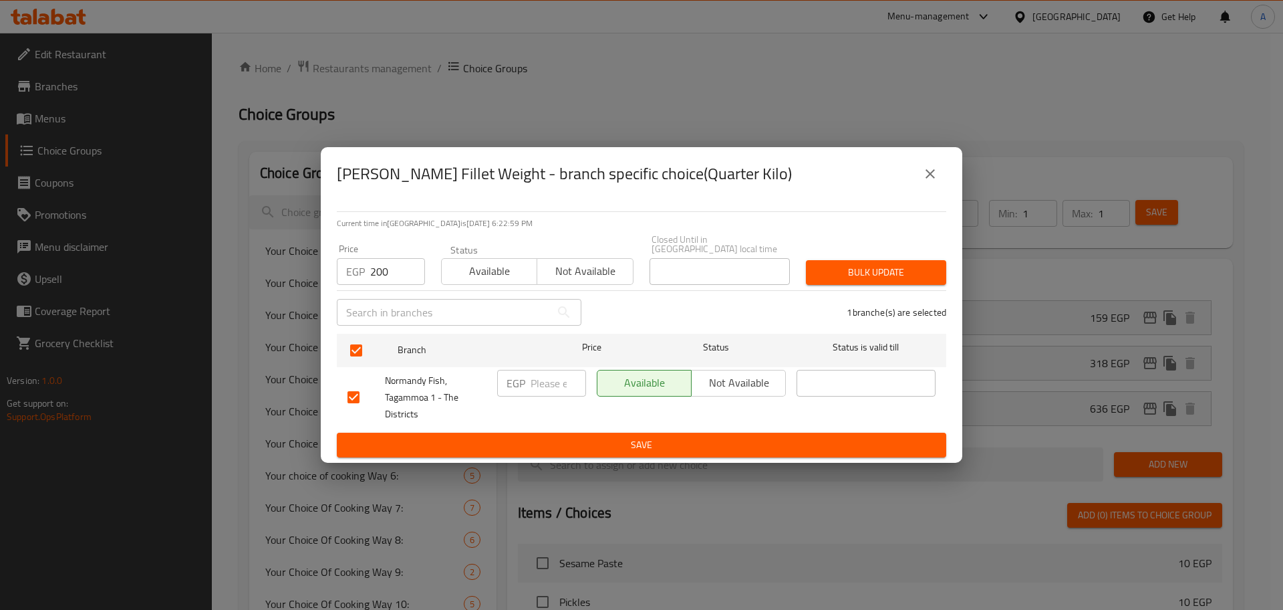
click at [887, 264] on span "Bulk update" at bounding box center [876, 272] width 119 height 17
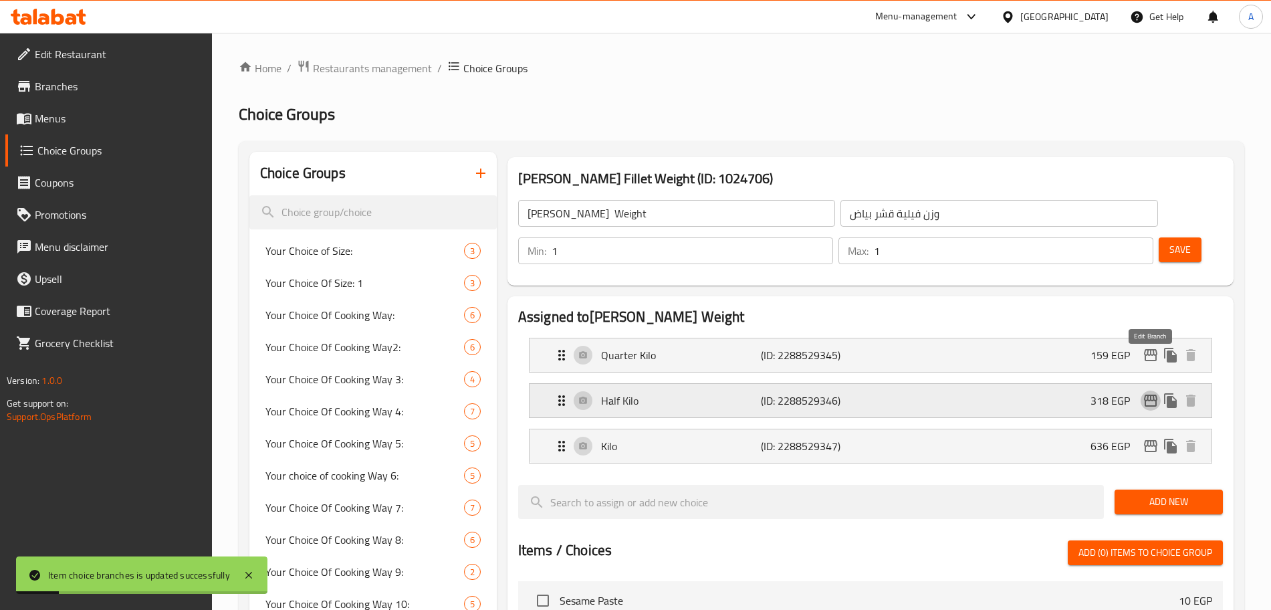
click at [1152, 394] on icon "edit" at bounding box center [1150, 400] width 13 height 12
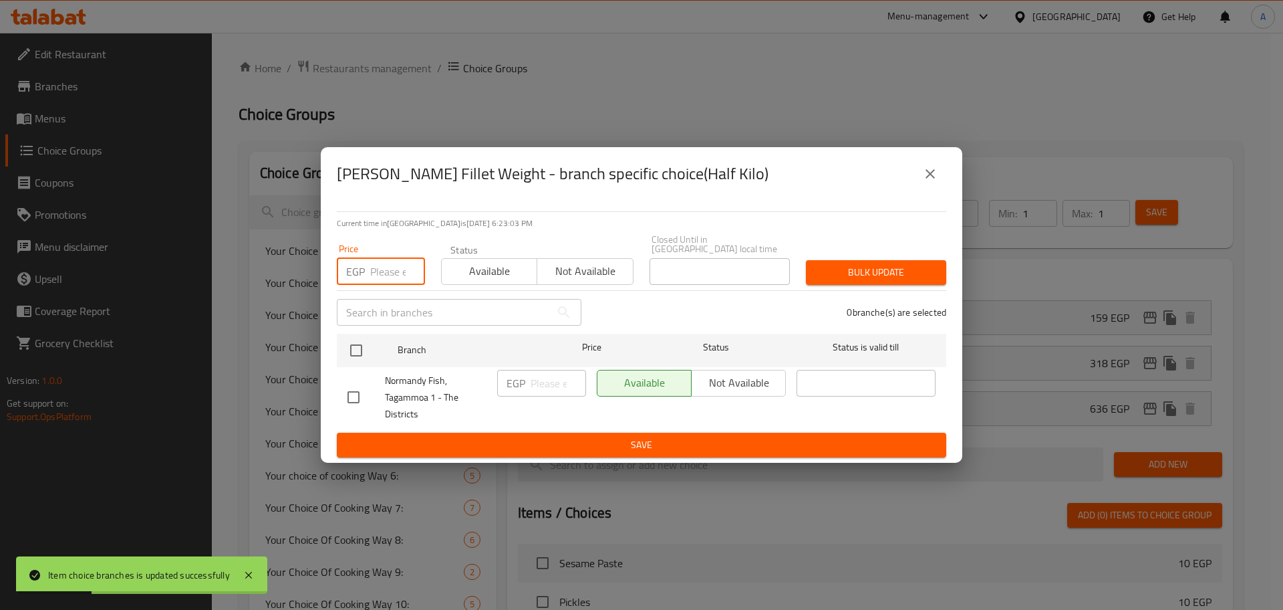
click at [387, 273] on input "number" at bounding box center [397, 271] width 55 height 27
click at [358, 346] on input "checkbox" at bounding box center [356, 350] width 28 height 28
click at [852, 264] on span "Bulk update" at bounding box center [876, 272] width 119 height 17
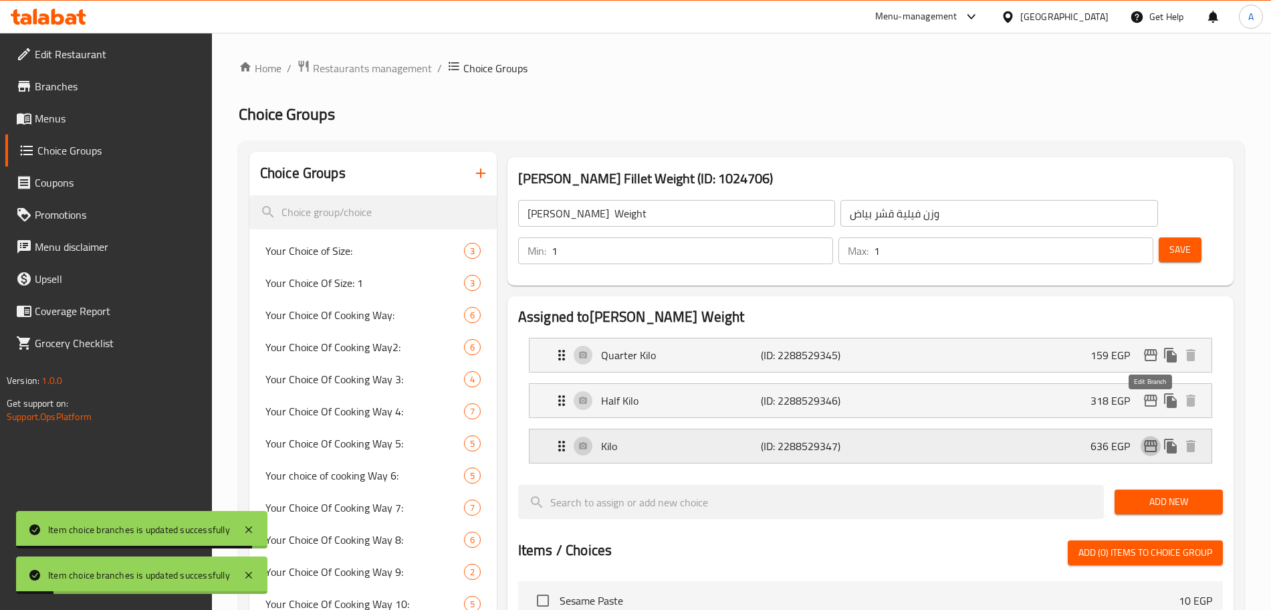
click at [1145, 440] on icon "edit" at bounding box center [1150, 446] width 13 height 12
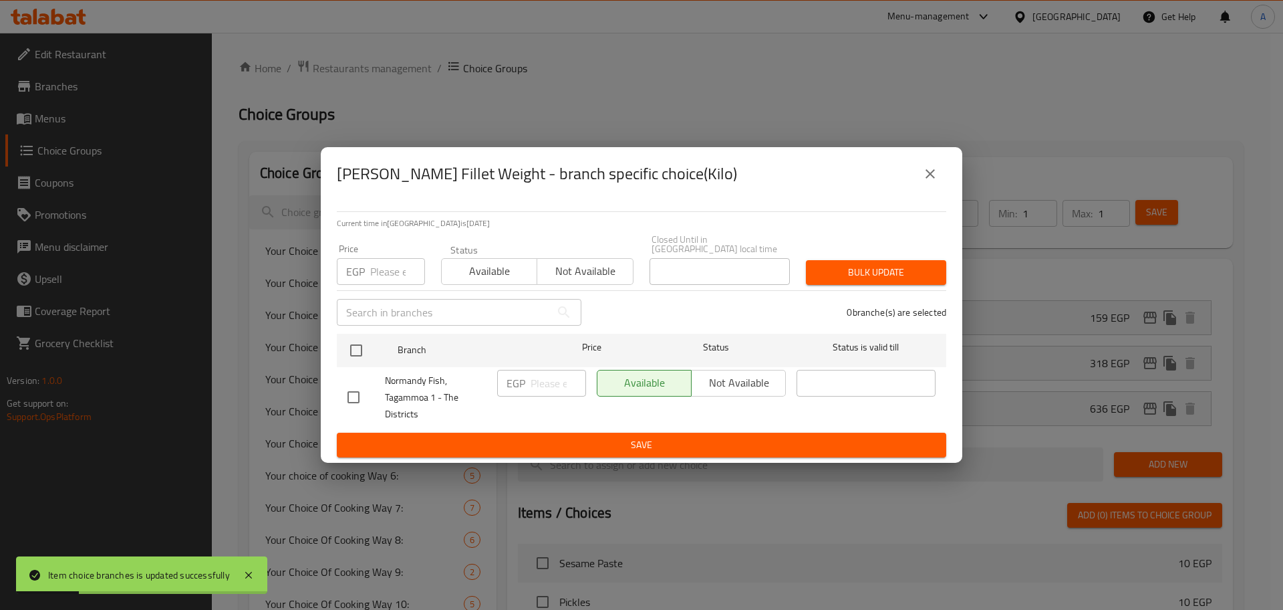
click at [394, 273] on input "number" at bounding box center [397, 271] width 55 height 27
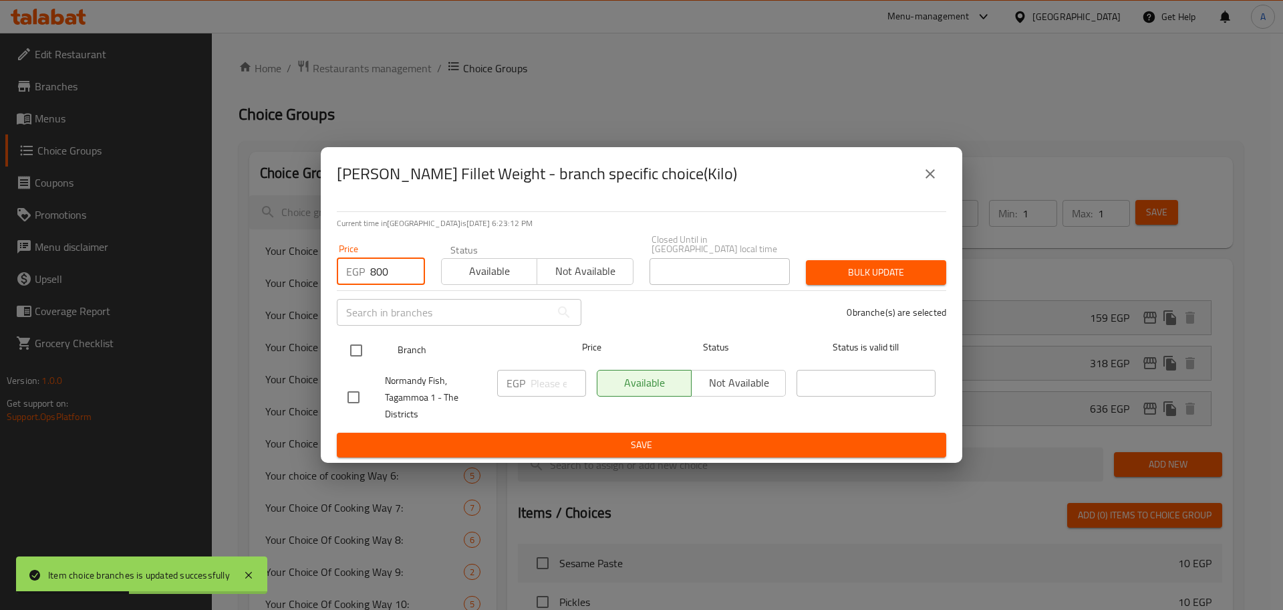
click at [359, 340] on input "checkbox" at bounding box center [356, 350] width 28 height 28
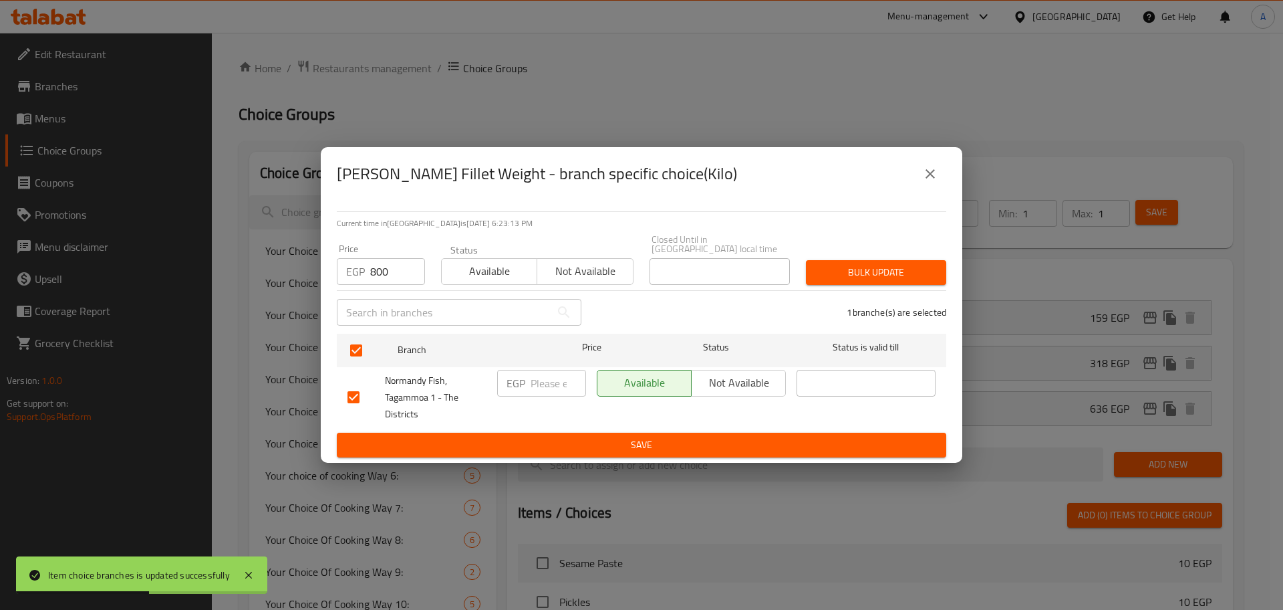
click at [829, 272] on span "Bulk update" at bounding box center [876, 272] width 119 height 17
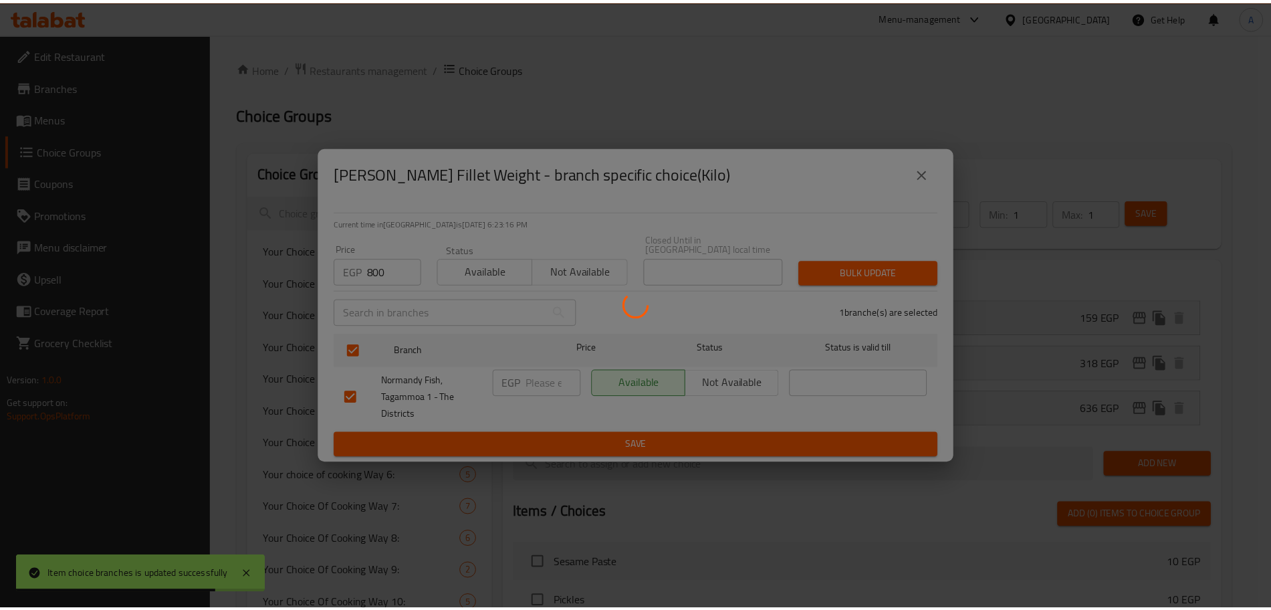
scroll to position [1069, 0]
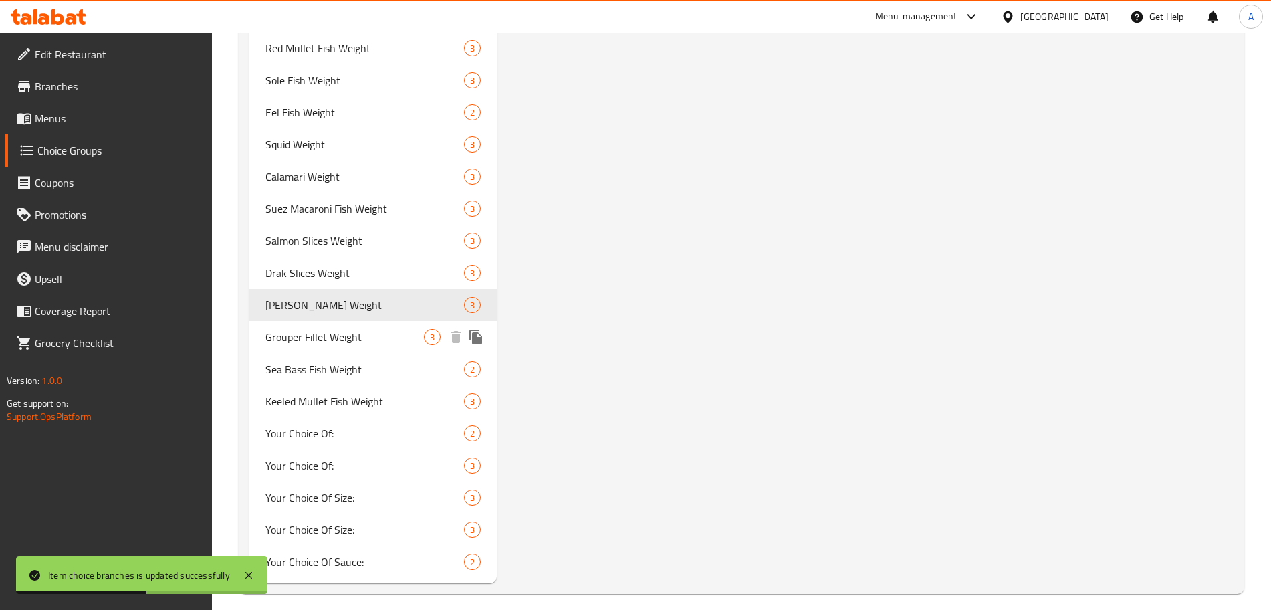
click at [349, 329] on span "Grouper Fillet Weight" at bounding box center [344, 337] width 158 height 16
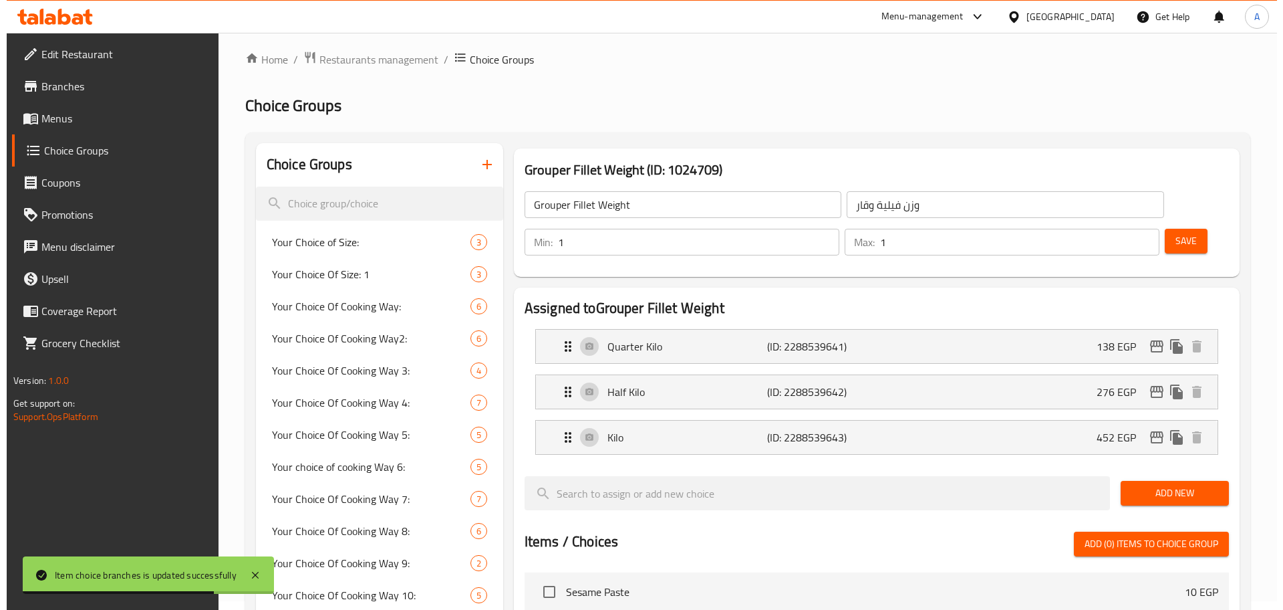
scroll to position [5, 0]
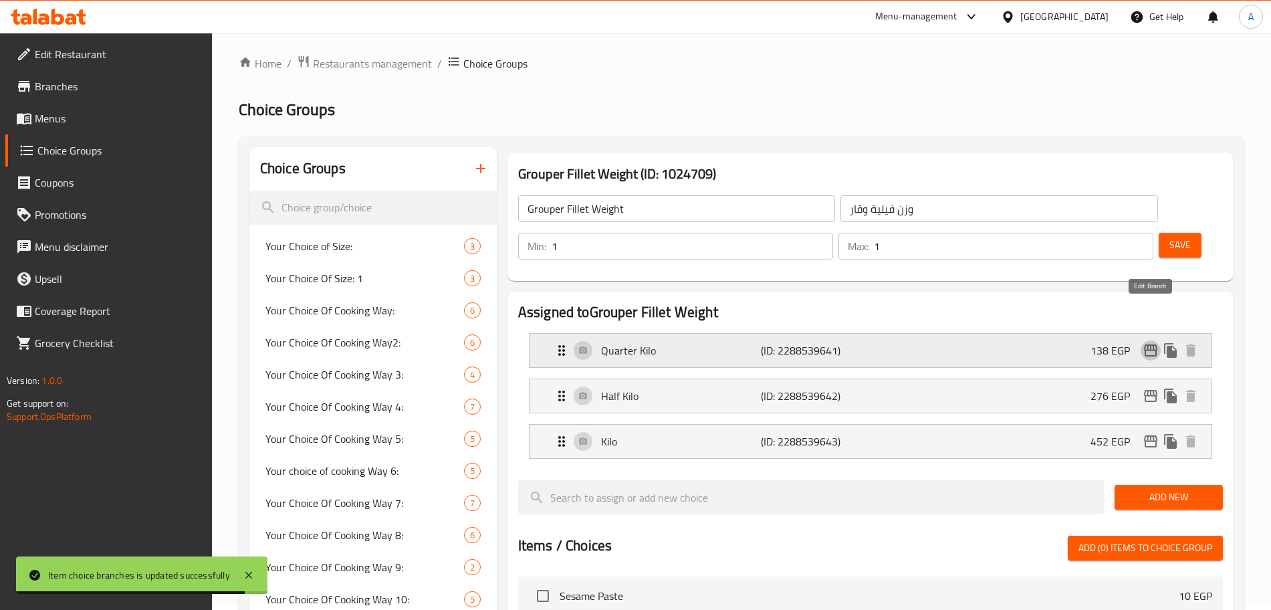
click at [1150, 344] on icon "edit" at bounding box center [1150, 350] width 13 height 12
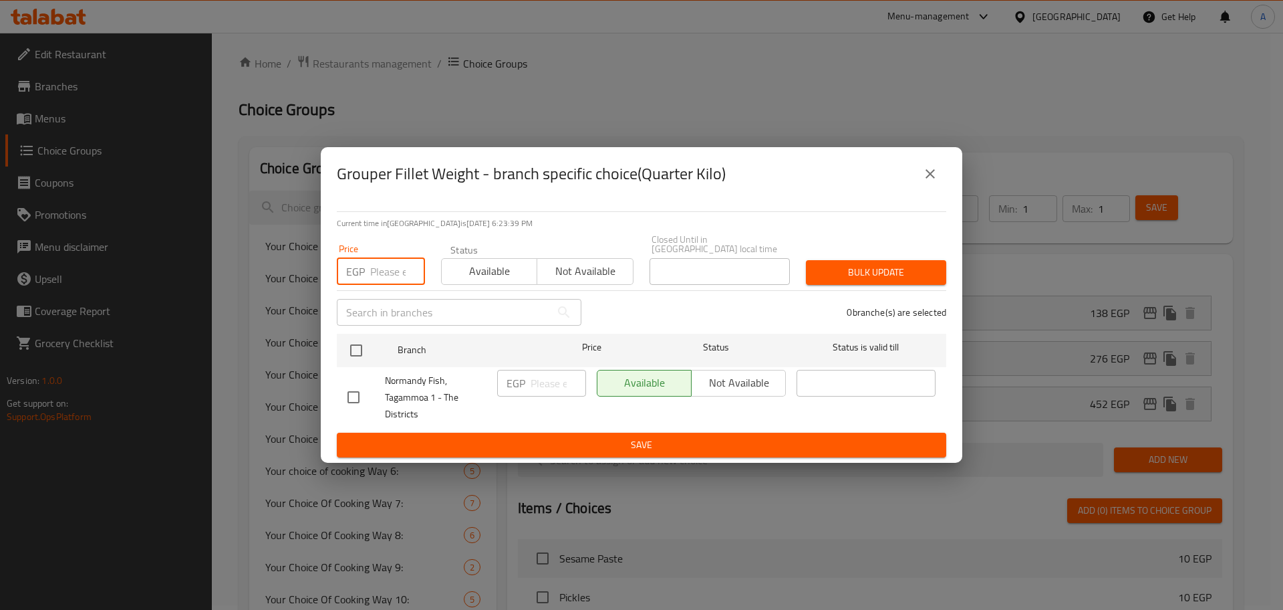
click at [382, 262] on input "number" at bounding box center [397, 271] width 55 height 27
click at [353, 345] on input "checkbox" at bounding box center [356, 350] width 28 height 28
click at [836, 265] on span "Bulk update" at bounding box center [876, 272] width 119 height 17
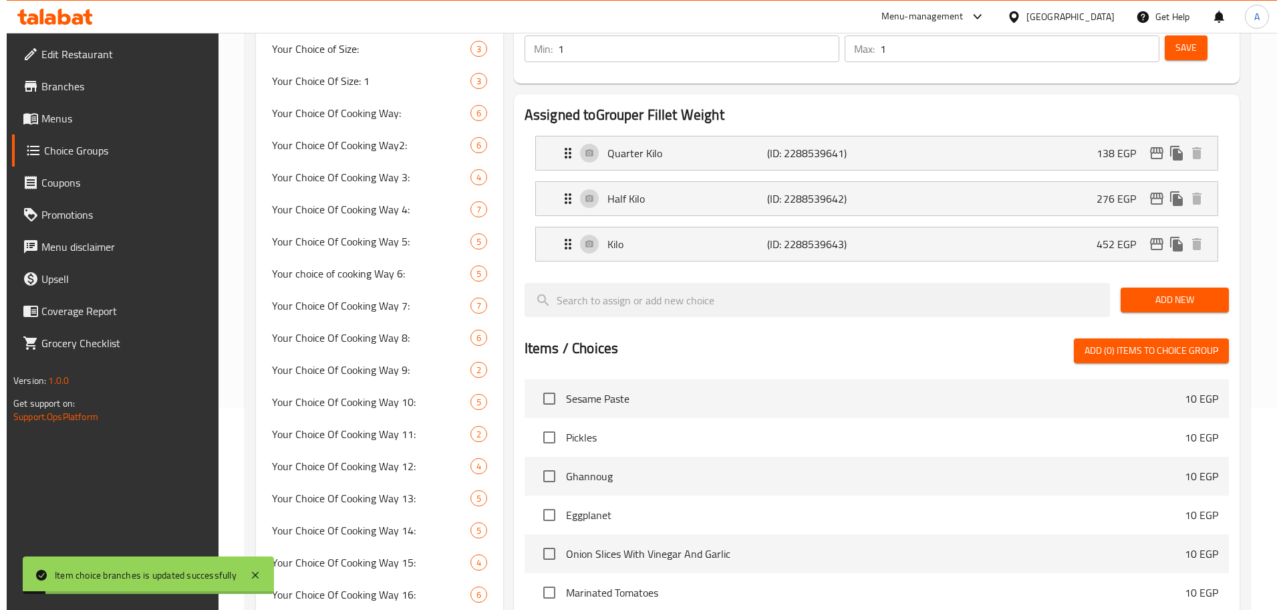
scroll to position [166, 0]
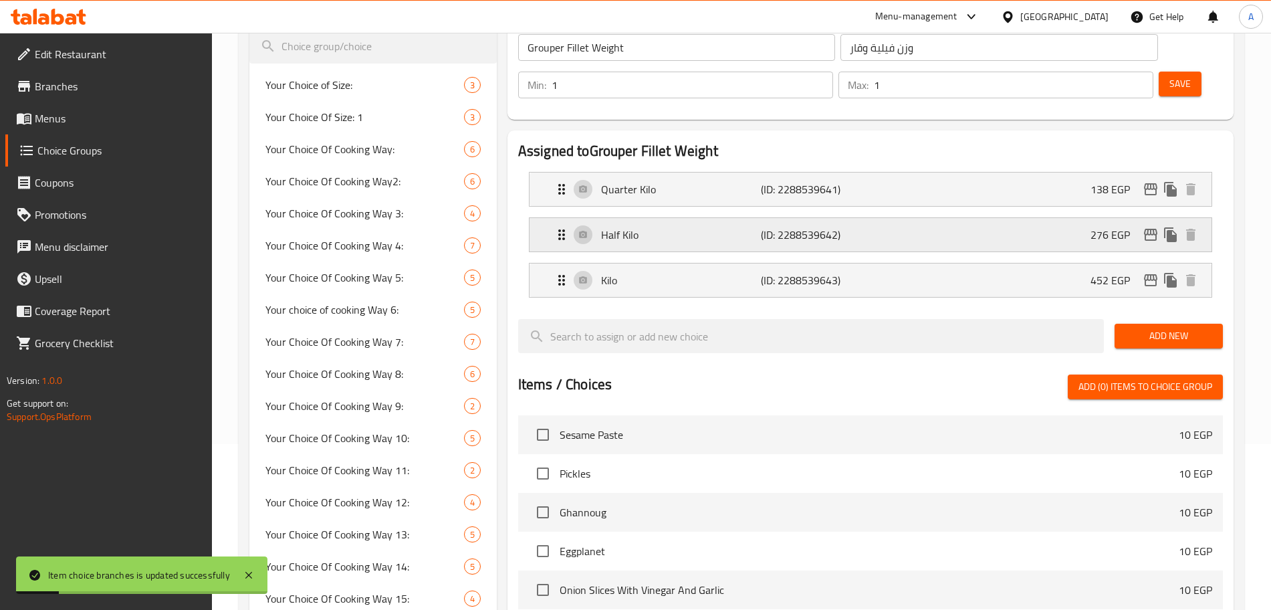
click at [1155, 229] on icon "edit" at bounding box center [1150, 235] width 13 height 12
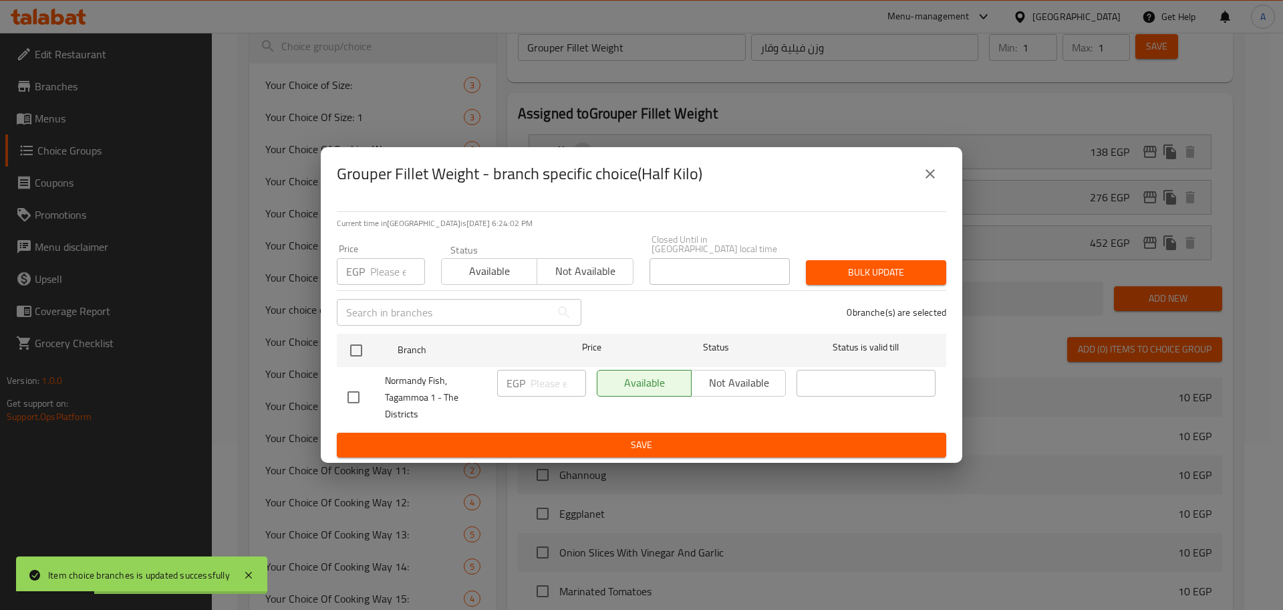
click at [389, 265] on input "number" at bounding box center [397, 271] width 55 height 27
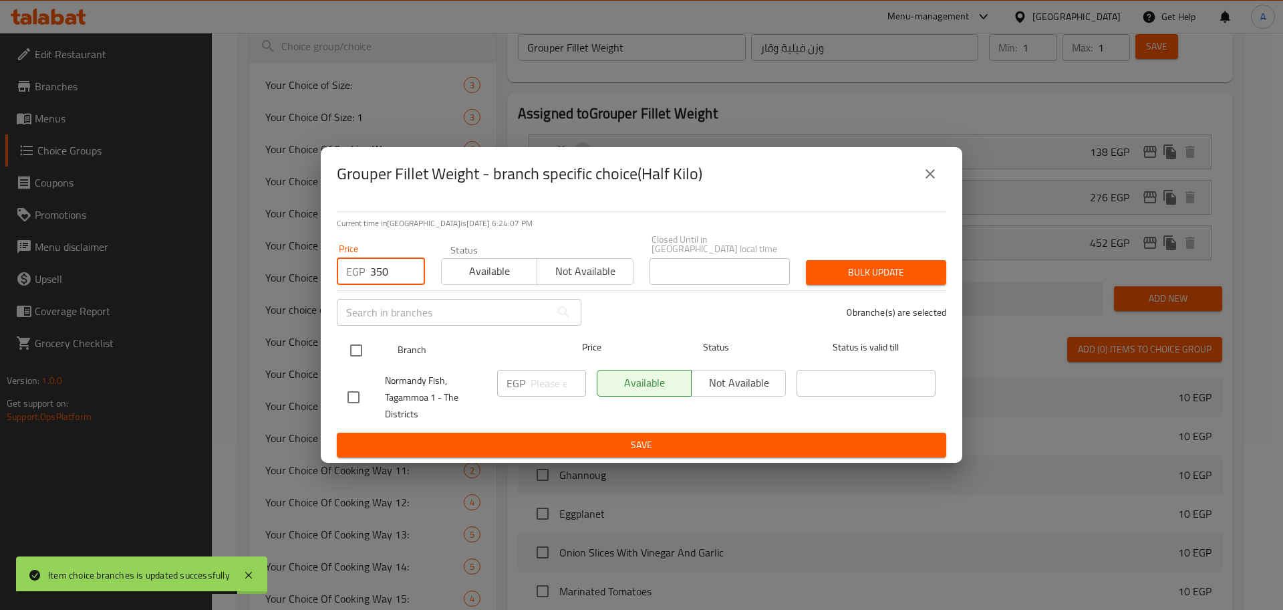
click at [352, 350] on input "checkbox" at bounding box center [356, 350] width 28 height 28
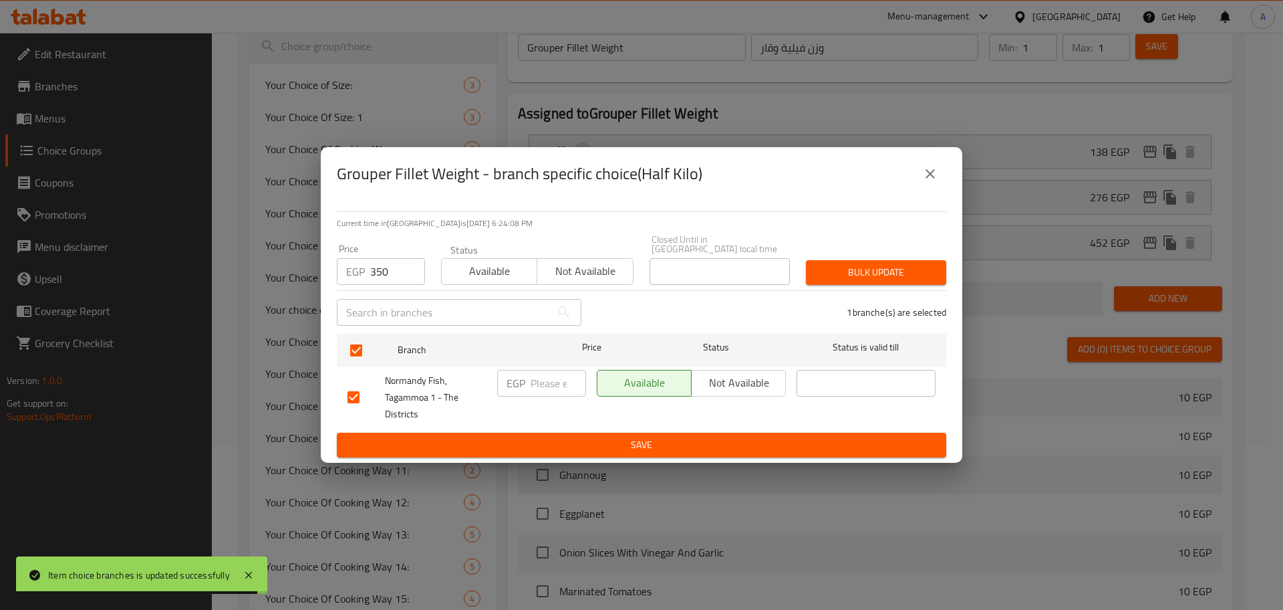
click at [851, 271] on span "Bulk update" at bounding box center [876, 272] width 119 height 17
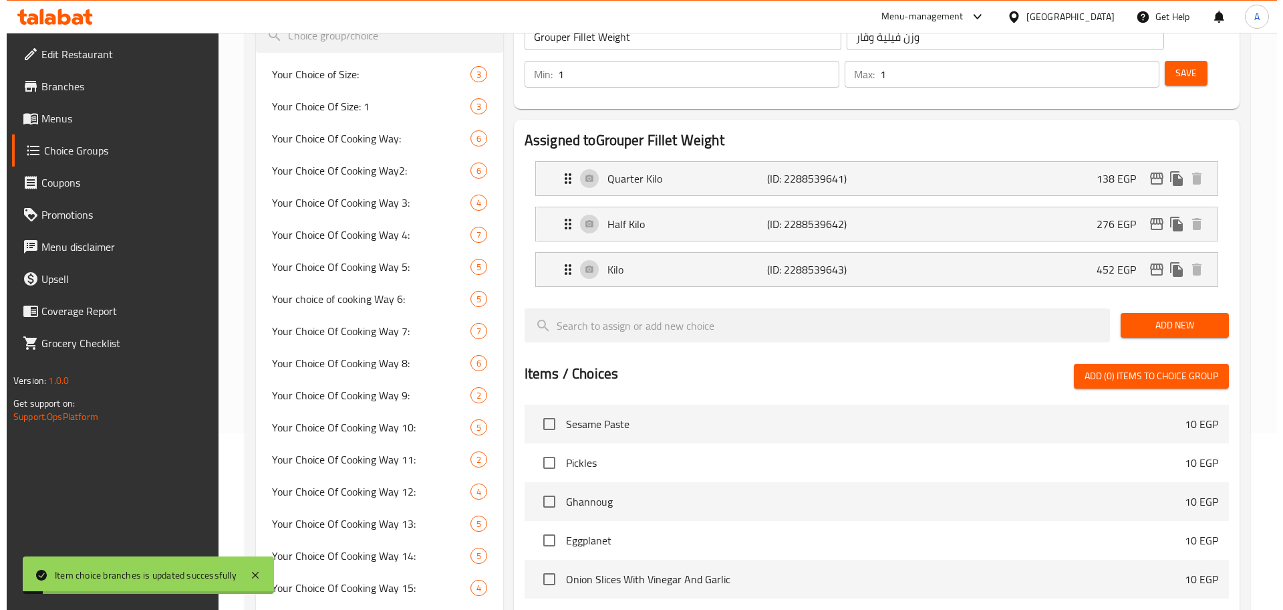
scroll to position [128, 0]
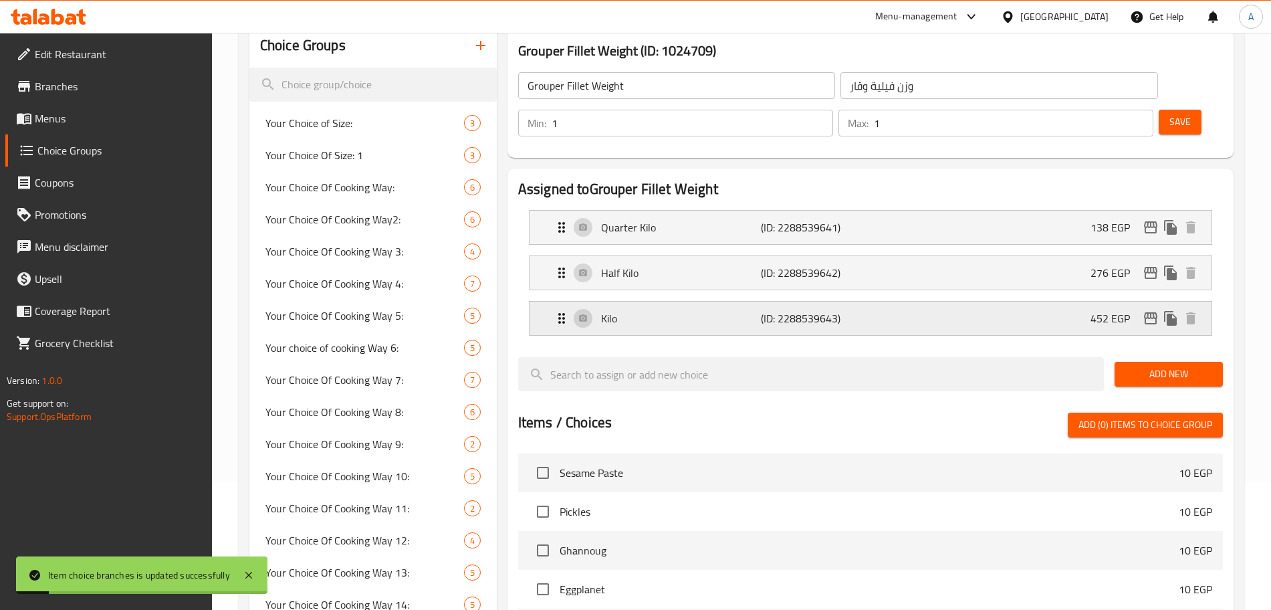
click at [1150, 312] on icon "edit" at bounding box center [1150, 318] width 13 height 12
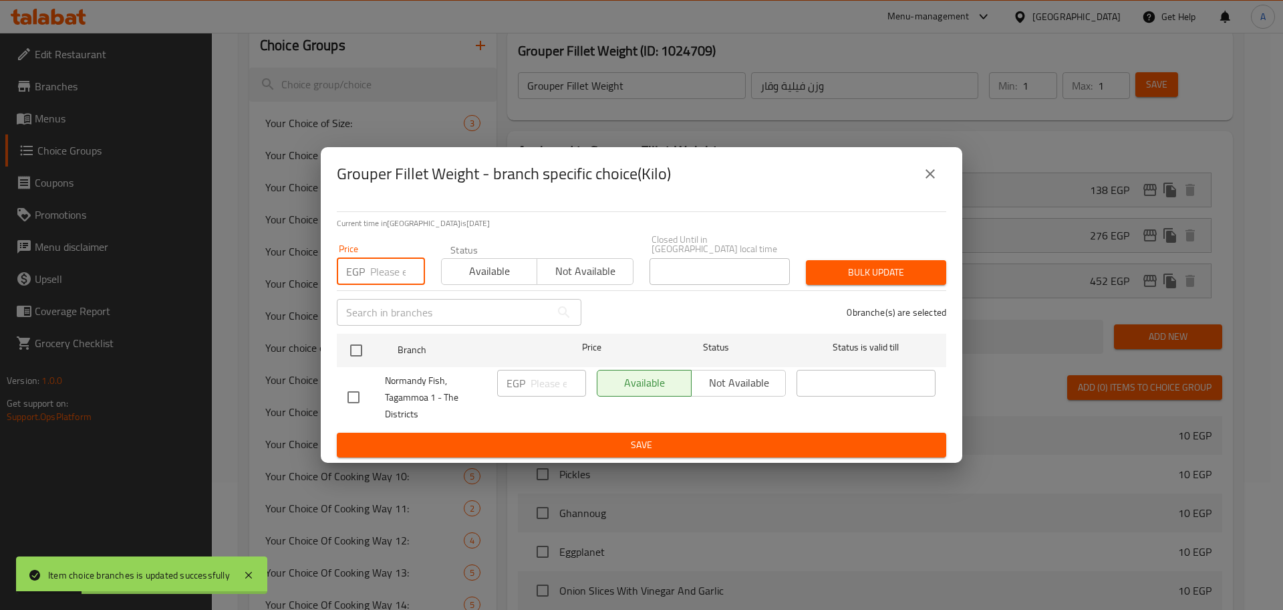
click at [383, 261] on input "number" at bounding box center [397, 271] width 55 height 27
click at [356, 346] on input "checkbox" at bounding box center [356, 350] width 28 height 28
click at [871, 264] on span "Bulk update" at bounding box center [876, 272] width 119 height 17
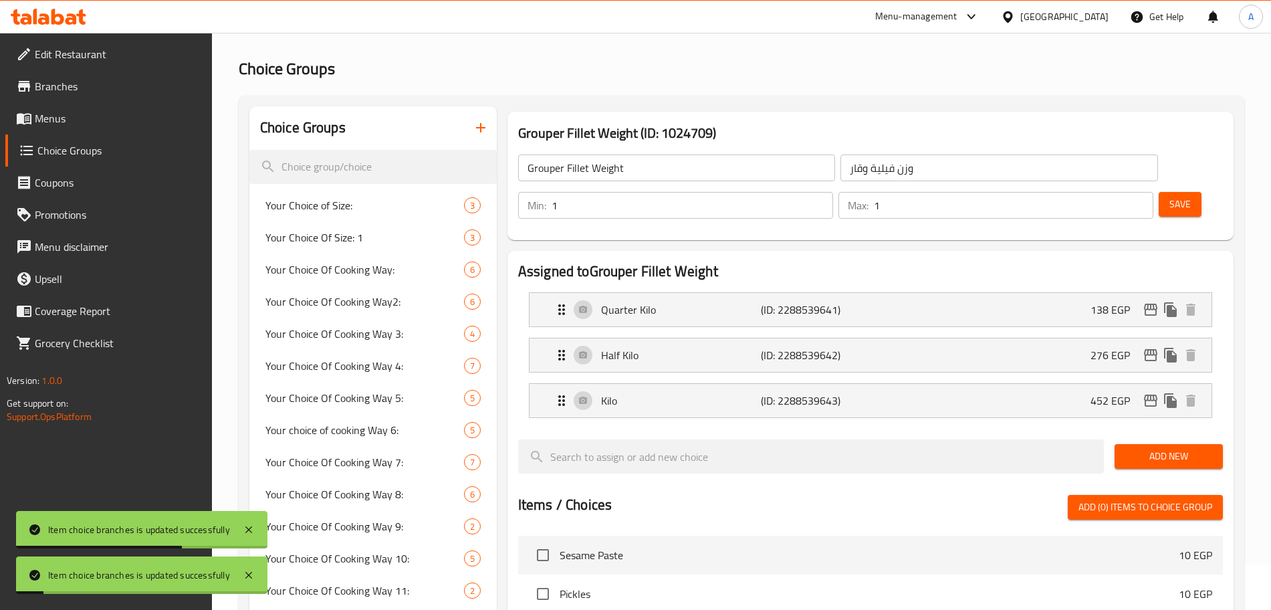
scroll to position [0, 0]
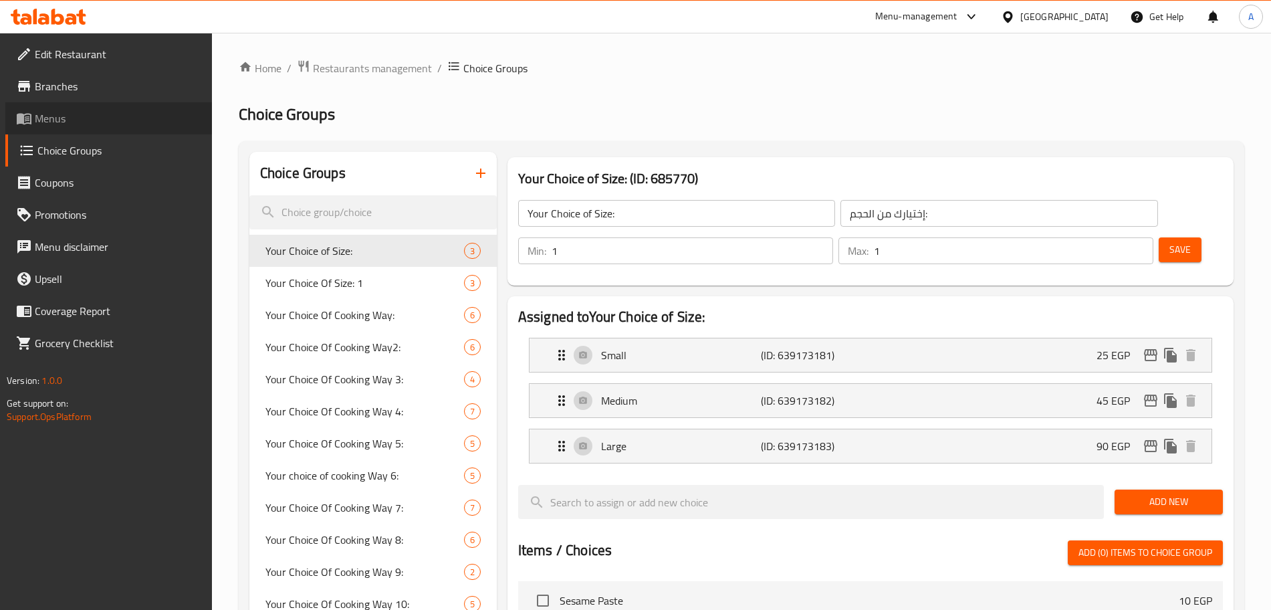
click at [104, 114] on span "Menus" at bounding box center [118, 118] width 166 height 16
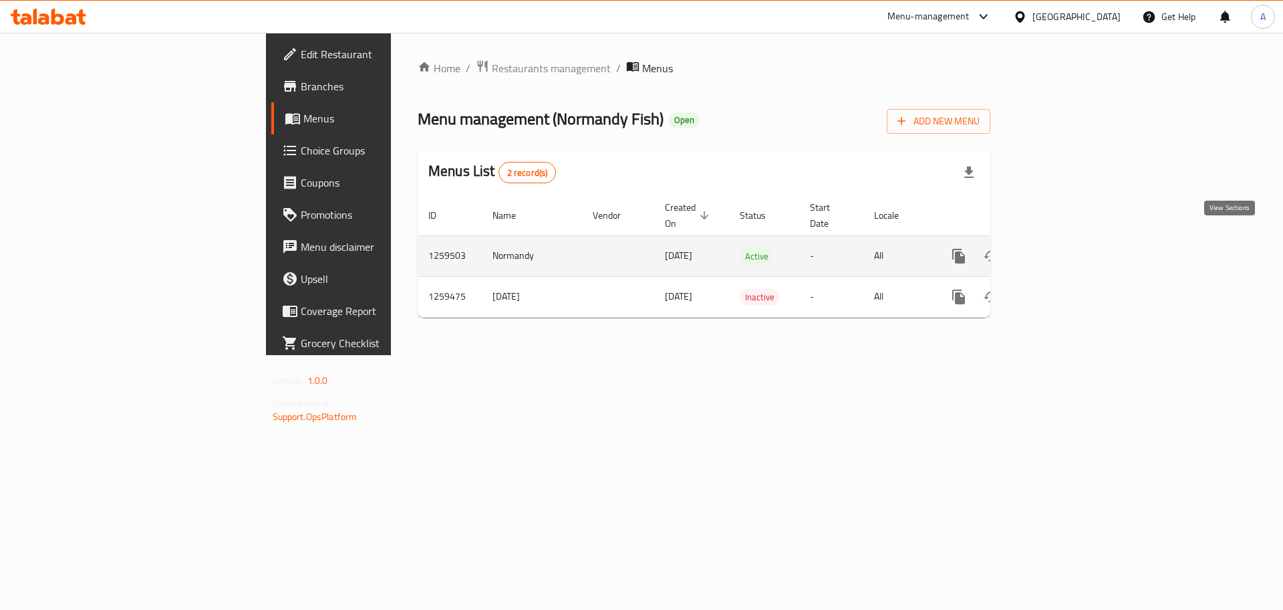
click at [1063, 248] on icon "enhanced table" at bounding box center [1055, 256] width 16 height 16
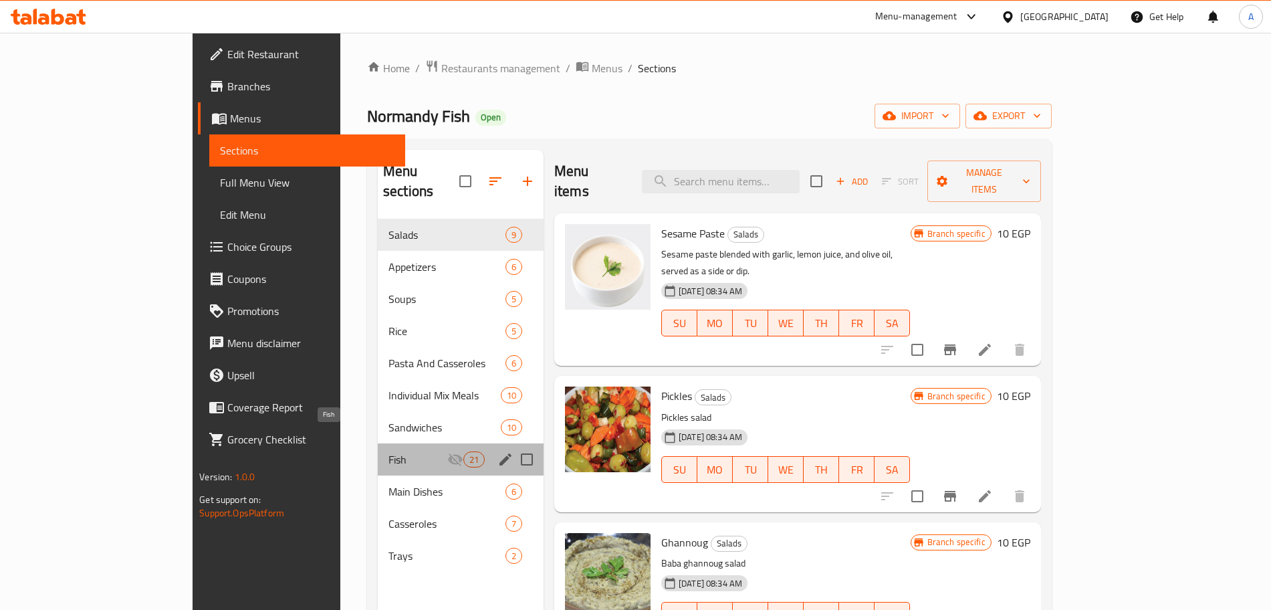
click at [388, 451] on span "Fish" at bounding box center [417, 459] width 59 height 16
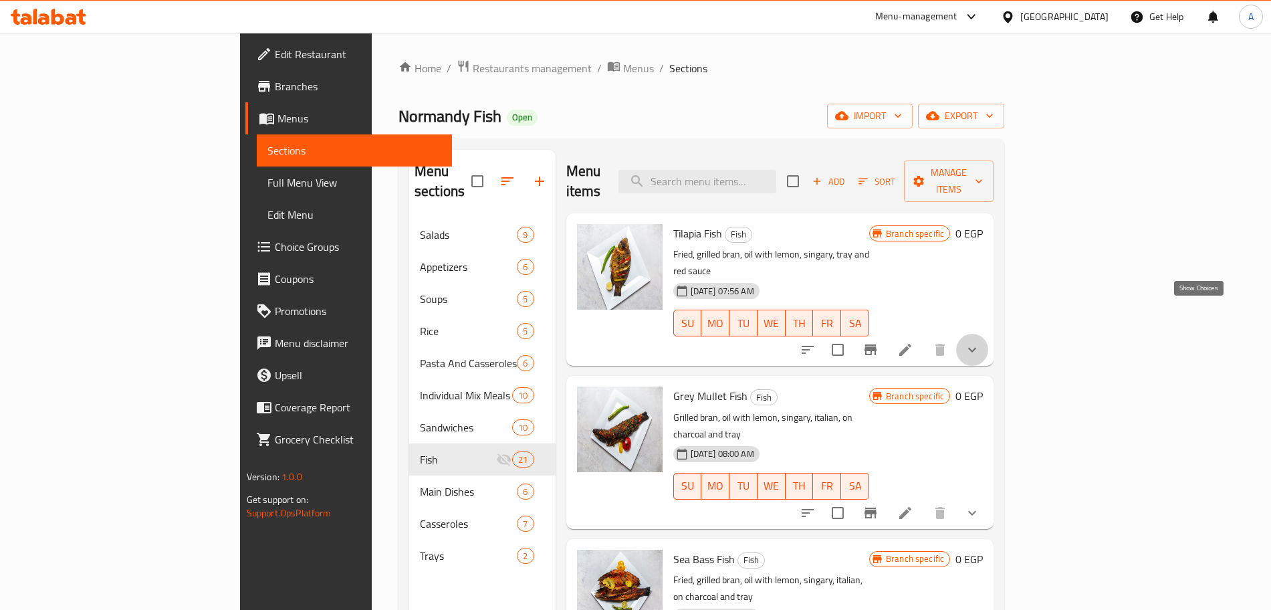
click at [980, 342] on icon "show more" at bounding box center [972, 350] width 16 height 16
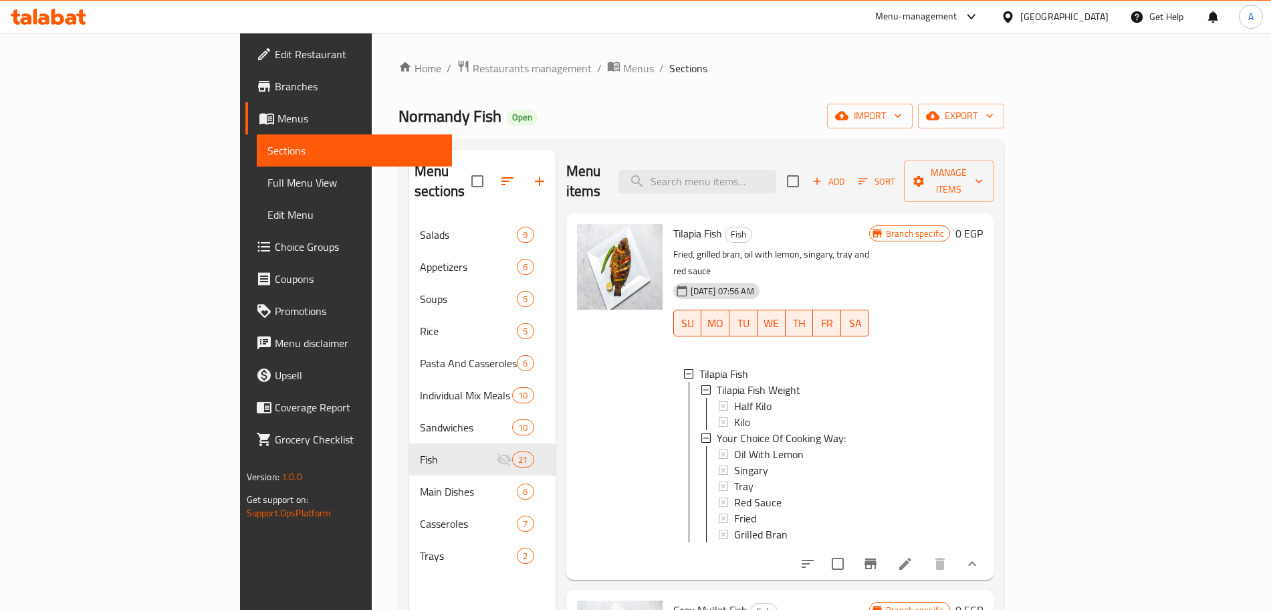
scroll to position [73, 0]
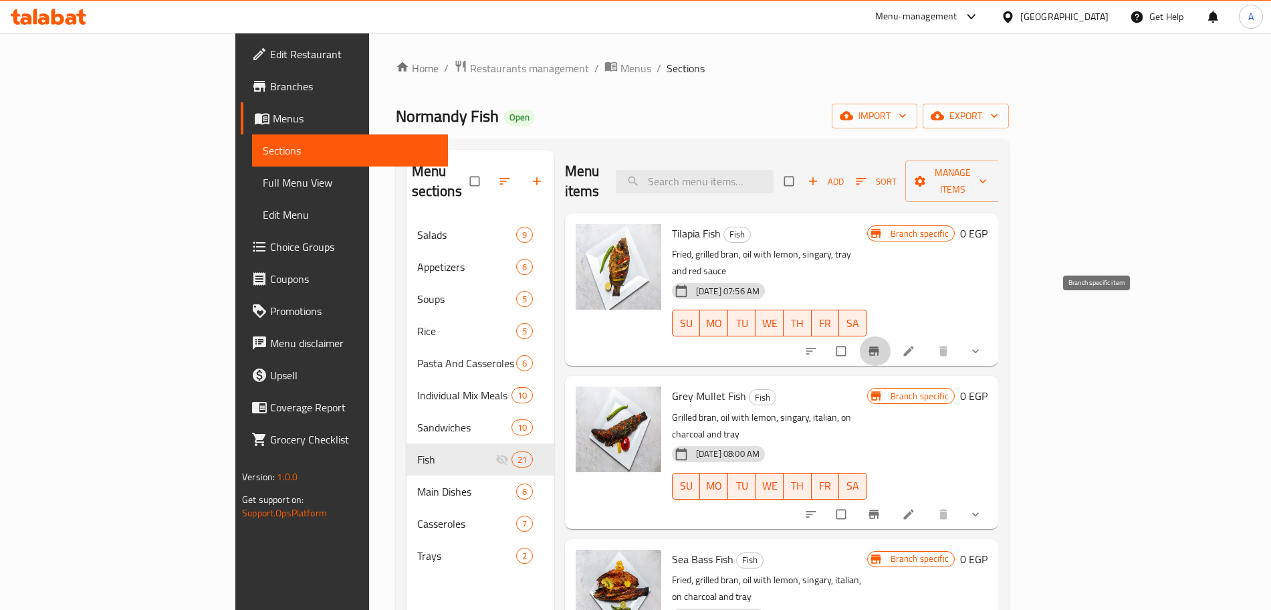
click at [880, 344] on icon "Branch-specific-item" at bounding box center [873, 350] width 13 height 13
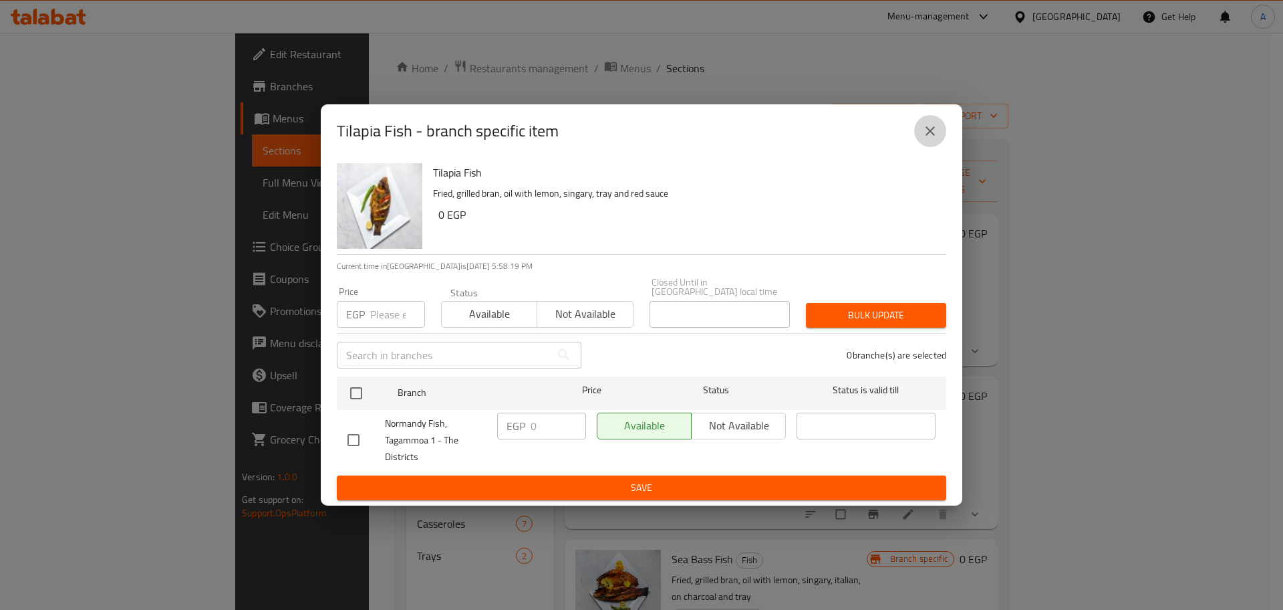
click at [933, 134] on icon "close" at bounding box center [930, 131] width 16 height 16
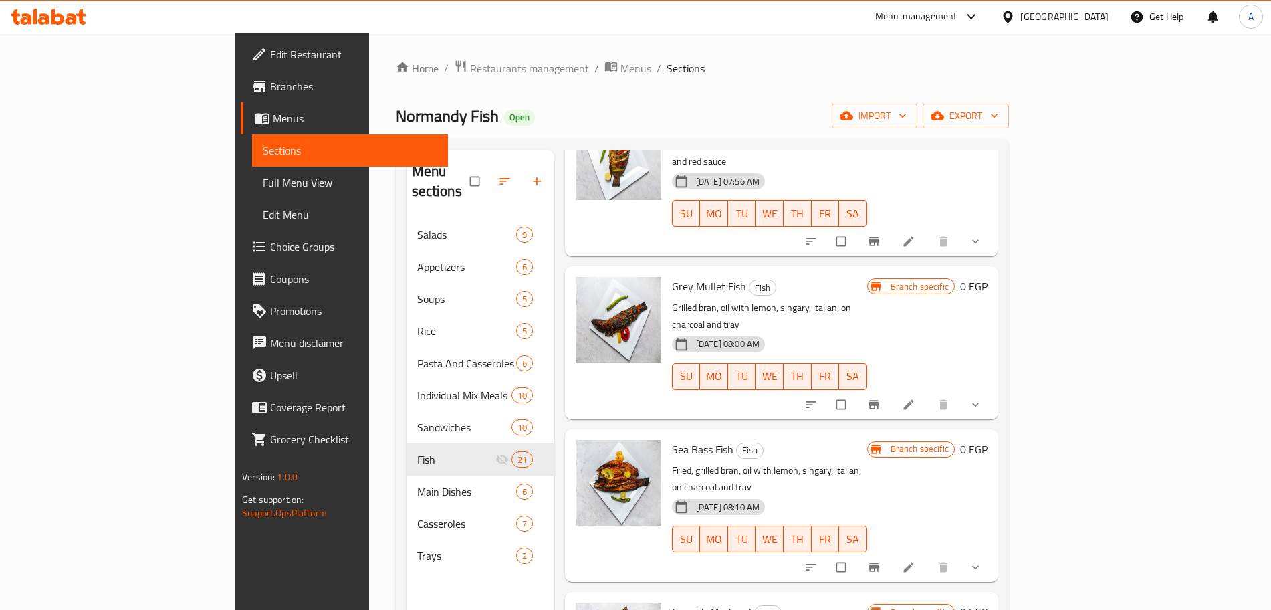
scroll to position [114, 0]
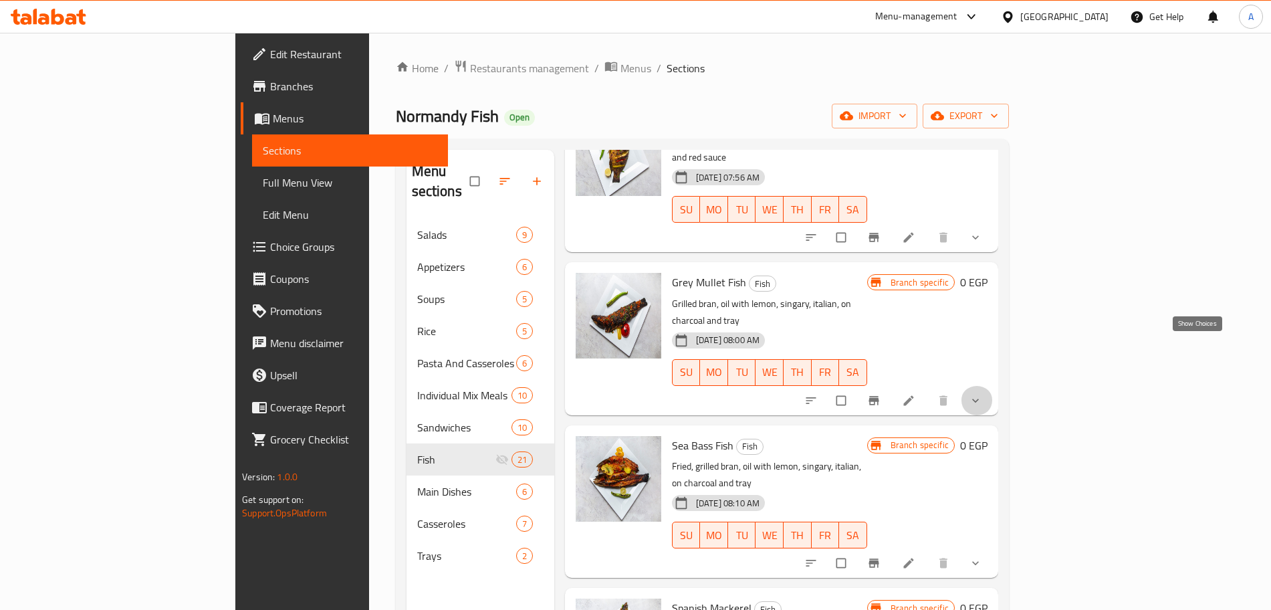
click at [982, 394] on icon "show more" at bounding box center [974, 400] width 13 height 13
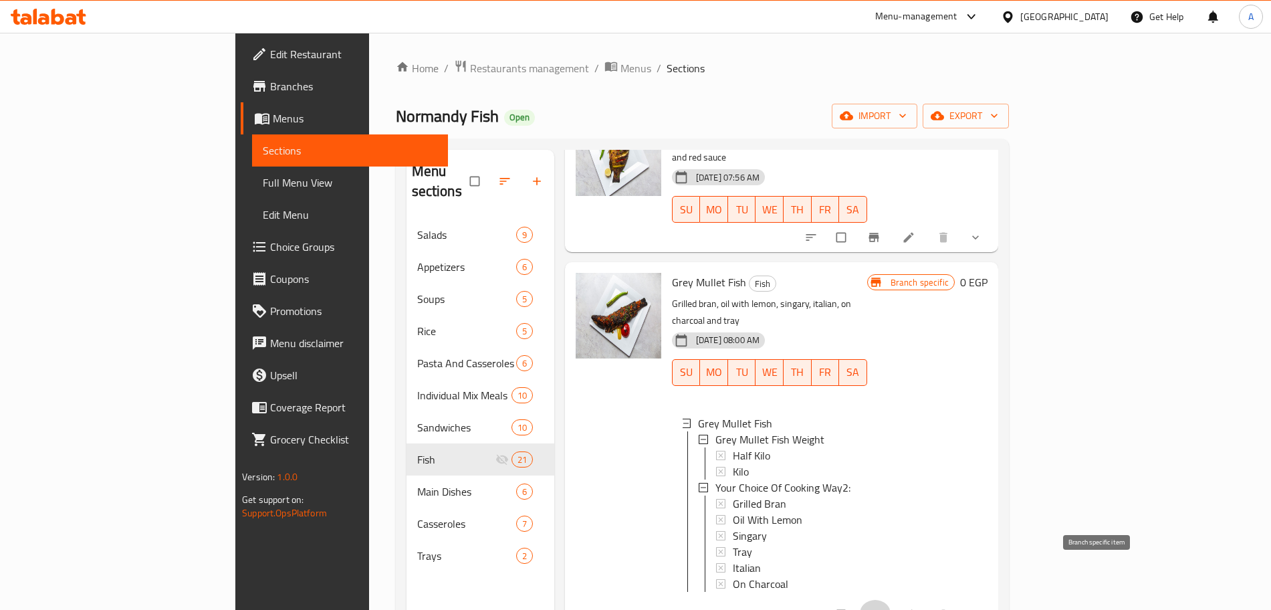
click at [878, 609] on icon "Branch-specific-item" at bounding box center [873, 614] width 10 height 9
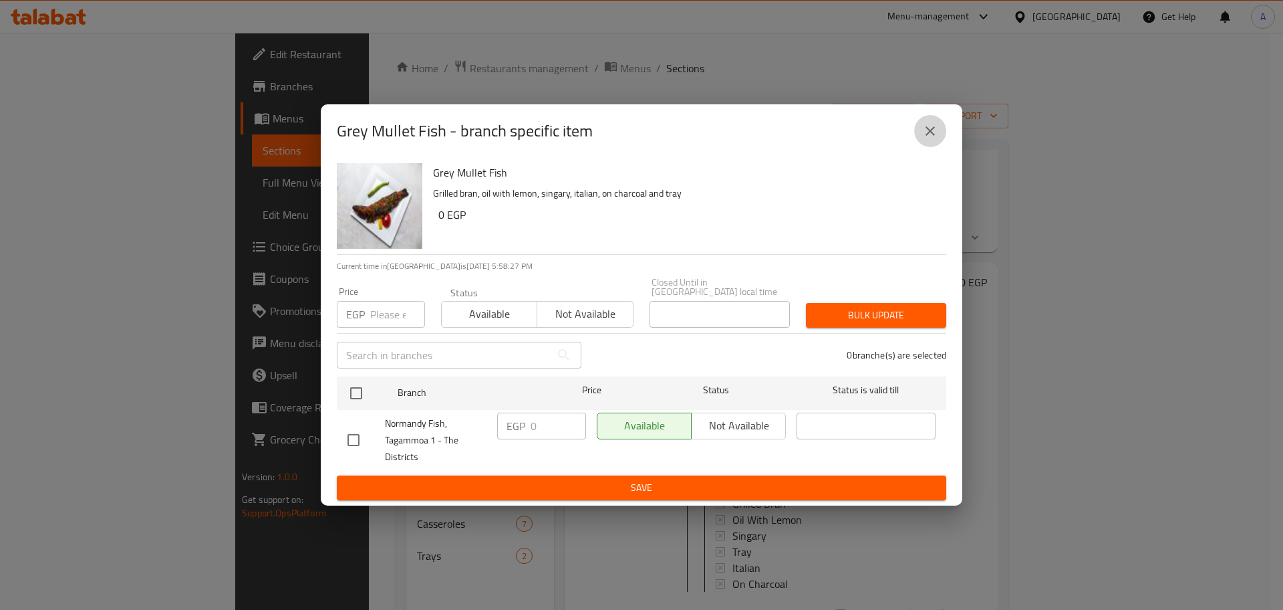
click at [932, 130] on icon "close" at bounding box center [930, 131] width 16 height 16
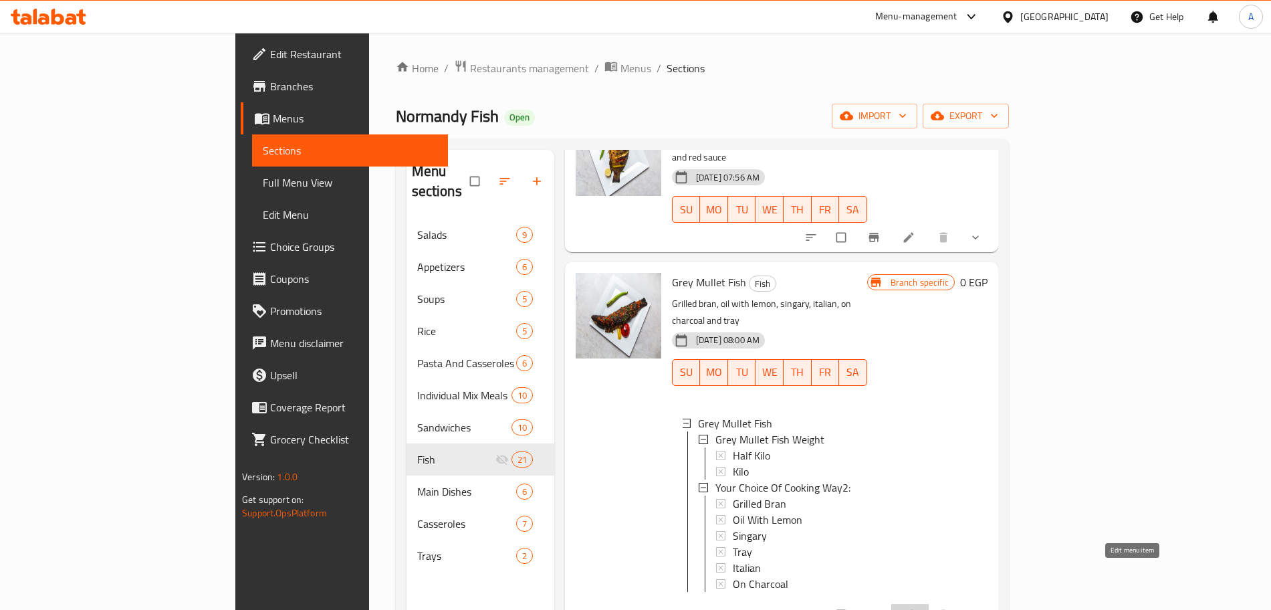
click at [915, 608] on icon at bounding box center [908, 614] width 13 height 13
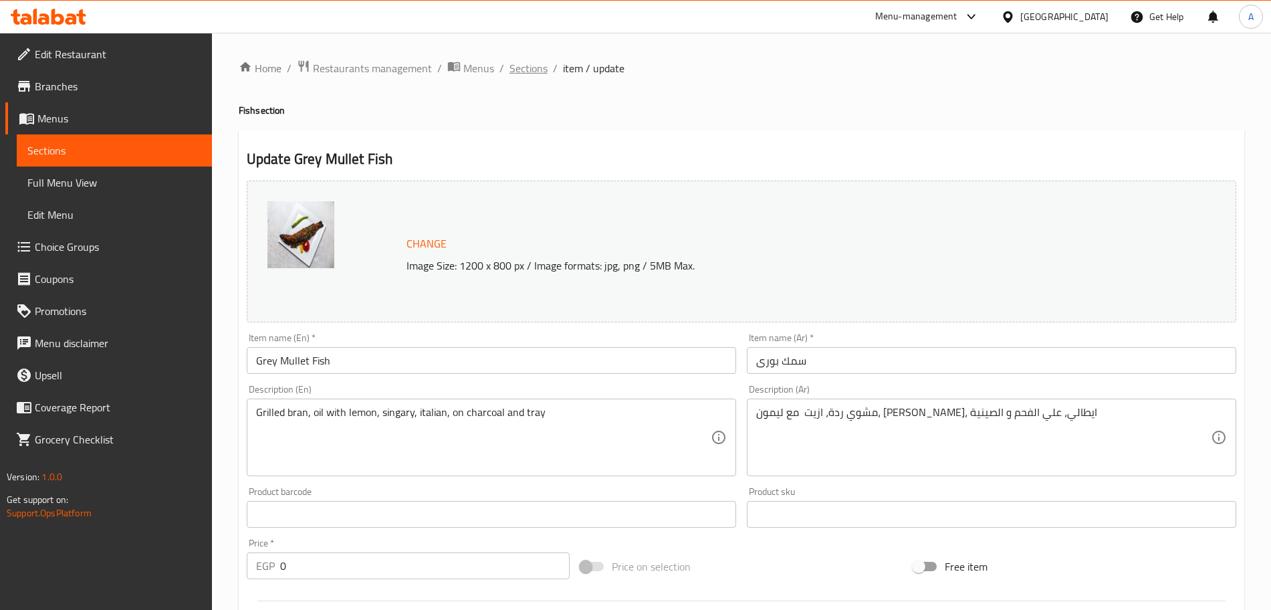
click at [518, 69] on span "Sections" at bounding box center [528, 68] width 38 height 16
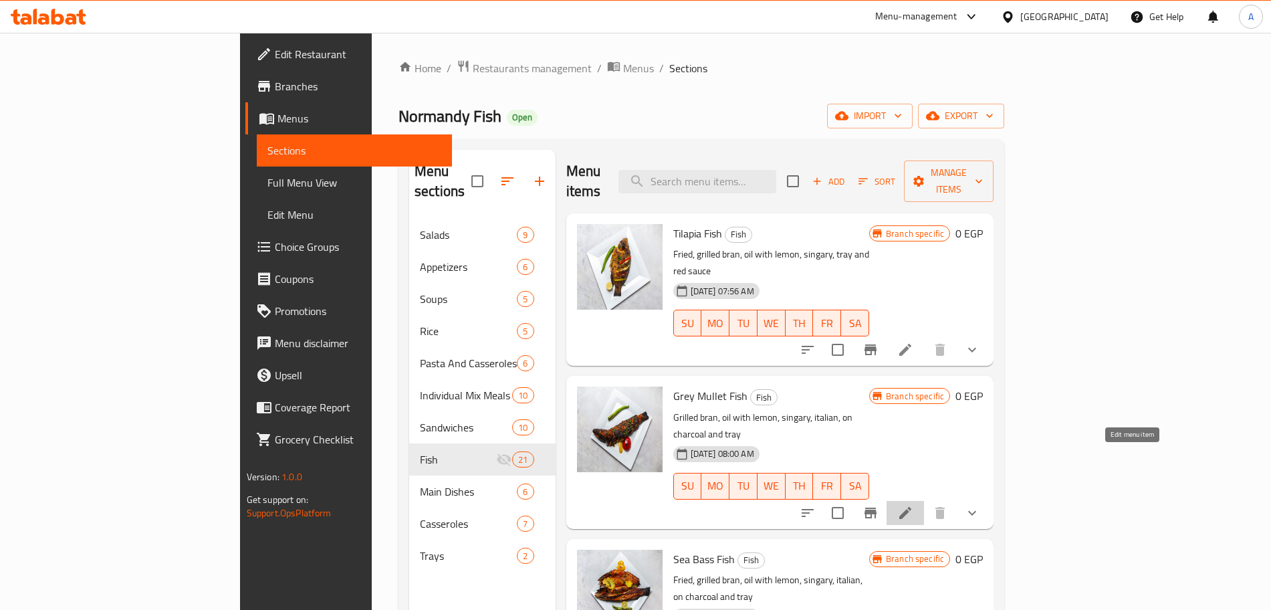
click at [913, 505] on icon at bounding box center [905, 513] width 16 height 16
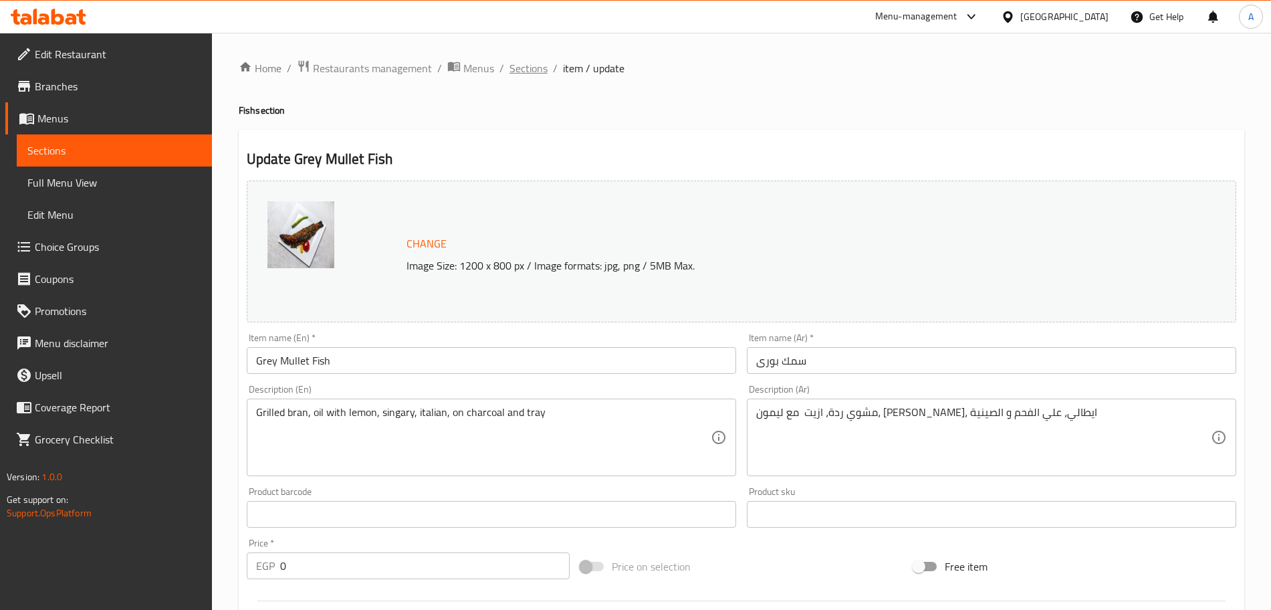
click at [523, 65] on span "Sections" at bounding box center [528, 68] width 38 height 16
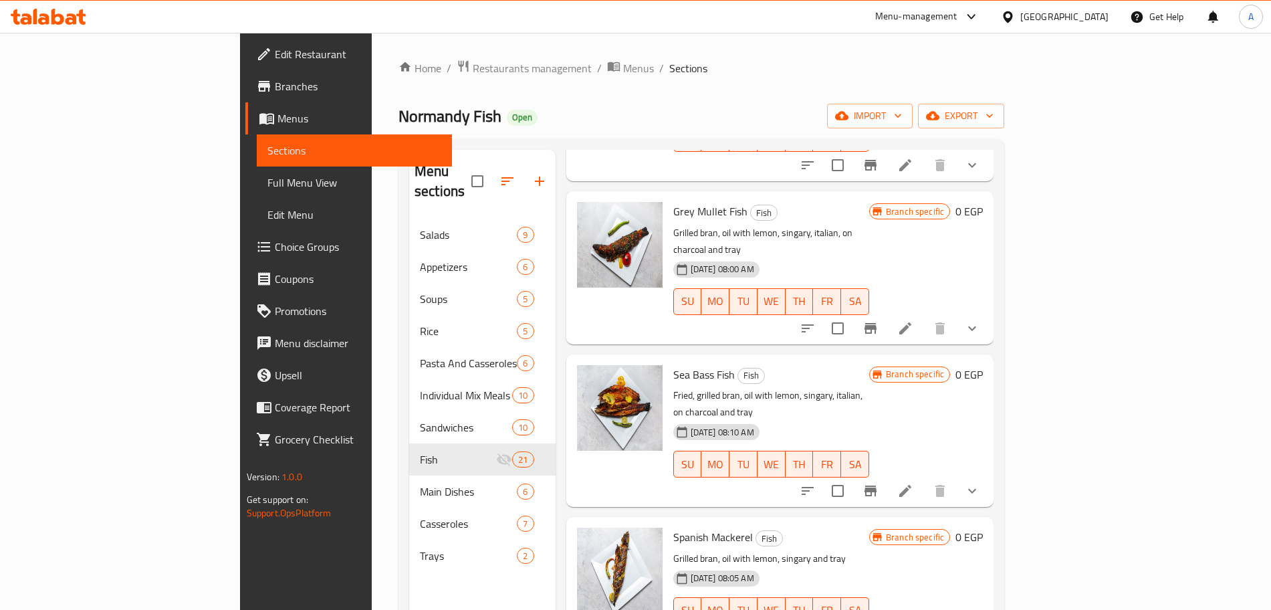
scroll to position [193, 0]
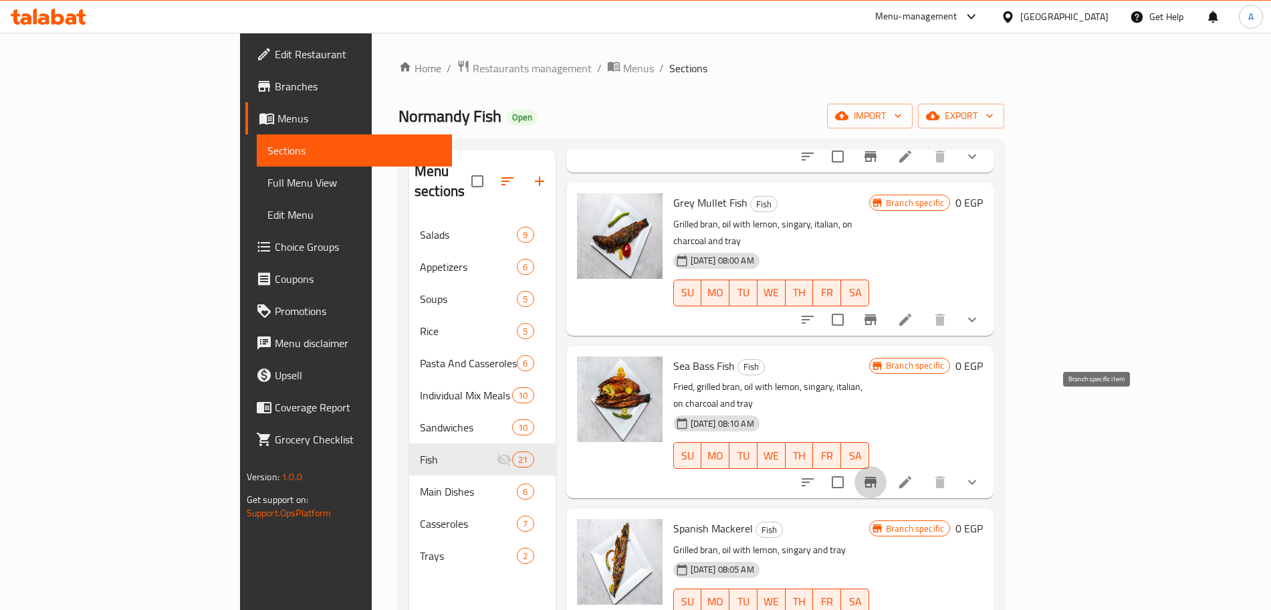
click at [876, 477] on icon "Branch-specific-item" at bounding box center [870, 482] width 12 height 11
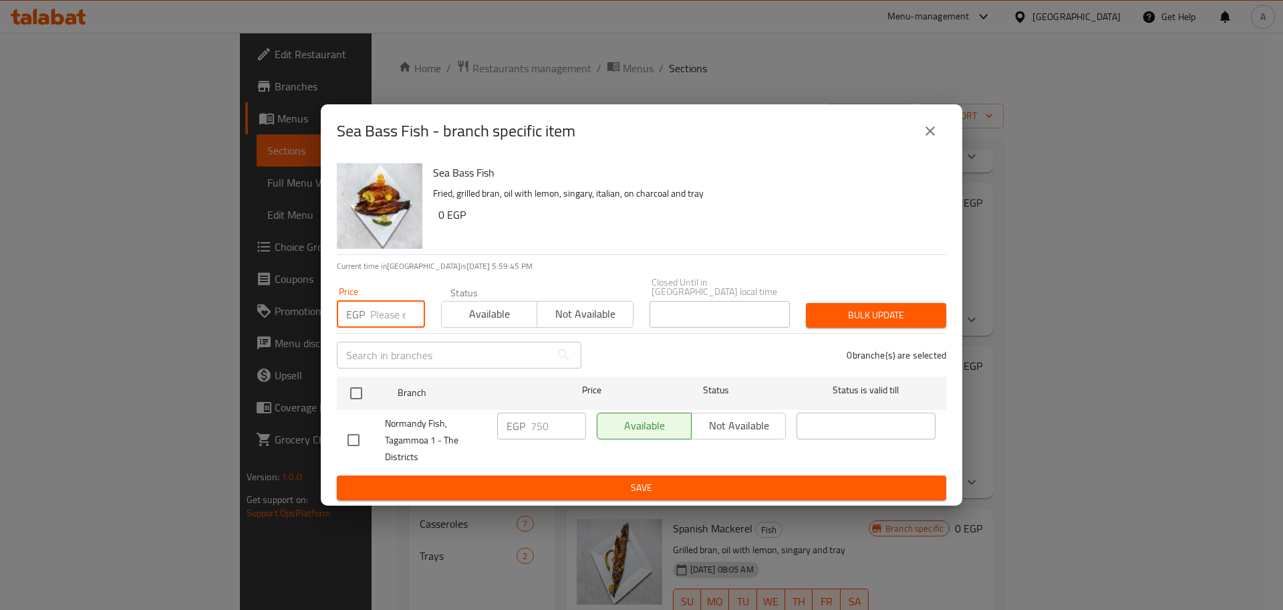
click at [384, 308] on input "number" at bounding box center [397, 314] width 55 height 27
type input "0"
click at [357, 384] on input "checkbox" at bounding box center [356, 393] width 28 height 28
checkbox input "true"
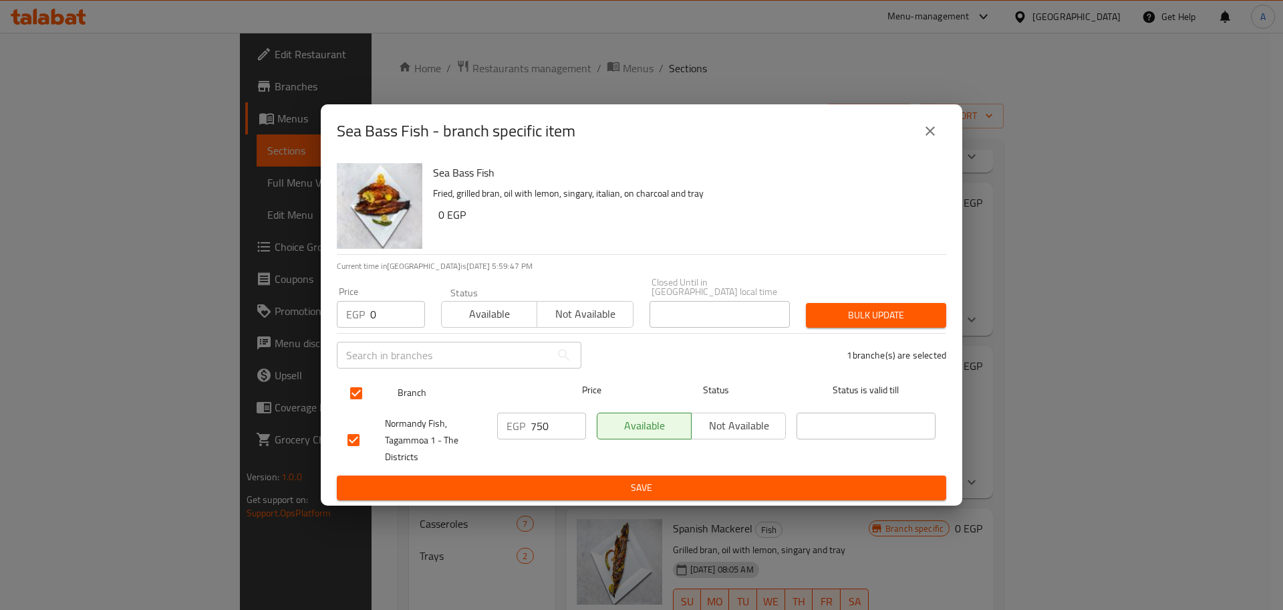
checkbox input "true"
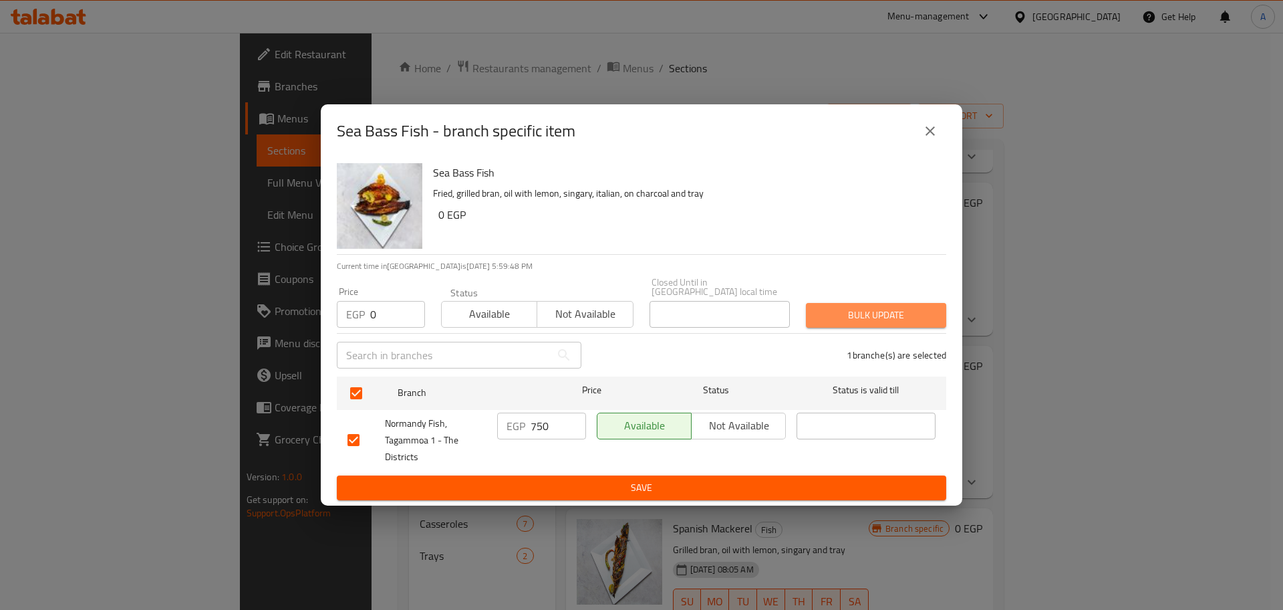
click at [861, 307] on span "Bulk update" at bounding box center [876, 315] width 119 height 17
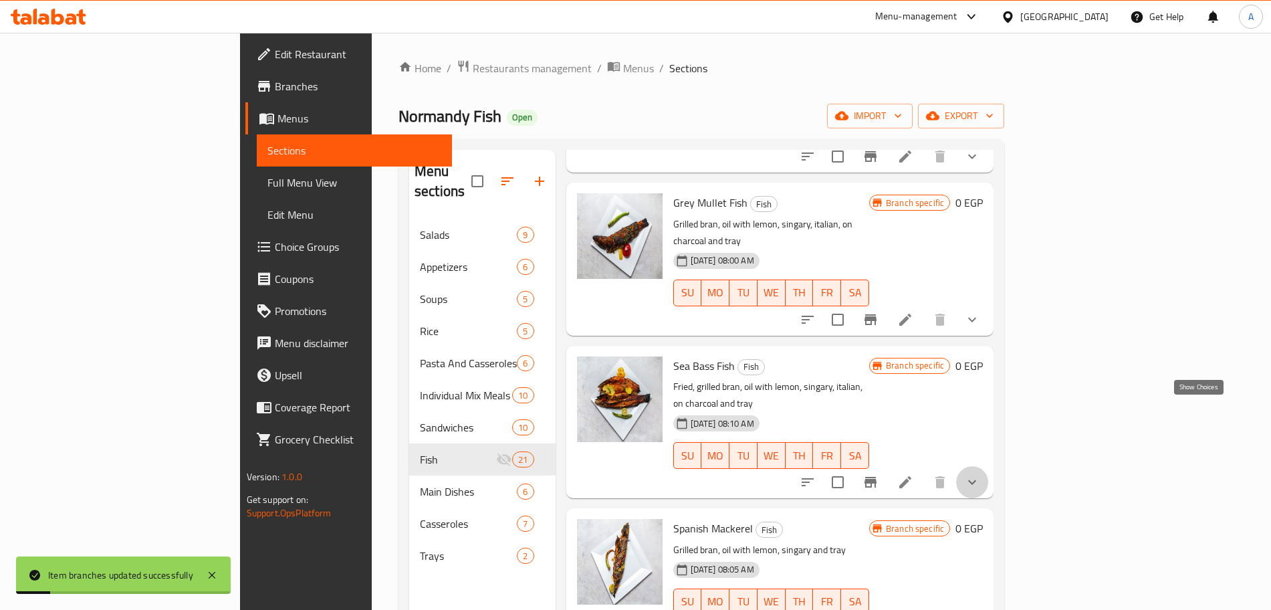
click at [980, 474] on icon "show more" at bounding box center [972, 482] width 16 height 16
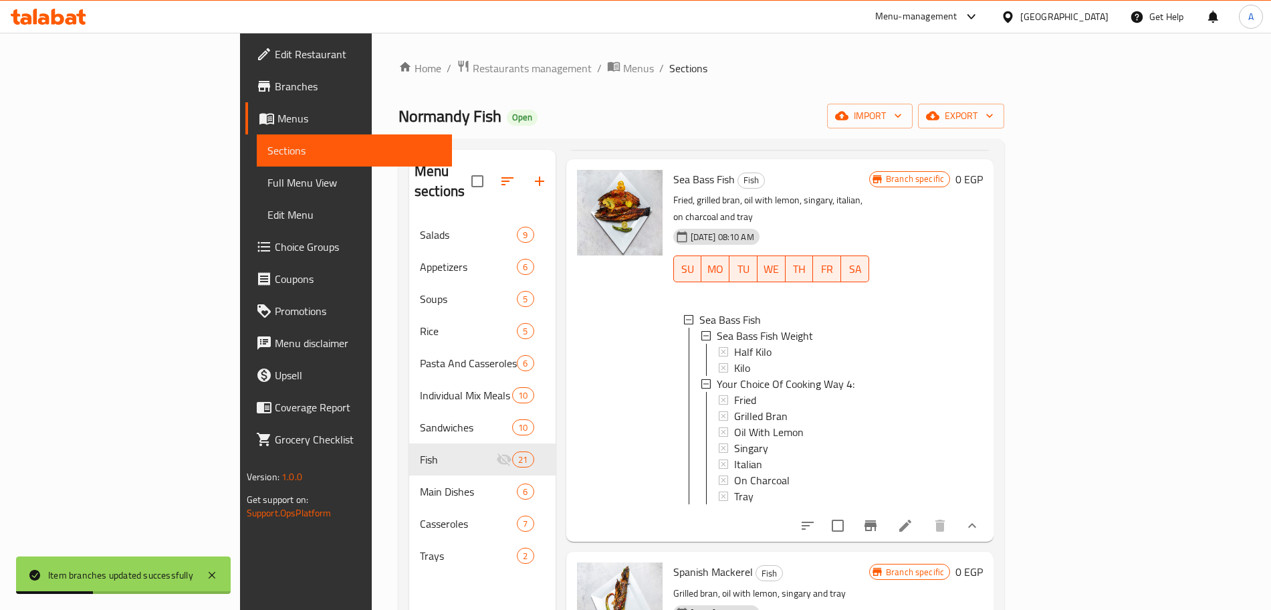
scroll to position [380, 0]
click at [980, 517] on icon "show more" at bounding box center [972, 525] width 16 height 16
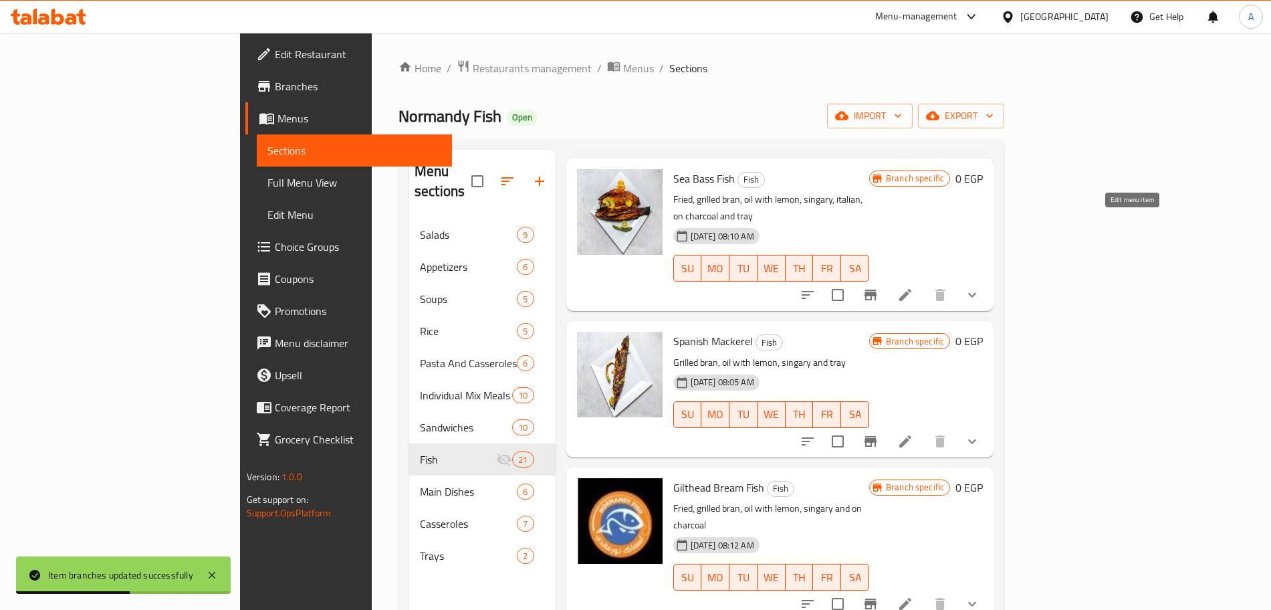
click at [913, 287] on icon at bounding box center [905, 295] width 16 height 16
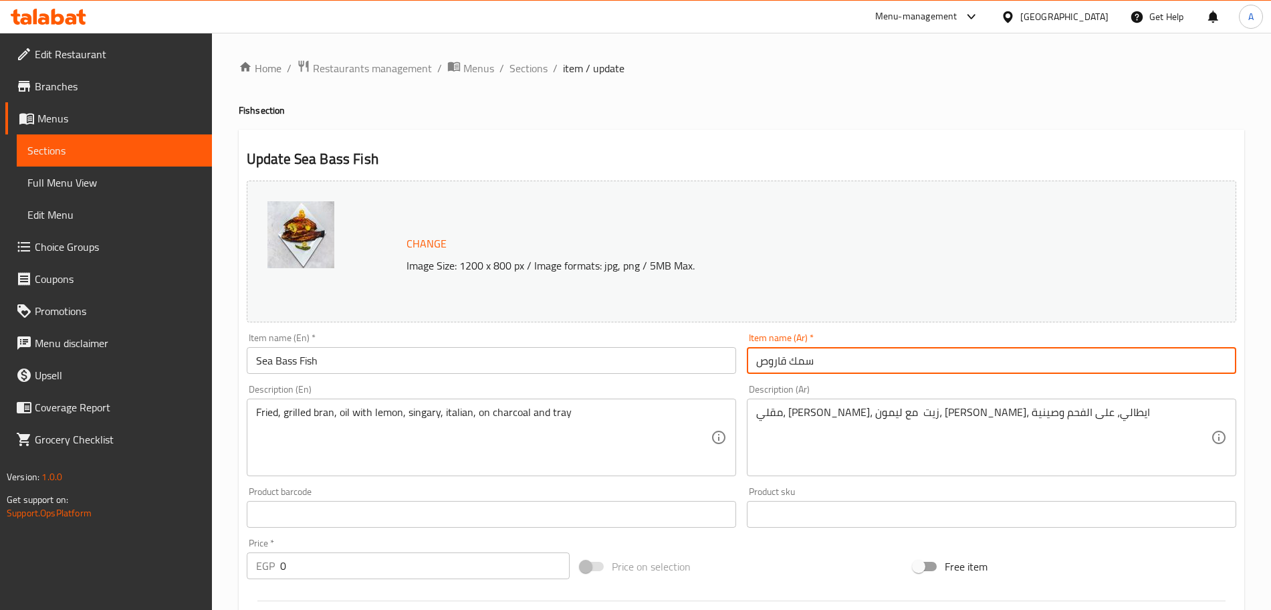
click at [829, 354] on input "سمك قاروص" at bounding box center [991, 360] width 489 height 27
click at [531, 63] on span "Sections" at bounding box center [528, 68] width 38 height 16
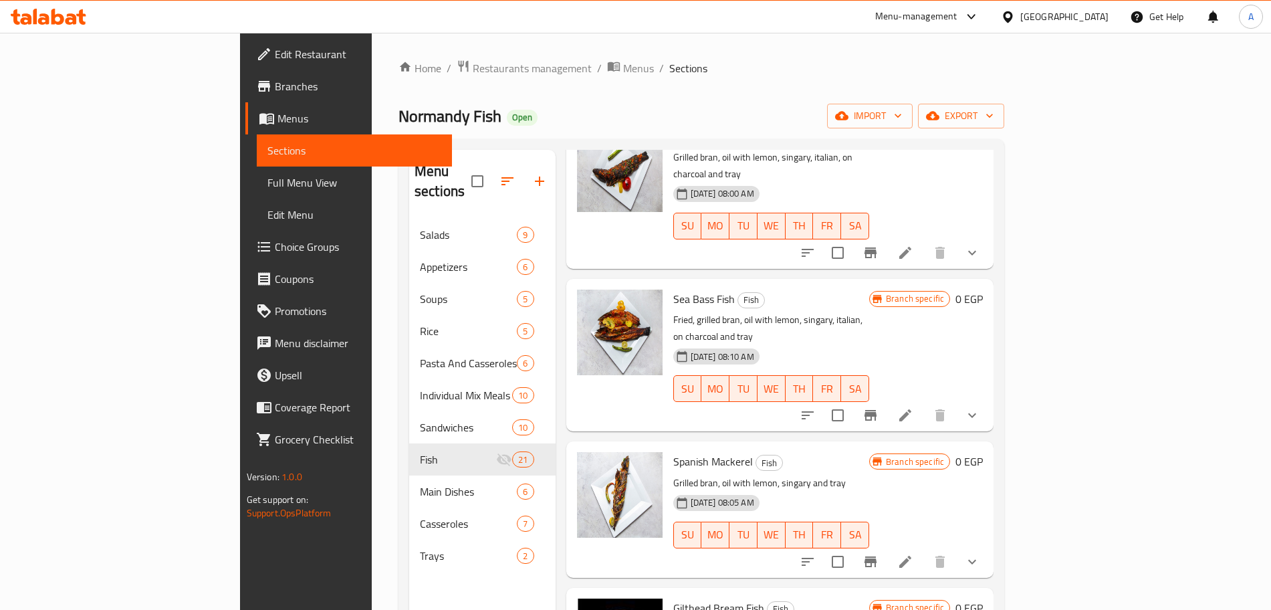
scroll to position [335, 0]
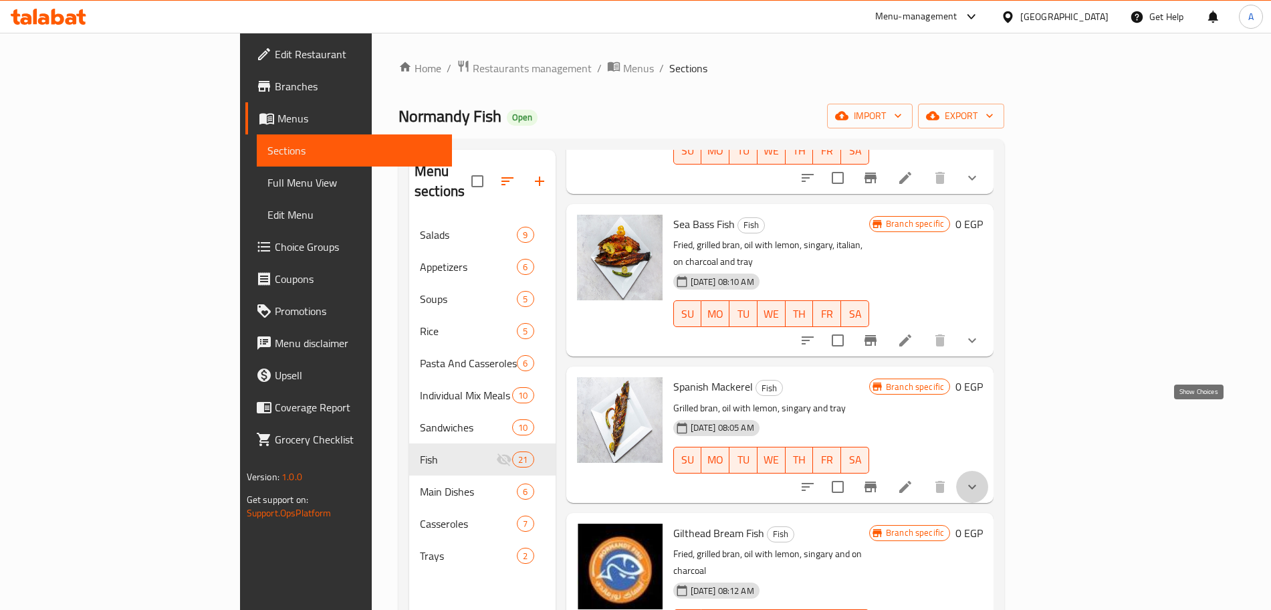
click at [980, 479] on icon "show more" at bounding box center [972, 487] width 16 height 16
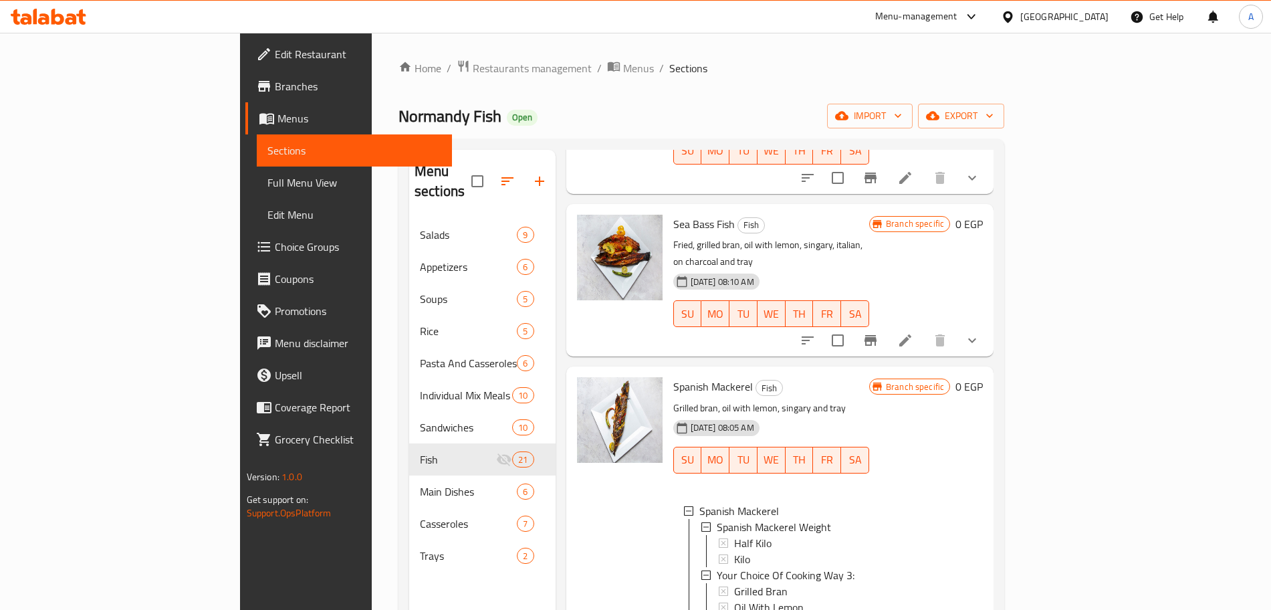
scroll to position [553, 0]
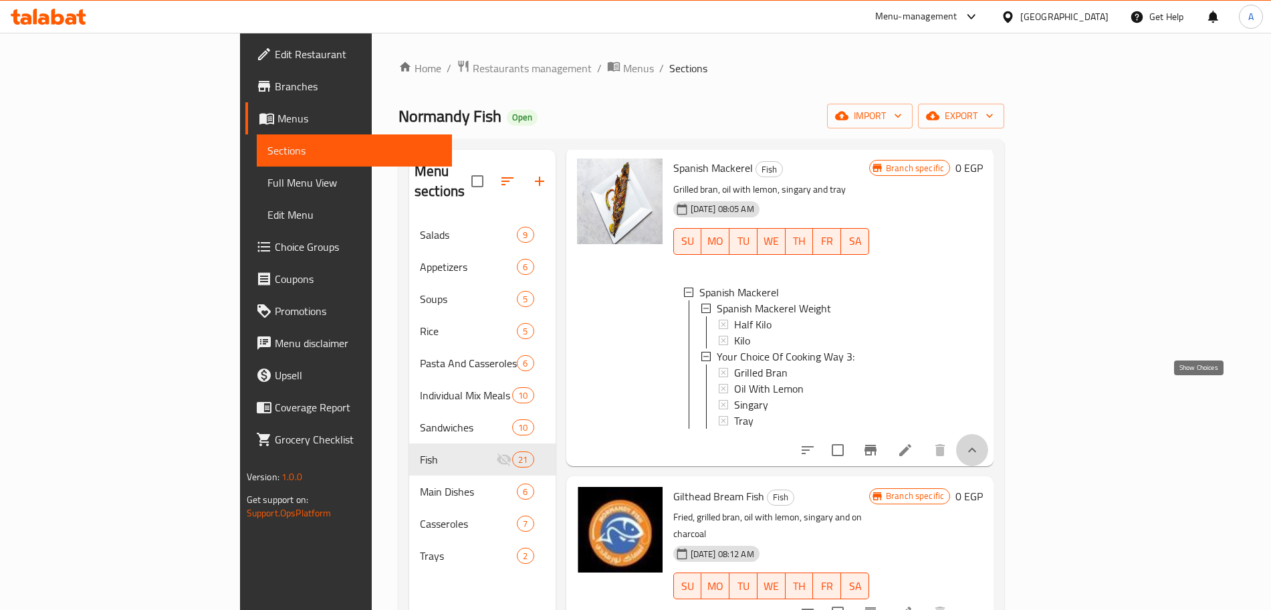
click at [980, 442] on icon "show more" at bounding box center [972, 450] width 16 height 16
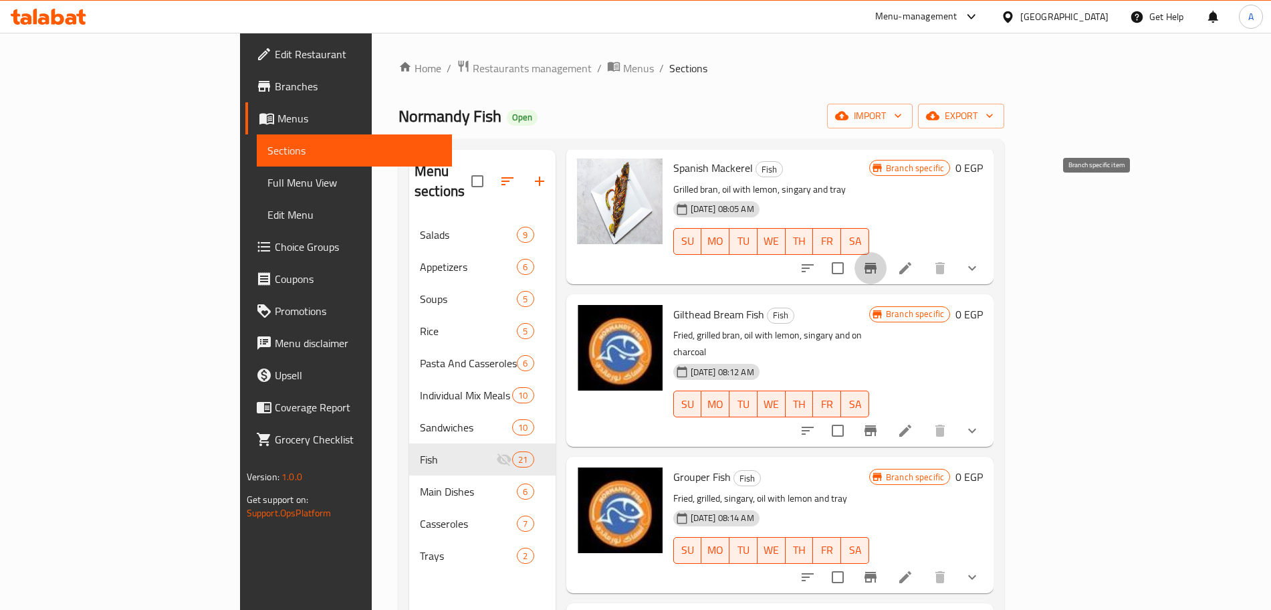
click at [876, 263] on icon "Branch-specific-item" at bounding box center [870, 268] width 12 height 11
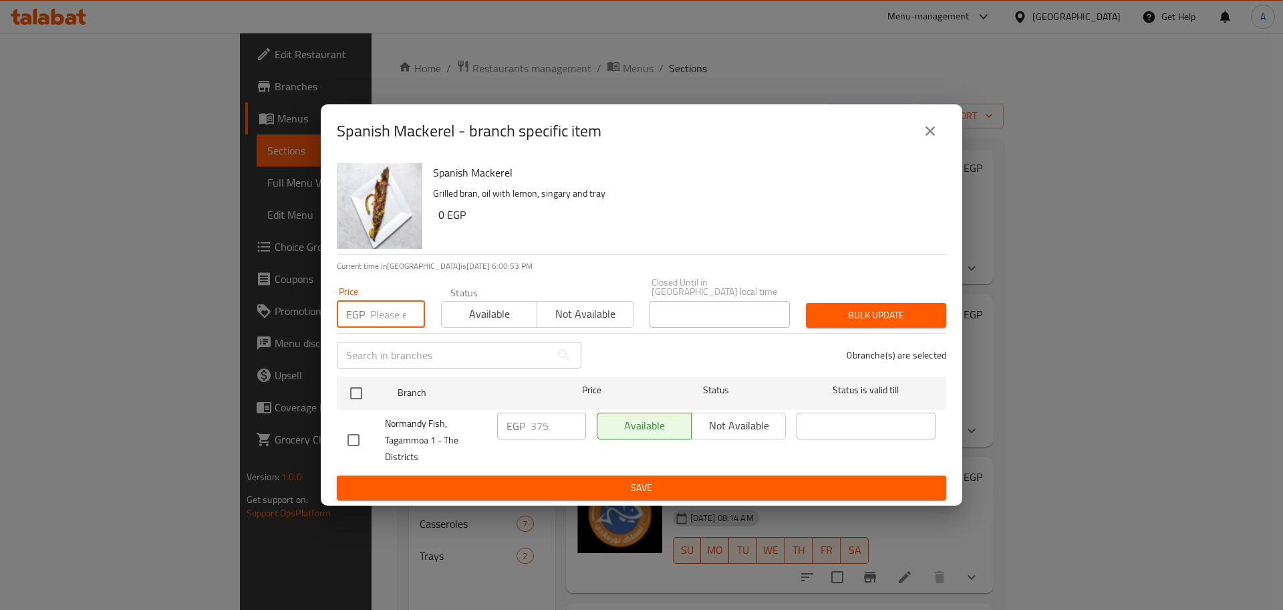
click at [391, 309] on input "number" at bounding box center [397, 314] width 55 height 27
type input "0"
click at [366, 386] on input "checkbox" at bounding box center [356, 393] width 28 height 28
checkbox input "true"
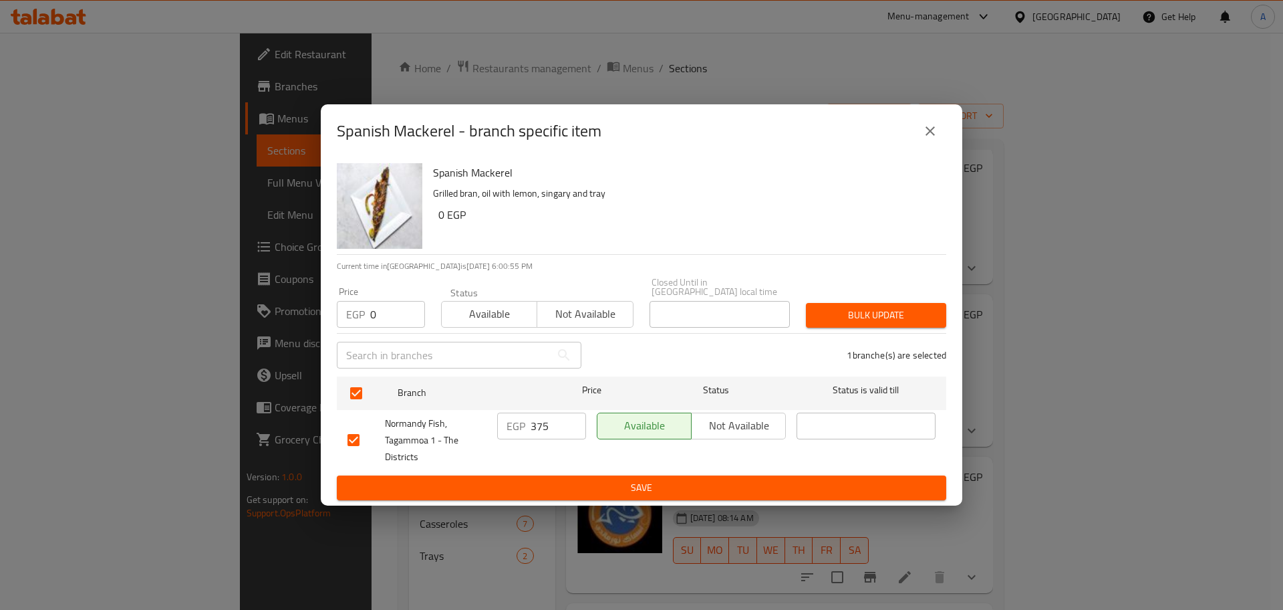
click at [891, 307] on span "Bulk update" at bounding box center [876, 315] width 119 height 17
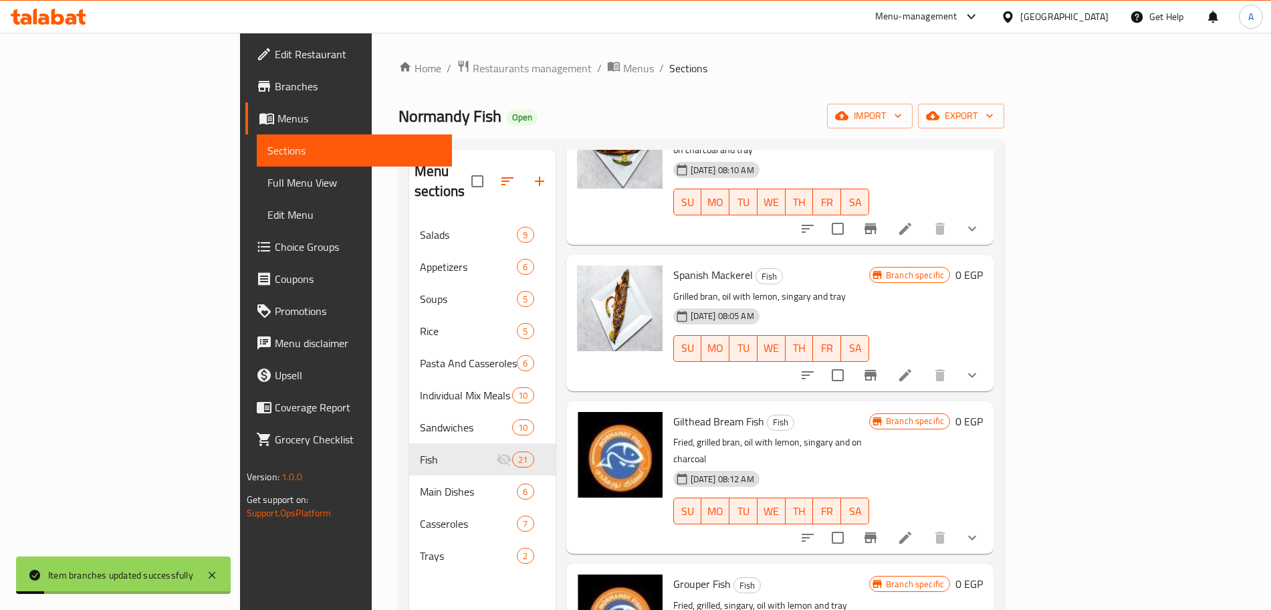
scroll to position [440, 0]
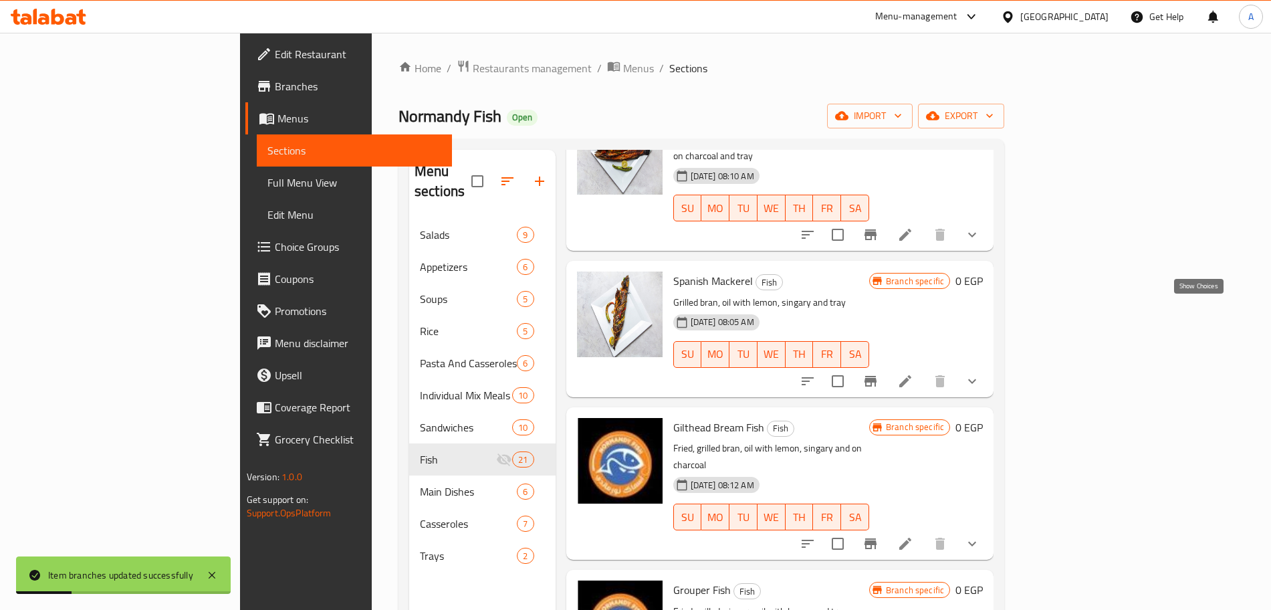
click at [980, 373] on icon "show more" at bounding box center [972, 381] width 16 height 16
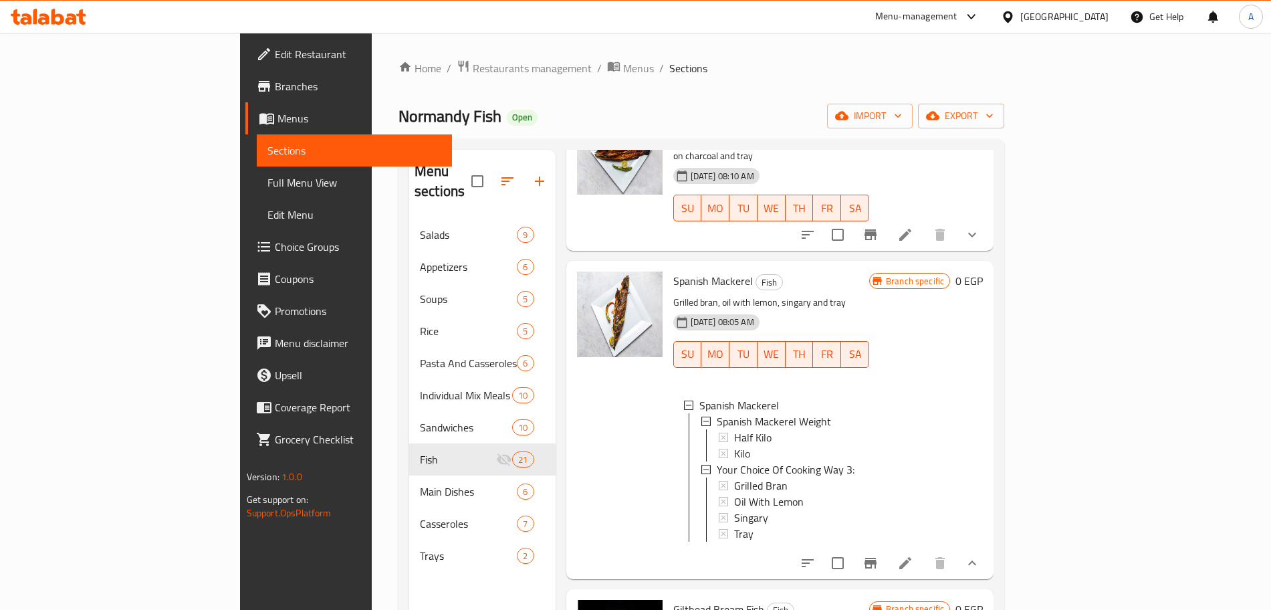
scroll to position [2, 0]
click at [980, 555] on icon "show more" at bounding box center [972, 563] width 16 height 16
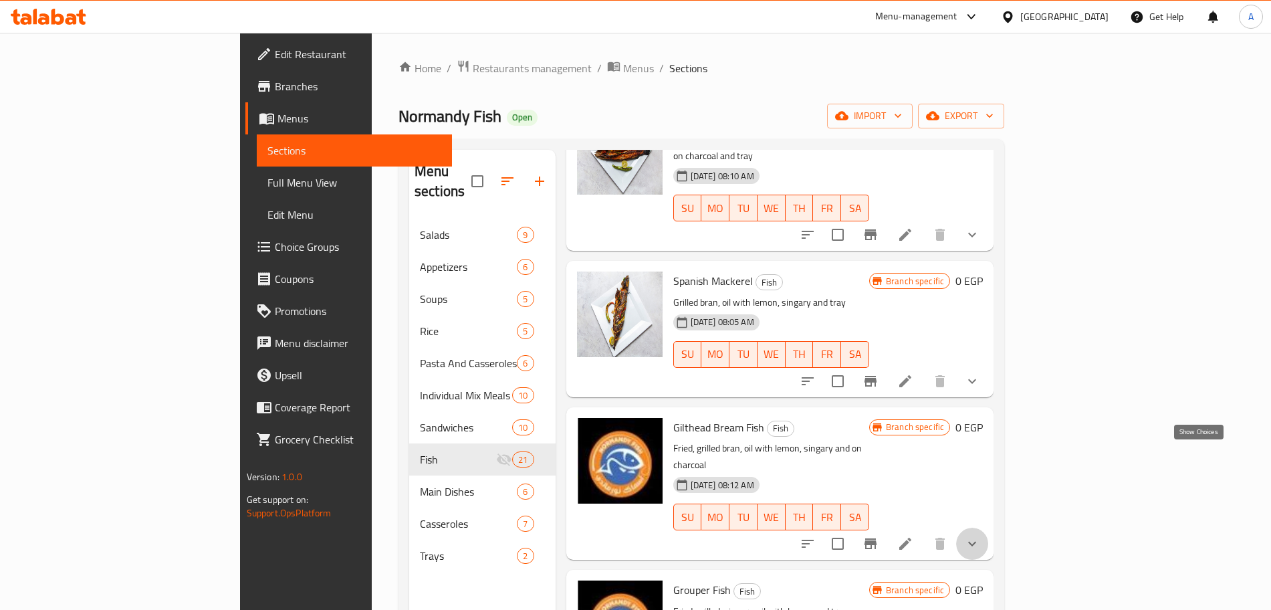
click at [980, 535] on icon "show more" at bounding box center [972, 543] width 16 height 16
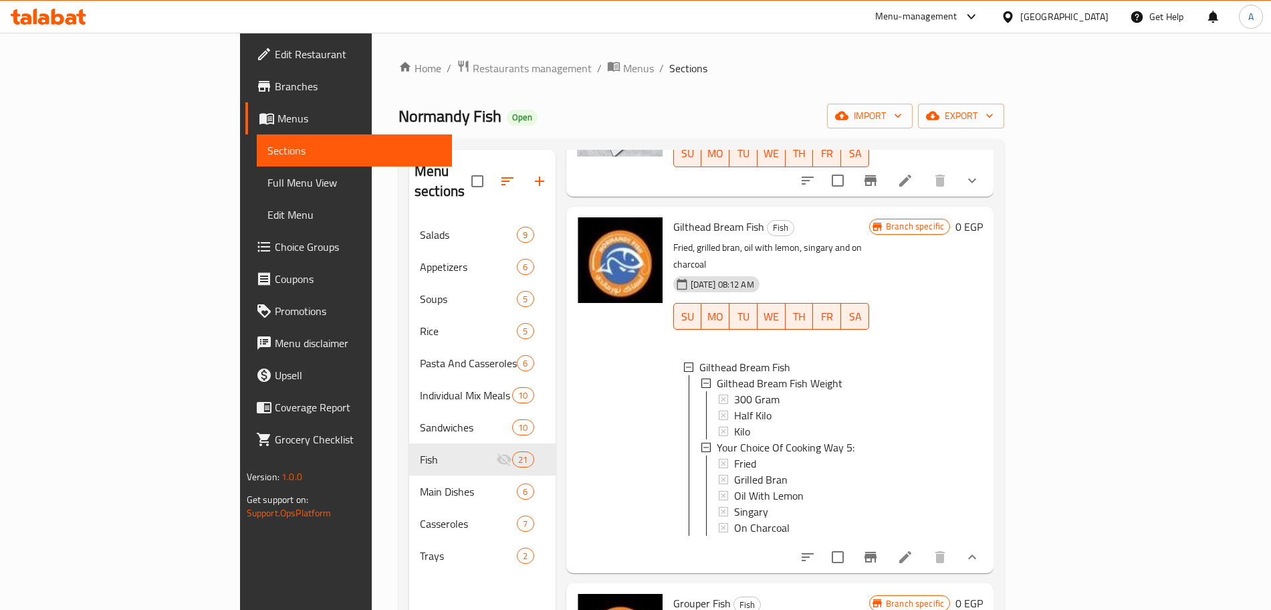
scroll to position [668, 0]
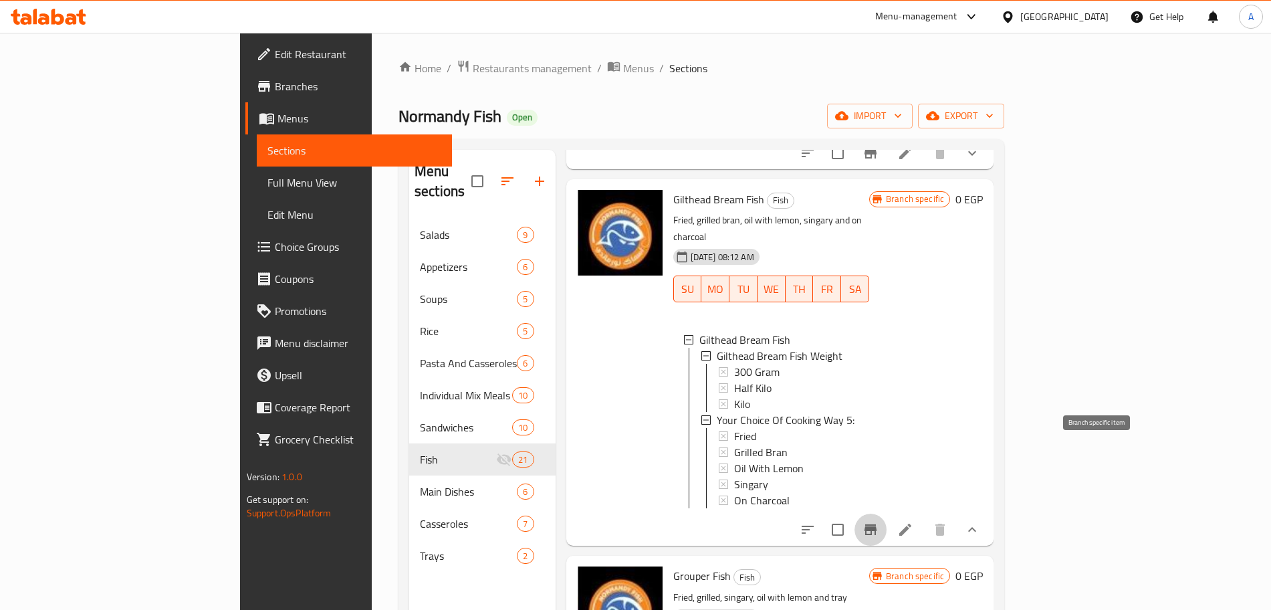
click at [878, 521] on icon "Branch-specific-item" at bounding box center [870, 529] width 16 height 16
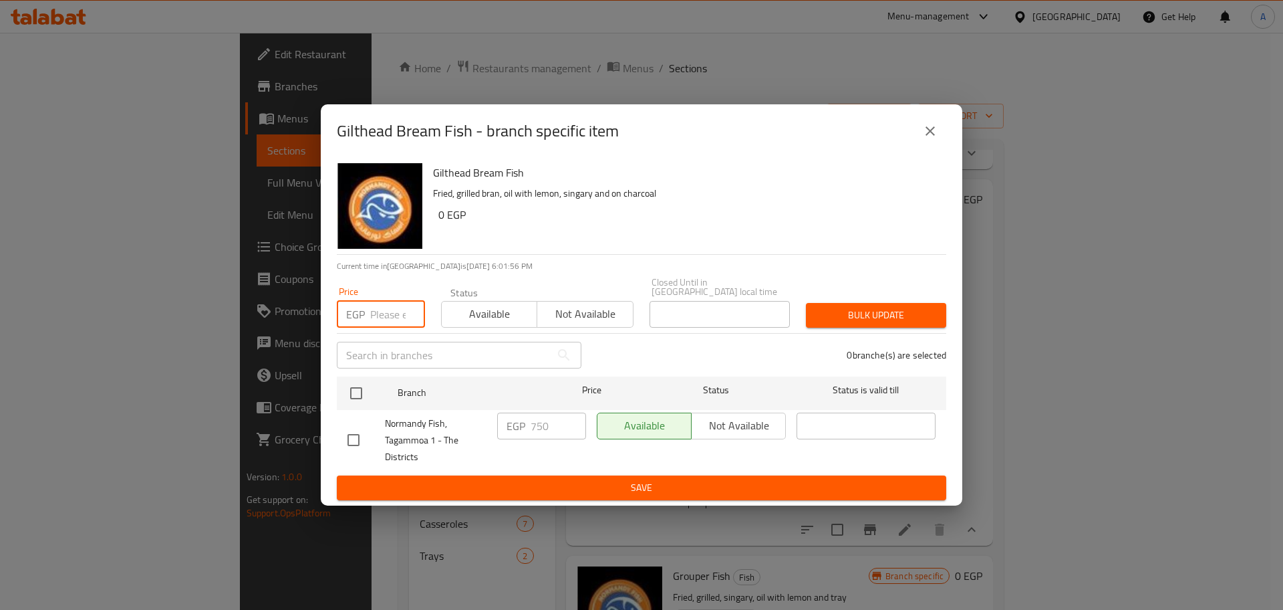
click at [386, 313] on input "number" at bounding box center [397, 314] width 55 height 27
type input "0"
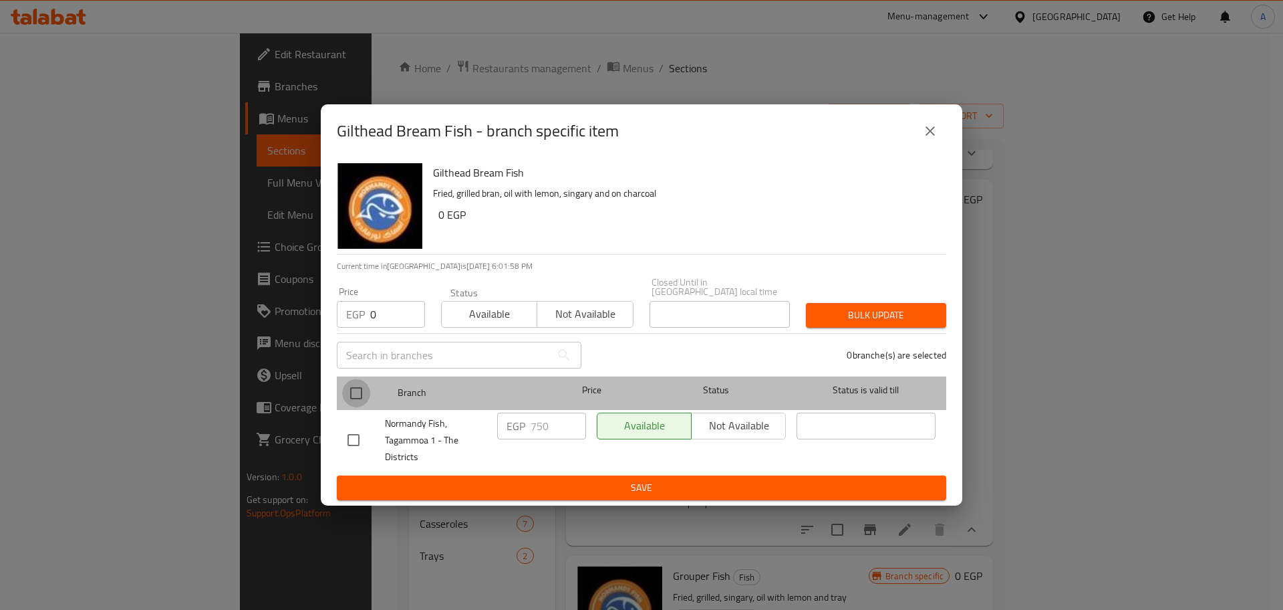
click at [354, 386] on input "checkbox" at bounding box center [356, 393] width 28 height 28
checkbox input "true"
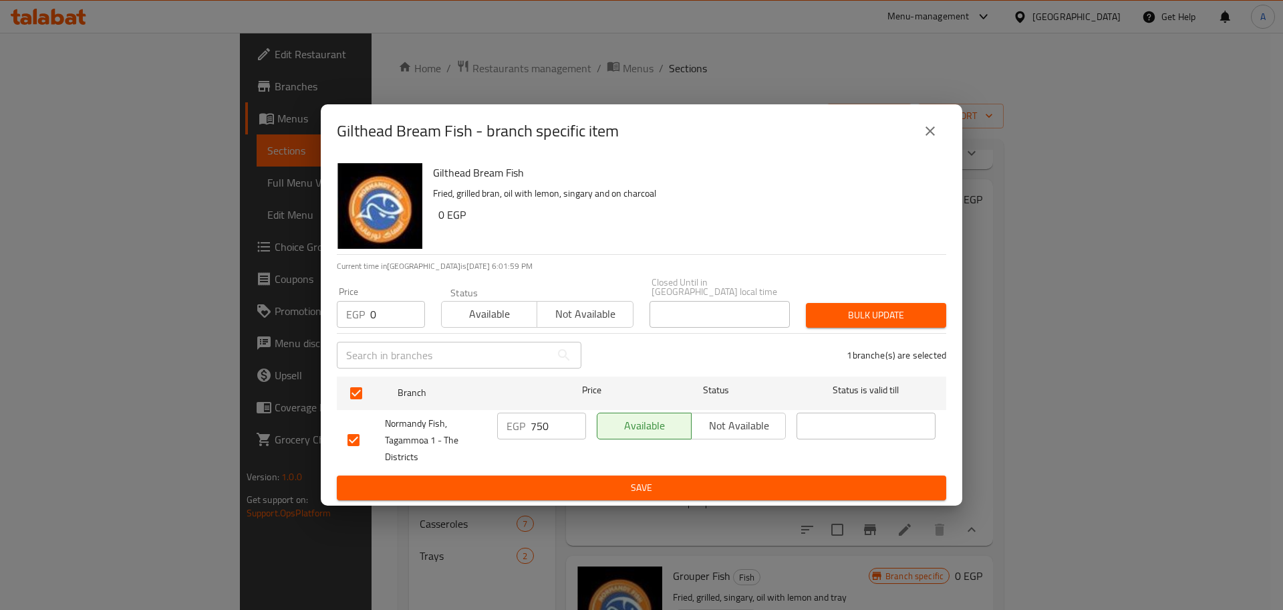
click at [910, 313] on span "Bulk update" at bounding box center [876, 315] width 119 height 17
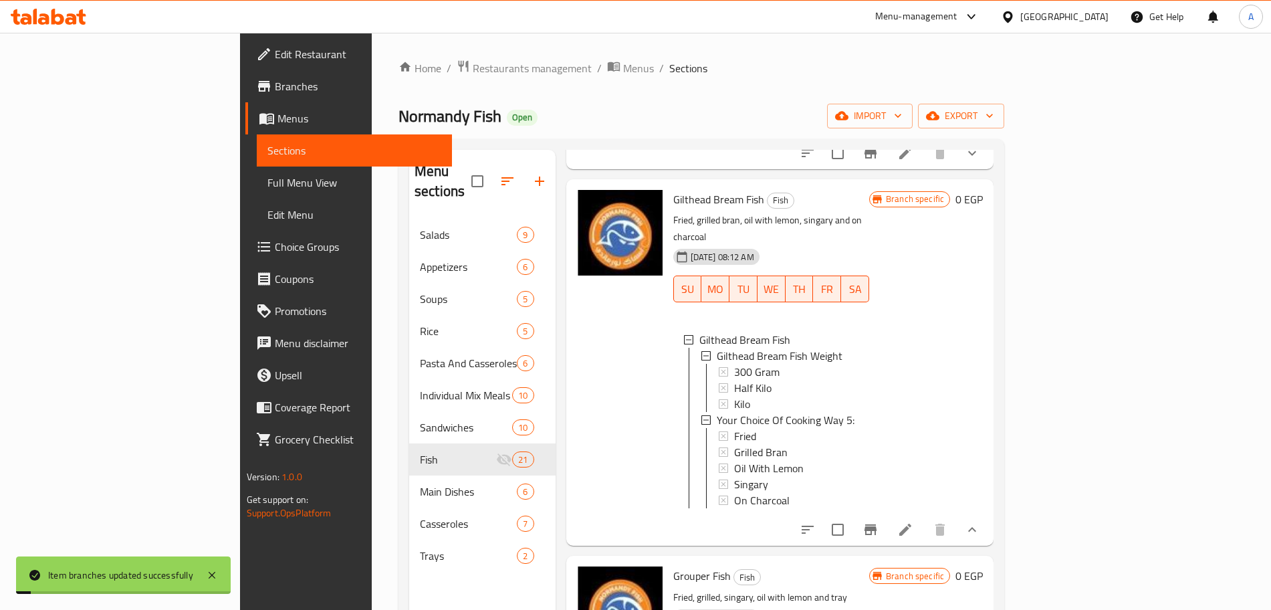
click at [911, 523] on icon at bounding box center [905, 529] width 12 height 12
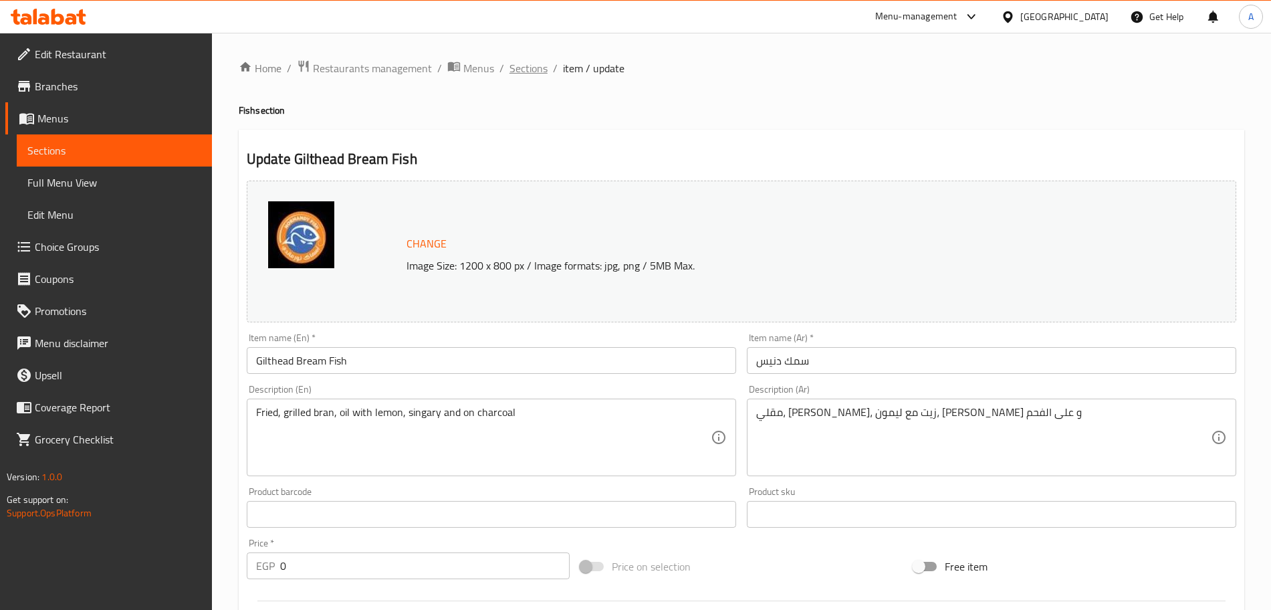
click at [518, 60] on span "Sections" at bounding box center [528, 68] width 38 height 16
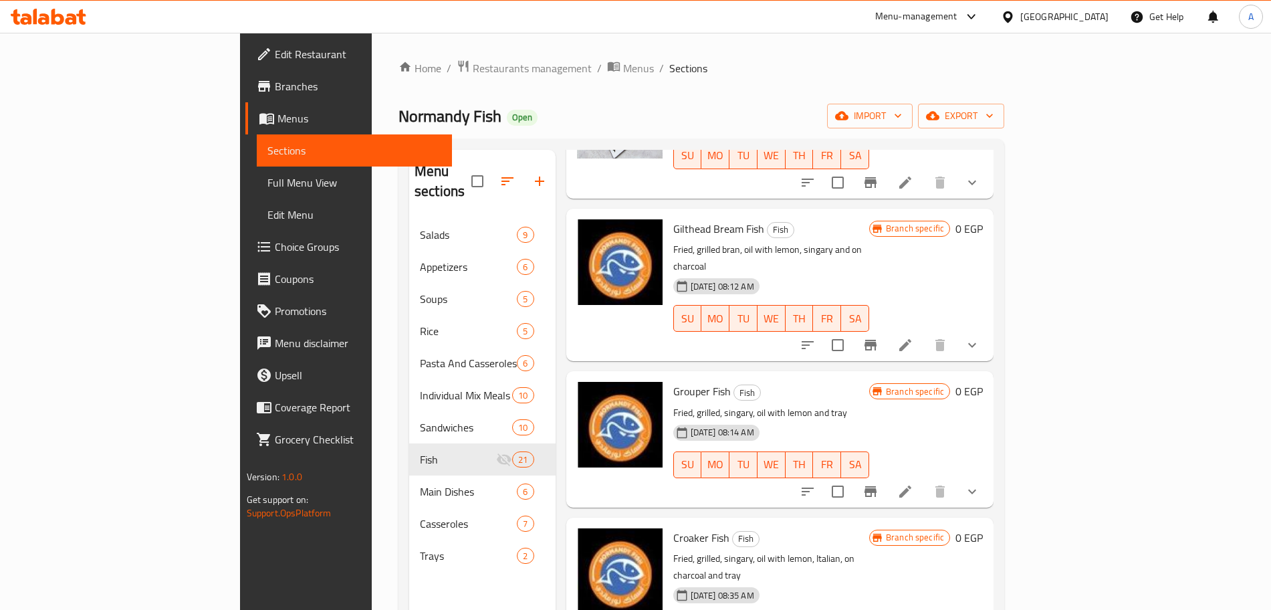
scroll to position [642, 0]
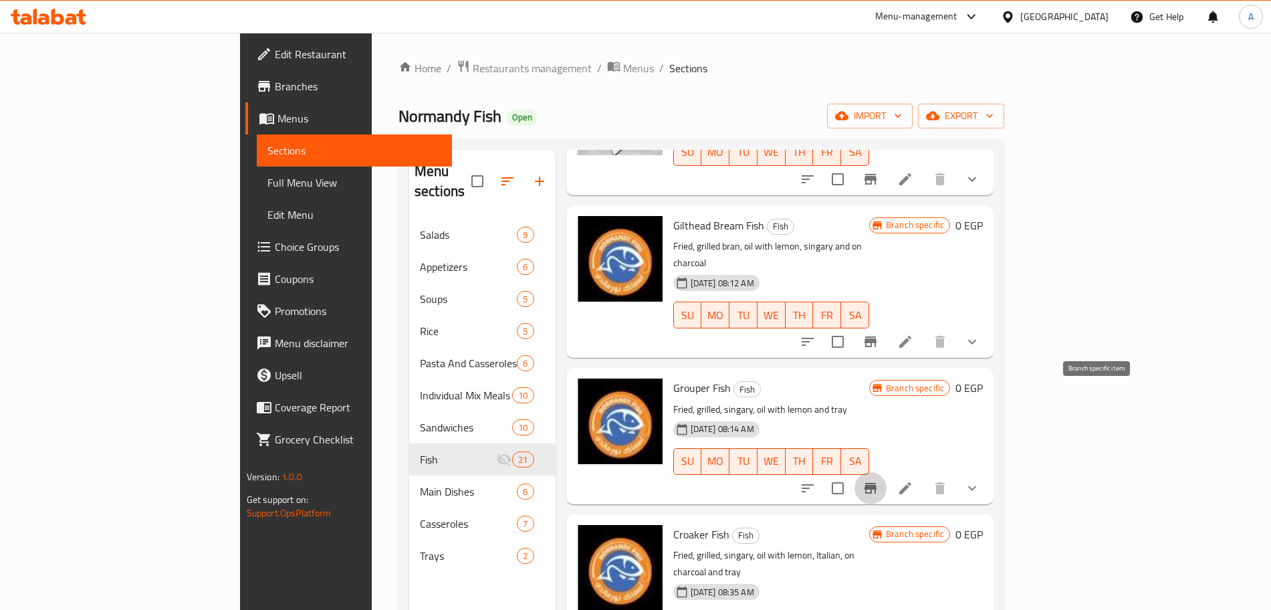
click at [876, 483] on icon "Branch-specific-item" at bounding box center [870, 488] width 12 height 11
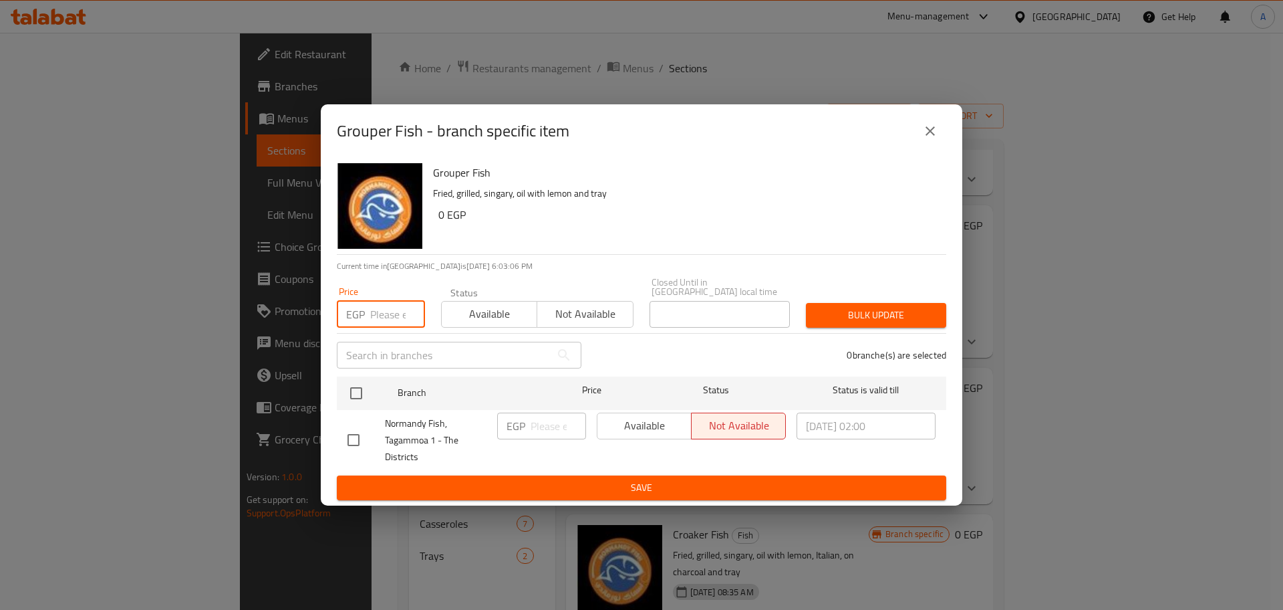
click at [387, 309] on input "number" at bounding box center [397, 314] width 55 height 27
type input "0"
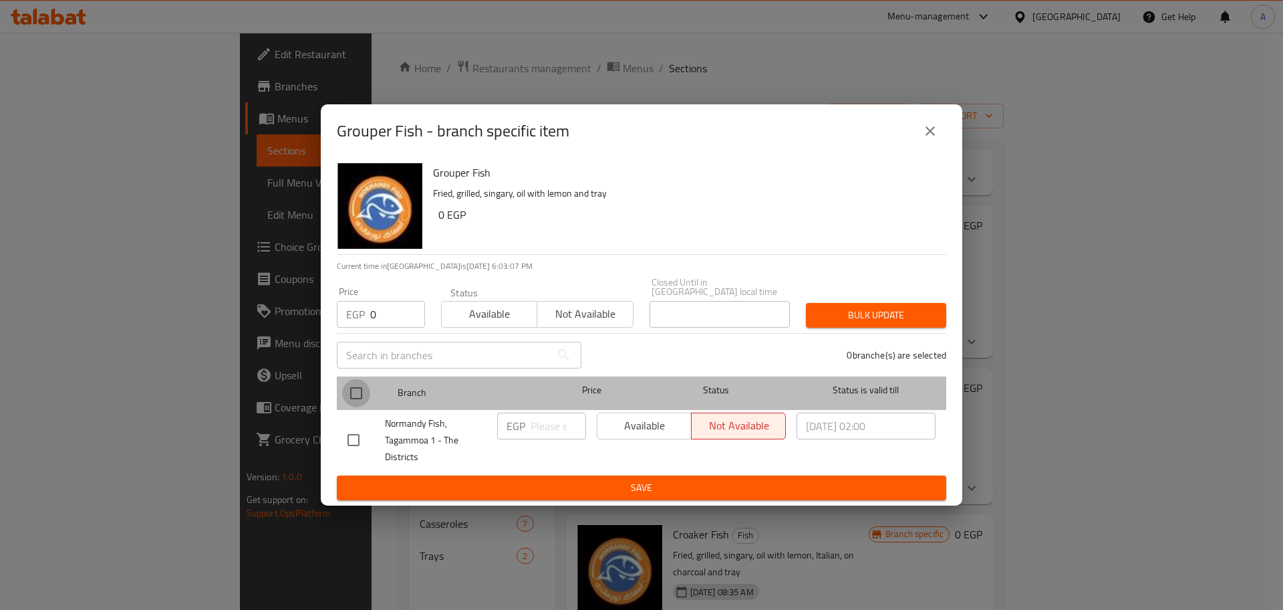
click at [353, 380] on input "checkbox" at bounding box center [356, 393] width 28 height 28
checkbox input "true"
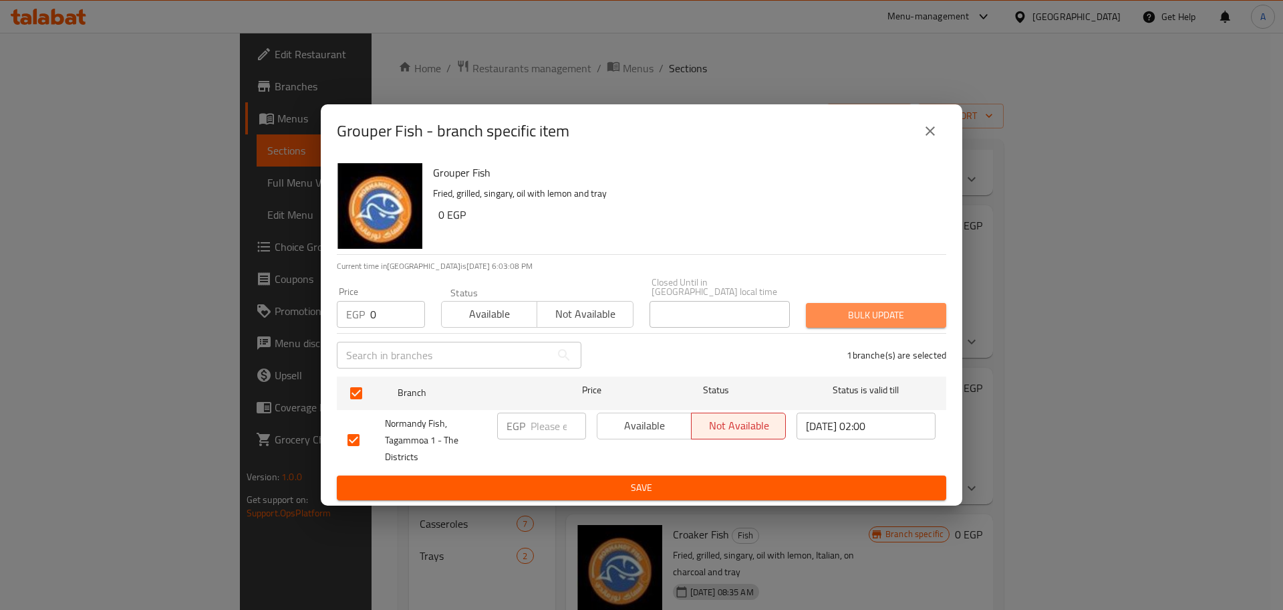
click at [870, 303] on button "Bulk update" at bounding box center [876, 315] width 140 height 25
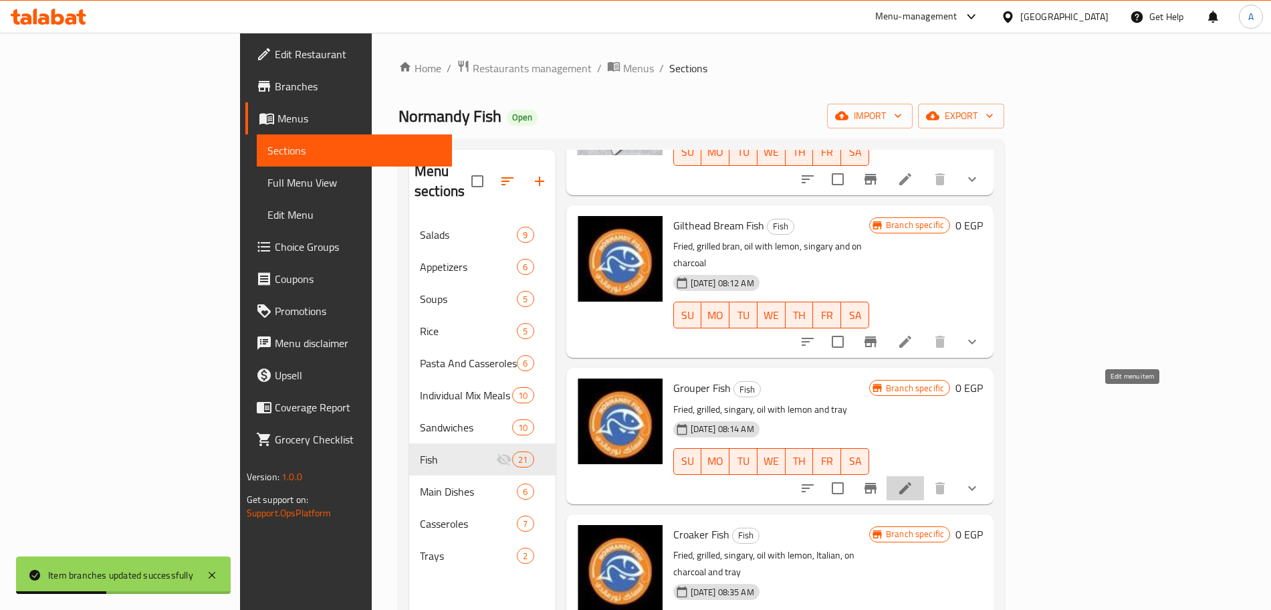
click at [911, 482] on icon at bounding box center [905, 488] width 12 height 12
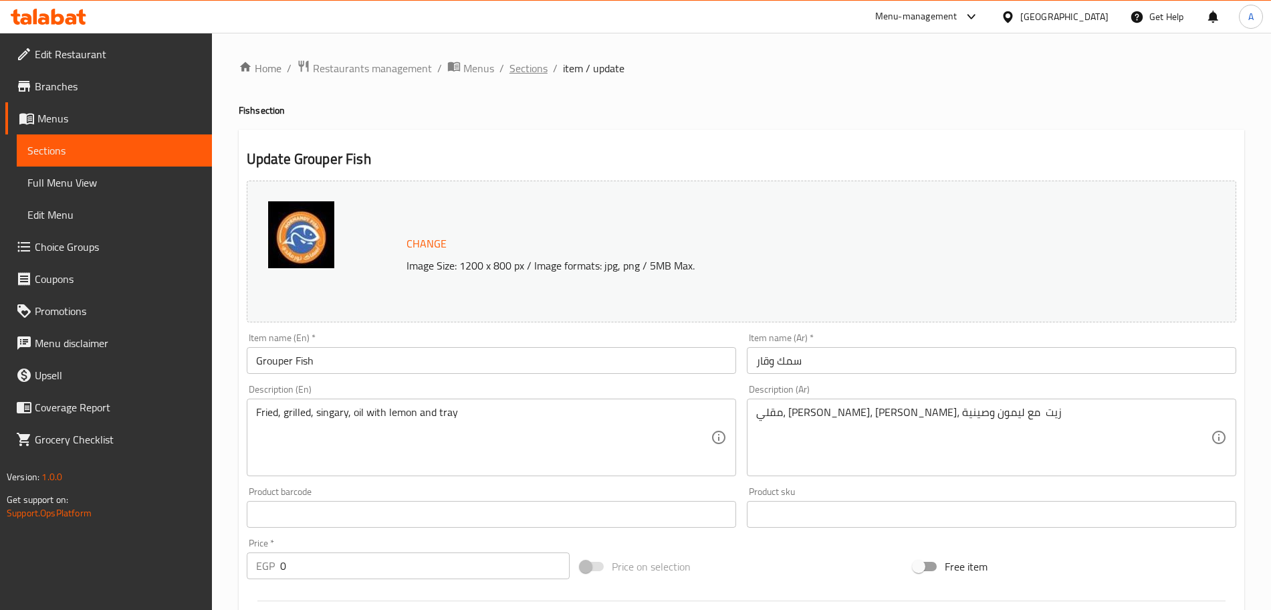
click at [533, 62] on span "Sections" at bounding box center [528, 68] width 38 height 16
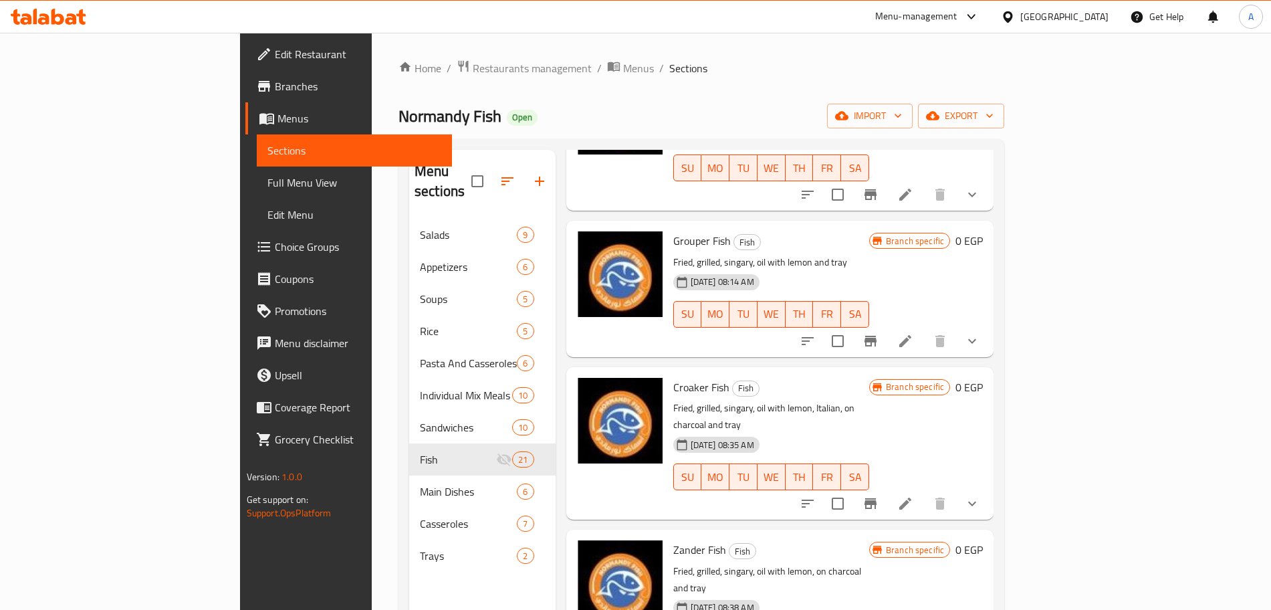
scroll to position [791, 0]
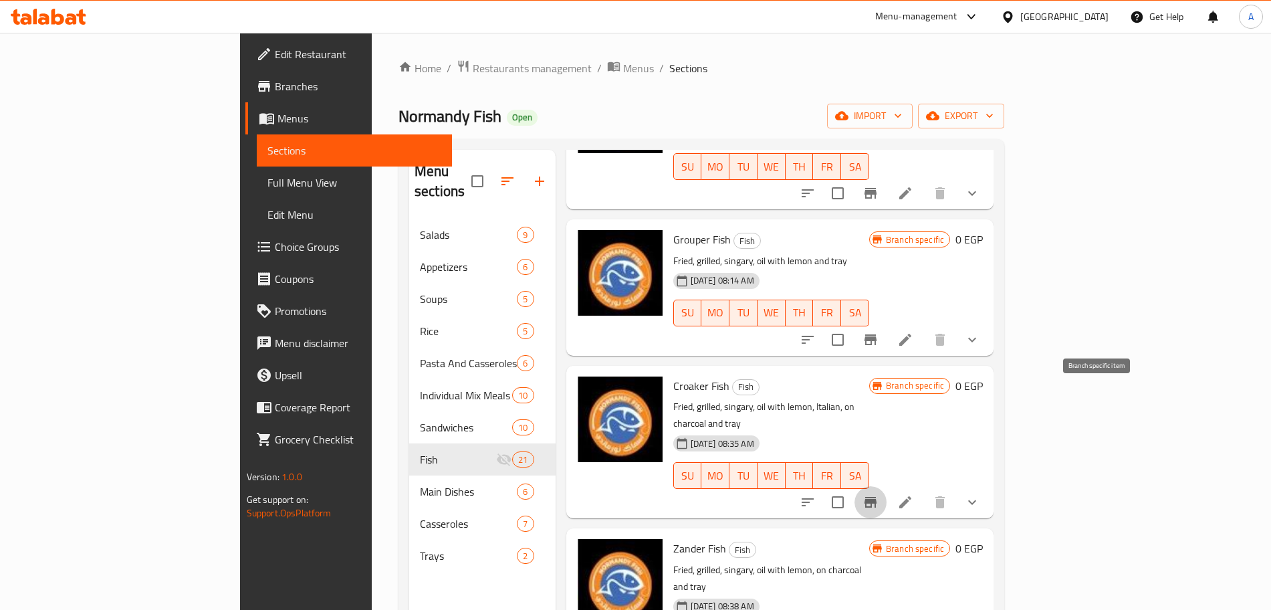
click at [876, 497] on icon "Branch-specific-item" at bounding box center [870, 502] width 12 height 11
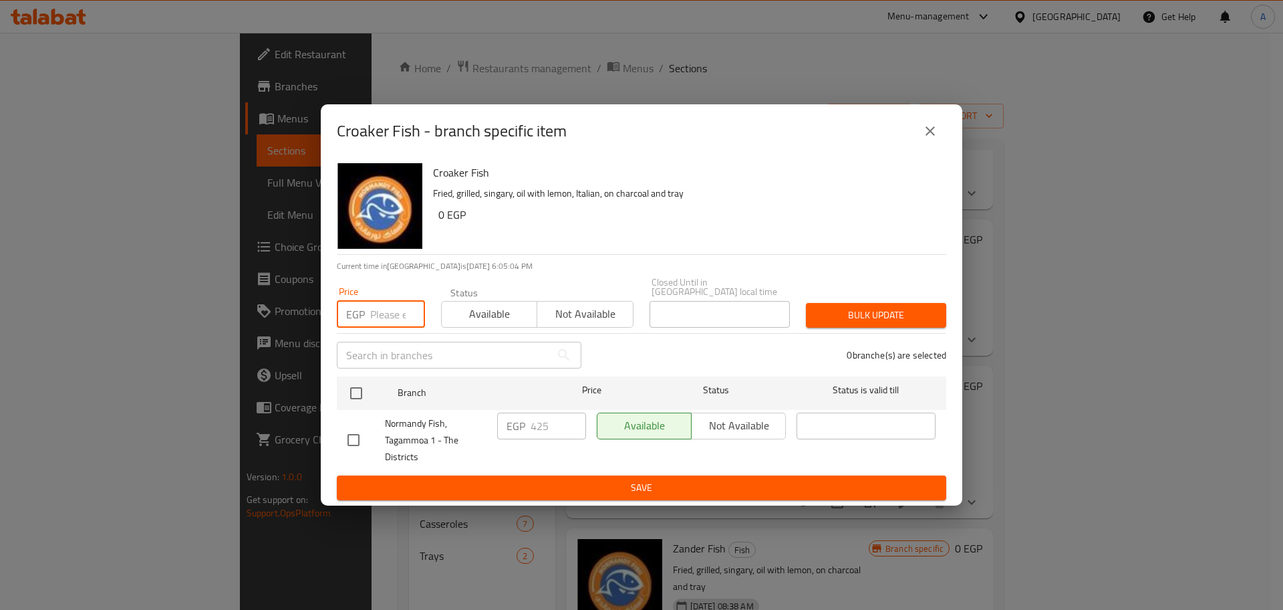
click at [389, 310] on input "number" at bounding box center [397, 314] width 55 height 27
type input "0"
click at [352, 392] on input "checkbox" at bounding box center [356, 393] width 28 height 28
checkbox input "true"
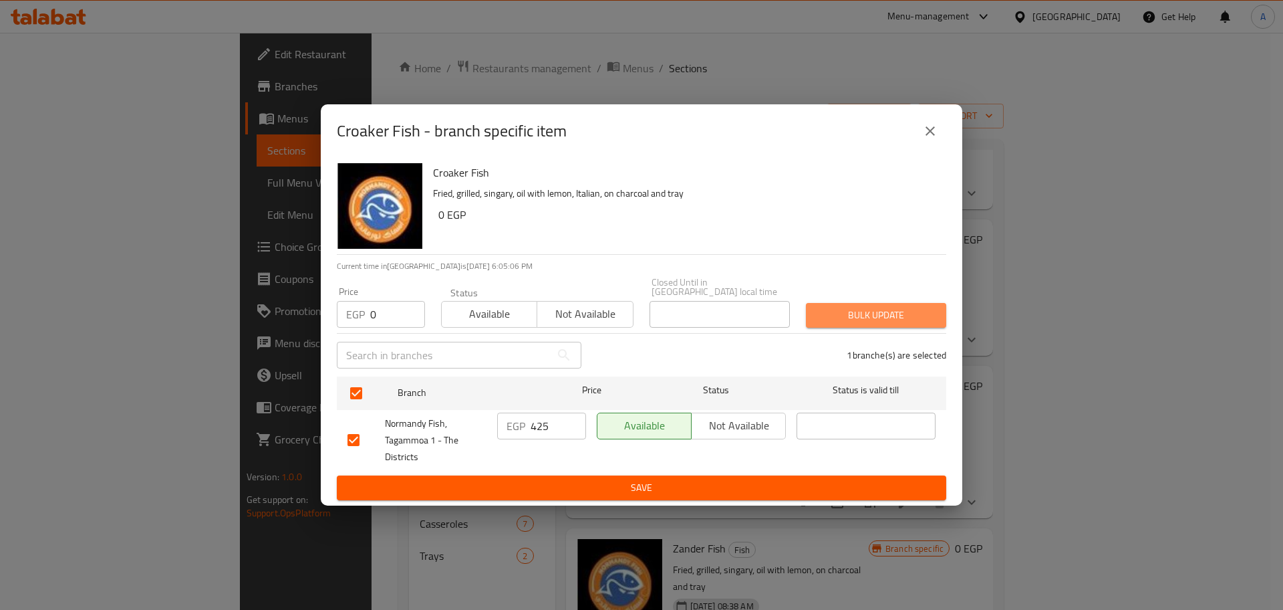
click at [912, 317] on span "Bulk update" at bounding box center [876, 315] width 119 height 17
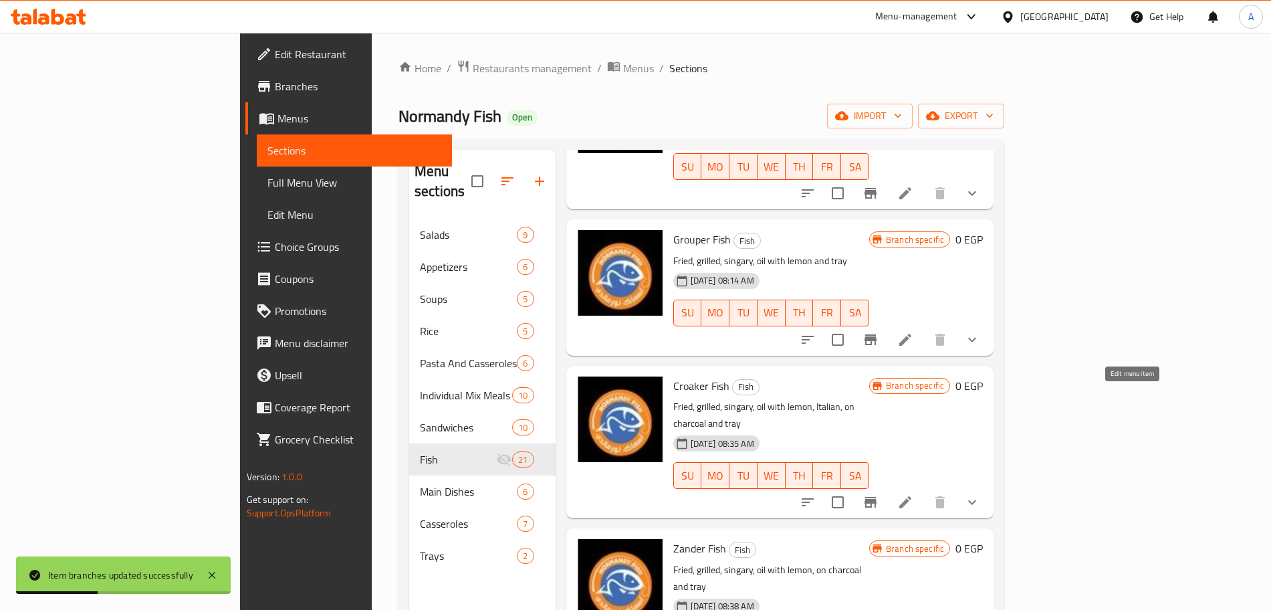
click at [911, 496] on icon at bounding box center [905, 502] width 12 height 12
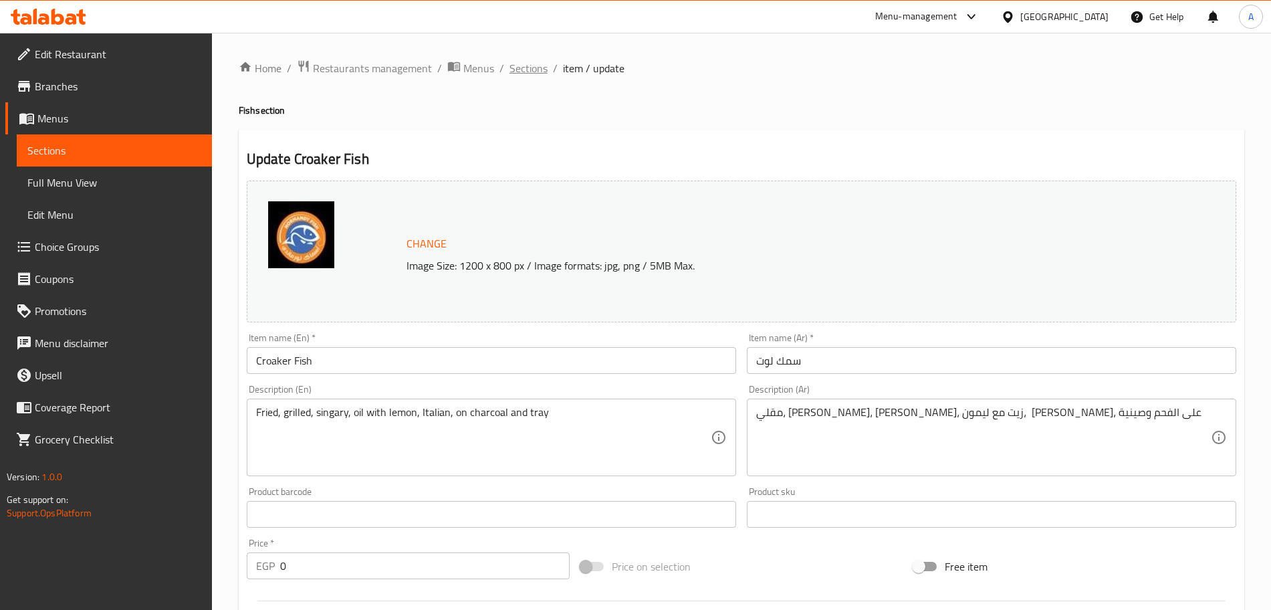
click at [525, 65] on span "Sections" at bounding box center [528, 68] width 38 height 16
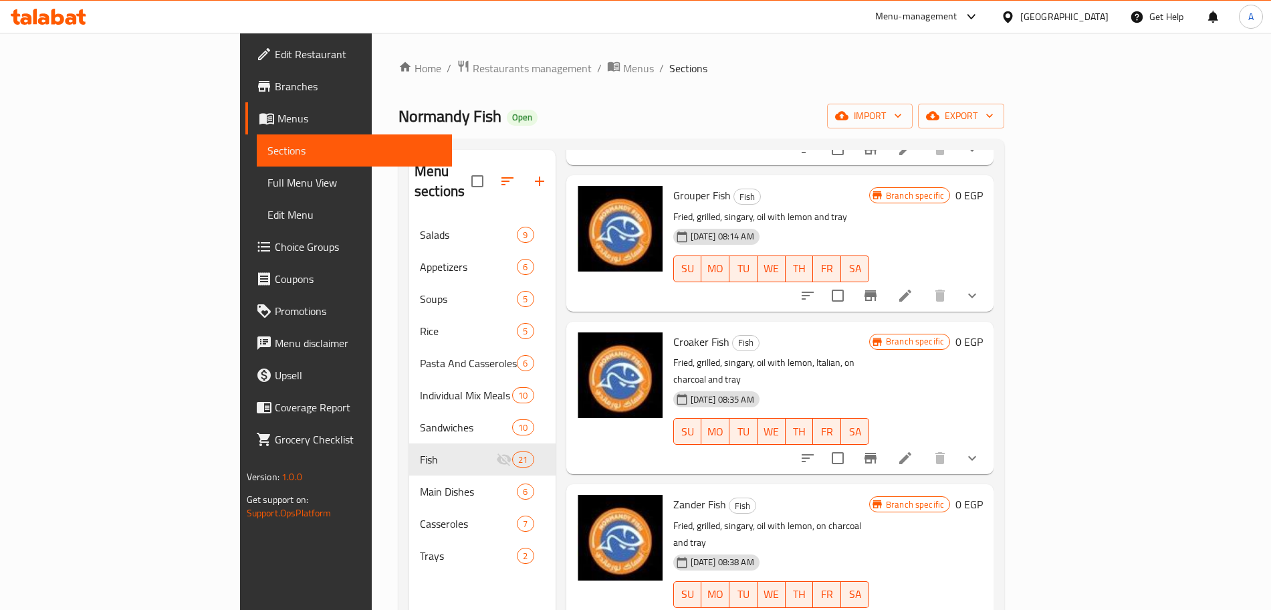
scroll to position [1008, 0]
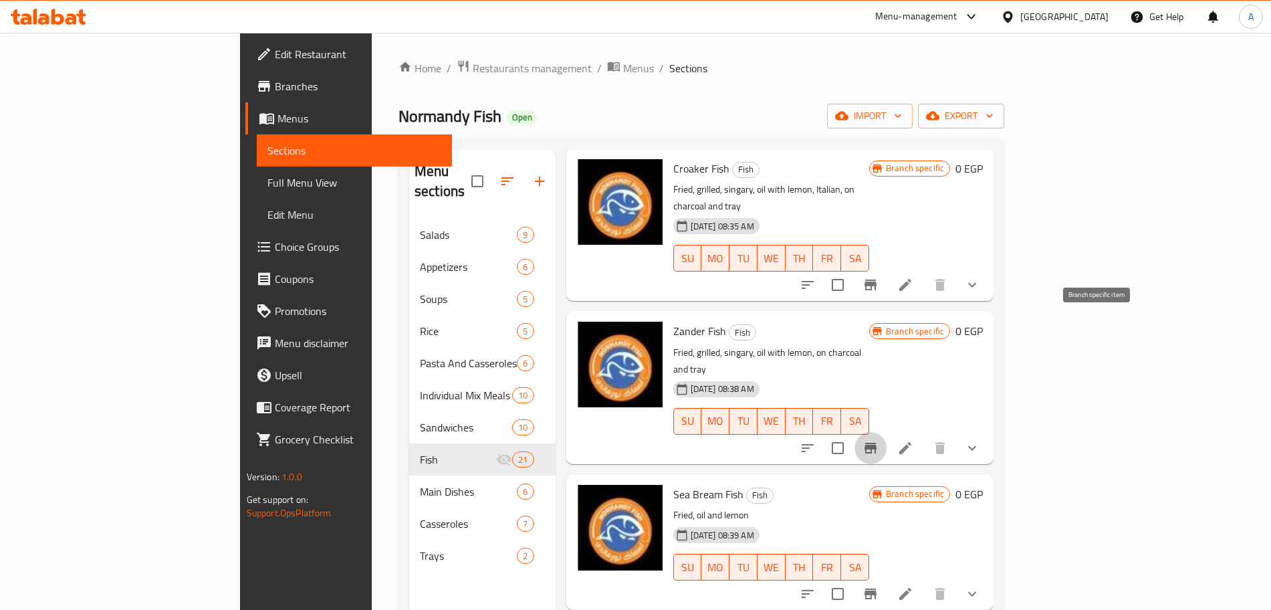
click at [878, 440] on icon "Branch-specific-item" at bounding box center [870, 448] width 16 height 16
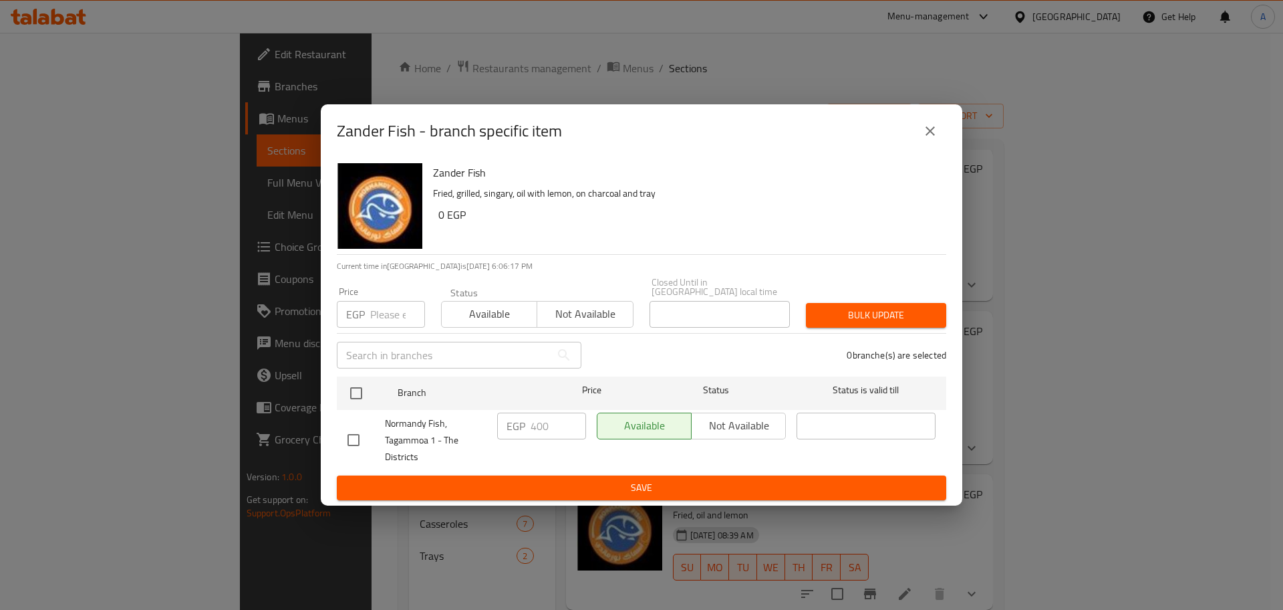
click at [386, 309] on input "number" at bounding box center [397, 314] width 55 height 27
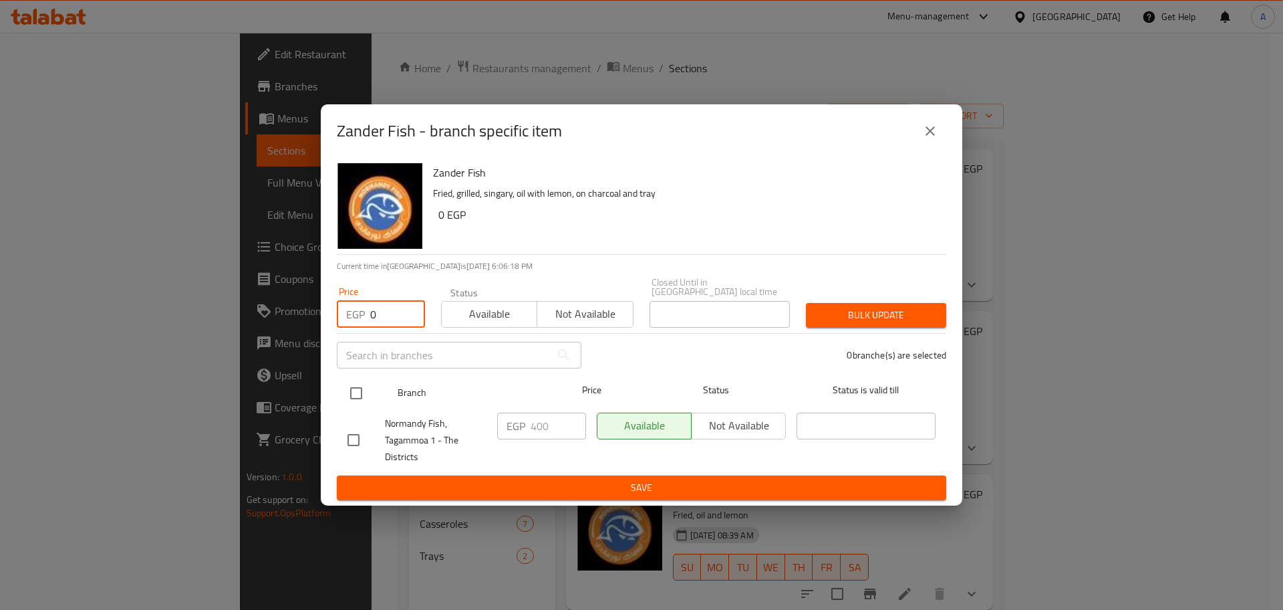
type input "0"
click at [350, 387] on input "checkbox" at bounding box center [356, 393] width 28 height 28
checkbox input "true"
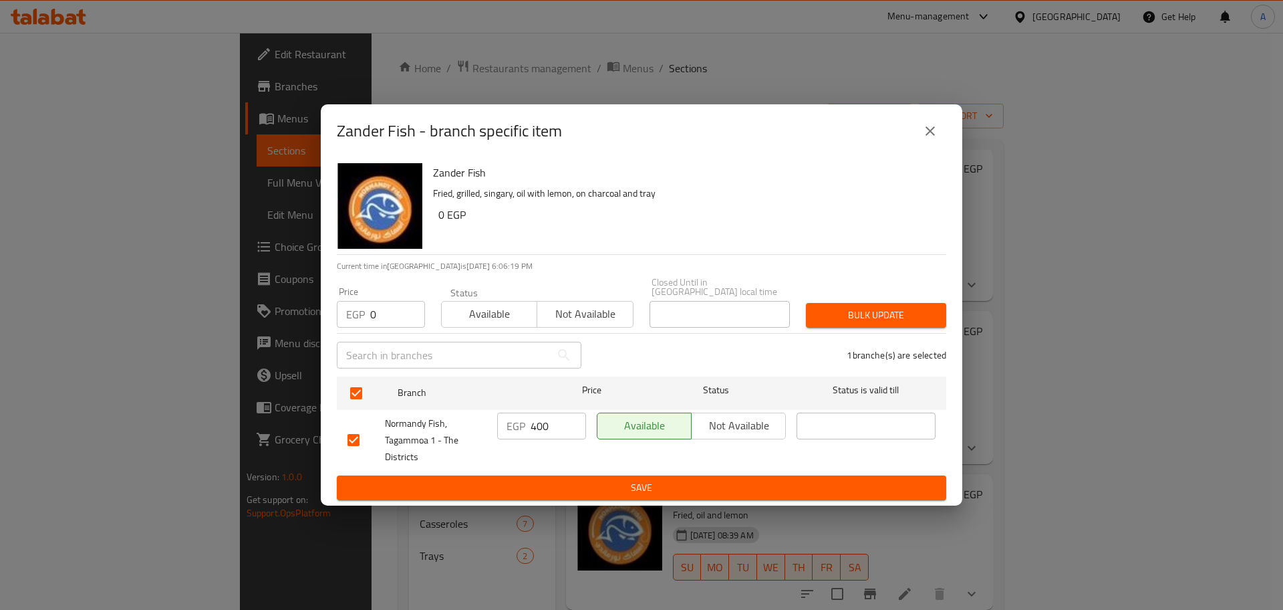
click at [839, 312] on span "Bulk update" at bounding box center [876, 315] width 119 height 17
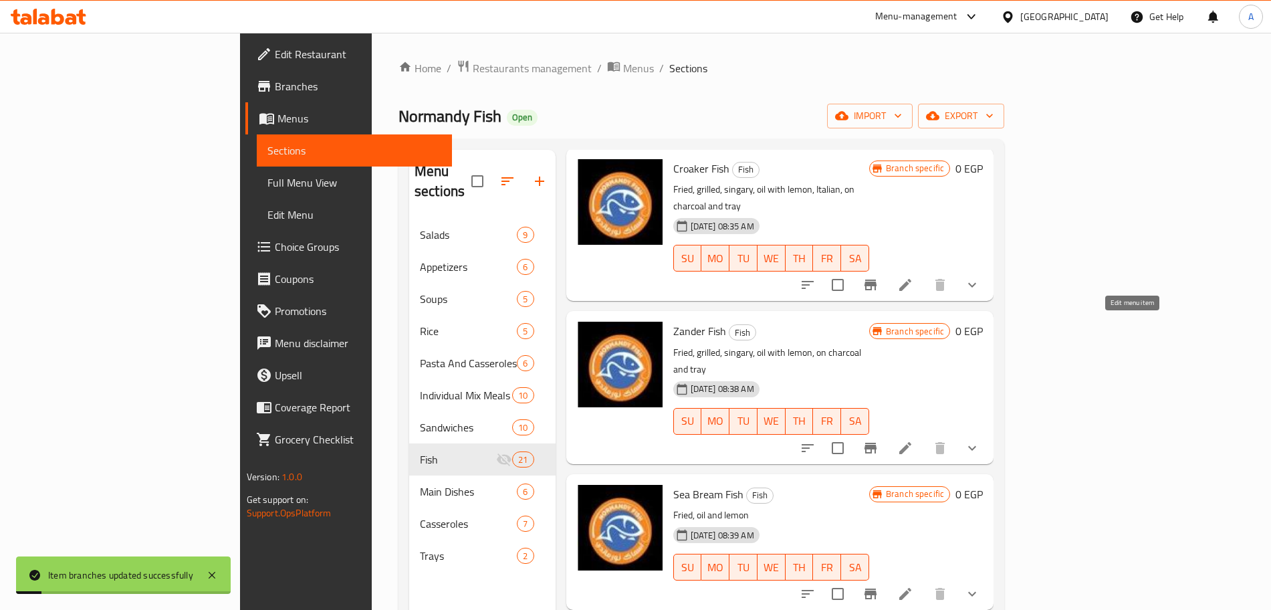
click at [913, 440] on icon at bounding box center [905, 448] width 16 height 16
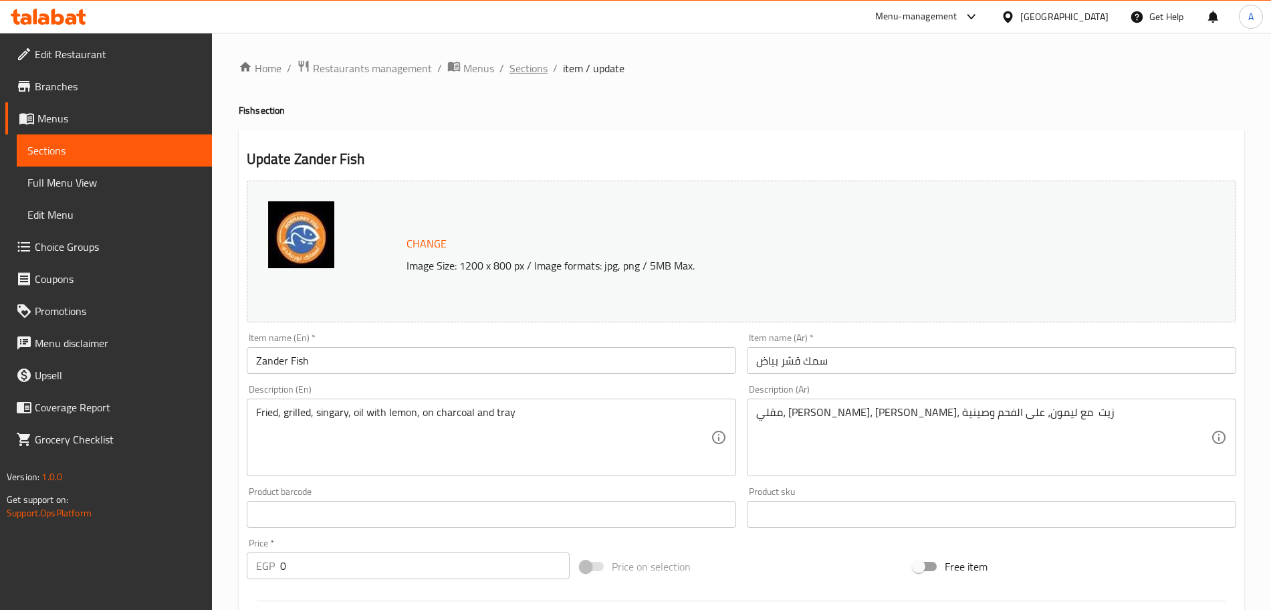
click at [528, 76] on span "Sections" at bounding box center [528, 68] width 38 height 16
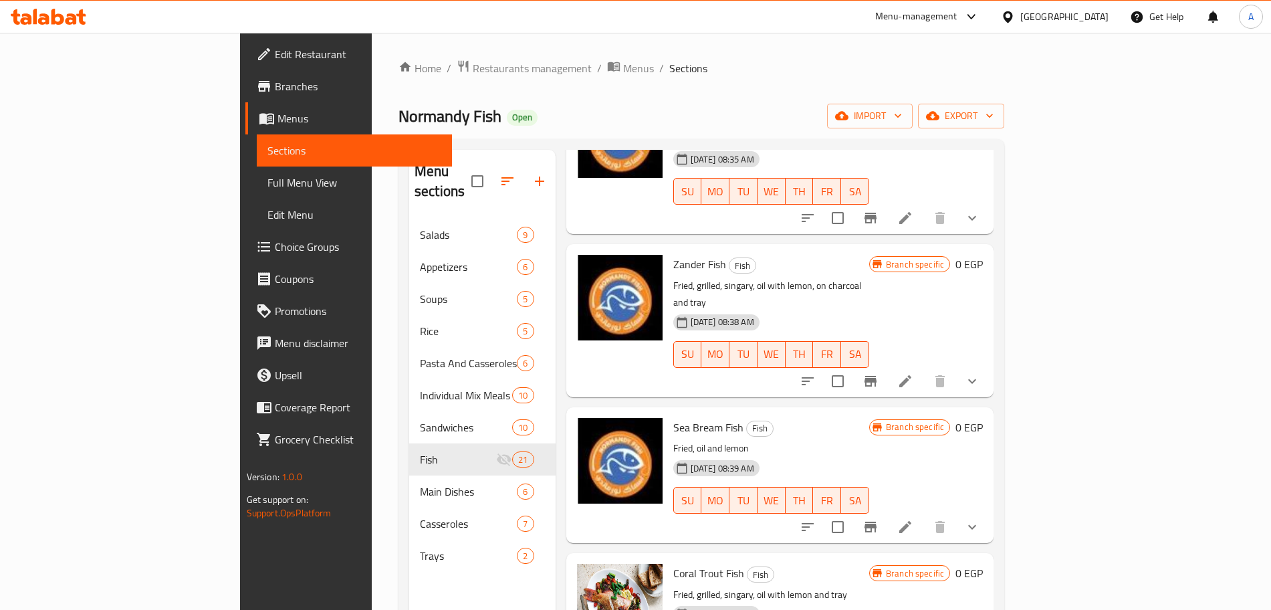
scroll to position [1077, 0]
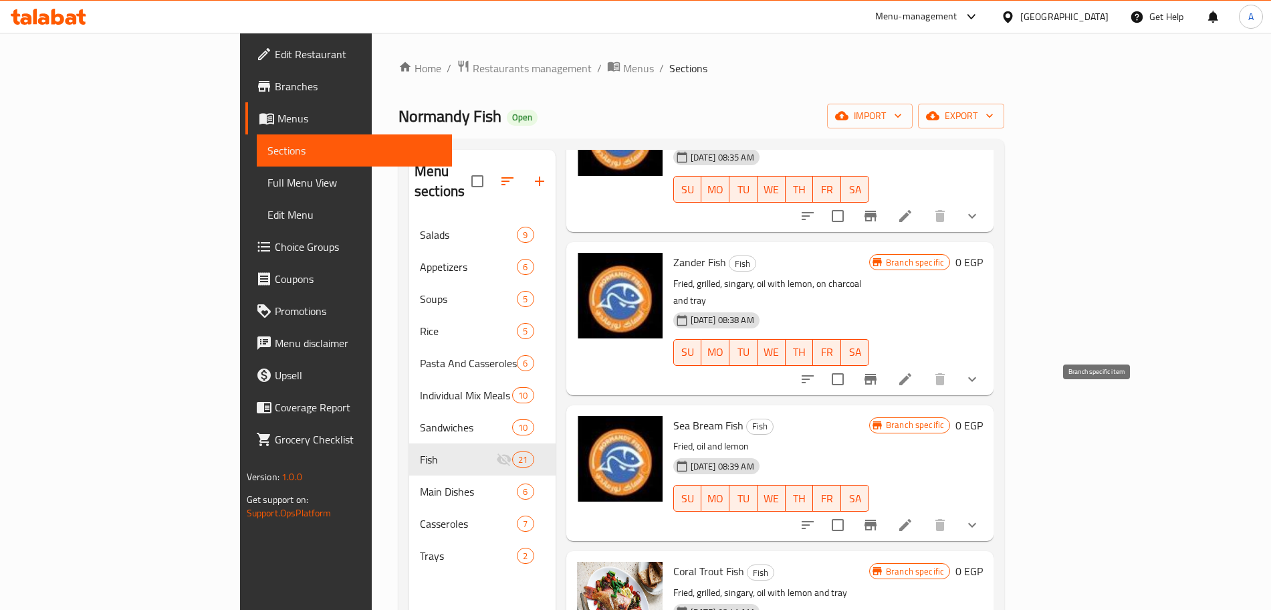
click at [878, 517] on icon "Branch-specific-item" at bounding box center [870, 525] width 16 height 16
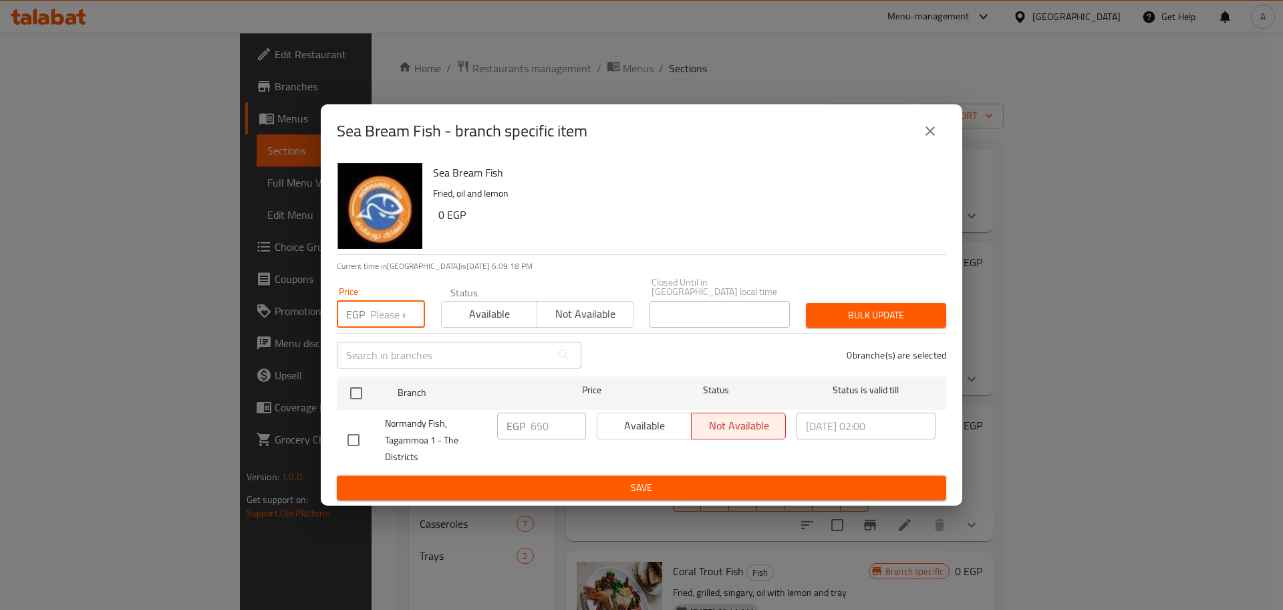
click at [396, 316] on input "number" at bounding box center [397, 314] width 55 height 27
type input "0"
click at [356, 389] on input "checkbox" at bounding box center [356, 393] width 28 height 28
checkbox input "true"
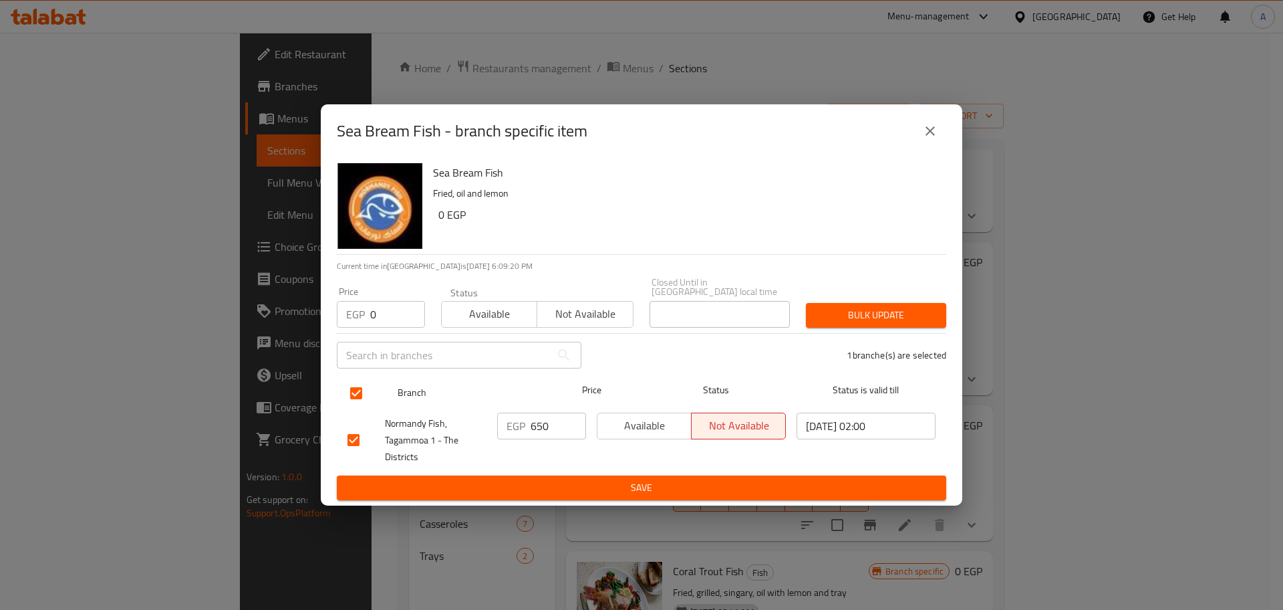
checkbox input "true"
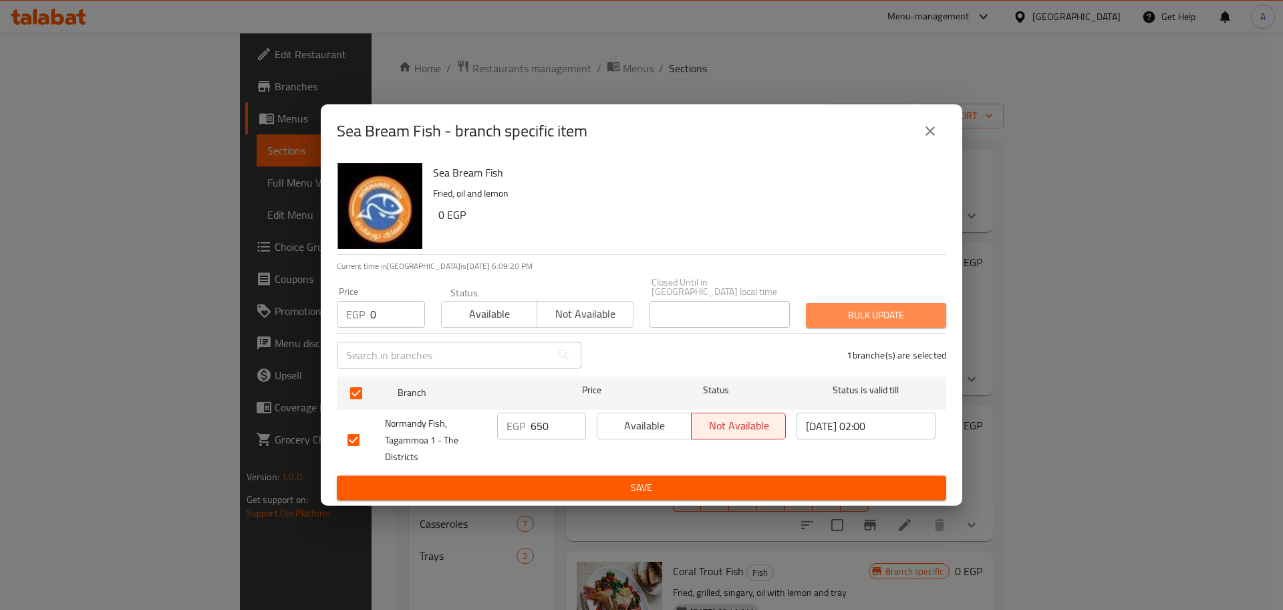
click at [868, 321] on button "Bulk update" at bounding box center [876, 315] width 140 height 25
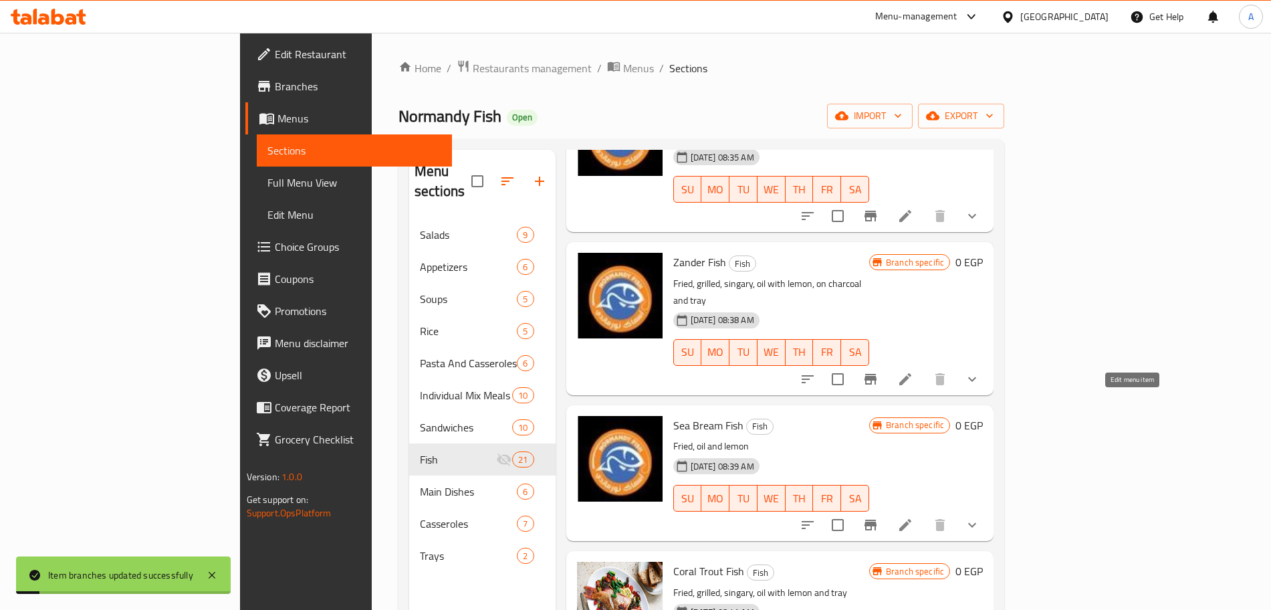
click at [911, 519] on icon at bounding box center [905, 525] width 12 height 12
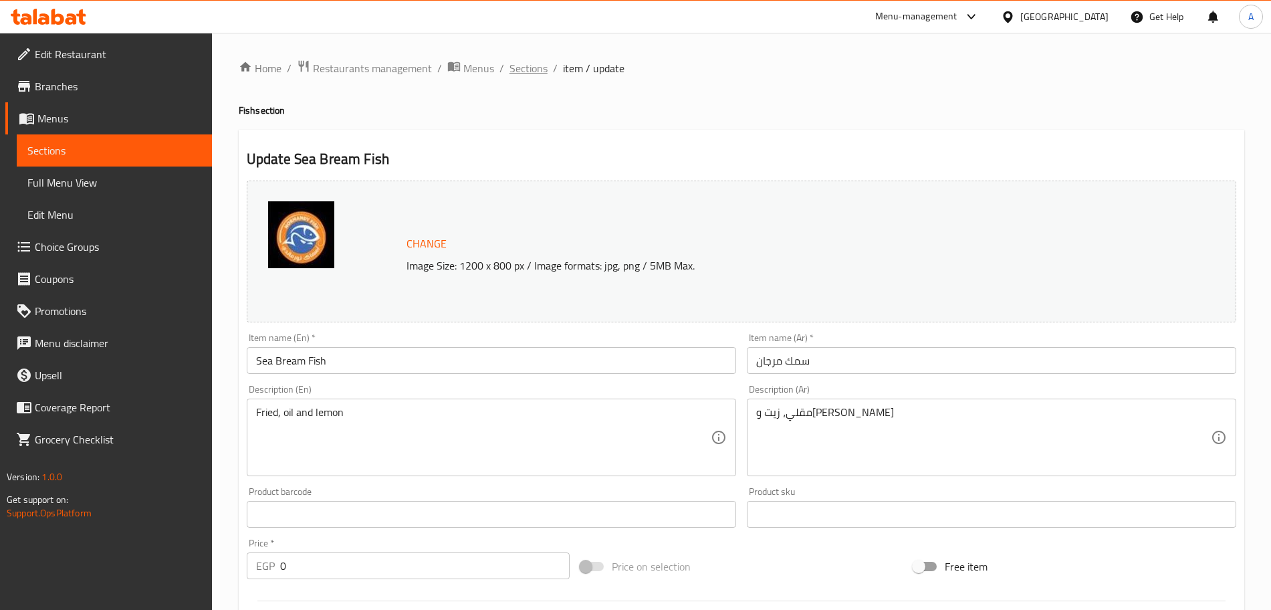
click at [528, 68] on span "Sections" at bounding box center [528, 68] width 38 height 16
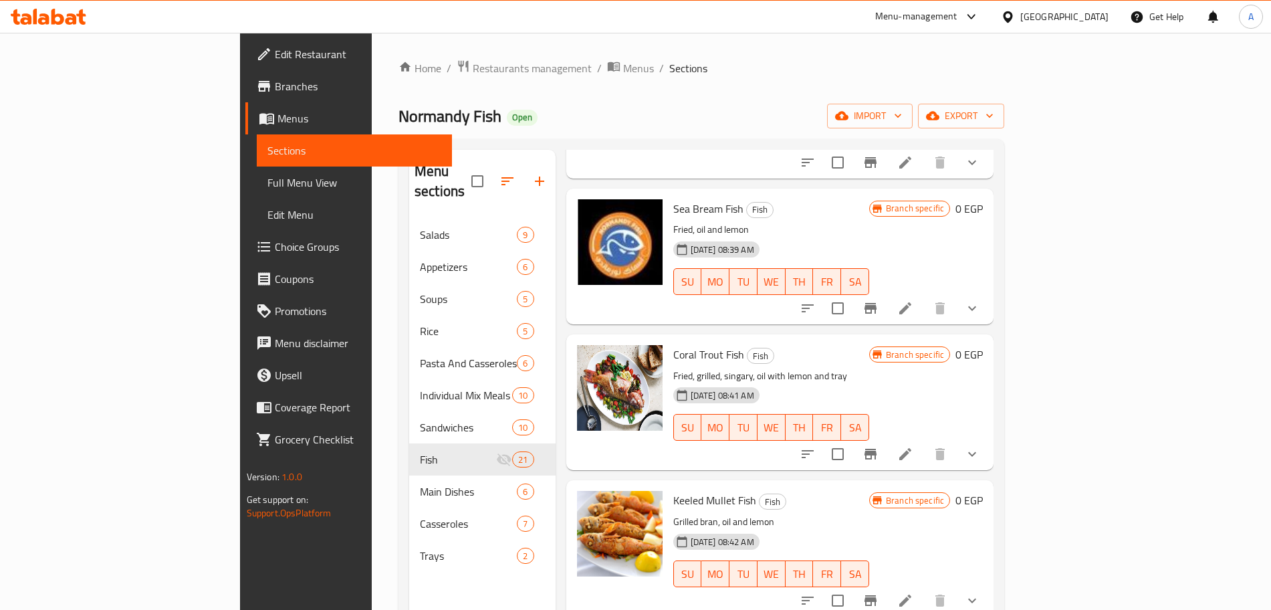
scroll to position [1294, 0]
click at [876, 448] on icon "Branch-specific-item" at bounding box center [870, 453] width 12 height 11
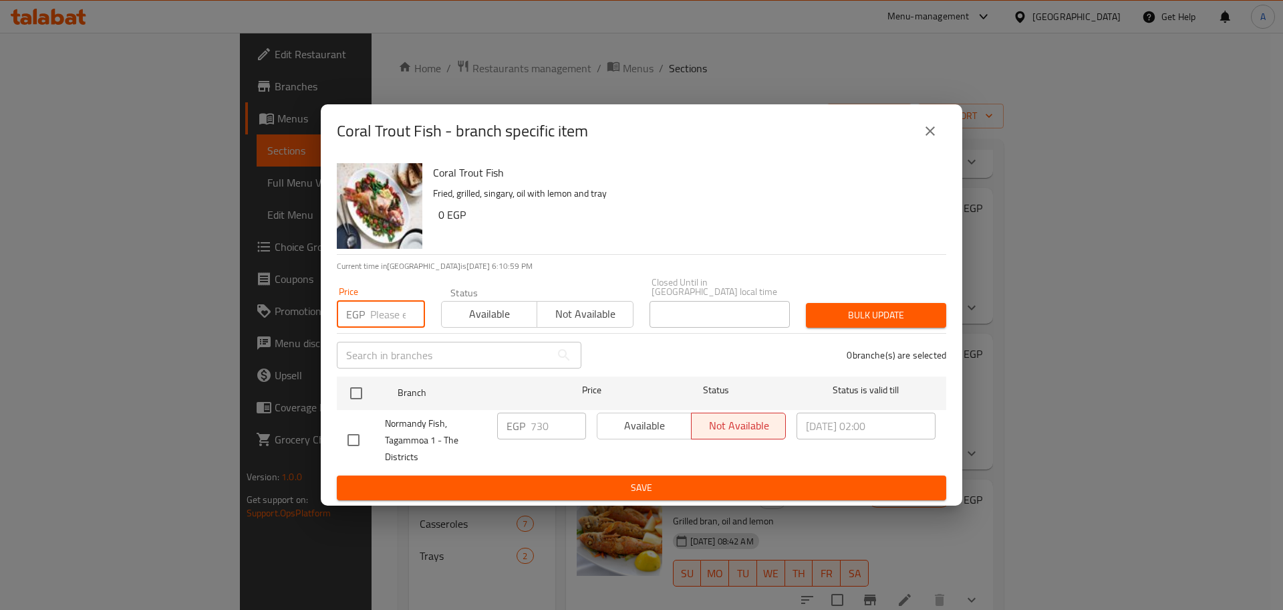
click at [395, 316] on input "number" at bounding box center [397, 314] width 55 height 27
type input "0"
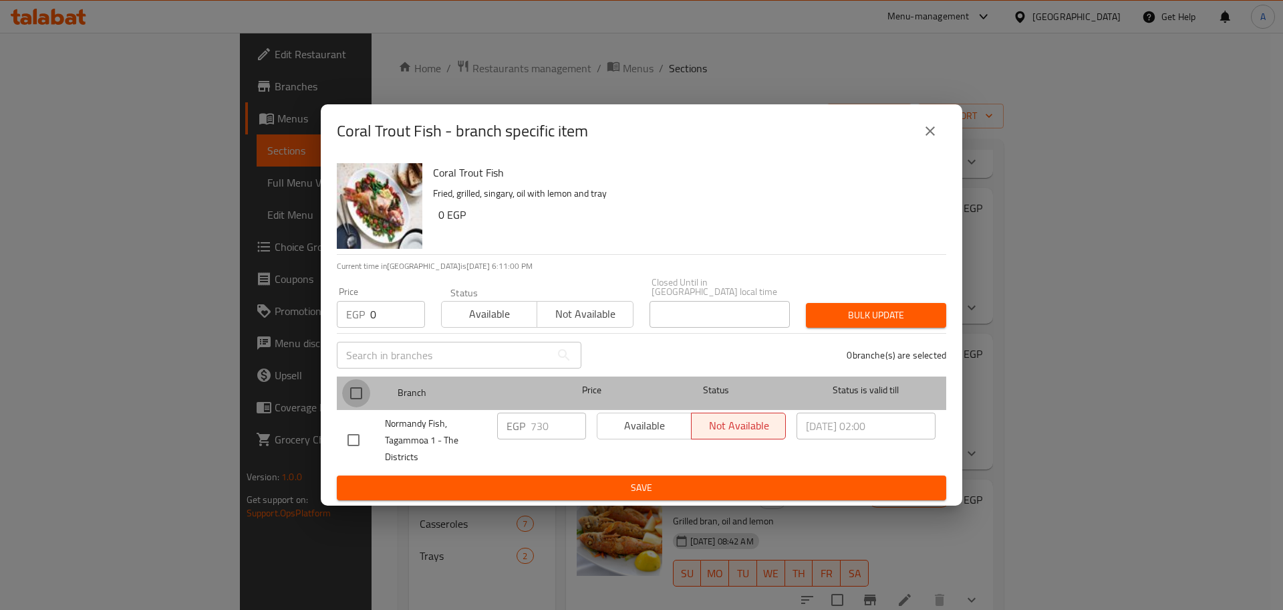
click at [362, 383] on input "checkbox" at bounding box center [356, 393] width 28 height 28
checkbox input "true"
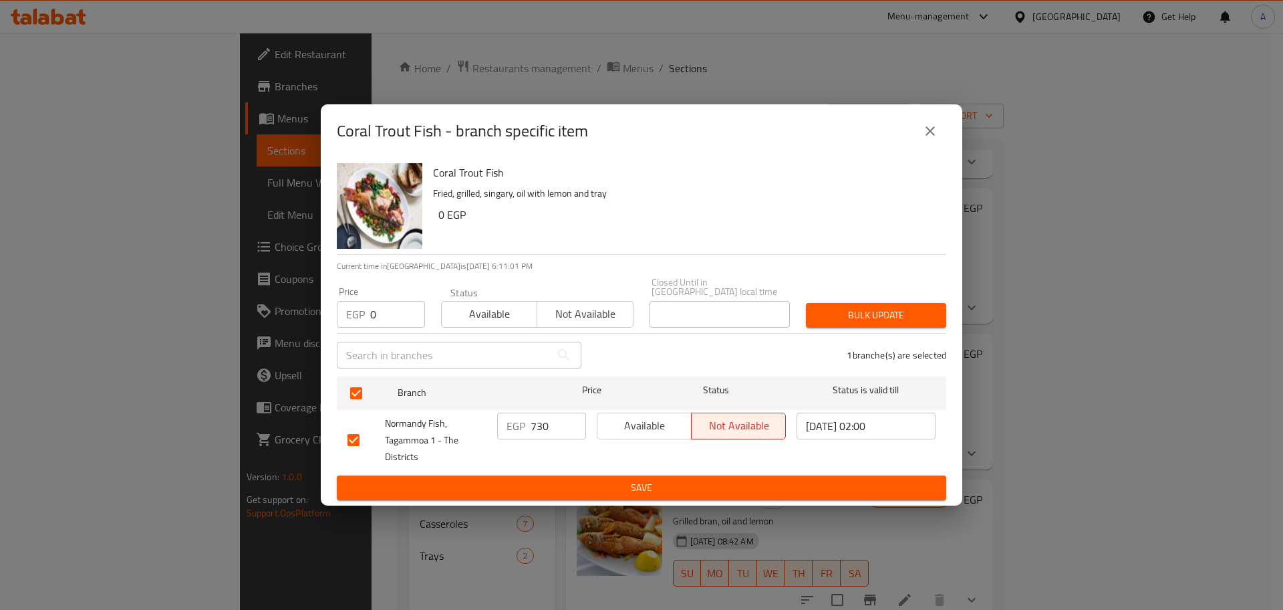
click at [870, 312] on span "Bulk update" at bounding box center [876, 315] width 119 height 17
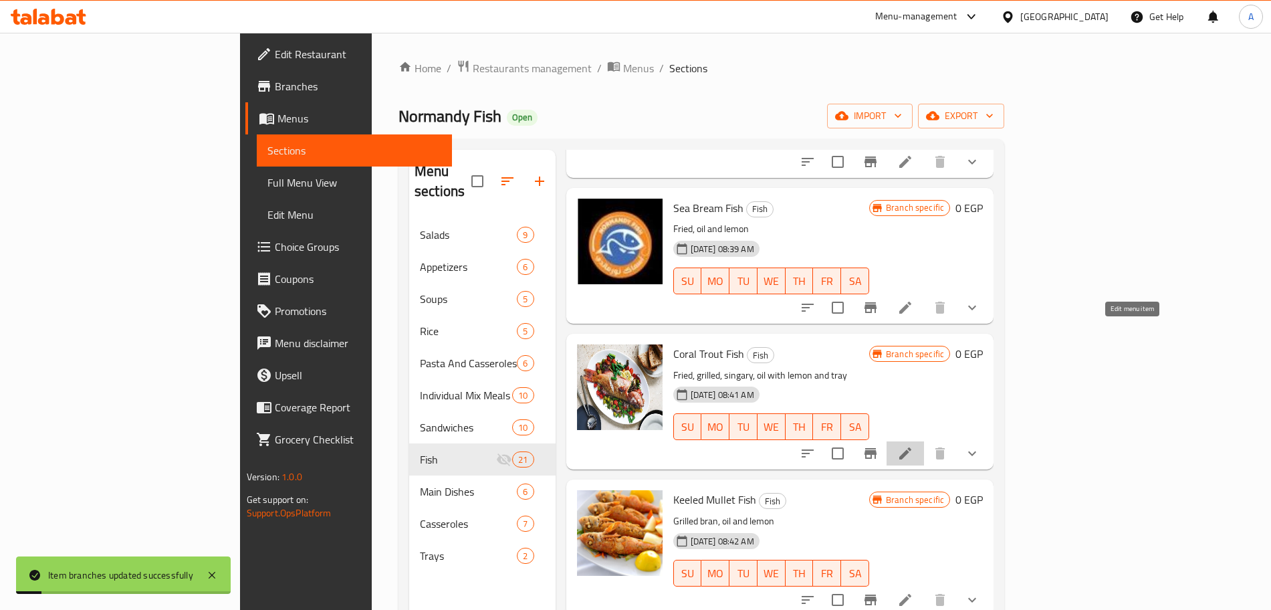
click at [913, 445] on icon at bounding box center [905, 453] width 16 height 16
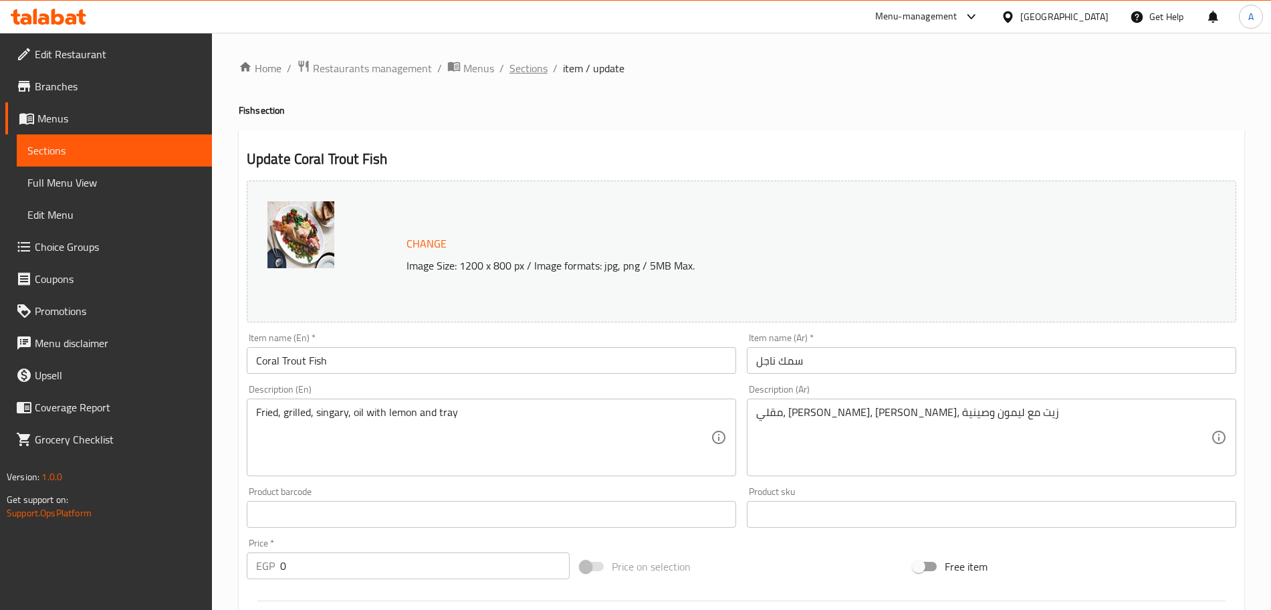
click at [520, 66] on span "Sections" at bounding box center [528, 68] width 38 height 16
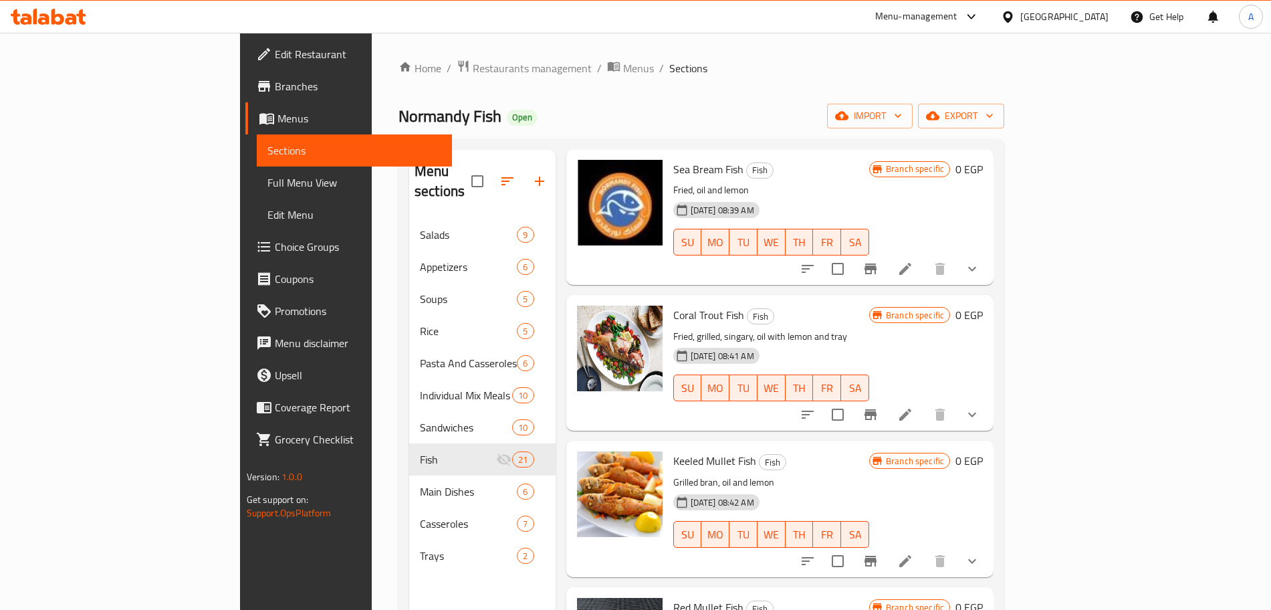
scroll to position [1354, 0]
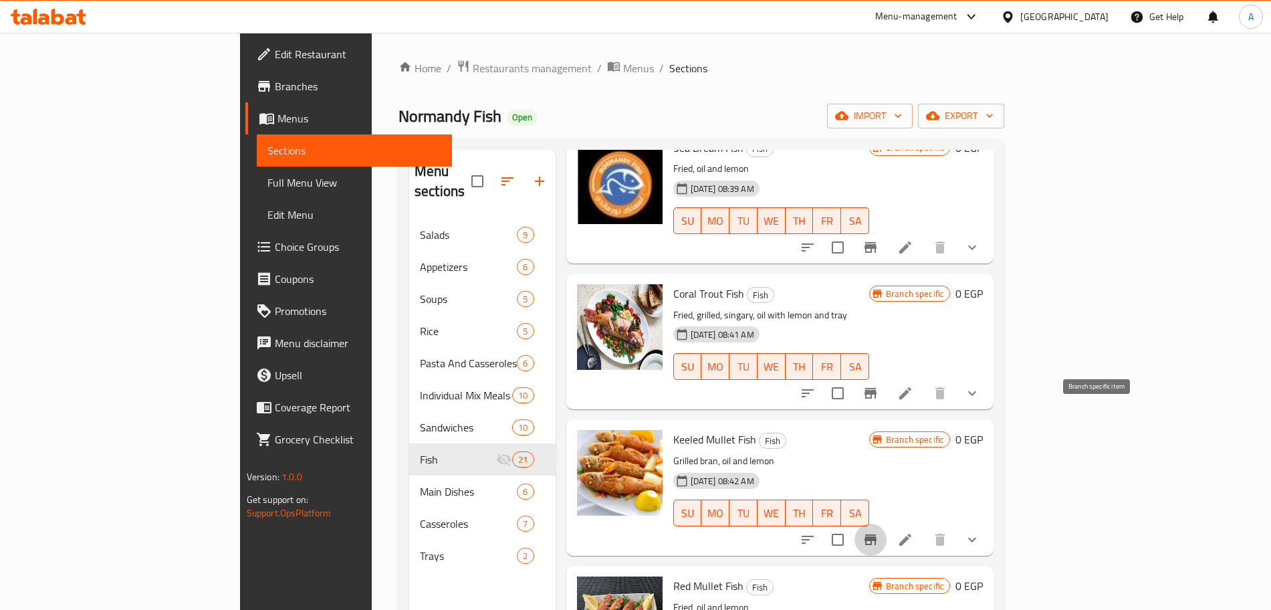
click at [878, 531] on icon "Branch-specific-item" at bounding box center [870, 539] width 16 height 16
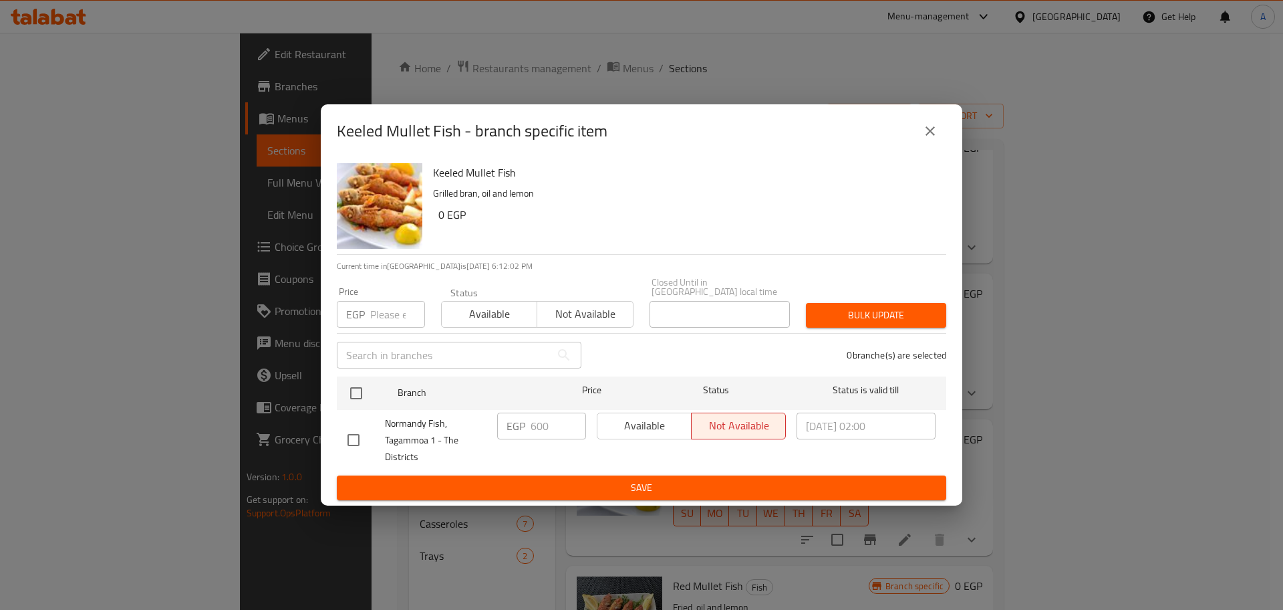
click at [387, 305] on input "number" at bounding box center [397, 314] width 55 height 27
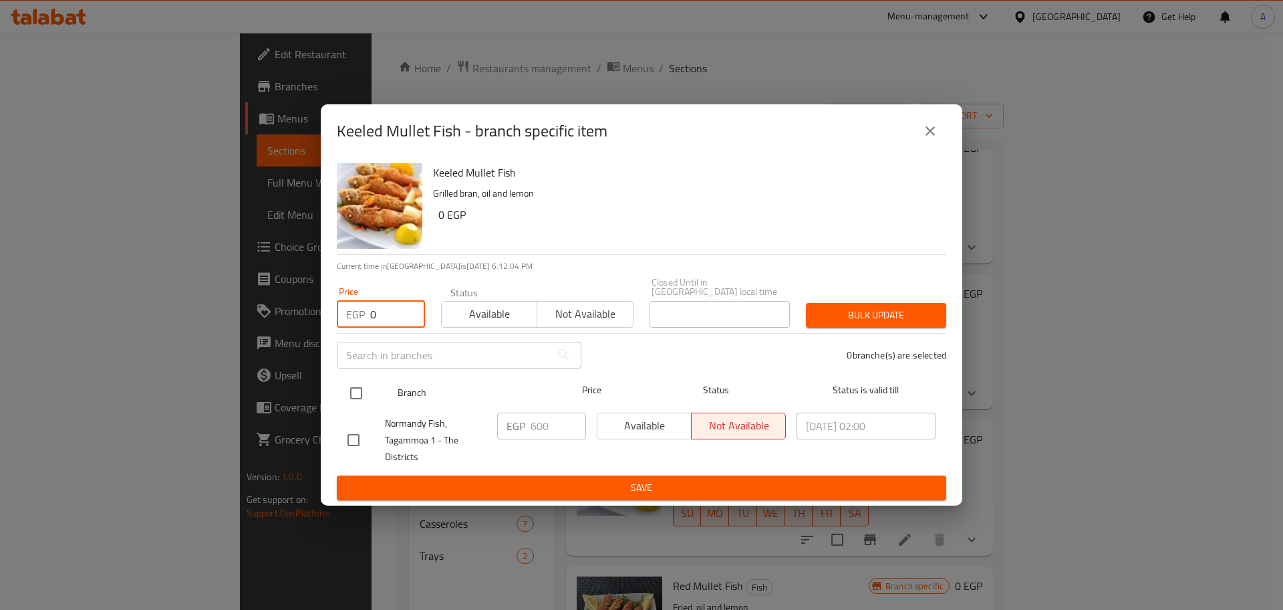
type input "0"
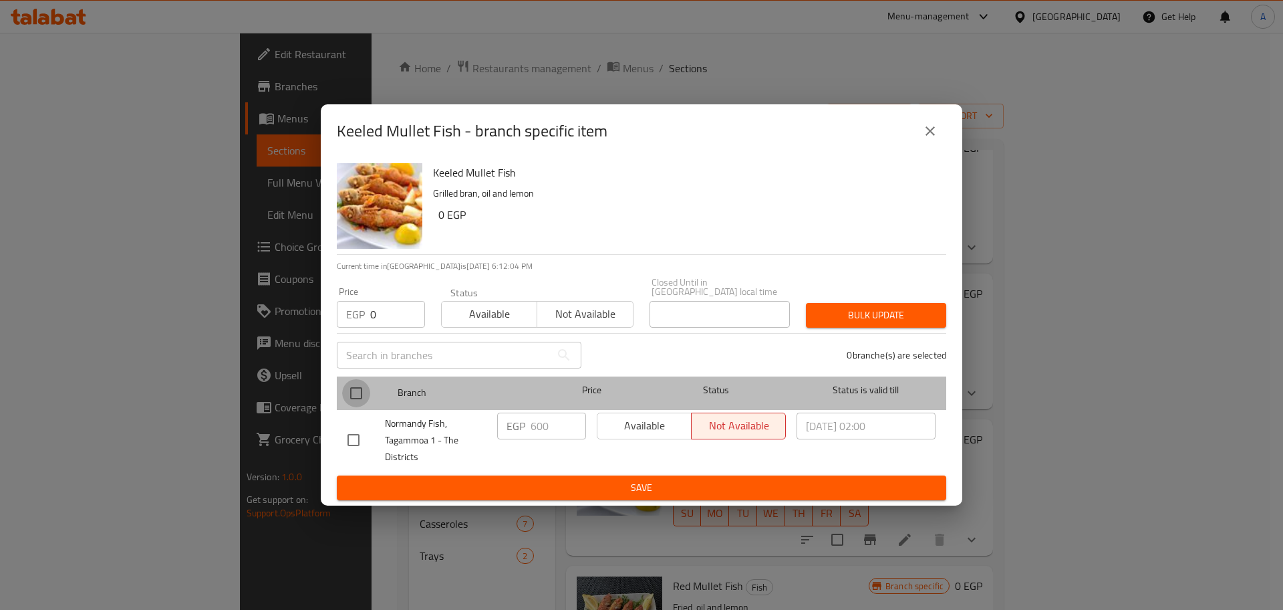
click at [362, 384] on input "checkbox" at bounding box center [356, 393] width 28 height 28
checkbox input "true"
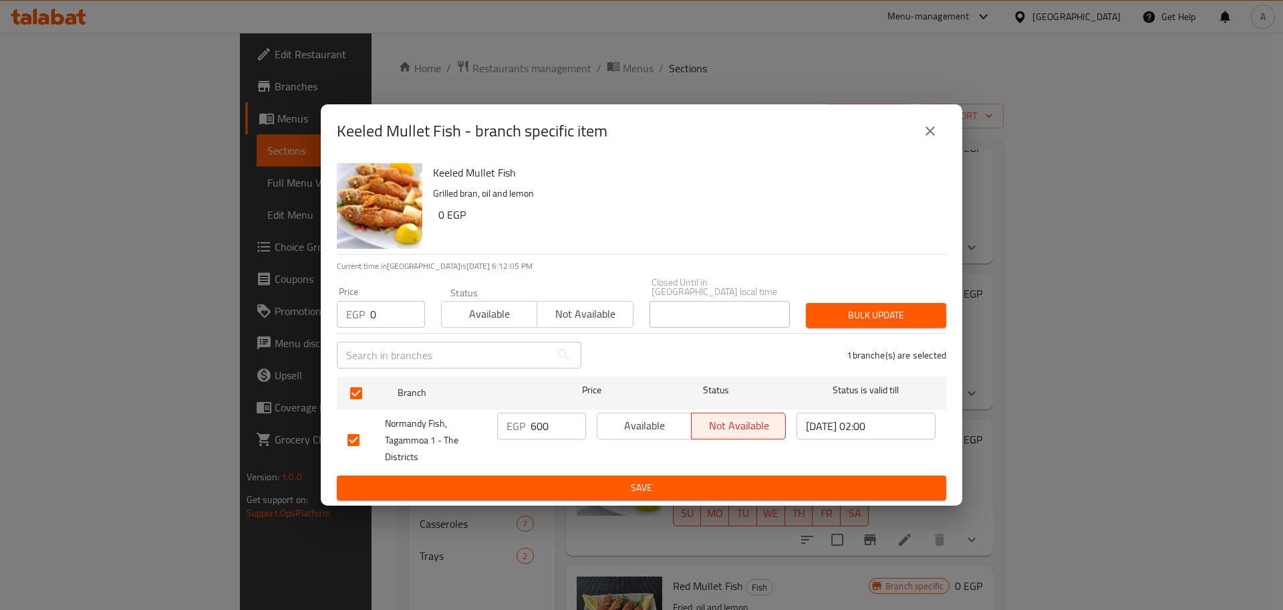
click at [818, 308] on span "Bulk update" at bounding box center [876, 315] width 119 height 17
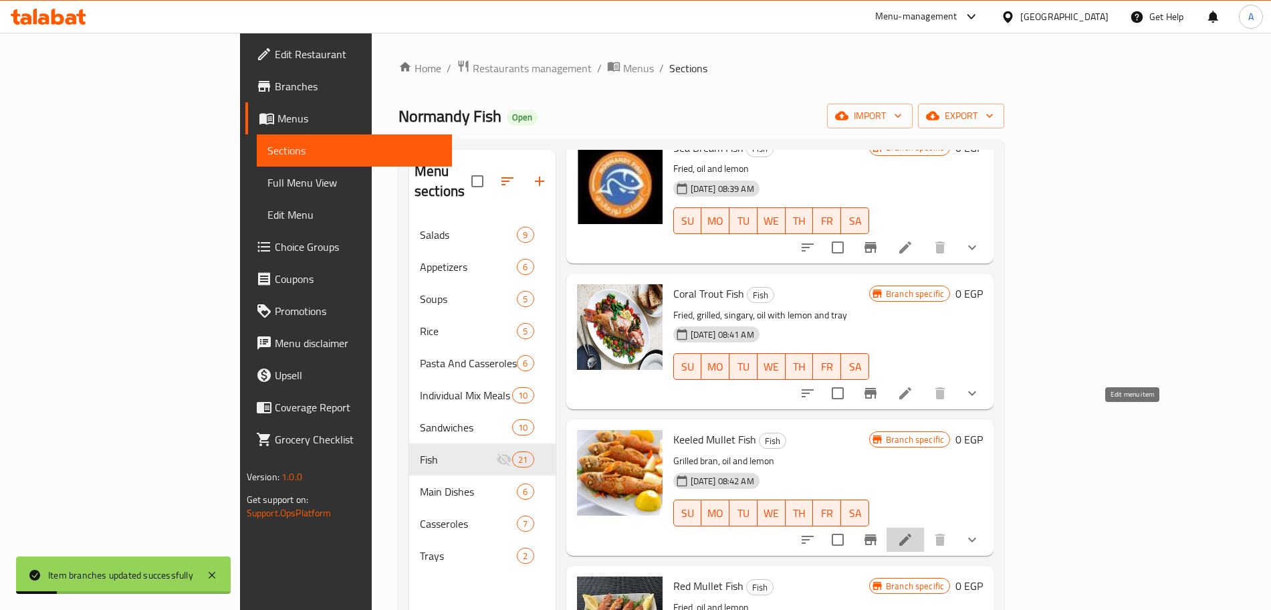
click at [913, 531] on icon at bounding box center [905, 539] width 16 height 16
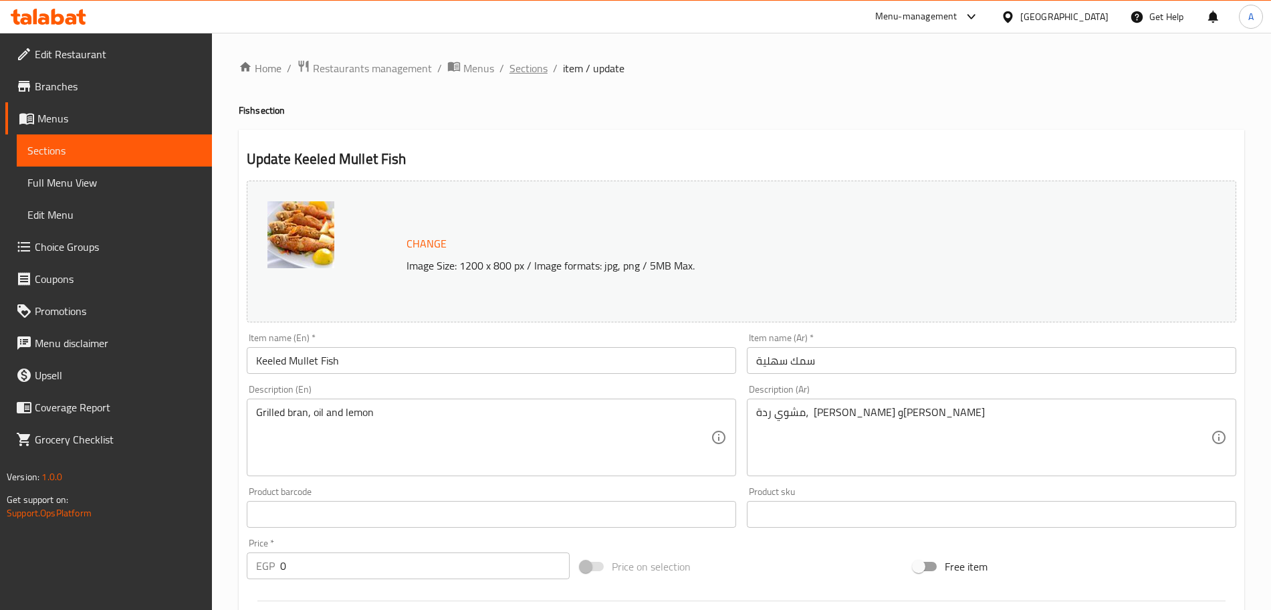
click at [533, 68] on span "Sections" at bounding box center [528, 68] width 38 height 16
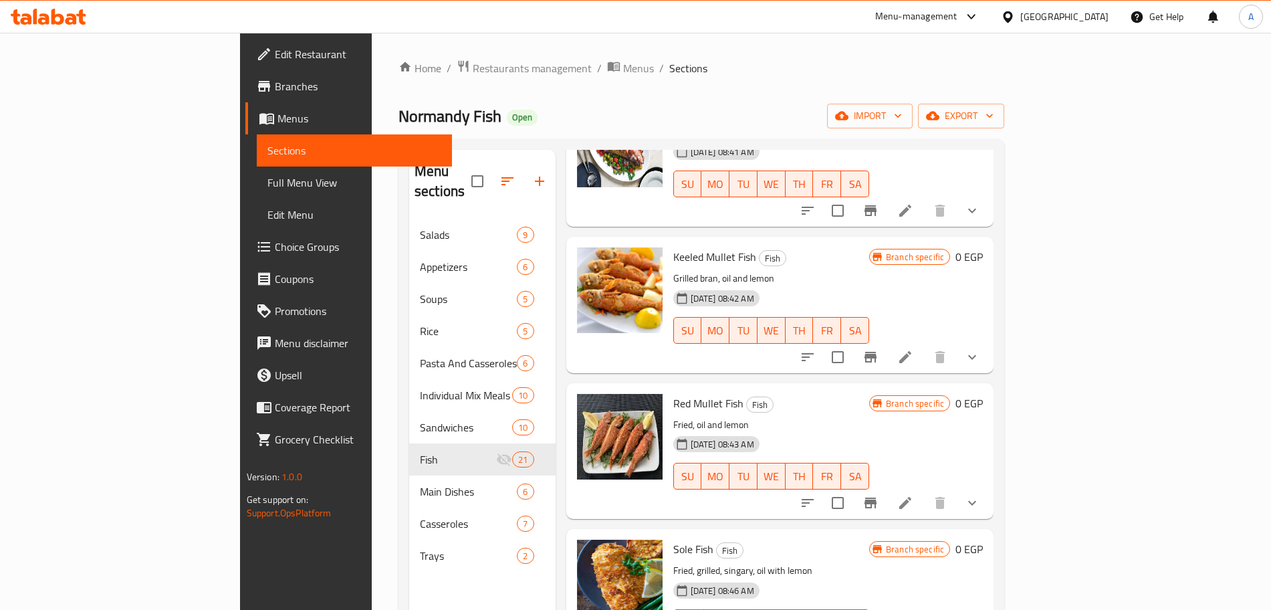
scroll to position [1540, 0]
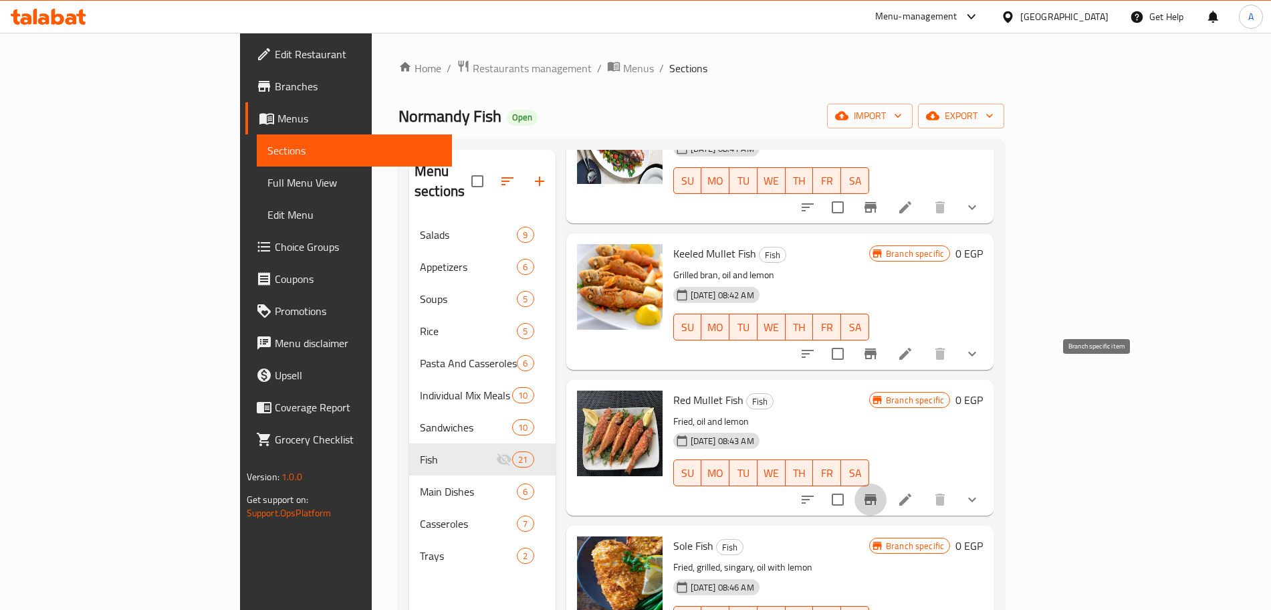
click at [876, 494] on icon "Branch-specific-item" at bounding box center [870, 499] width 12 height 11
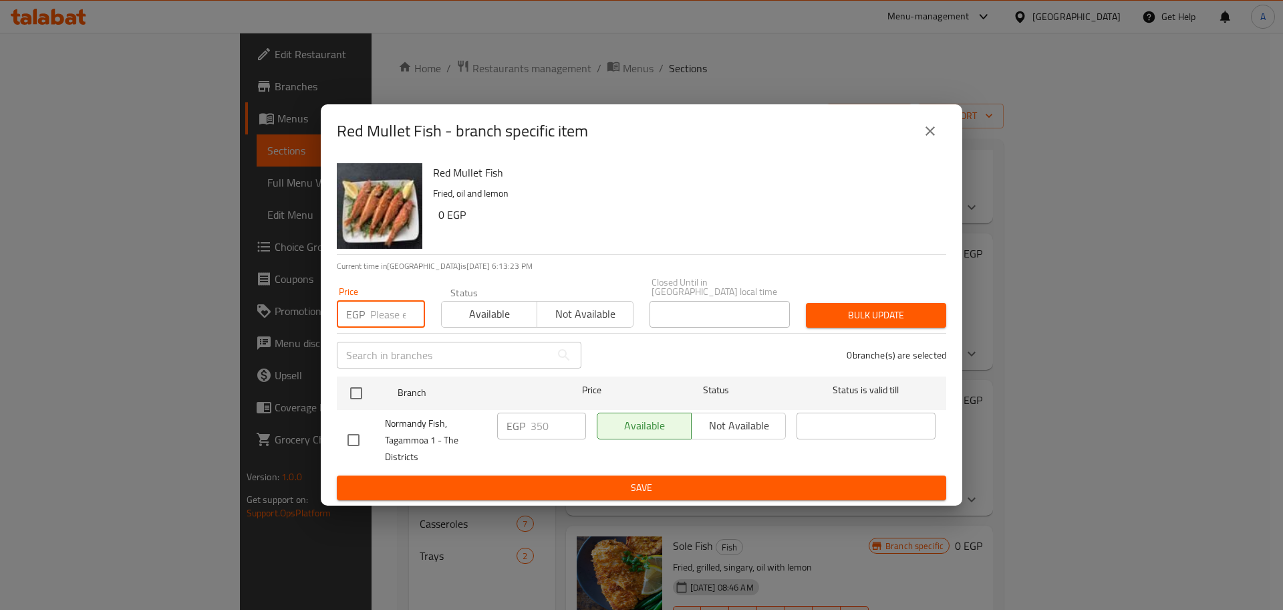
click at [376, 301] on input "number" at bounding box center [397, 314] width 55 height 27
type input "0"
click at [358, 383] on input "checkbox" at bounding box center [356, 393] width 28 height 28
checkbox input "true"
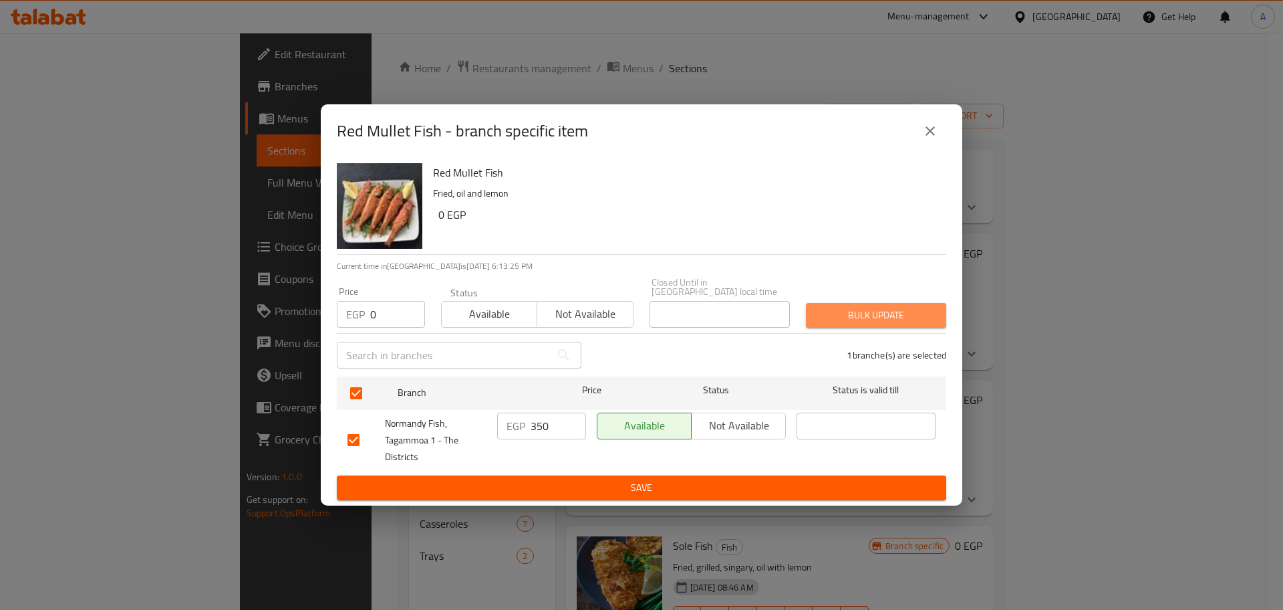
click at [886, 307] on span "Bulk update" at bounding box center [876, 315] width 119 height 17
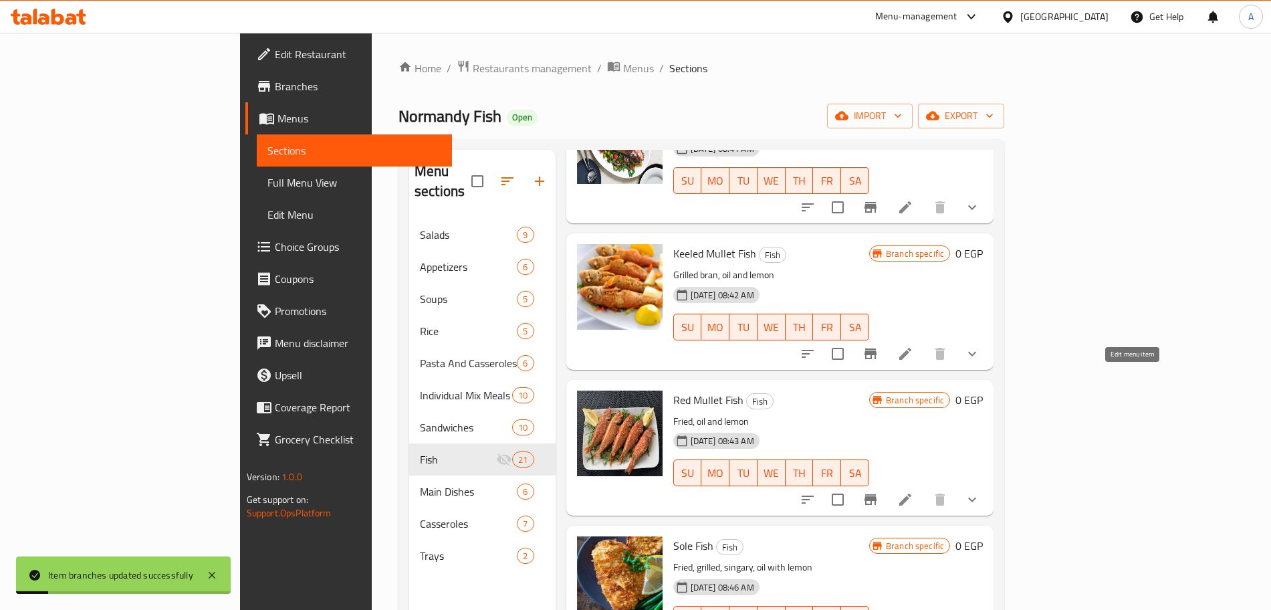
click at [911, 493] on icon at bounding box center [905, 499] width 12 height 12
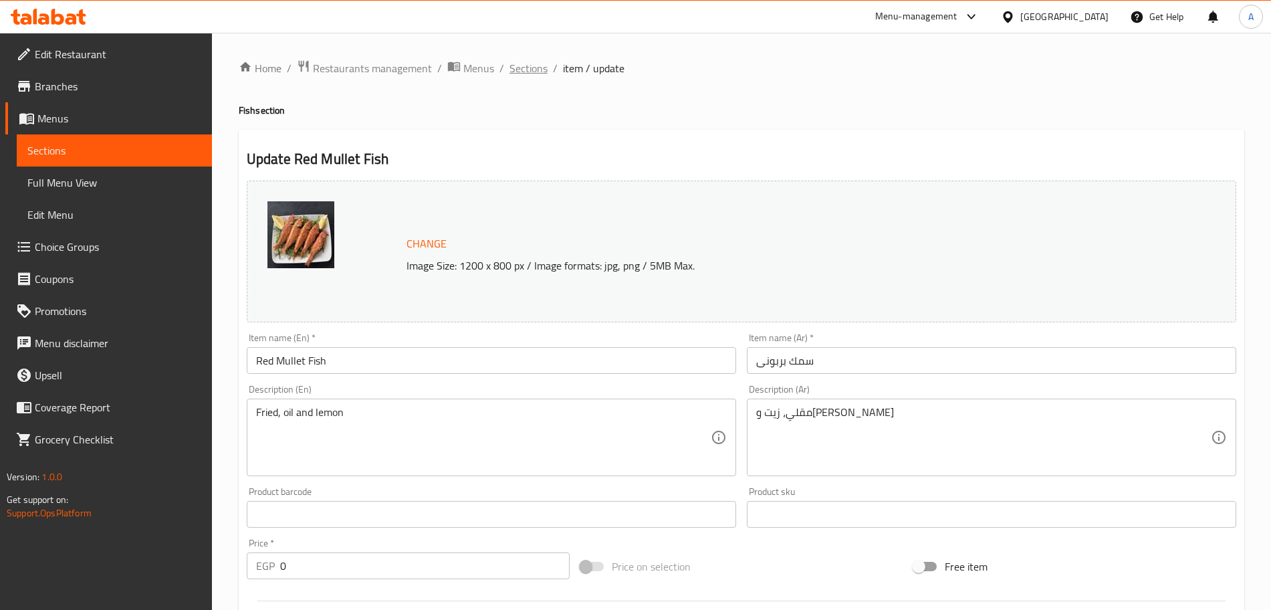
click at [531, 65] on span "Sections" at bounding box center [528, 68] width 38 height 16
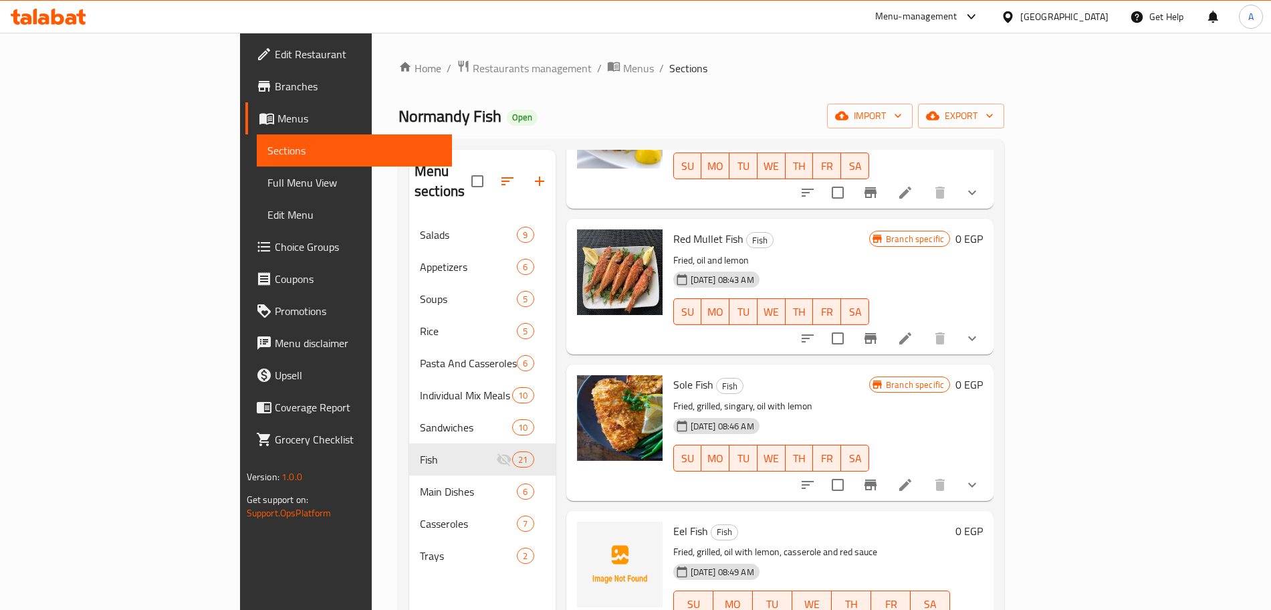
scroll to position [1702, 0]
click at [876, 479] on icon "Branch-specific-item" at bounding box center [870, 484] width 12 height 11
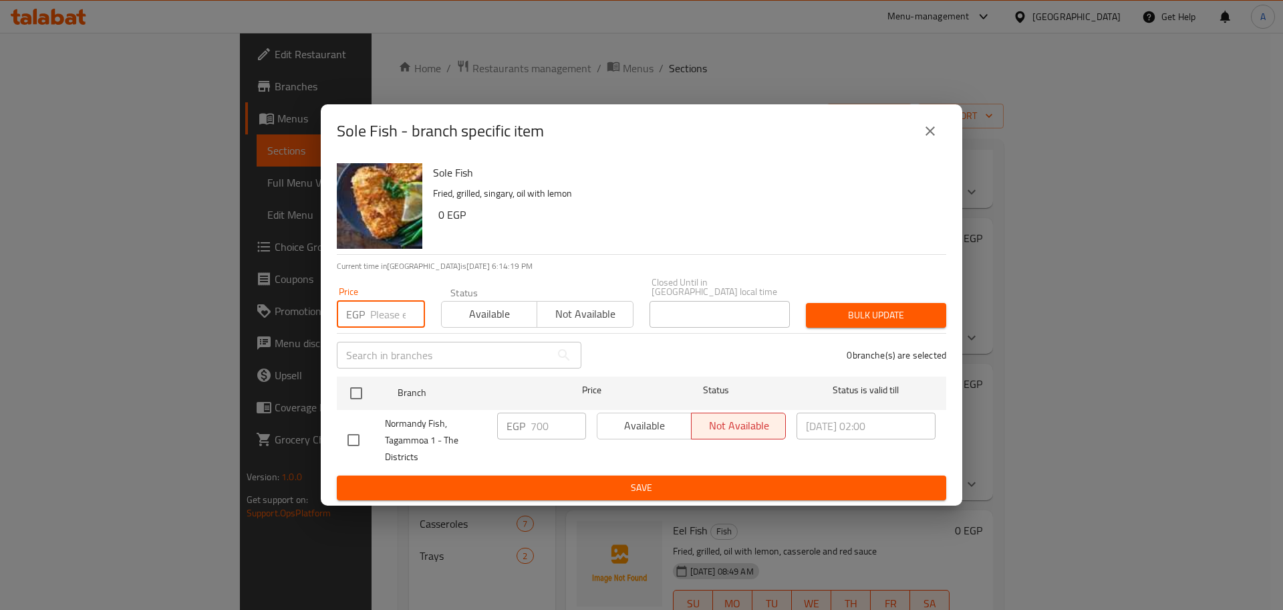
click at [393, 307] on input "number" at bounding box center [397, 314] width 55 height 27
type input "0"
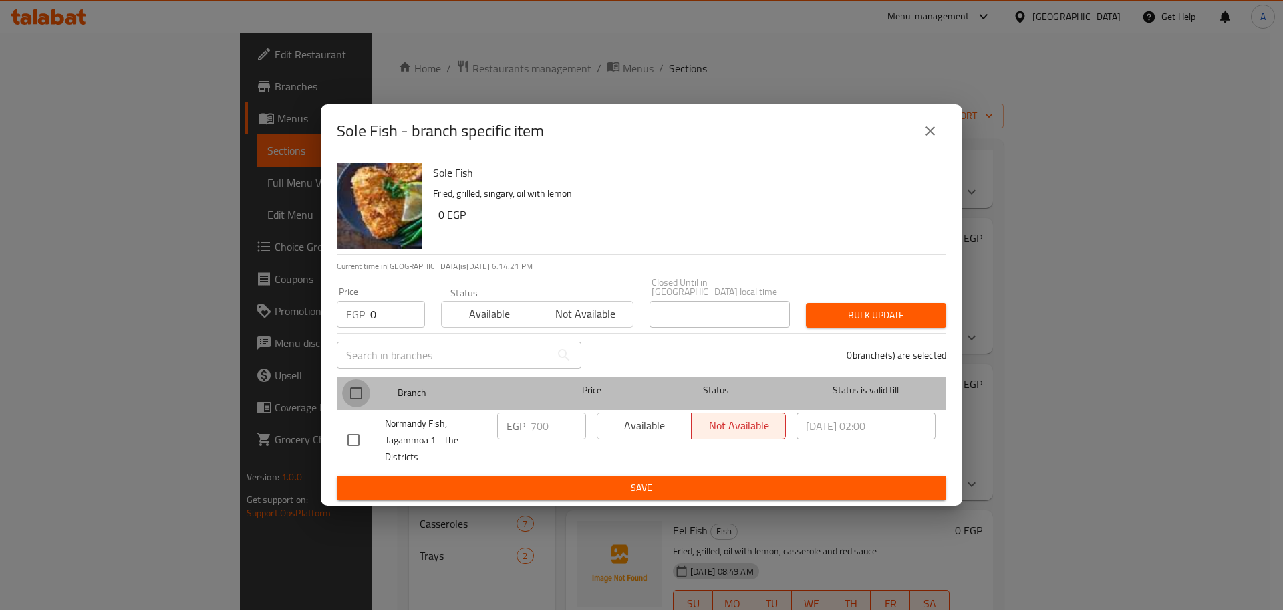
click at [354, 386] on input "checkbox" at bounding box center [356, 393] width 28 height 28
checkbox input "true"
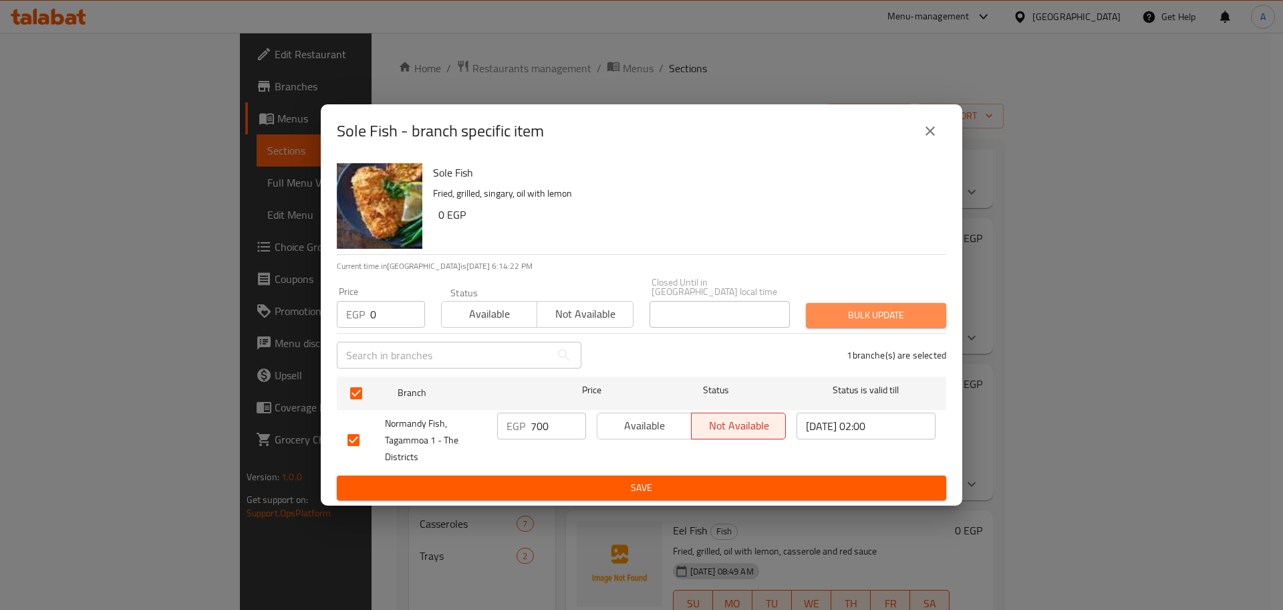
click at [847, 313] on span "Bulk update" at bounding box center [876, 315] width 119 height 17
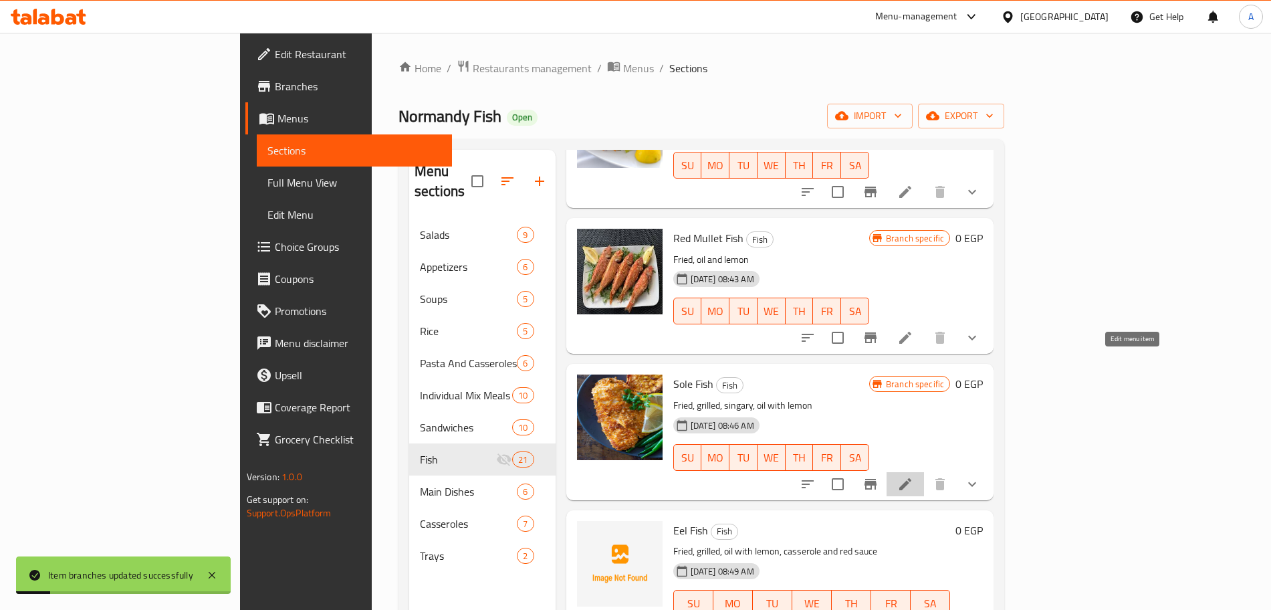
click at [911, 478] on icon at bounding box center [905, 484] width 12 height 12
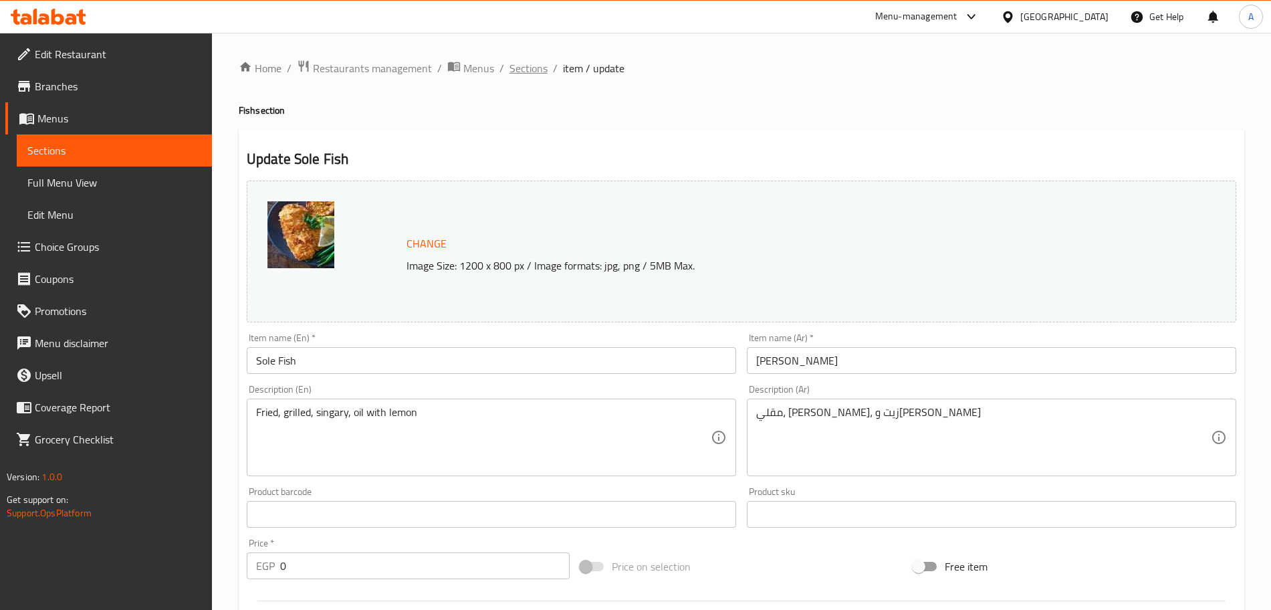
click at [531, 67] on span "Sections" at bounding box center [528, 68] width 38 height 16
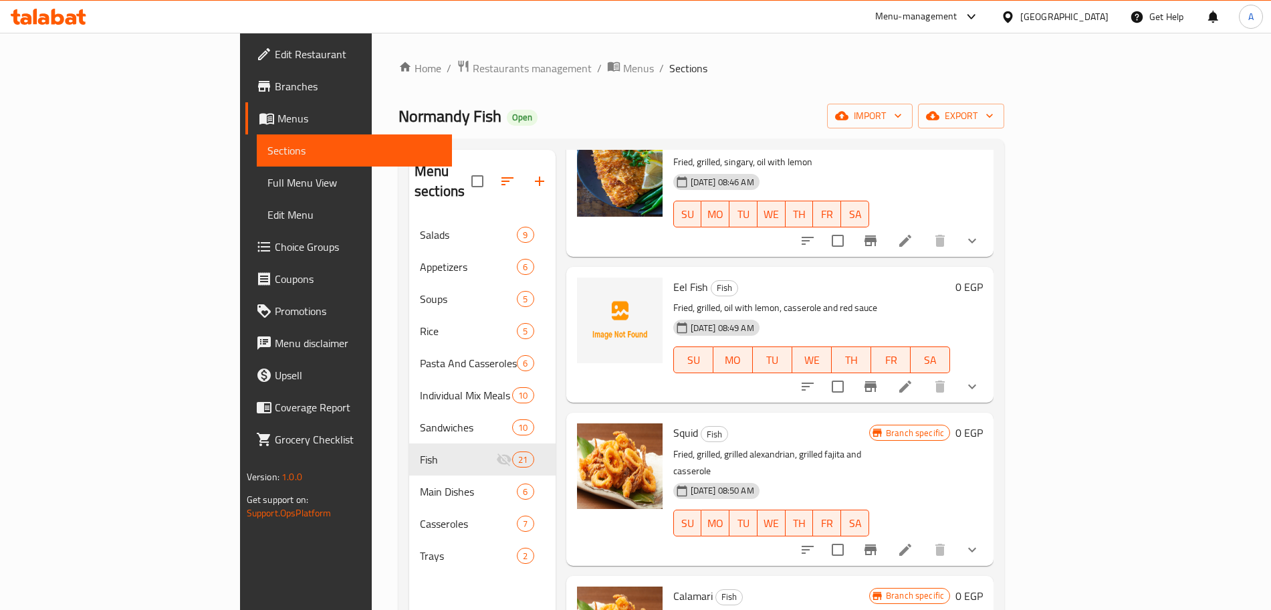
scroll to position [1941, 0]
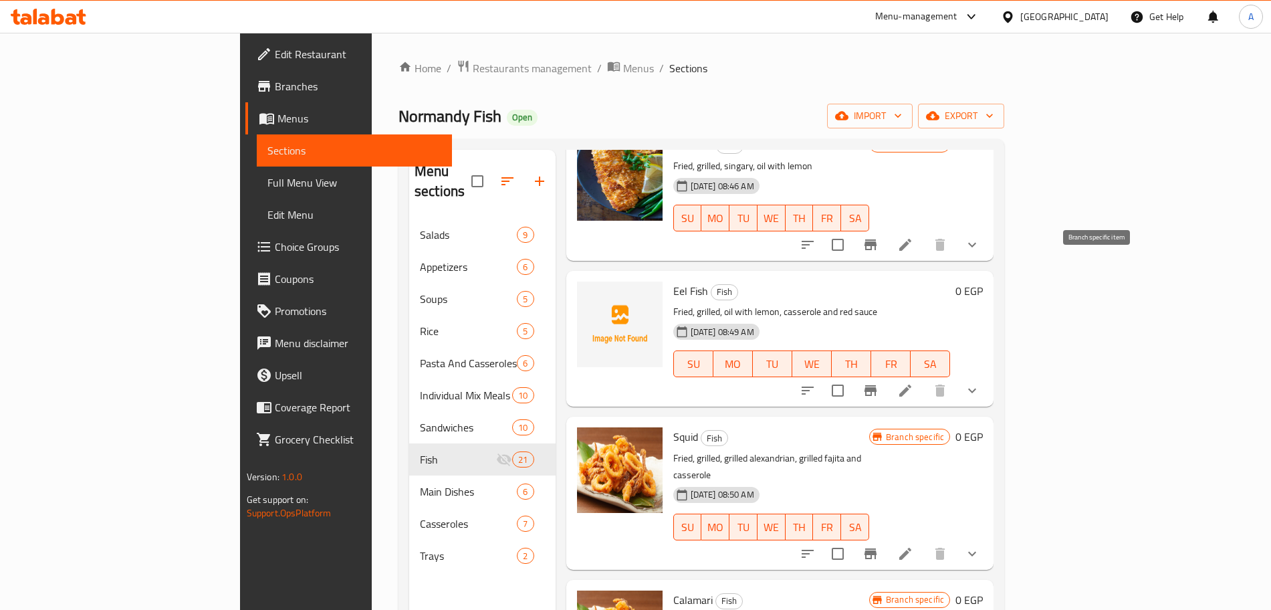
click at [876, 385] on icon "Branch-specific-item" at bounding box center [870, 390] width 12 height 11
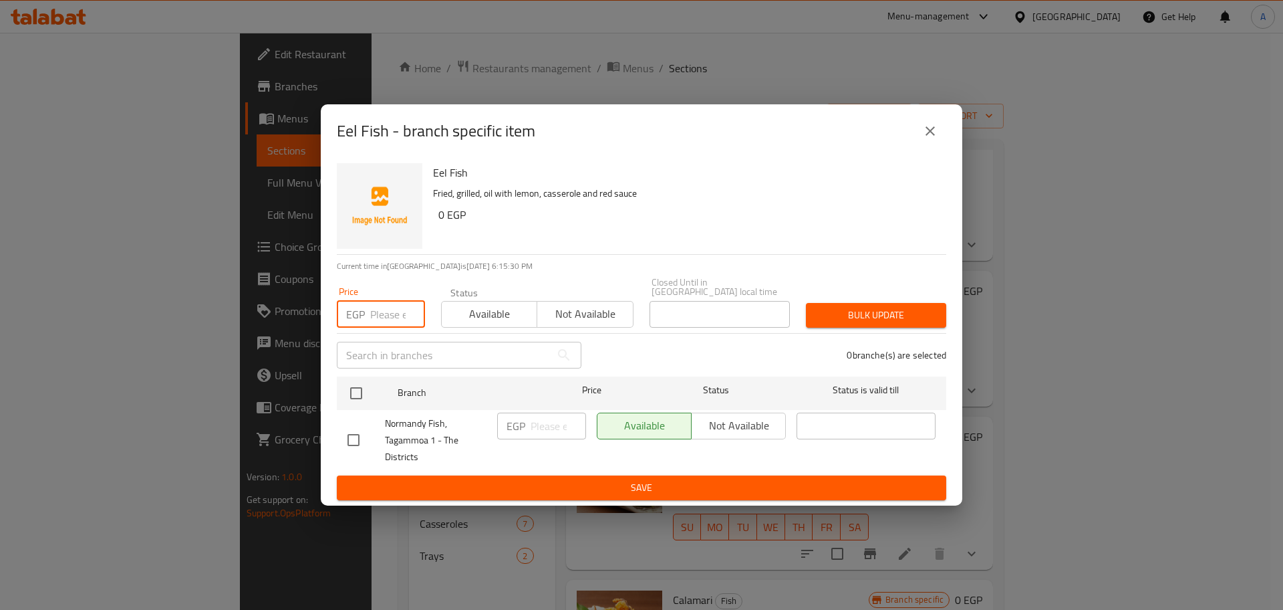
click at [398, 312] on input "number" at bounding box center [397, 314] width 55 height 27
type input "0"
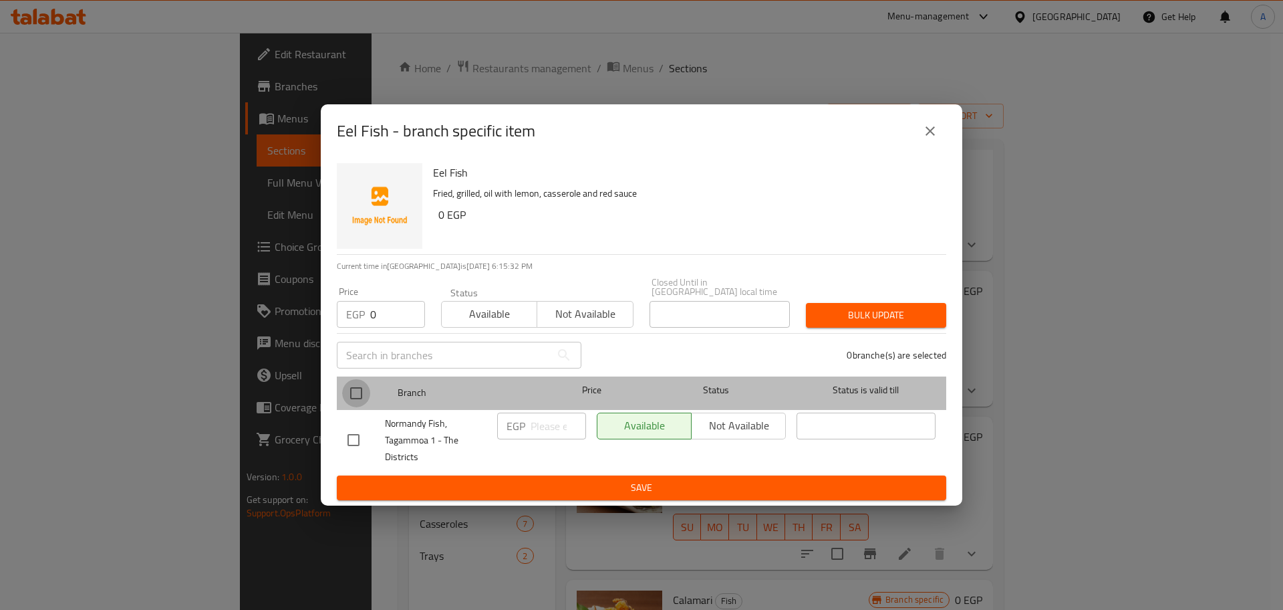
click at [356, 382] on input "checkbox" at bounding box center [356, 393] width 28 height 28
checkbox input "true"
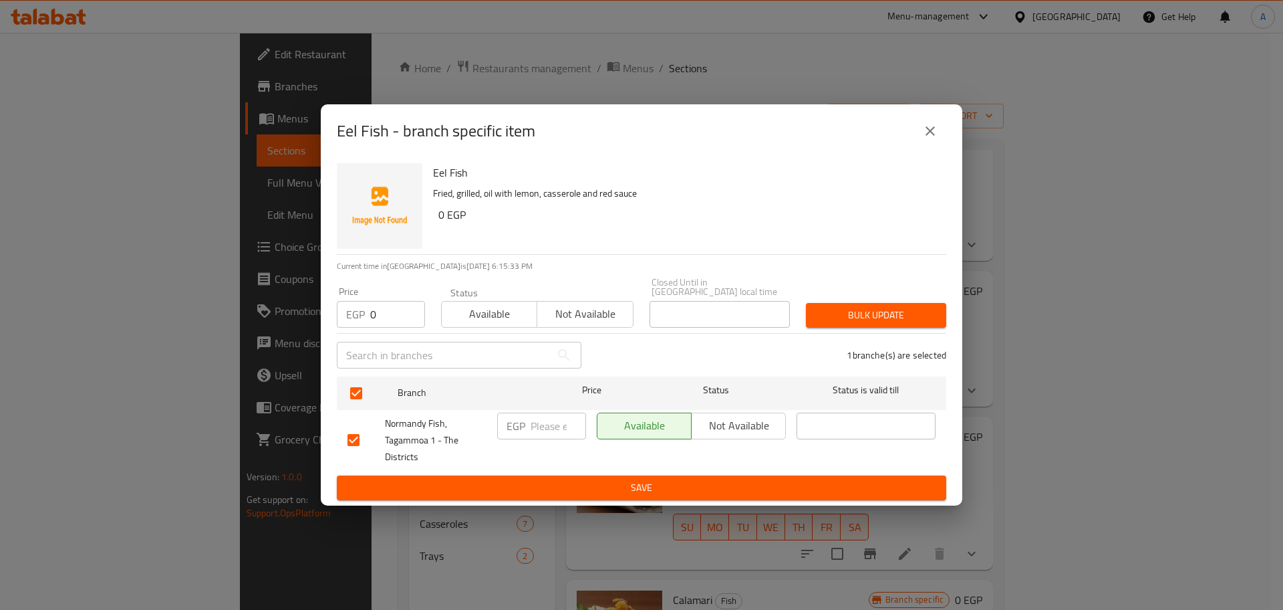
click at [826, 311] on span "Bulk update" at bounding box center [876, 315] width 119 height 17
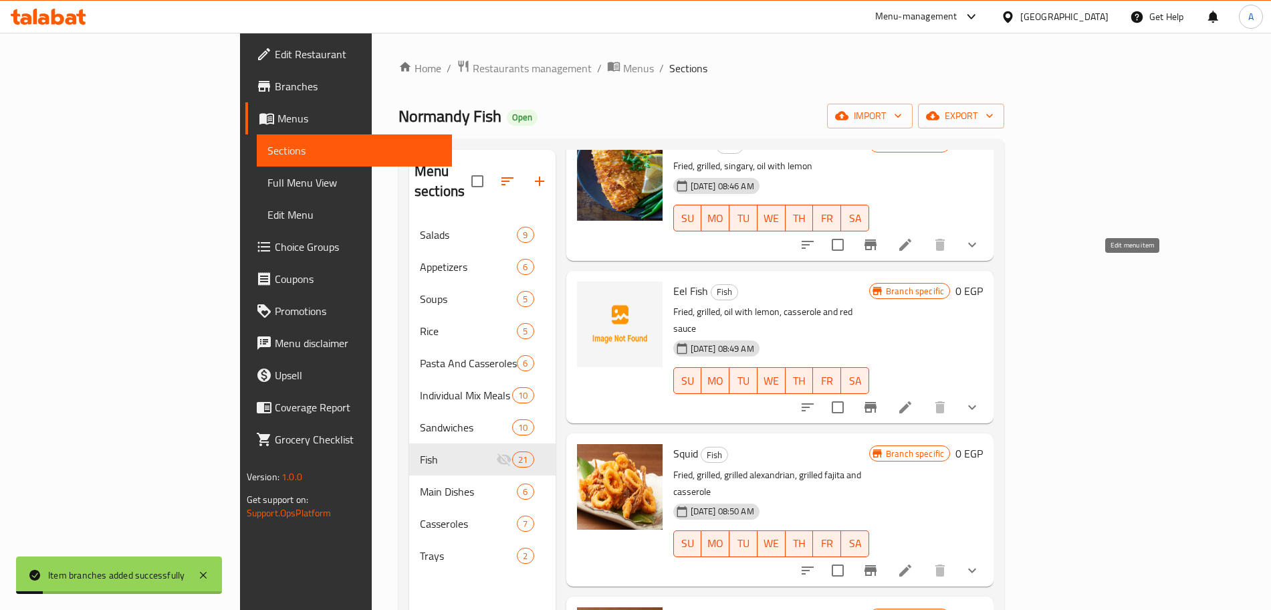
click at [913, 399] on icon at bounding box center [905, 407] width 16 height 16
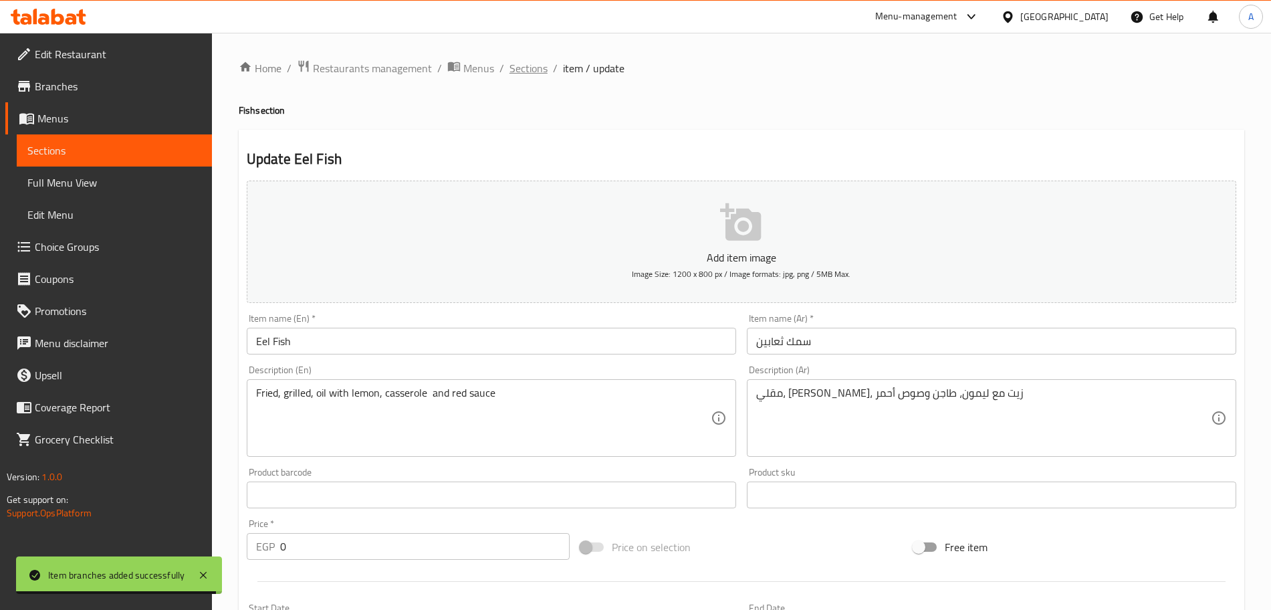
click at [523, 74] on span "Sections" at bounding box center [528, 68] width 38 height 16
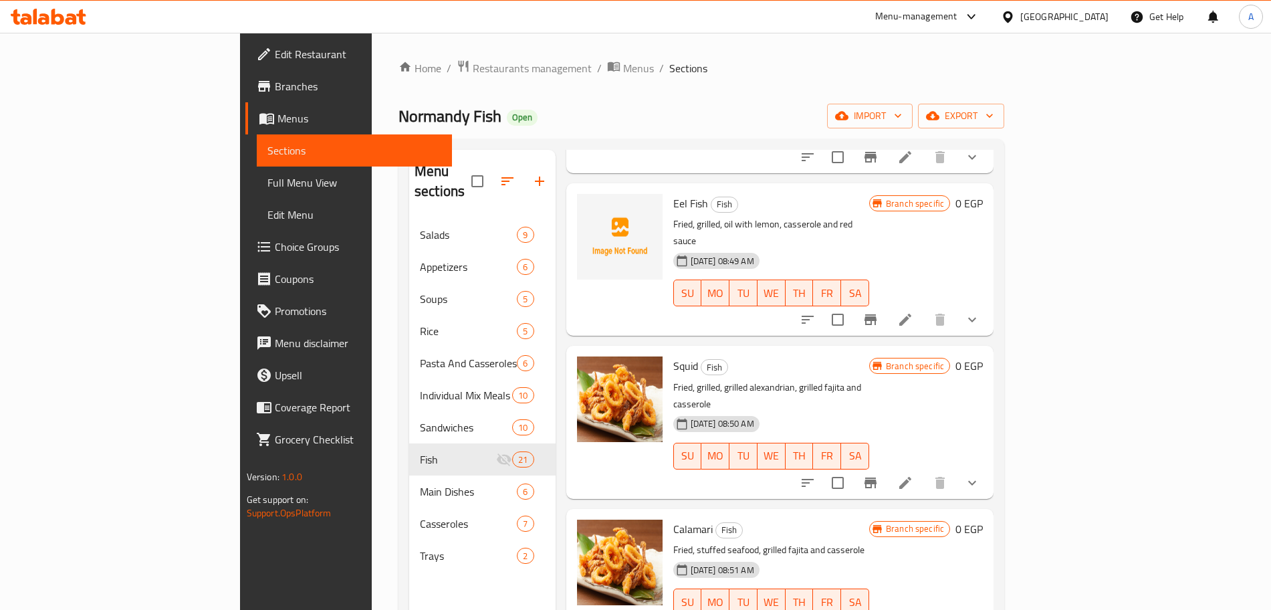
scroll to position [2029, 0]
click at [876, 477] on icon "Branch-specific-item" at bounding box center [870, 482] width 12 height 11
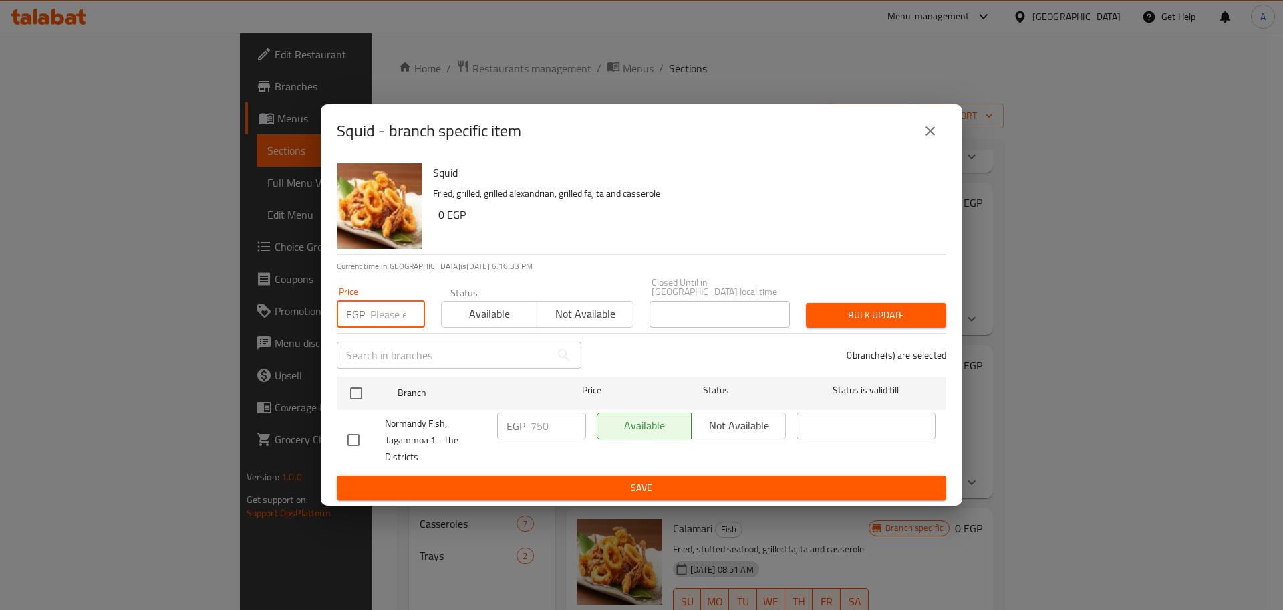
click at [377, 303] on input "number" at bounding box center [397, 314] width 55 height 27
type input "0"
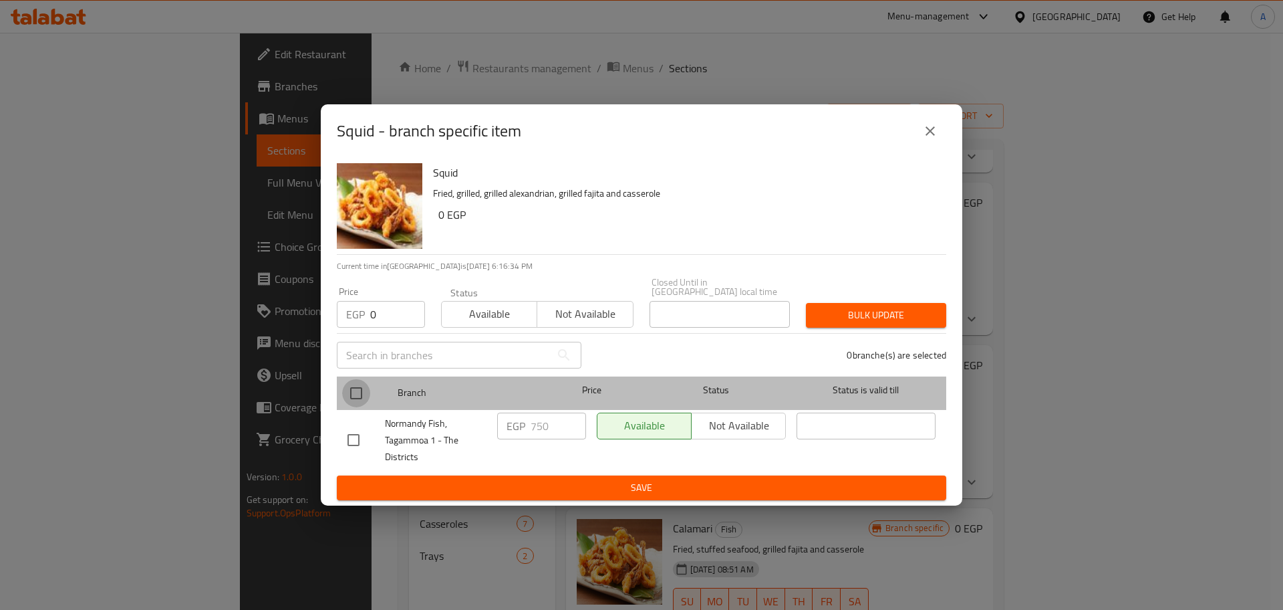
click at [358, 388] on input "checkbox" at bounding box center [356, 393] width 28 height 28
checkbox input "true"
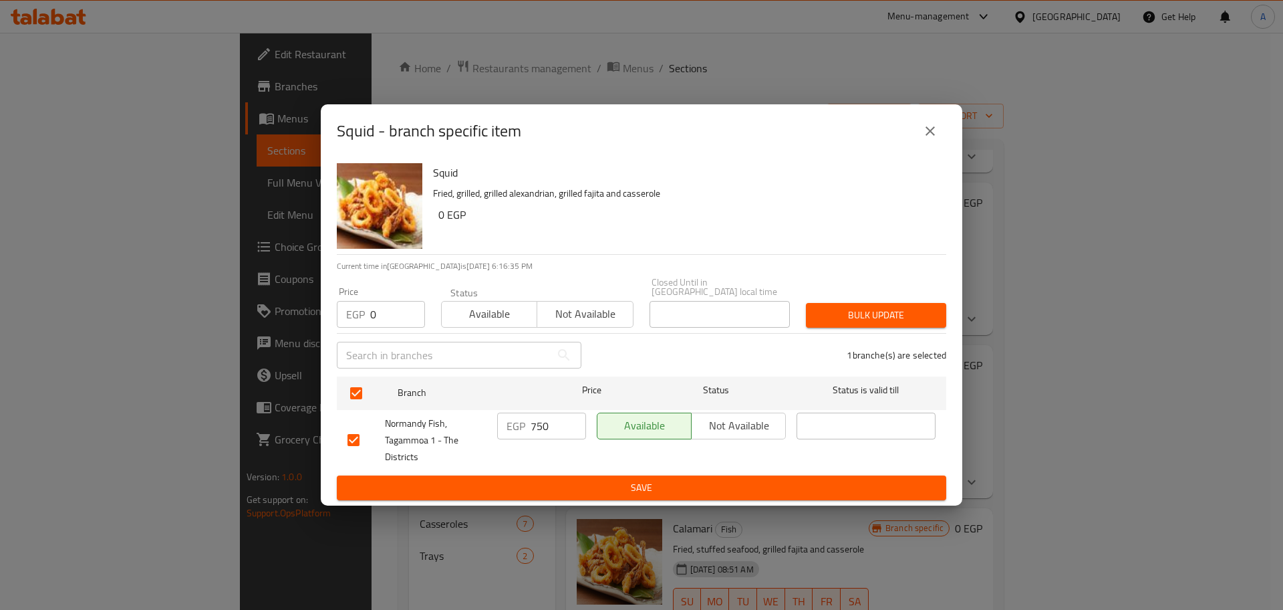
click at [839, 311] on span "Bulk update" at bounding box center [876, 315] width 119 height 17
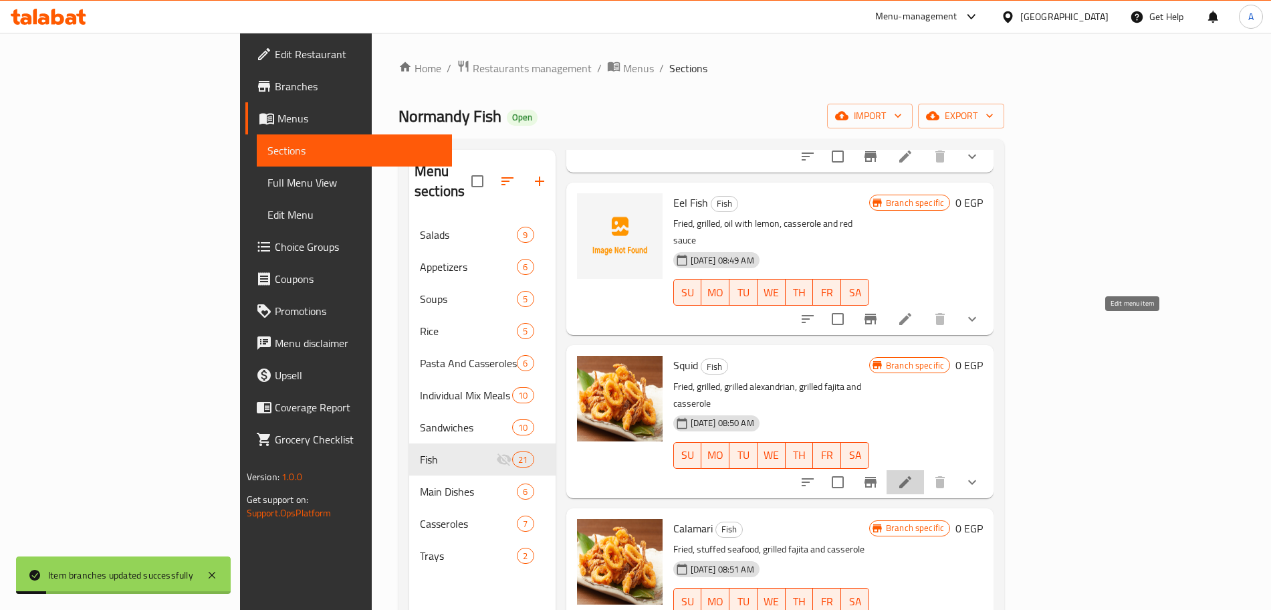
click at [913, 474] on icon at bounding box center [905, 482] width 16 height 16
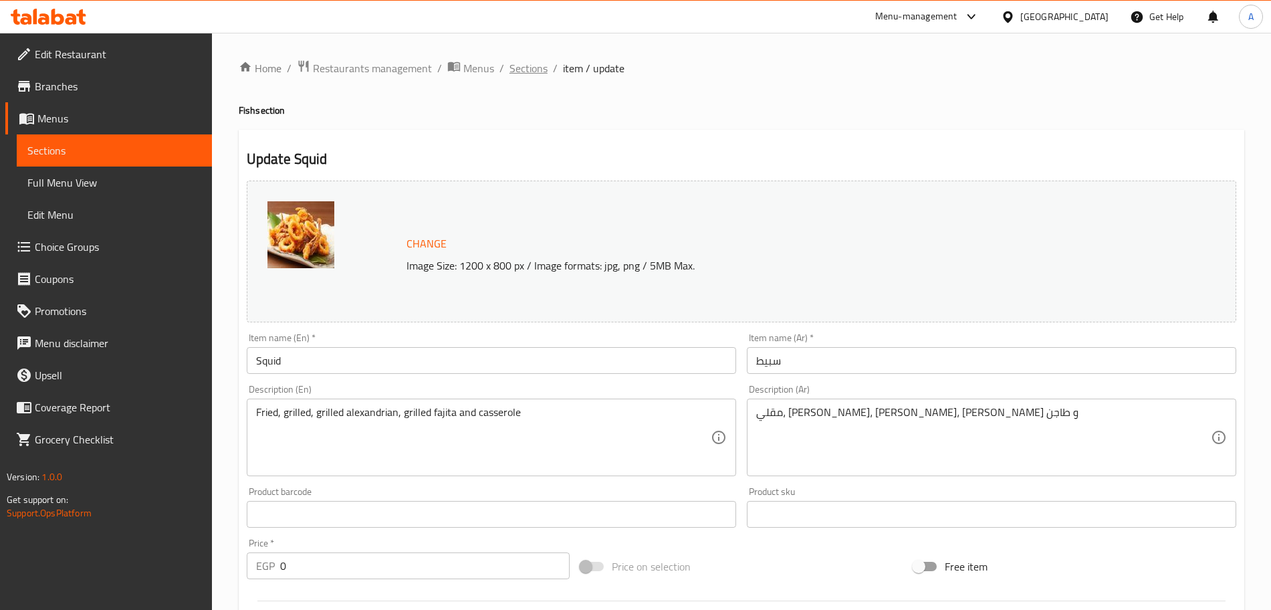
click at [532, 67] on span "Sections" at bounding box center [528, 68] width 38 height 16
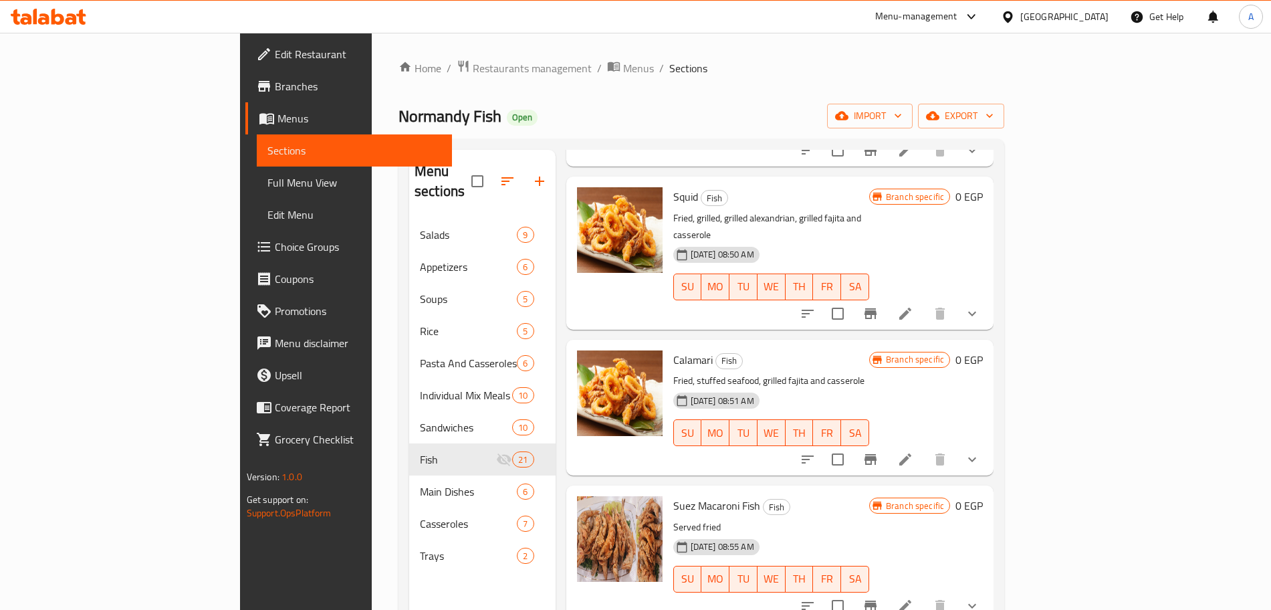
scroll to position [2181, 0]
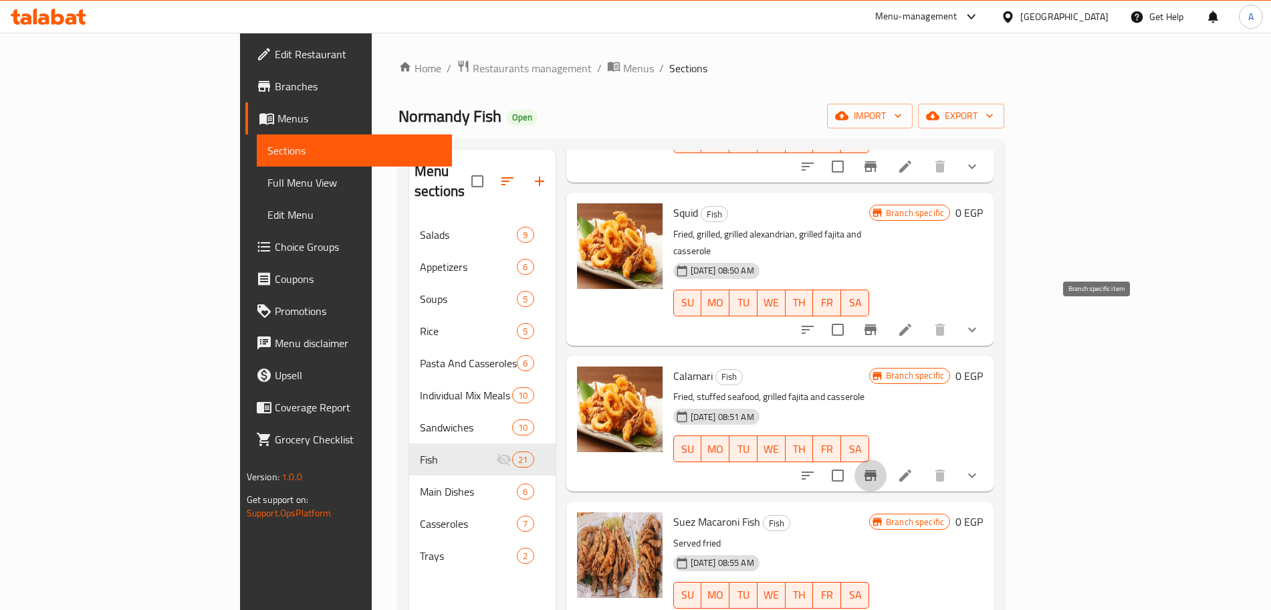
click at [876, 470] on icon "Branch-specific-item" at bounding box center [870, 475] width 12 height 11
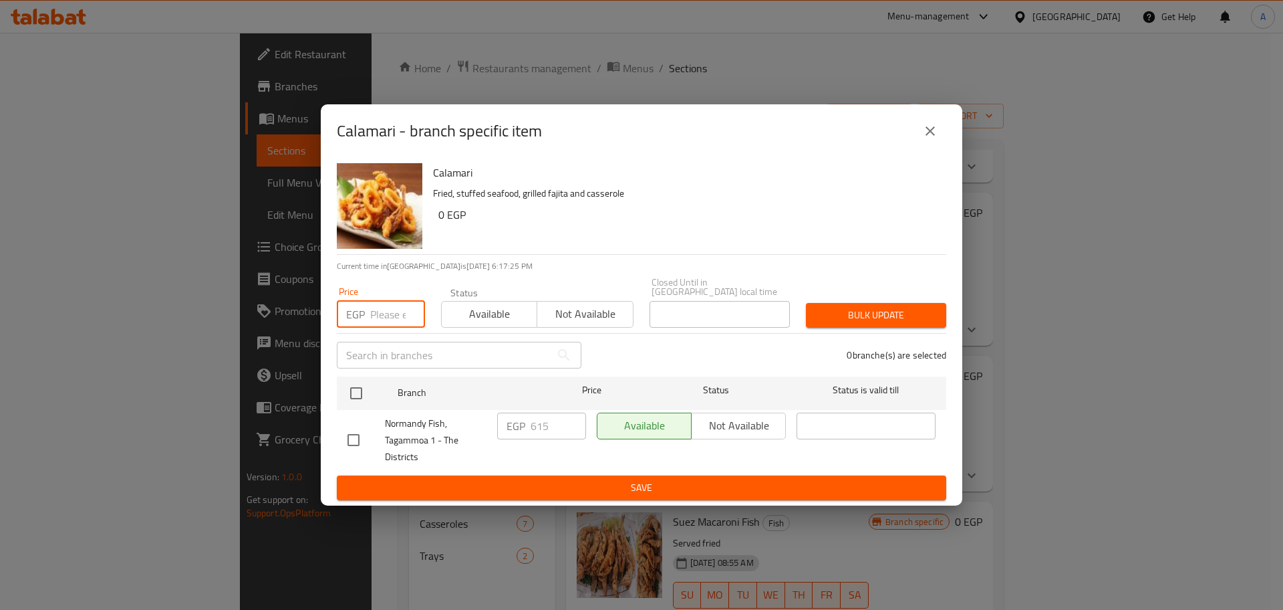
click at [394, 311] on input "number" at bounding box center [397, 314] width 55 height 27
type input "0"
click at [353, 382] on input "checkbox" at bounding box center [356, 393] width 28 height 28
checkbox input "true"
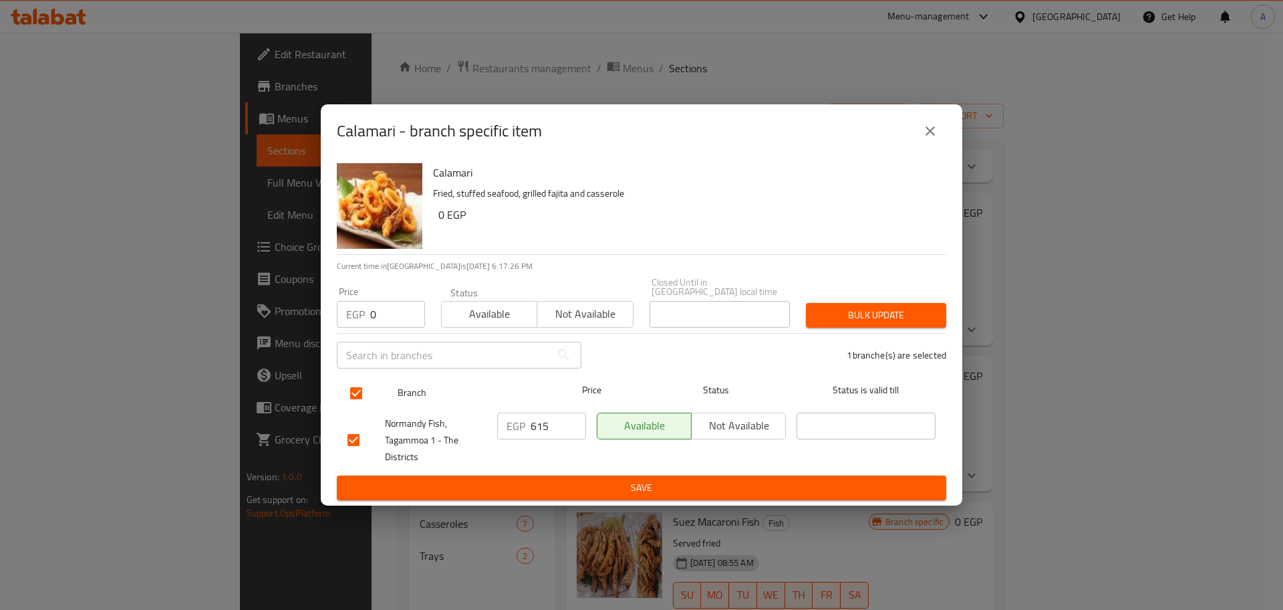
checkbox input "true"
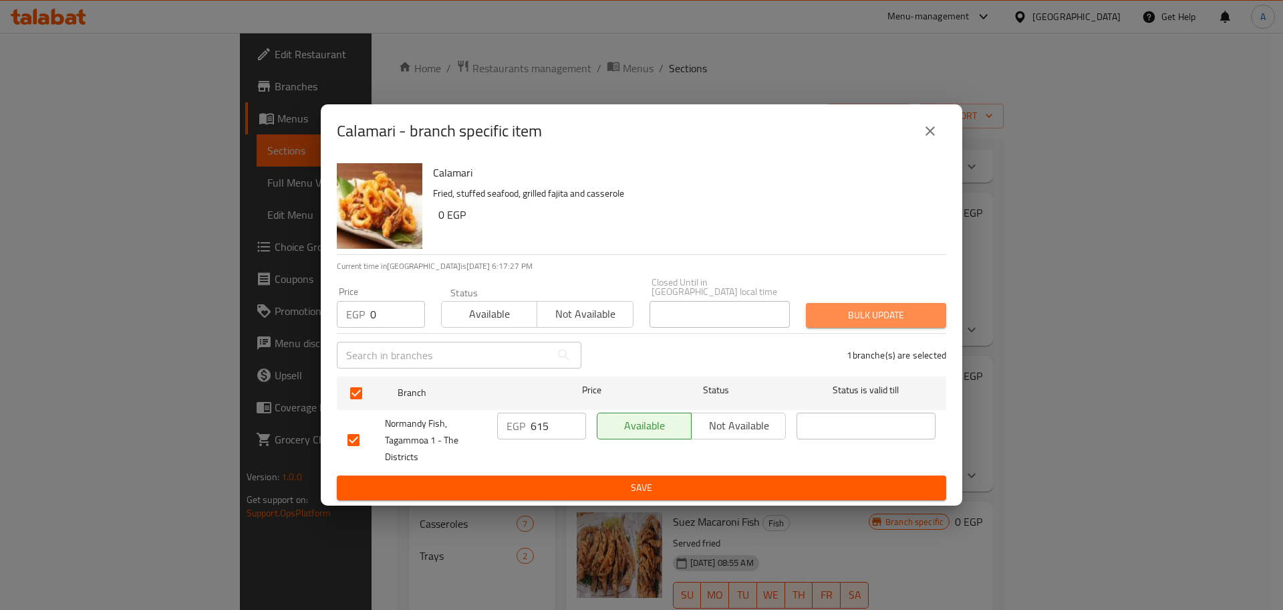
click at [844, 316] on span "Bulk update" at bounding box center [876, 315] width 119 height 17
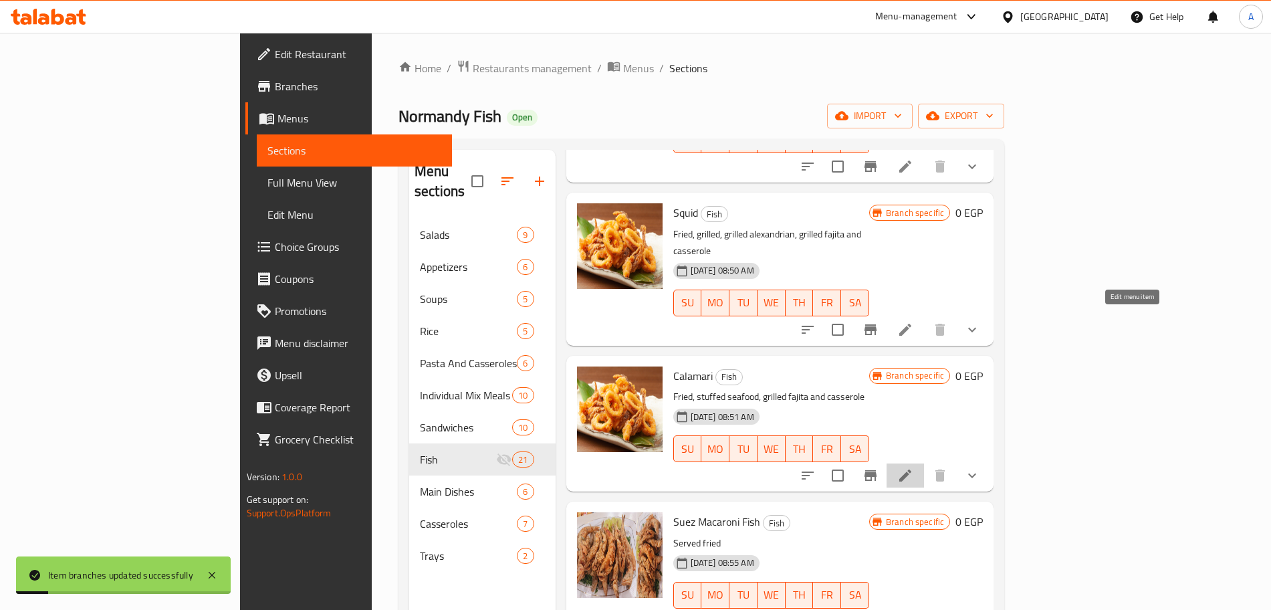
click at [913, 467] on icon at bounding box center [905, 475] width 16 height 16
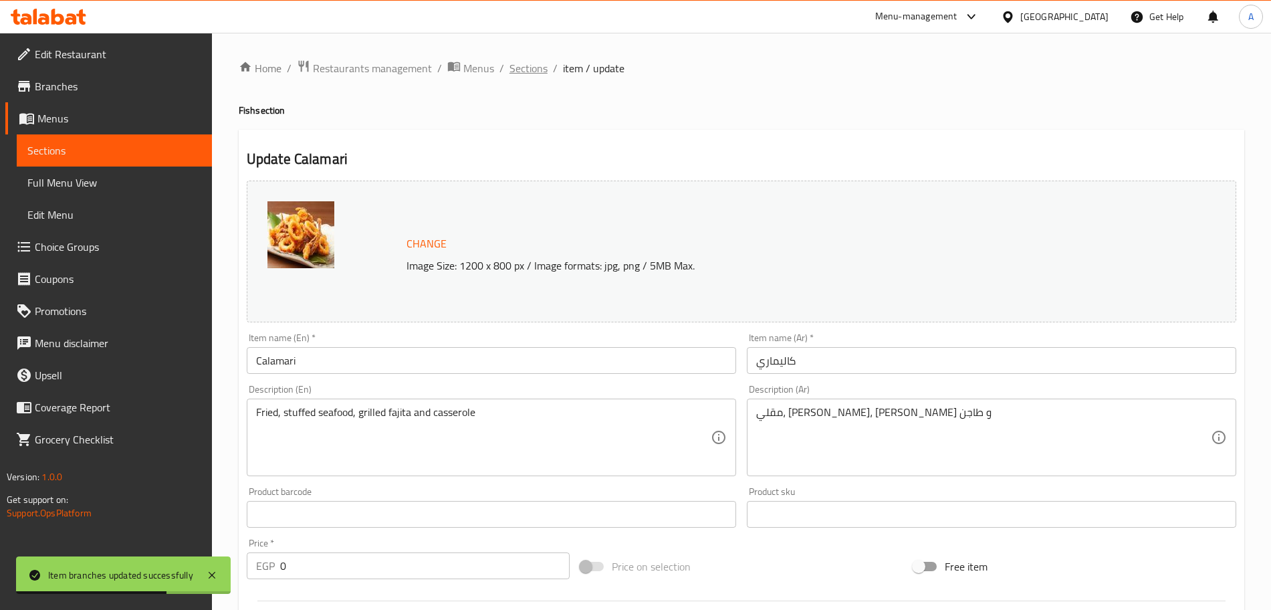
click at [521, 64] on span "Sections" at bounding box center [528, 68] width 38 height 16
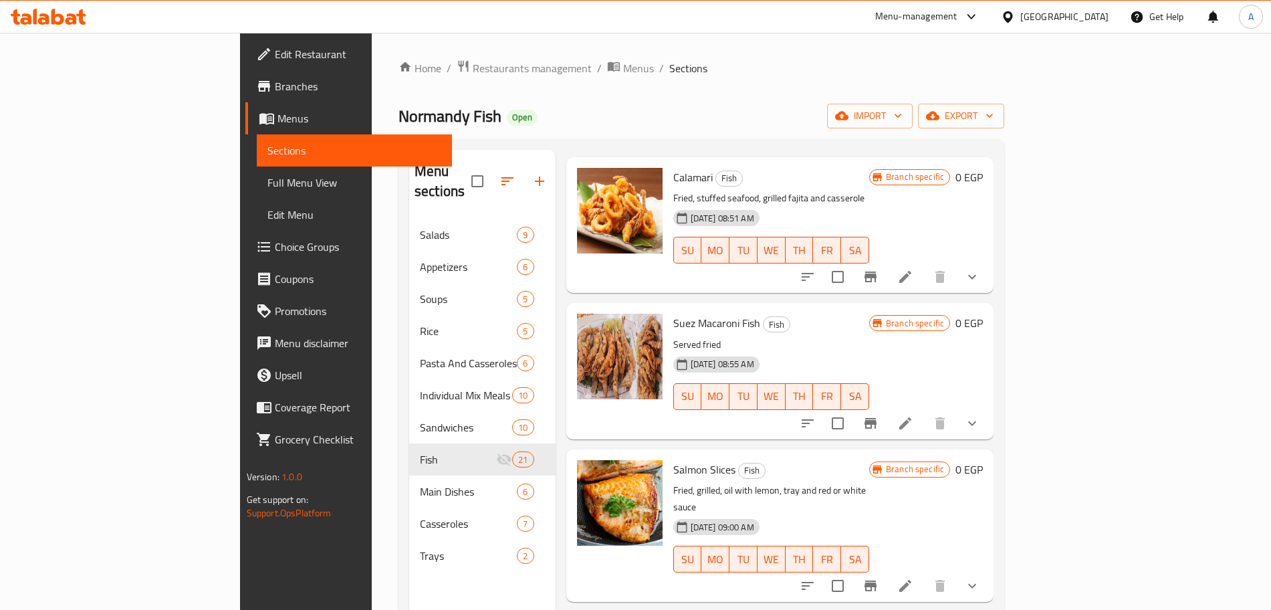
scroll to position [2381, 0]
click at [878, 414] on icon "Branch-specific-item" at bounding box center [870, 422] width 16 height 16
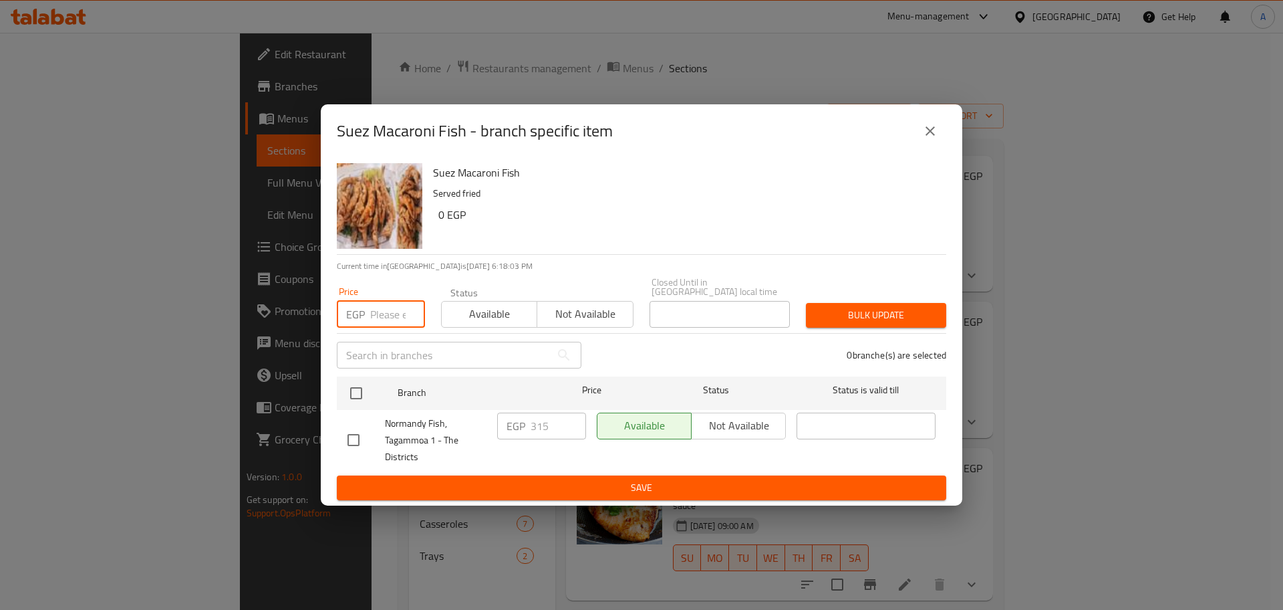
click at [389, 305] on input "number" at bounding box center [397, 314] width 55 height 27
type input "0"
click at [355, 382] on input "checkbox" at bounding box center [356, 393] width 28 height 28
checkbox input "true"
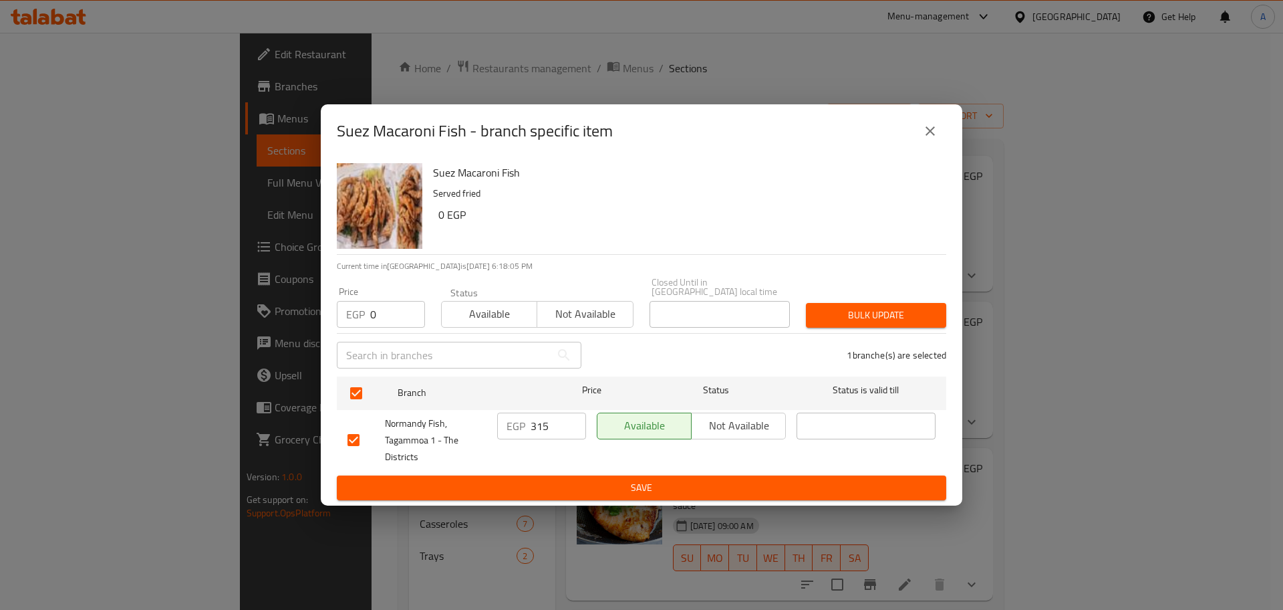
click at [850, 311] on span "Bulk update" at bounding box center [876, 315] width 119 height 17
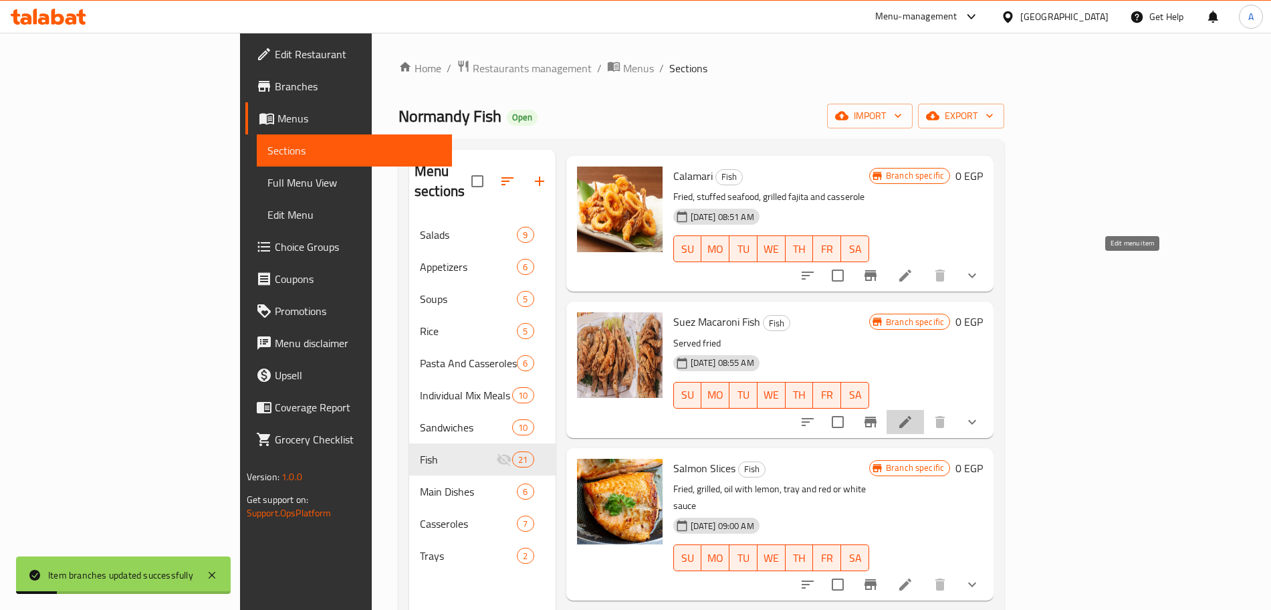
click at [911, 416] on icon at bounding box center [905, 422] width 12 height 12
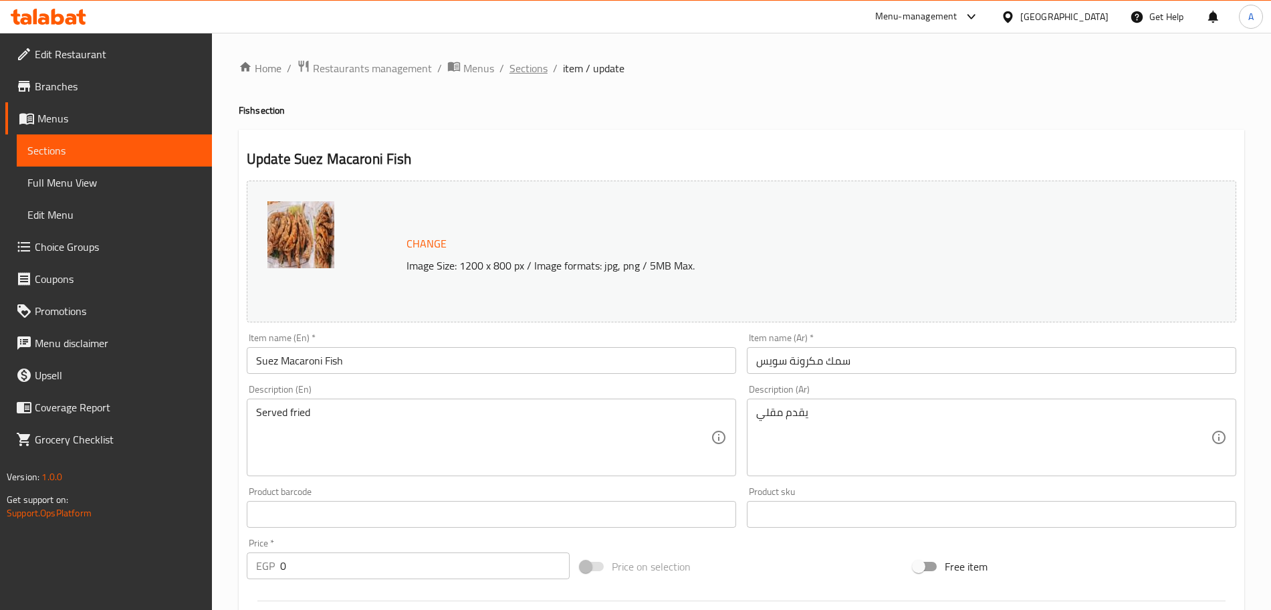
click at [541, 63] on span "Sections" at bounding box center [528, 68] width 38 height 16
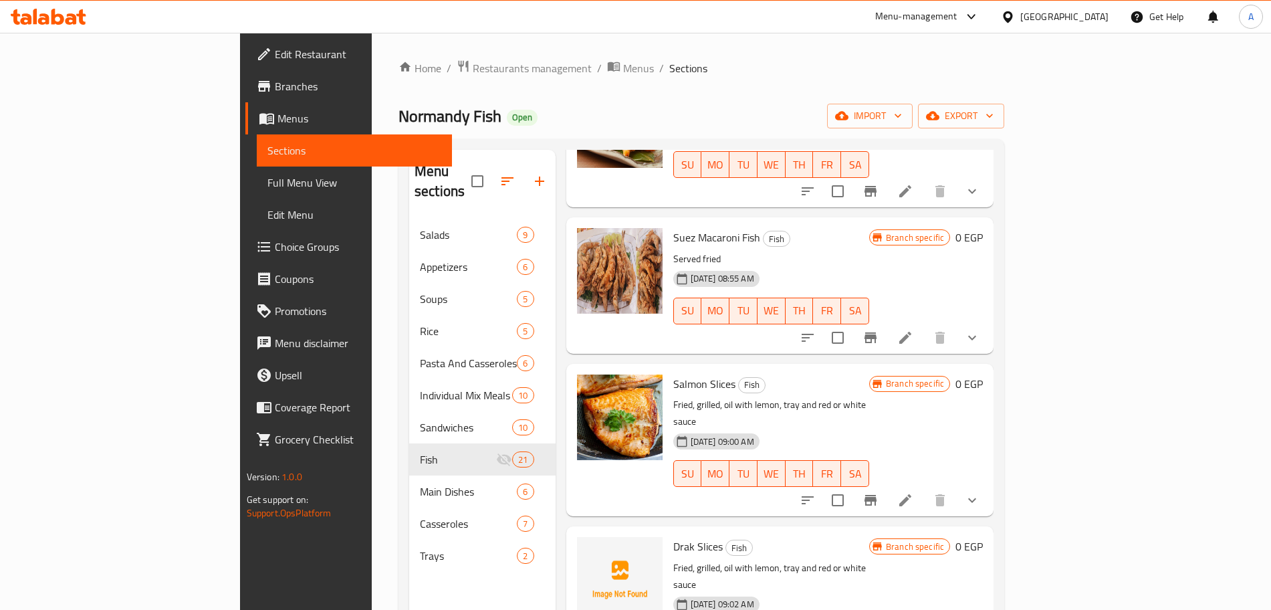
scroll to position [2469, 0]
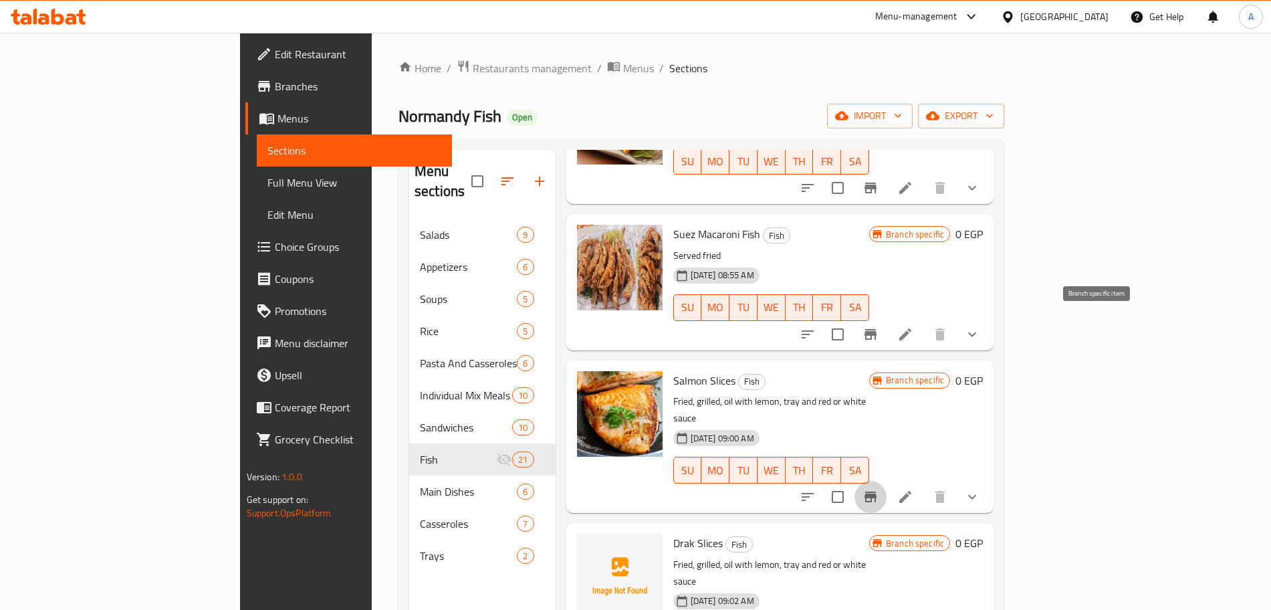
click at [878, 489] on icon "Branch-specific-item" at bounding box center [870, 497] width 16 height 16
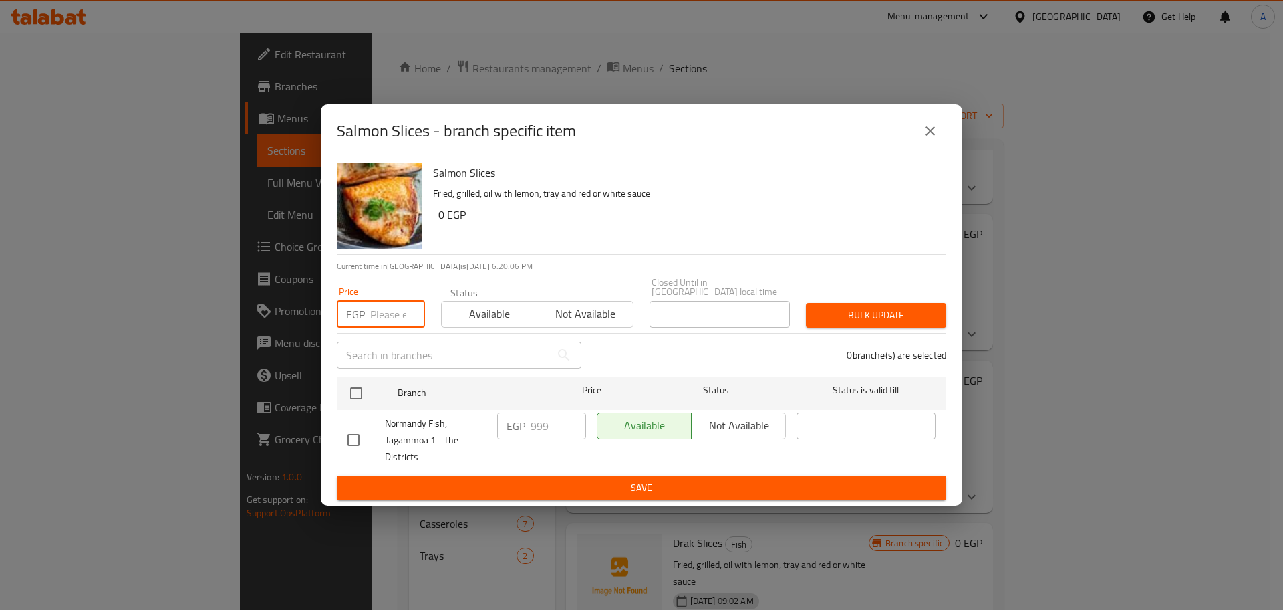
click at [397, 309] on input "number" at bounding box center [397, 314] width 55 height 27
type input "0"
click at [356, 387] on input "checkbox" at bounding box center [356, 393] width 28 height 28
checkbox input "true"
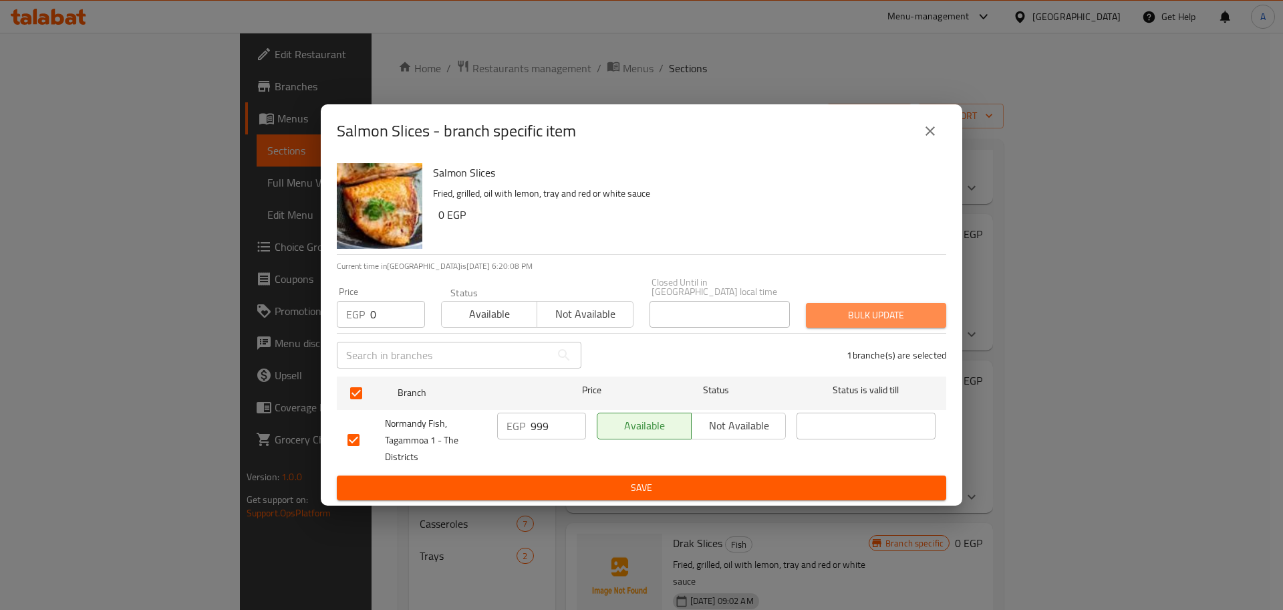
click at [859, 307] on span "Bulk update" at bounding box center [876, 315] width 119 height 17
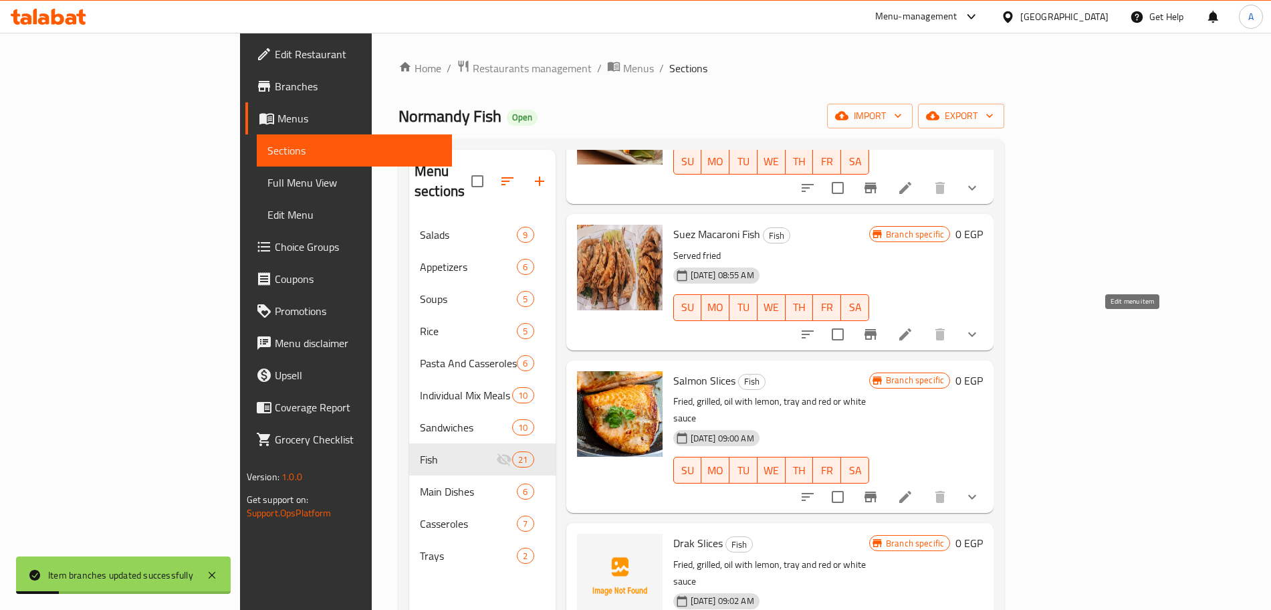
click at [911, 491] on icon at bounding box center [905, 497] width 12 height 12
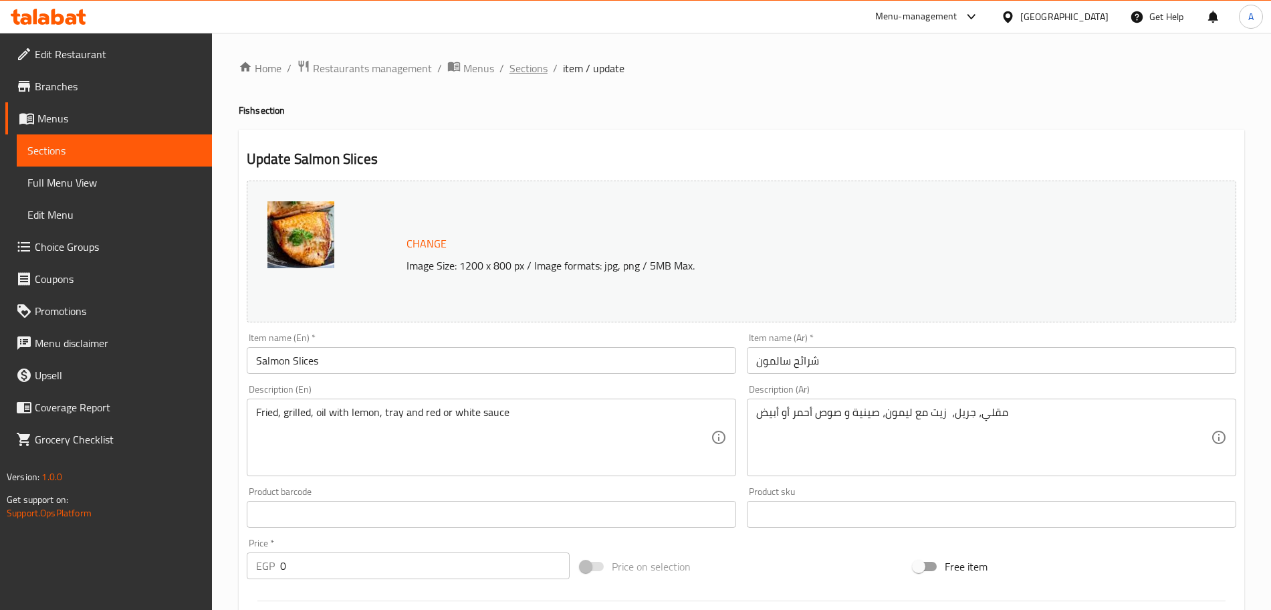
click at [538, 75] on span "Sections" at bounding box center [528, 68] width 38 height 16
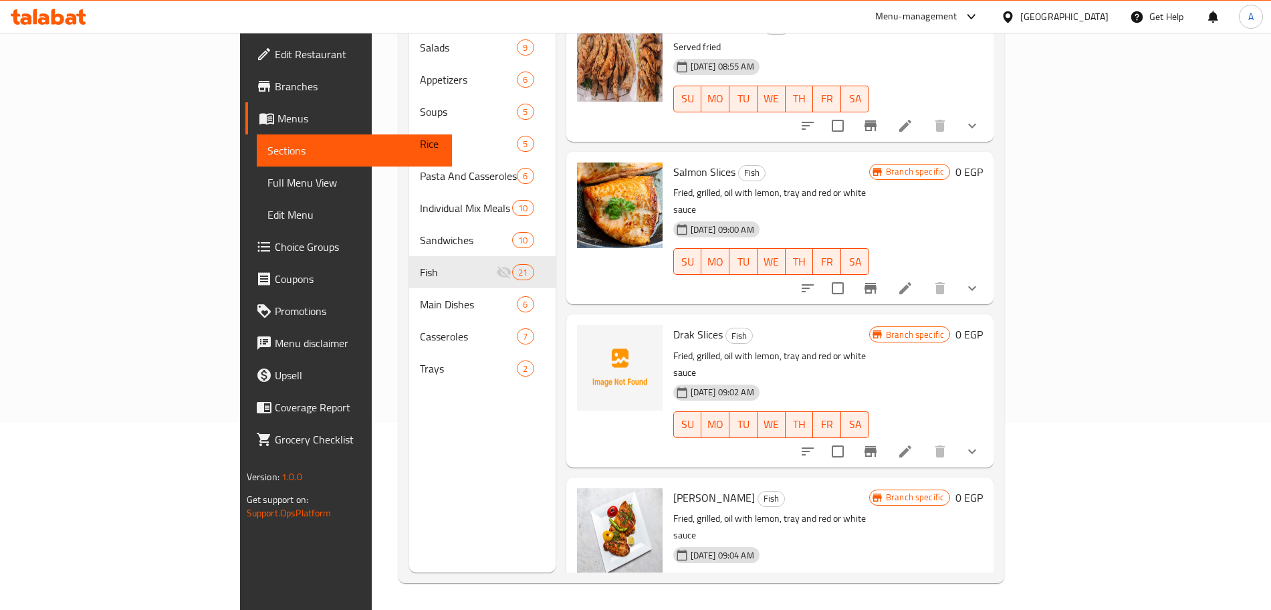
scroll to position [184, 0]
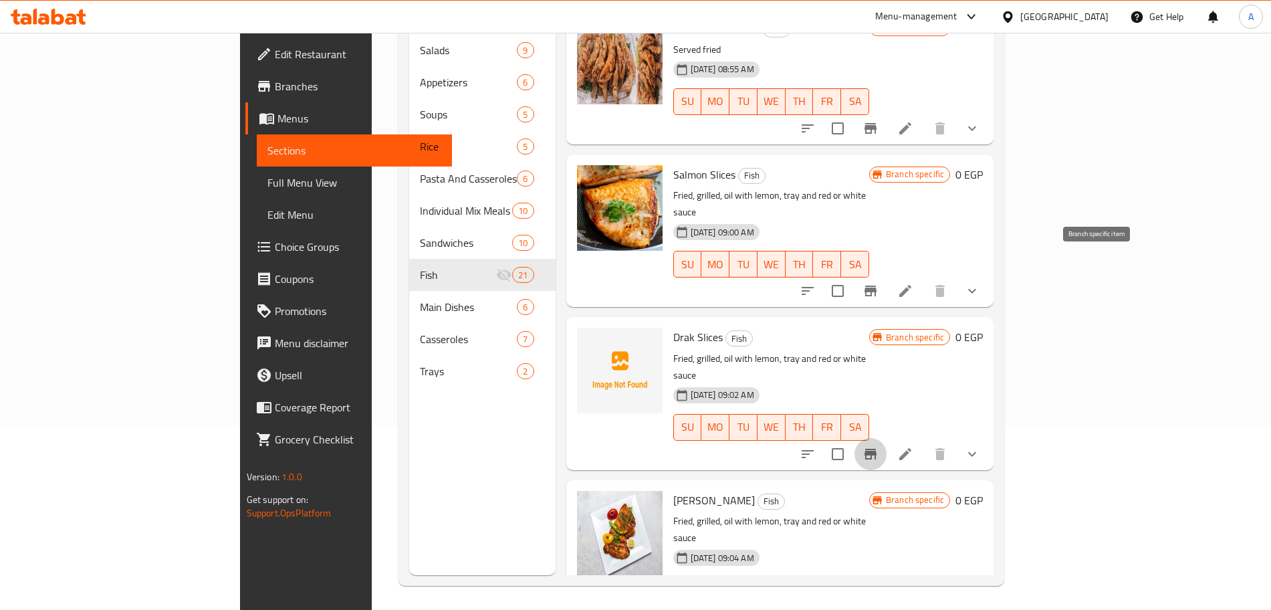
click at [876, 448] on icon "Branch-specific-item" at bounding box center [870, 453] width 12 height 11
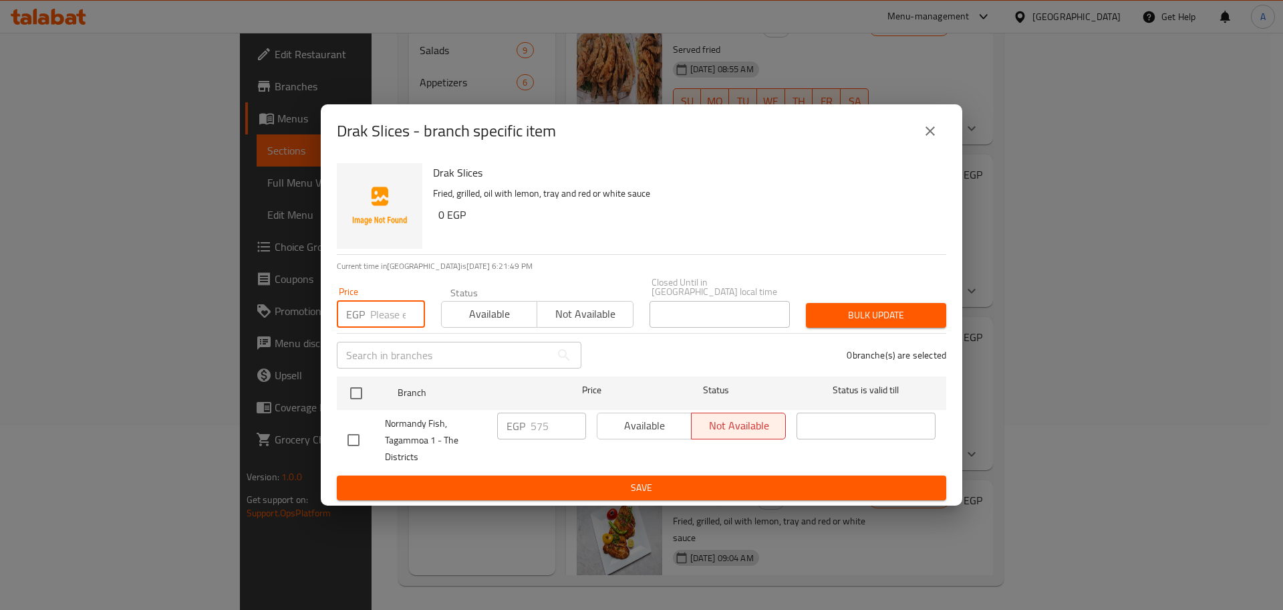
click at [392, 304] on input "number" at bounding box center [397, 314] width 55 height 27
type input "0"
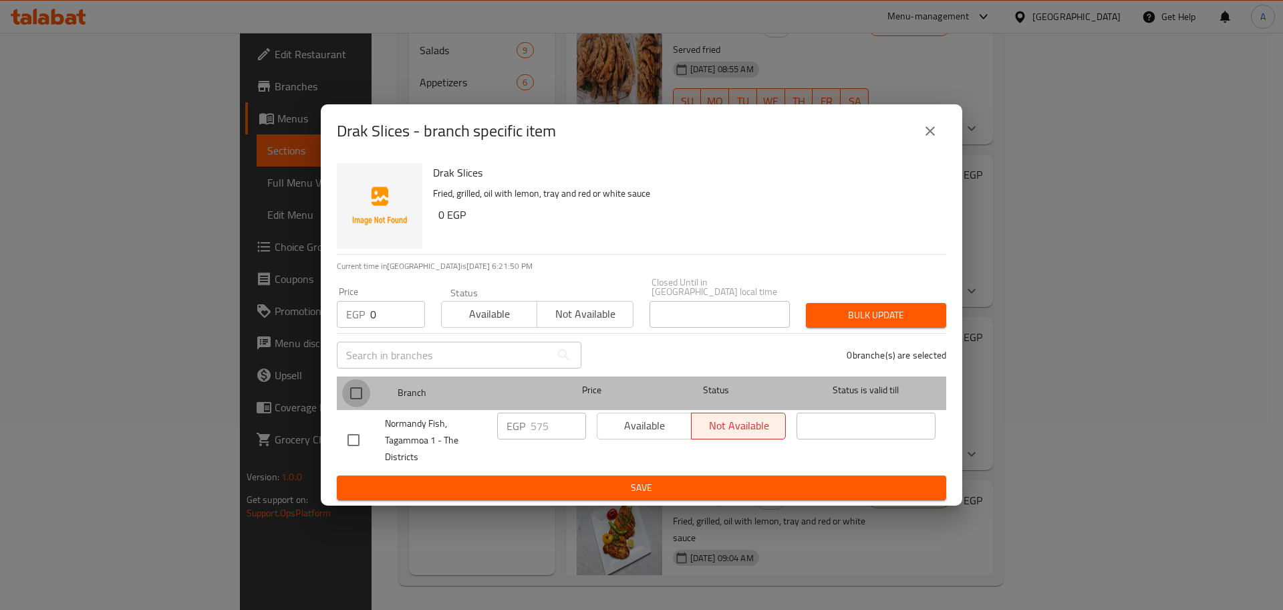
click at [350, 391] on input "checkbox" at bounding box center [356, 393] width 28 height 28
checkbox input "true"
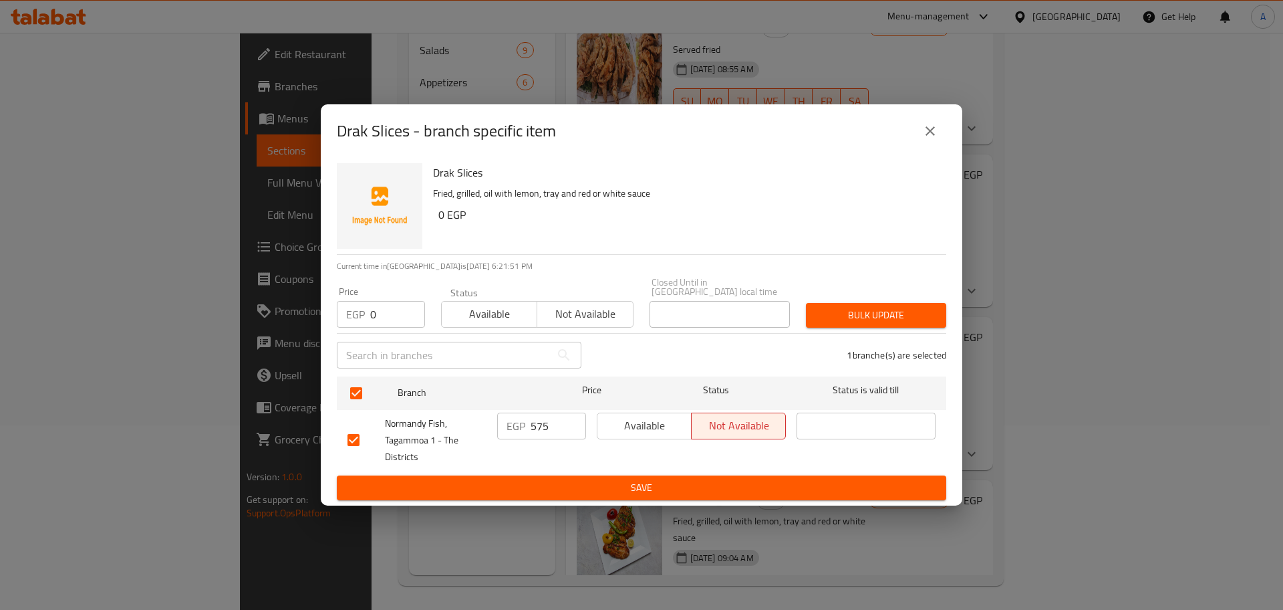
click at [941, 305] on button "Bulk update" at bounding box center [876, 315] width 140 height 25
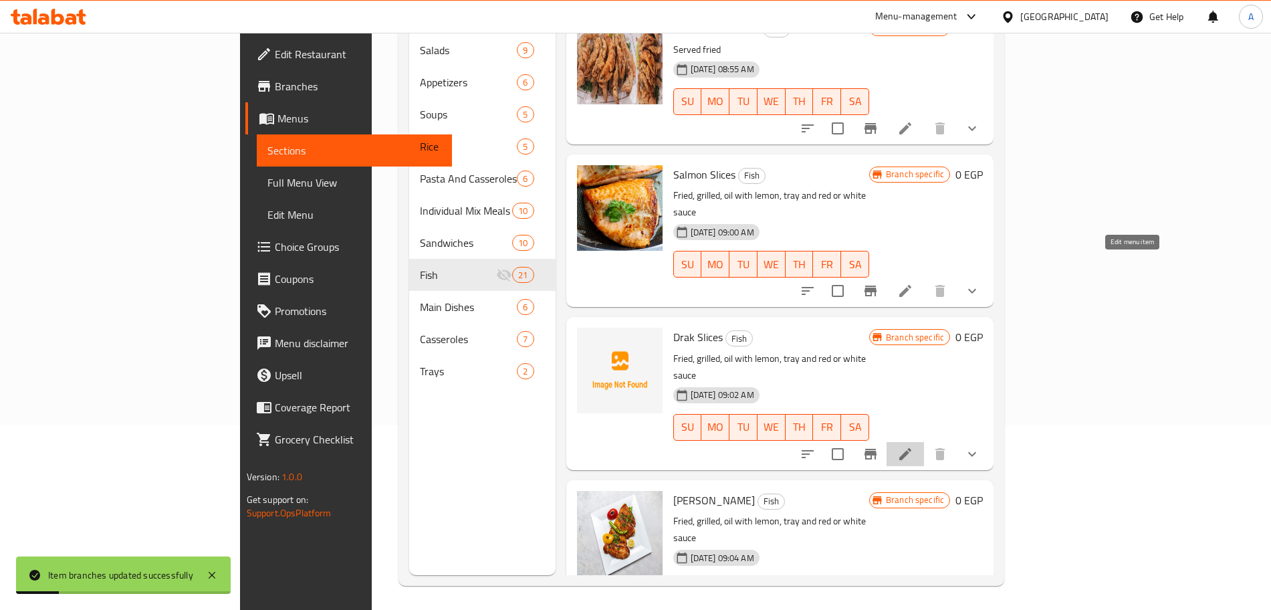
click at [913, 446] on icon at bounding box center [905, 454] width 16 height 16
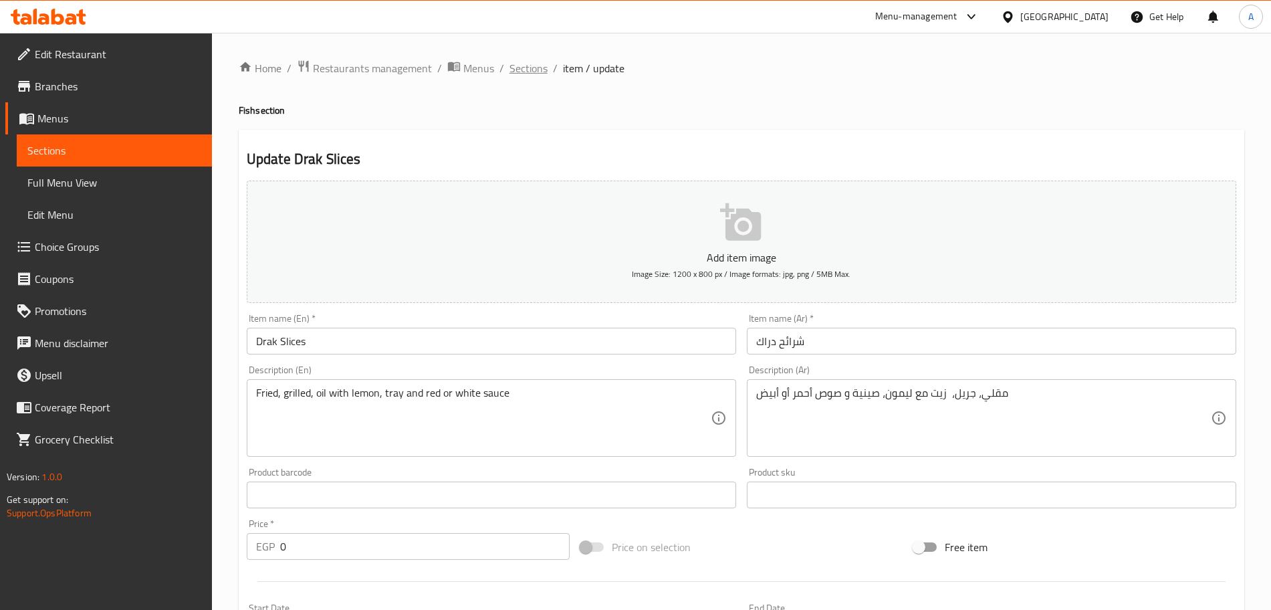
click at [529, 70] on span "Sections" at bounding box center [528, 68] width 38 height 16
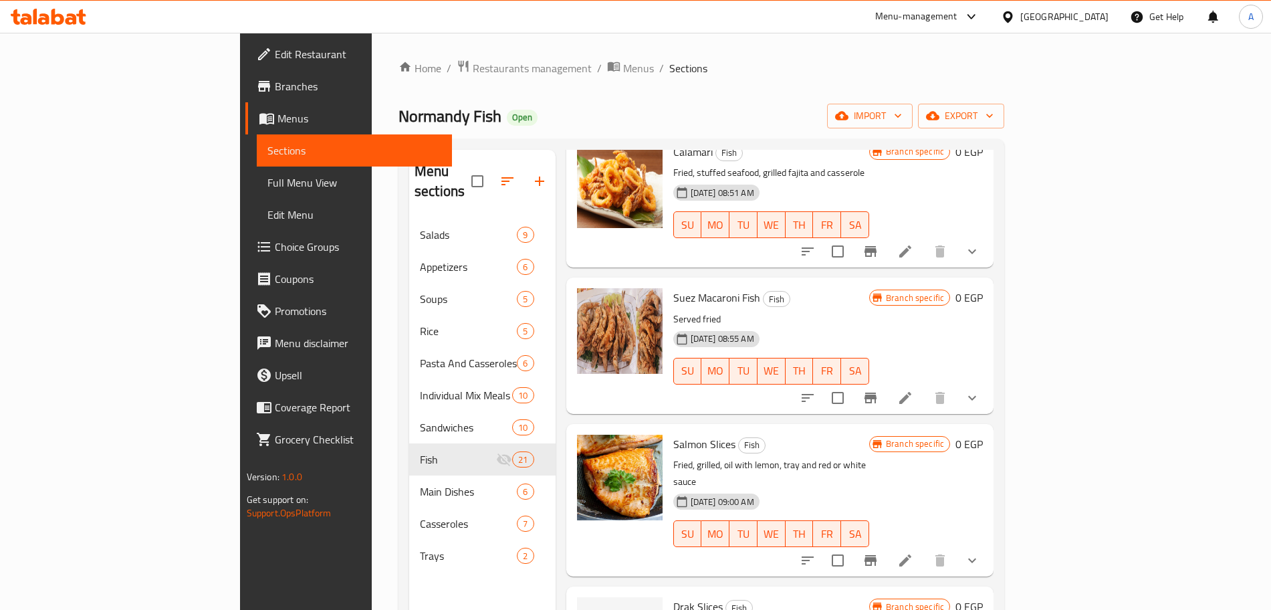
scroll to position [2490, 0]
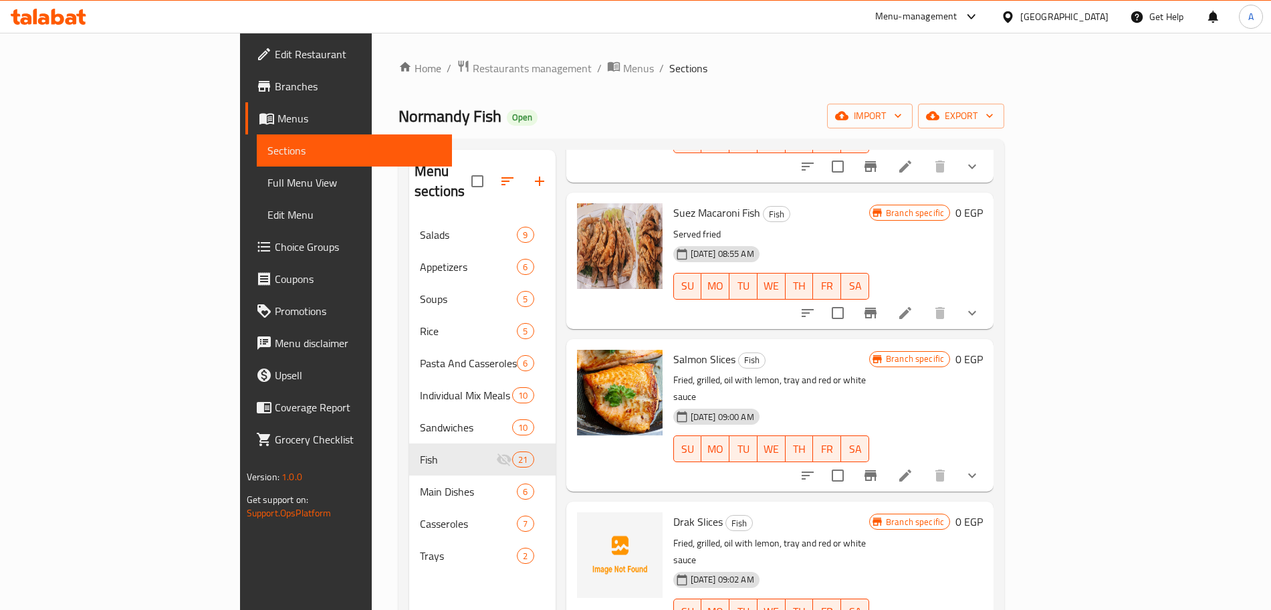
click at [982, 512] on div "Branch specific 0 EGP" at bounding box center [926, 577] width 114 height 131
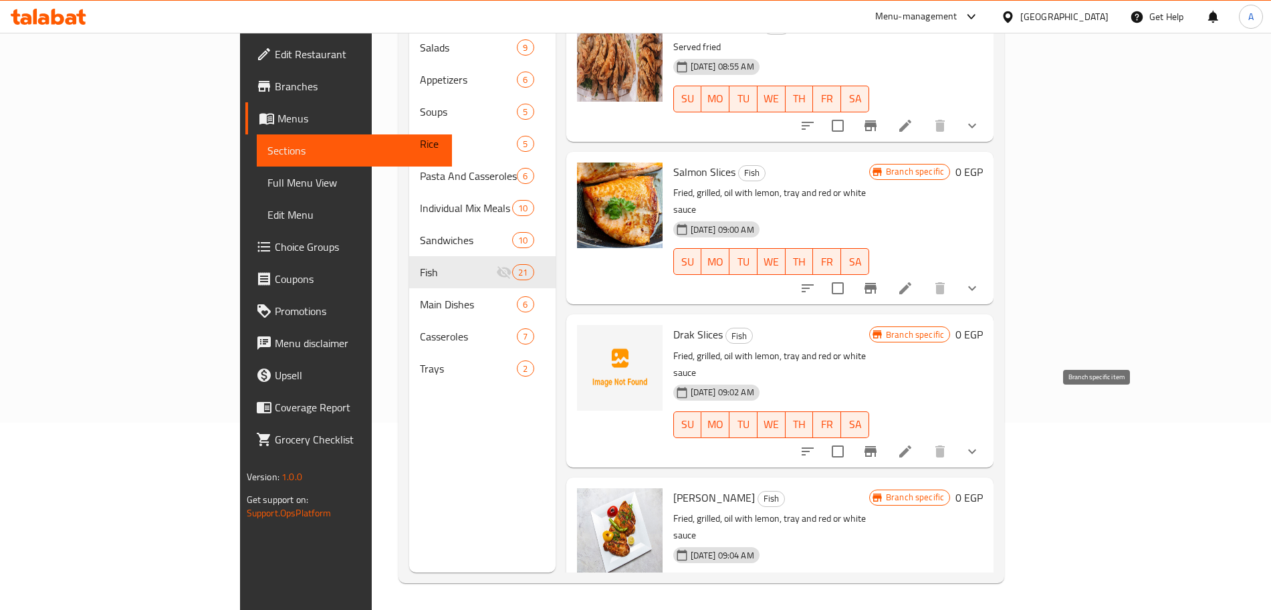
click at [878, 606] on icon "Branch-specific-item" at bounding box center [870, 614] width 16 height 16
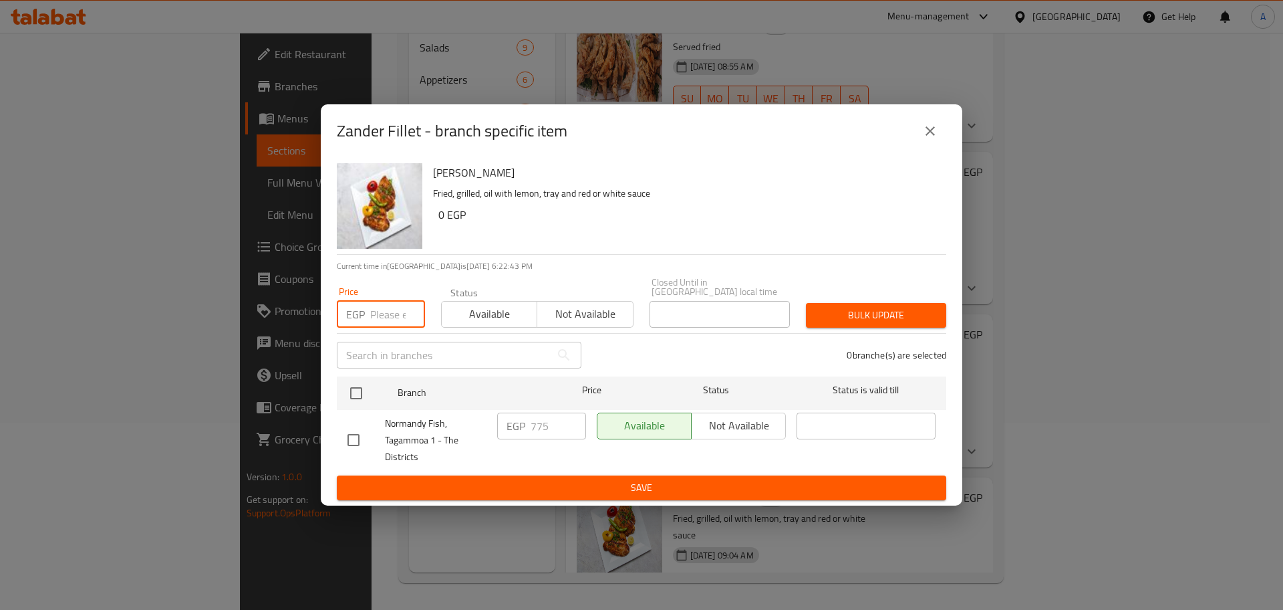
click at [388, 311] on input "number" at bounding box center [397, 314] width 55 height 27
type input "0"
click at [362, 389] on input "checkbox" at bounding box center [356, 393] width 28 height 28
checkbox input "true"
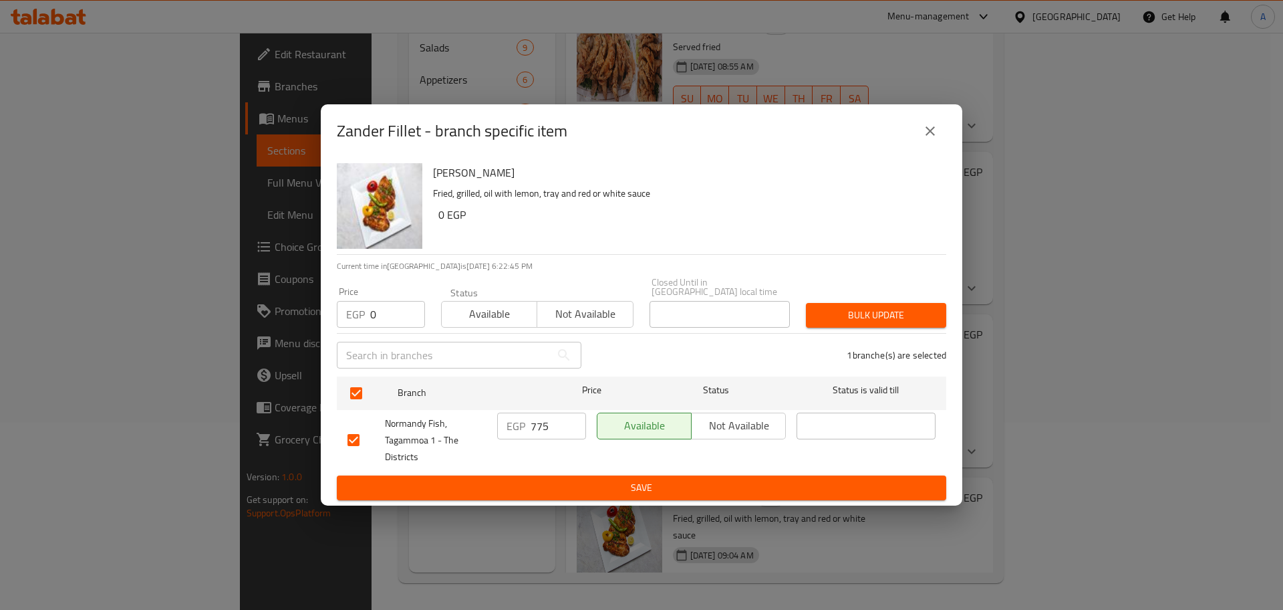
click at [871, 307] on span "Bulk update" at bounding box center [876, 315] width 119 height 17
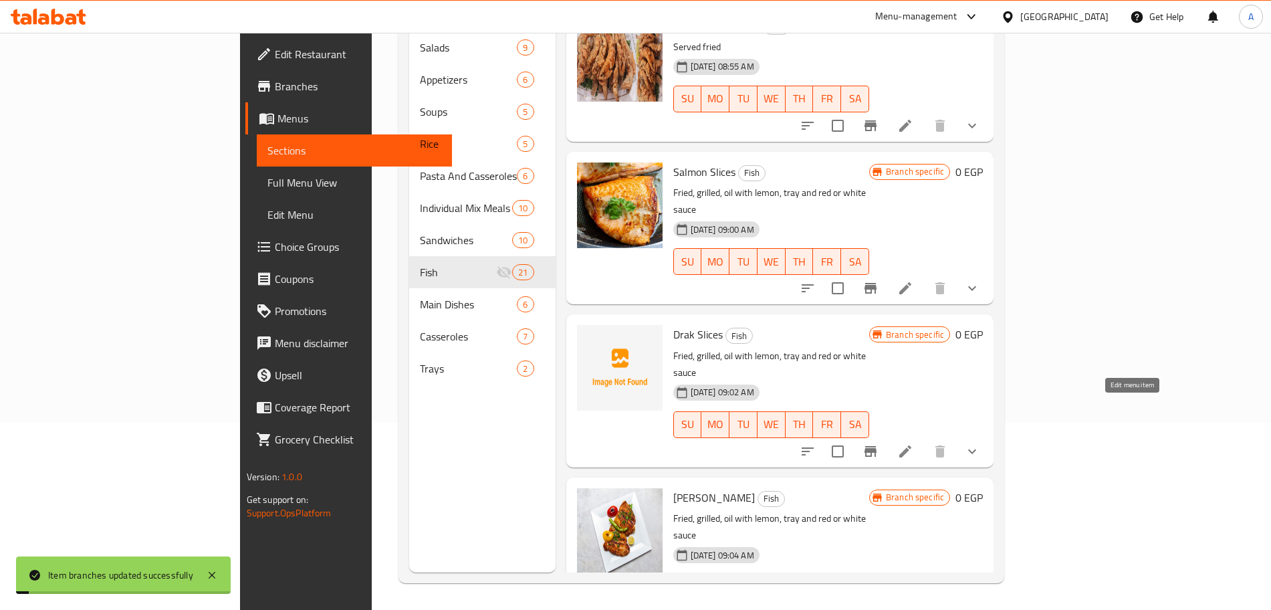
click at [913, 606] on icon at bounding box center [905, 614] width 16 height 16
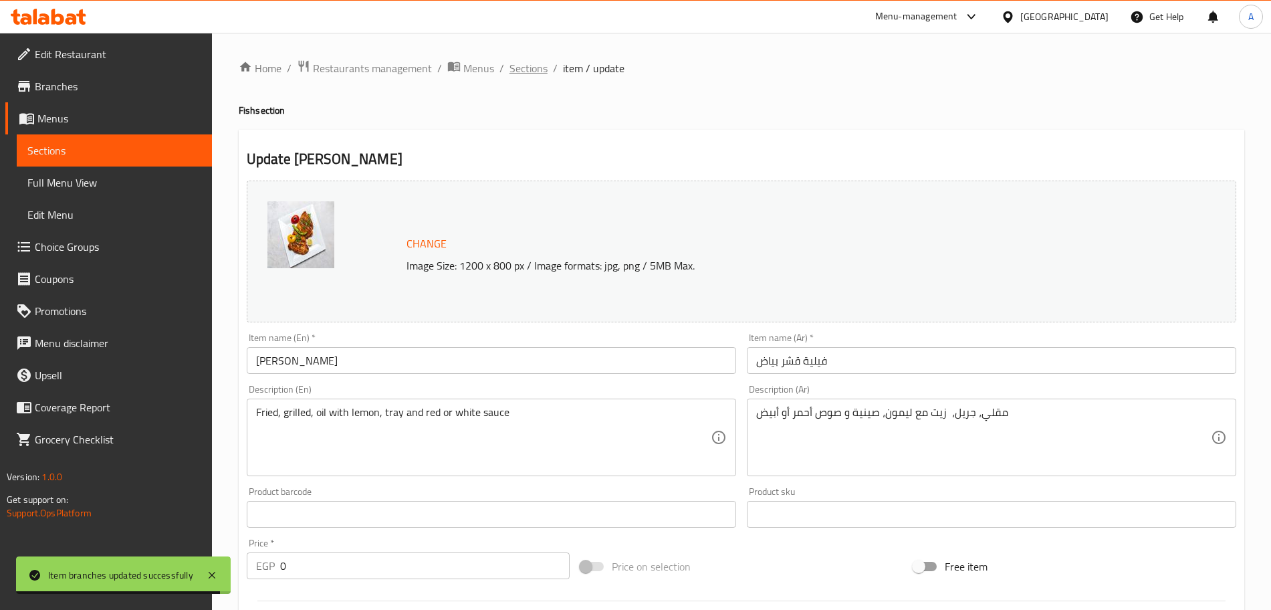
click at [531, 63] on span "Sections" at bounding box center [528, 68] width 38 height 16
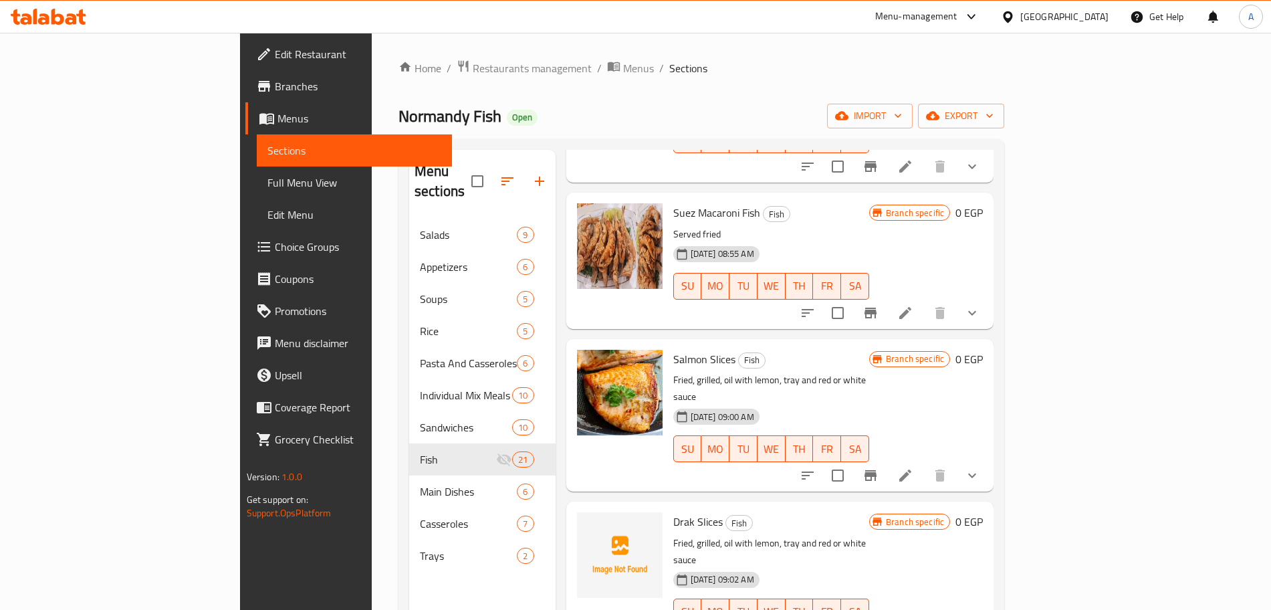
scroll to position [187, 0]
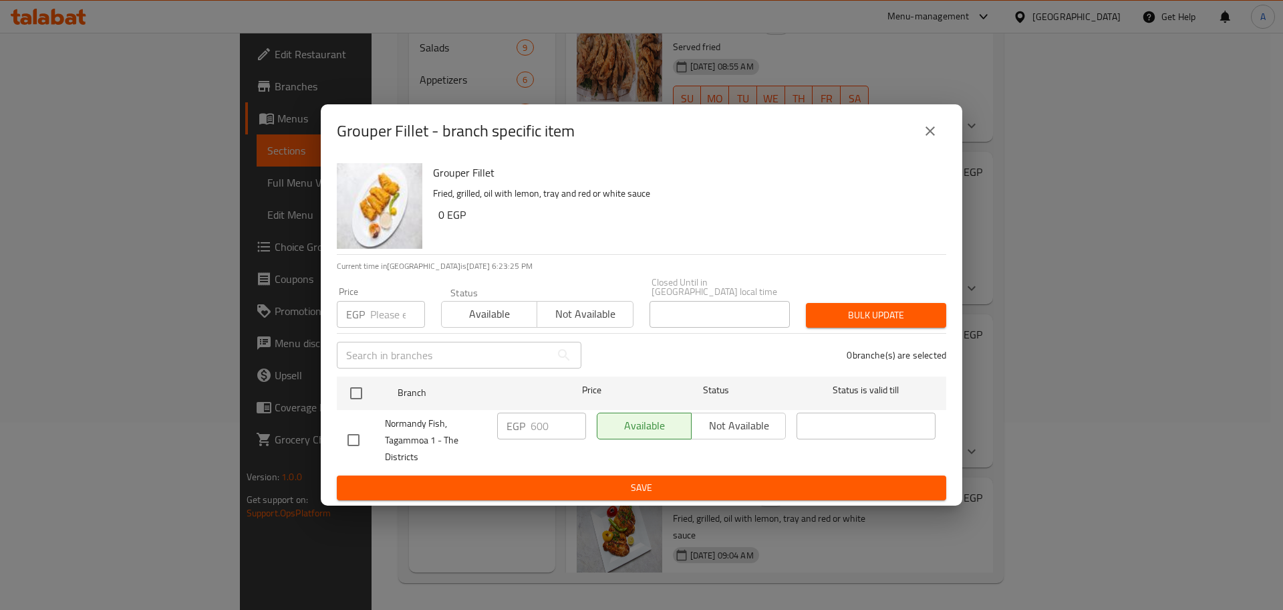
click at [390, 309] on input "number" at bounding box center [397, 314] width 55 height 27
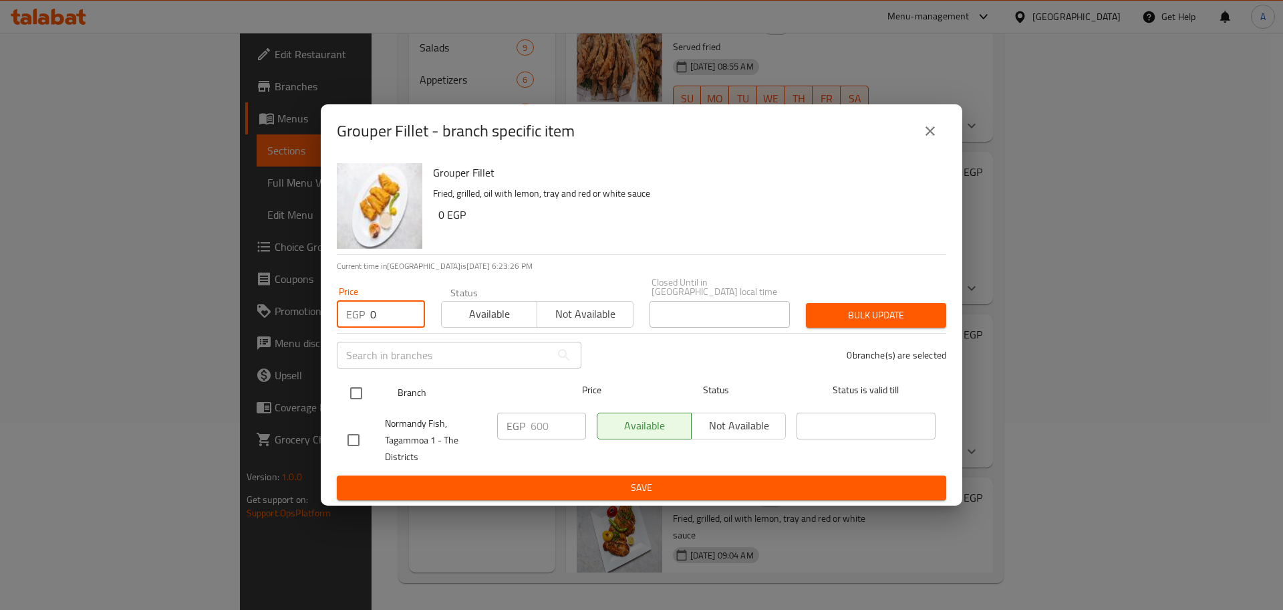
type input "0"
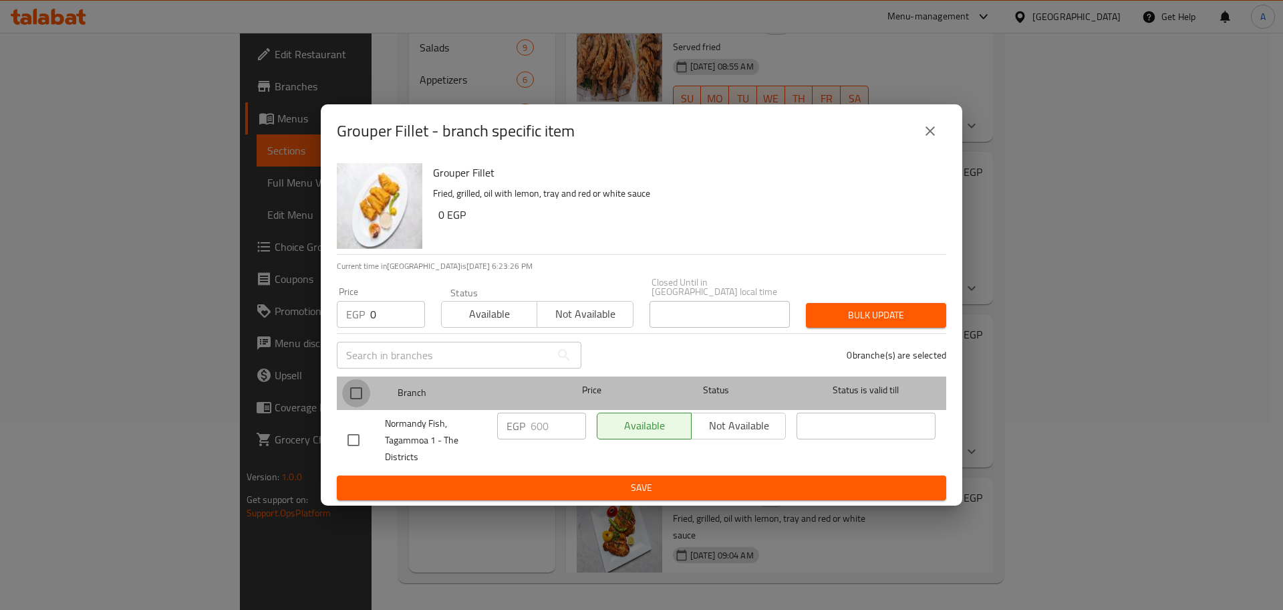
click at [360, 393] on input "checkbox" at bounding box center [356, 393] width 28 height 28
checkbox input "true"
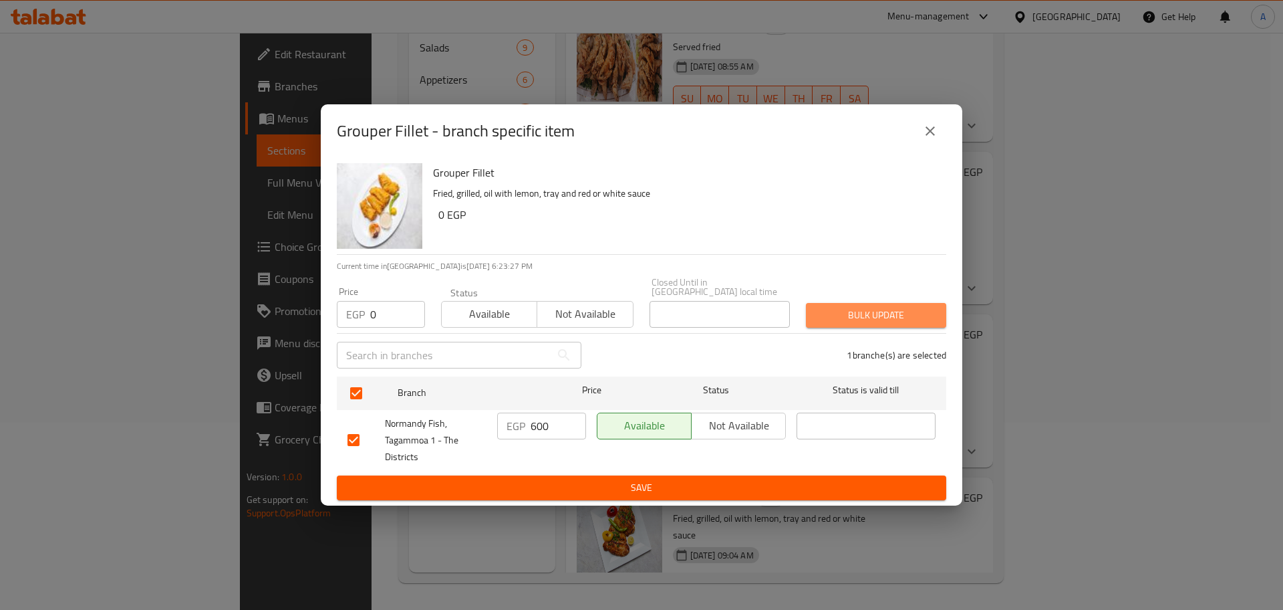
click at [817, 316] on span "Bulk update" at bounding box center [876, 315] width 119 height 17
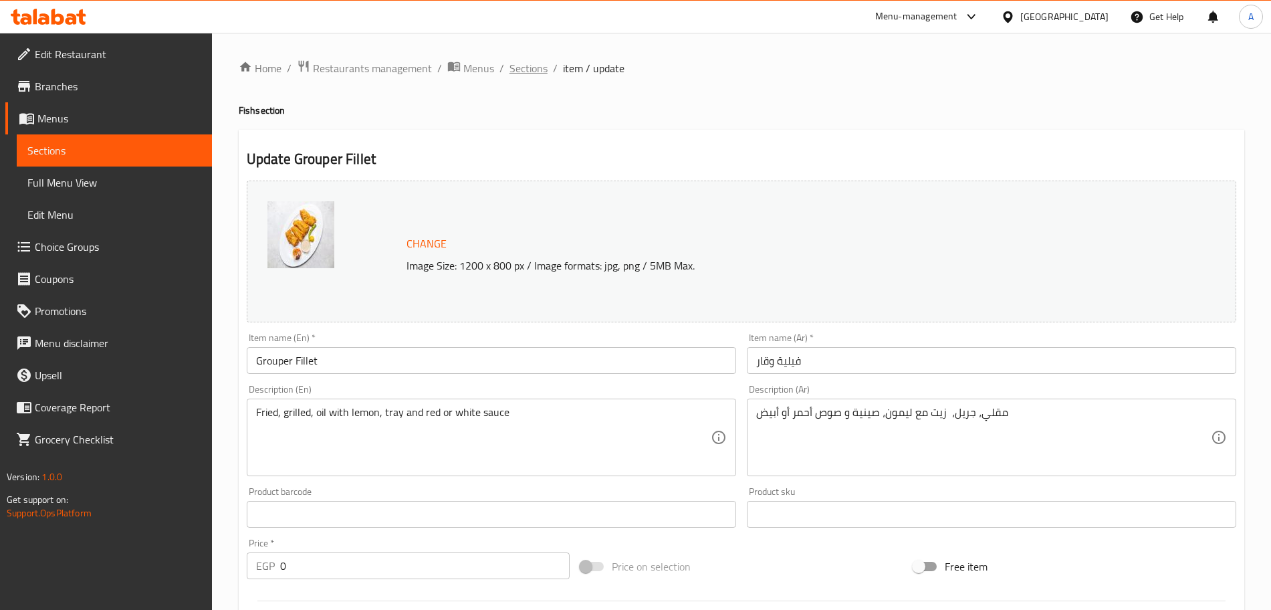
click at [525, 70] on span "Sections" at bounding box center [528, 68] width 38 height 16
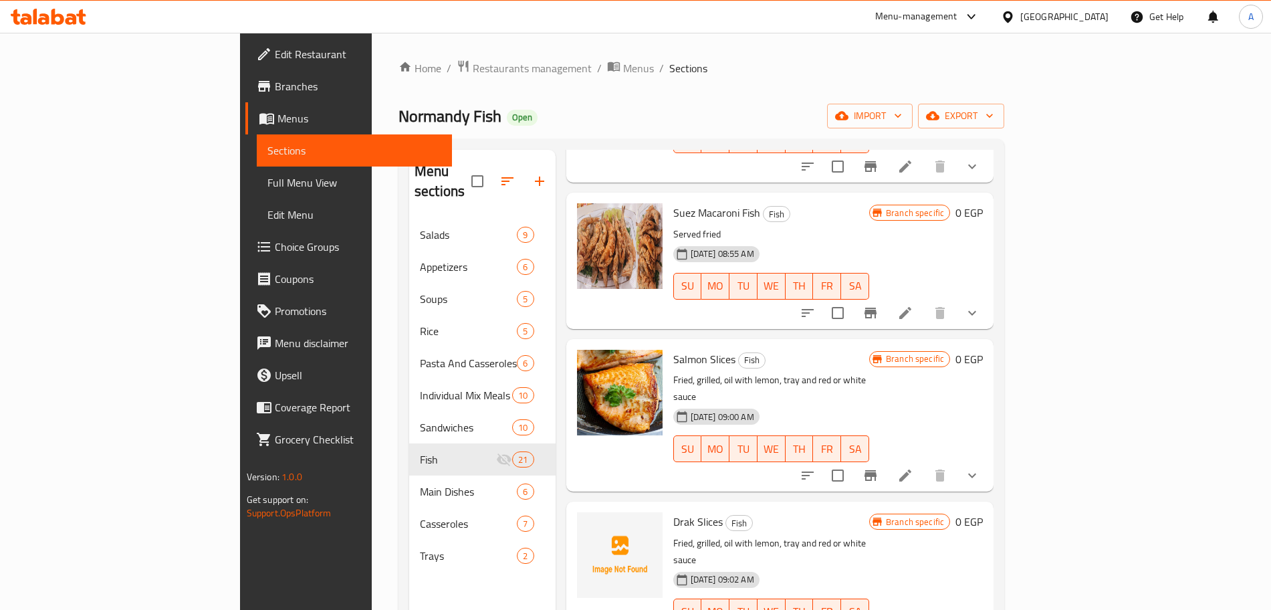
scroll to position [187, 0]
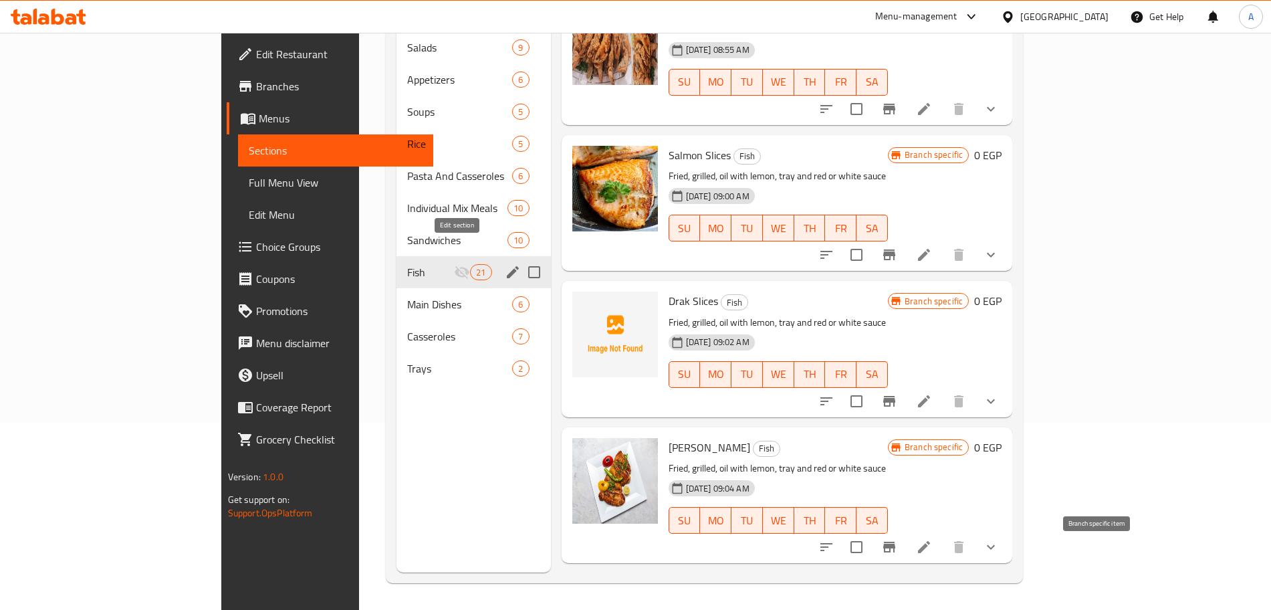
click at [507, 266] on icon "edit" at bounding box center [513, 272] width 12 height 12
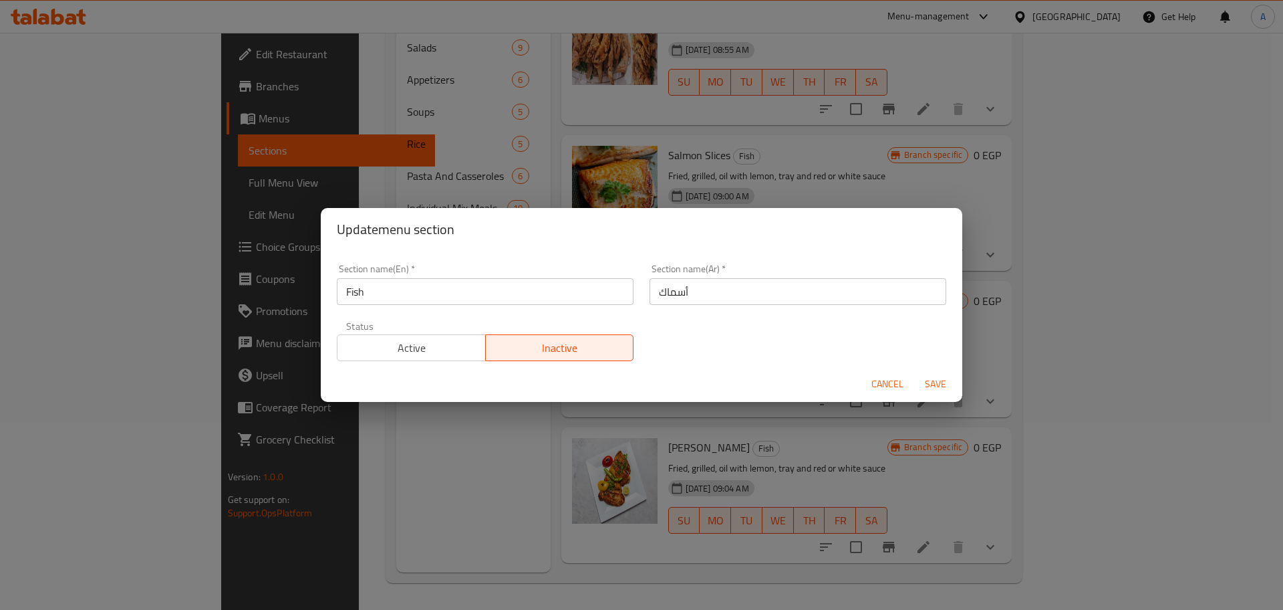
click at [422, 348] on span "Active" at bounding box center [412, 347] width 138 height 19
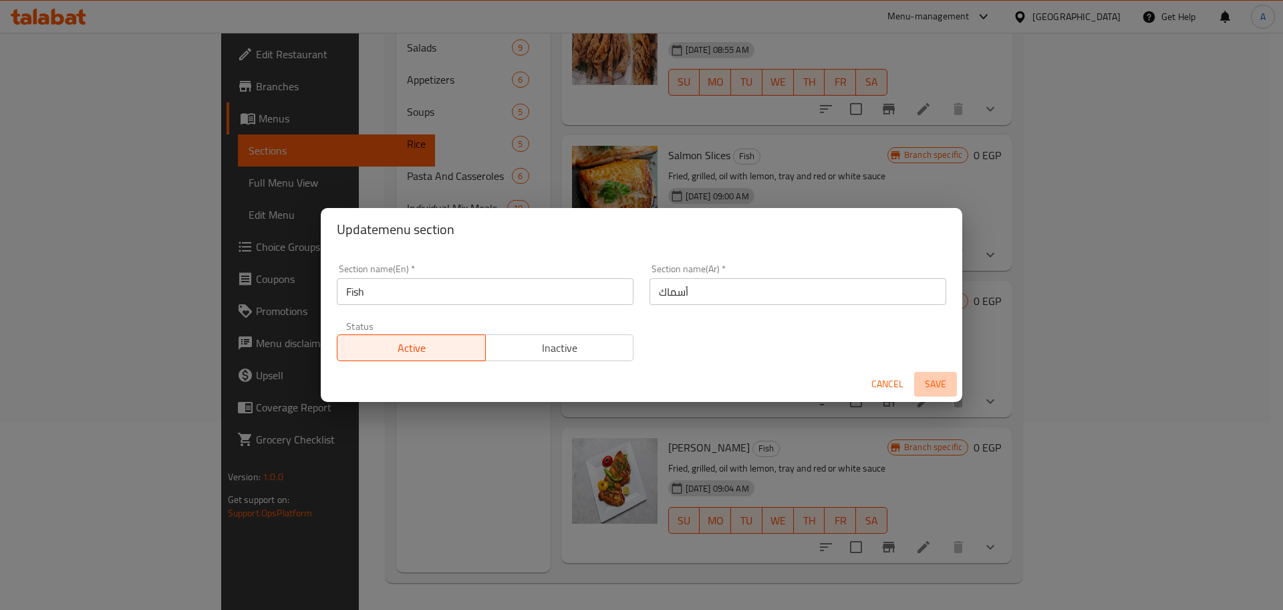
click at [947, 386] on span "Save" at bounding box center [936, 384] width 32 height 17
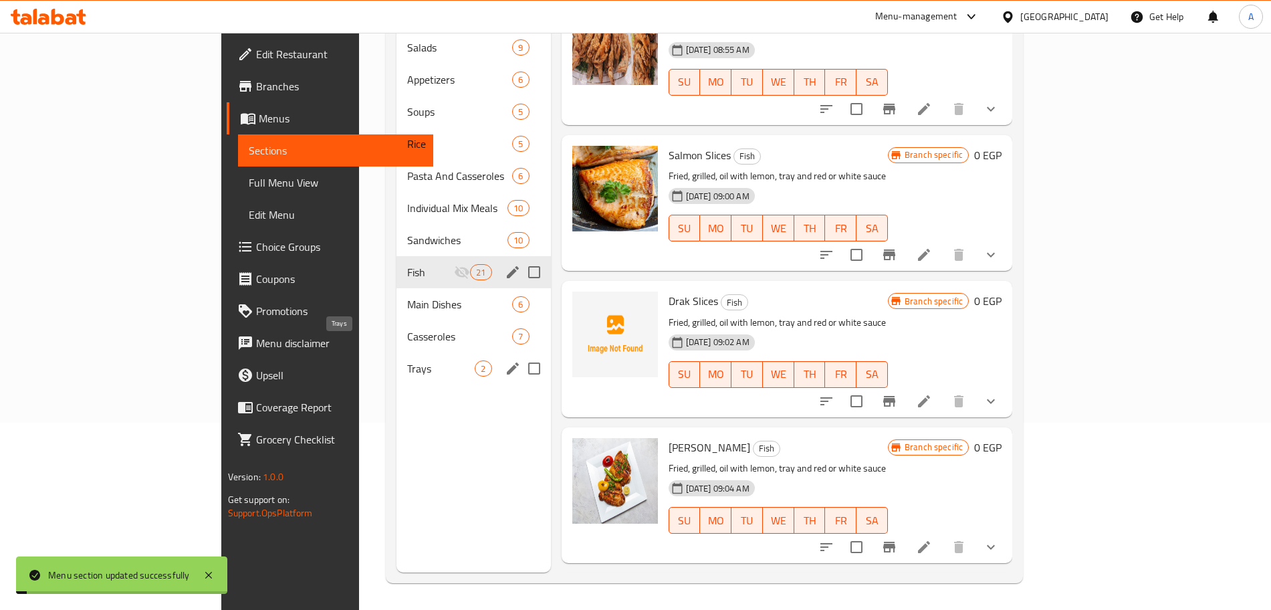
scroll to position [0, 0]
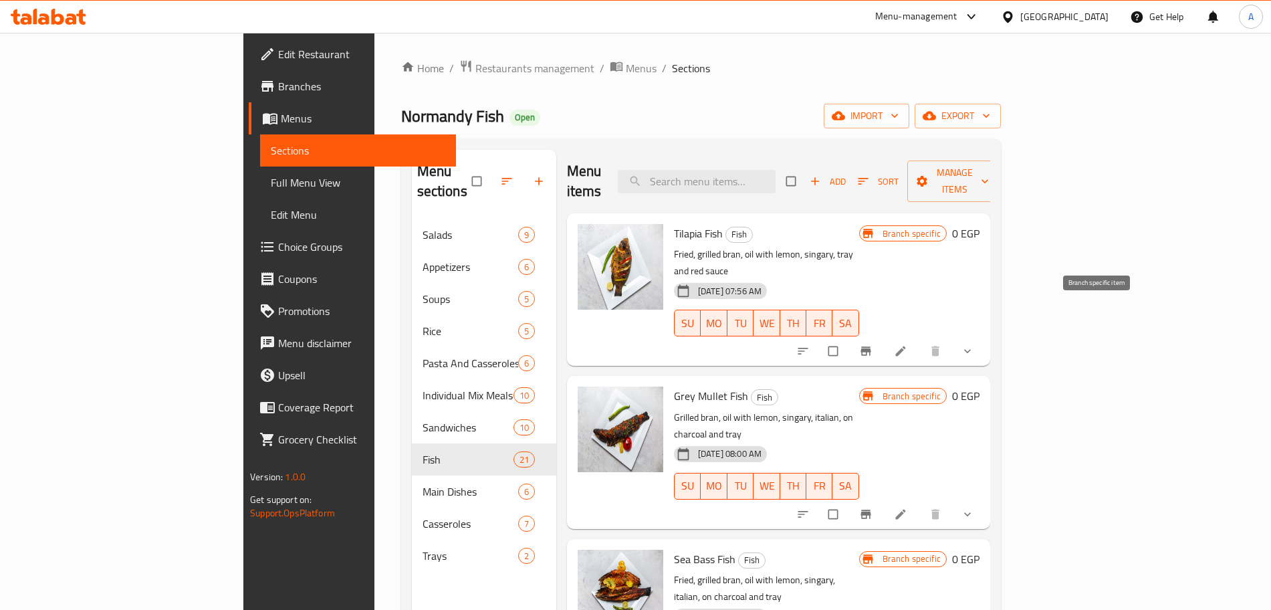
click at [872, 344] on icon "Branch-specific-item" at bounding box center [865, 350] width 13 height 13
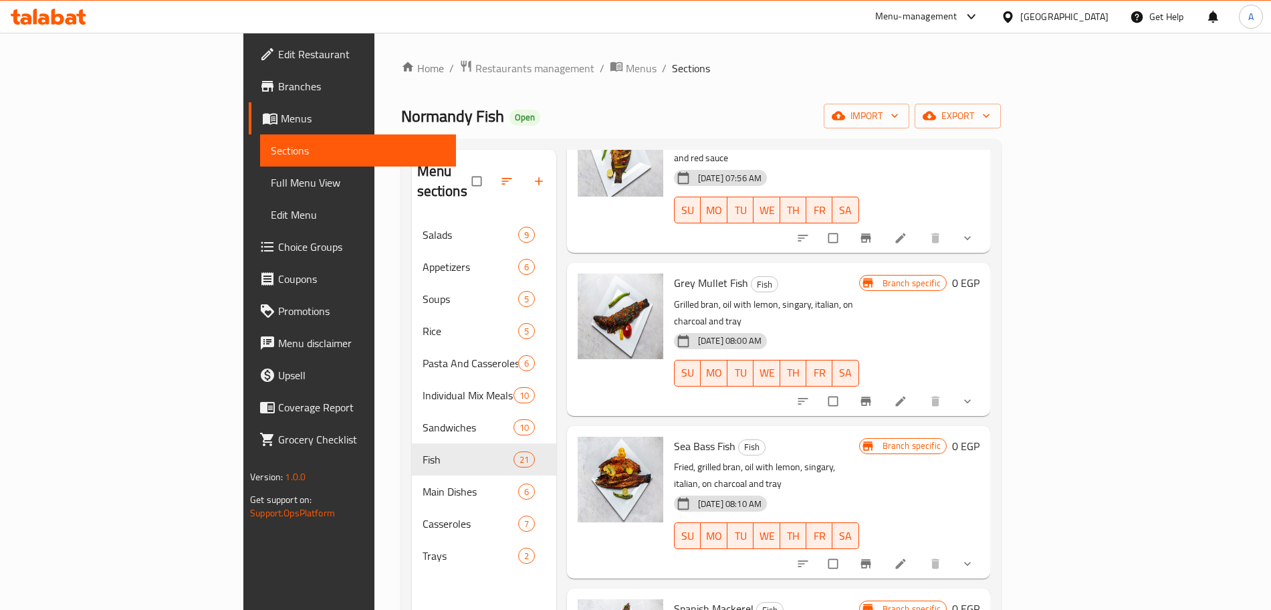
scroll to position [120, 0]
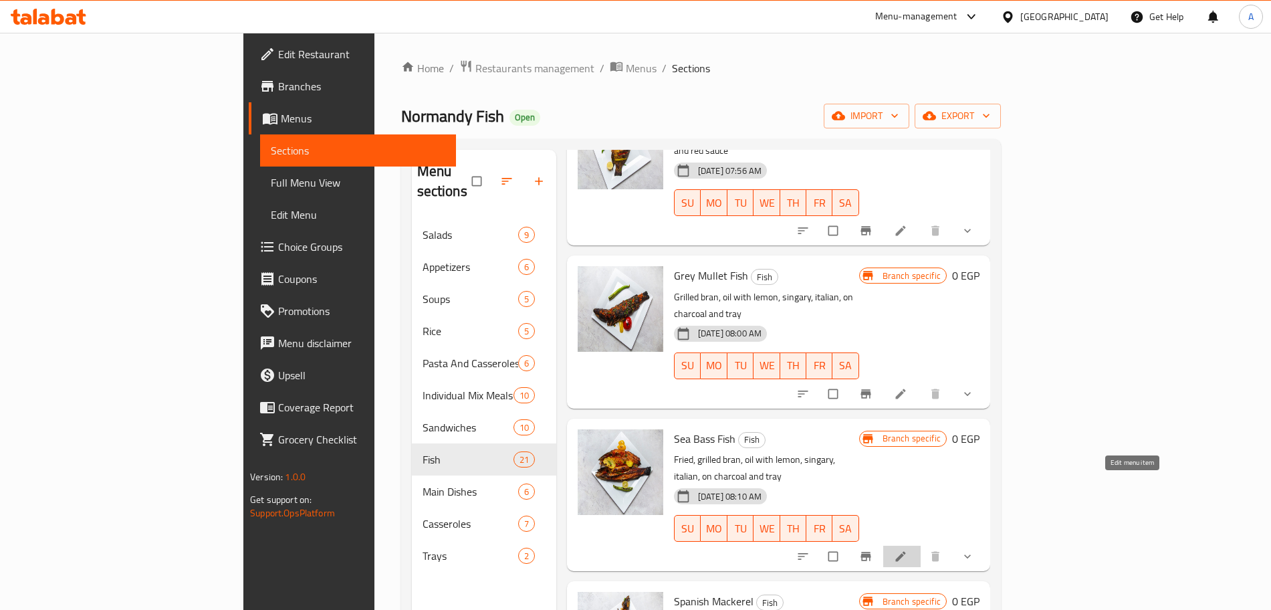
click at [907, 549] on icon at bounding box center [900, 555] width 13 height 13
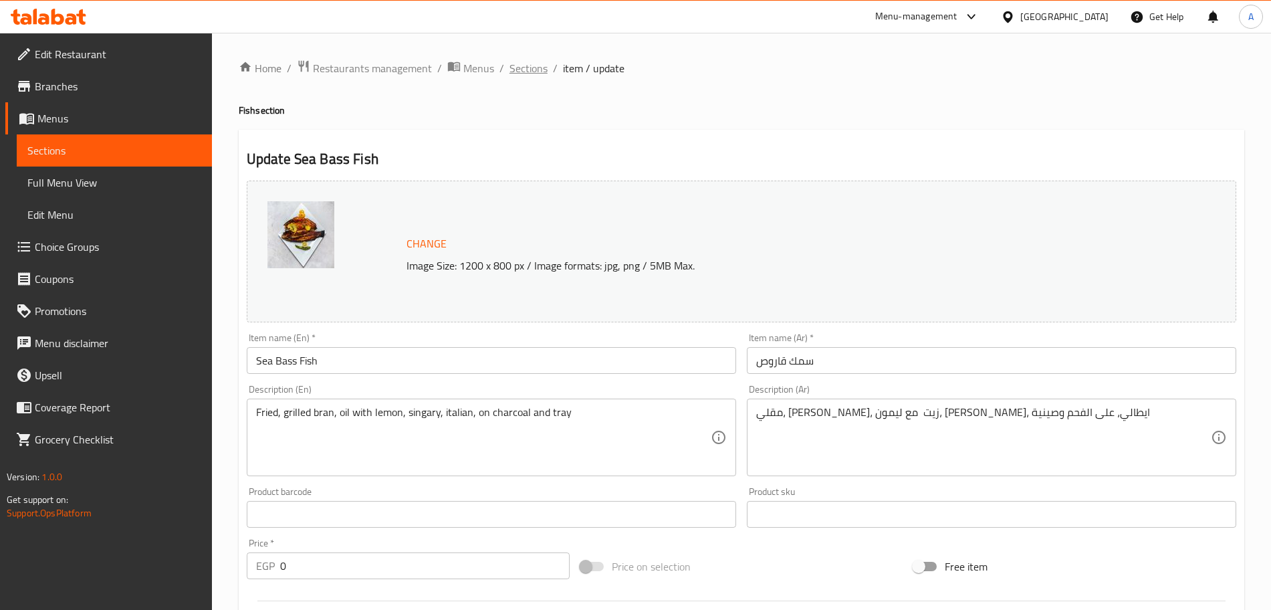
click at [515, 67] on span "Sections" at bounding box center [528, 68] width 38 height 16
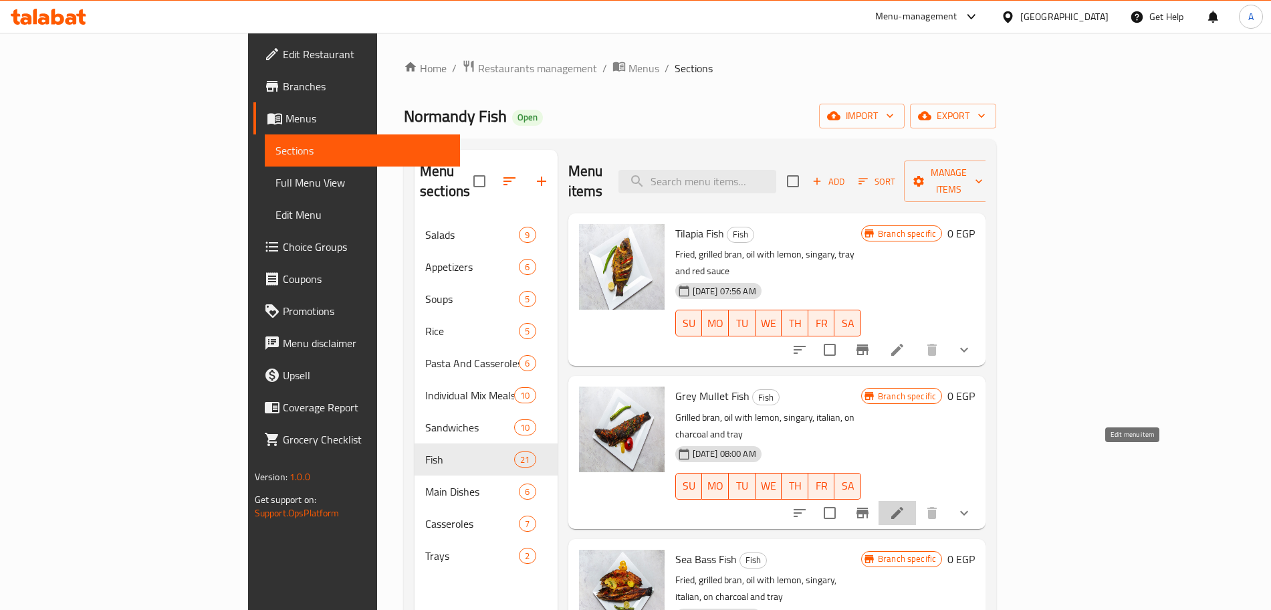
click at [905, 505] on icon at bounding box center [897, 513] width 16 height 16
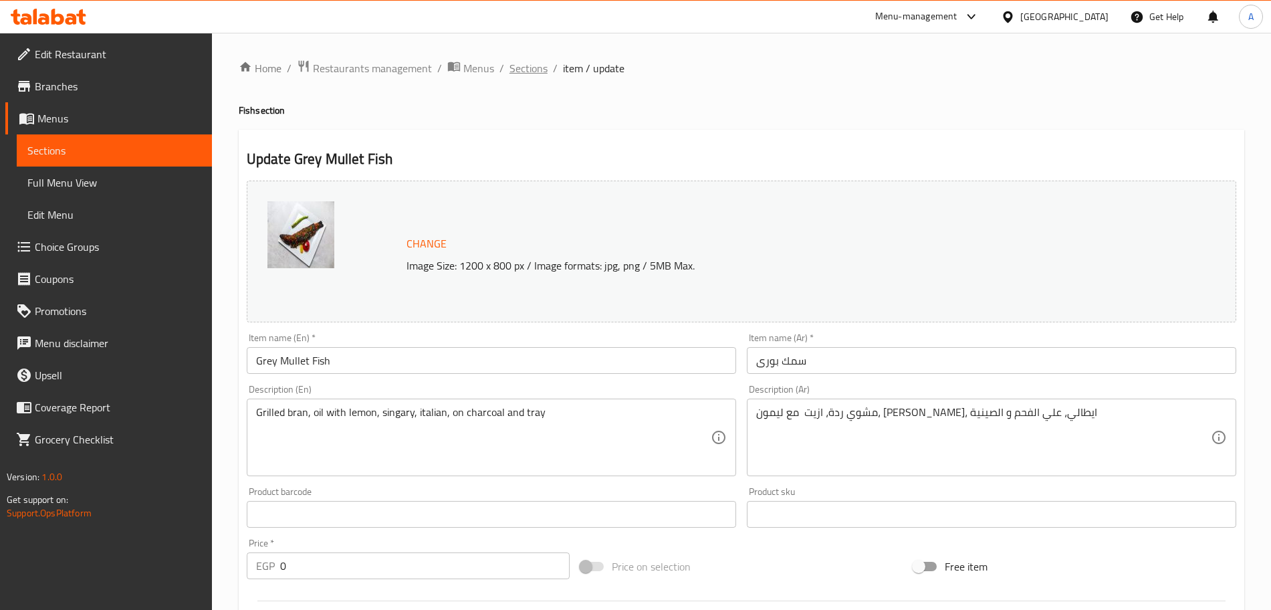
click at [533, 74] on span "Sections" at bounding box center [528, 68] width 38 height 16
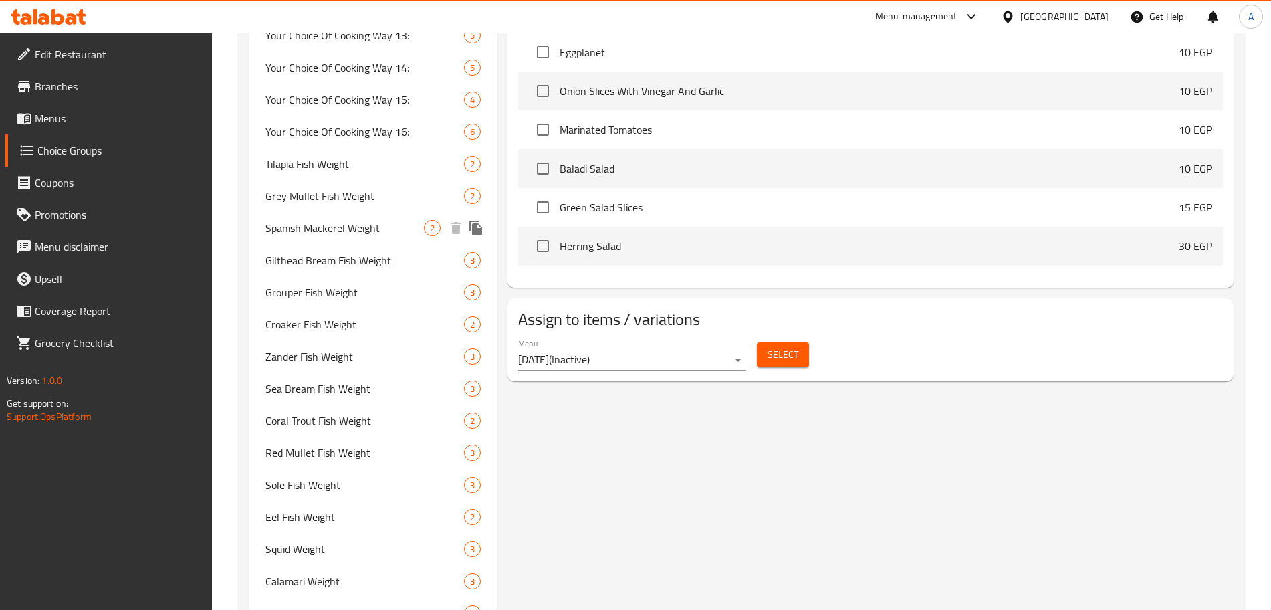
scroll to position [664, 0]
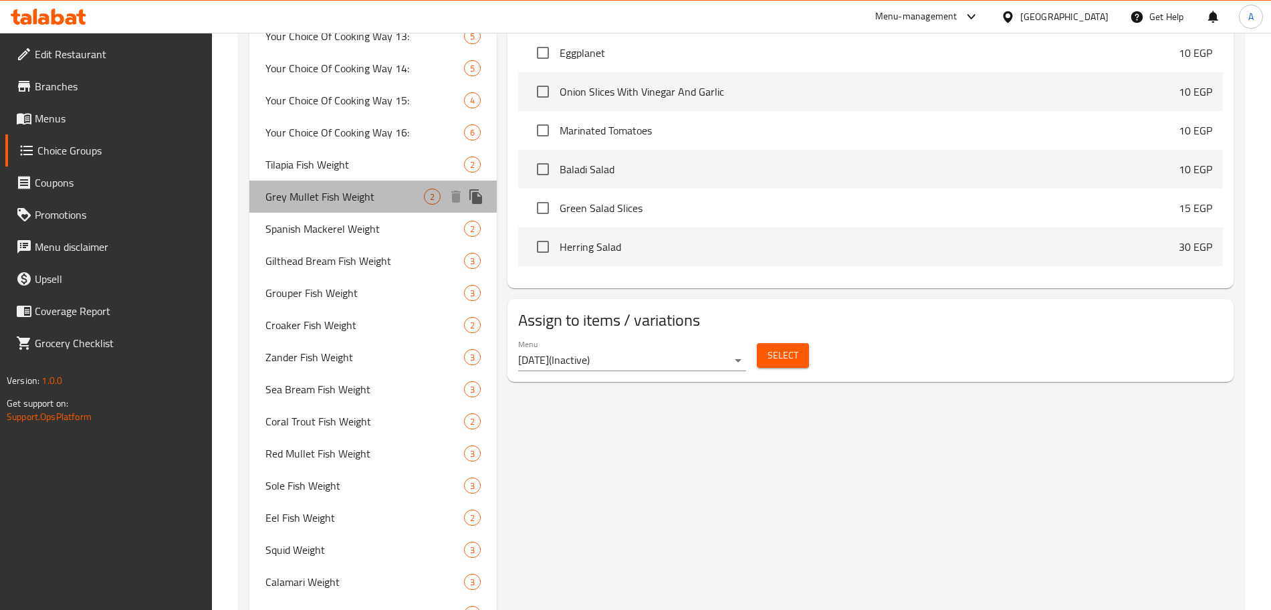
click at [352, 190] on span "Grey Mullet Fish Weight" at bounding box center [344, 196] width 158 height 16
type input "Grey Mullet Fish Weight"
type input "وزن سمك بورى"
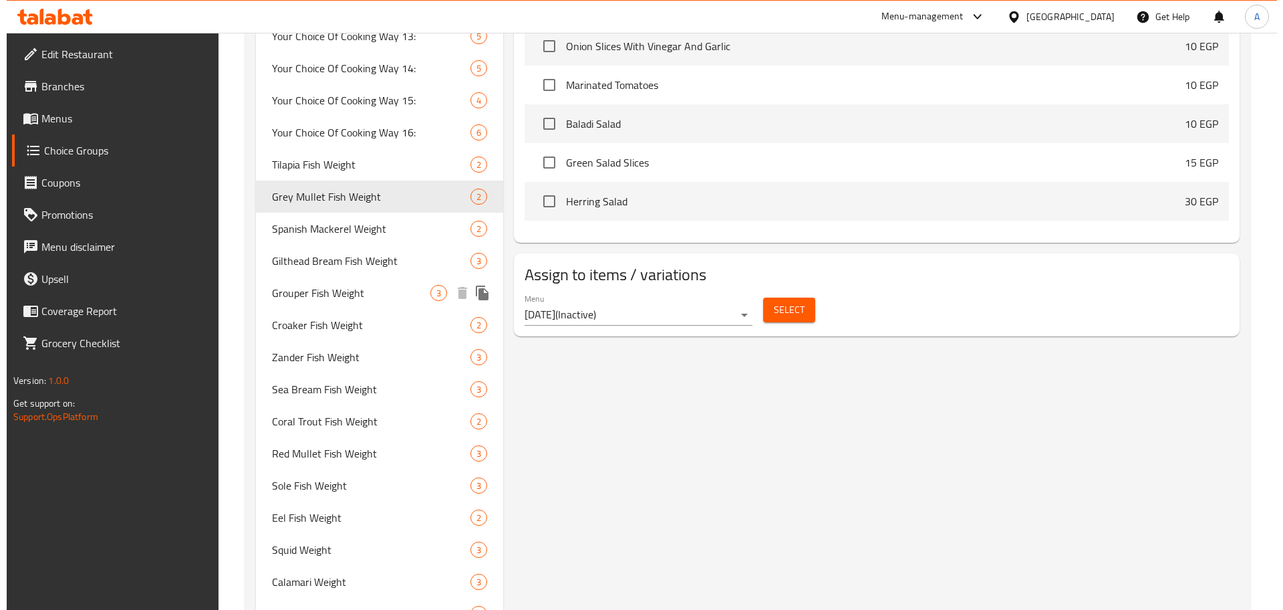
scroll to position [0, 0]
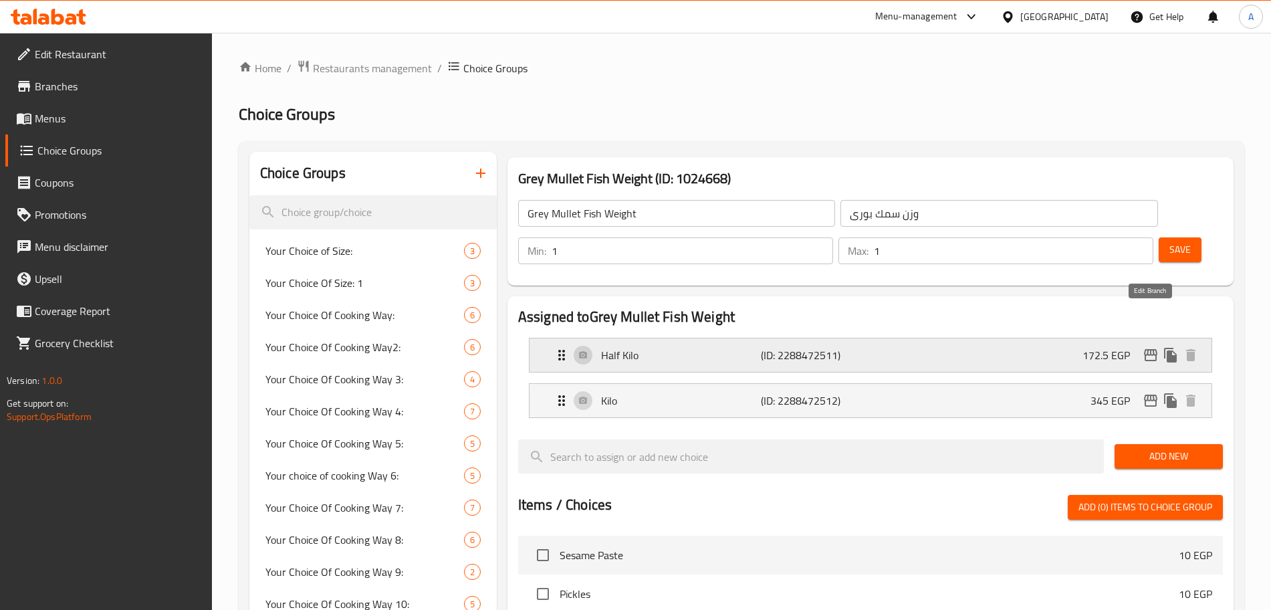
click at [1149, 347] on icon "edit" at bounding box center [1150, 355] width 16 height 16
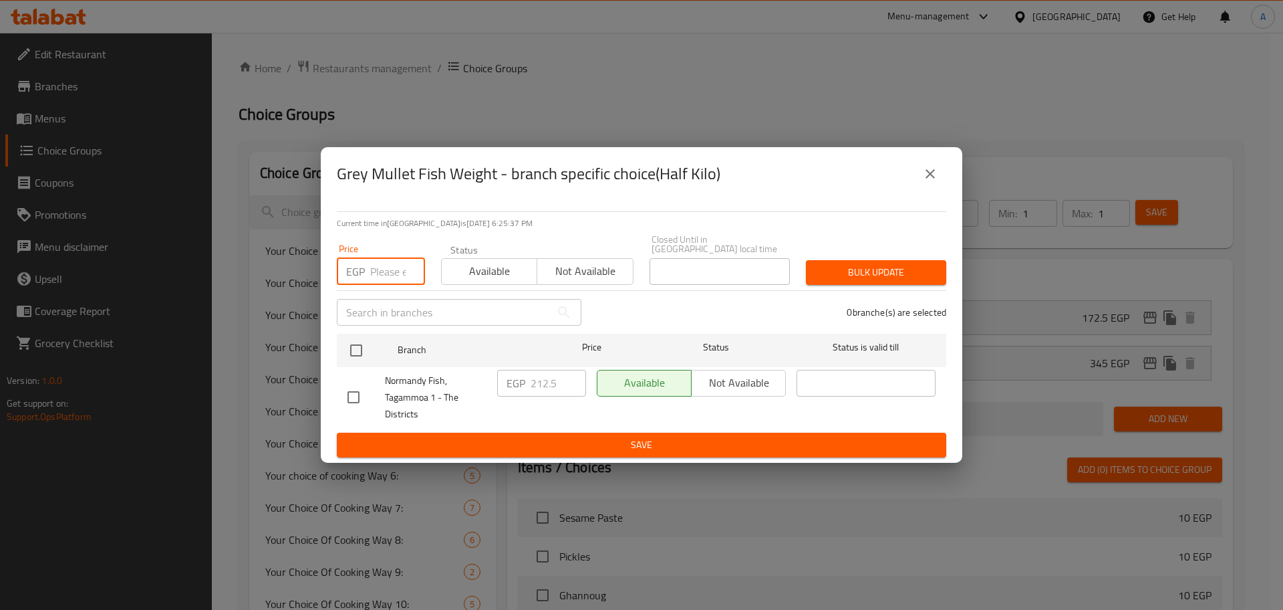
click at [386, 268] on input "number" at bounding box center [397, 271] width 55 height 27
type input "237.5"
click at [358, 349] on input "checkbox" at bounding box center [356, 350] width 28 height 28
checkbox input "true"
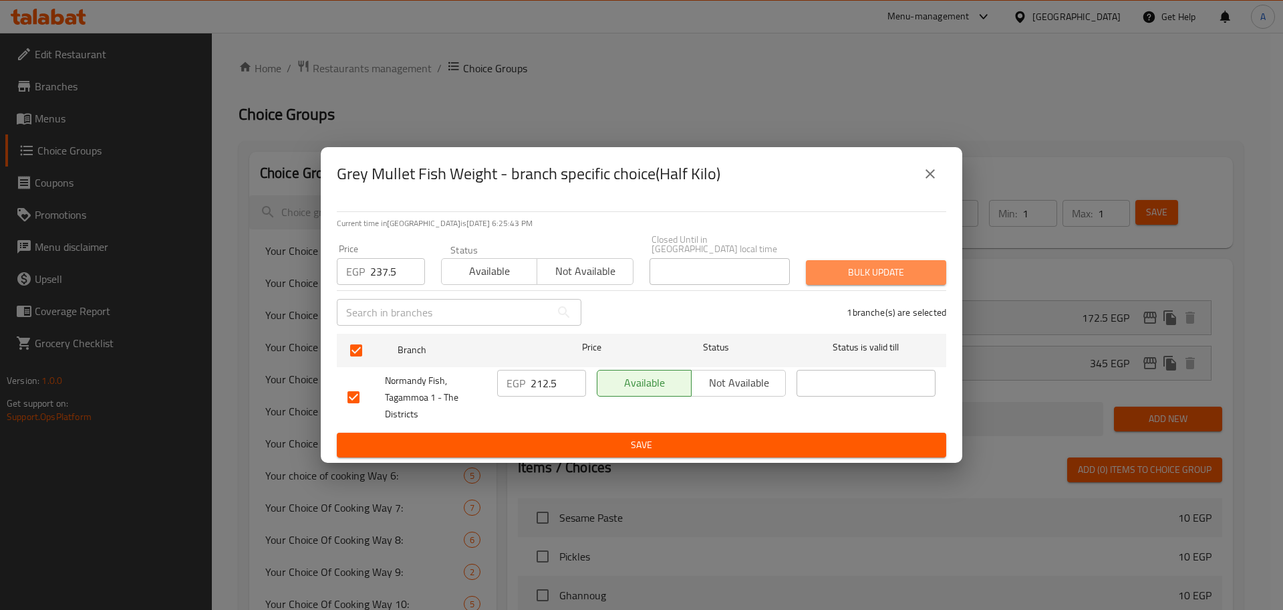
click at [896, 265] on span "Bulk update" at bounding box center [876, 272] width 119 height 17
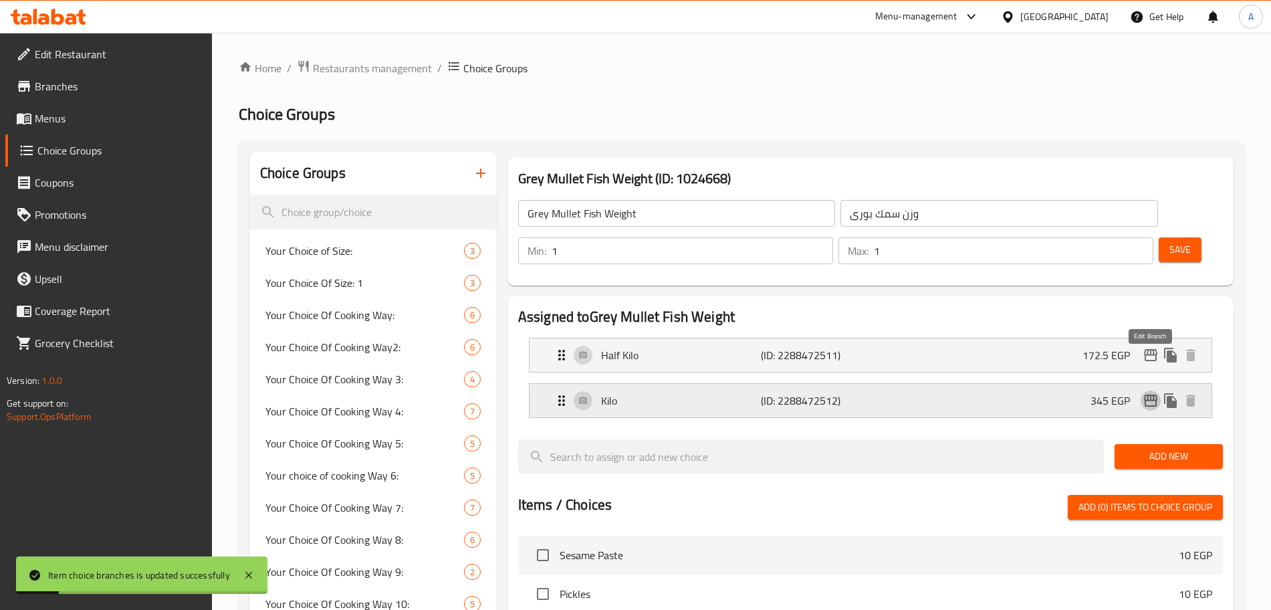
click at [1152, 392] on icon "edit" at bounding box center [1150, 400] width 16 height 16
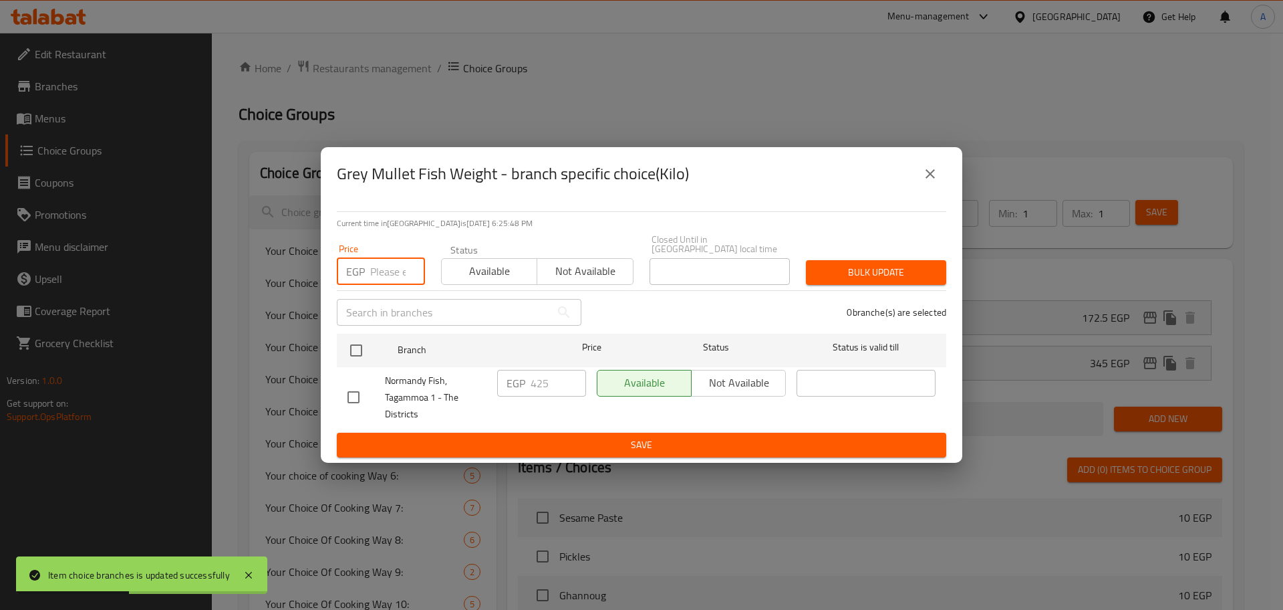
click at [389, 269] on input "number" at bounding box center [397, 271] width 55 height 27
type input "475"
click at [359, 348] on input "checkbox" at bounding box center [356, 350] width 28 height 28
checkbox input "true"
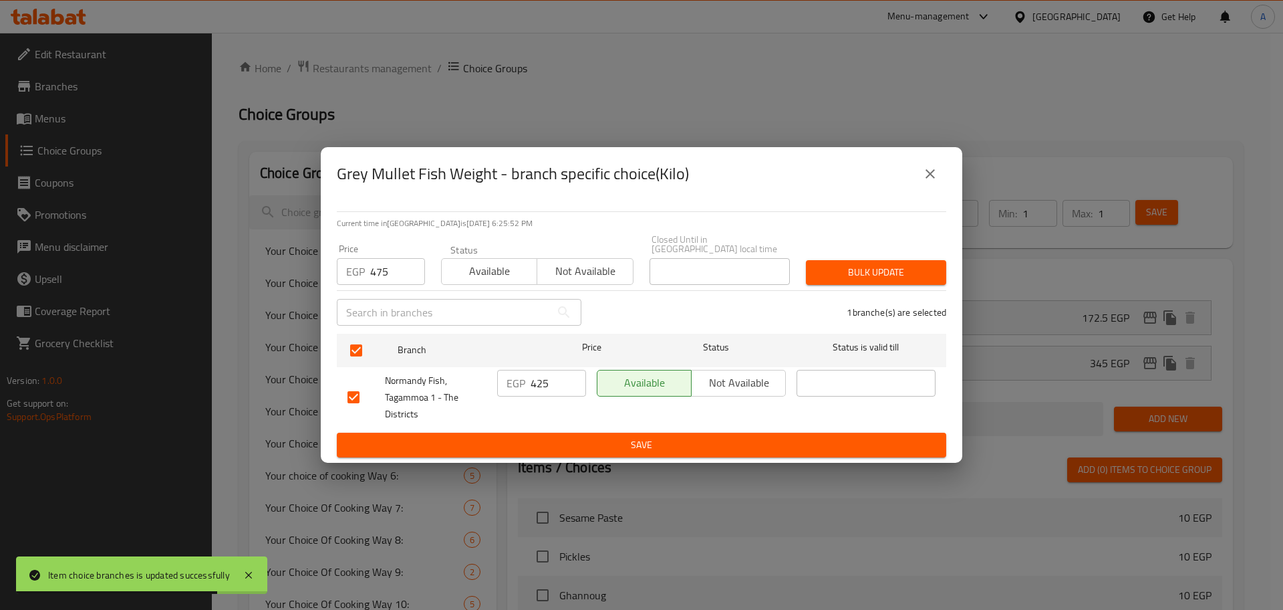
click at [908, 269] on span "Bulk update" at bounding box center [876, 272] width 119 height 17
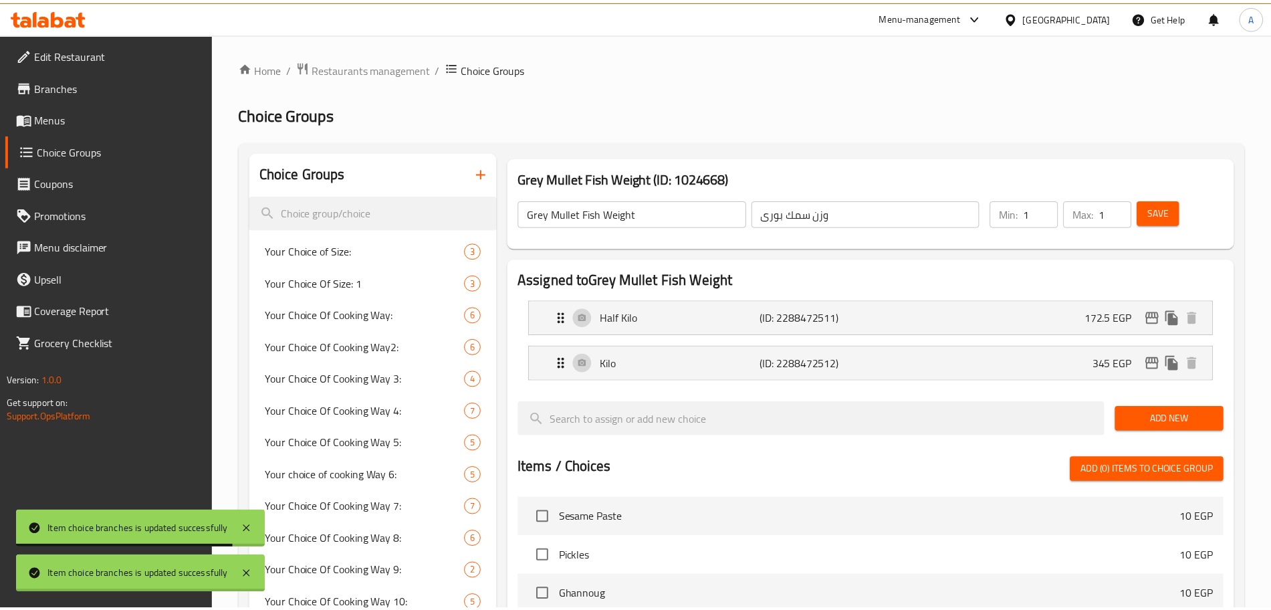
scroll to position [555, 0]
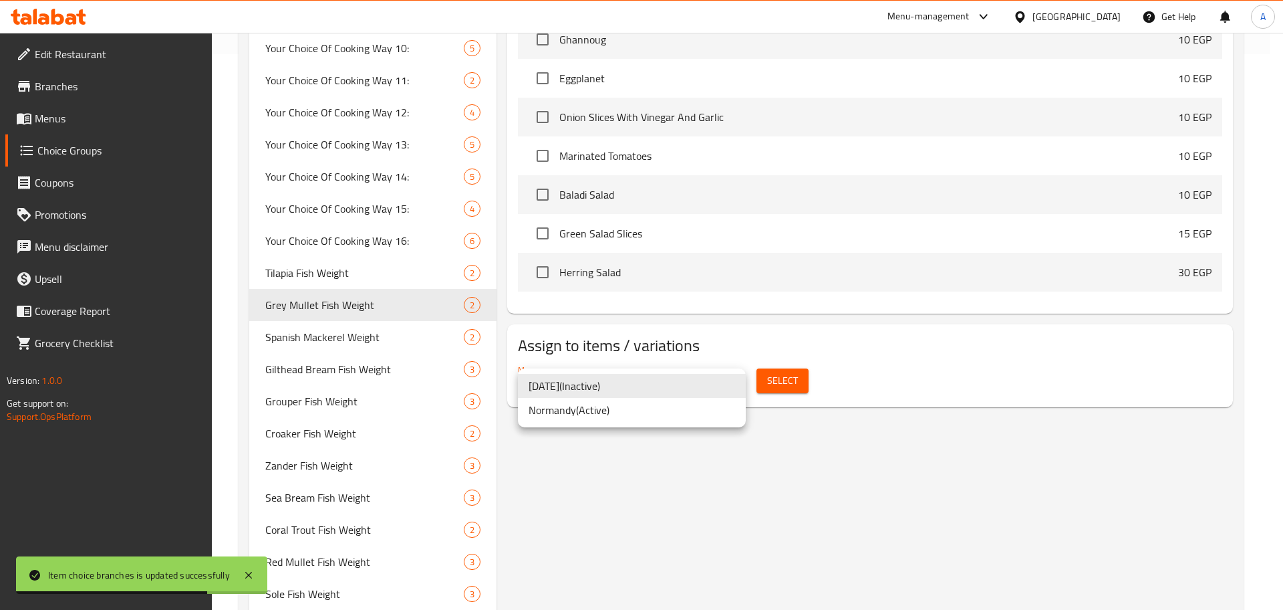
click at [664, 413] on li "Normandy ( Active )" at bounding box center [632, 410] width 228 height 24
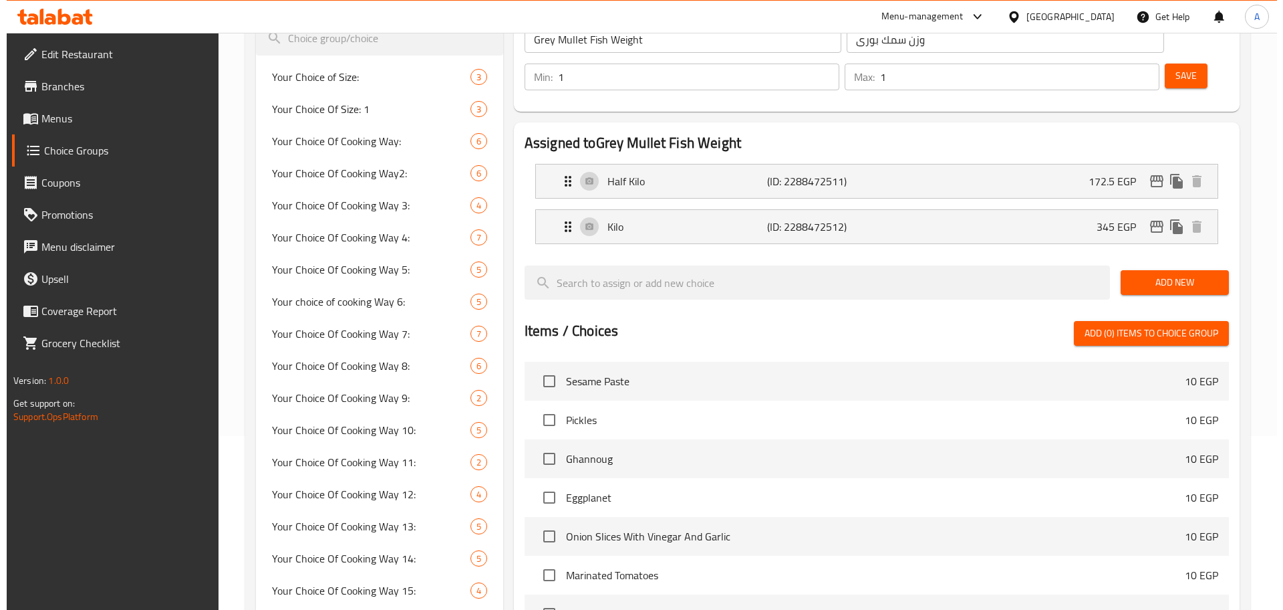
scroll to position [0, 0]
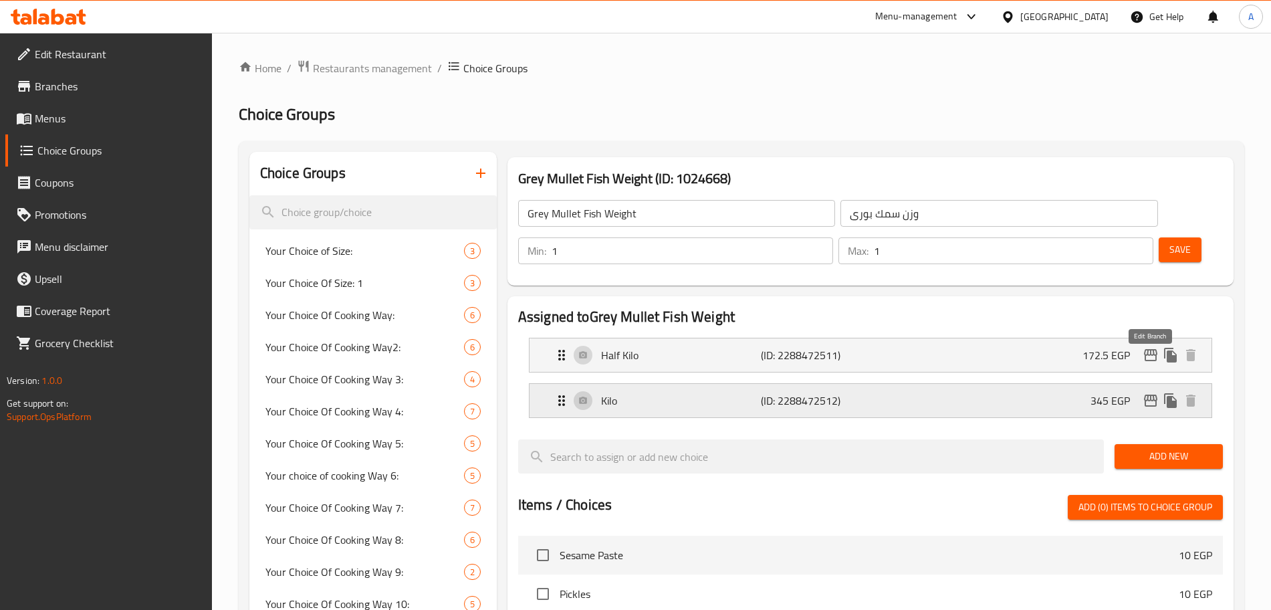
click at [1150, 394] on icon "edit" at bounding box center [1150, 400] width 13 height 12
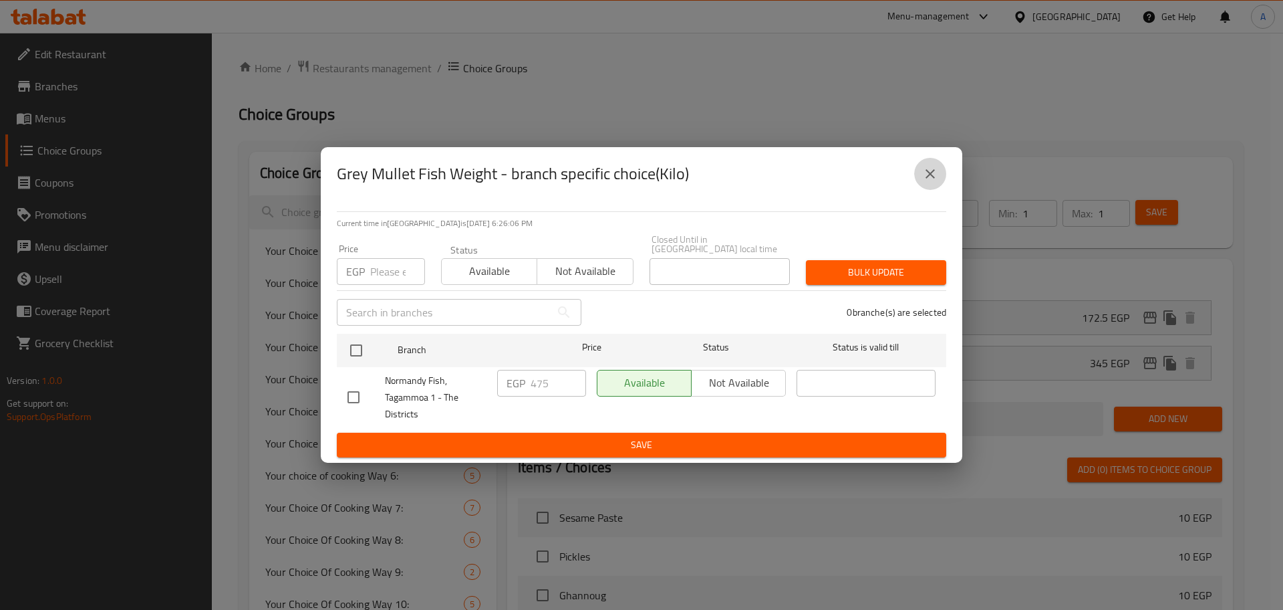
click at [928, 171] on icon "close" at bounding box center [930, 174] width 16 height 16
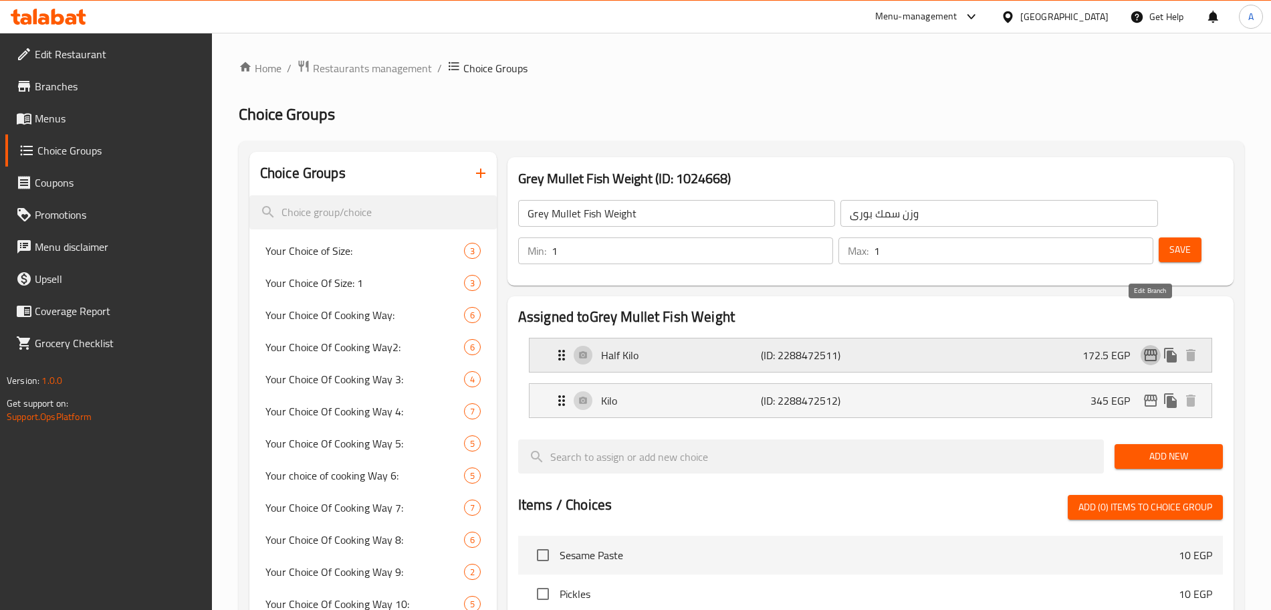
click at [1154, 349] on icon "edit" at bounding box center [1150, 355] width 13 height 12
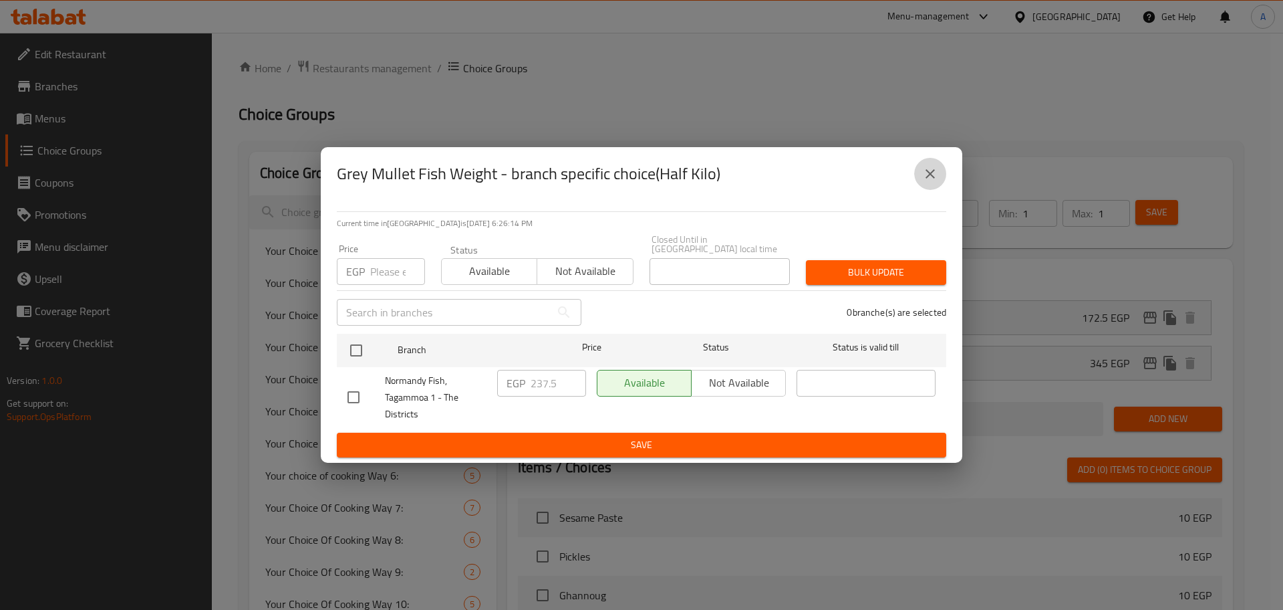
click at [937, 177] on icon "close" at bounding box center [930, 174] width 16 height 16
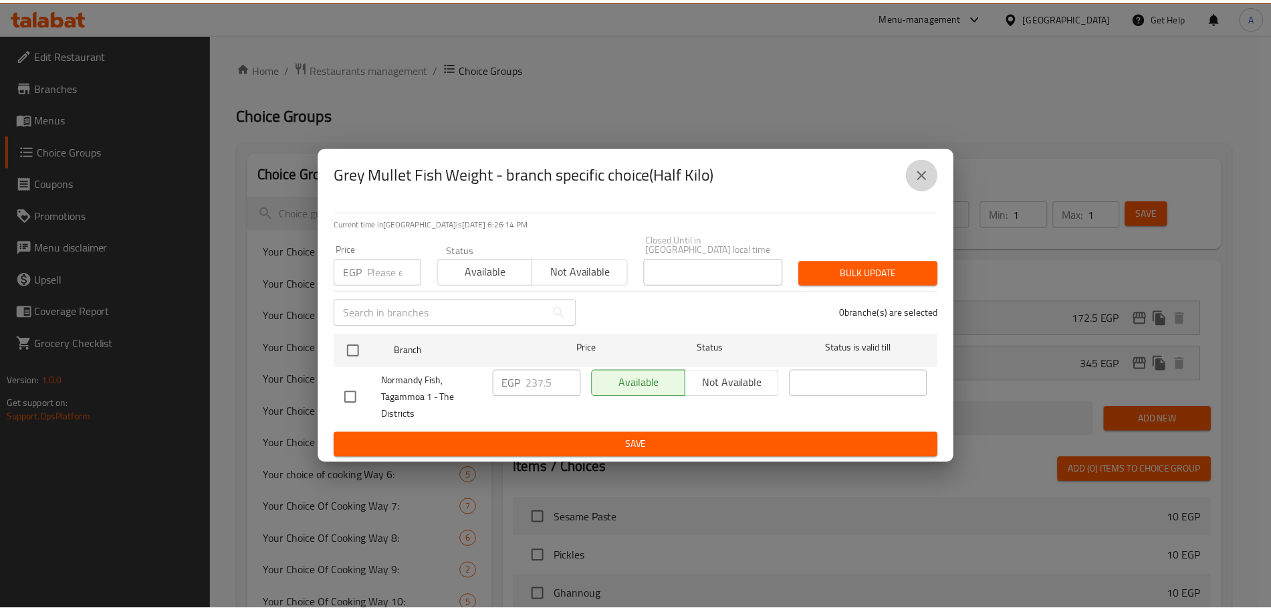
scroll to position [636, 0]
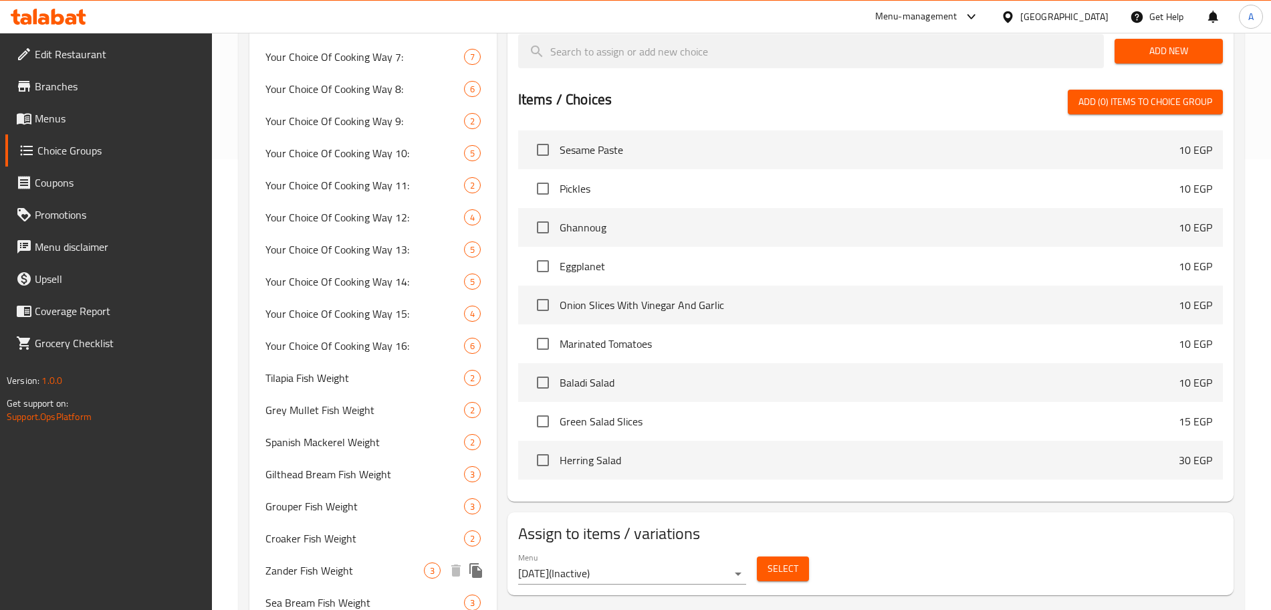
scroll to position [450, 0]
